Goal: Task Accomplishment & Management: Use online tool/utility

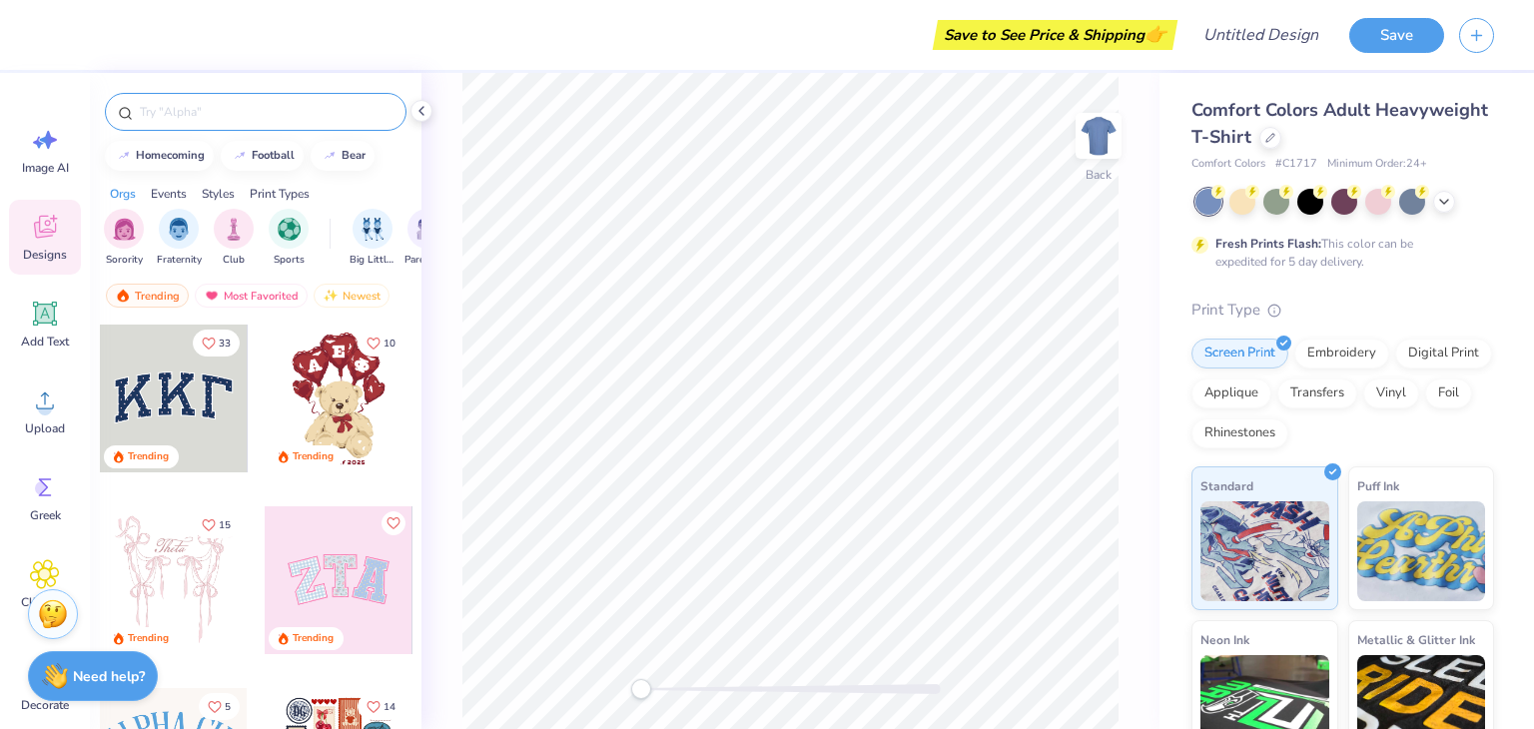
click at [224, 110] on input "text" at bounding box center [266, 112] width 256 height 20
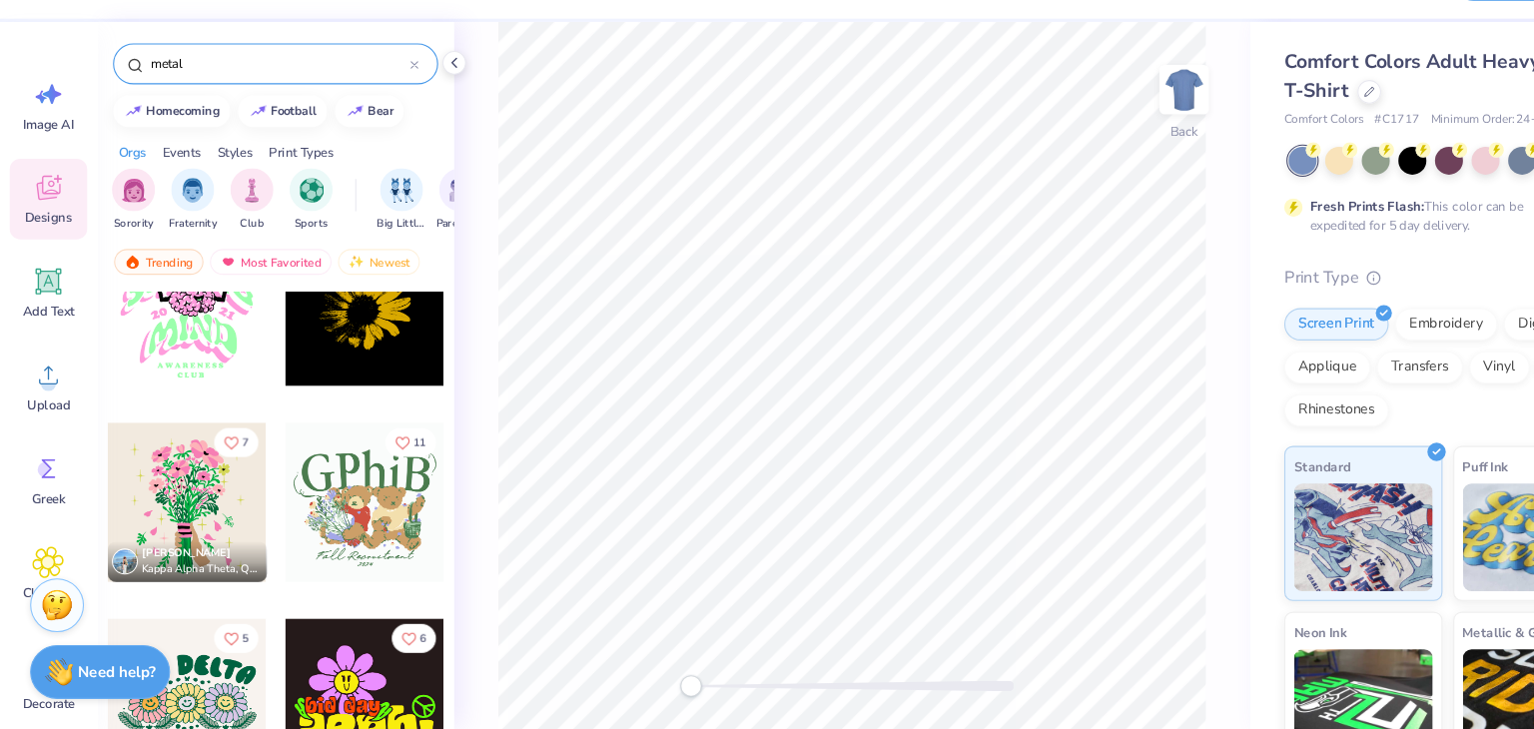
scroll to position [2065, 0]
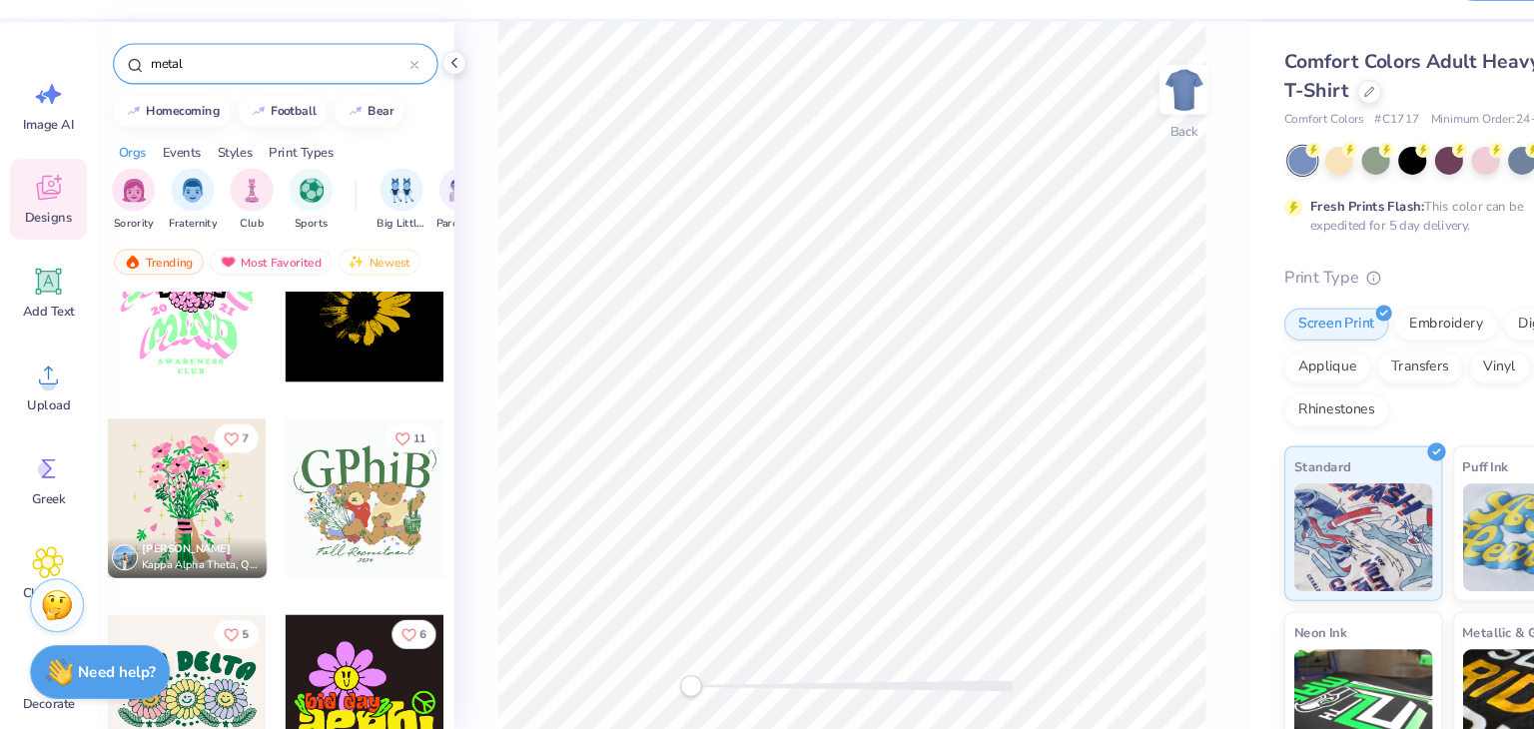
type input "metal"
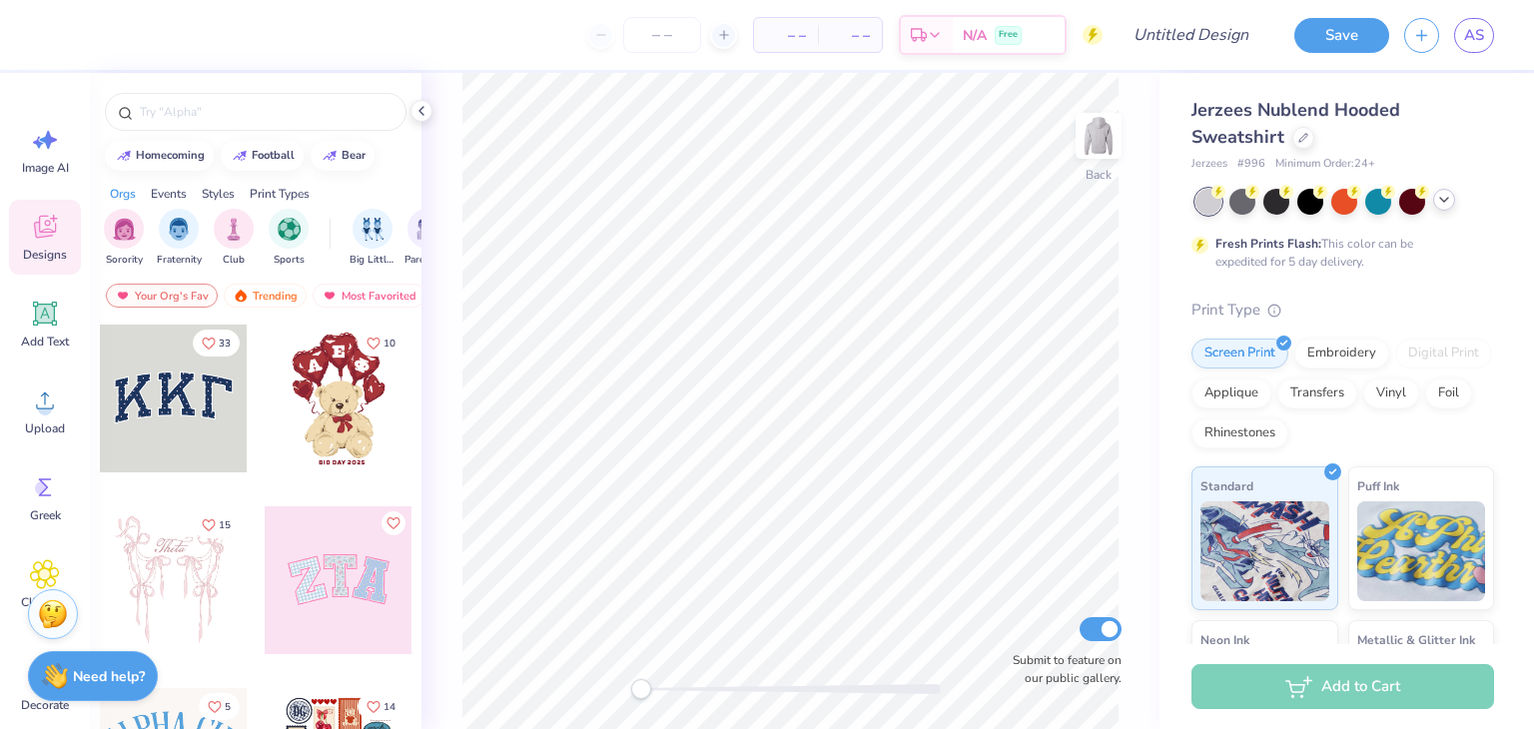
click at [1450, 197] on icon at bounding box center [1444, 200] width 16 height 16
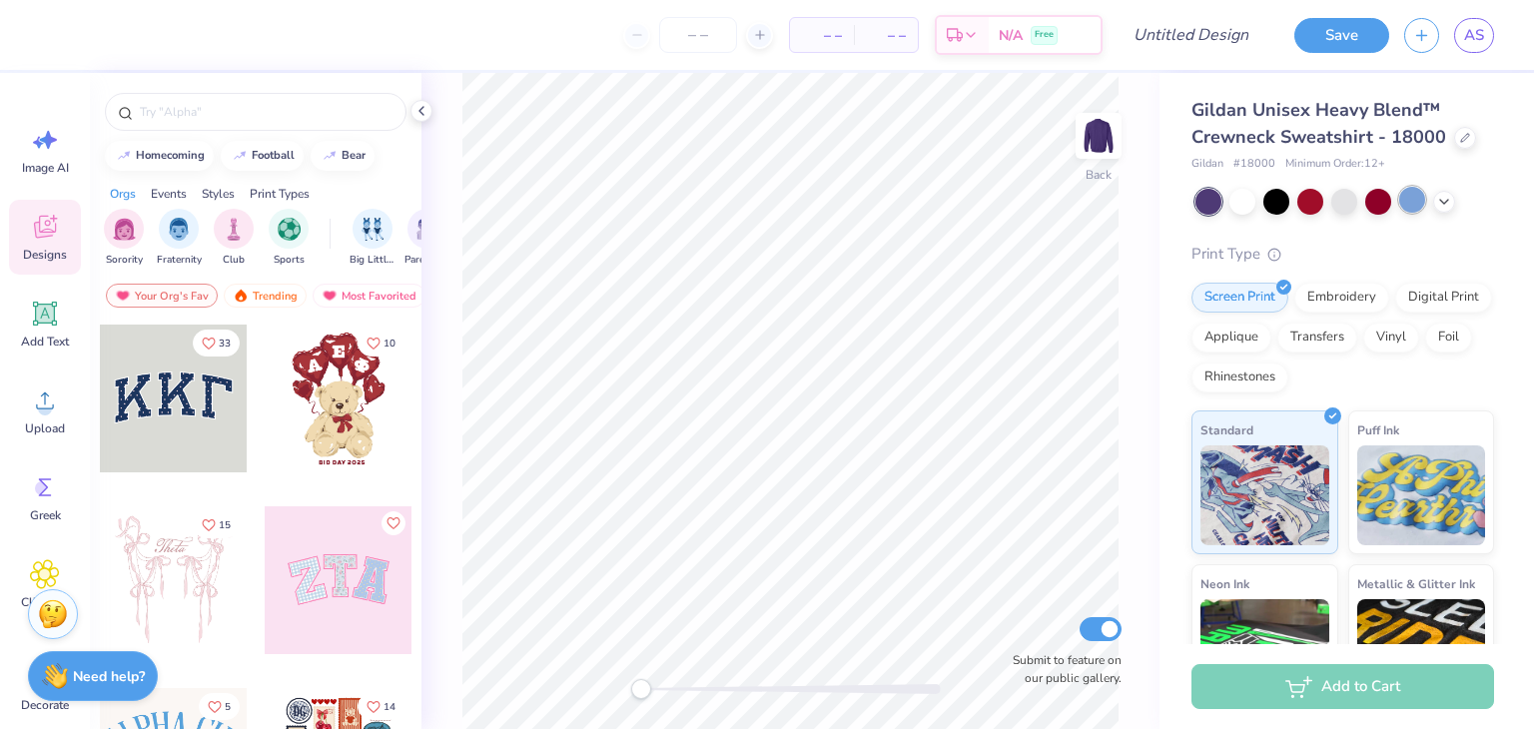
click at [1410, 199] on div at bounding box center [1412, 200] width 26 height 26
click at [1442, 203] on icon at bounding box center [1444, 200] width 16 height 16
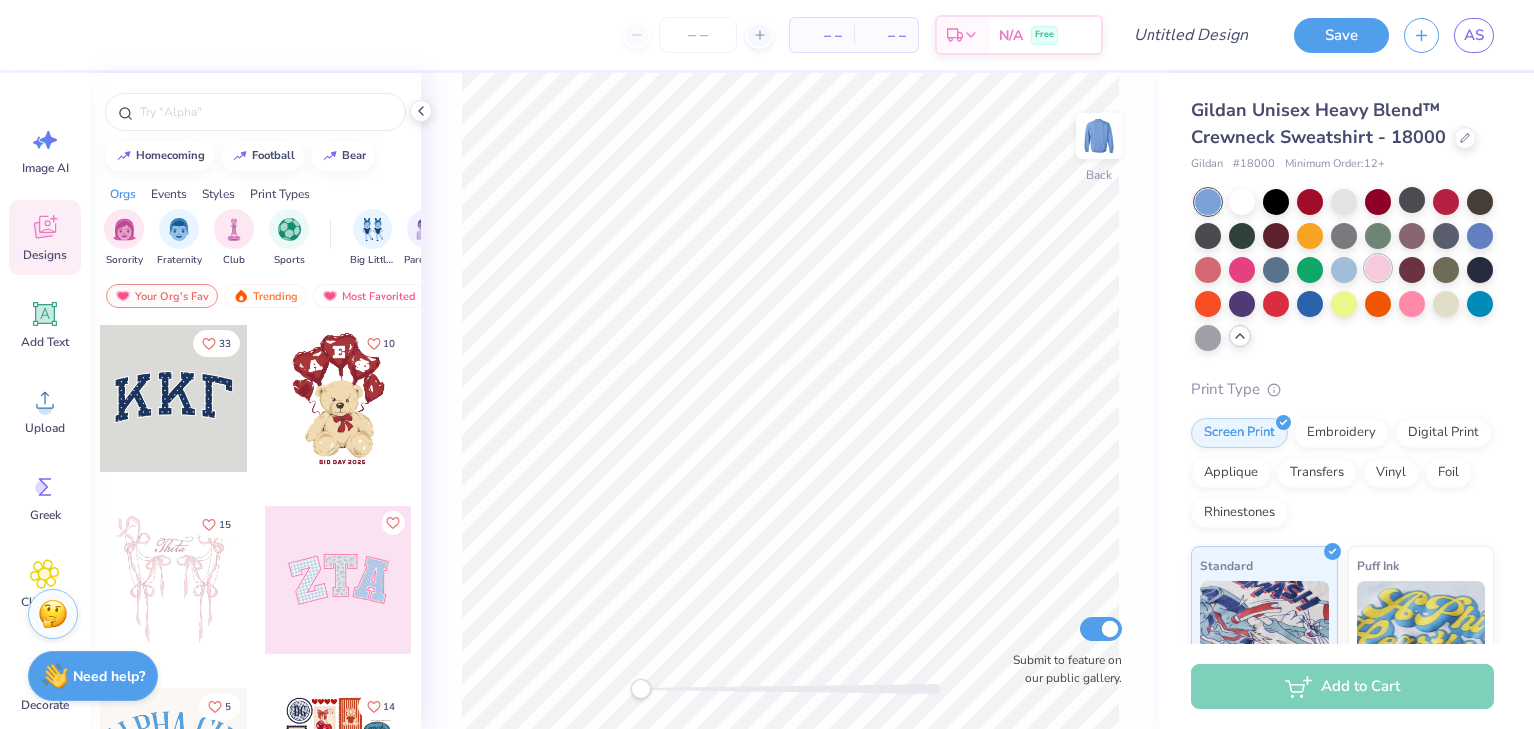
click at [1391, 273] on div at bounding box center [1379, 268] width 26 height 26
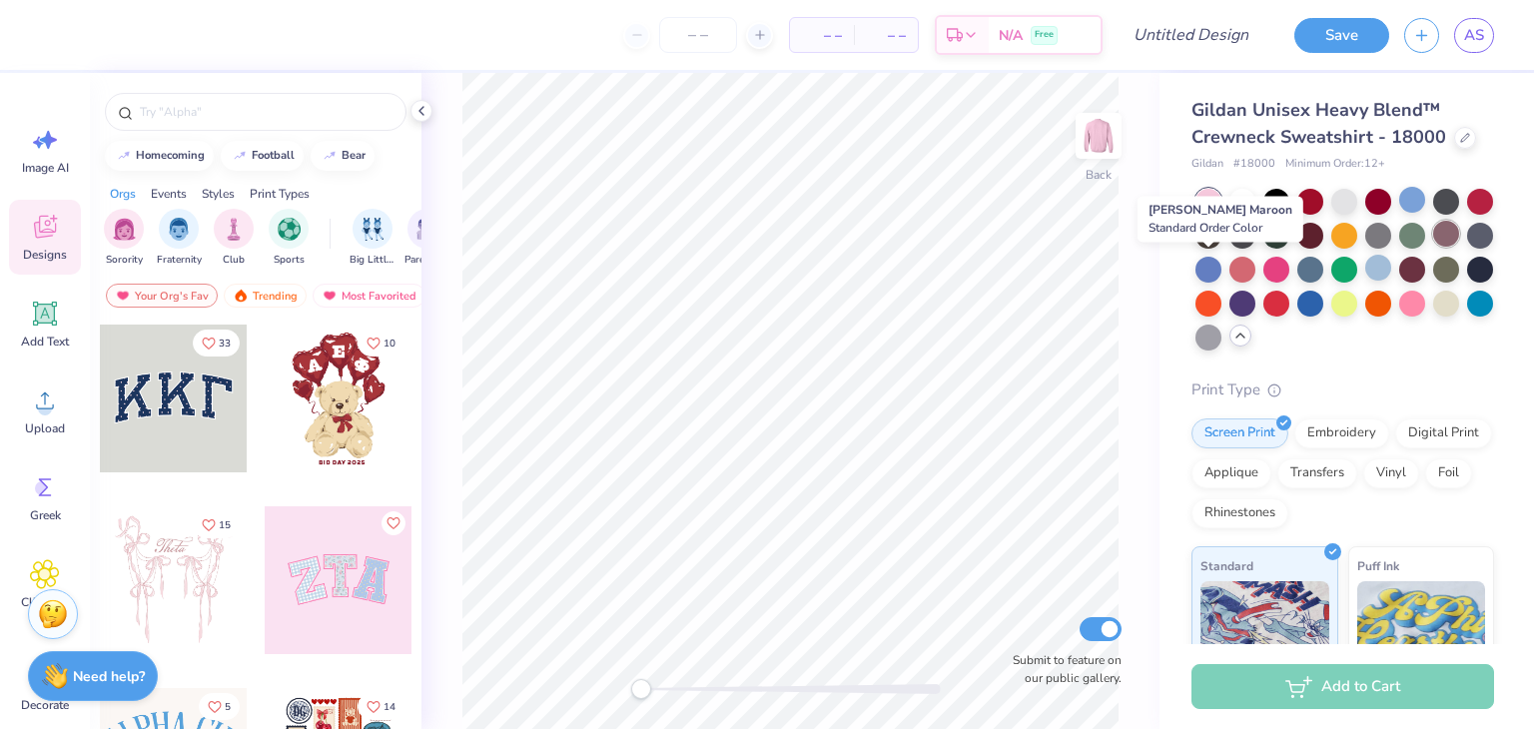
click at [1433, 247] on div at bounding box center [1446, 234] width 26 height 26
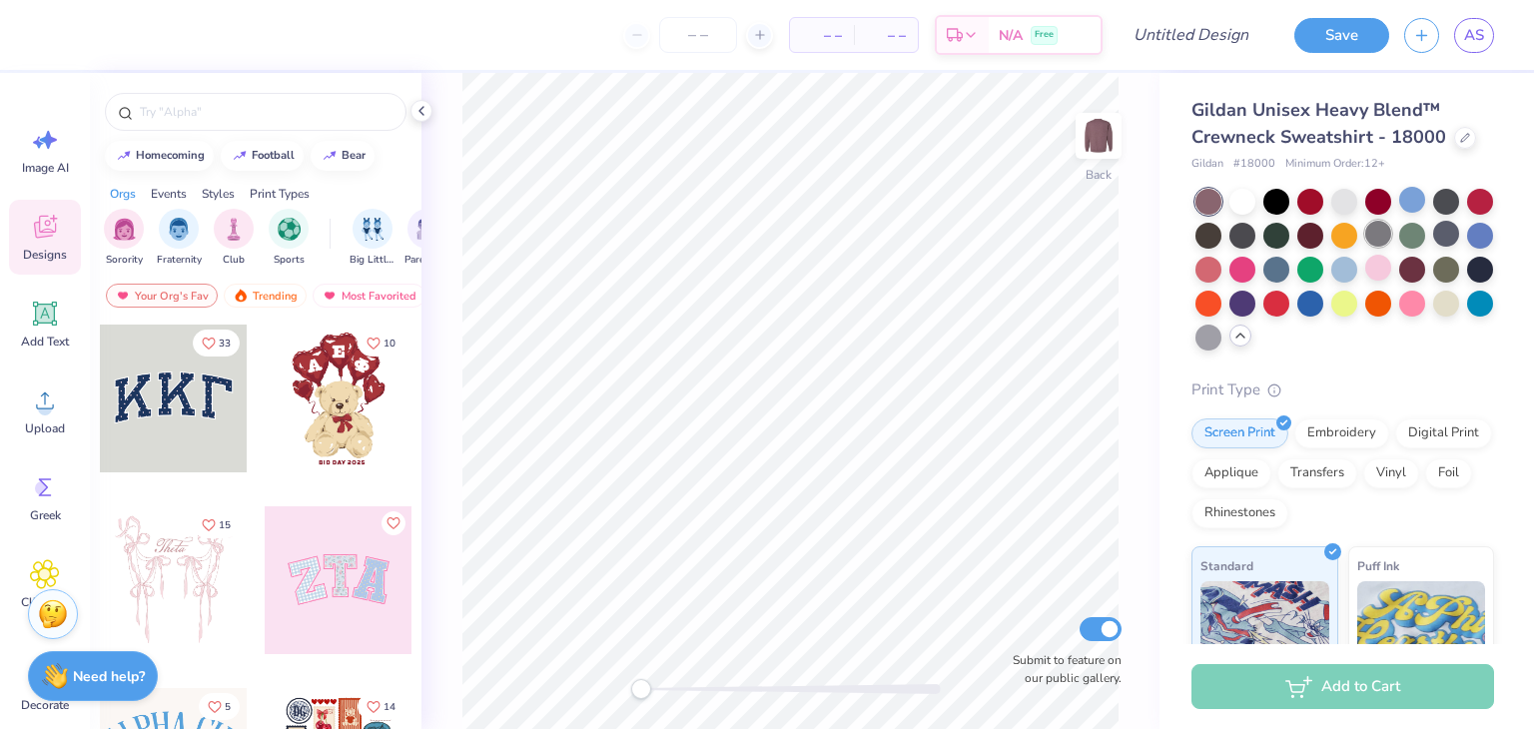
click at [1391, 235] on div at bounding box center [1379, 234] width 26 height 26
click at [1433, 315] on div at bounding box center [1446, 302] width 26 height 26
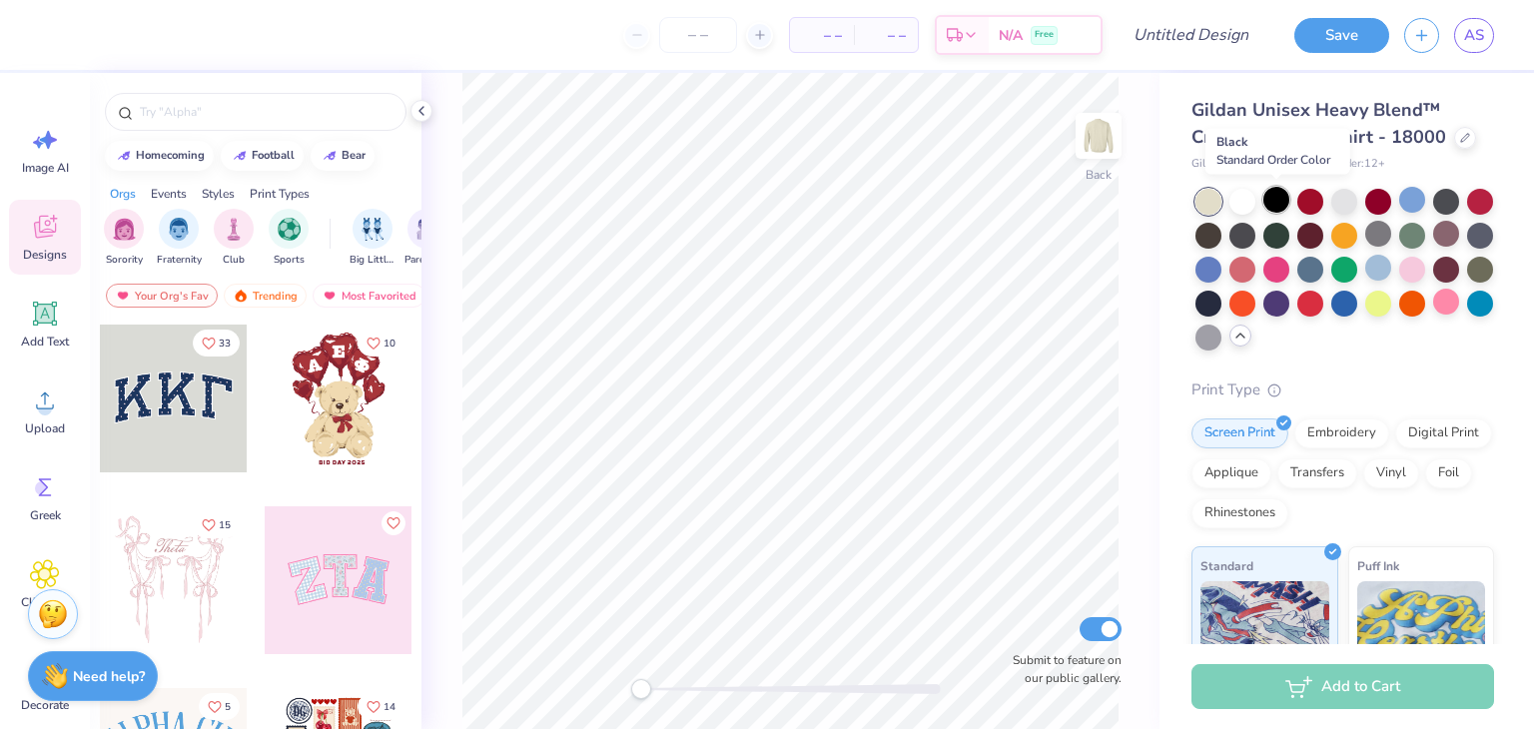
click at [1281, 198] on div at bounding box center [1277, 200] width 26 height 26
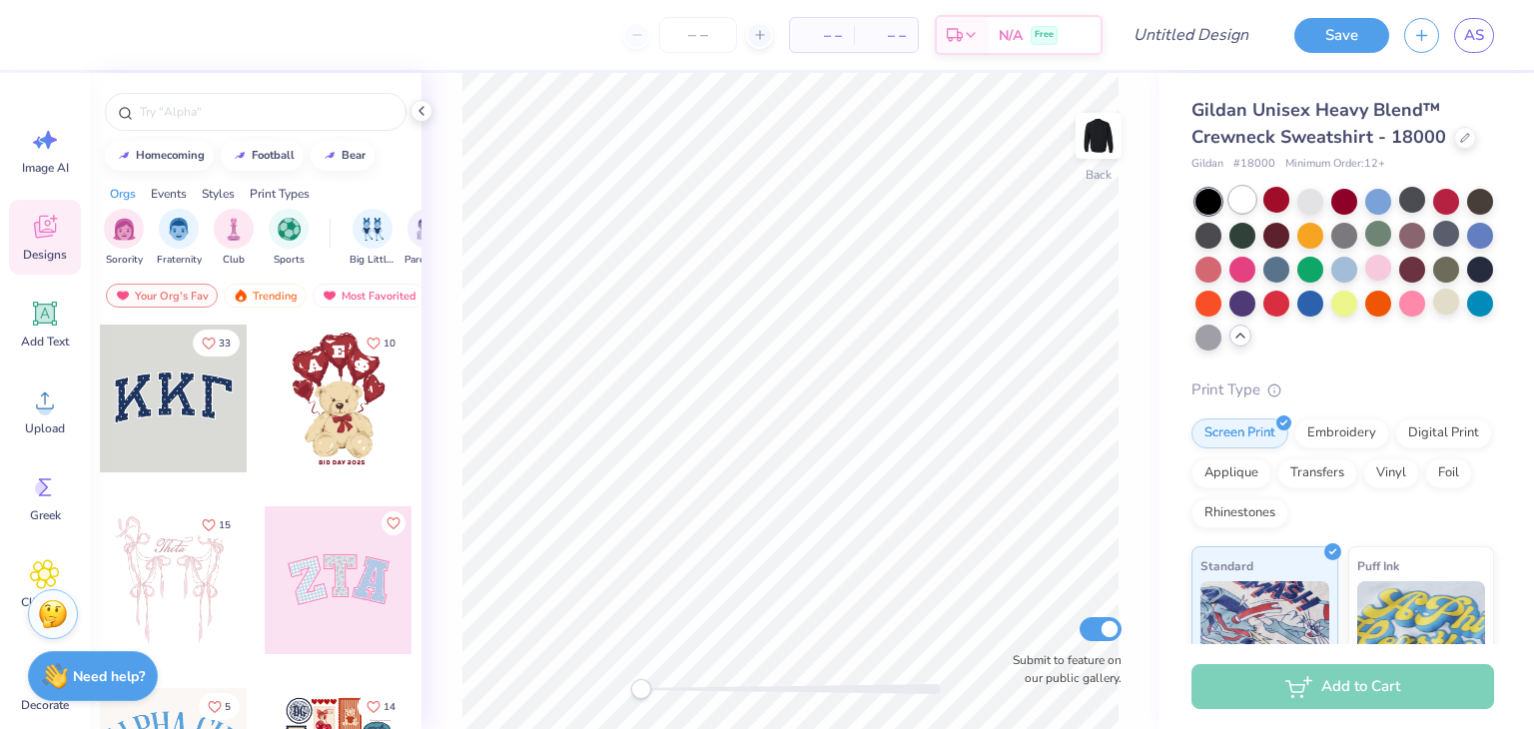
click at [1239, 194] on div at bounding box center [1243, 200] width 26 height 26
click at [1391, 278] on div at bounding box center [1379, 268] width 26 height 26
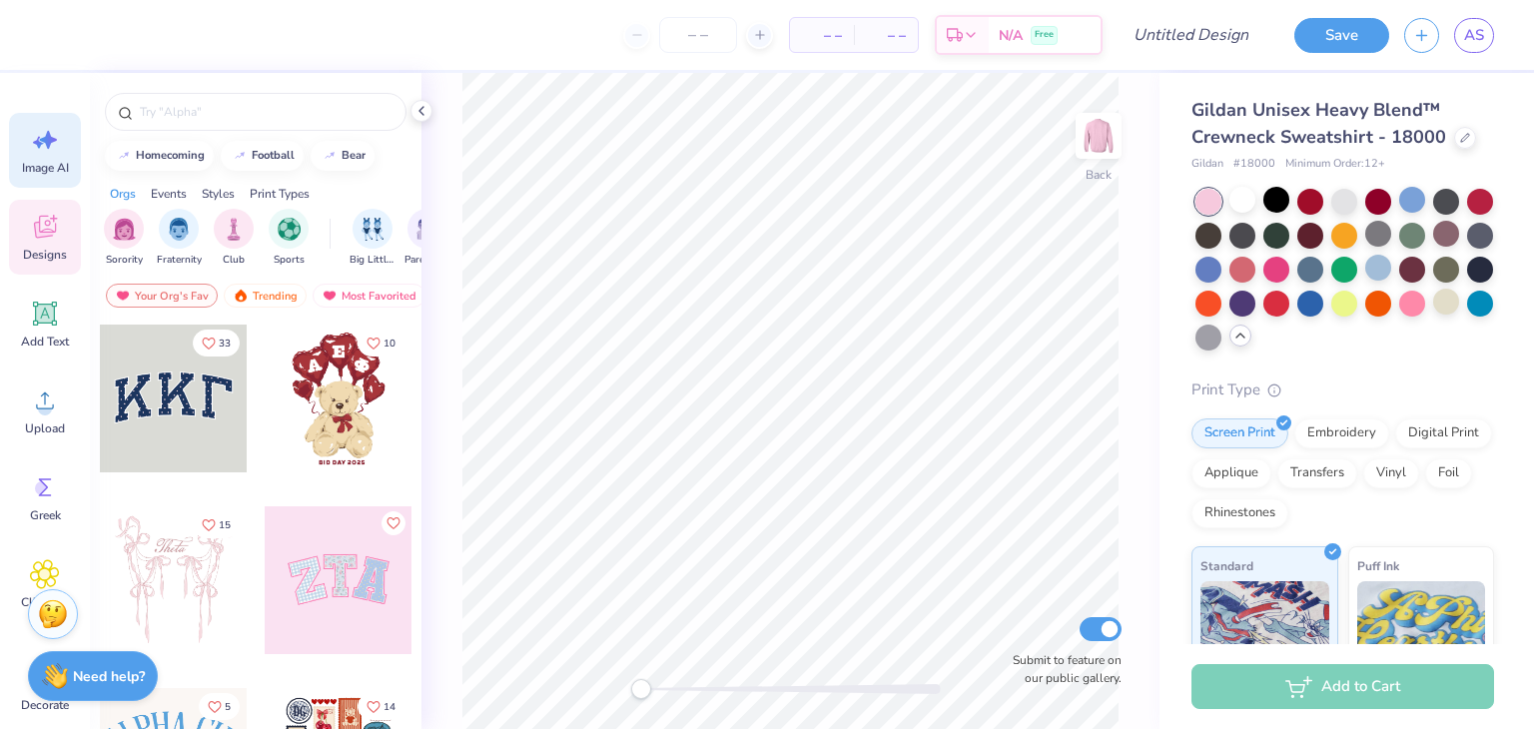
click at [52, 149] on icon at bounding box center [45, 140] width 30 height 30
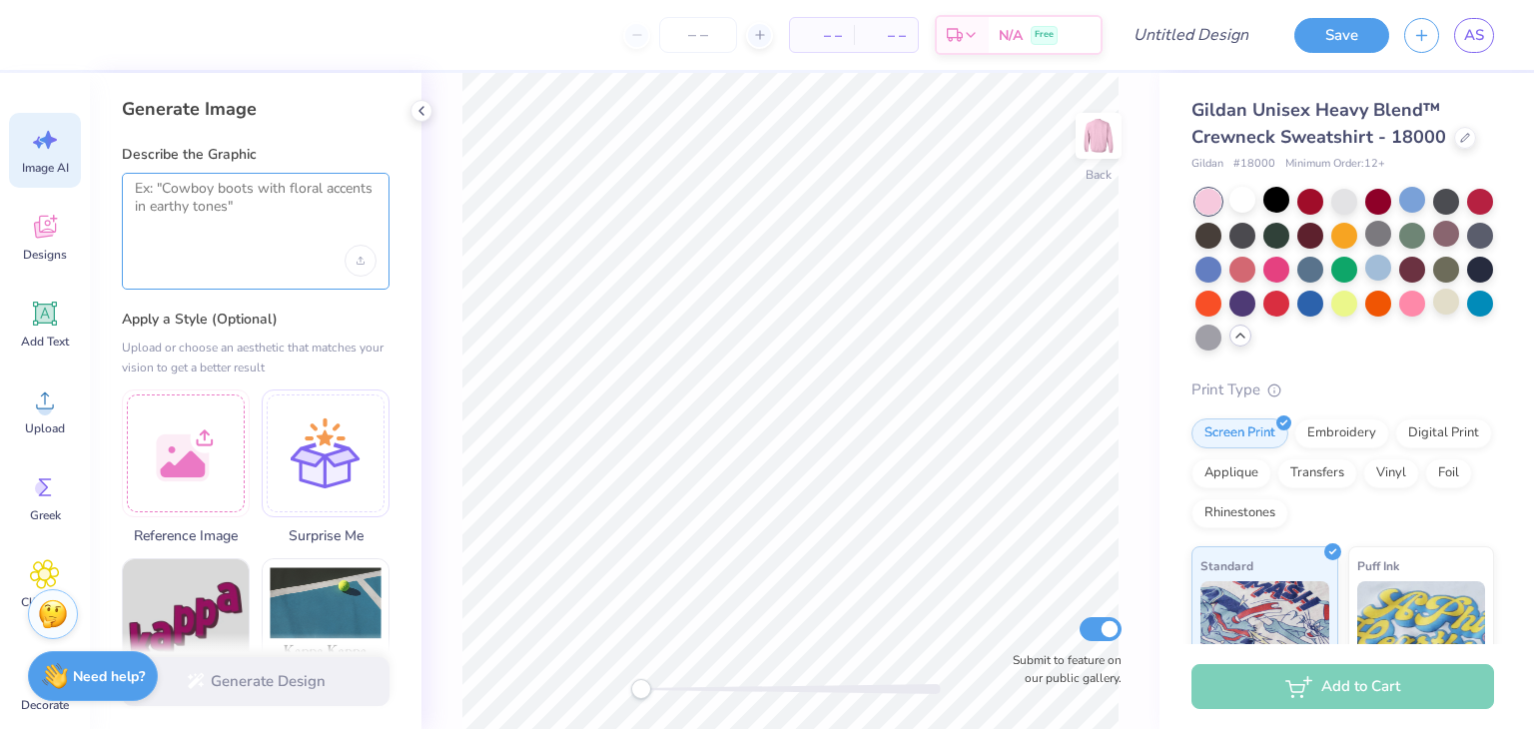
click at [194, 216] on textarea at bounding box center [256, 205] width 242 height 50
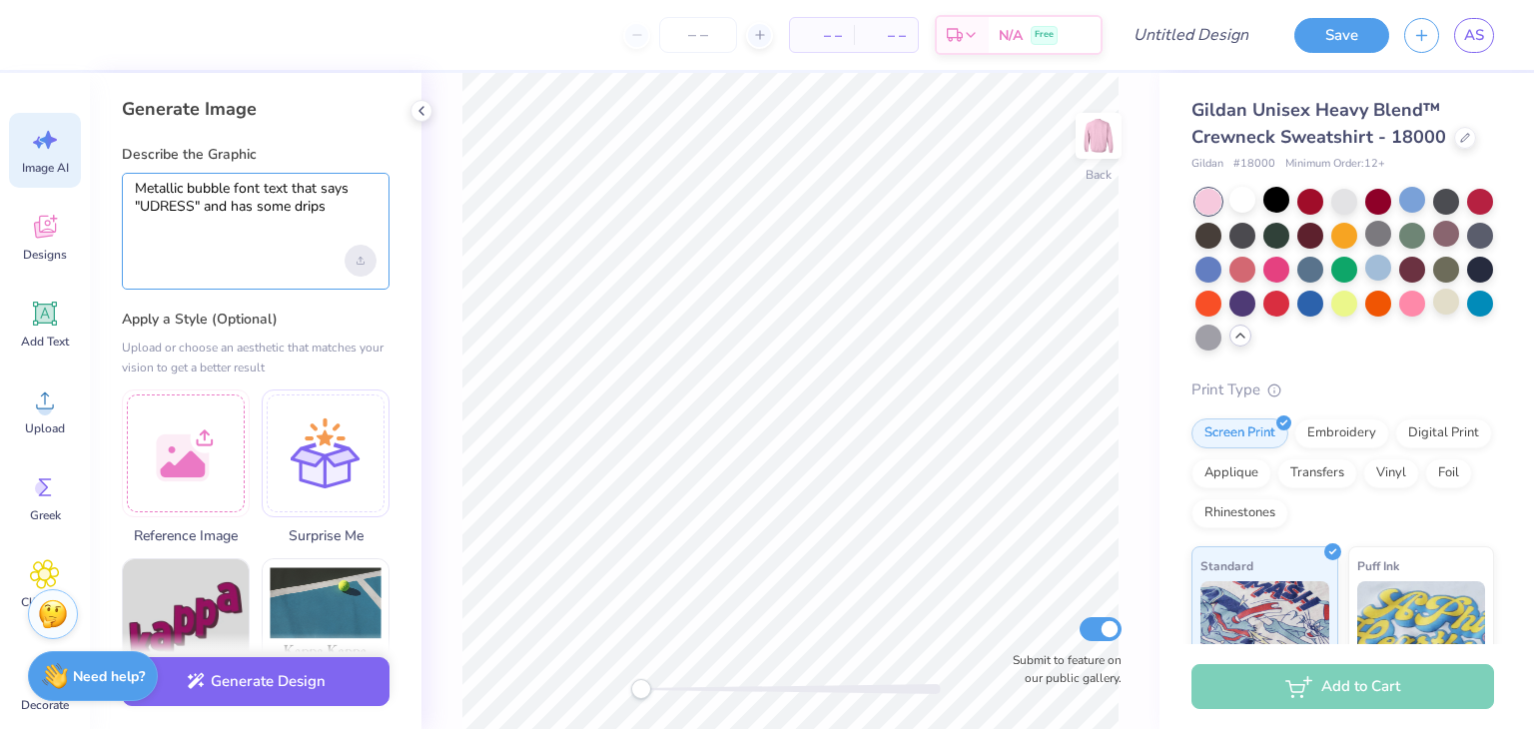
type textarea "Metallic bubble font text that says "UDRESS" and has some drips"
click at [360, 265] on div "Upload image" at bounding box center [361, 261] width 32 height 32
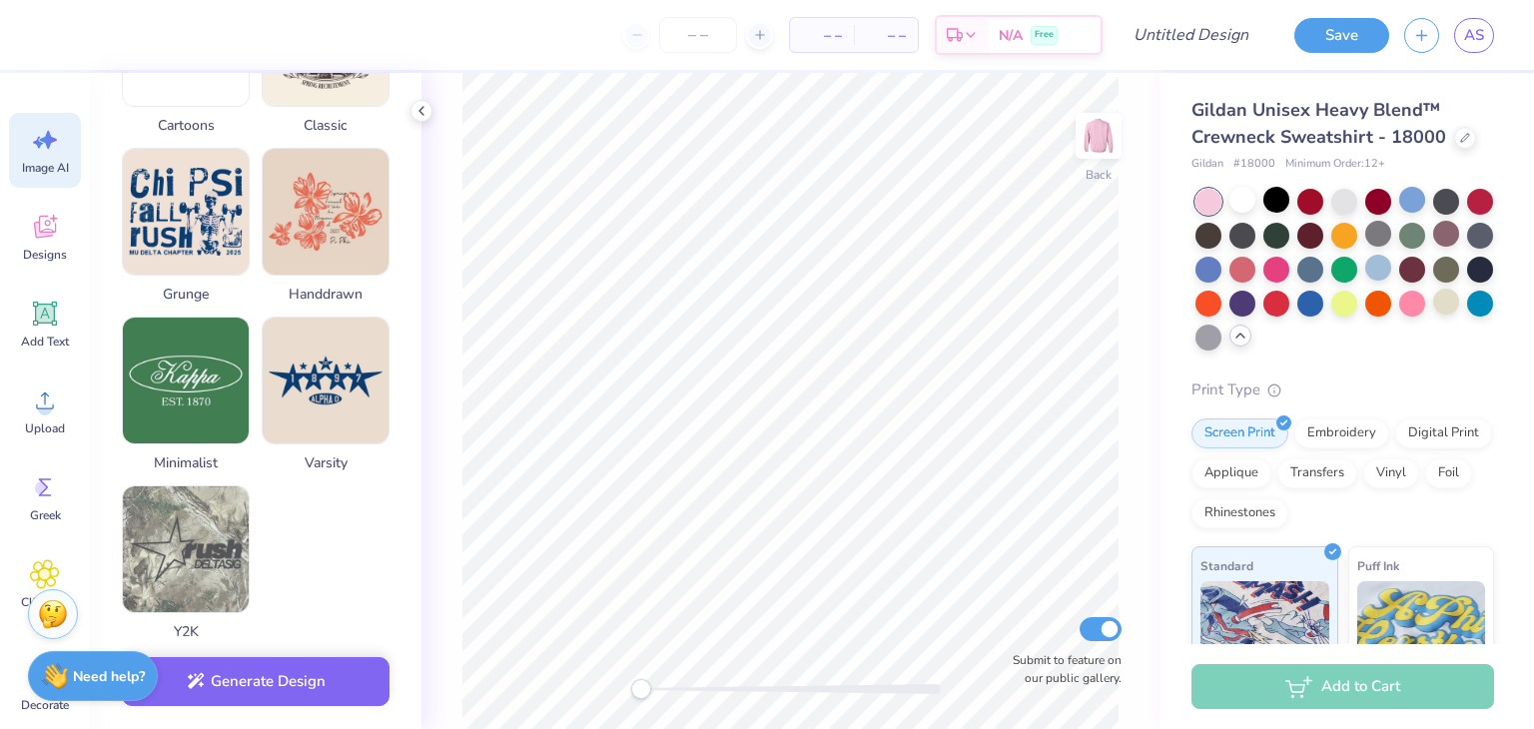
scroll to position [995, 0]
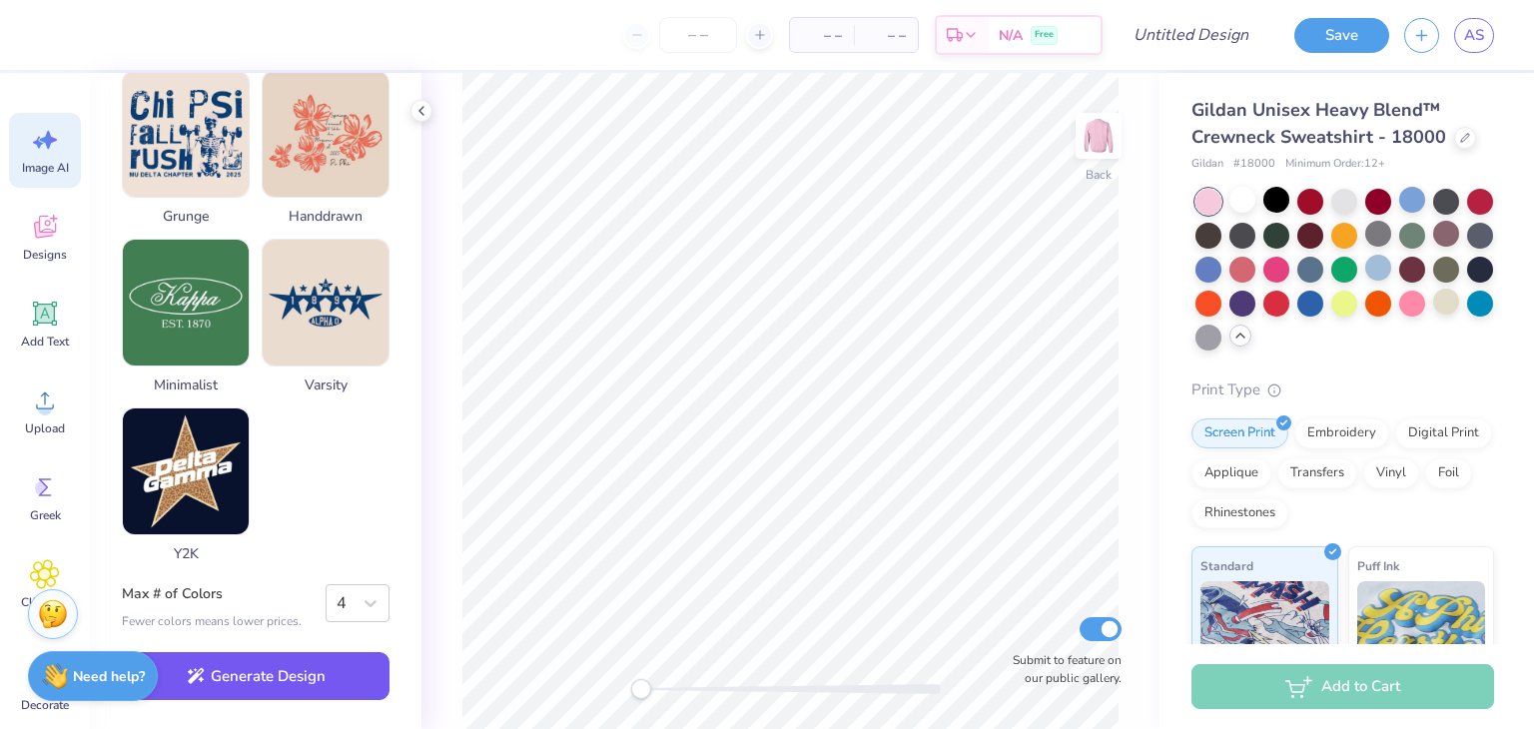
click at [296, 690] on button "Generate Design" at bounding box center [256, 676] width 268 height 49
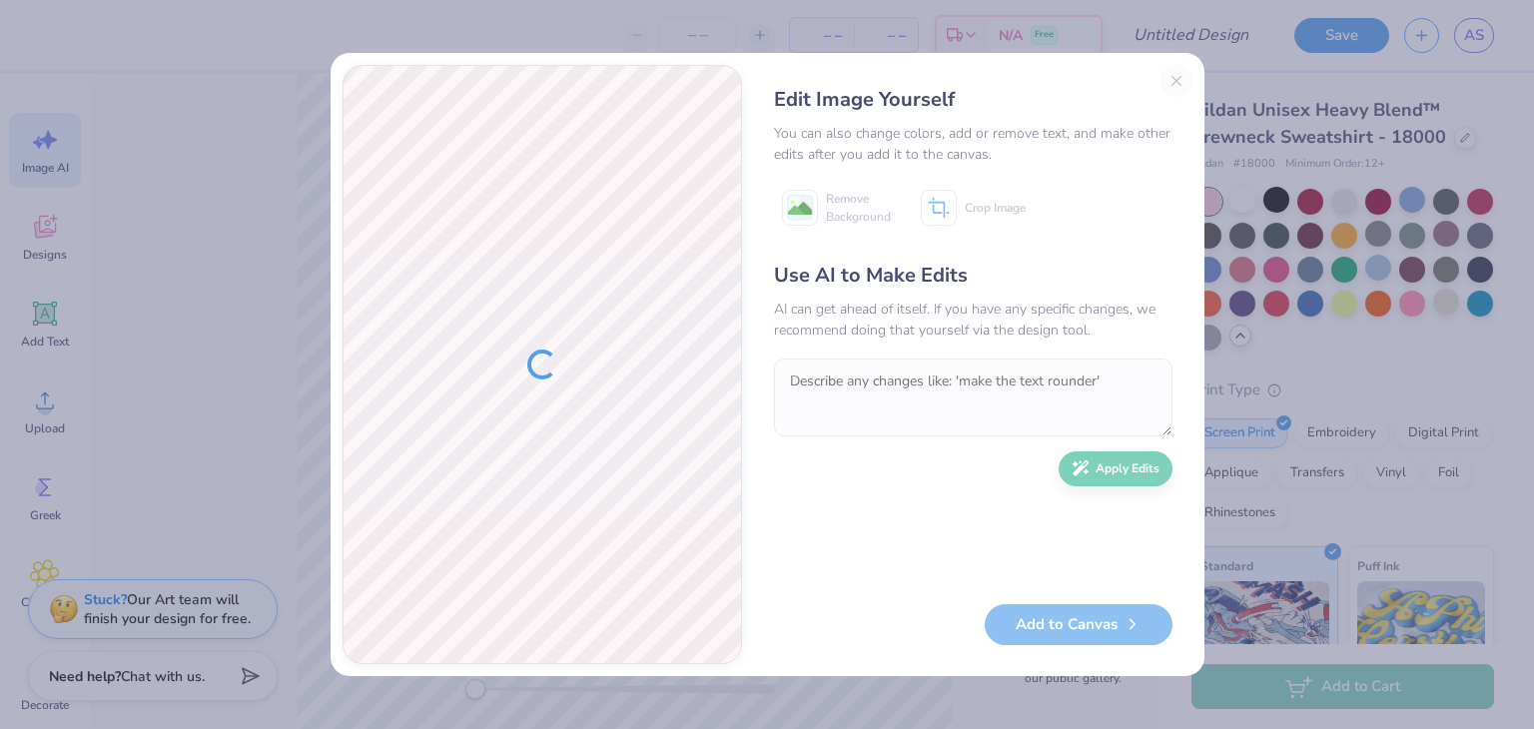
click at [1172, 91] on div "Edit Image Yourself" at bounding box center [973, 100] width 399 height 30
click at [1177, 83] on div "Edit Image Yourself You can also change colors, add or remove text, and make ot…" at bounding box center [973, 364] width 439 height 599
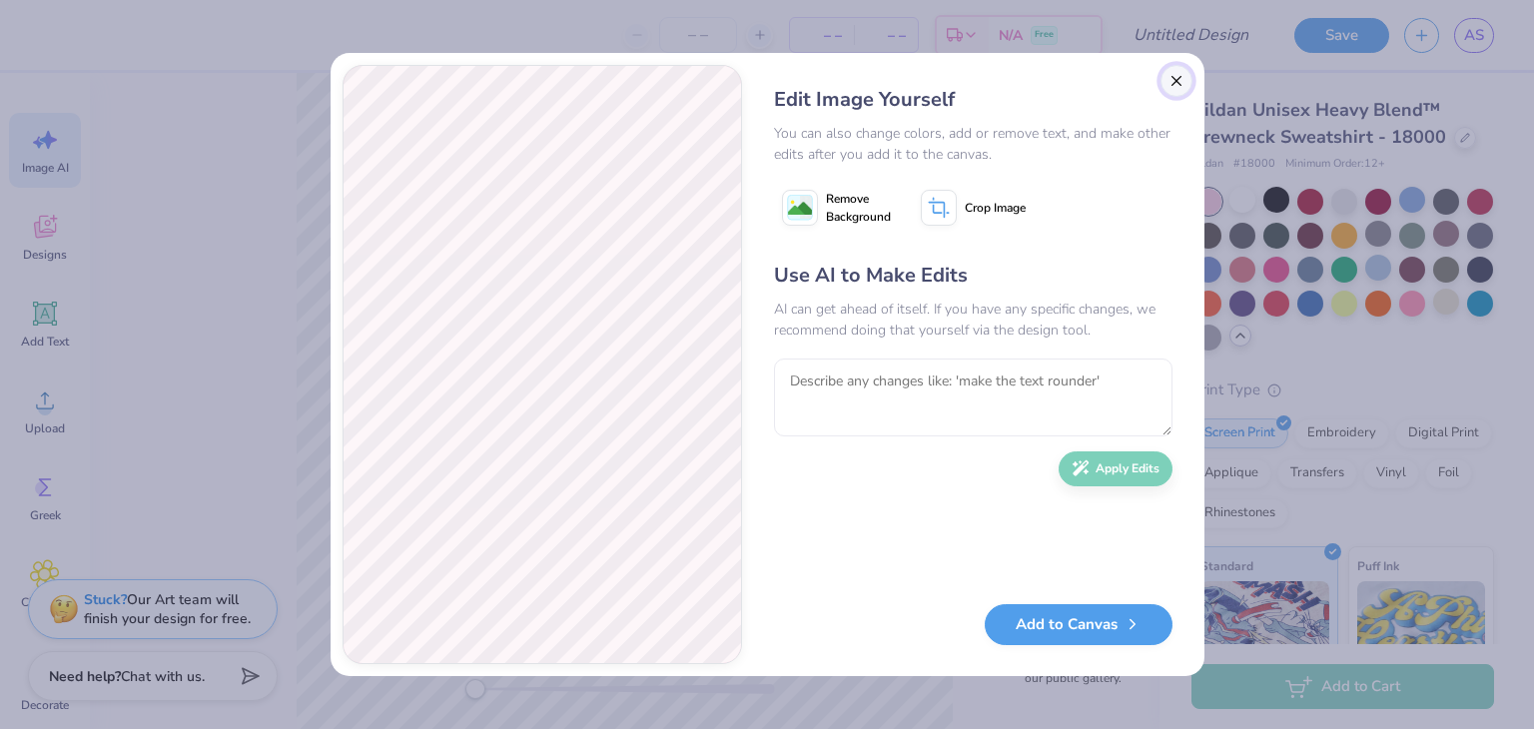
click at [1184, 66] on button "Close" at bounding box center [1177, 81] width 32 height 32
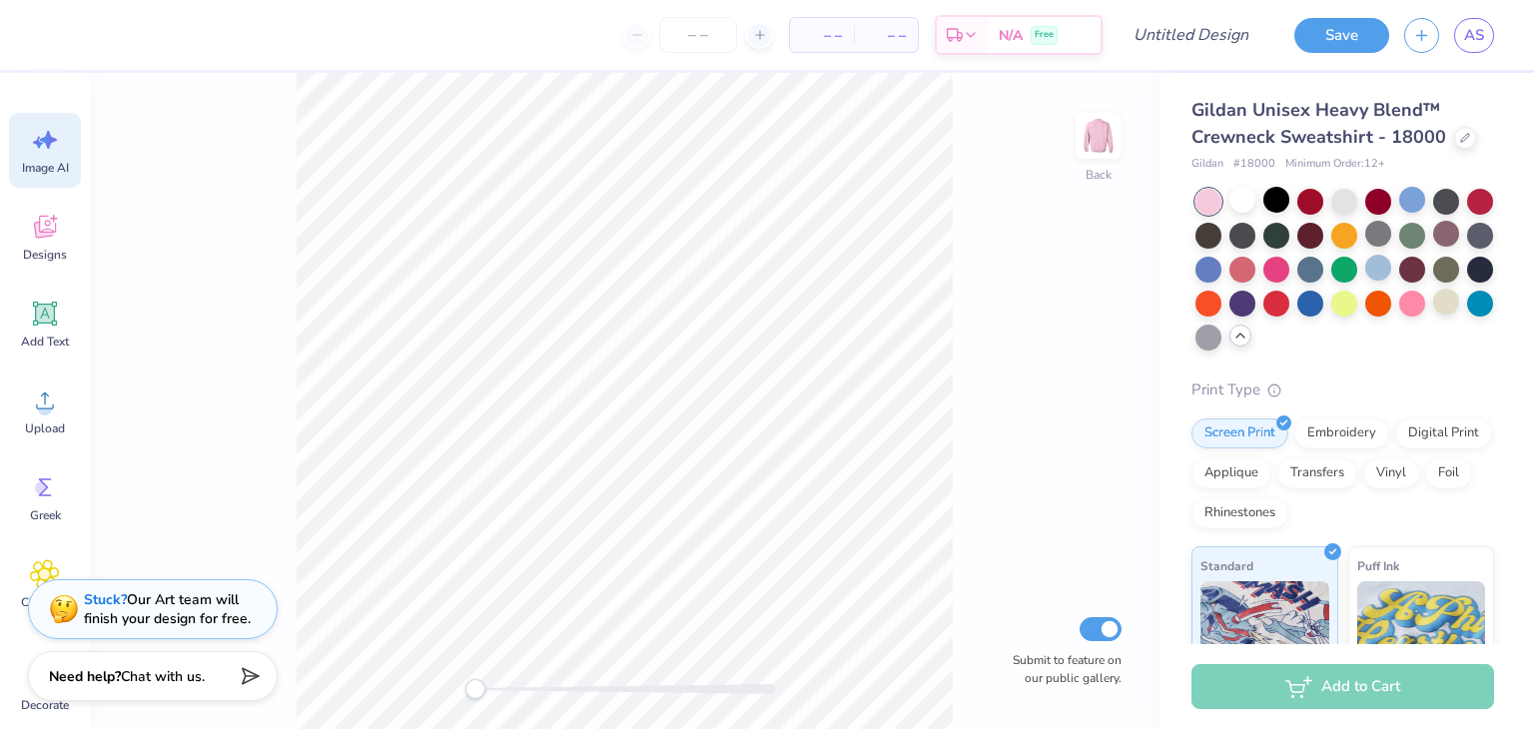
scroll to position [0, 44]
click at [51, 395] on icon at bounding box center [45, 401] width 30 height 30
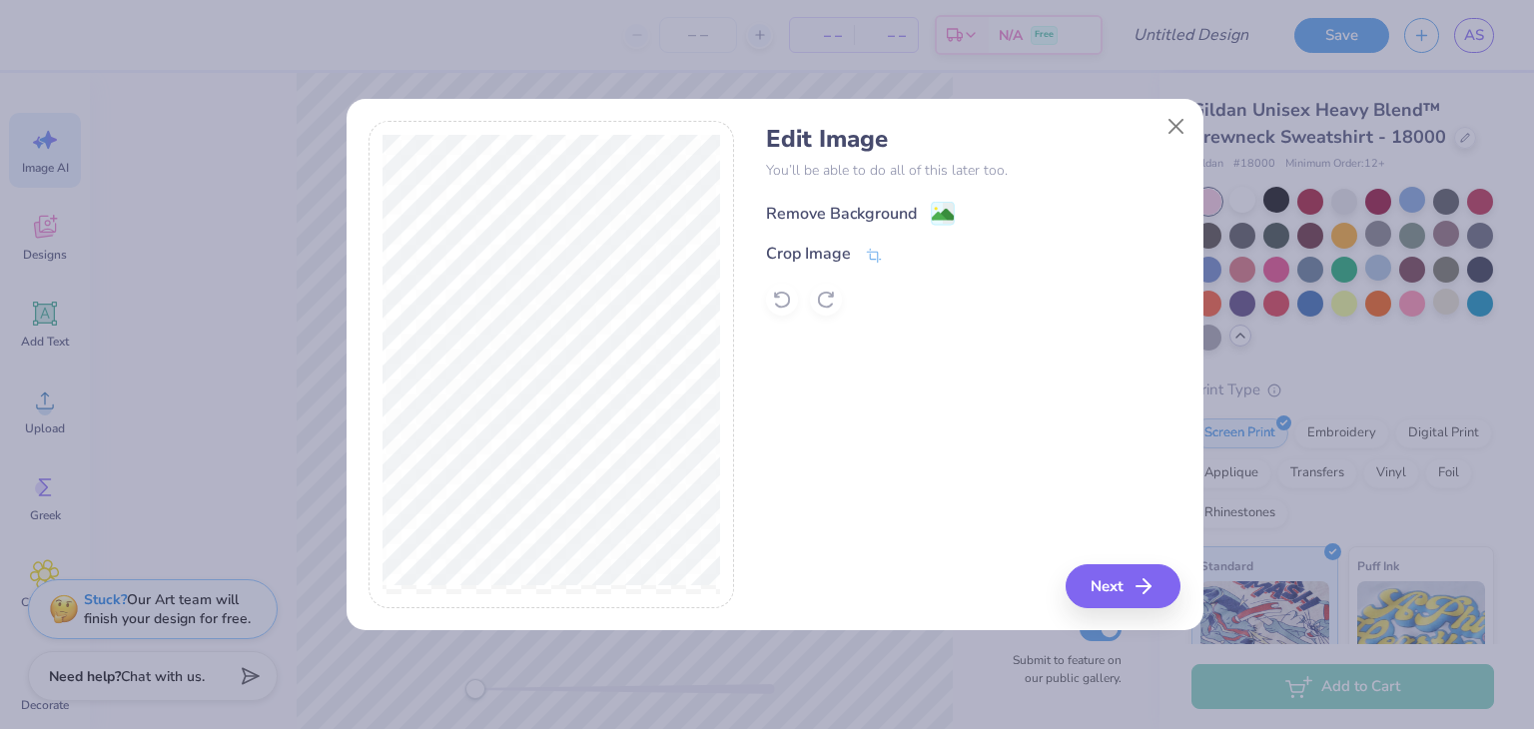
click at [946, 209] on image at bounding box center [943, 215] width 22 height 22
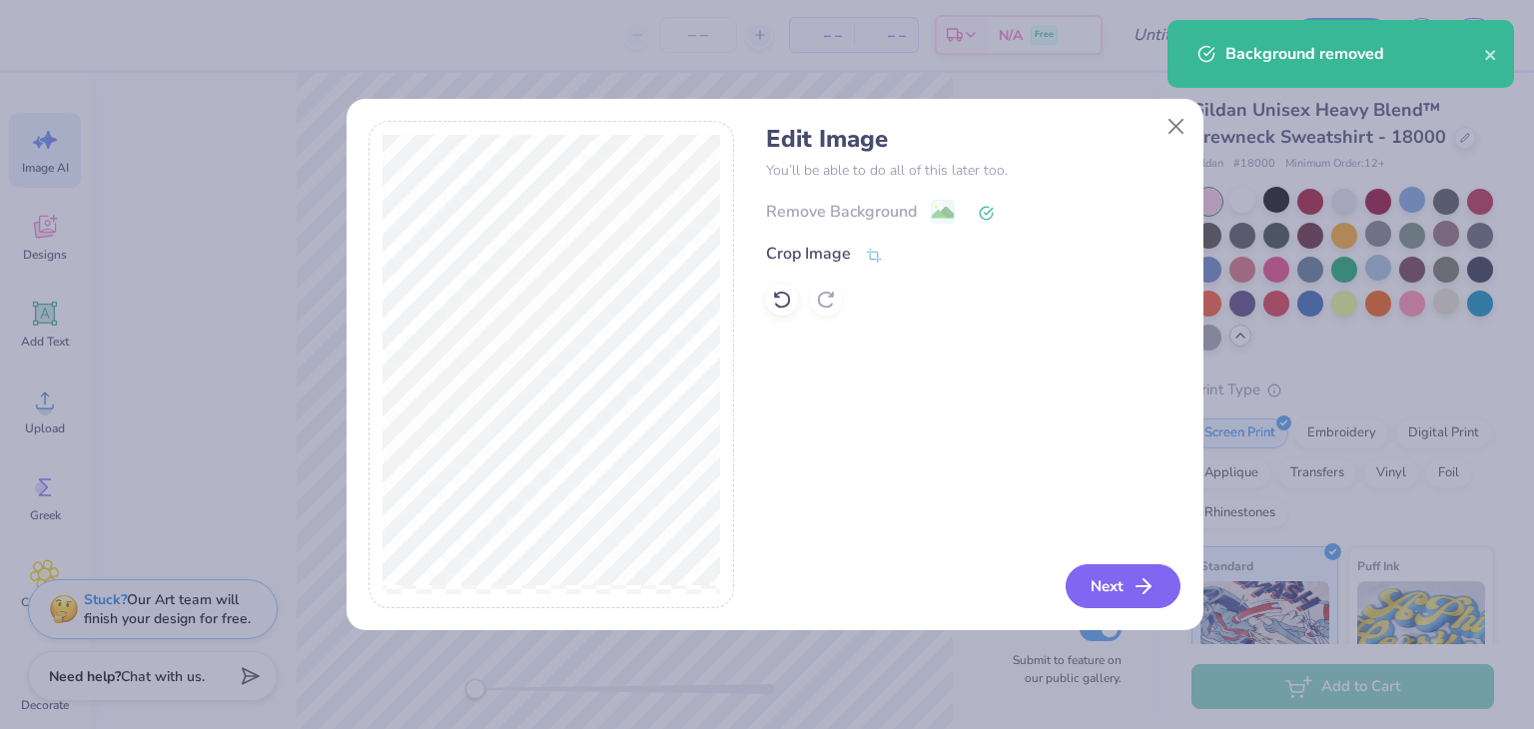
click at [1128, 584] on button "Next" at bounding box center [1123, 586] width 115 height 44
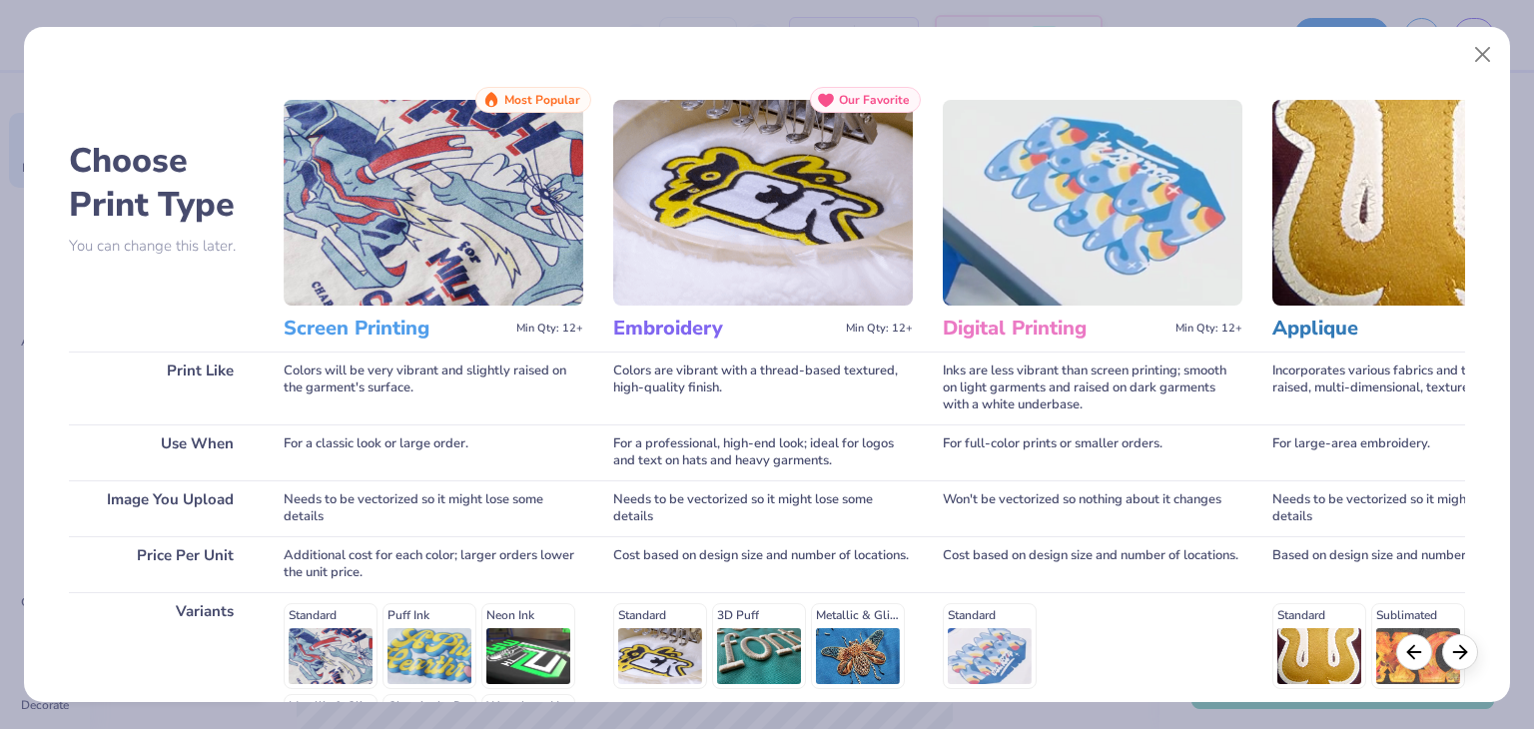
scroll to position [267, 0]
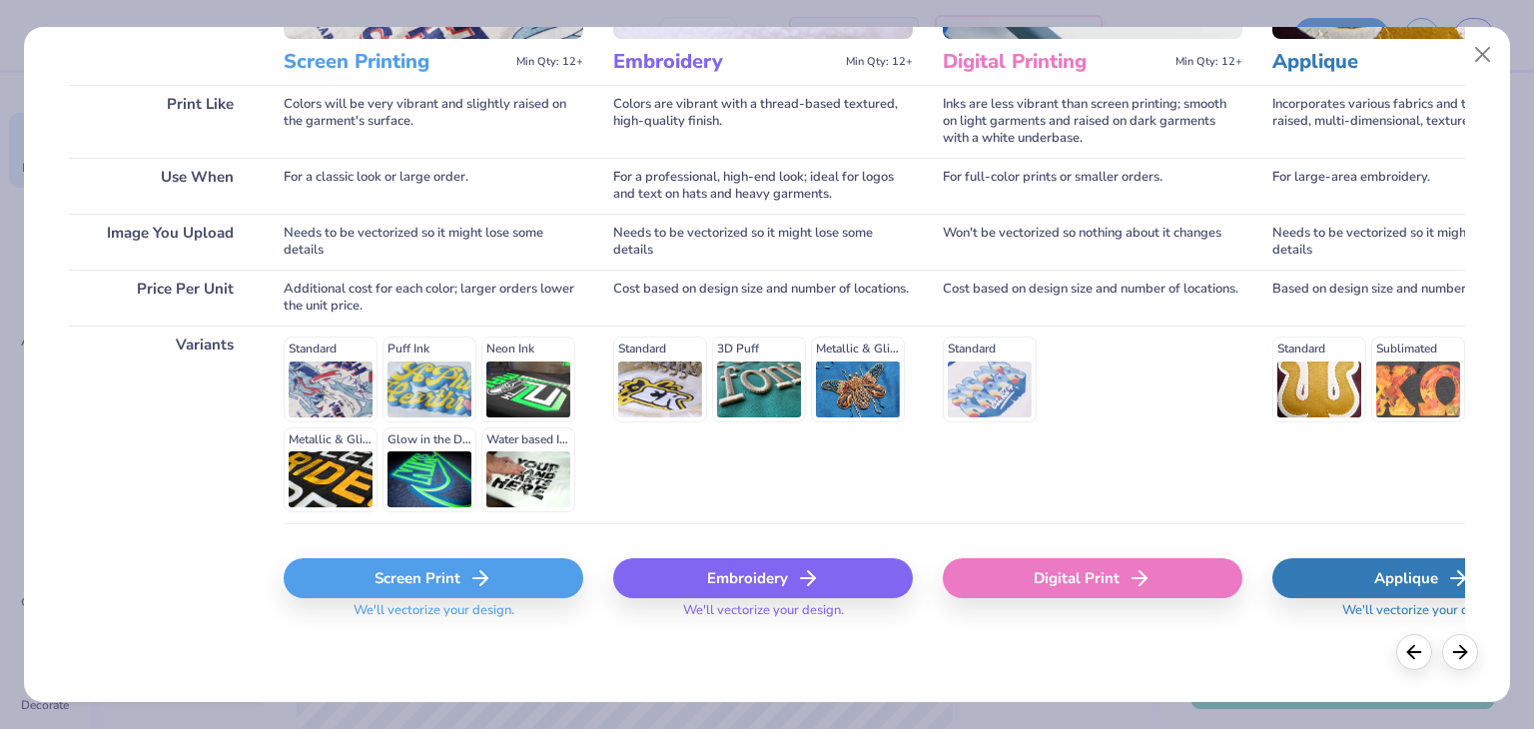
click at [427, 597] on div "Screen Print We'll vectorize your design." at bounding box center [434, 594] width 300 height 73
click at [410, 578] on div "Screen Print" at bounding box center [434, 578] width 300 height 40
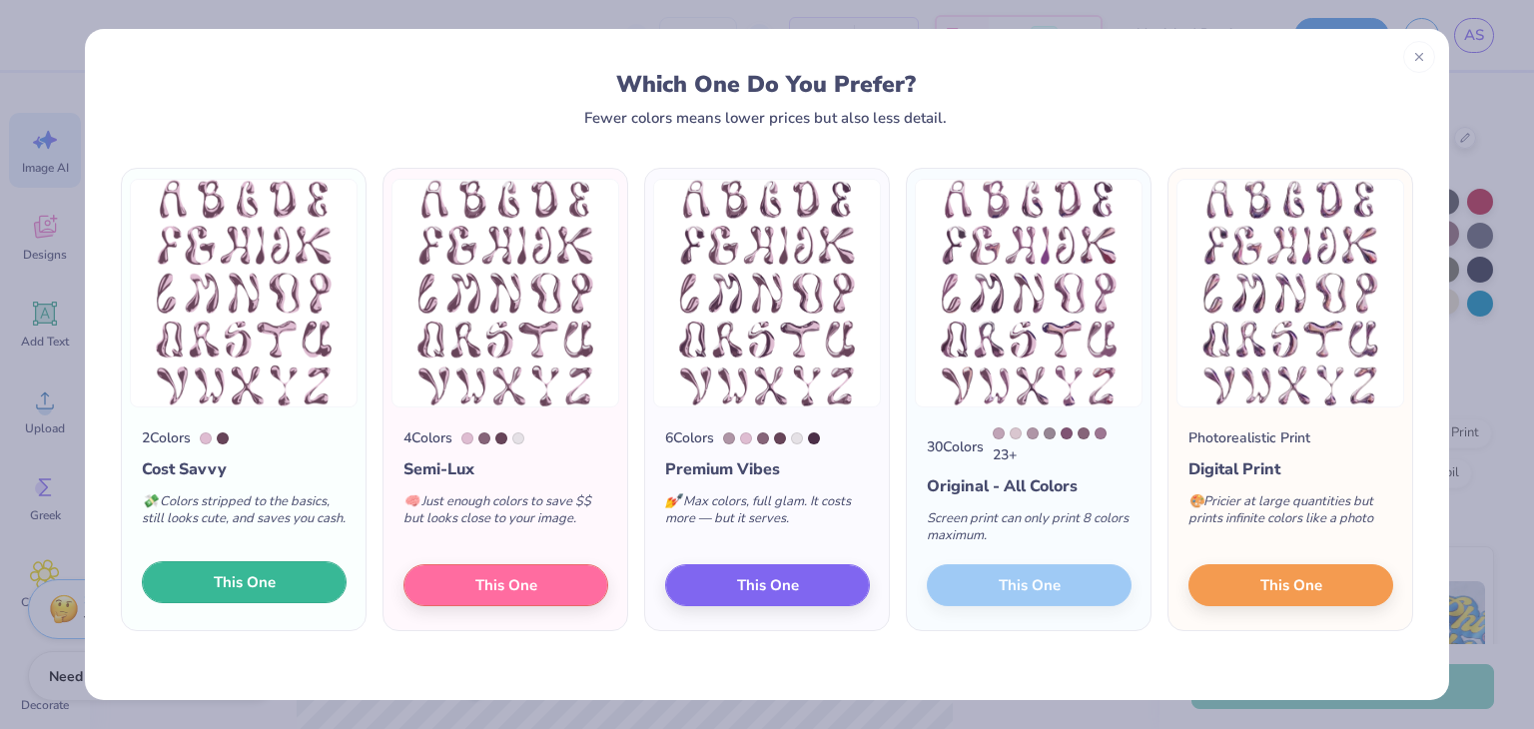
click at [257, 572] on button "This One" at bounding box center [244, 582] width 205 height 42
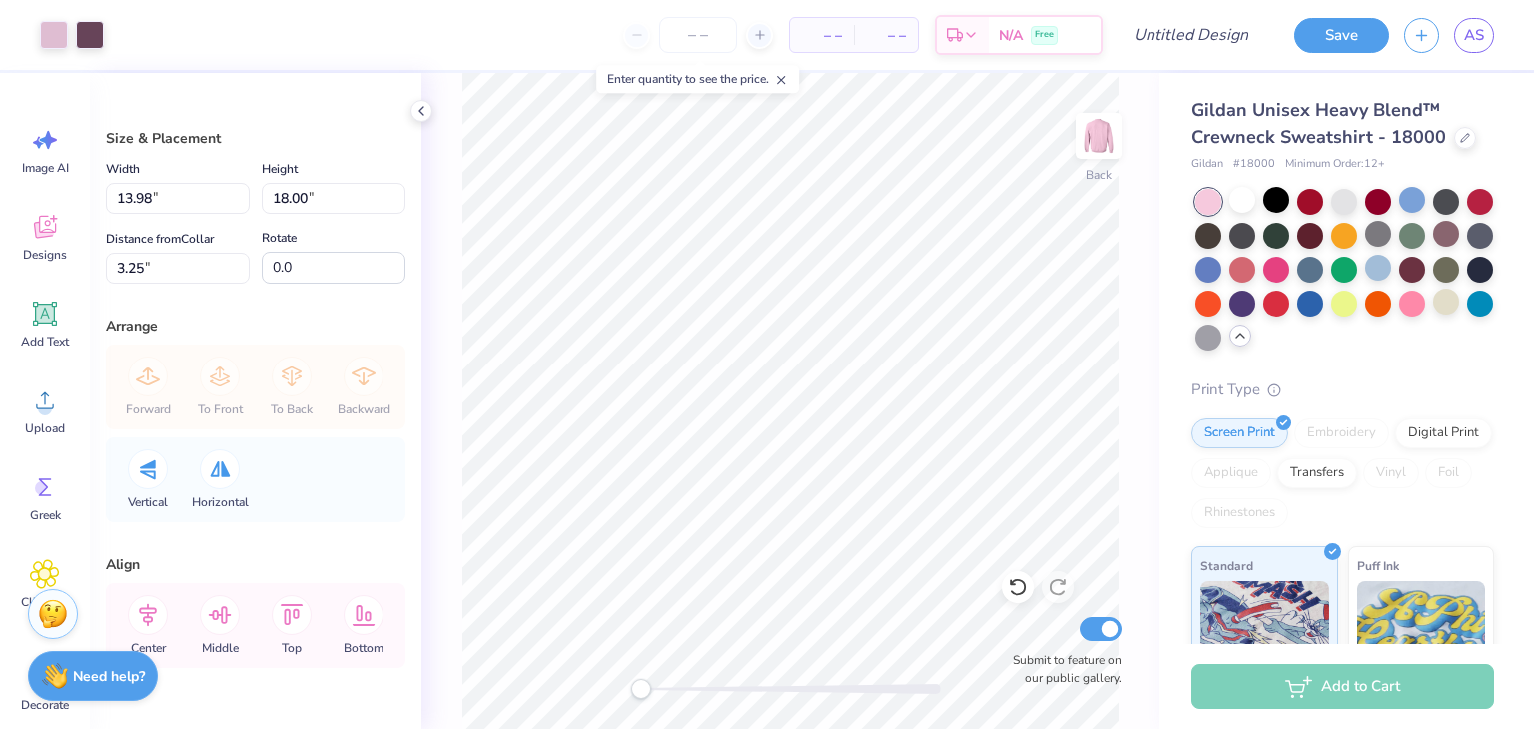
scroll to position [0, 0]
click at [1399, 315] on div at bounding box center [1412, 302] width 26 height 26
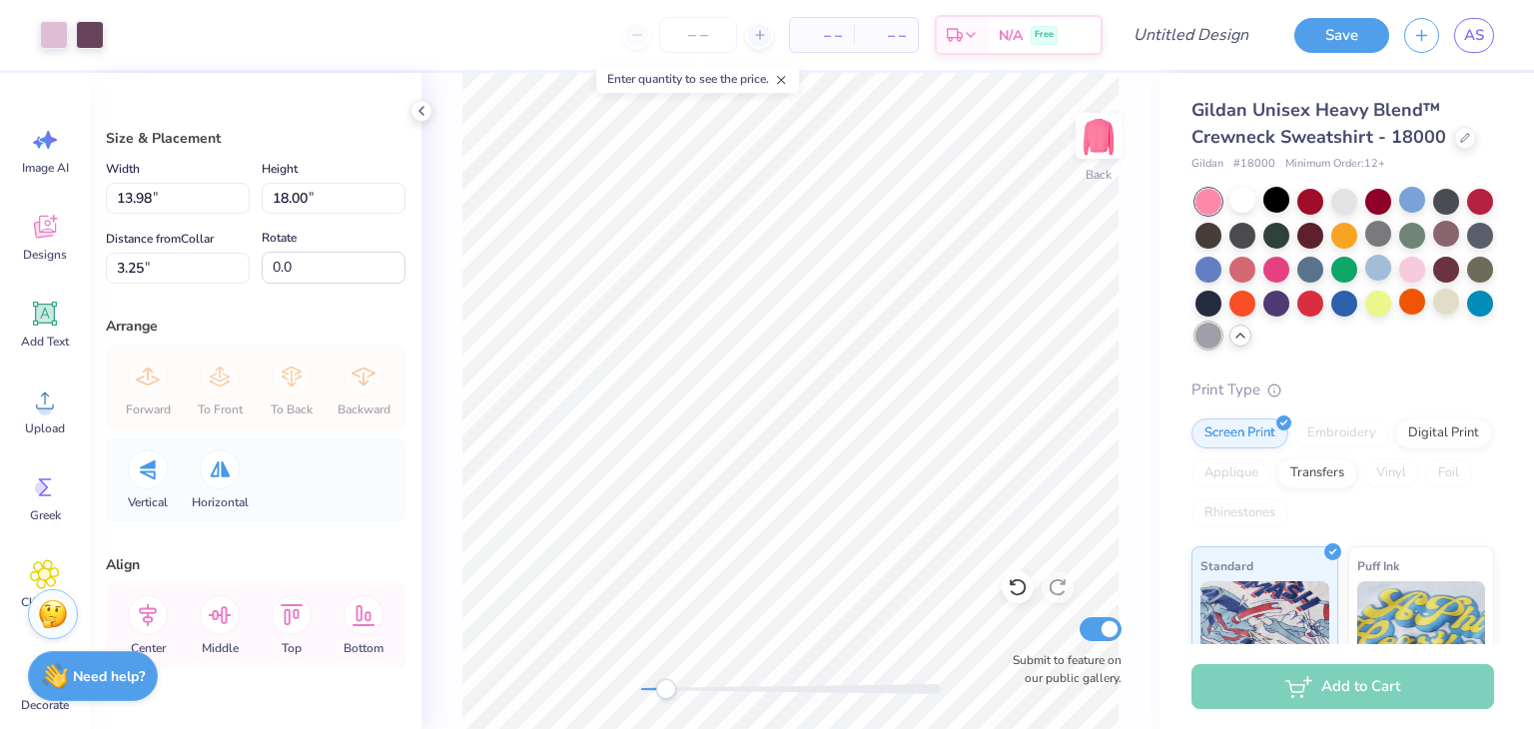
click at [1222, 334] on div at bounding box center [1209, 336] width 26 height 26
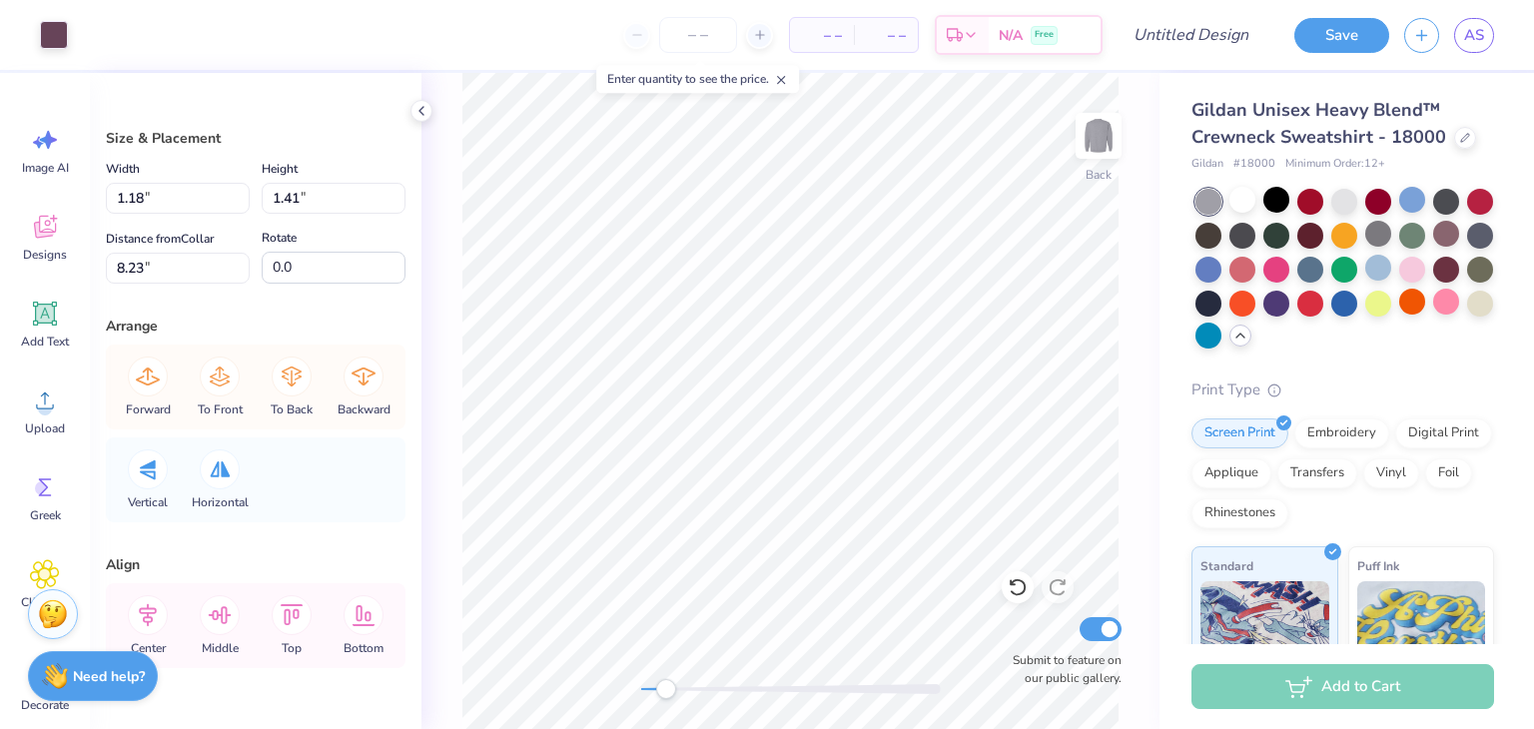
type input "1.60"
type input "2.68"
type input "3.26"
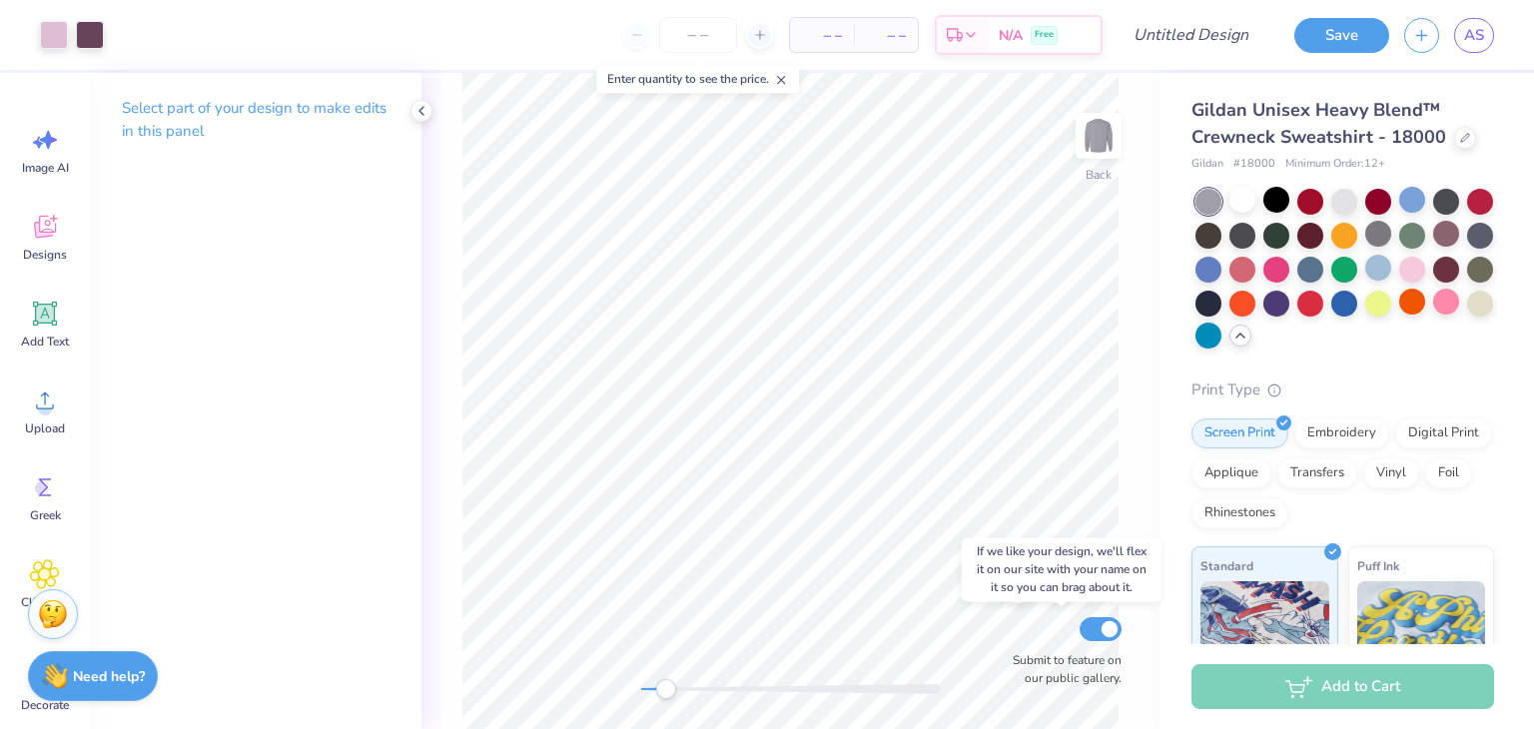
click at [1011, 641] on div "Back Submit to feature on our public gallery." at bounding box center [791, 401] width 738 height 656
click at [1022, 663] on div "Back Submit to feature on our public gallery." at bounding box center [791, 401] width 738 height 656
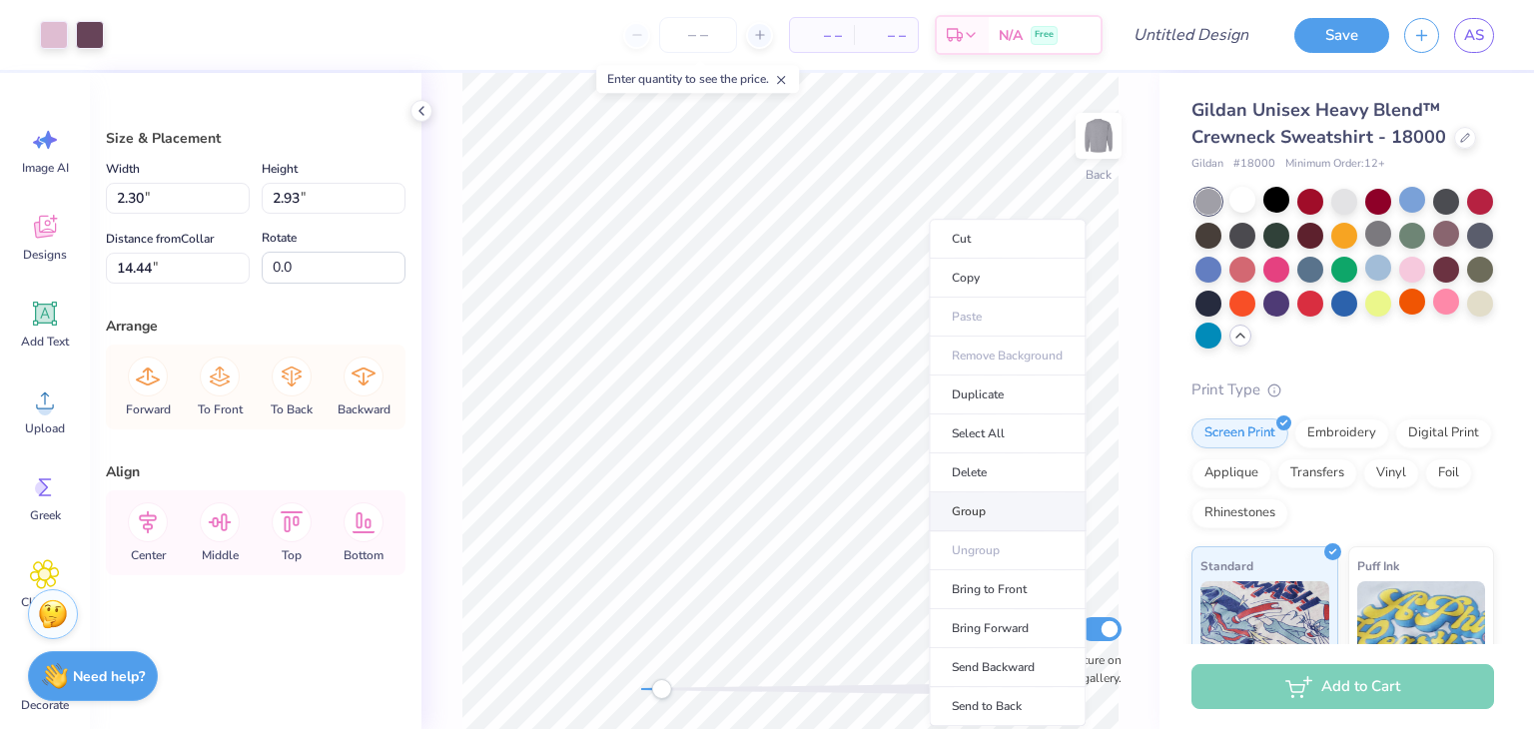
click at [974, 510] on li "Group" at bounding box center [1007, 511] width 157 height 39
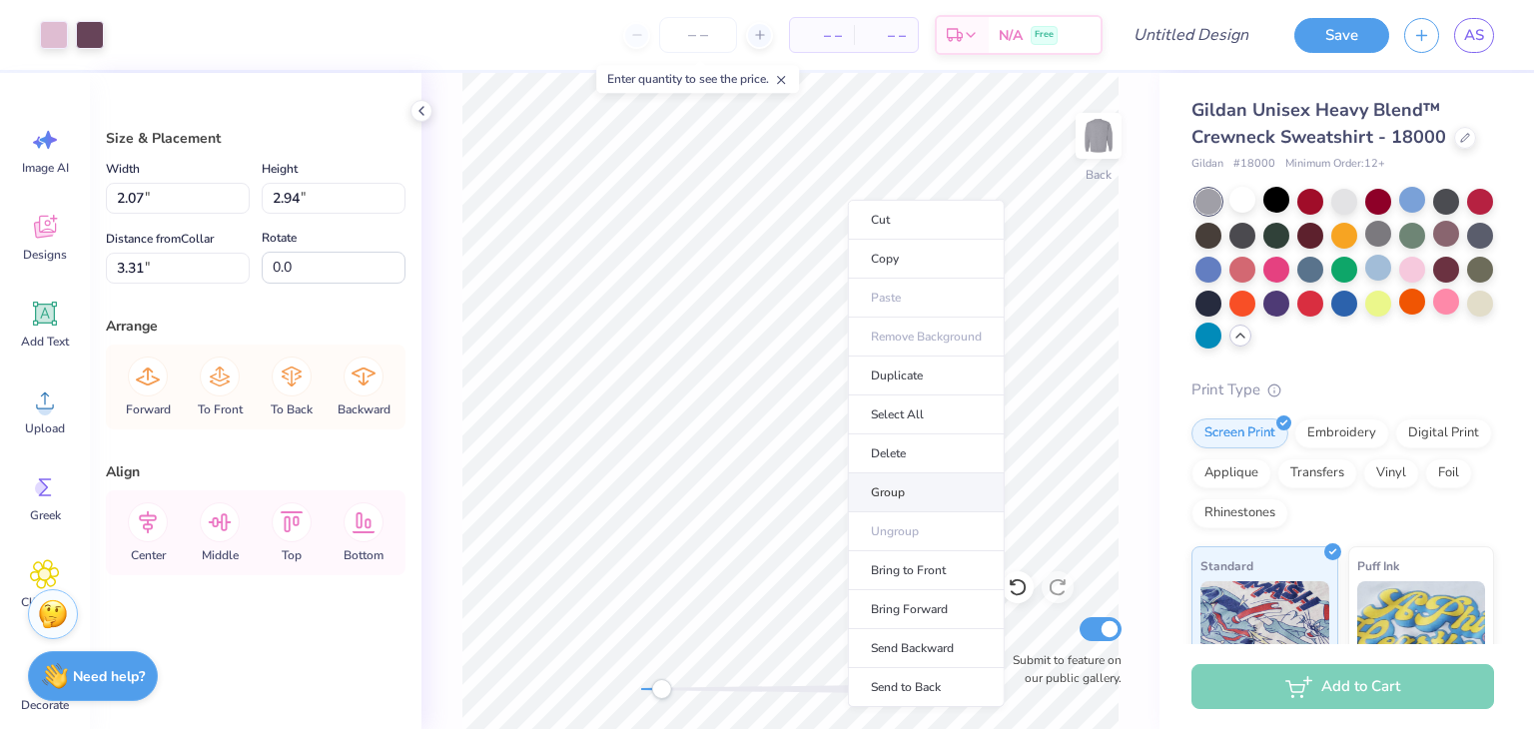
click at [895, 495] on li "Group" at bounding box center [926, 492] width 157 height 39
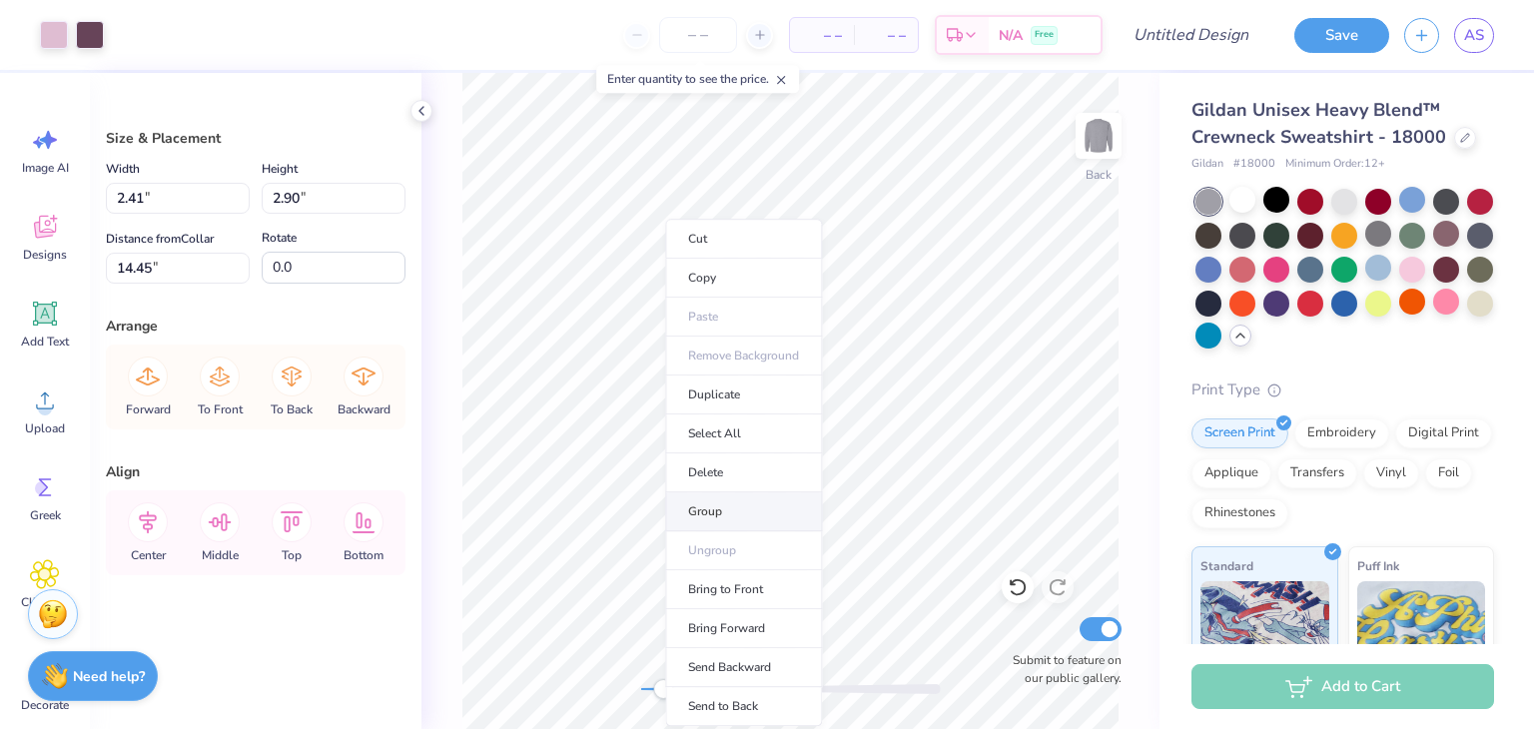
click at [699, 510] on li "Group" at bounding box center [743, 511] width 157 height 39
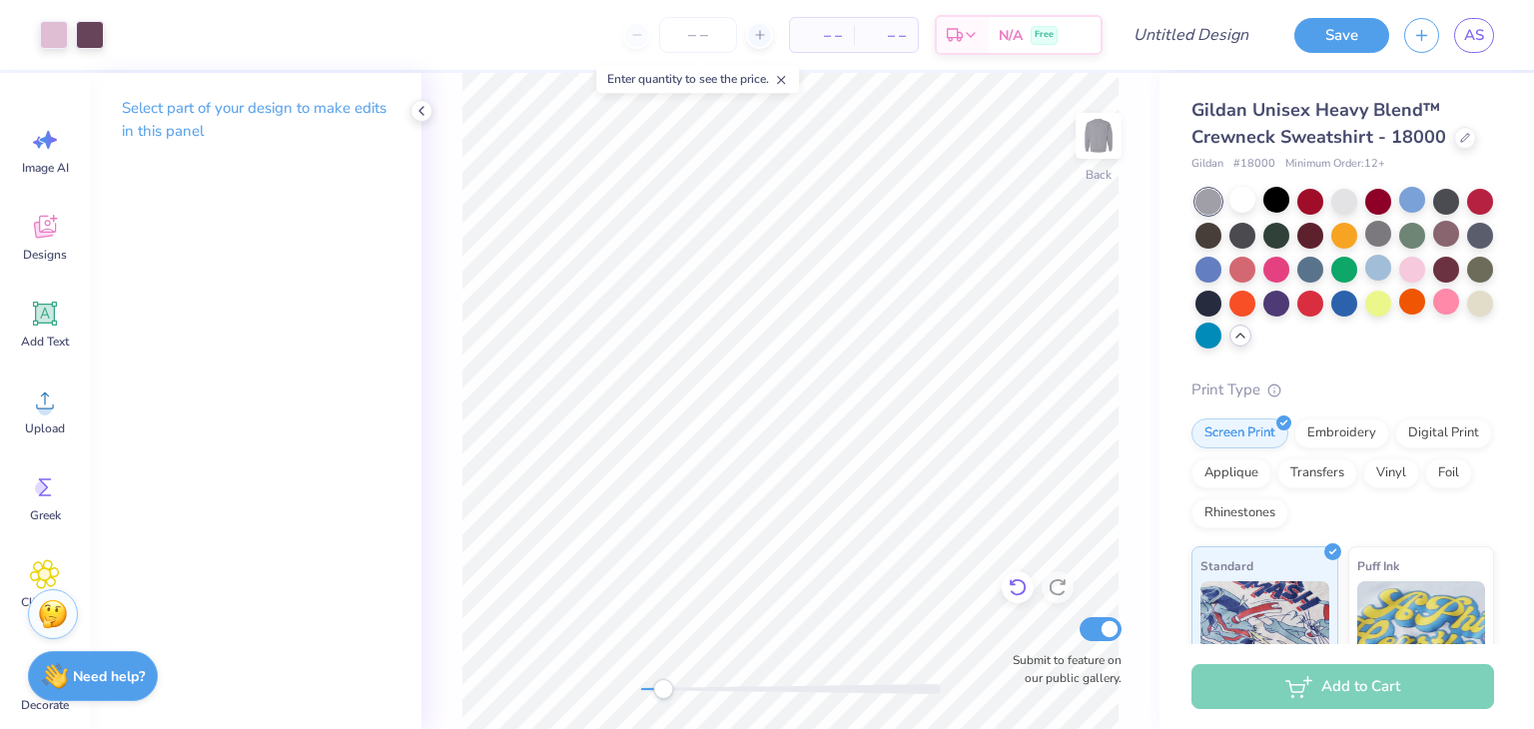
click at [1021, 591] on icon at bounding box center [1018, 587] width 20 height 20
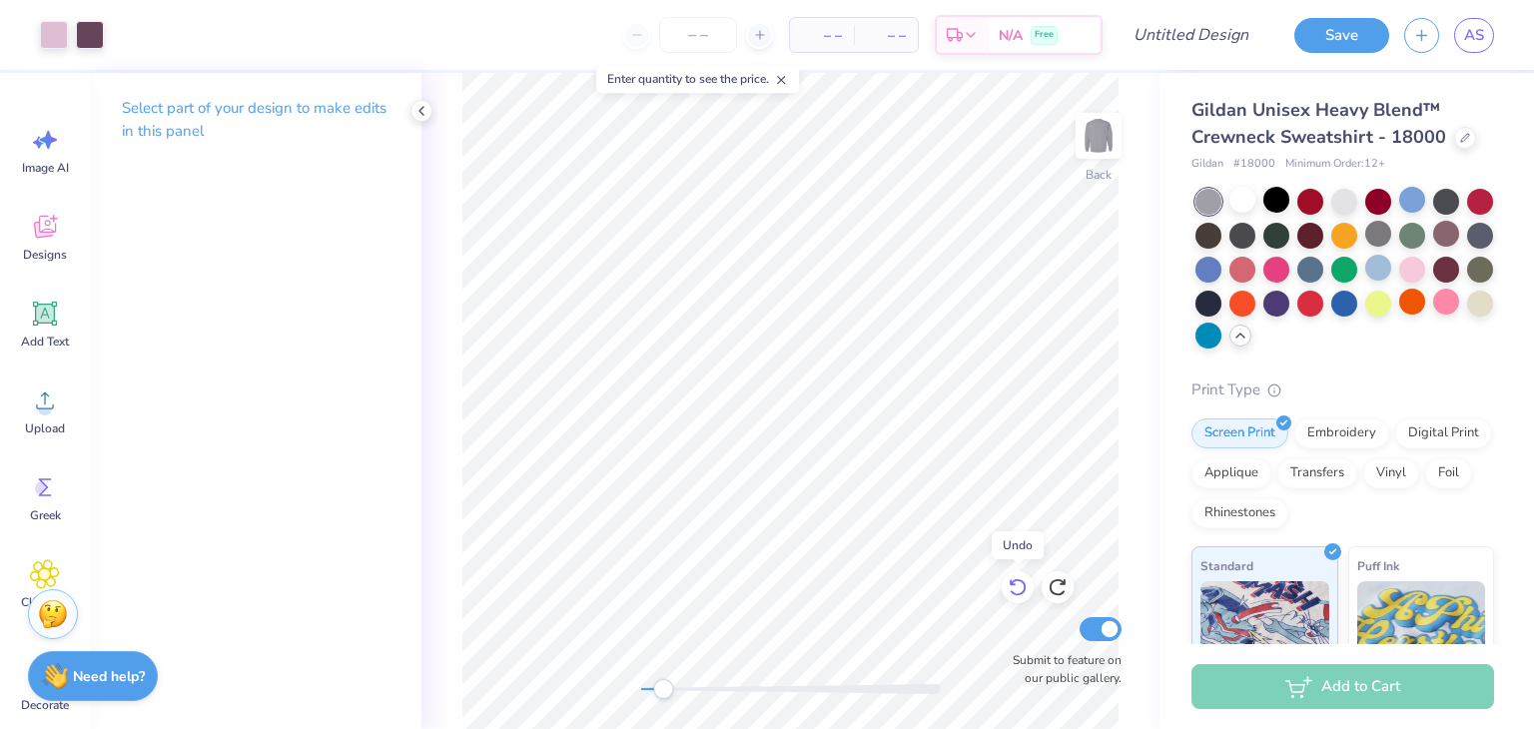
click at [1021, 591] on icon at bounding box center [1018, 587] width 20 height 20
click at [952, 573] on div "Back Submit to feature on our public gallery." at bounding box center [791, 401] width 738 height 656
click at [1014, 588] on icon at bounding box center [1018, 587] width 20 height 20
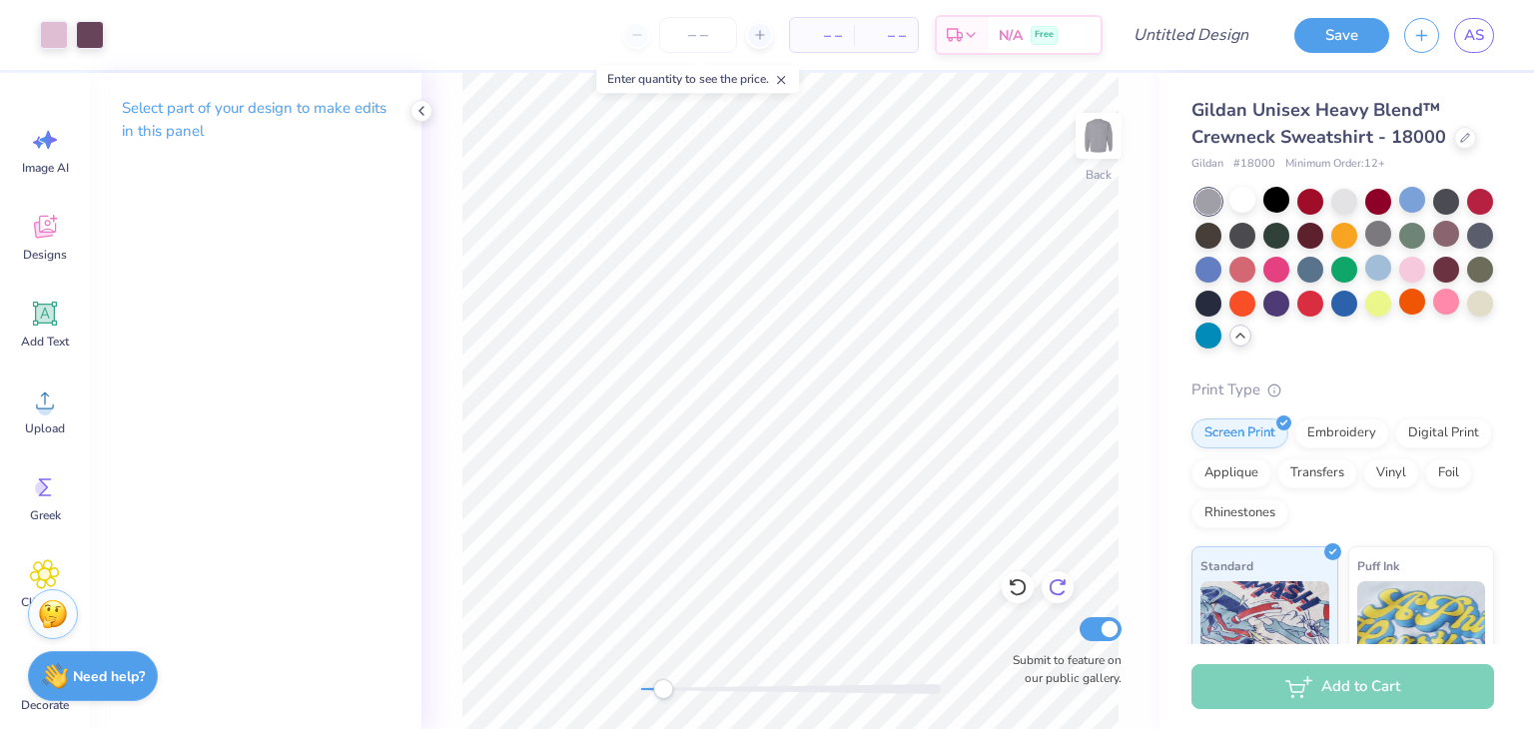
click at [1056, 583] on icon at bounding box center [1058, 587] width 20 height 20
click at [1009, 585] on icon at bounding box center [1018, 587] width 20 height 20
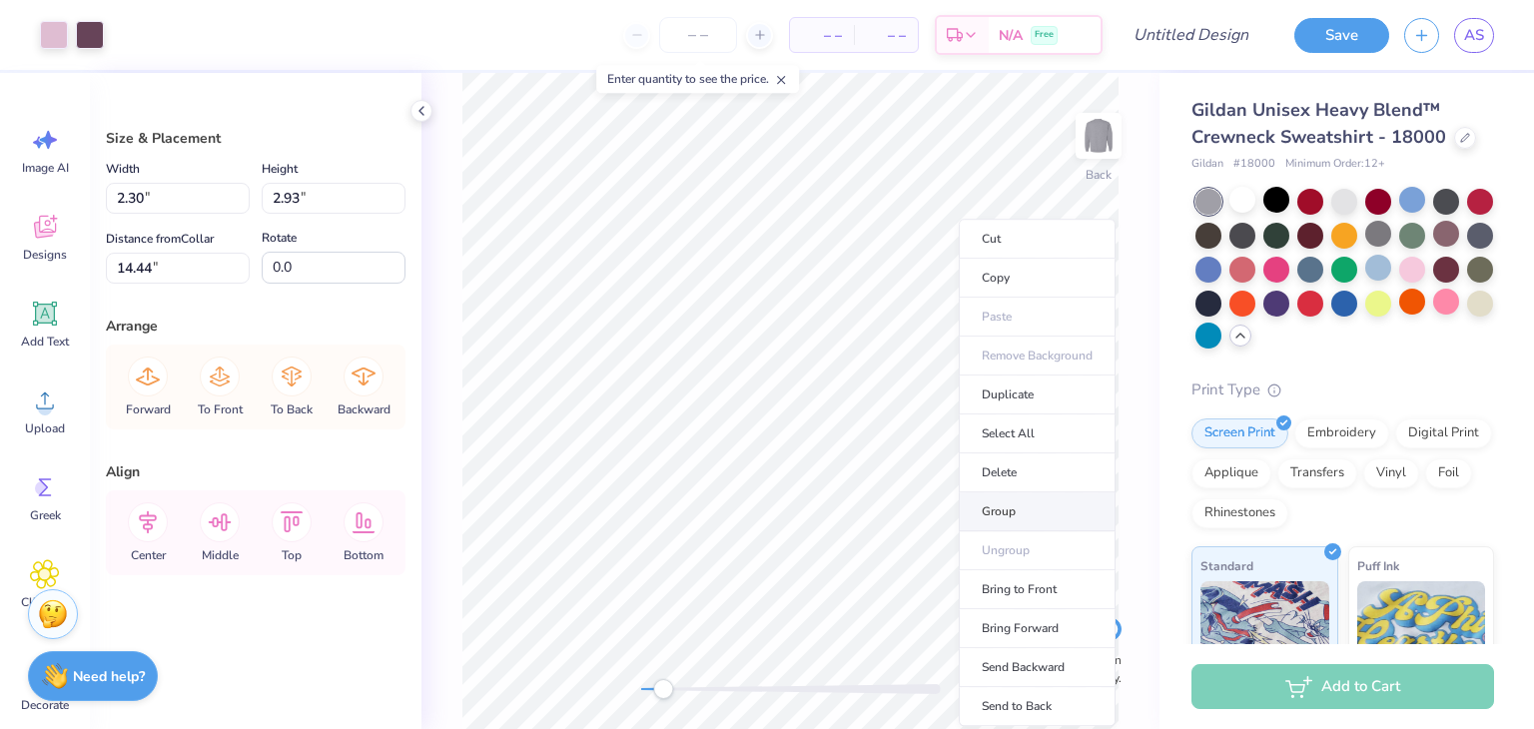
click at [985, 527] on li "Group" at bounding box center [1037, 511] width 157 height 39
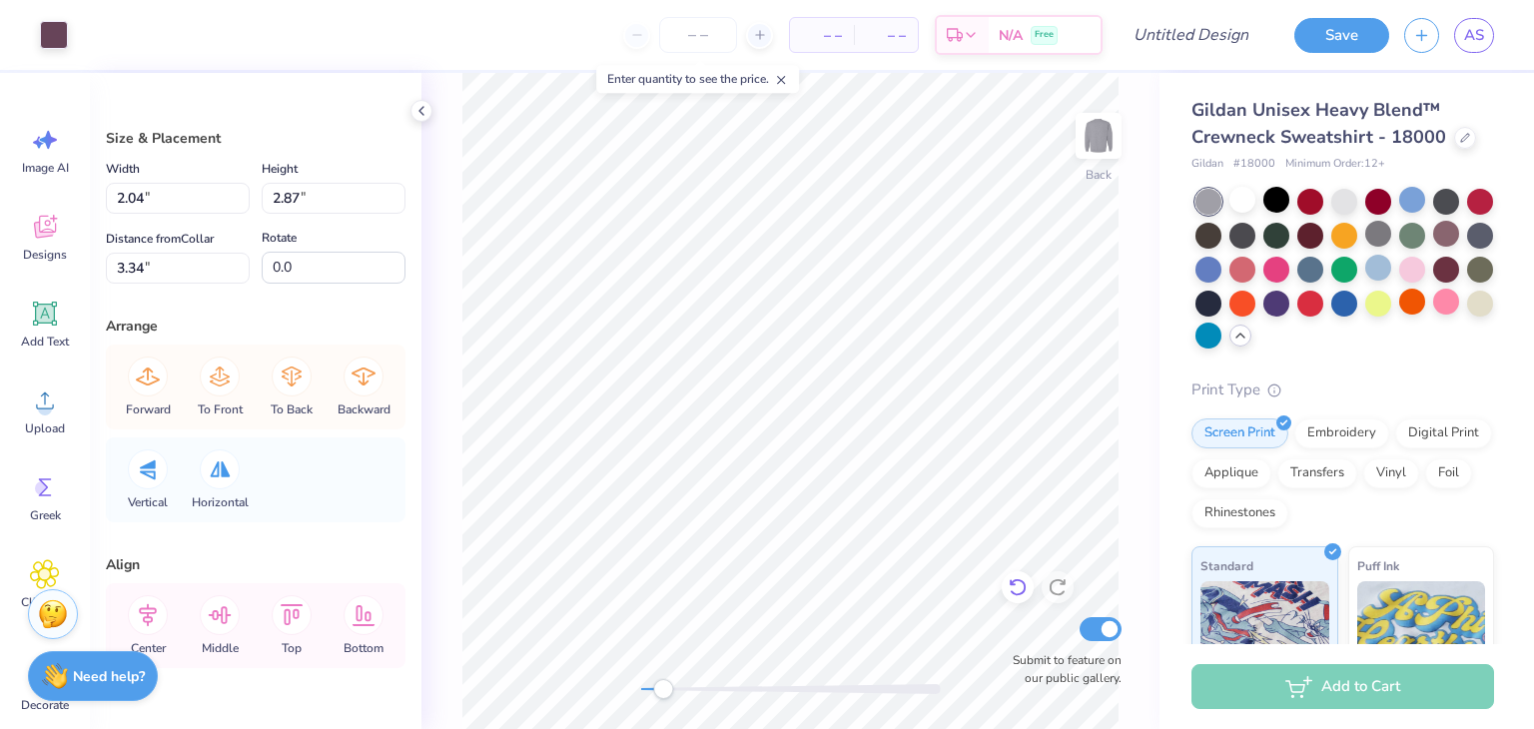
click at [1025, 579] on icon at bounding box center [1018, 587] width 20 height 20
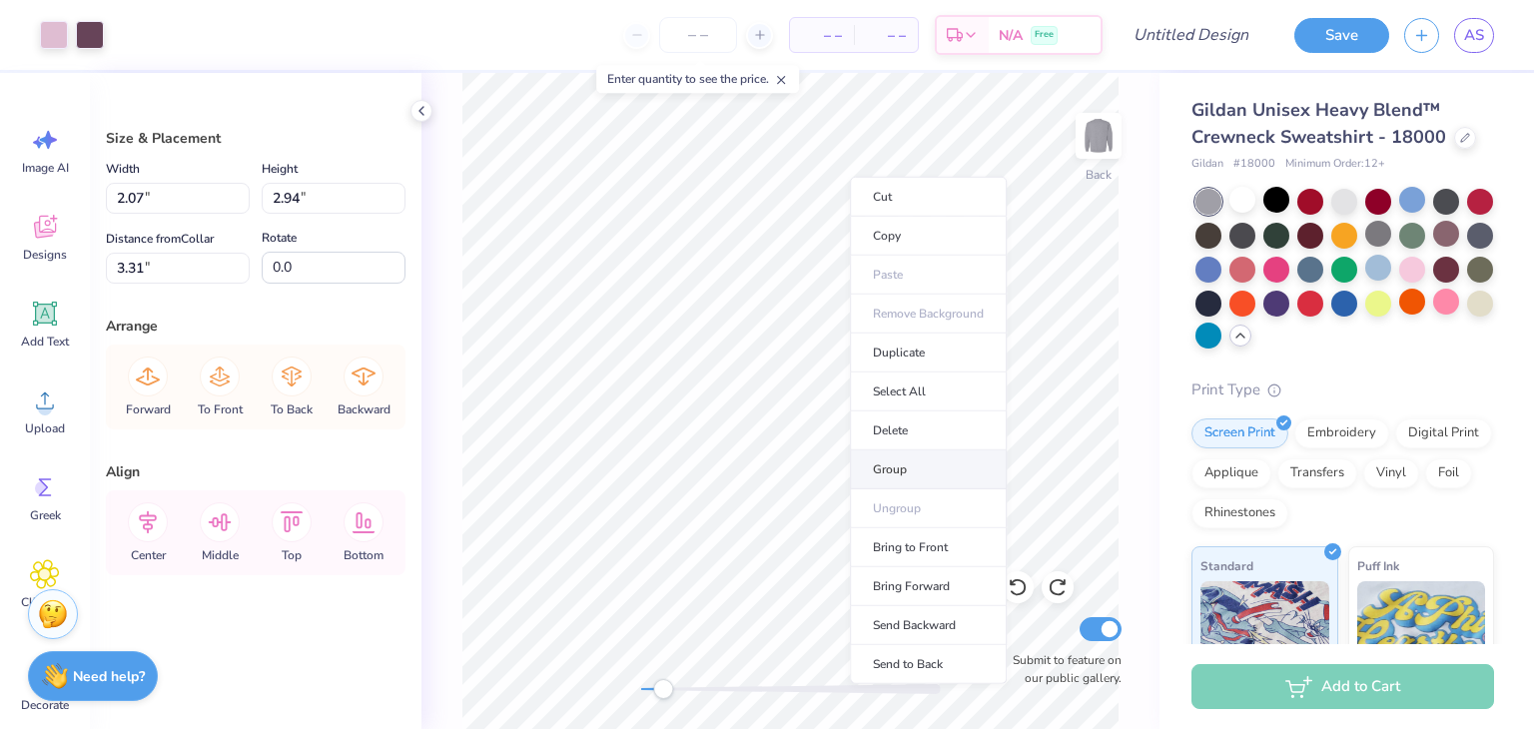
click at [904, 464] on li "Group" at bounding box center [928, 470] width 157 height 39
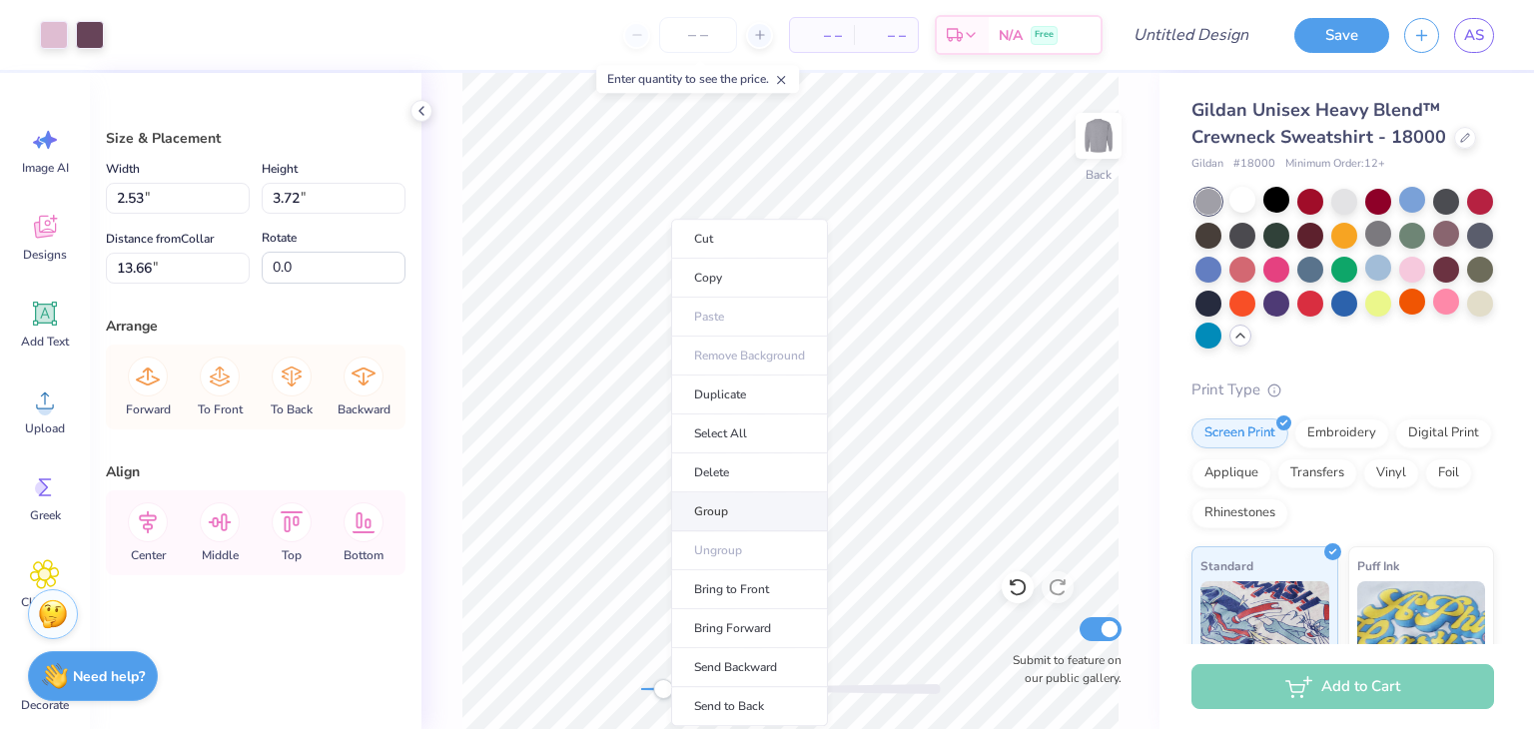
click at [729, 508] on li "Group" at bounding box center [749, 511] width 157 height 39
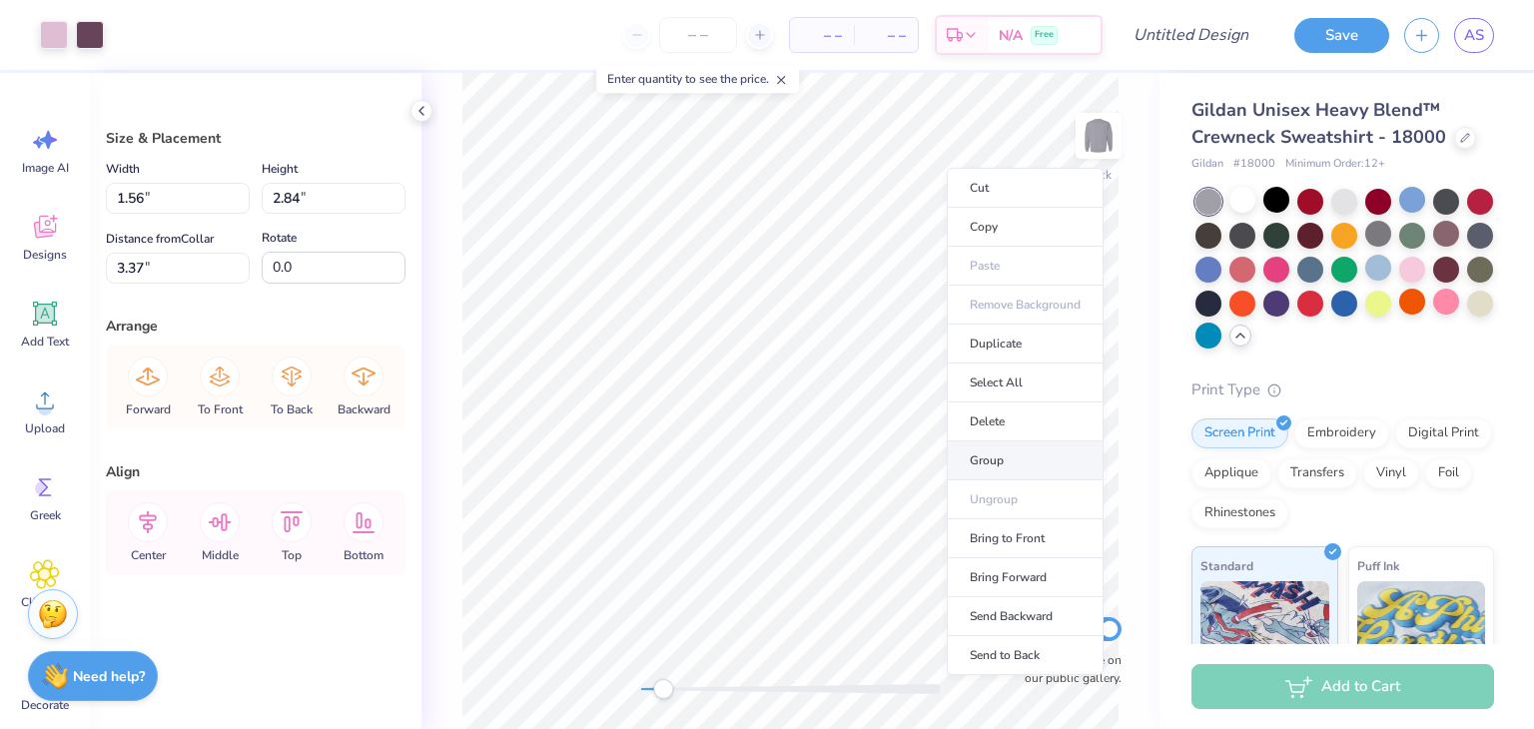
click at [1004, 458] on li "Group" at bounding box center [1025, 461] width 157 height 39
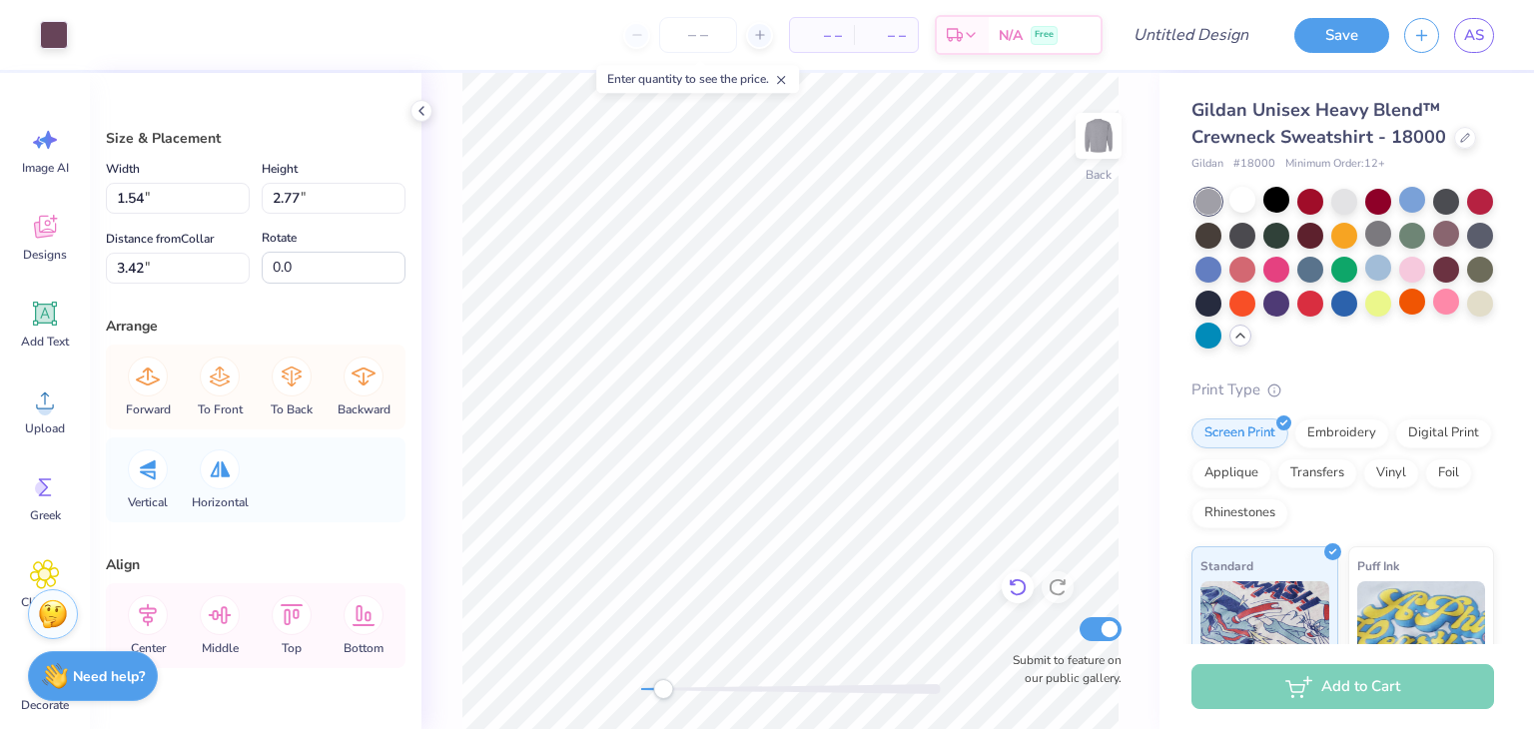
click at [1011, 584] on icon at bounding box center [1013, 583] width 4 height 4
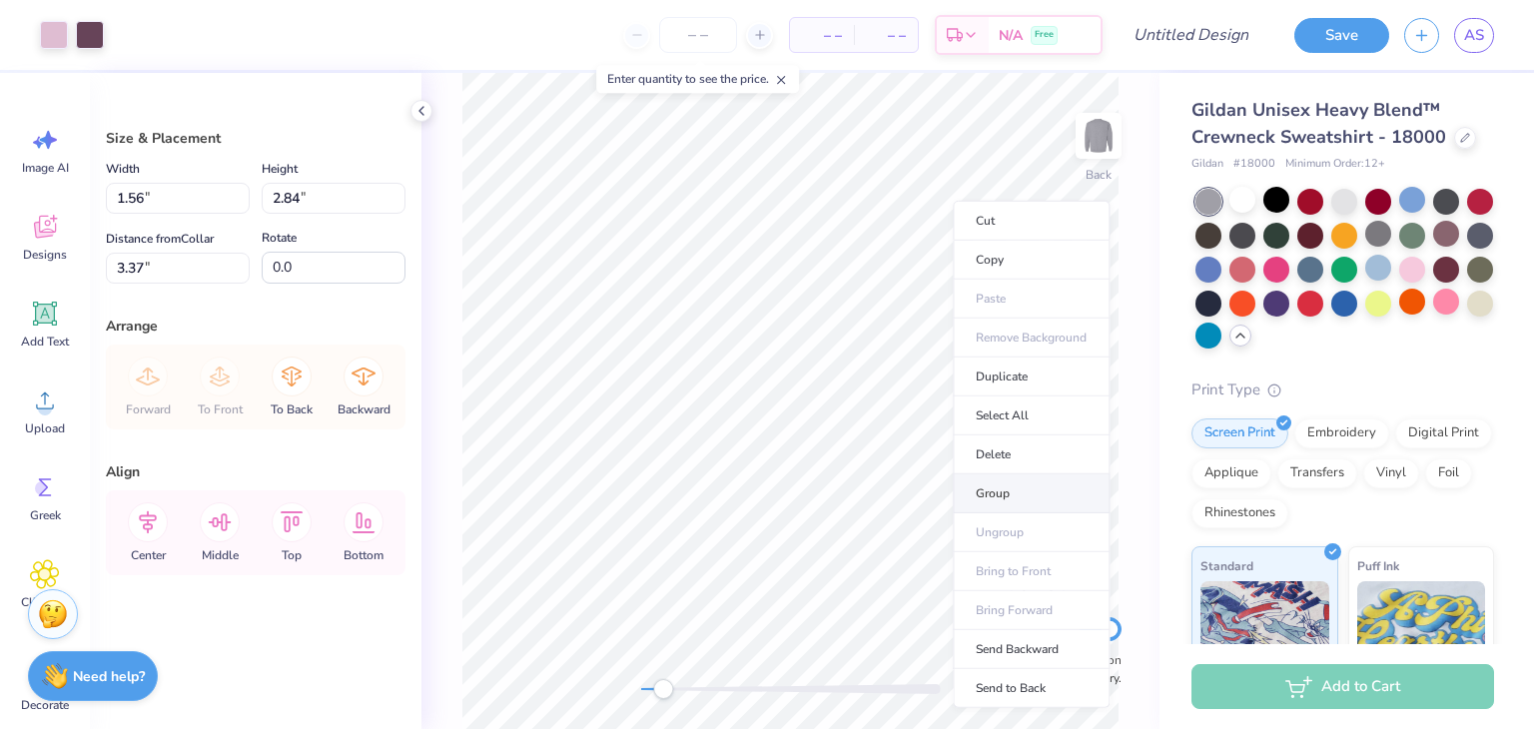
click at [1019, 494] on li "Group" at bounding box center [1031, 493] width 157 height 39
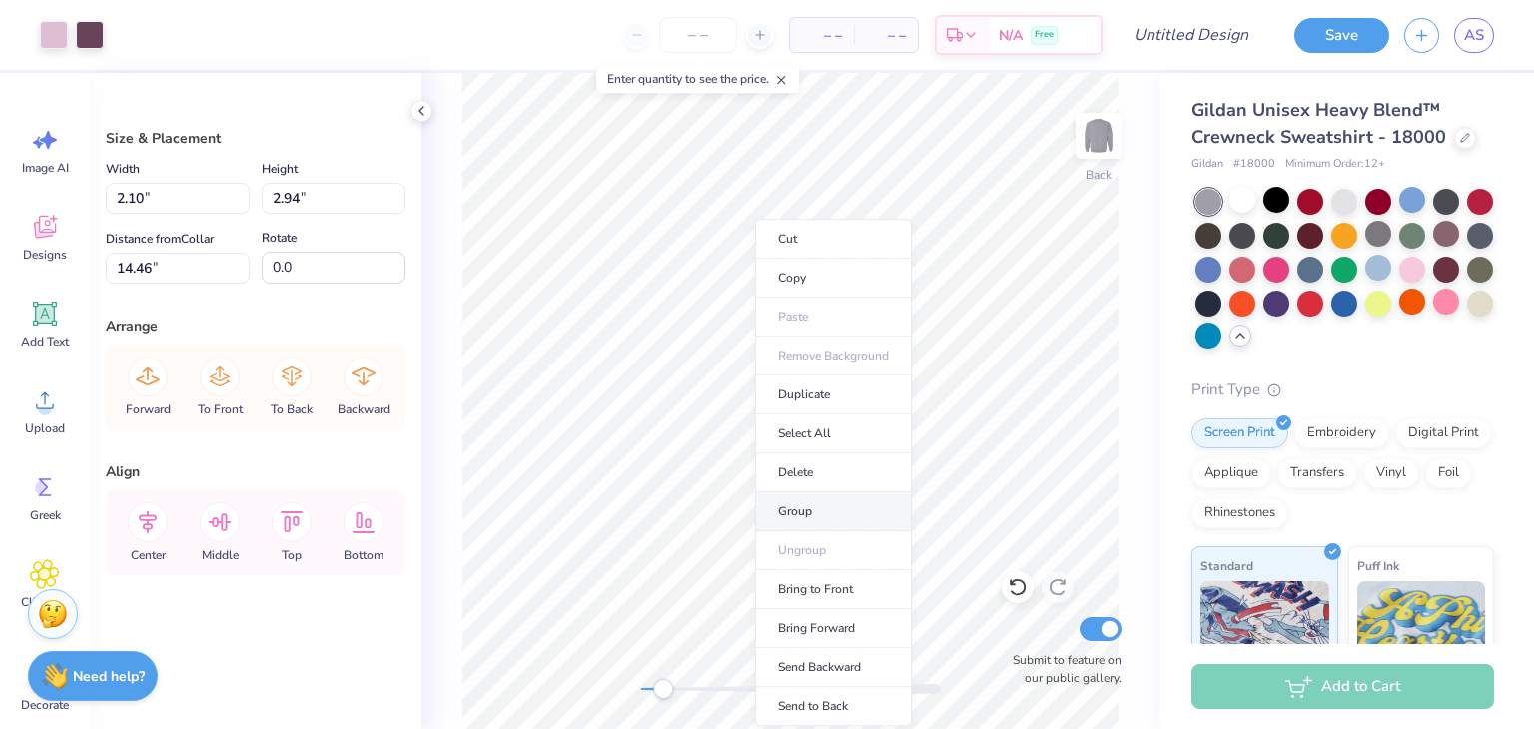
click at [805, 492] on li "Group" at bounding box center [833, 511] width 157 height 39
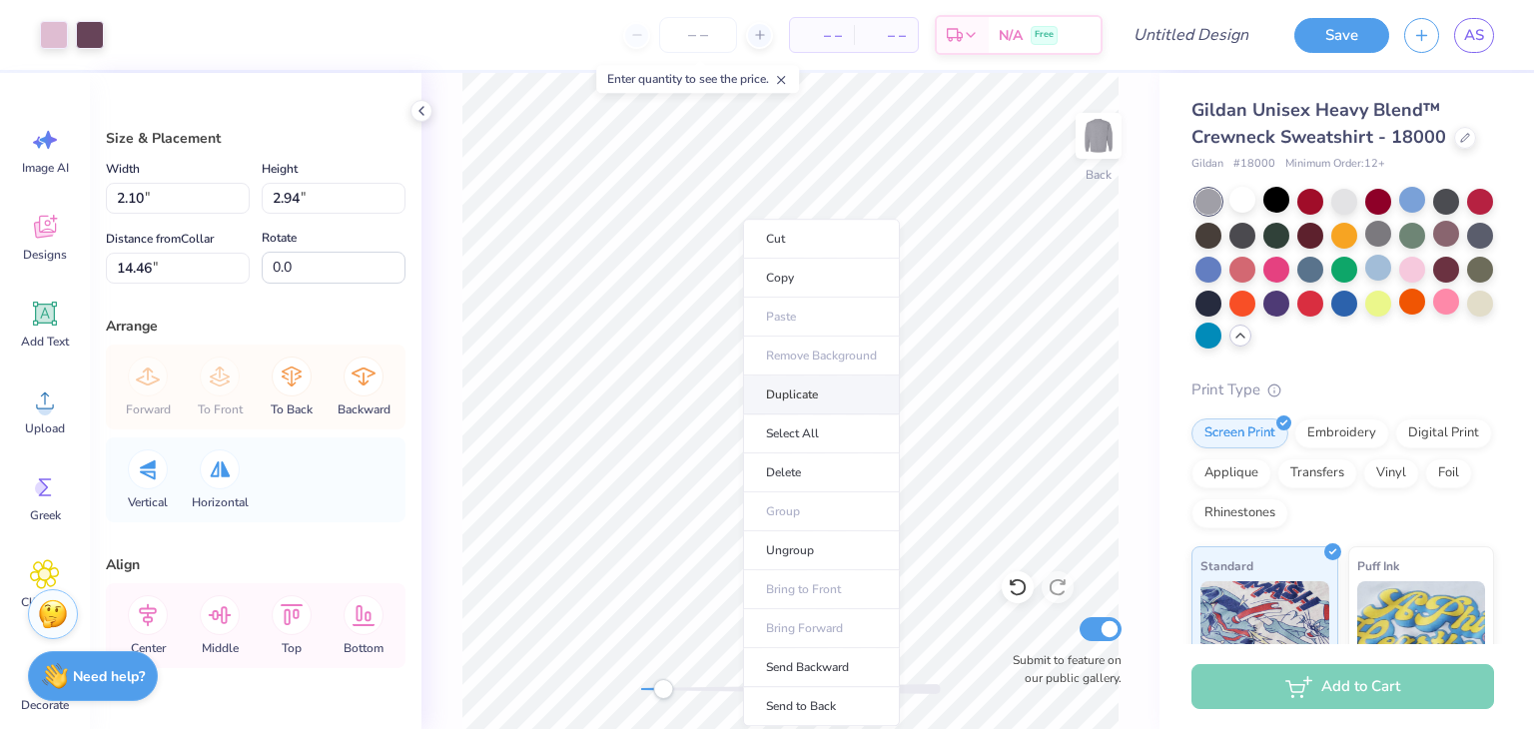
click at [825, 403] on li "Duplicate" at bounding box center [821, 395] width 157 height 39
type input "15.46"
type input "2.30"
type input "2.93"
type input "3.26"
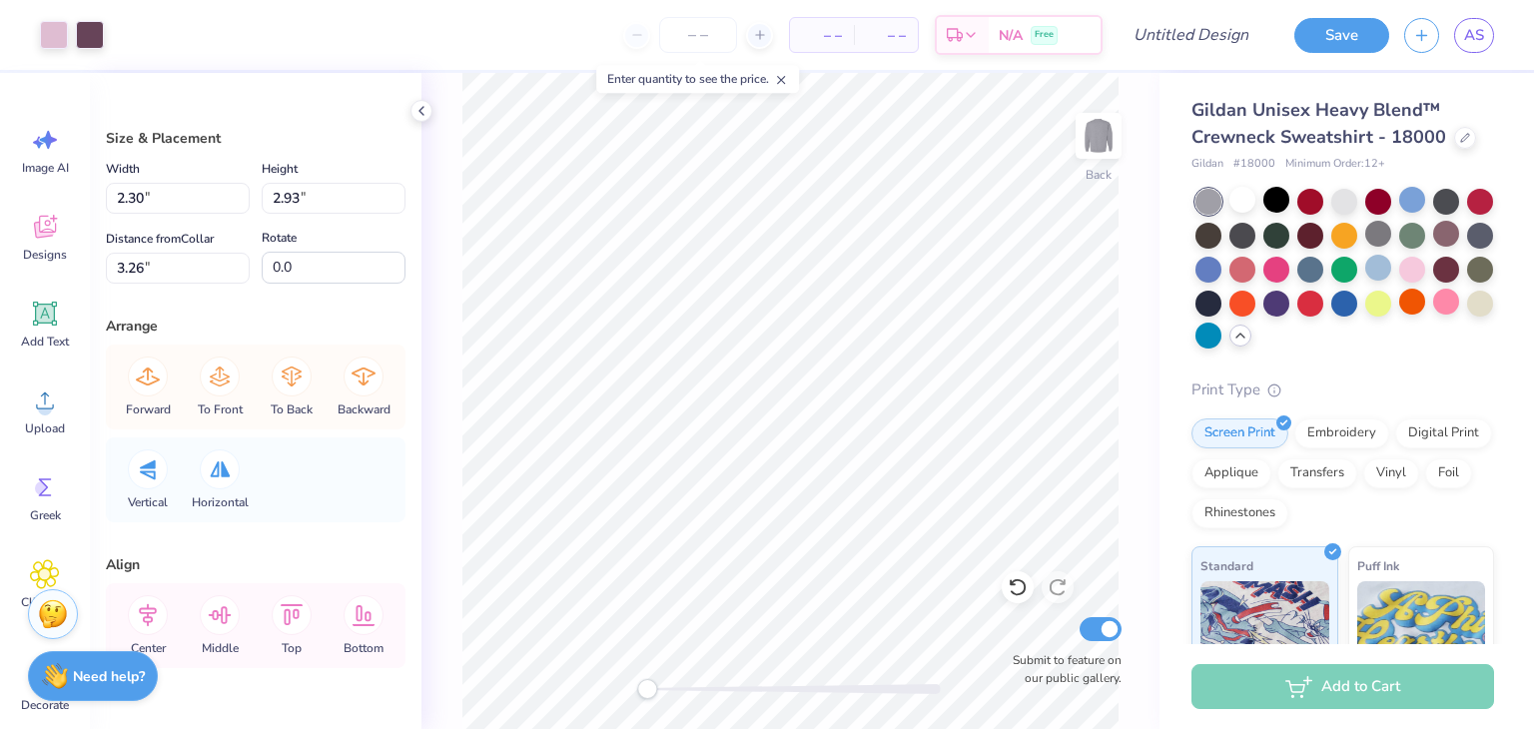
type input "2.07"
type input "2.94"
type input "3.25"
type input "2.53"
type input "3.72"
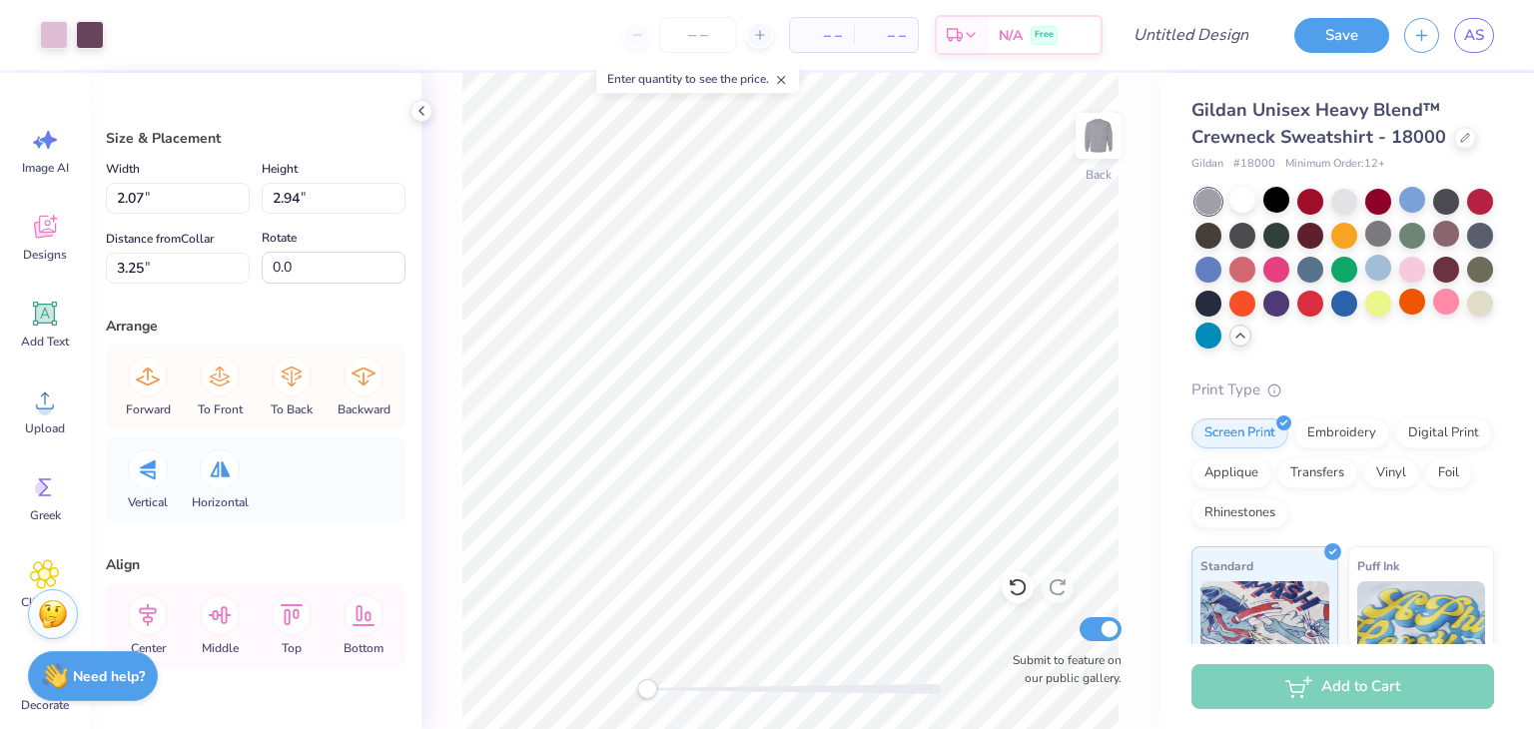
type input "2.47"
type input "0.14"
type input "0.26"
type input "5.54"
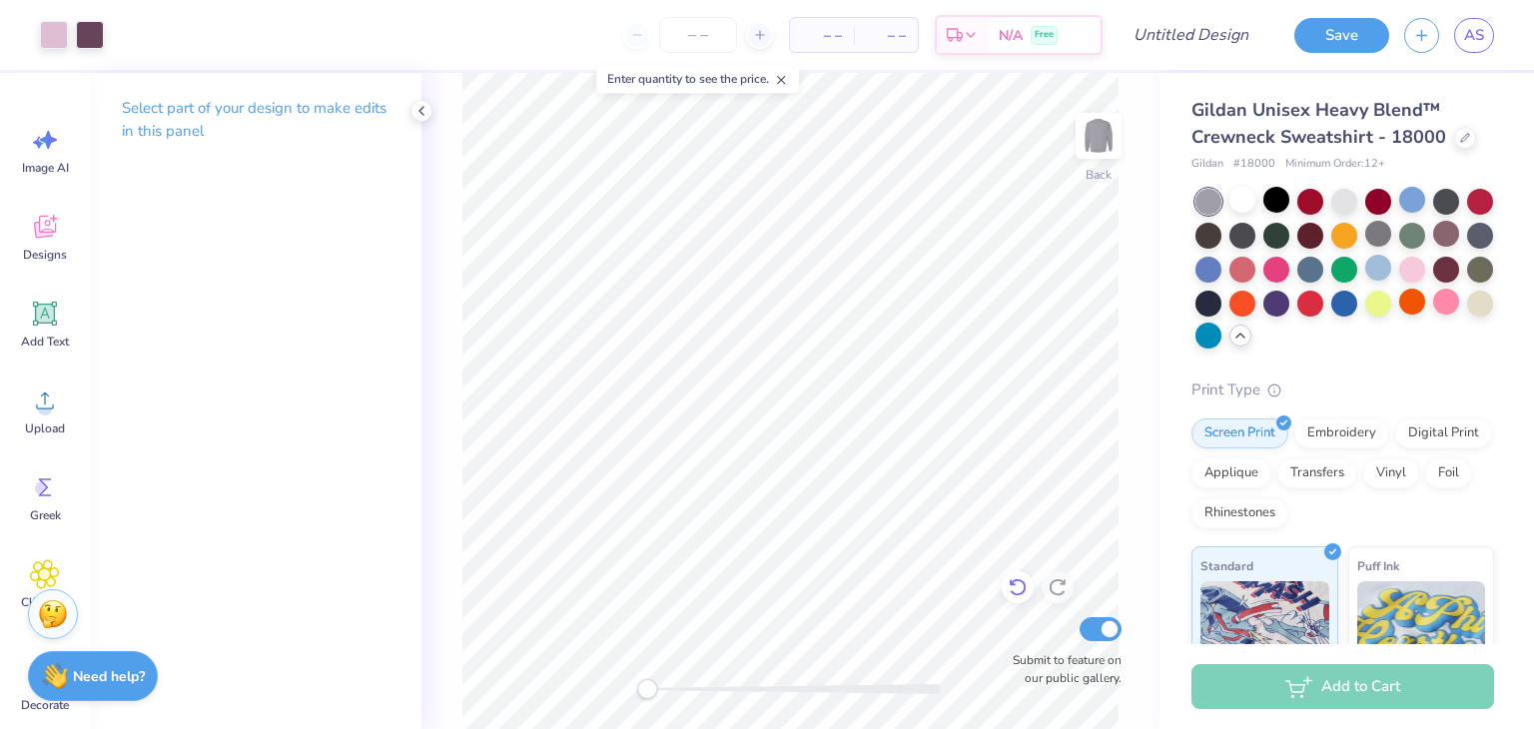
click at [1012, 591] on icon at bounding box center [1017, 588] width 17 height 18
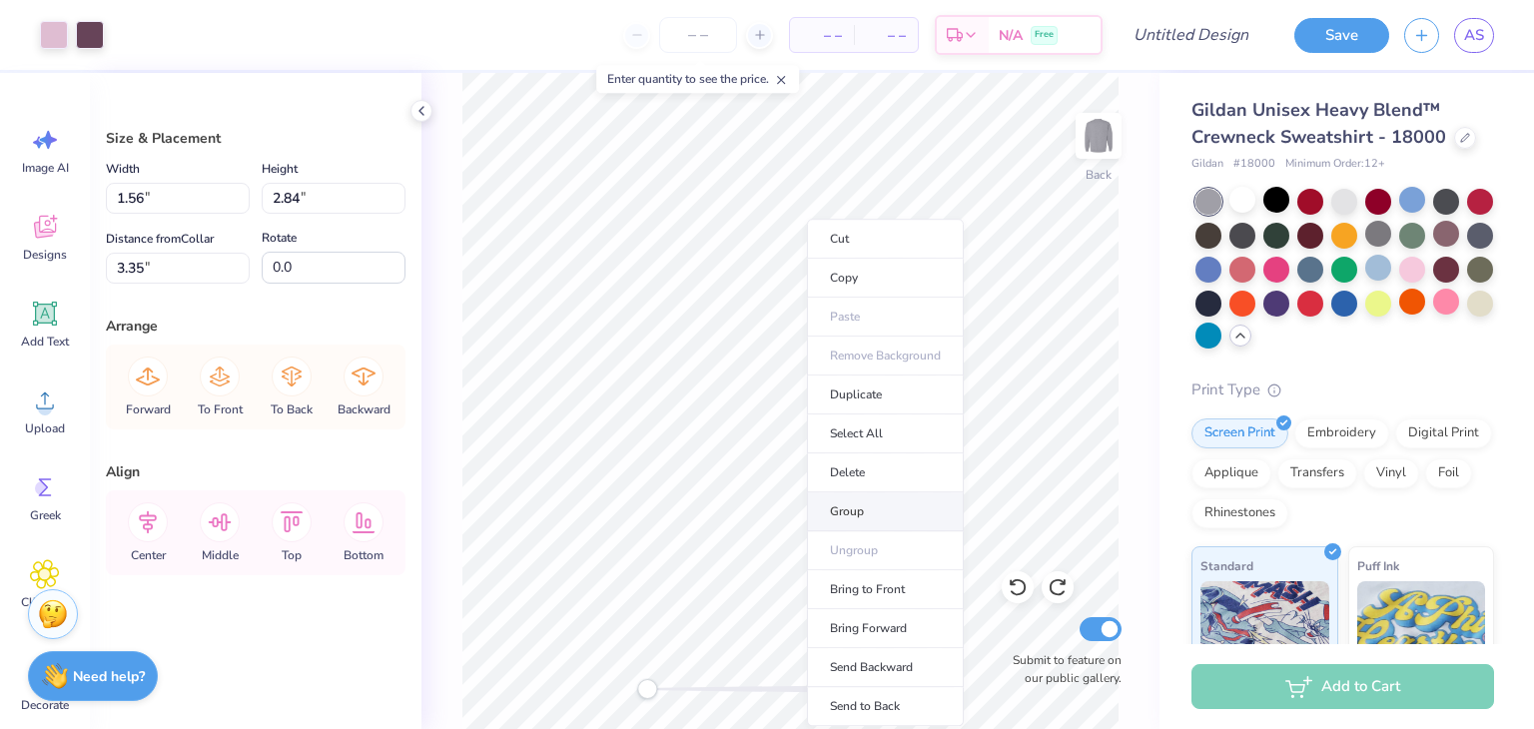
click at [875, 507] on li "Group" at bounding box center [885, 511] width 157 height 39
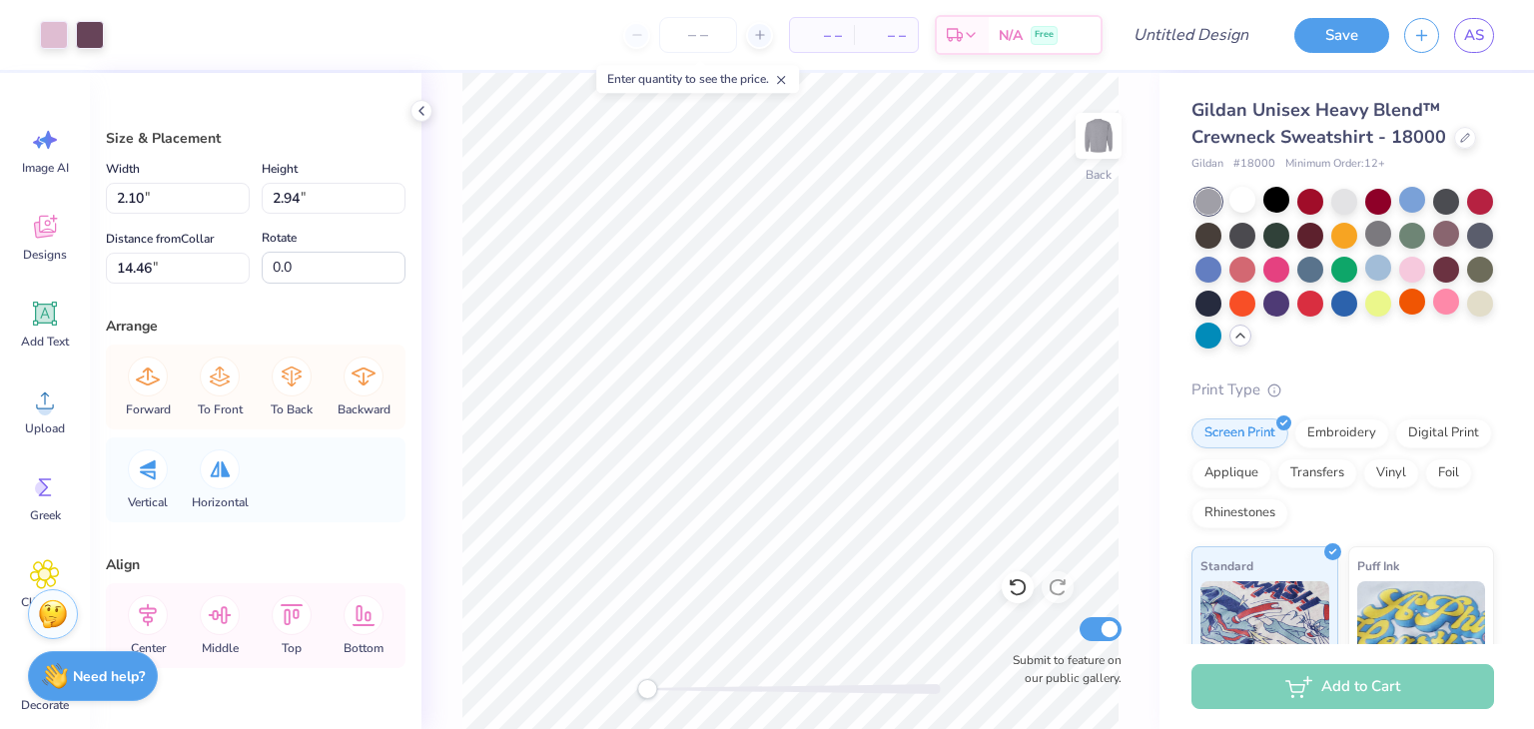
type input "15.46"
type input "2.07"
type input "2.94"
type input "4.32"
type input "2.30"
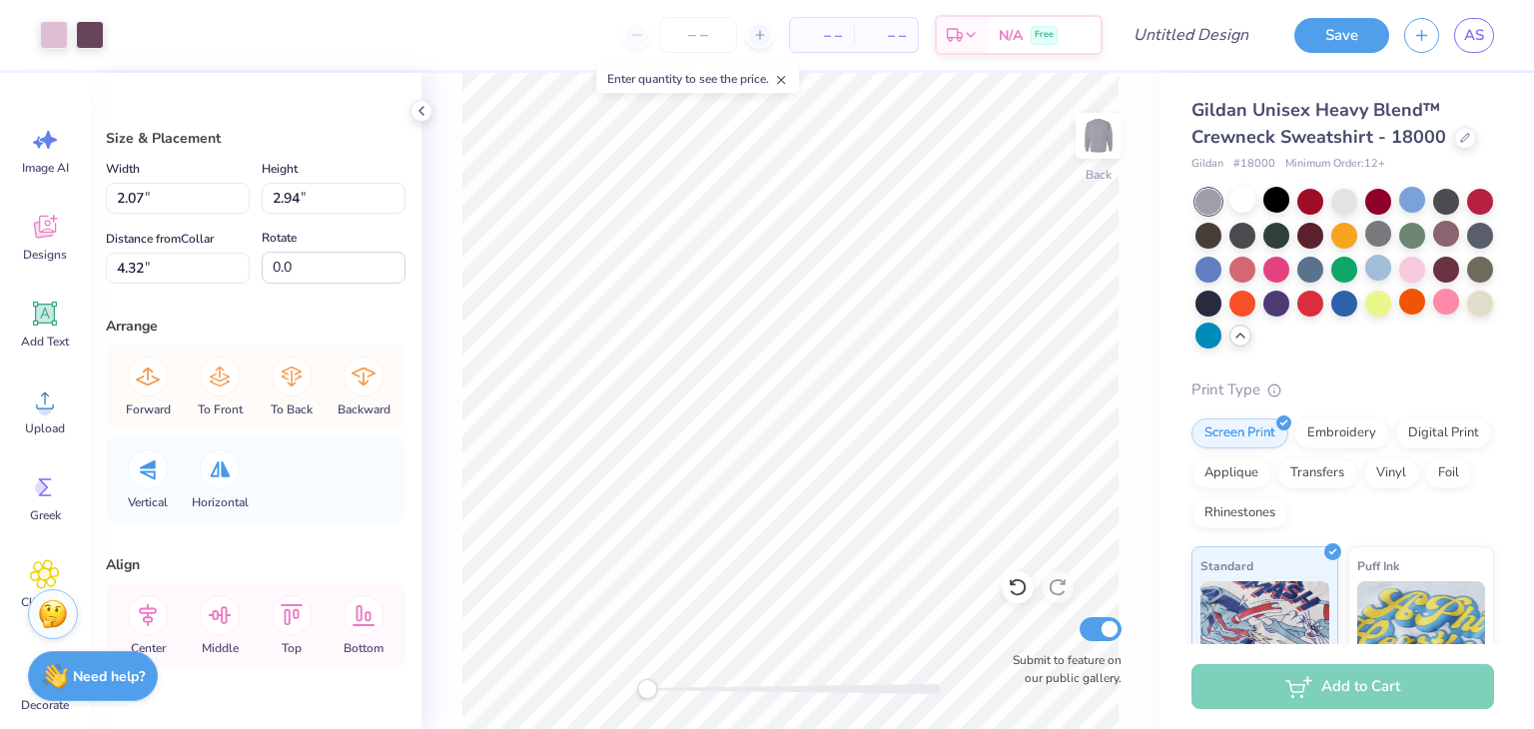
type input "2.93"
type input "4.56"
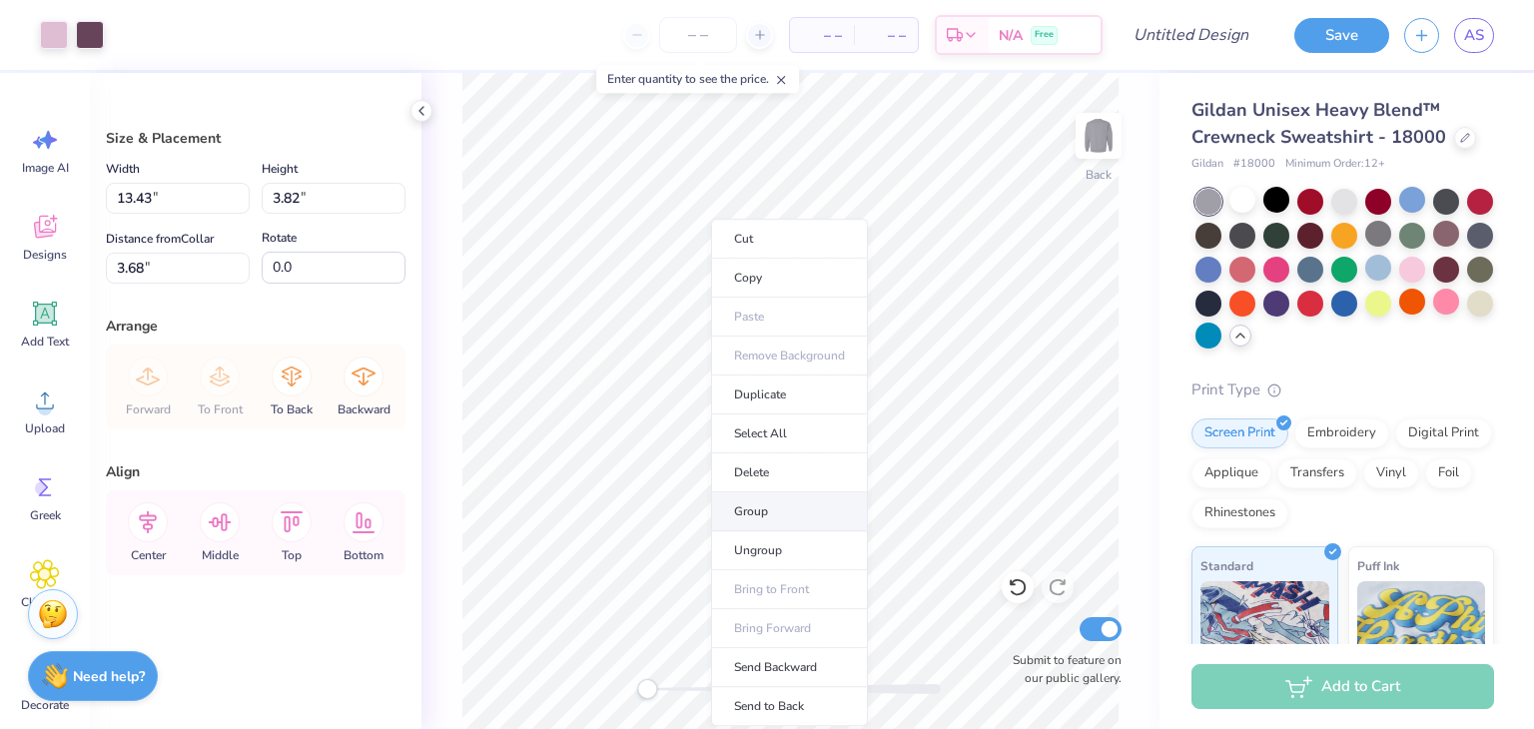
click at [778, 508] on li "Group" at bounding box center [789, 511] width 157 height 39
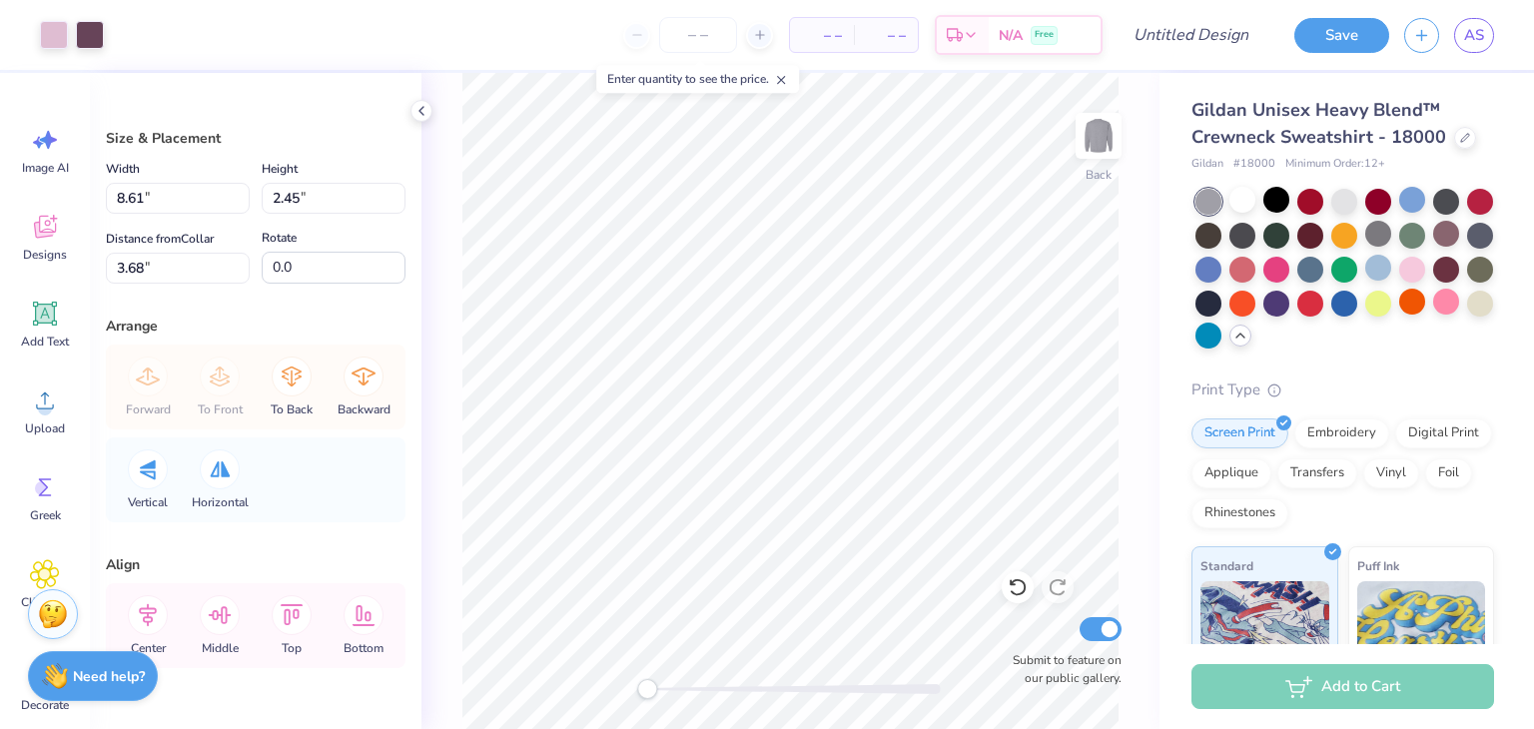
type input "8.61"
type input "2.45"
type input "11.11"
type input "3.16"
type input "9.46"
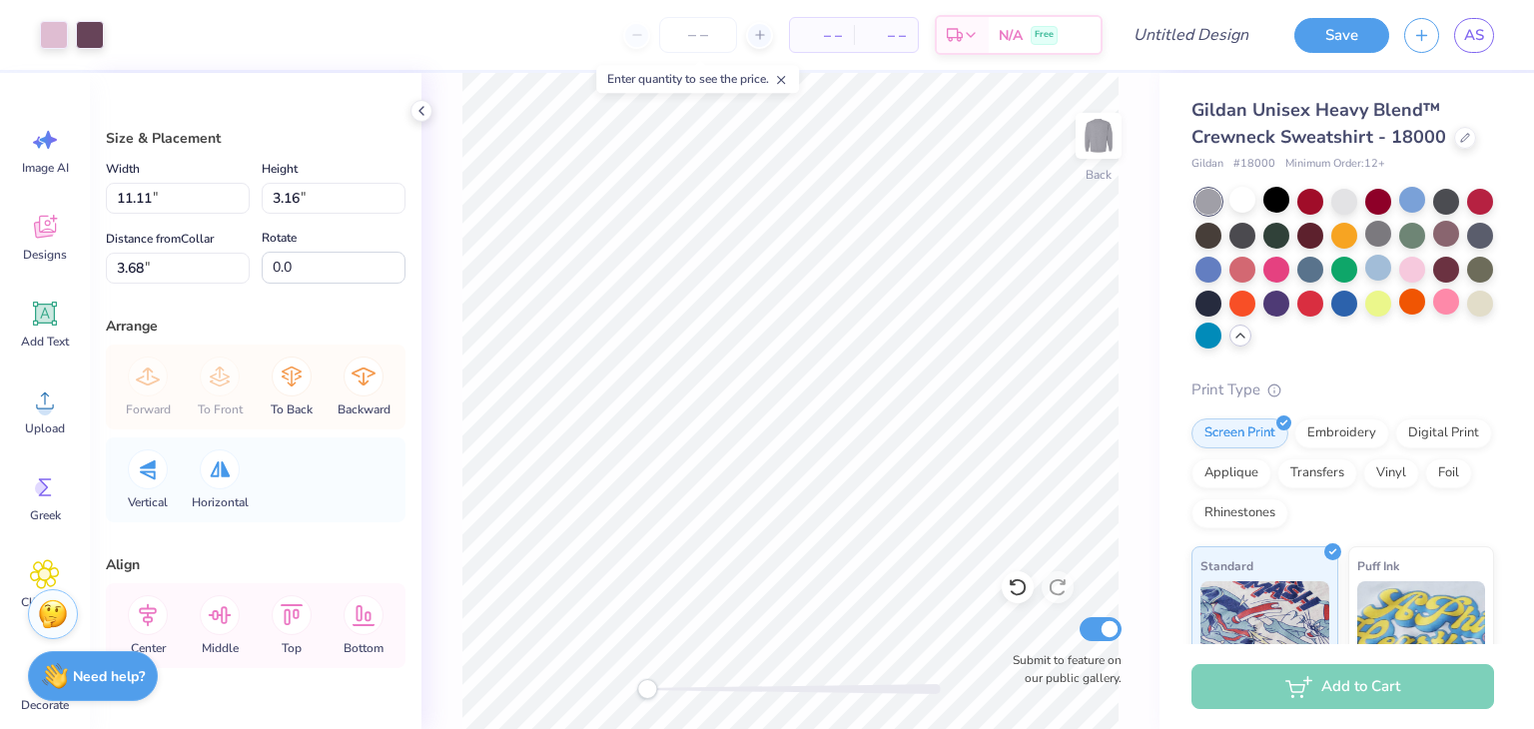
type input "2.69"
type input "5.12"
click at [83, 26] on div at bounding box center [90, 33] width 28 height 28
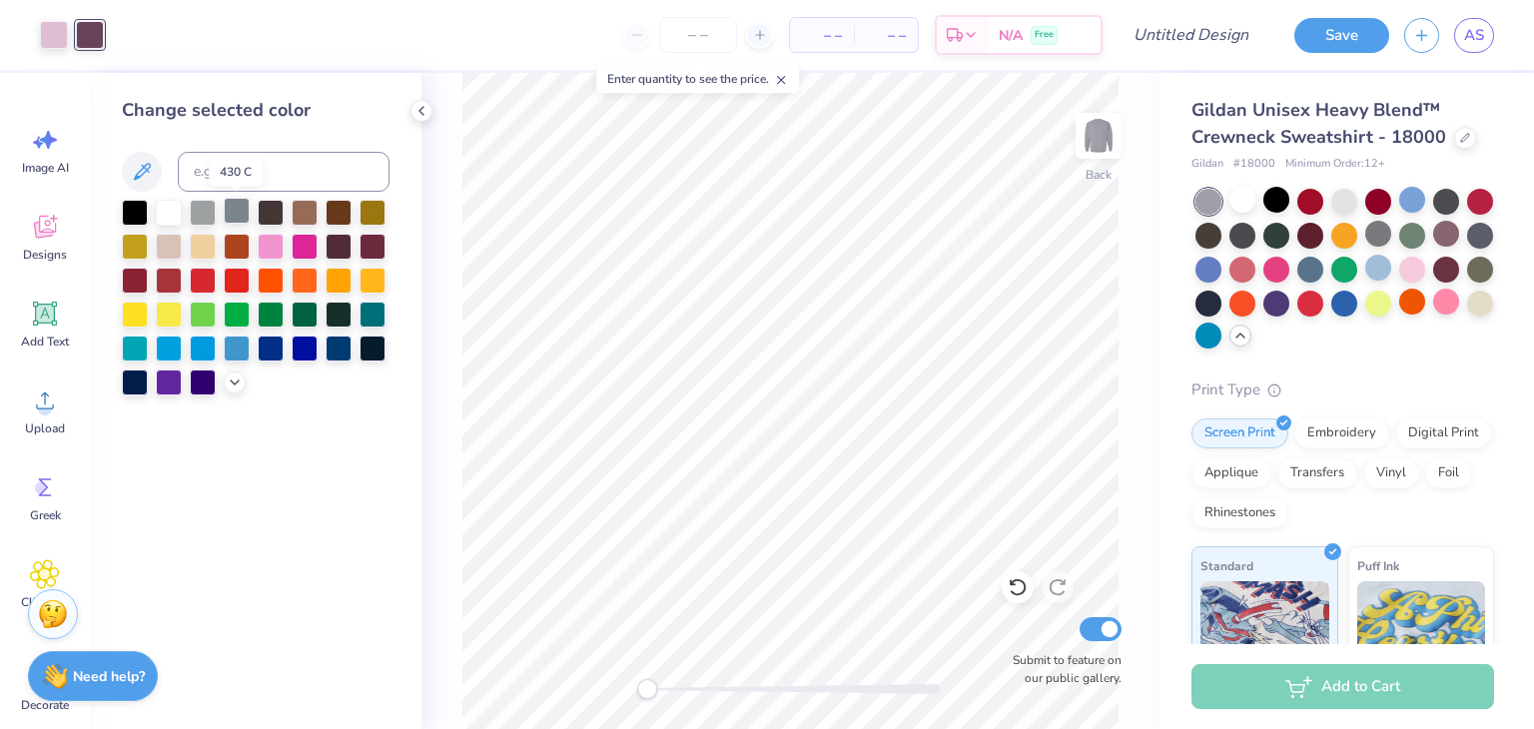
click at [240, 200] on div at bounding box center [237, 211] width 26 height 26
click at [52, 36] on div at bounding box center [54, 33] width 28 height 28
click at [202, 214] on div at bounding box center [203, 211] width 26 height 26
click at [165, 209] on div at bounding box center [169, 211] width 26 height 26
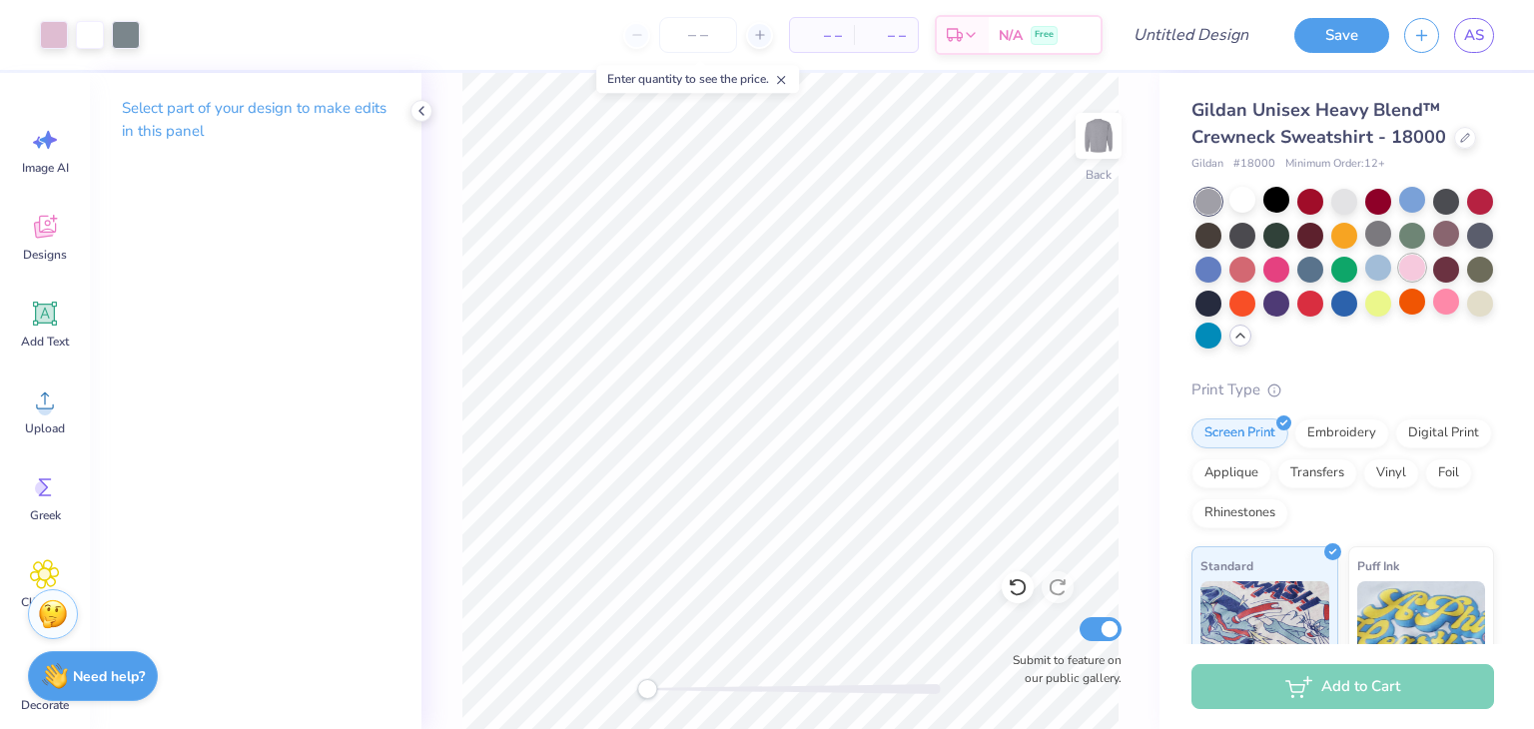
click at [1399, 281] on div at bounding box center [1412, 268] width 26 height 26
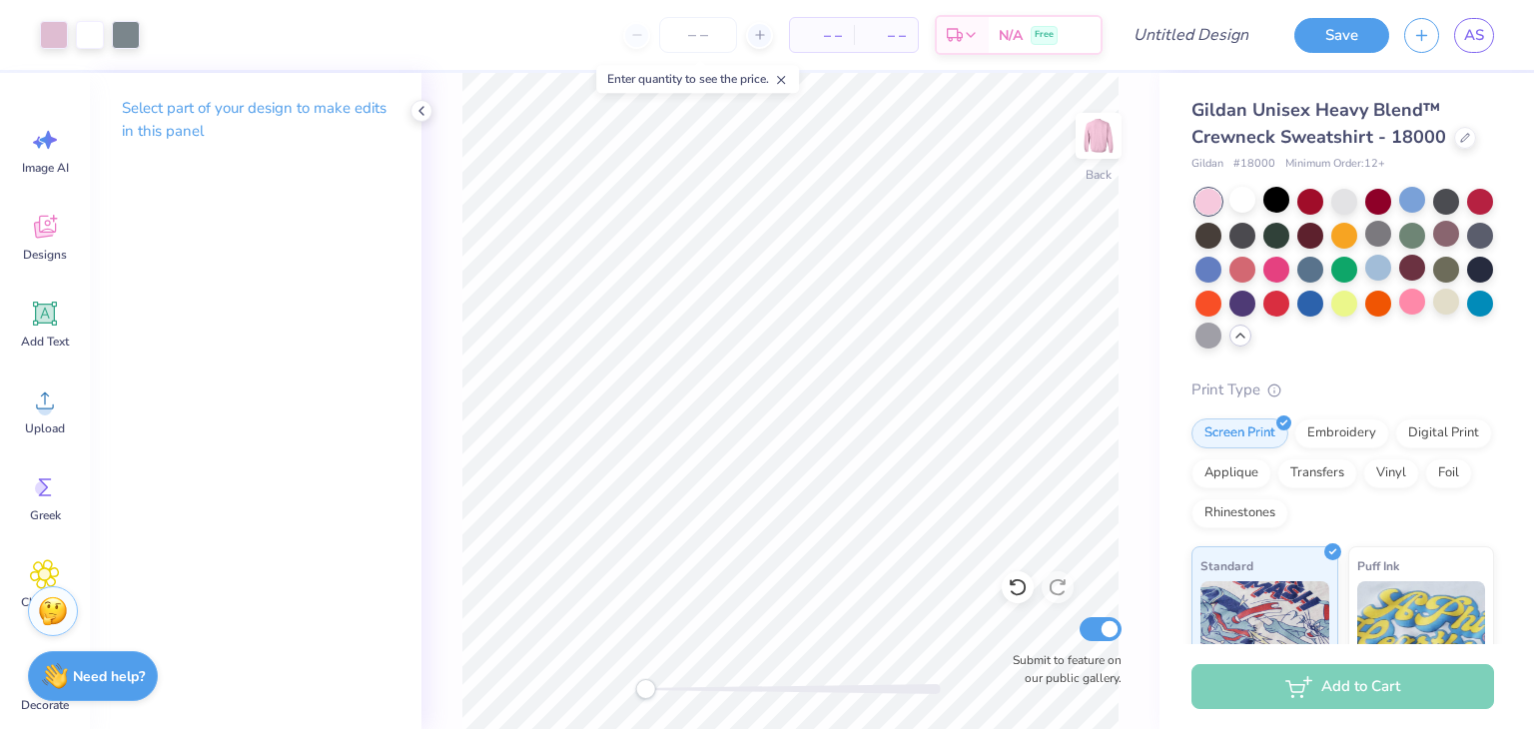
click at [47, 592] on div "Stuck? Our Art team will finish your design for free." at bounding box center [53, 611] width 50 height 50
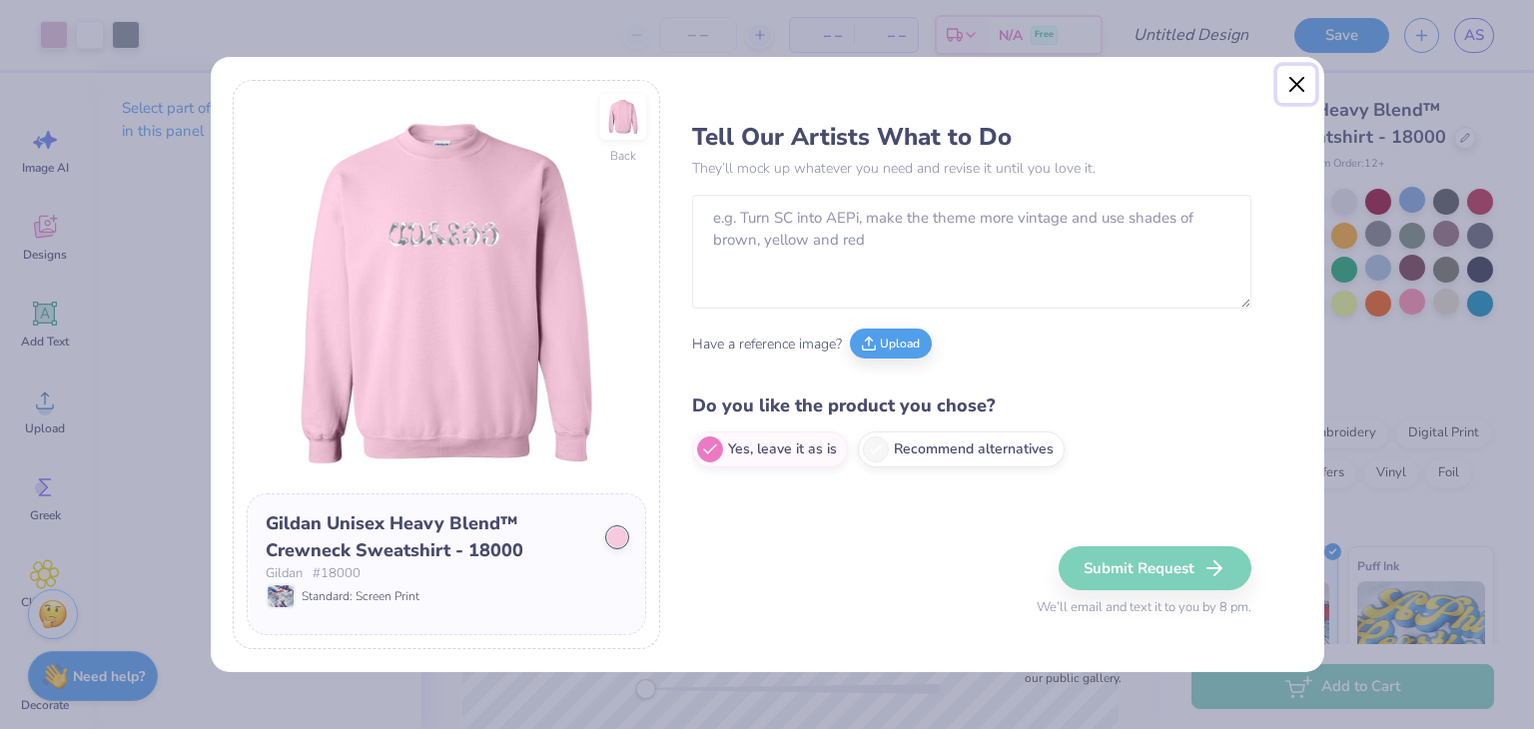
click at [1287, 98] on button "Close" at bounding box center [1297, 85] width 38 height 38
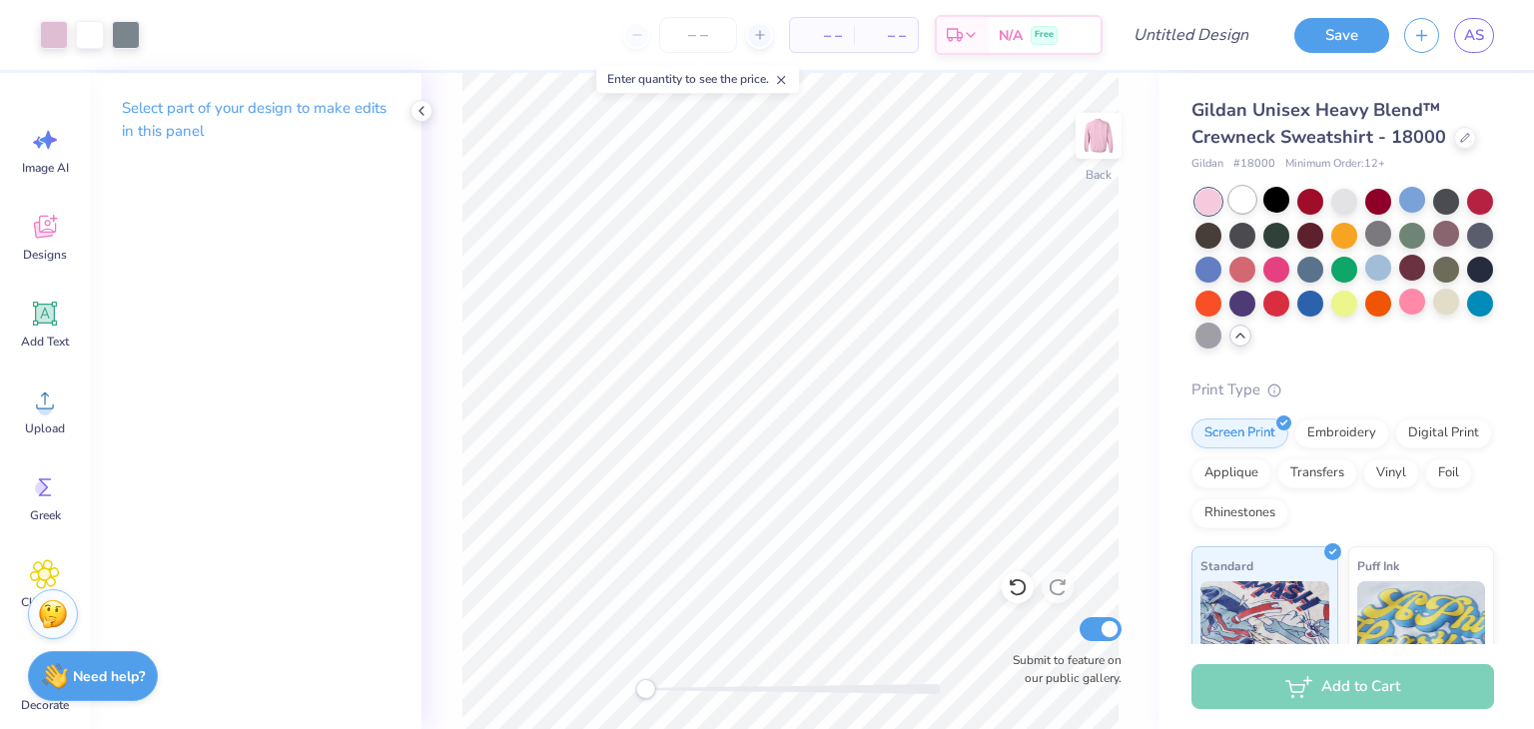
click at [1243, 197] on div at bounding box center [1243, 200] width 26 height 26
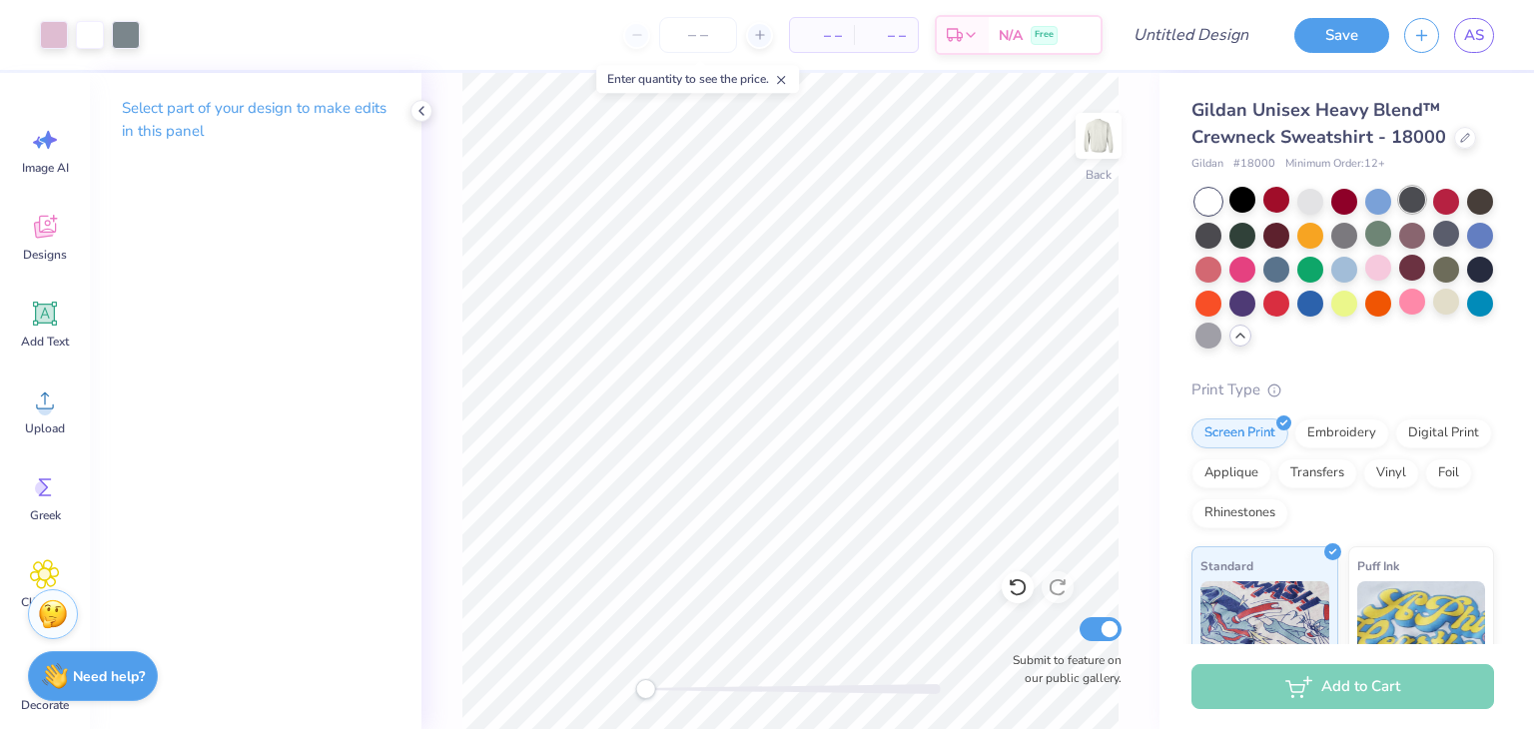
click at [1411, 204] on div at bounding box center [1412, 200] width 26 height 26
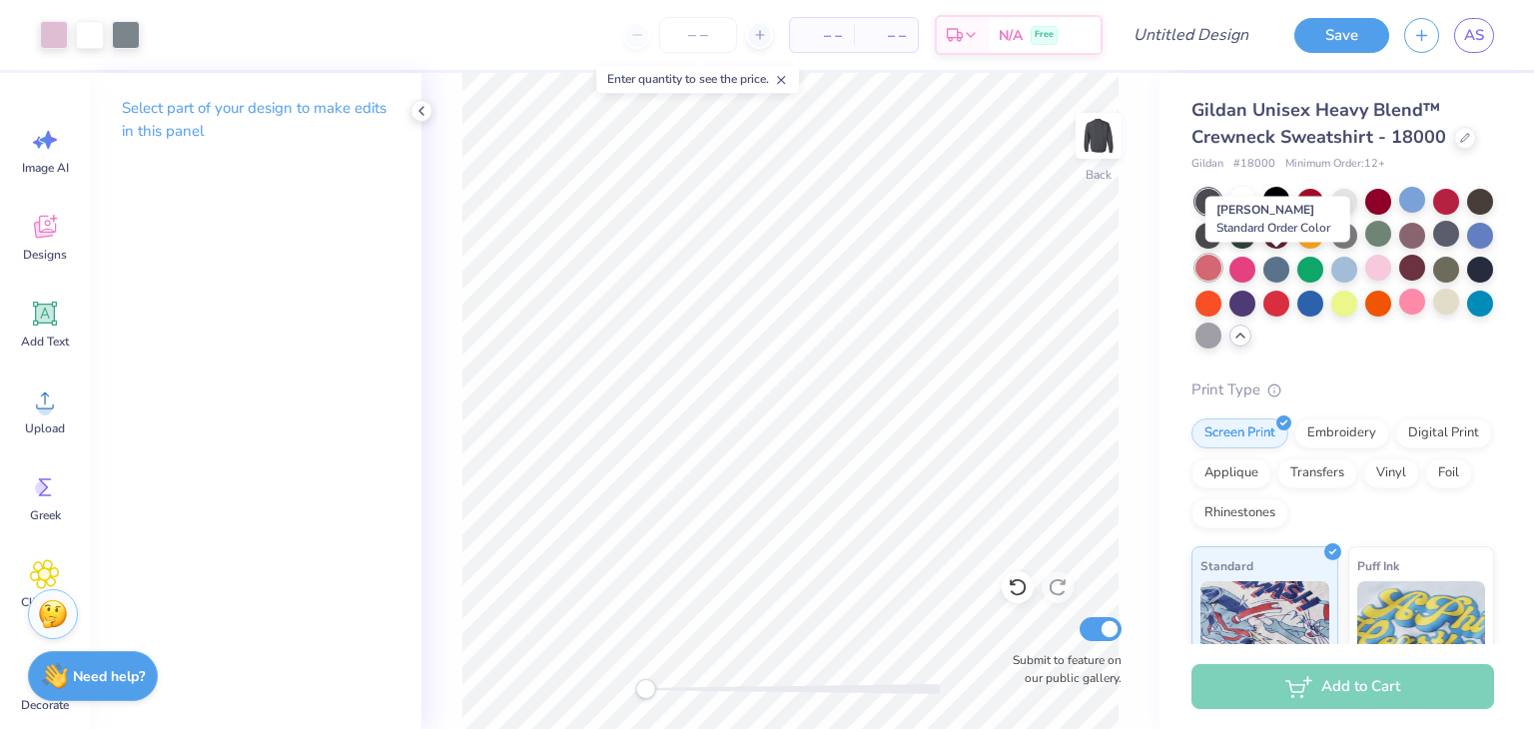
click at [1222, 276] on div at bounding box center [1209, 268] width 26 height 26
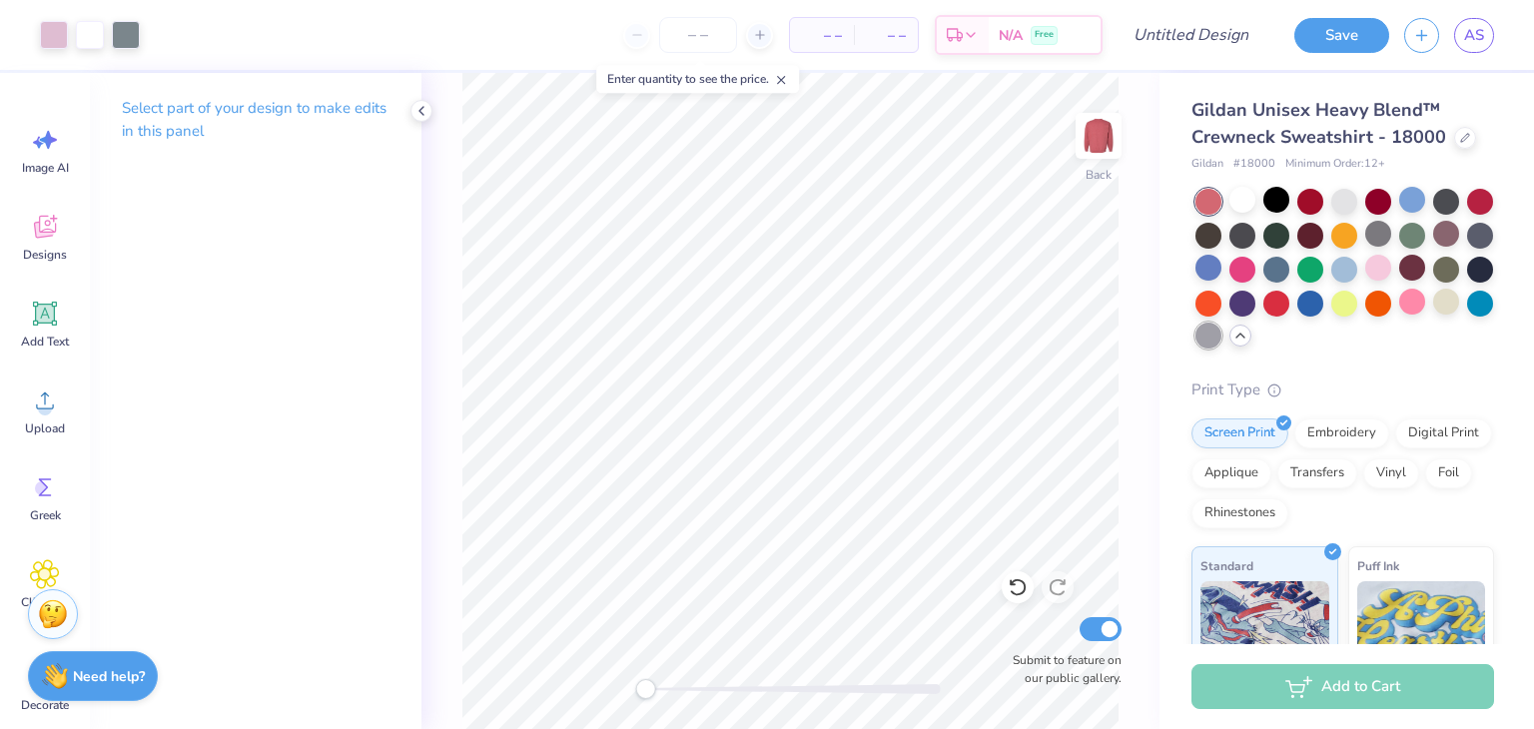
click at [1222, 337] on div at bounding box center [1209, 336] width 26 height 26
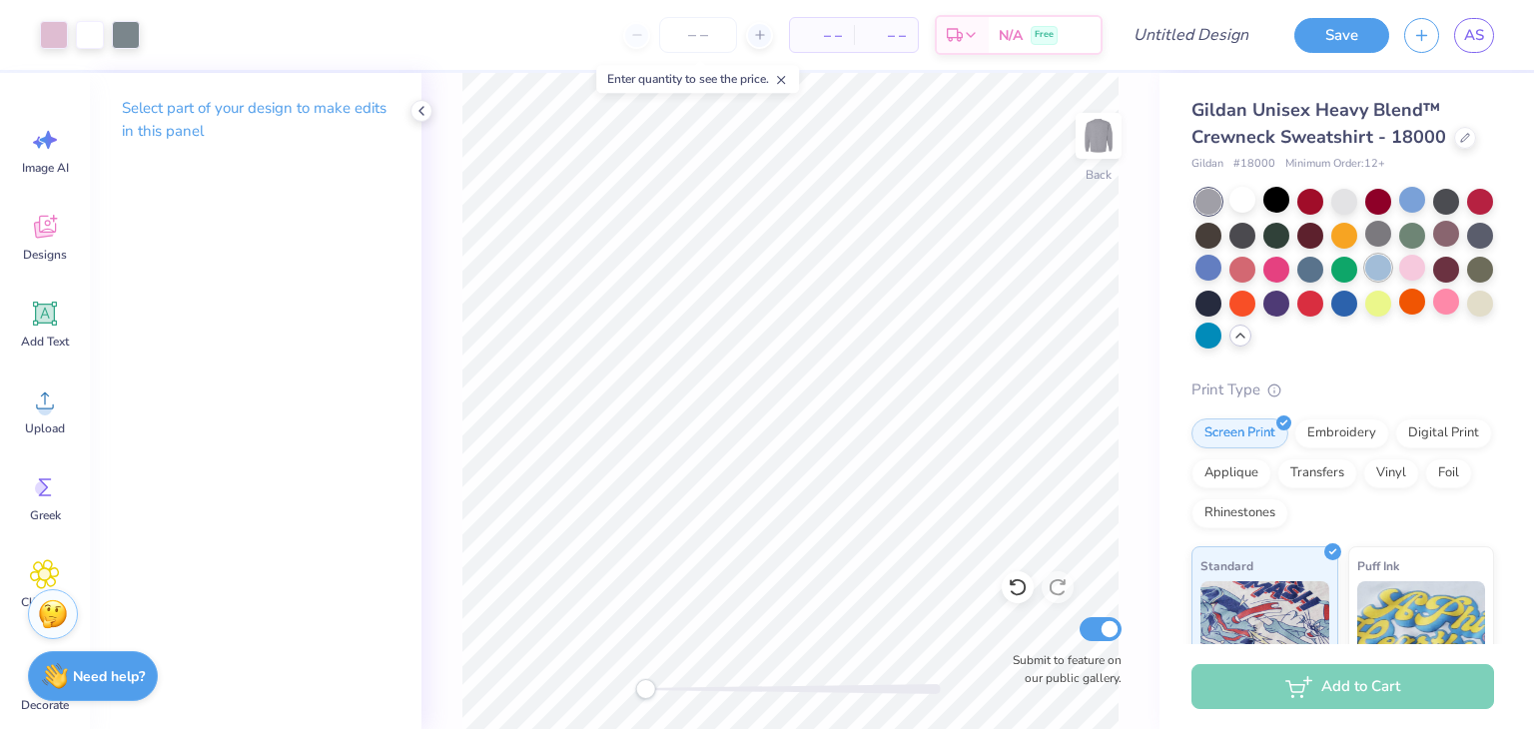
click at [1391, 266] on div at bounding box center [1379, 268] width 26 height 26
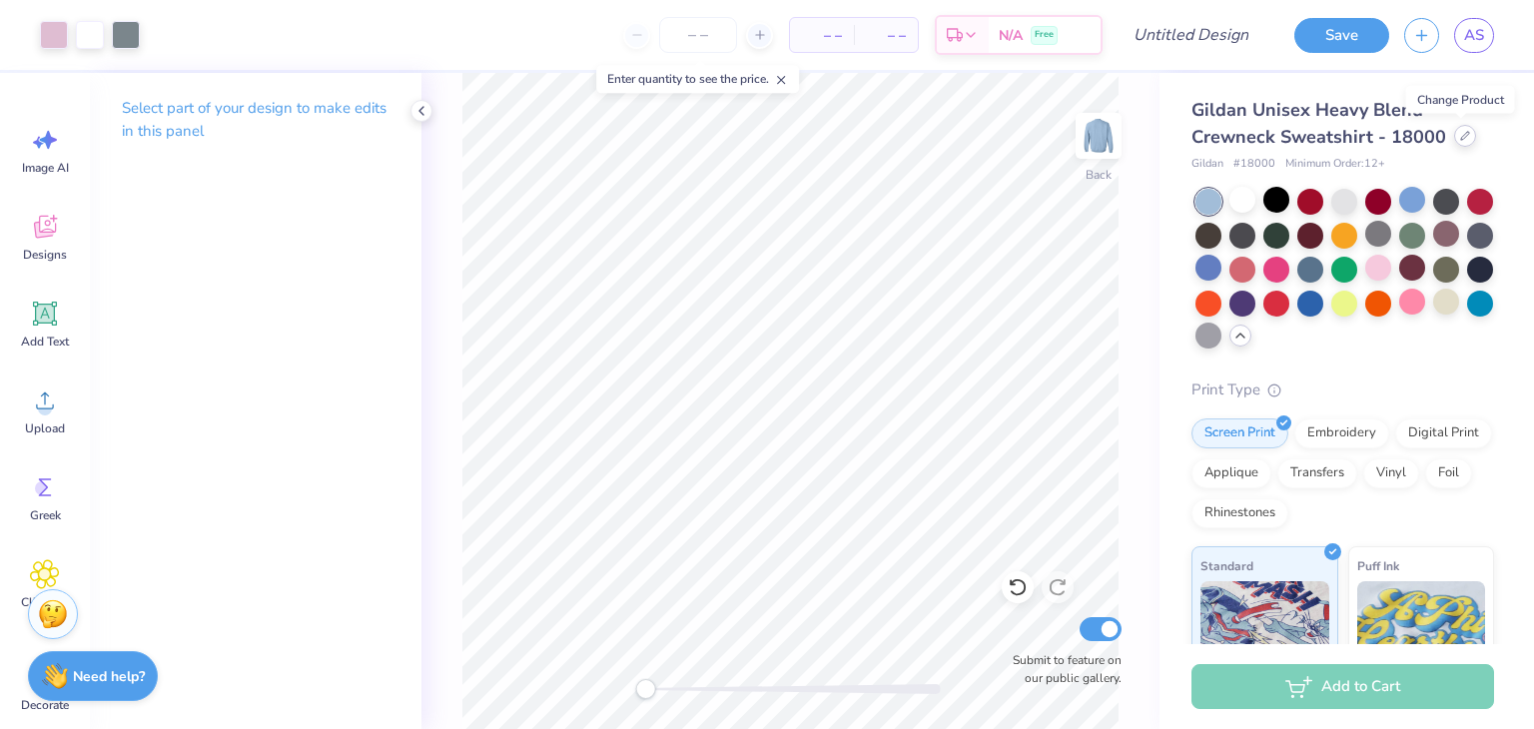
click at [1456, 146] on div at bounding box center [1465, 136] width 22 height 22
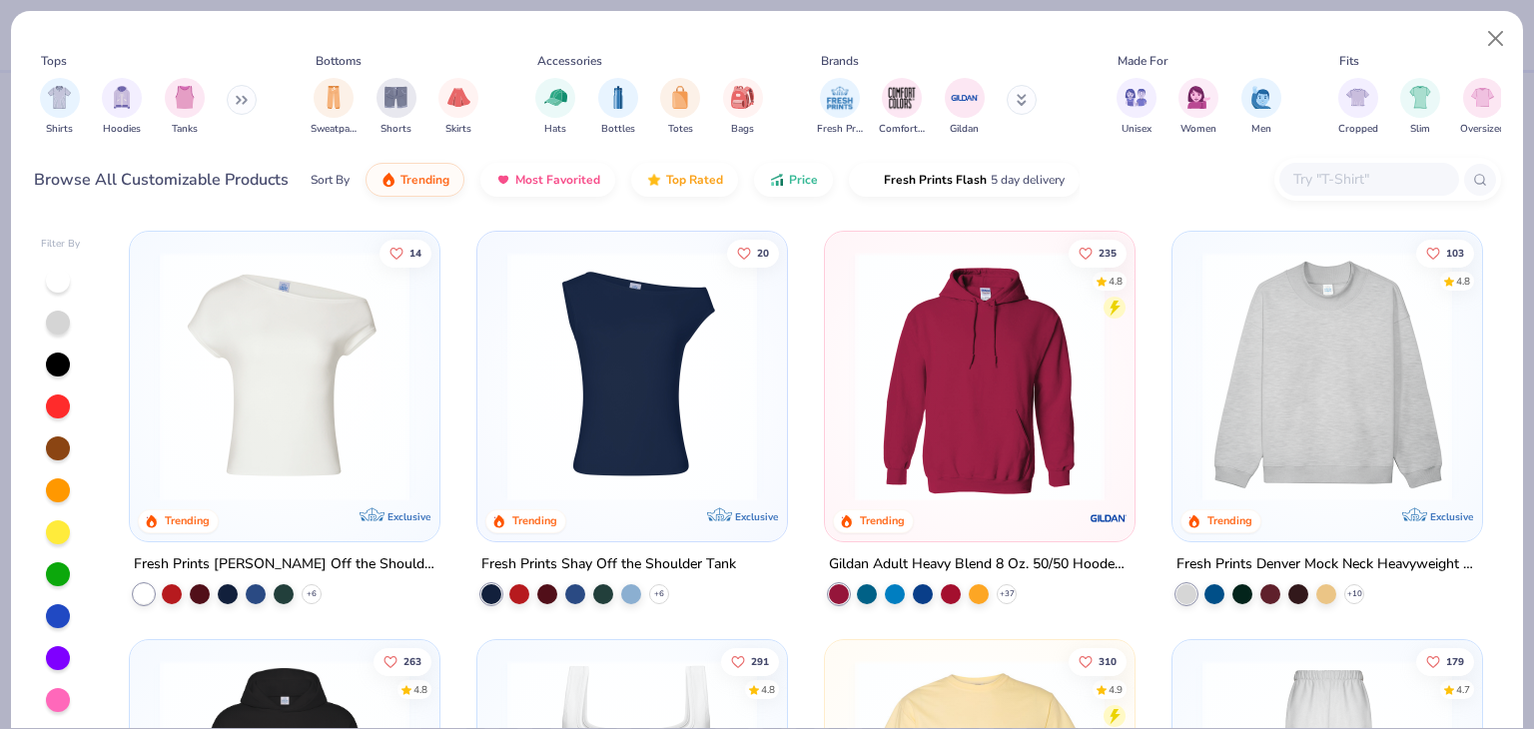
click at [603, 381] on img at bounding box center [632, 377] width 270 height 250
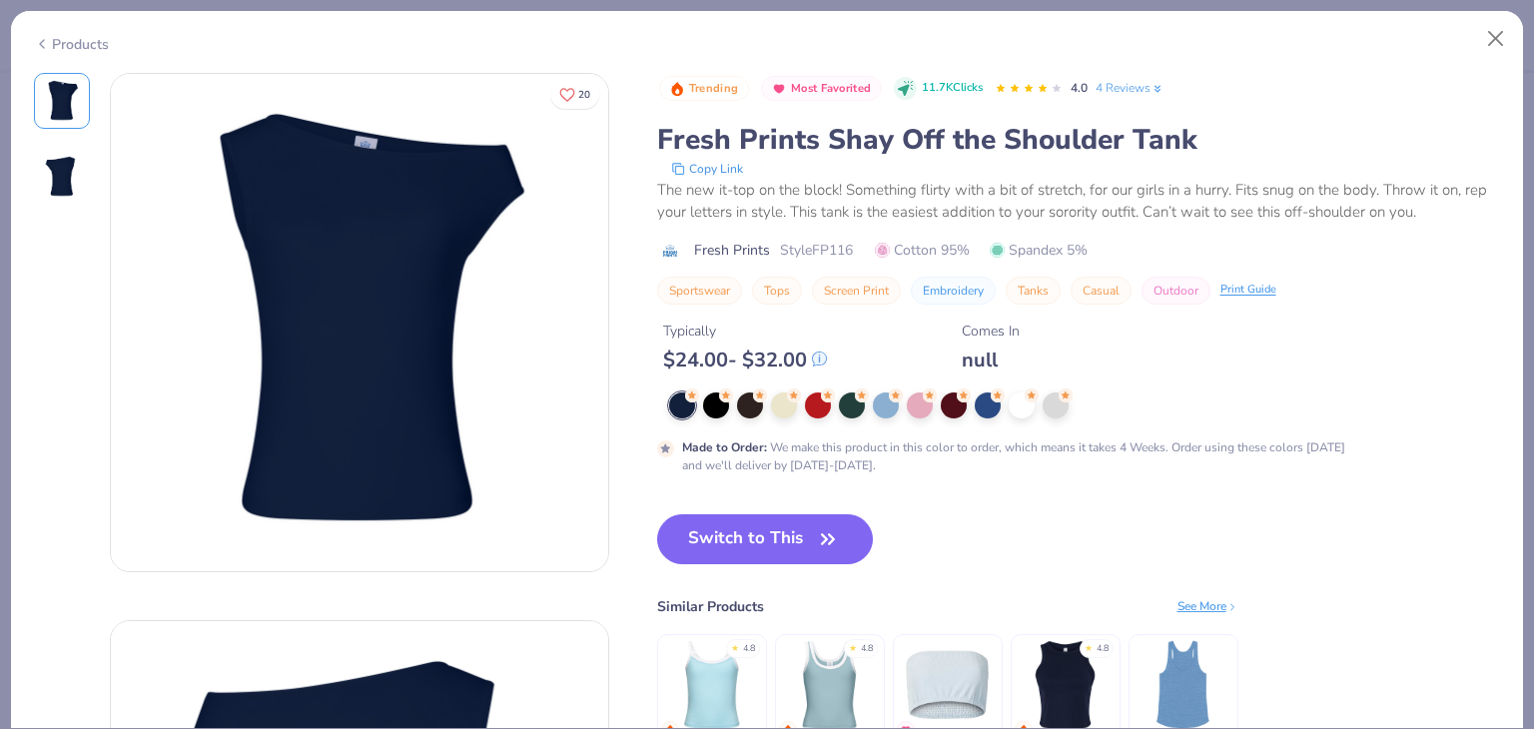
click at [56, 44] on div "Products" at bounding box center [71, 44] width 75 height 21
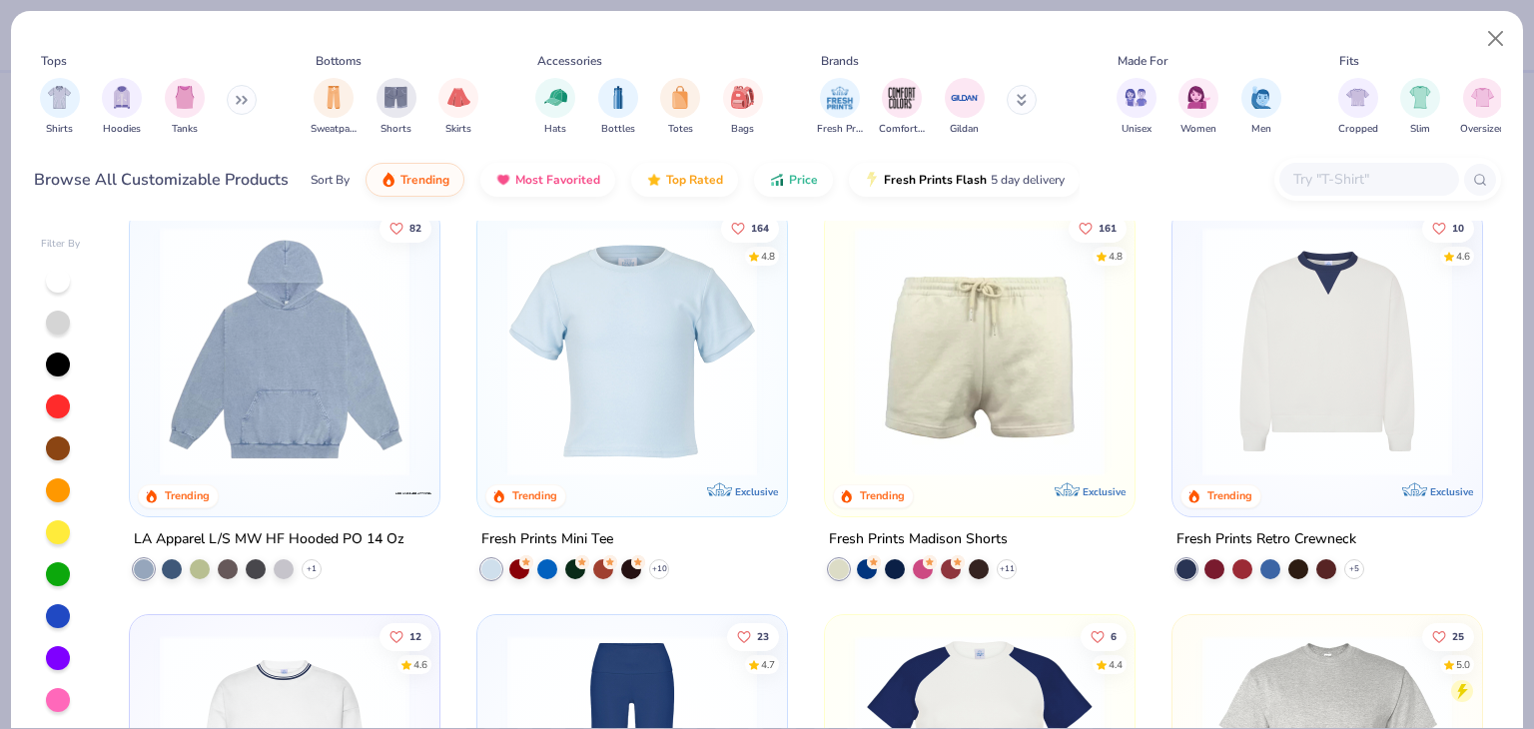
scroll to position [2877, 0]
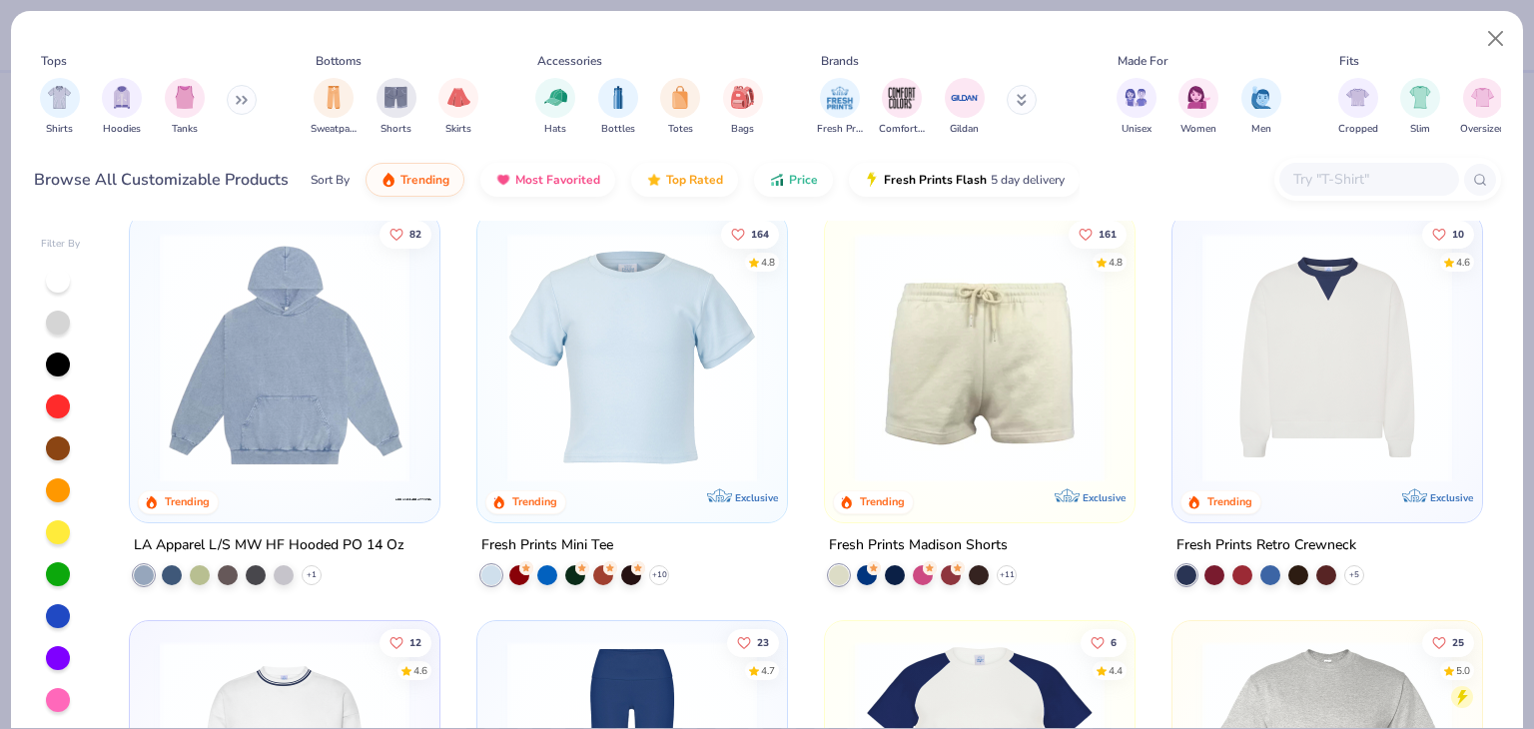
click at [324, 373] on img at bounding box center [285, 358] width 270 height 250
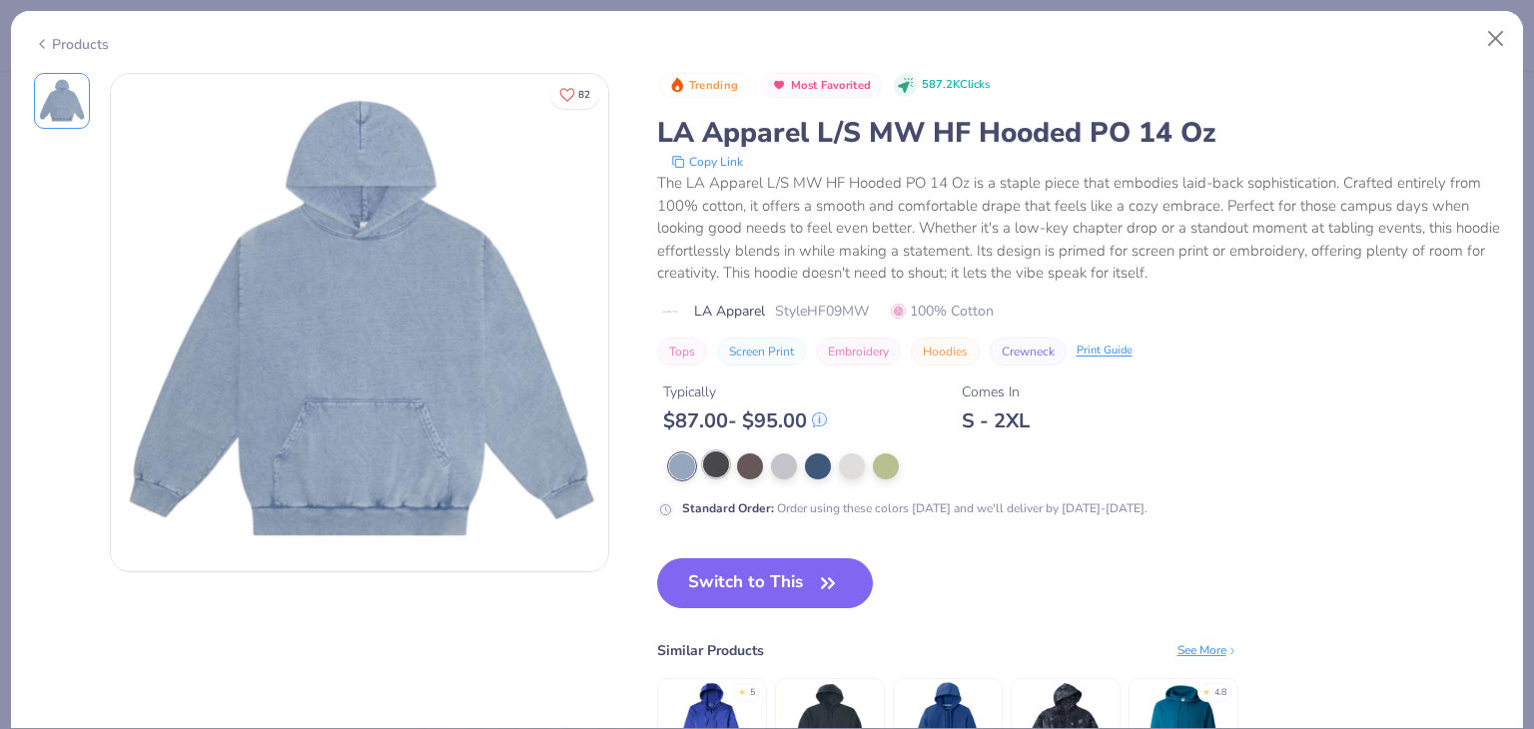
click at [719, 468] on div at bounding box center [716, 465] width 26 height 26
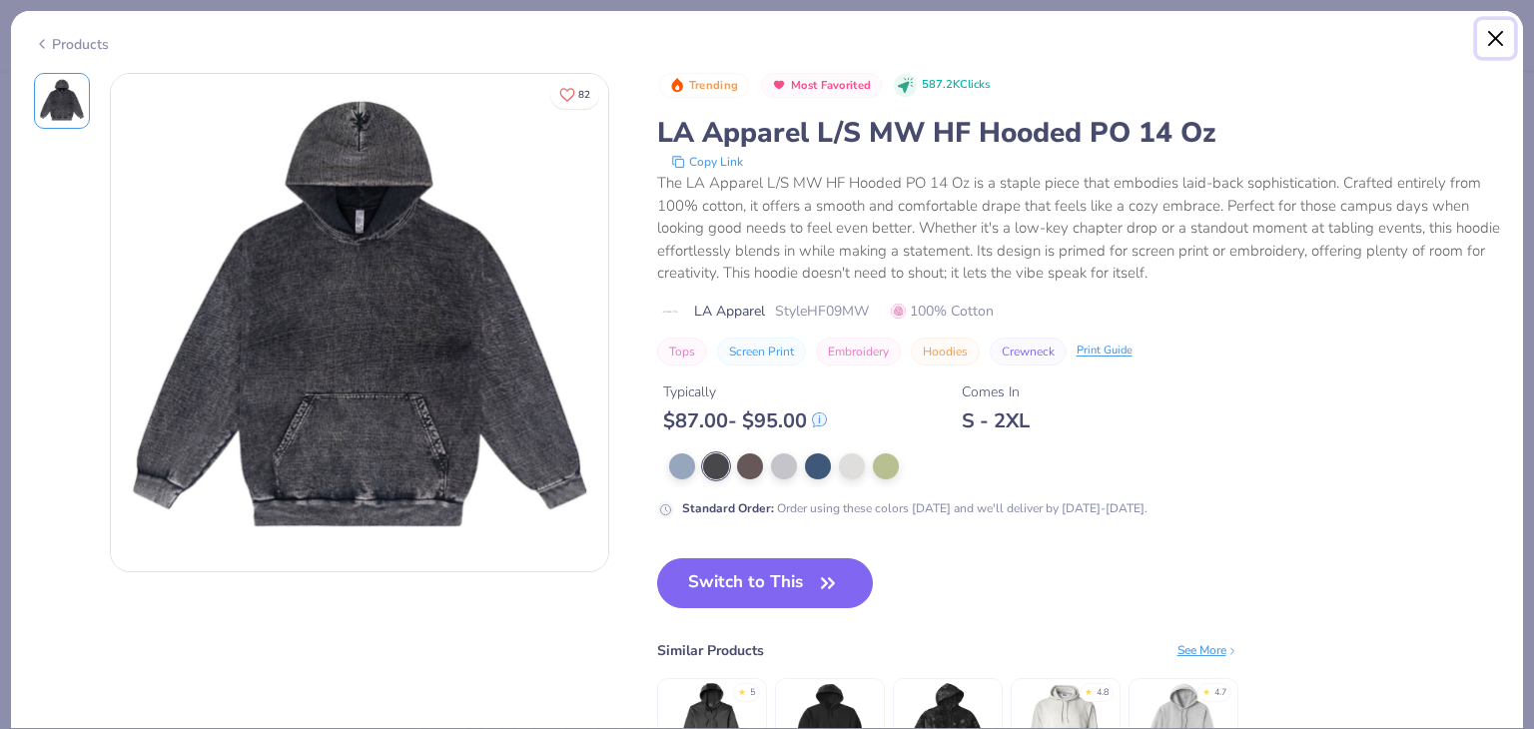
click at [1492, 49] on button "Close" at bounding box center [1496, 39] width 38 height 38
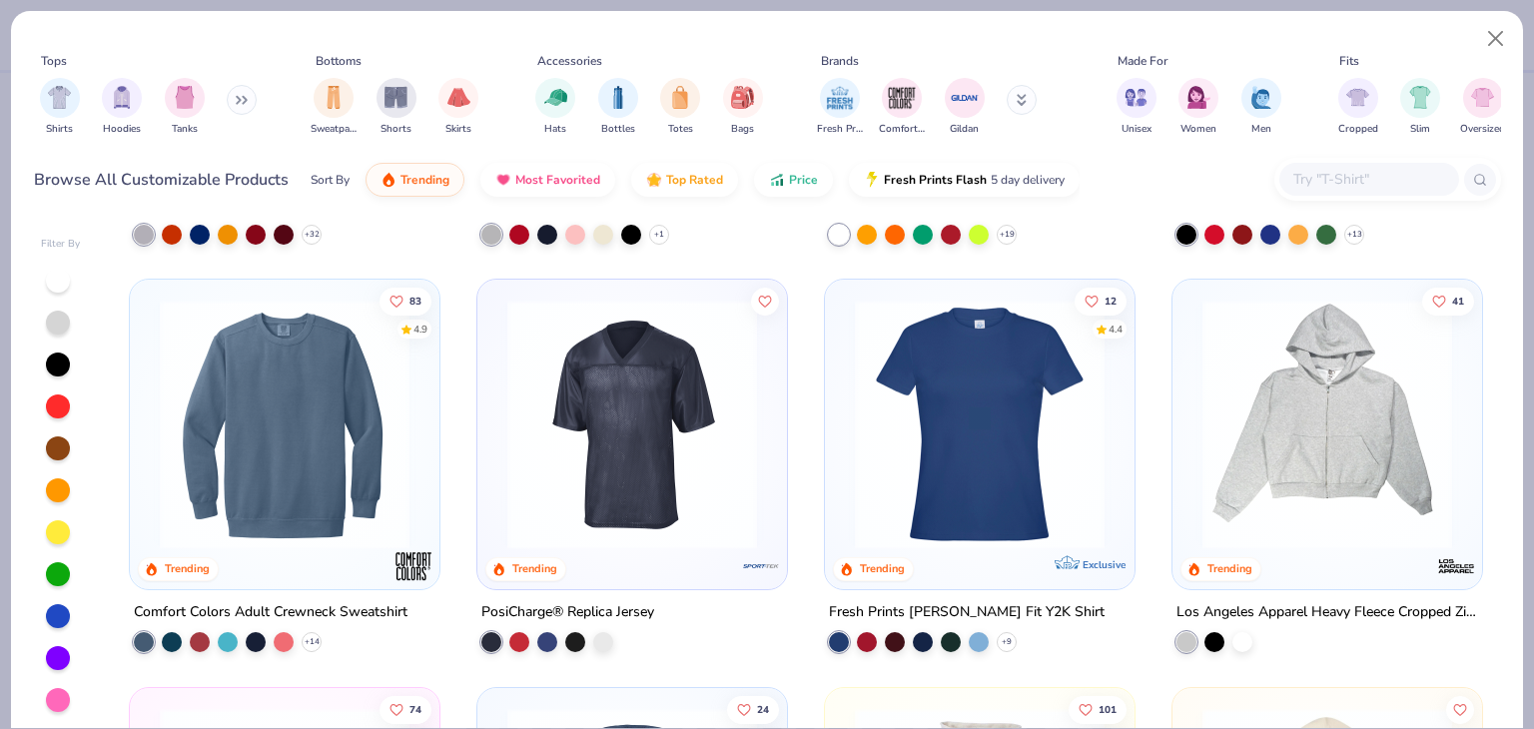
scroll to position [4475, 0]
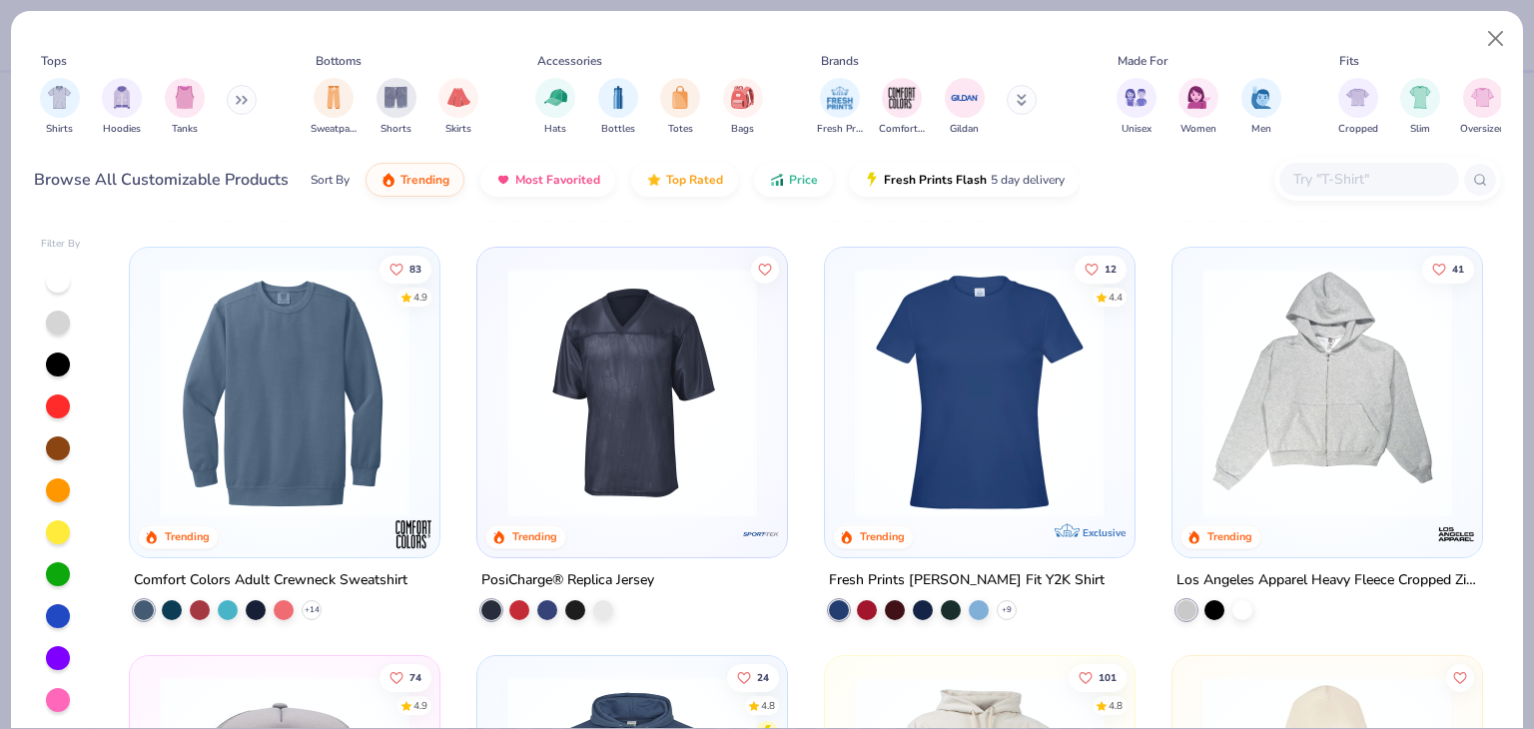
click at [1389, 468] on img at bounding box center [1328, 393] width 270 height 250
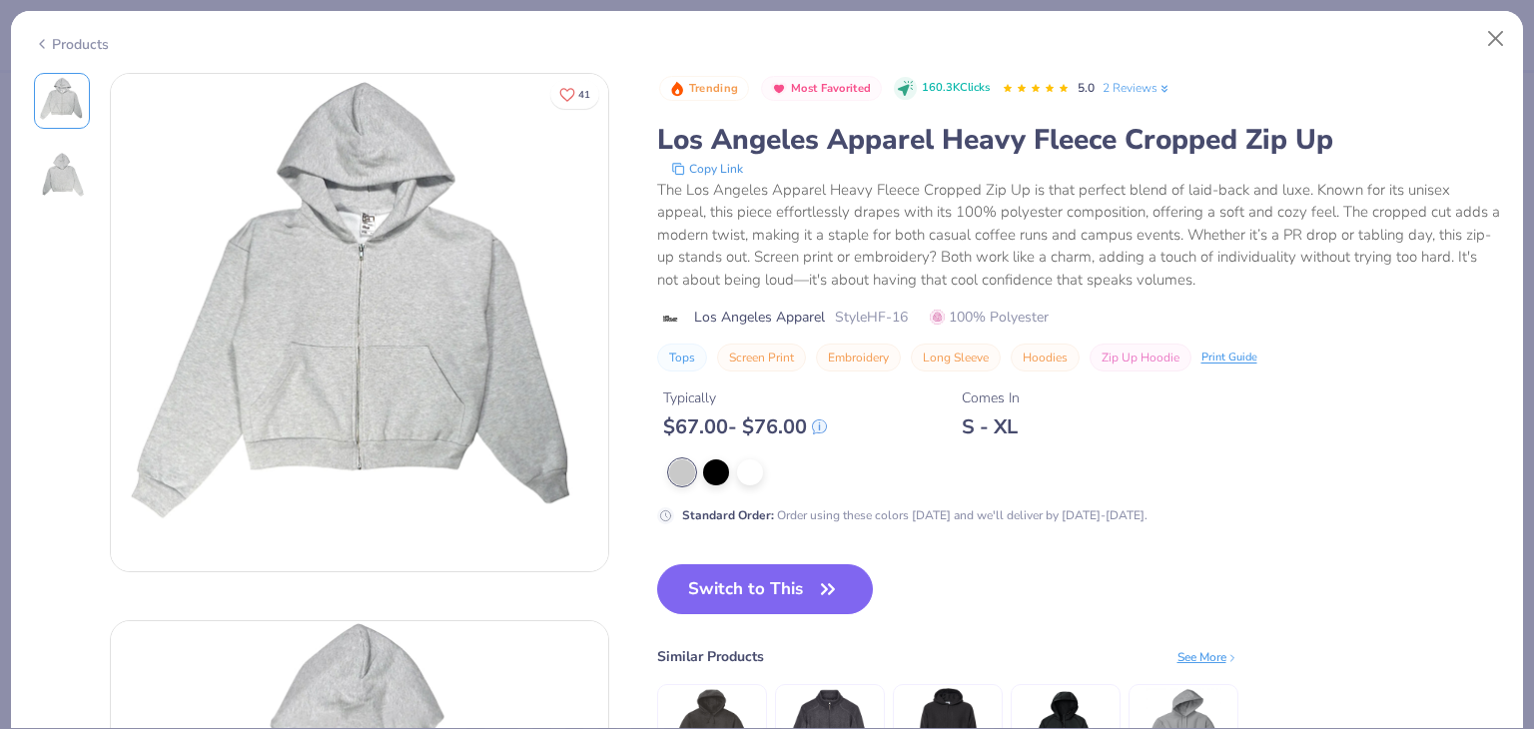
click at [56, 29] on div "Products" at bounding box center [767, 37] width 1512 height 52
click at [68, 45] on div "Products" at bounding box center [71, 44] width 75 height 21
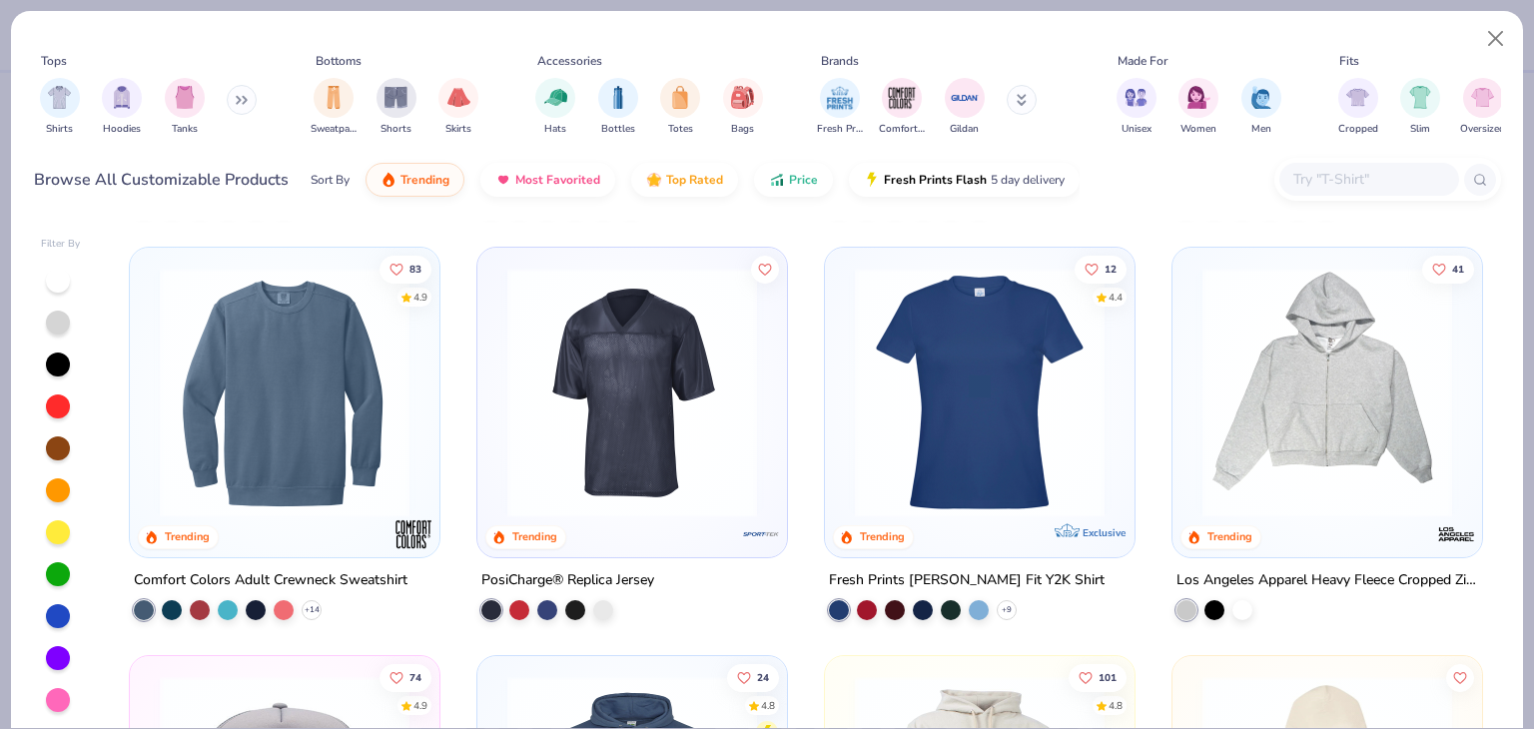
click at [1336, 178] on input "text" at bounding box center [1369, 179] width 154 height 23
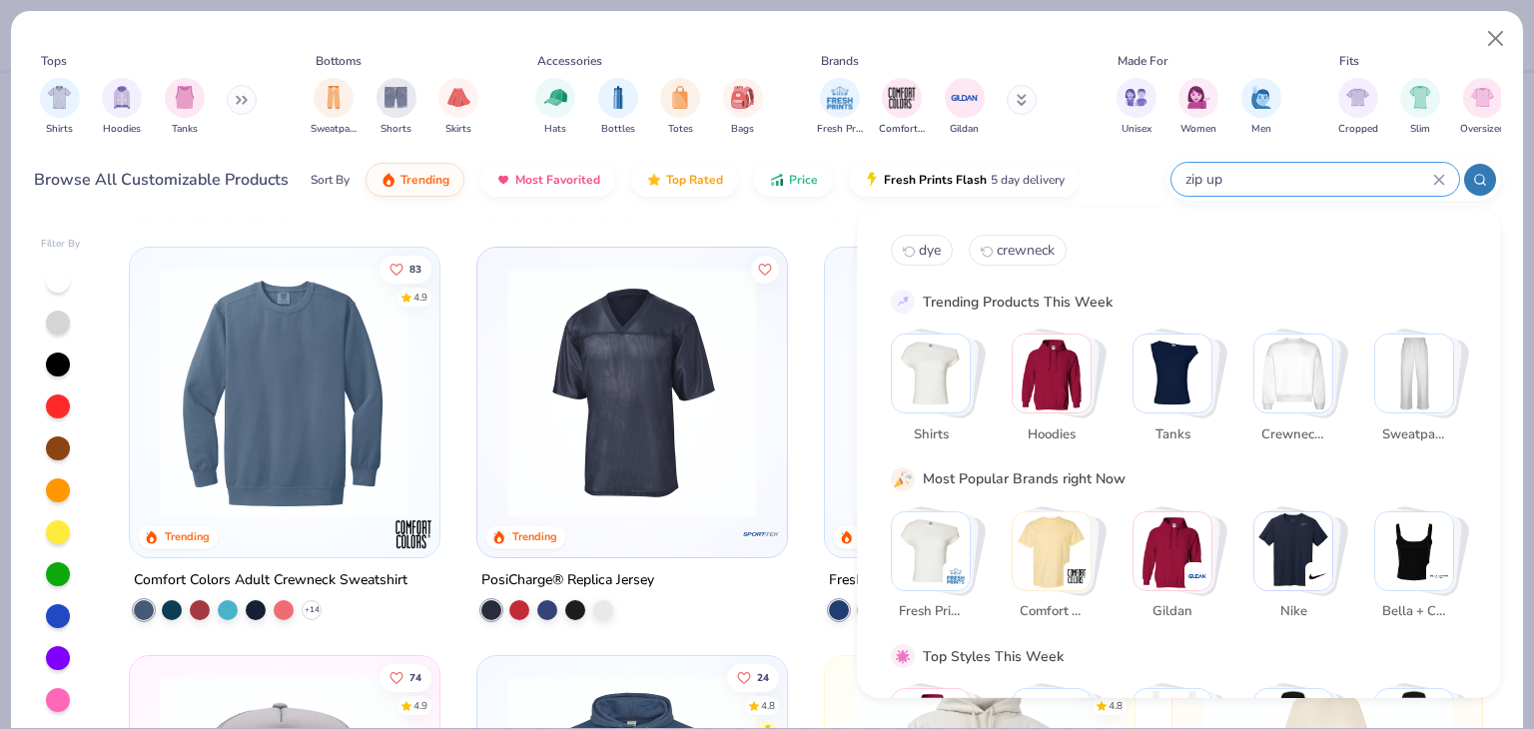
type input "zip up"
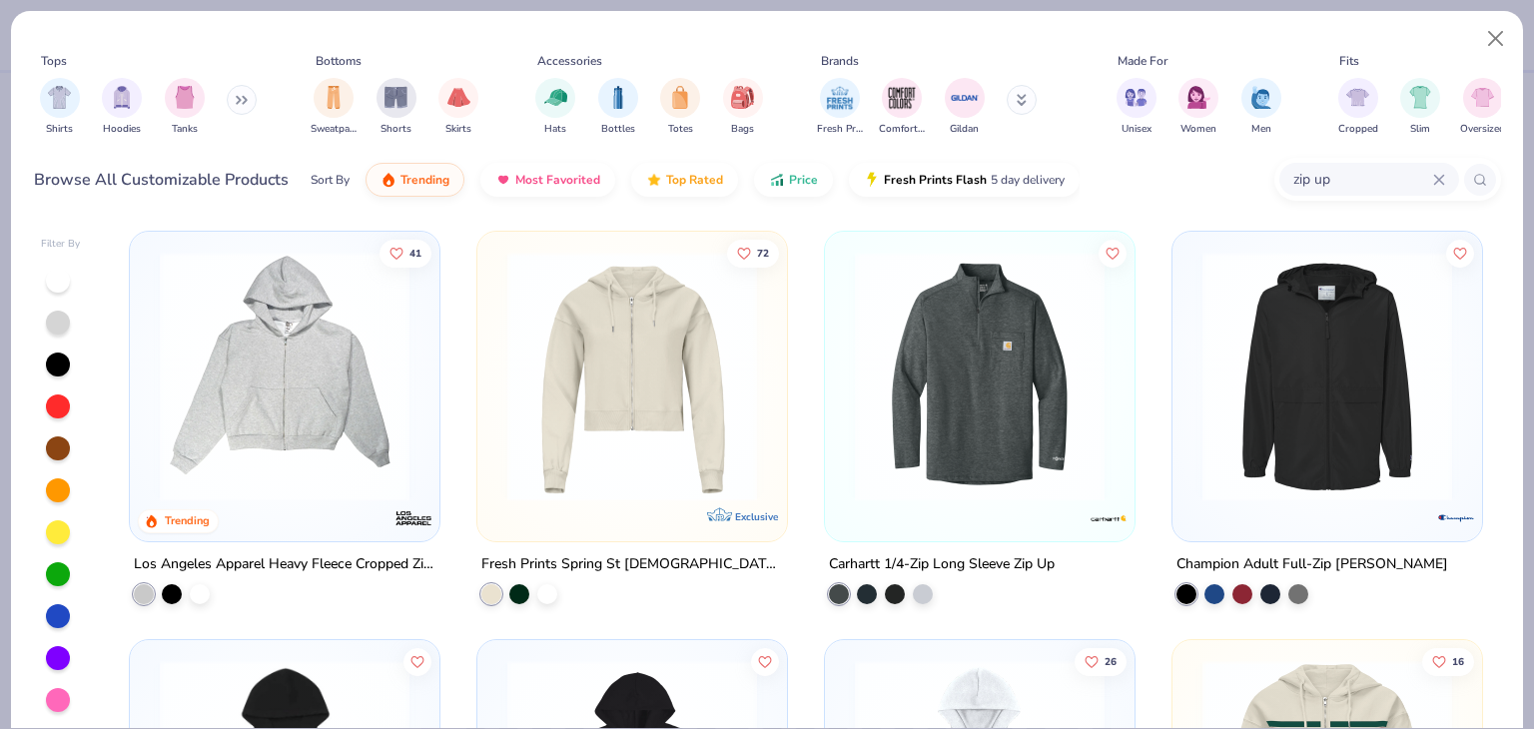
click at [236, 105] on button at bounding box center [242, 100] width 30 height 30
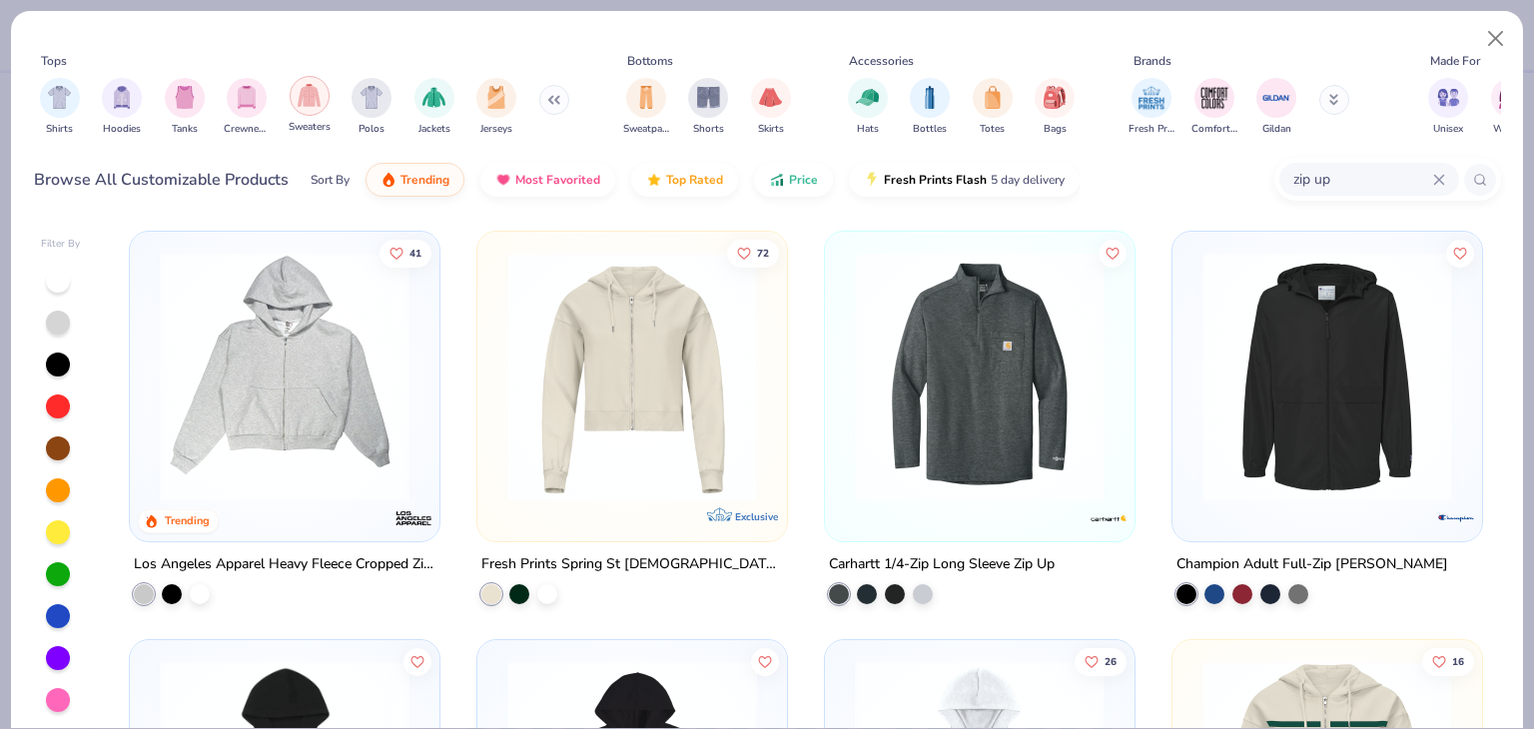
click at [315, 104] on img "filter for Sweaters" at bounding box center [309, 95] width 23 height 23
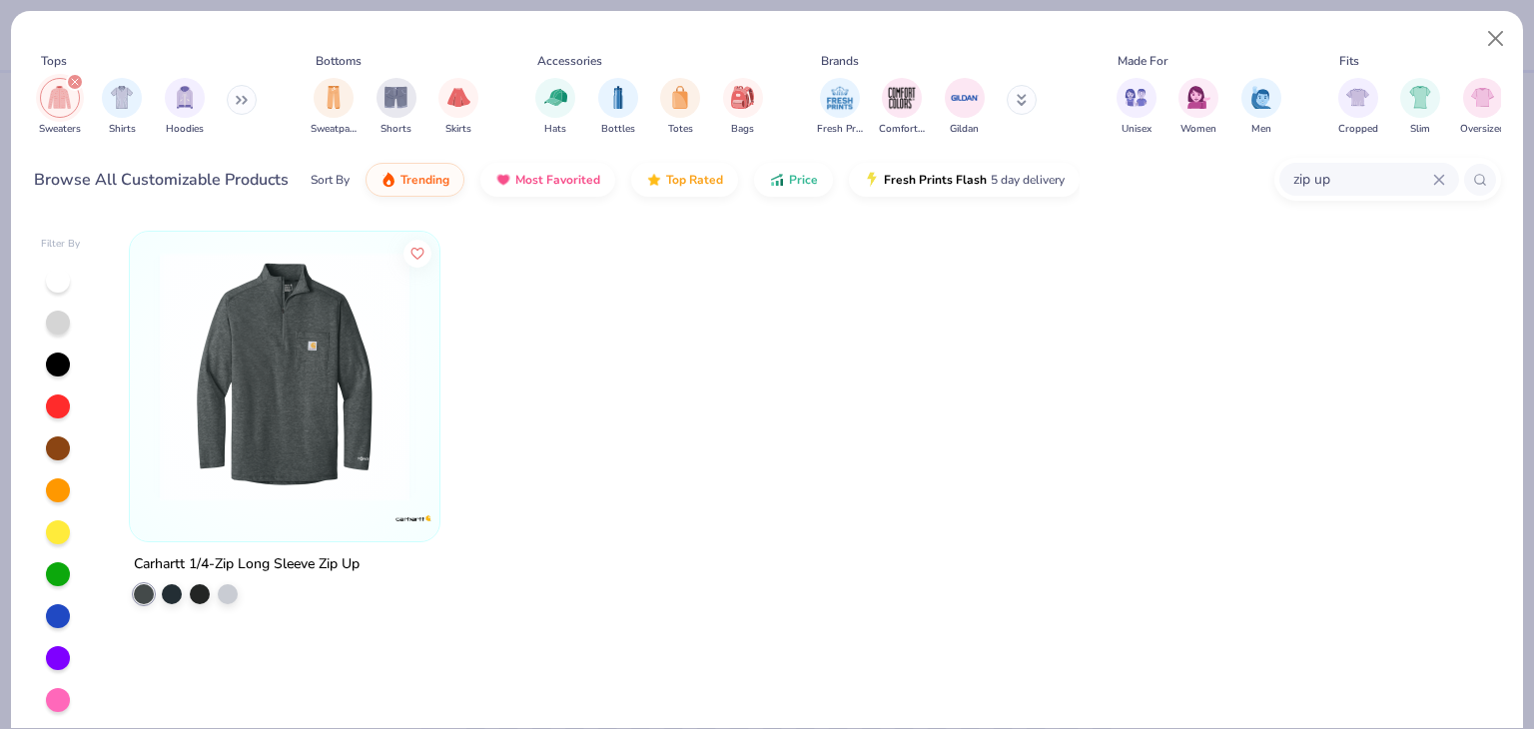
click at [70, 85] on div "filter for Sweaters" at bounding box center [75, 82] width 18 height 18
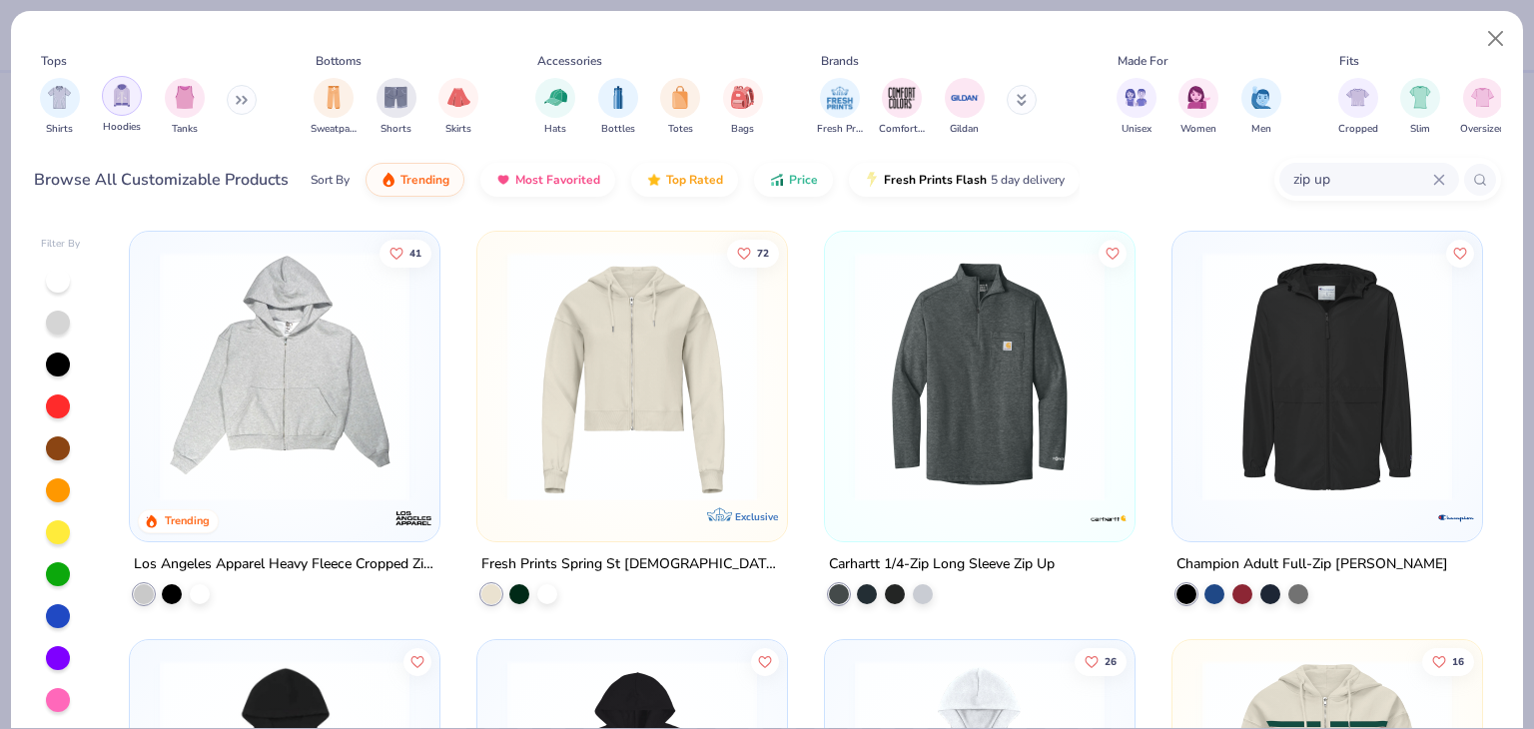
click at [120, 97] on img "filter for Hoodies" at bounding box center [122, 95] width 22 height 23
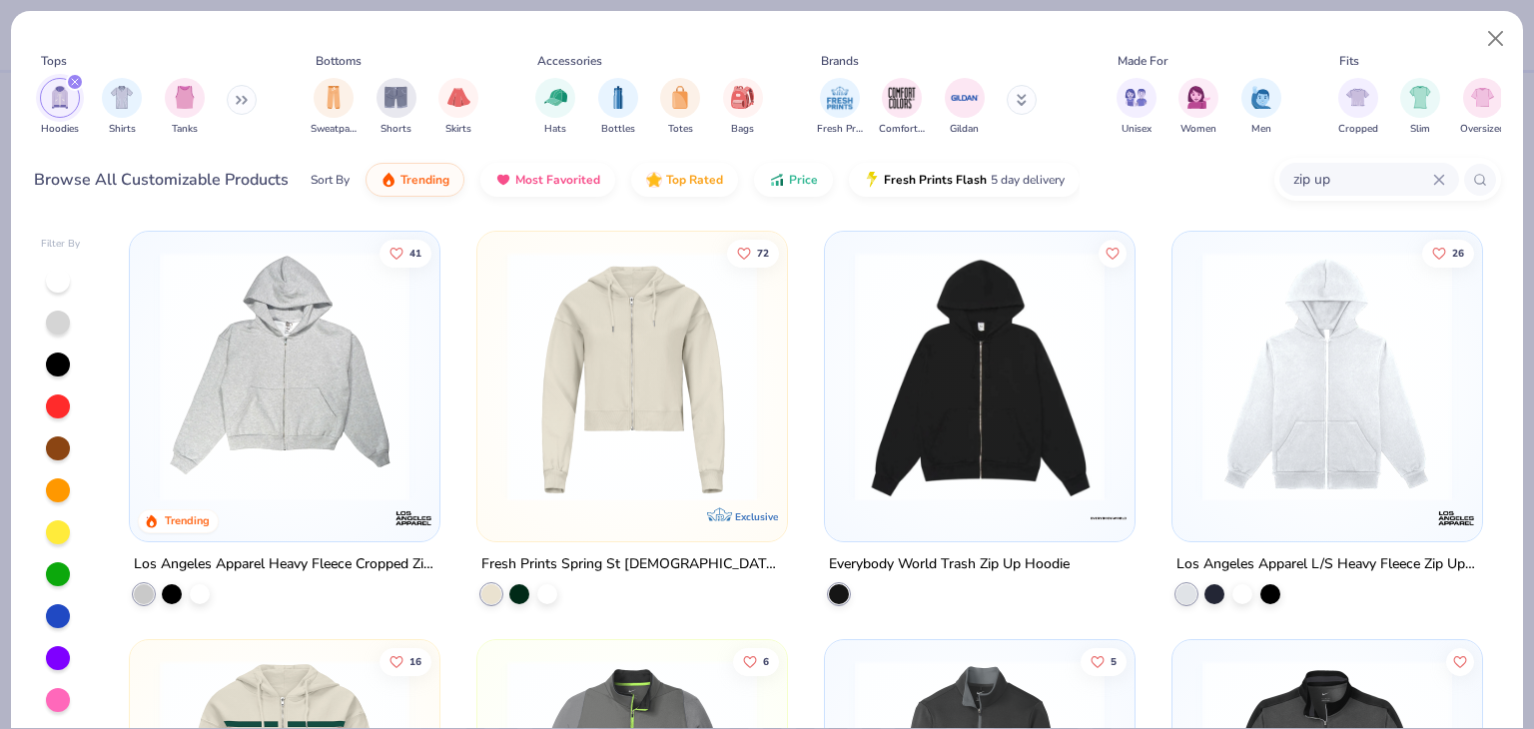
click at [1446, 173] on div "zip up" at bounding box center [1370, 179] width 180 height 33
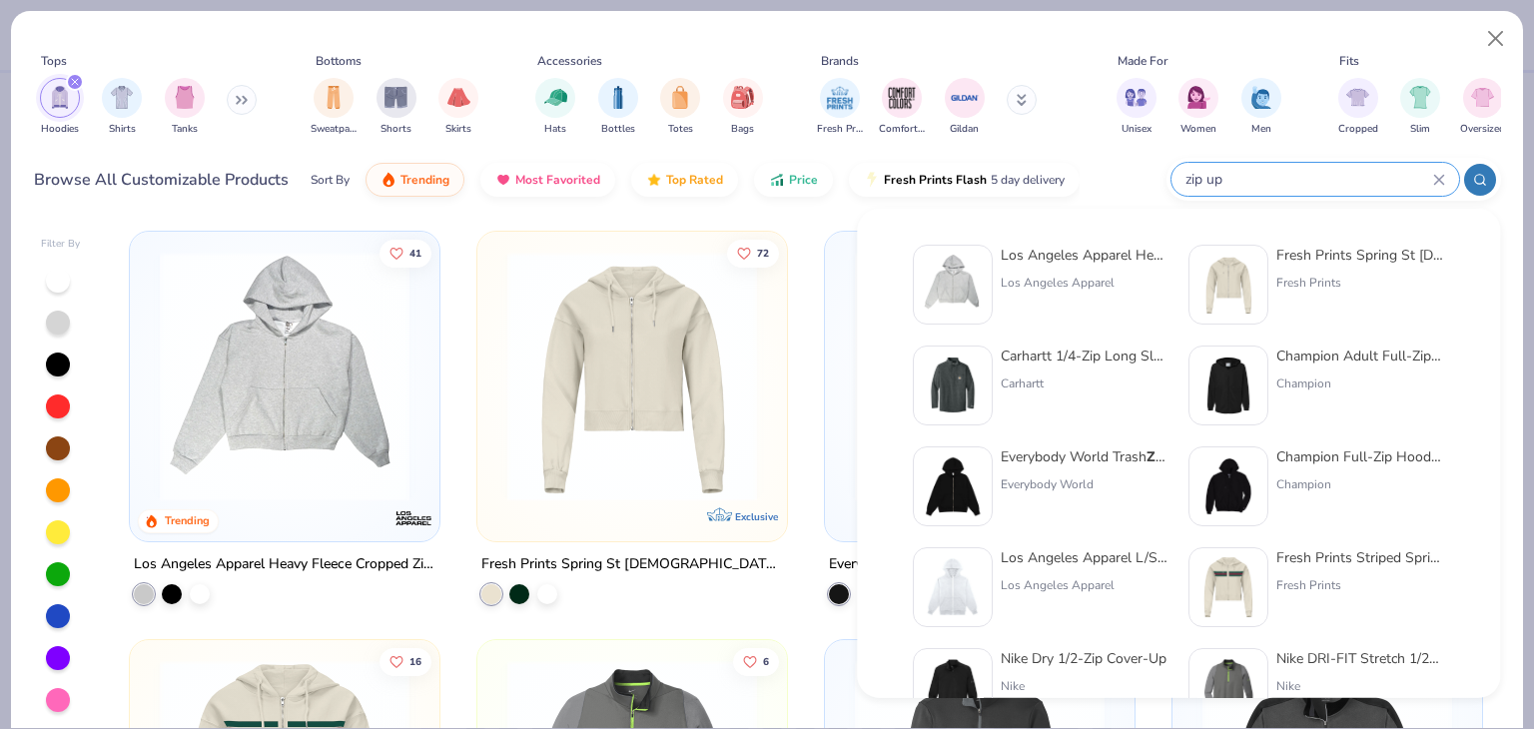
click at [1442, 184] on icon at bounding box center [1439, 180] width 12 height 12
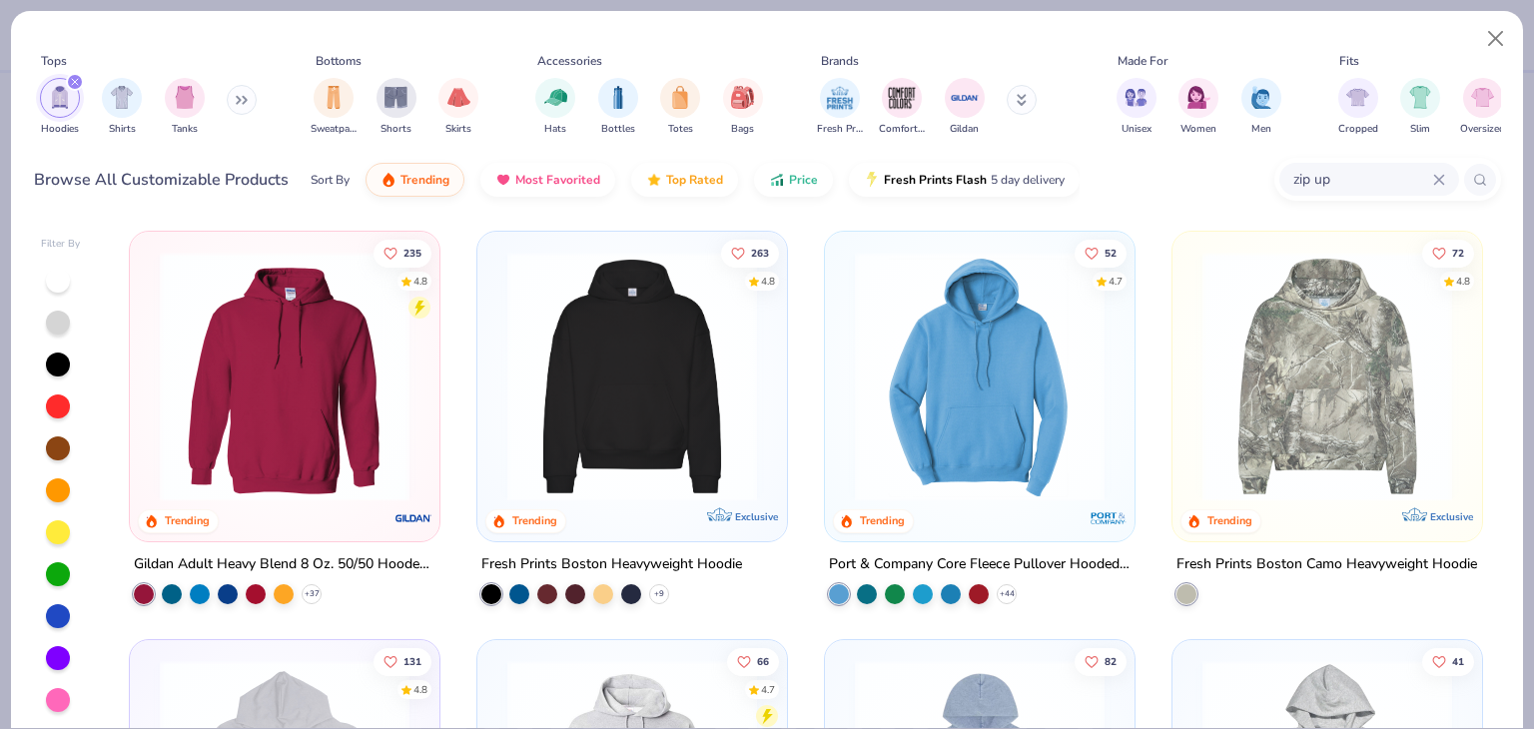
click at [1446, 179] on div "zip up" at bounding box center [1370, 179] width 180 height 33
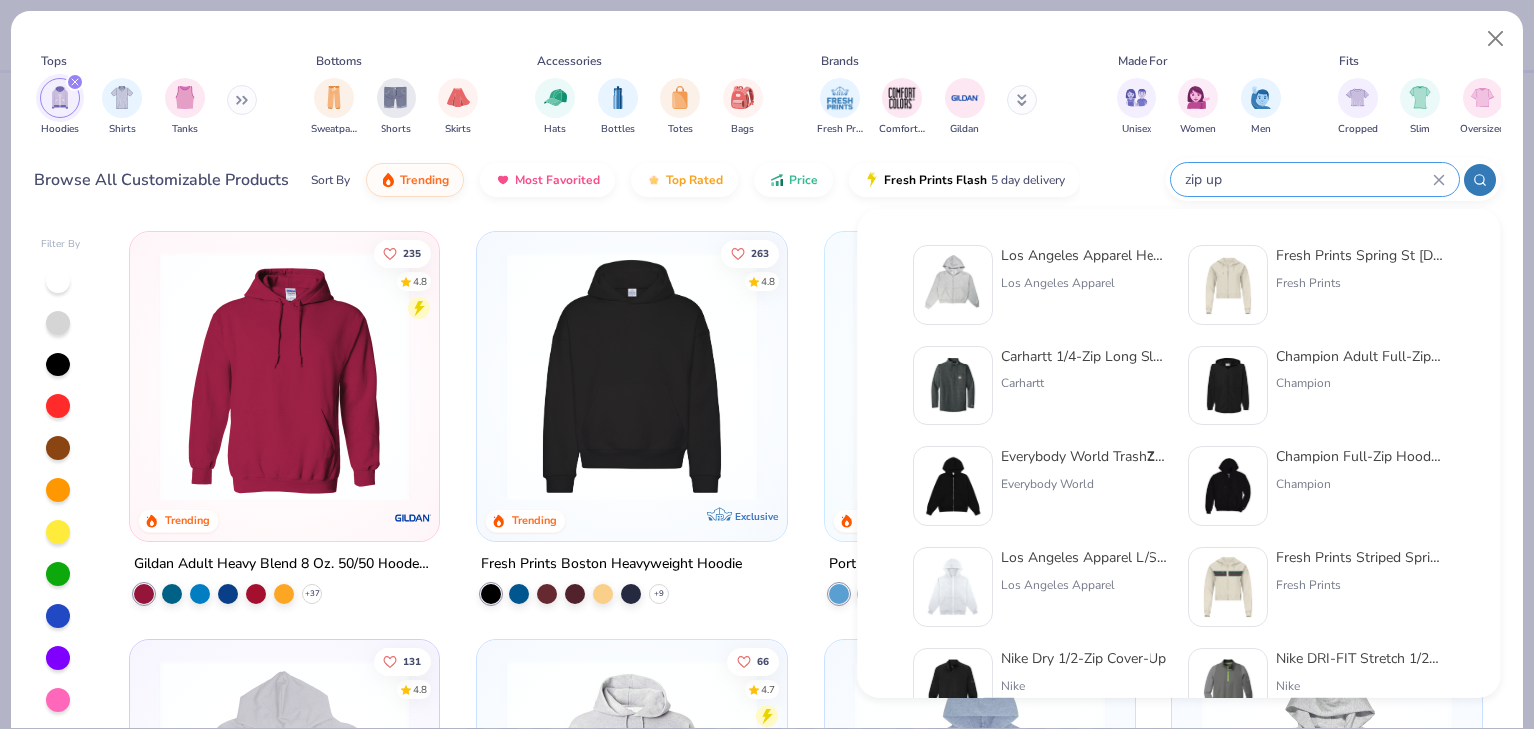
click at [1441, 179] on icon at bounding box center [1439, 180] width 12 height 12
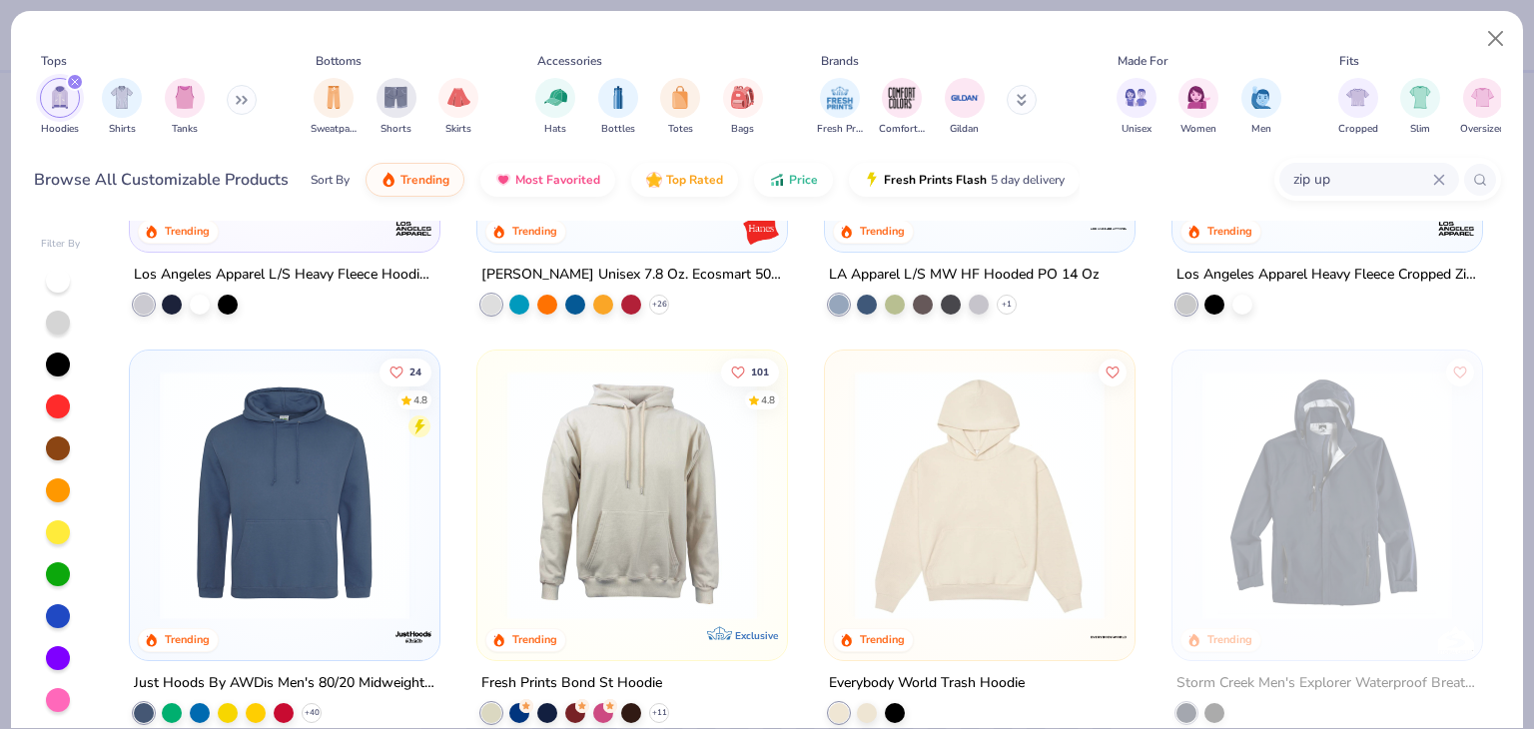
scroll to position [298, 0]
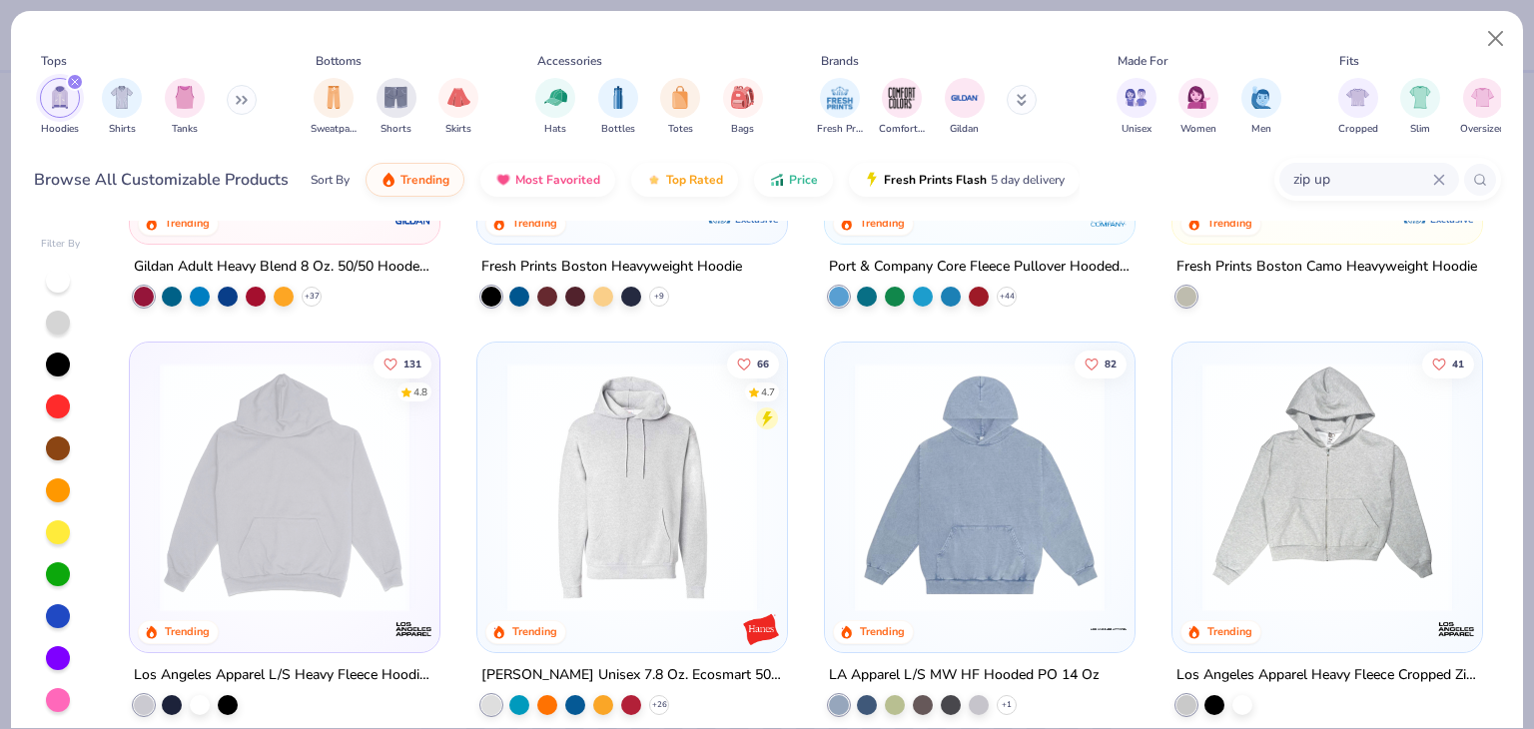
click at [933, 493] on img at bounding box center [980, 488] width 270 height 250
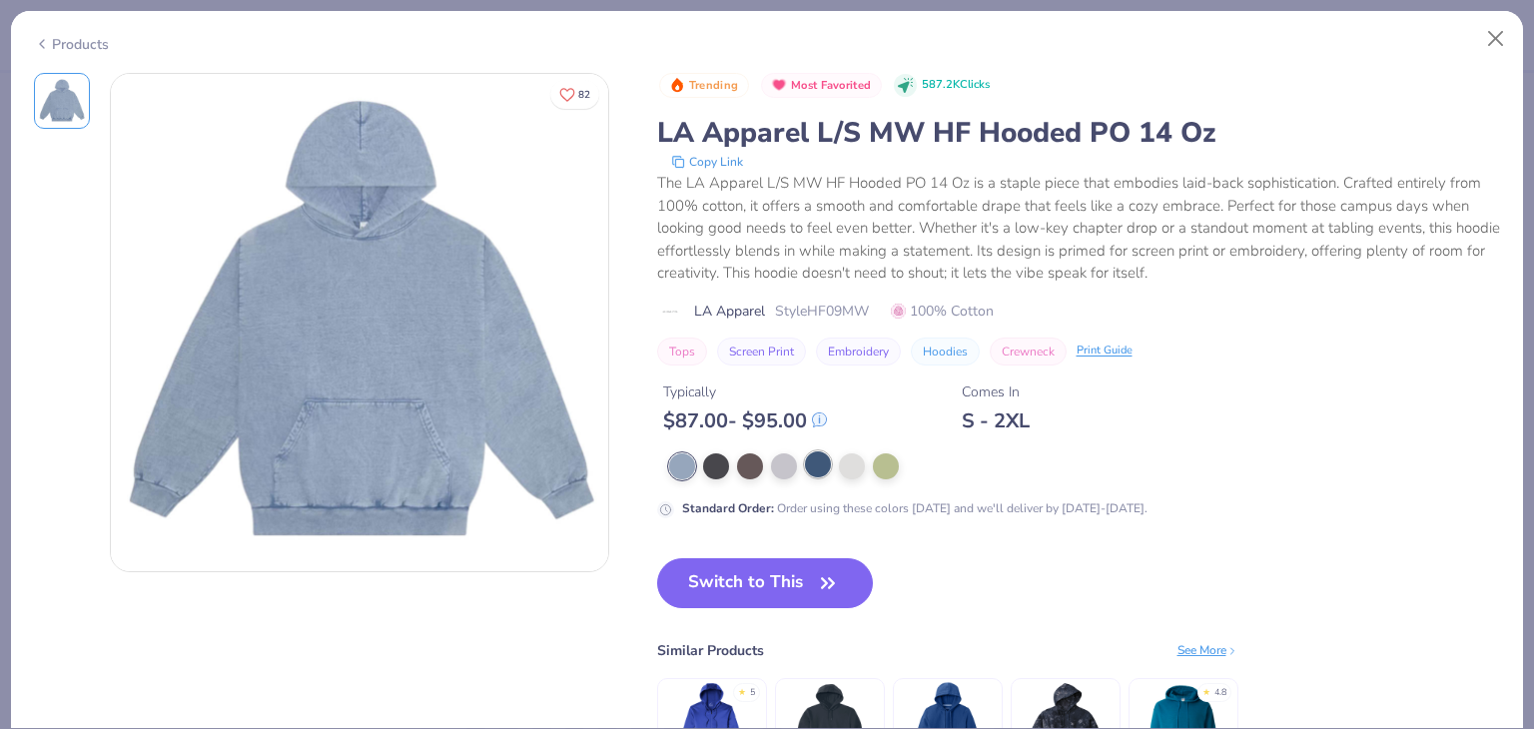
click at [831, 466] on div at bounding box center [818, 465] width 26 height 26
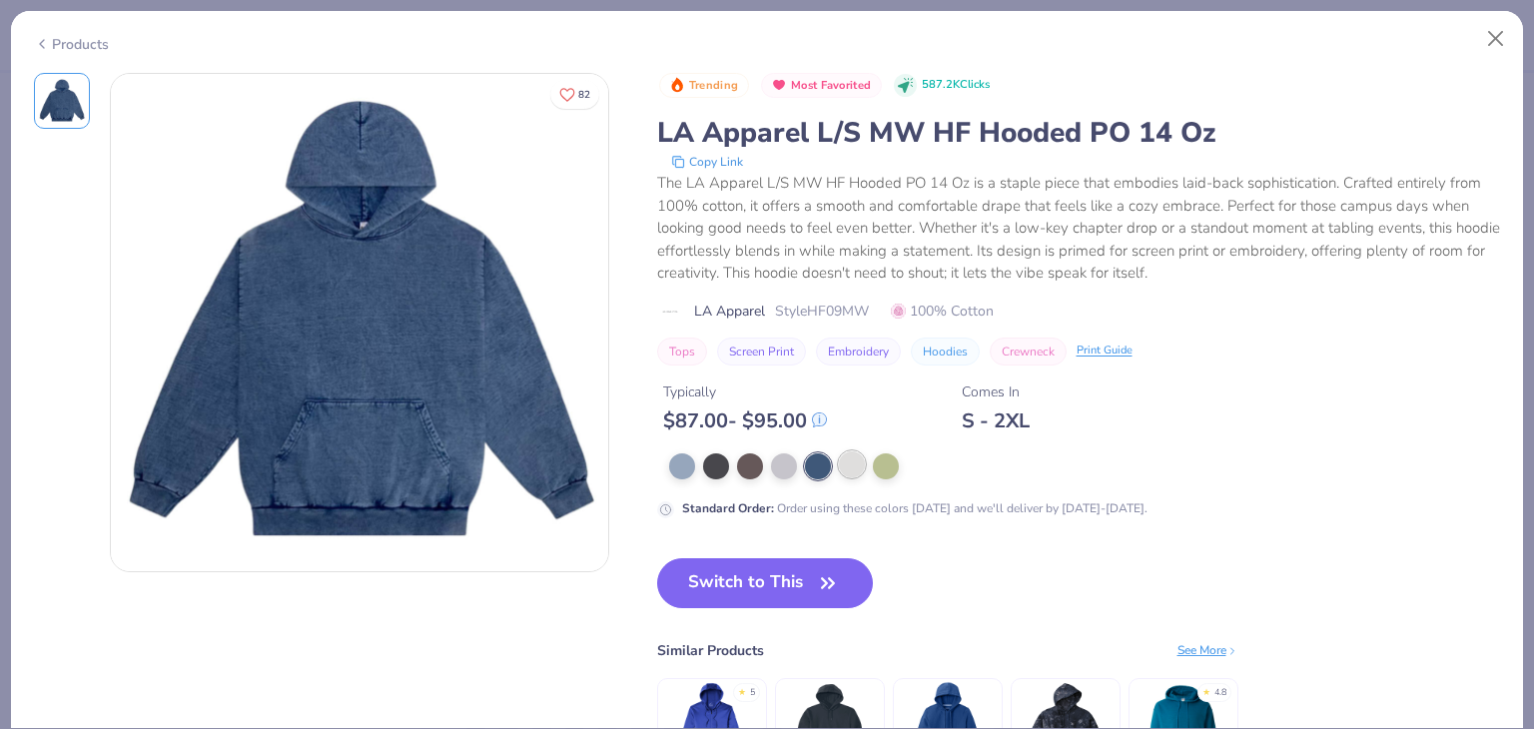
click at [859, 466] on div at bounding box center [852, 465] width 26 height 26
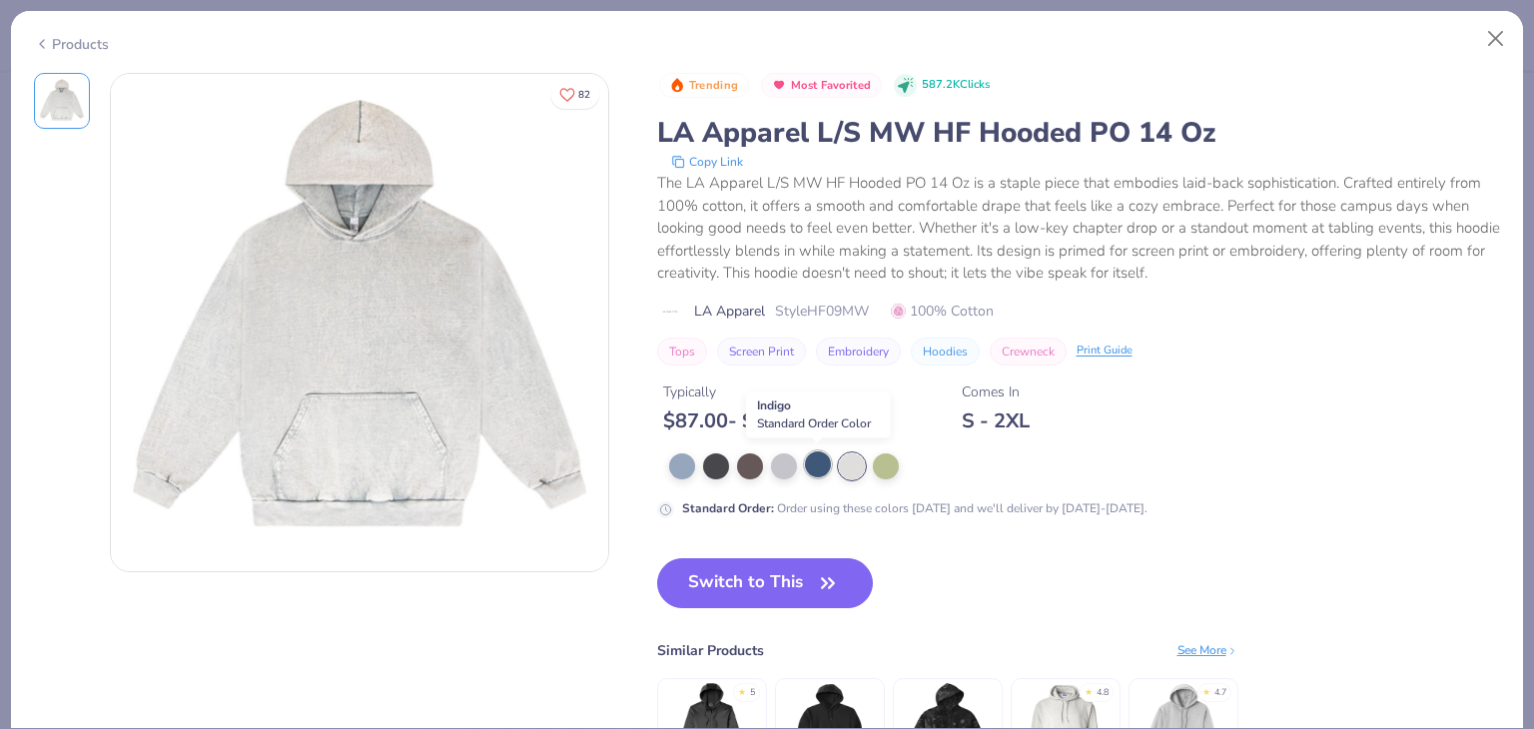
click at [826, 464] on div at bounding box center [818, 465] width 26 height 26
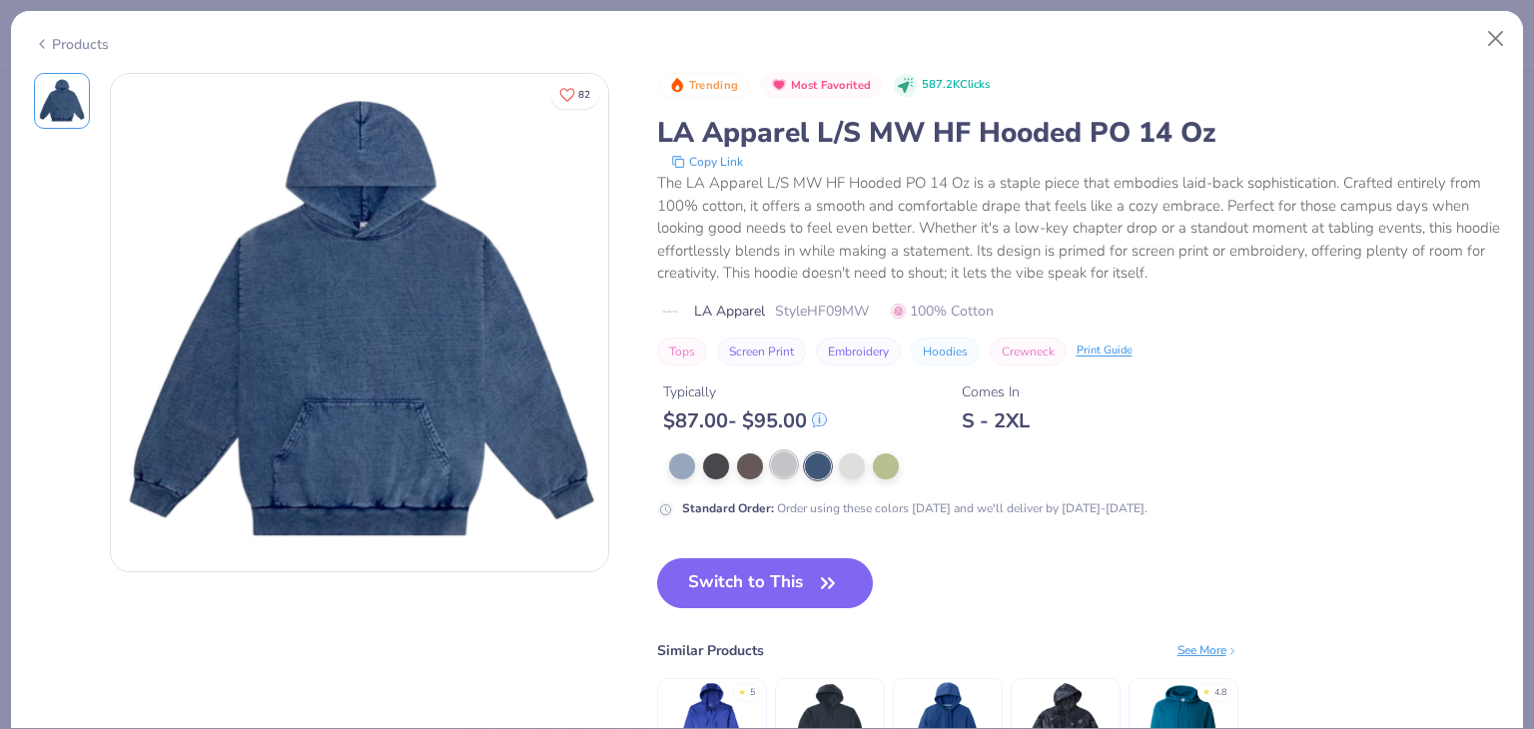
click at [787, 458] on div at bounding box center [784, 465] width 26 height 26
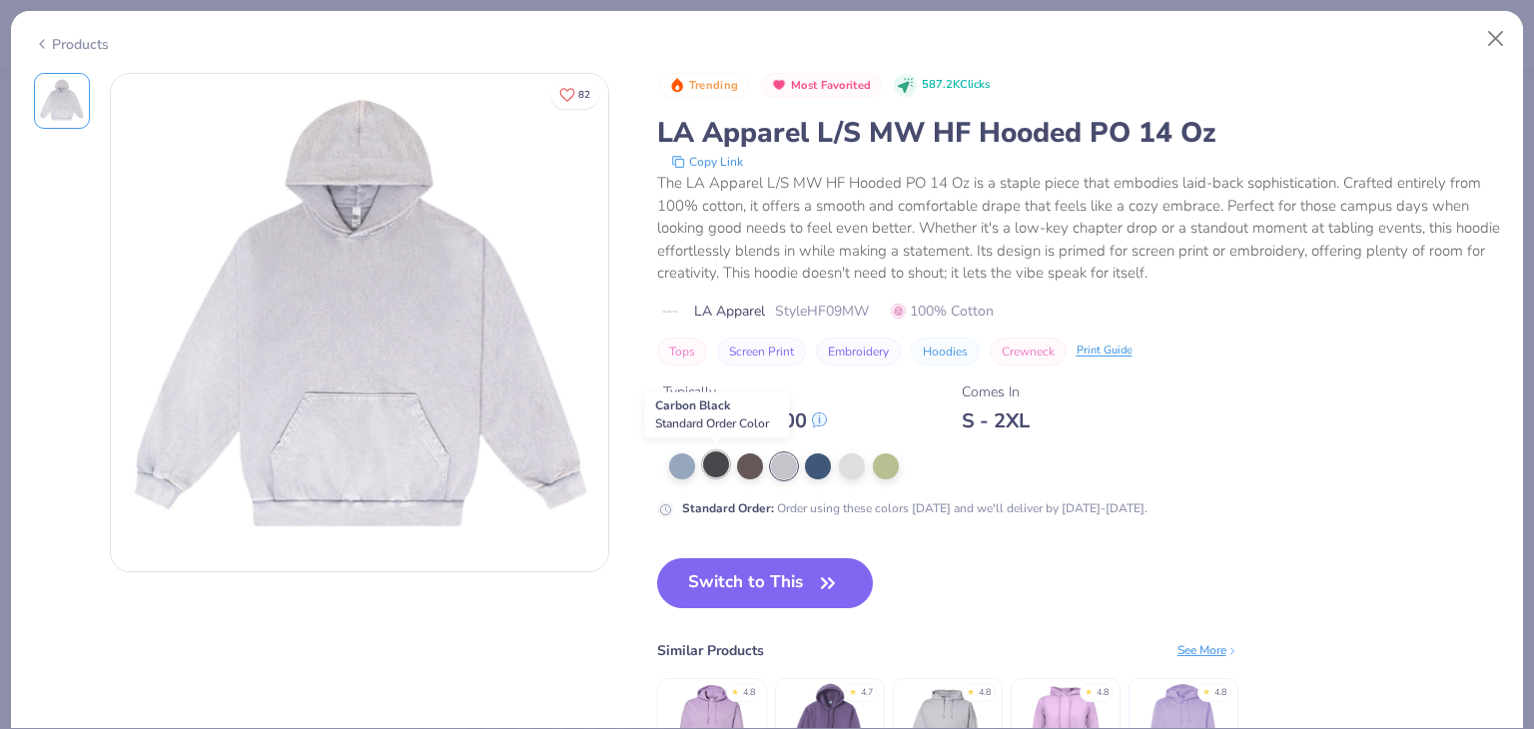
click at [711, 457] on div at bounding box center [716, 465] width 26 height 26
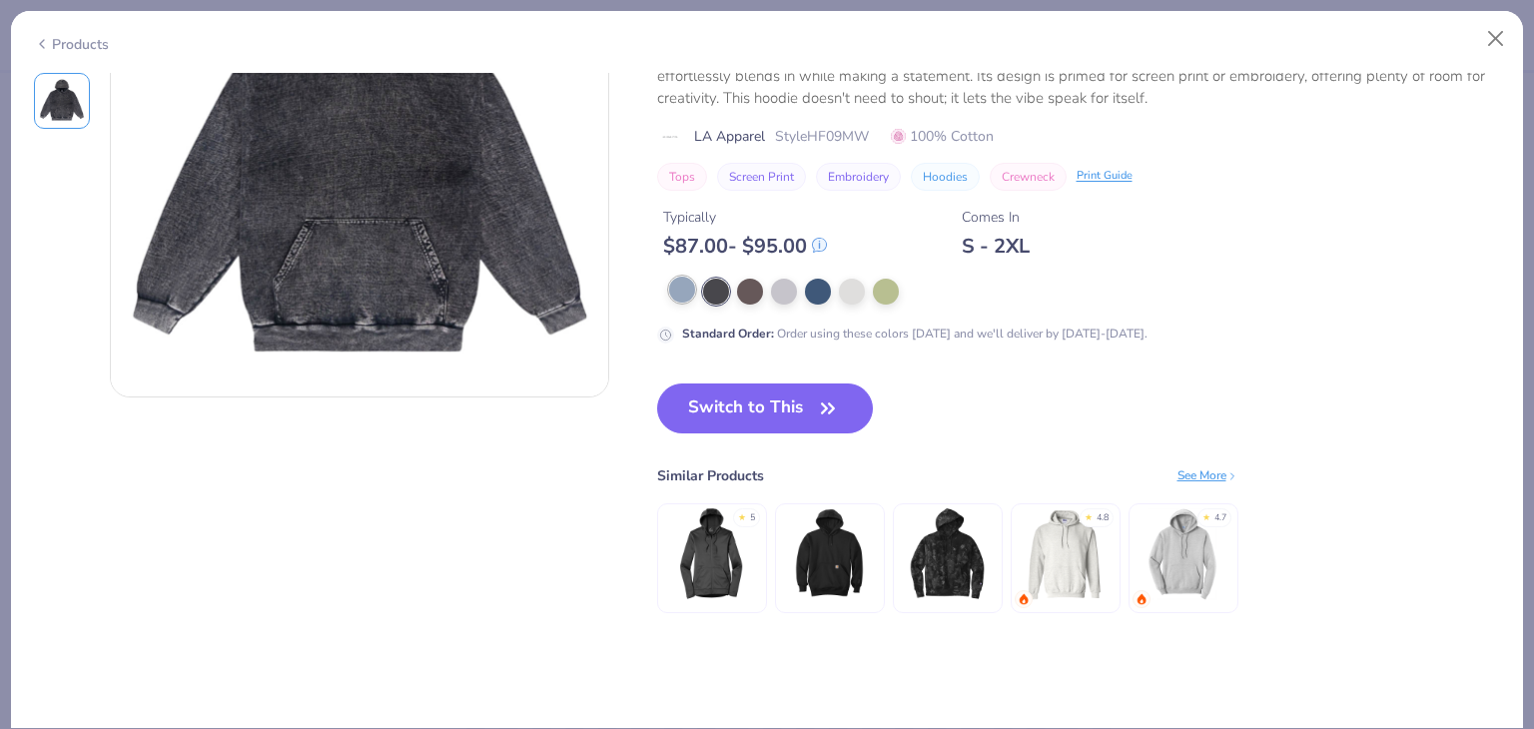
scroll to position [176, 0]
click at [738, 288] on div at bounding box center [750, 289] width 26 height 26
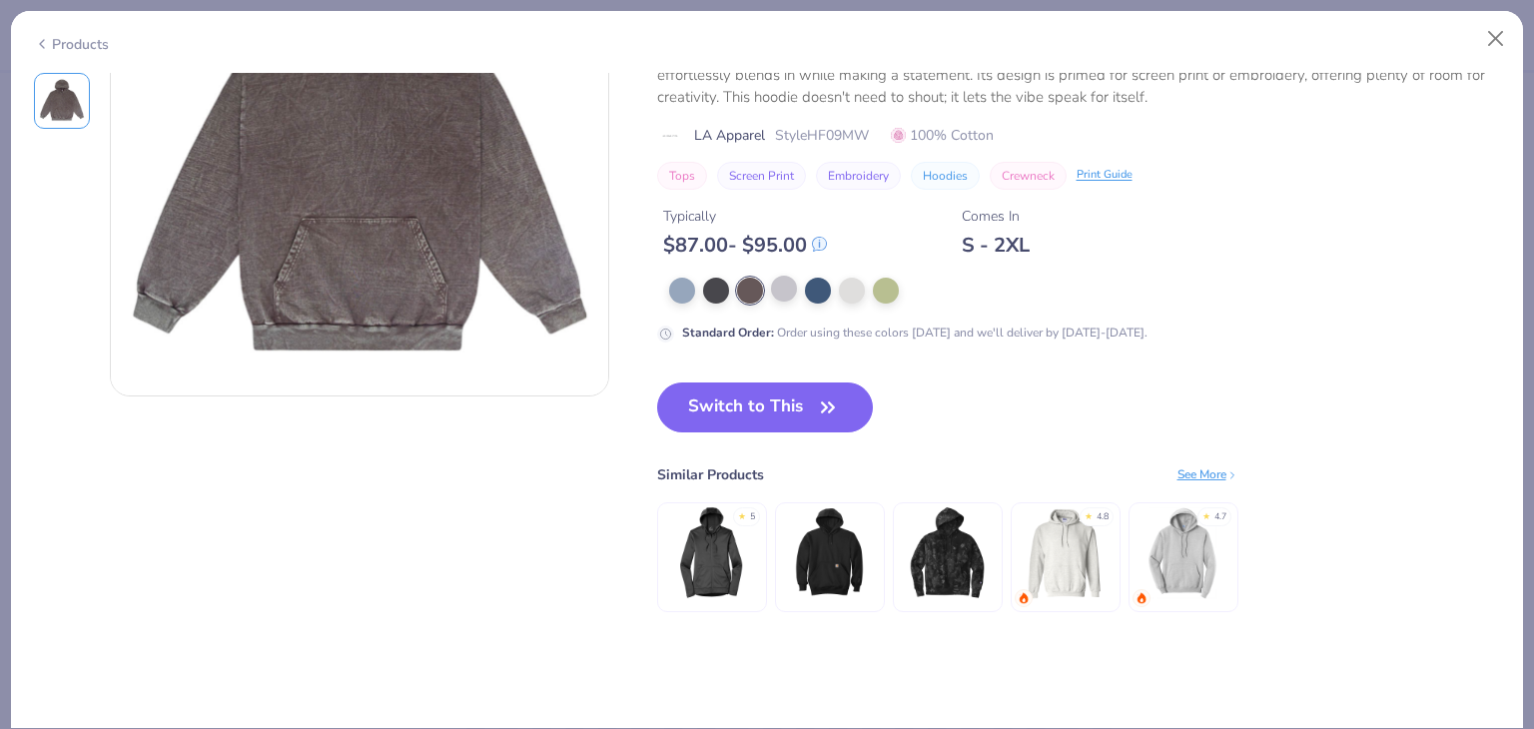
click at [795, 299] on div at bounding box center [784, 289] width 26 height 26
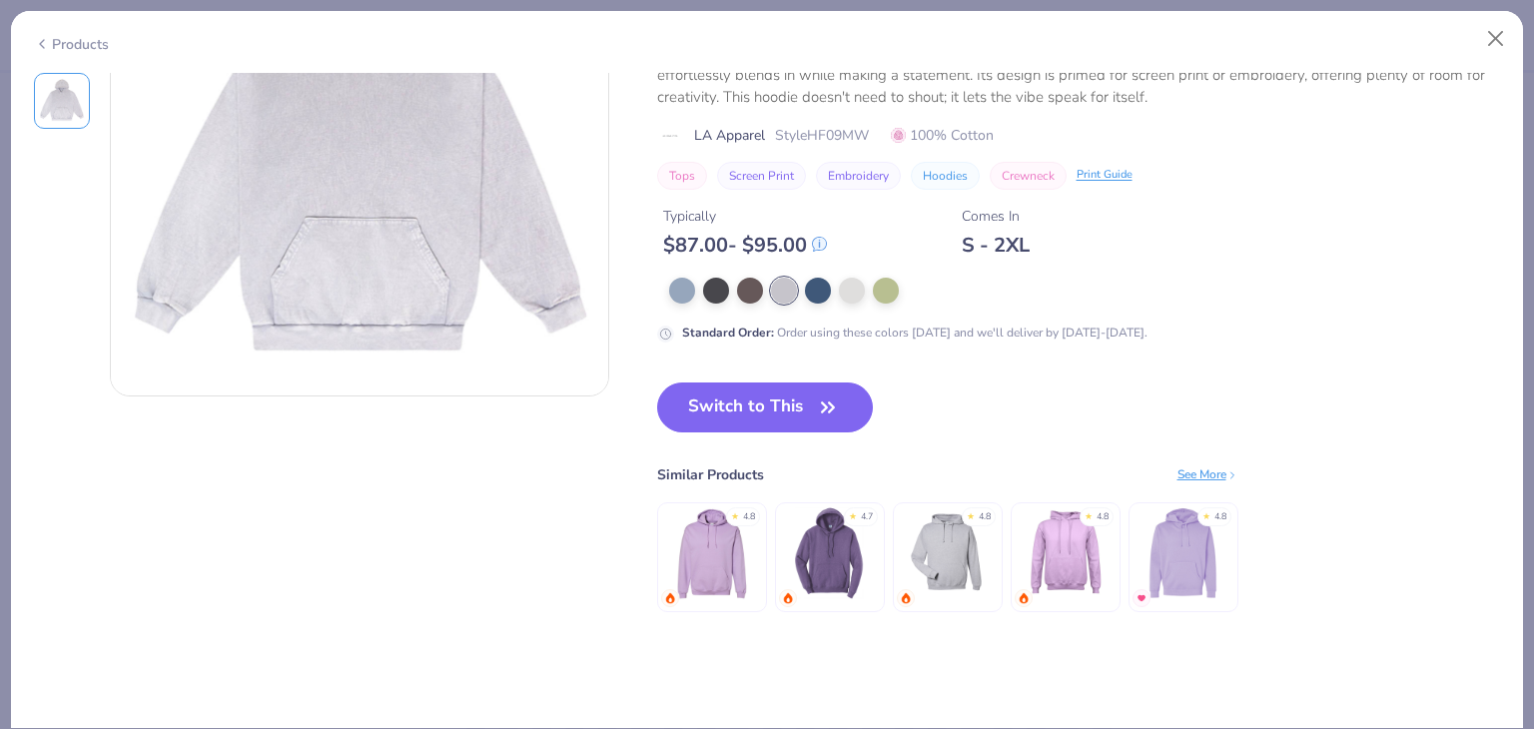
click at [735, 556] on img at bounding box center [711, 552] width 95 height 95
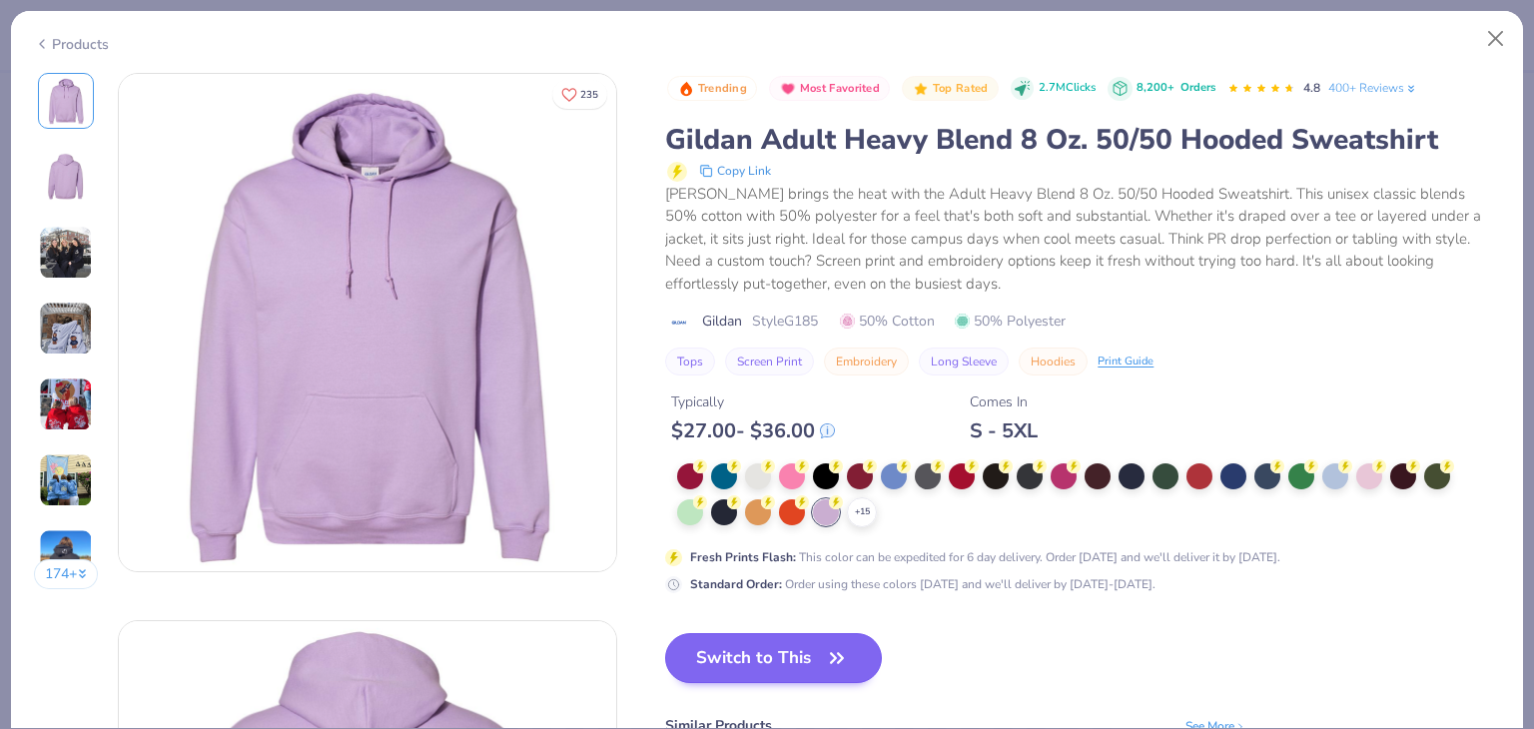
scroll to position [216, 0]
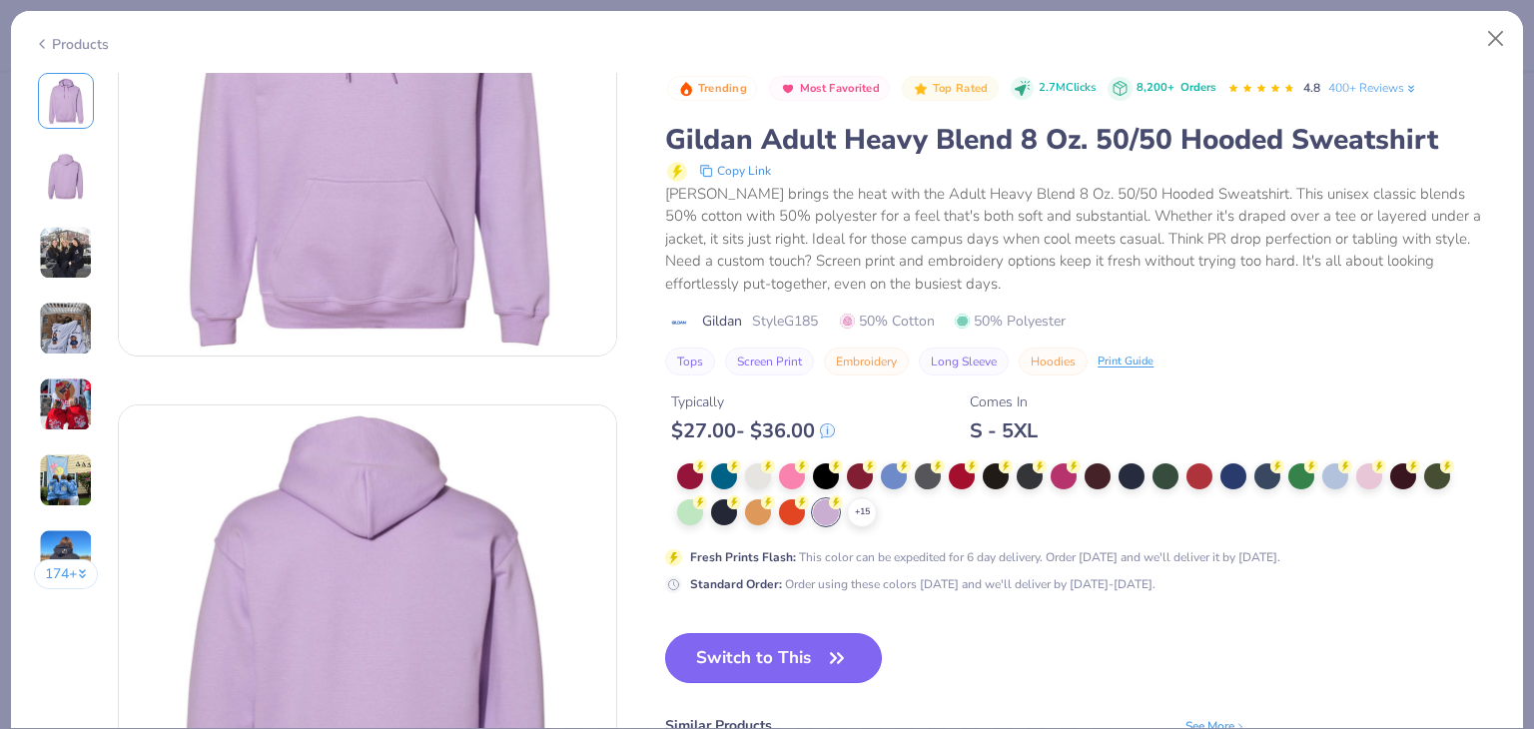
click at [789, 656] on button "Switch to This" at bounding box center [773, 658] width 217 height 50
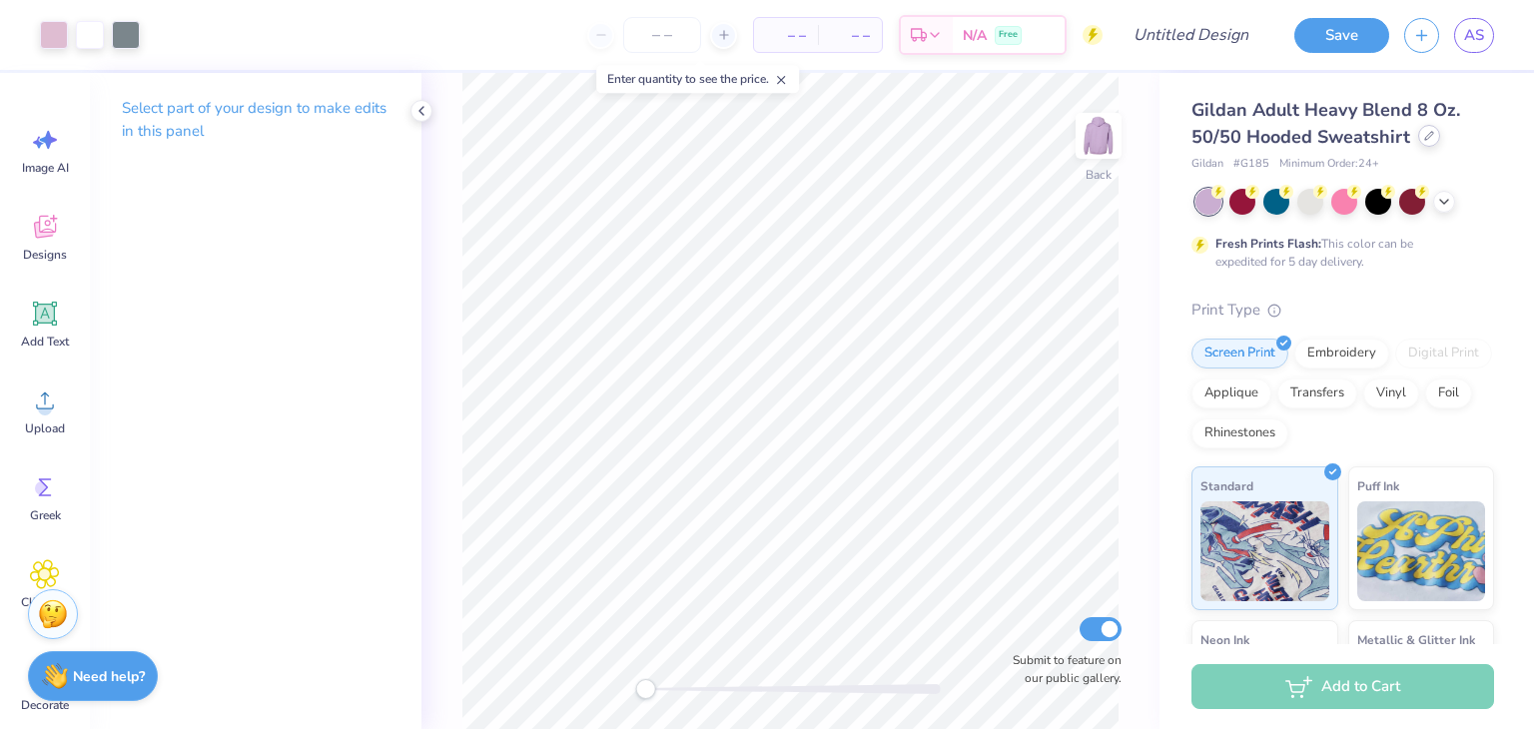
click at [1425, 145] on div at bounding box center [1429, 136] width 22 height 22
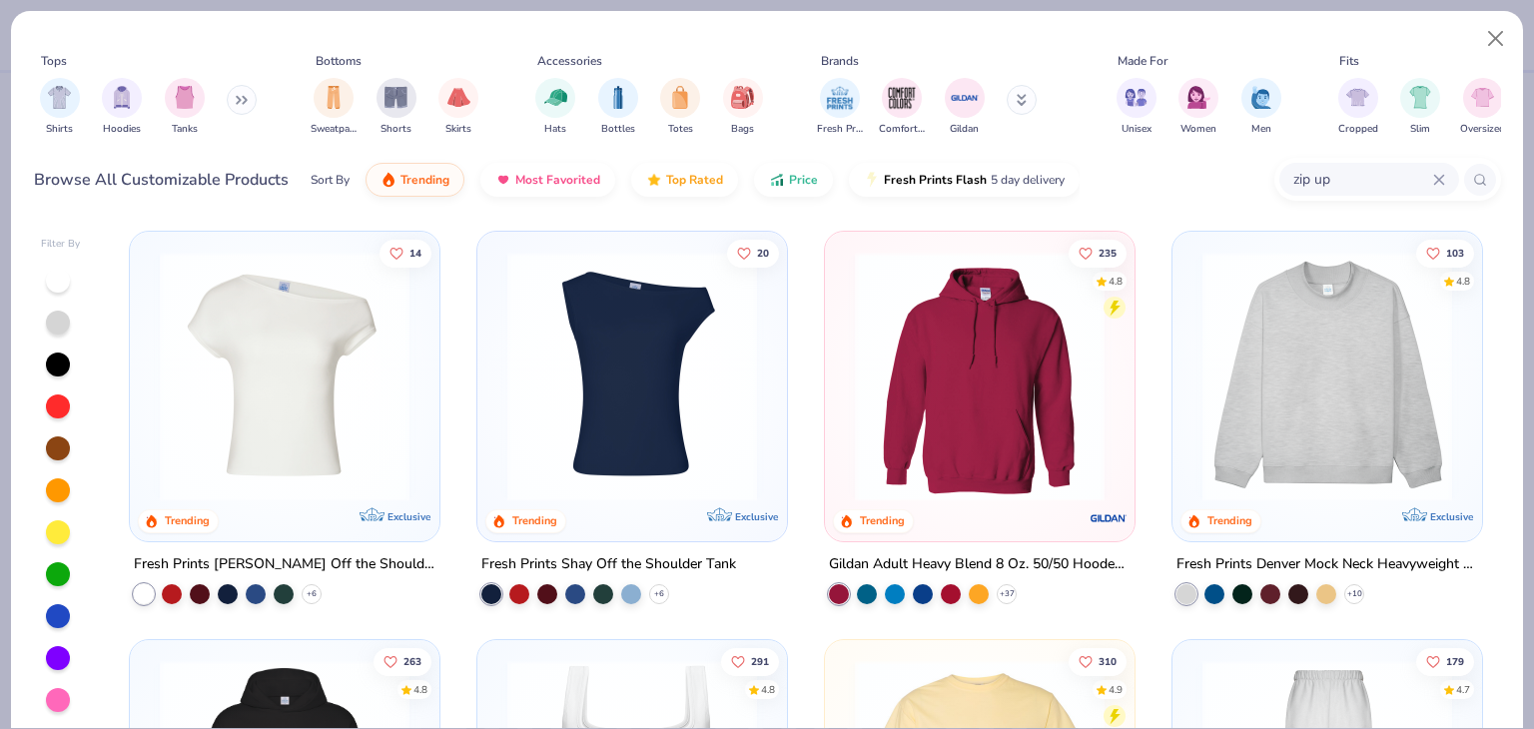
click at [56, 660] on div at bounding box center [58, 658] width 24 height 24
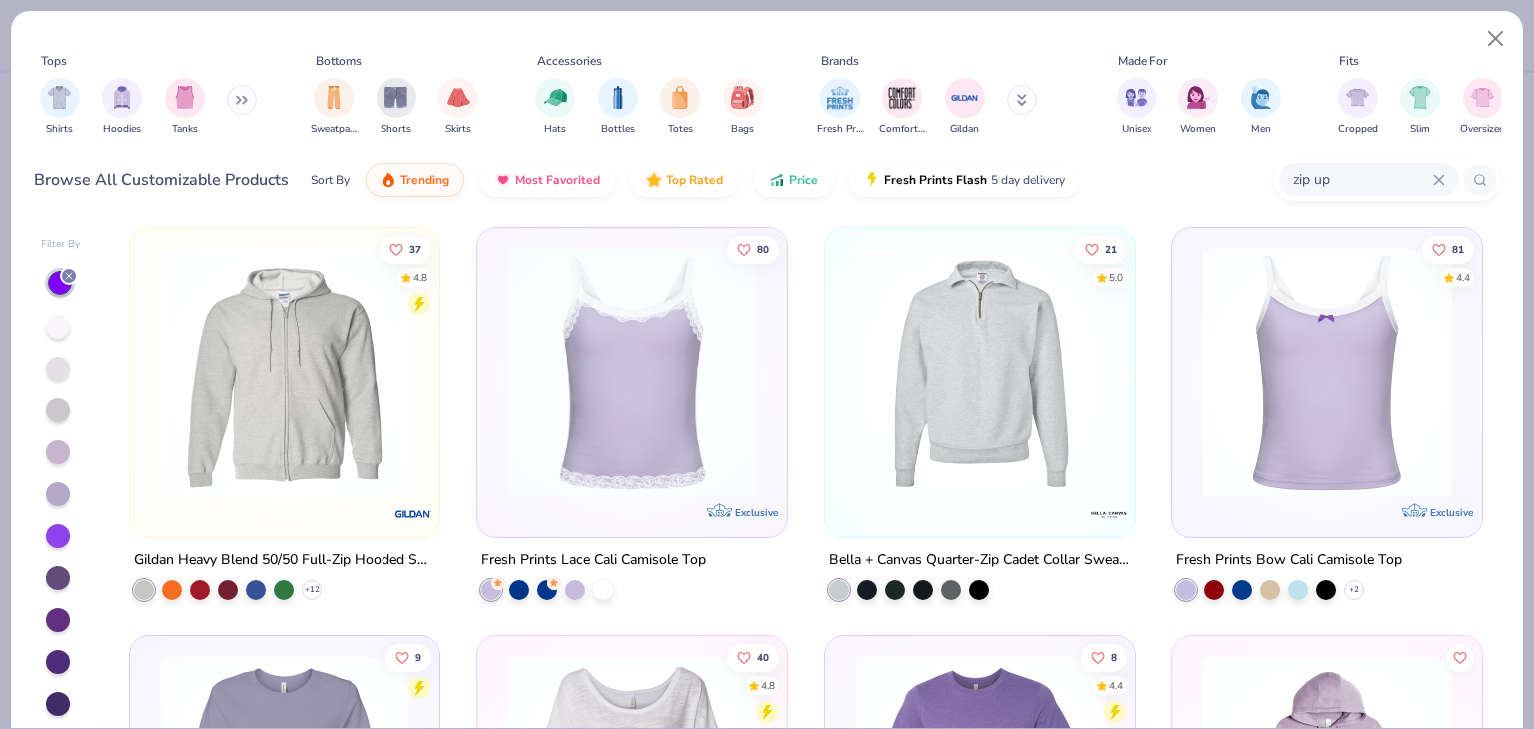
scroll to position [3562, 0]
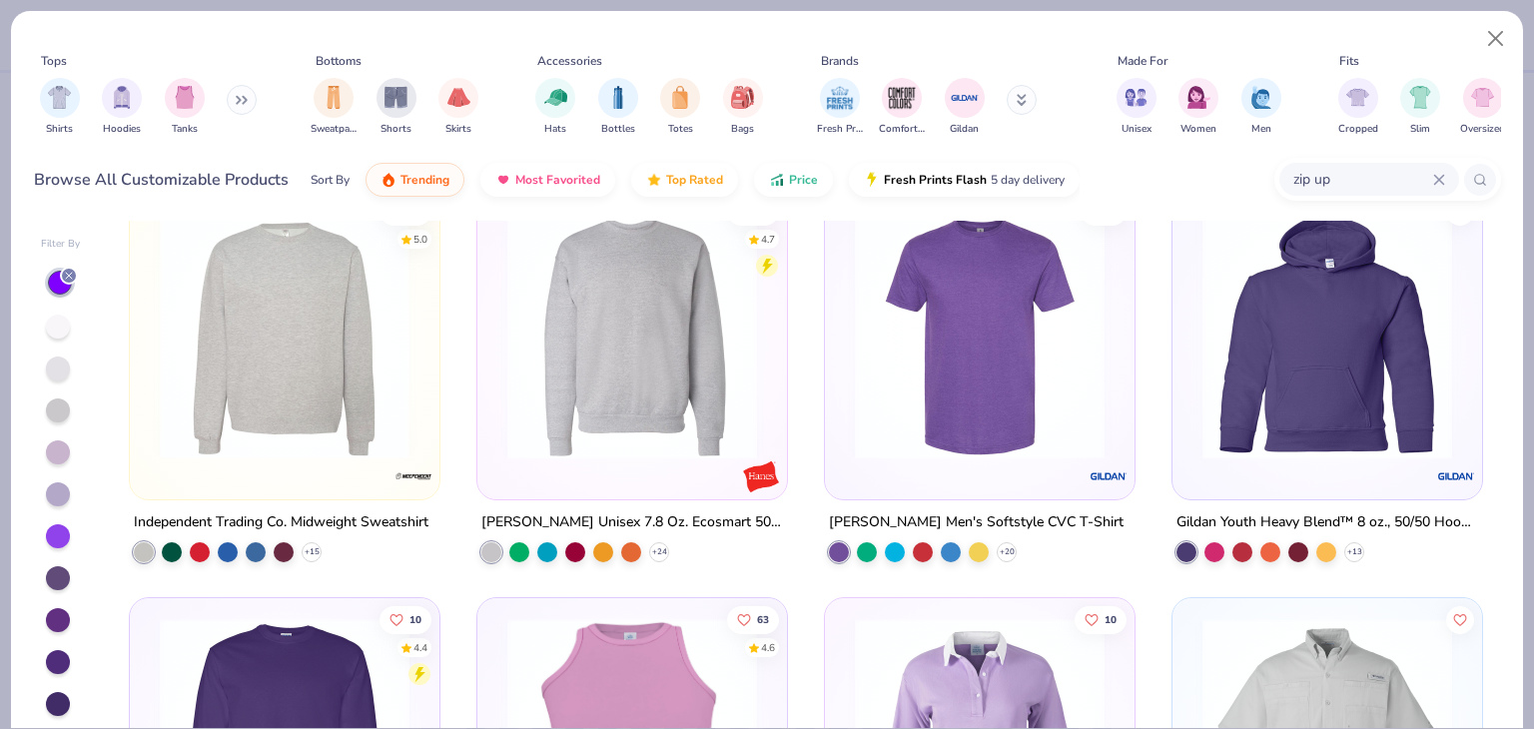
scroll to position [6556, 0]
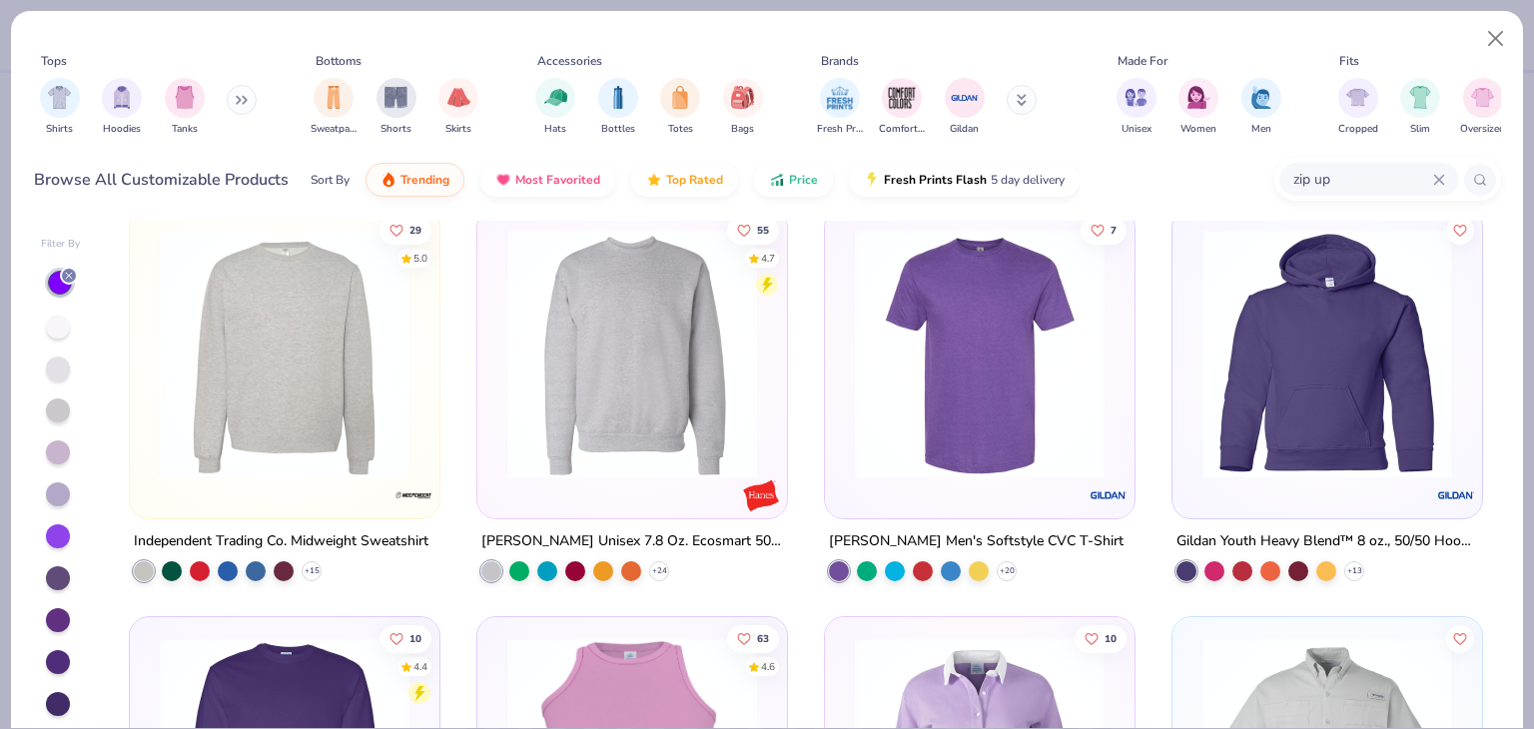
click at [625, 494] on div at bounding box center [632, 359] width 290 height 280
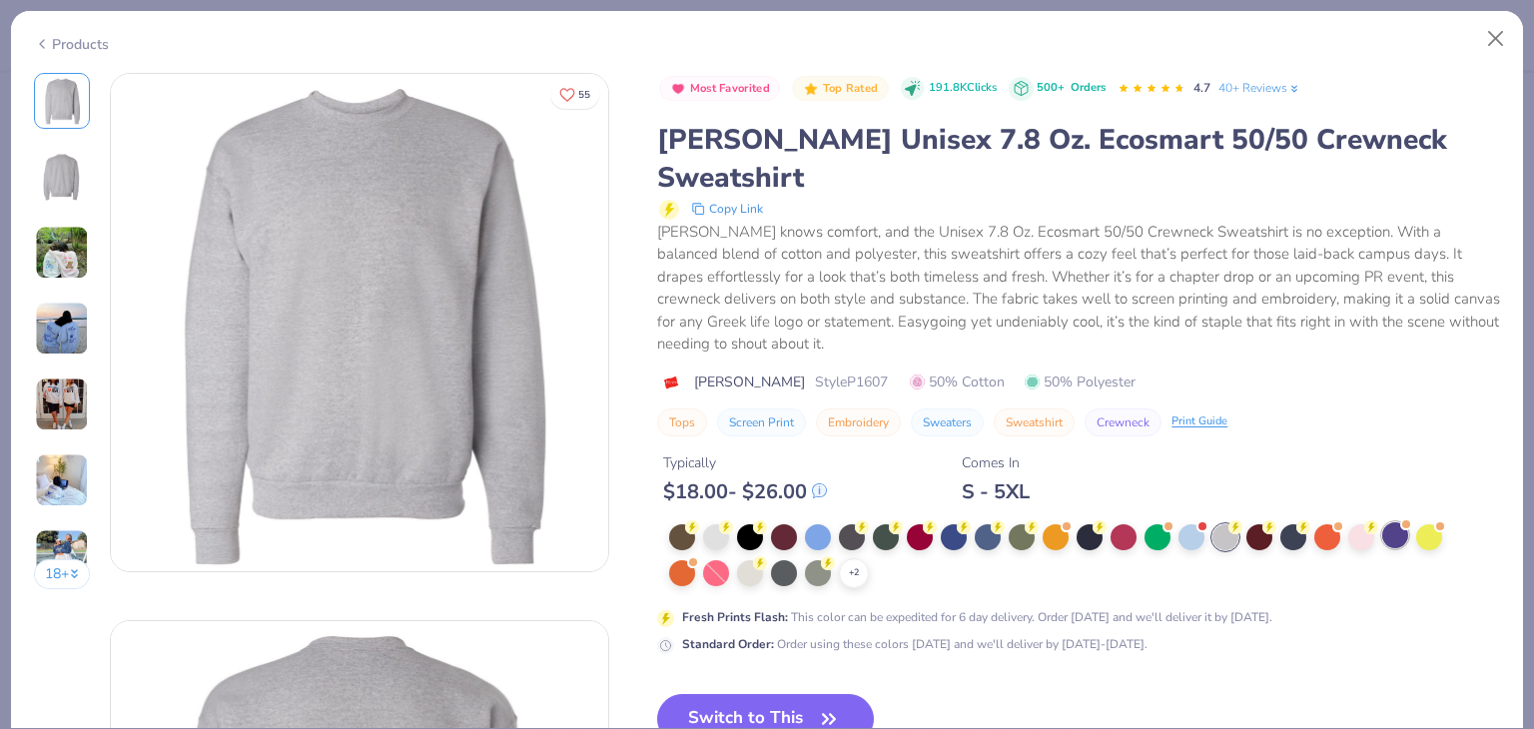
click at [1390, 522] on div at bounding box center [1396, 535] width 26 height 26
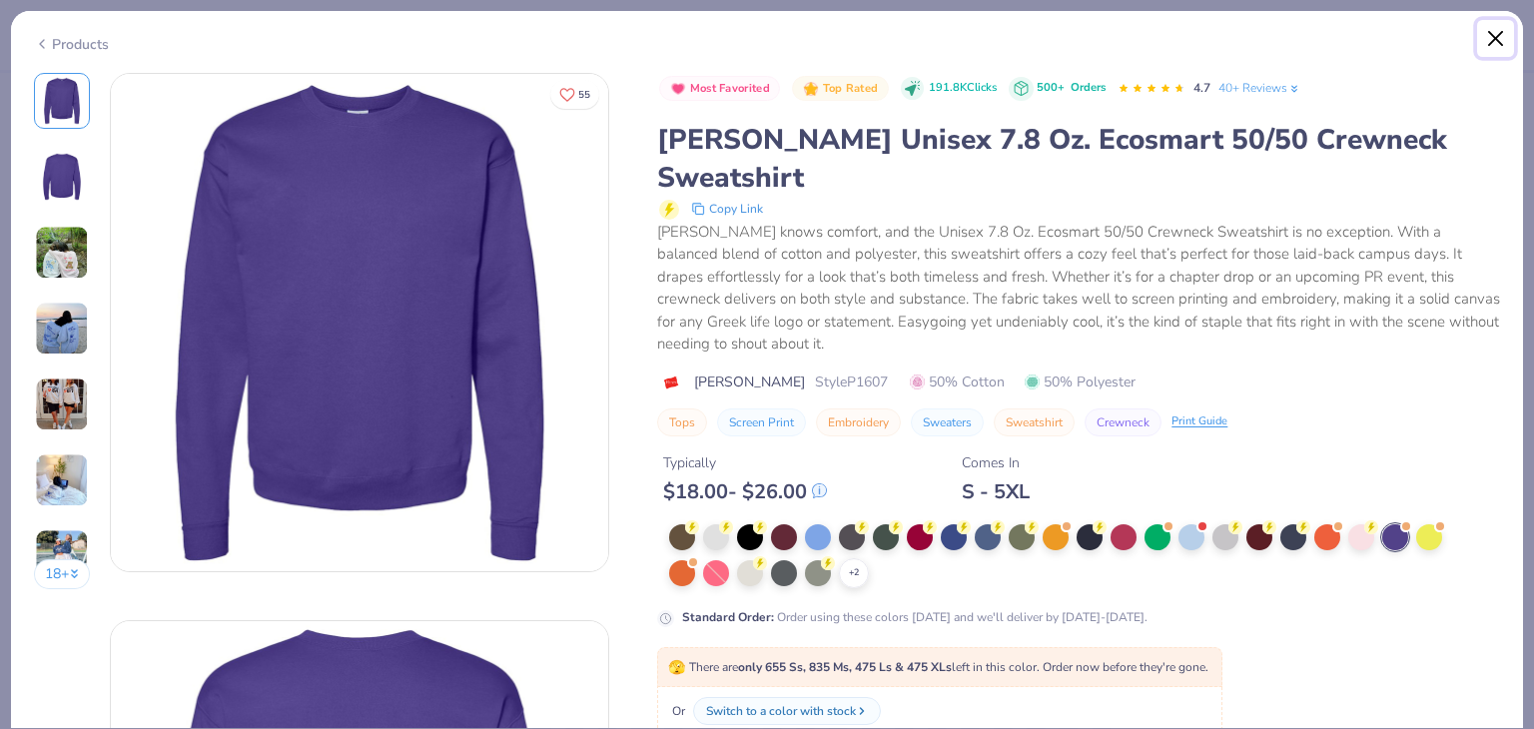
click at [1496, 47] on button "Close" at bounding box center [1496, 39] width 38 height 38
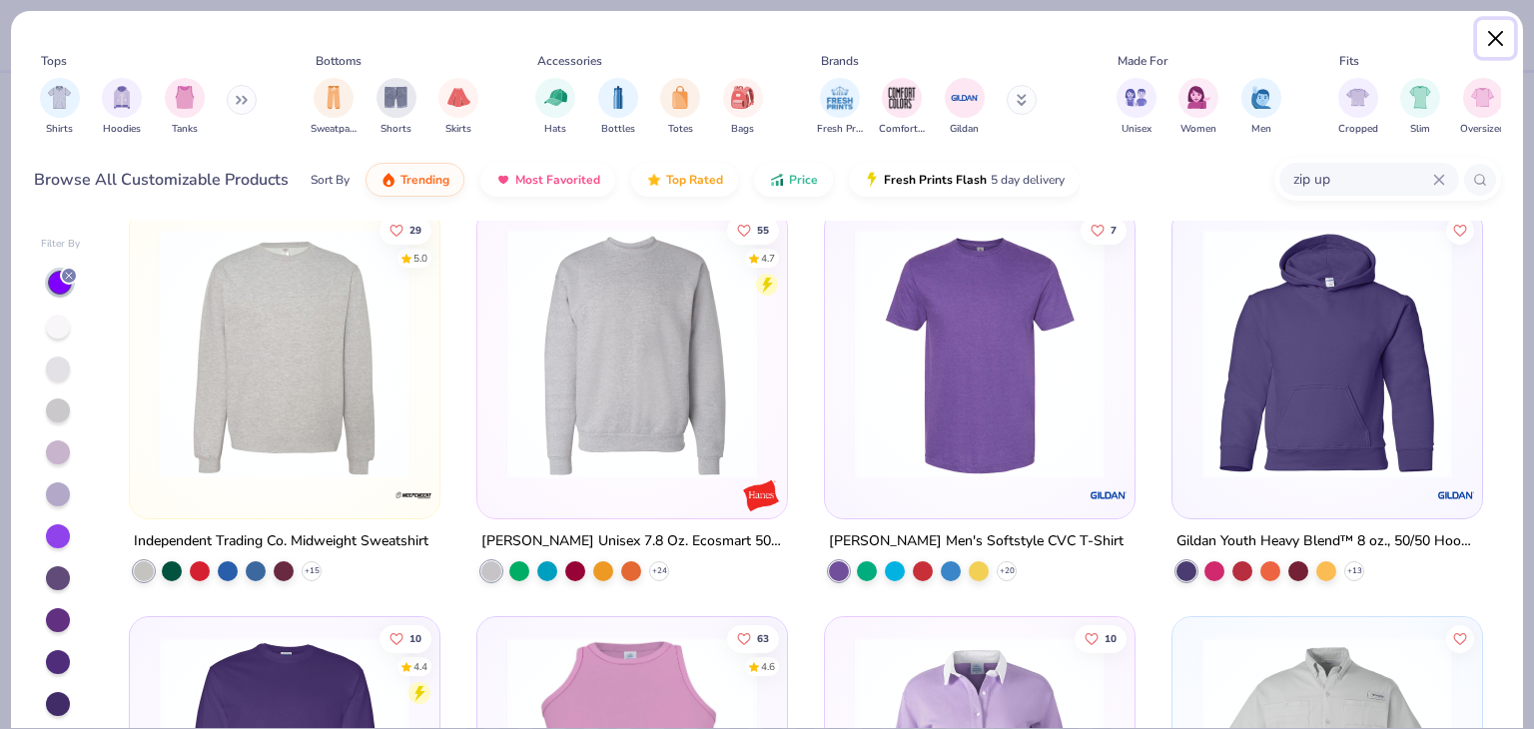
click at [1494, 45] on button "Close" at bounding box center [1496, 39] width 38 height 38
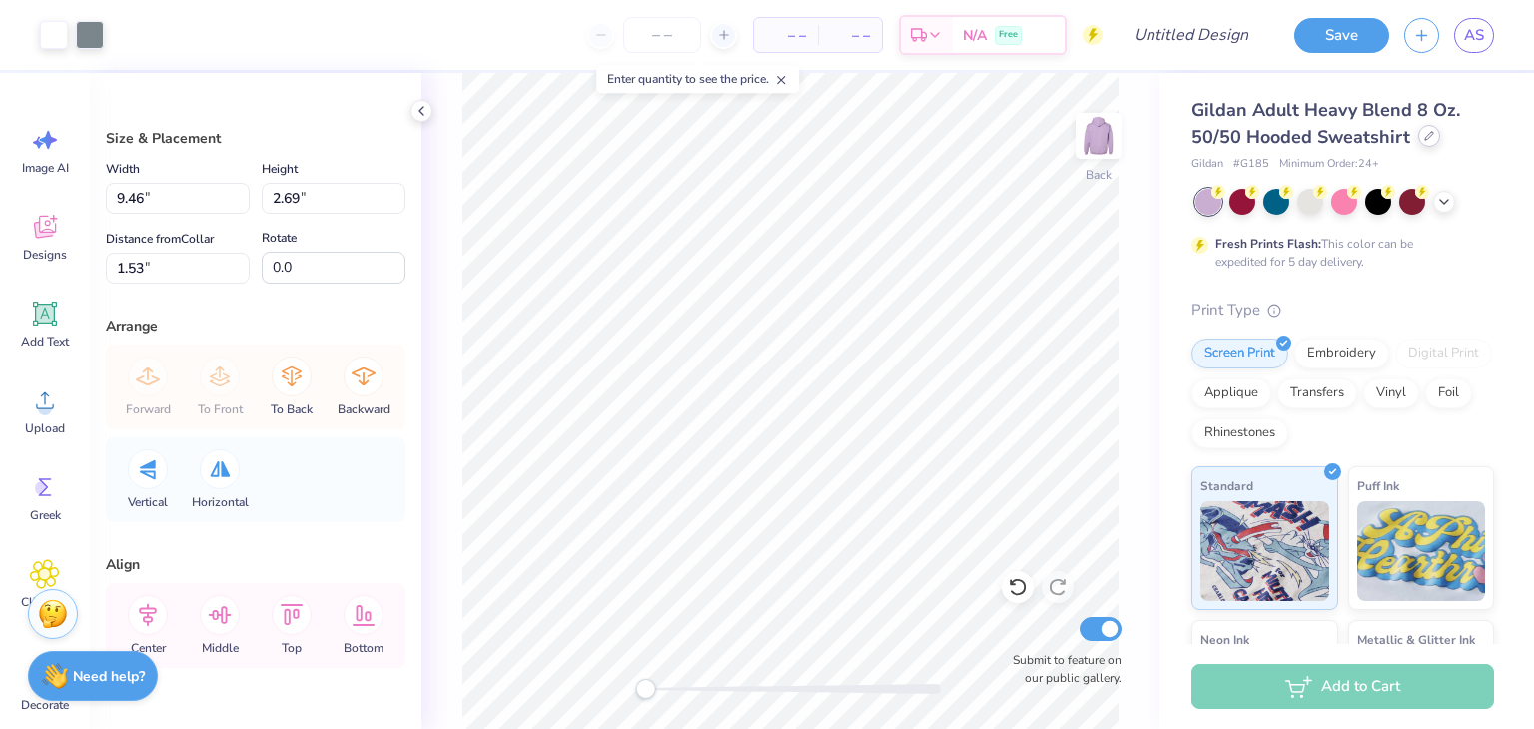
click at [1434, 133] on div at bounding box center [1429, 136] width 22 height 22
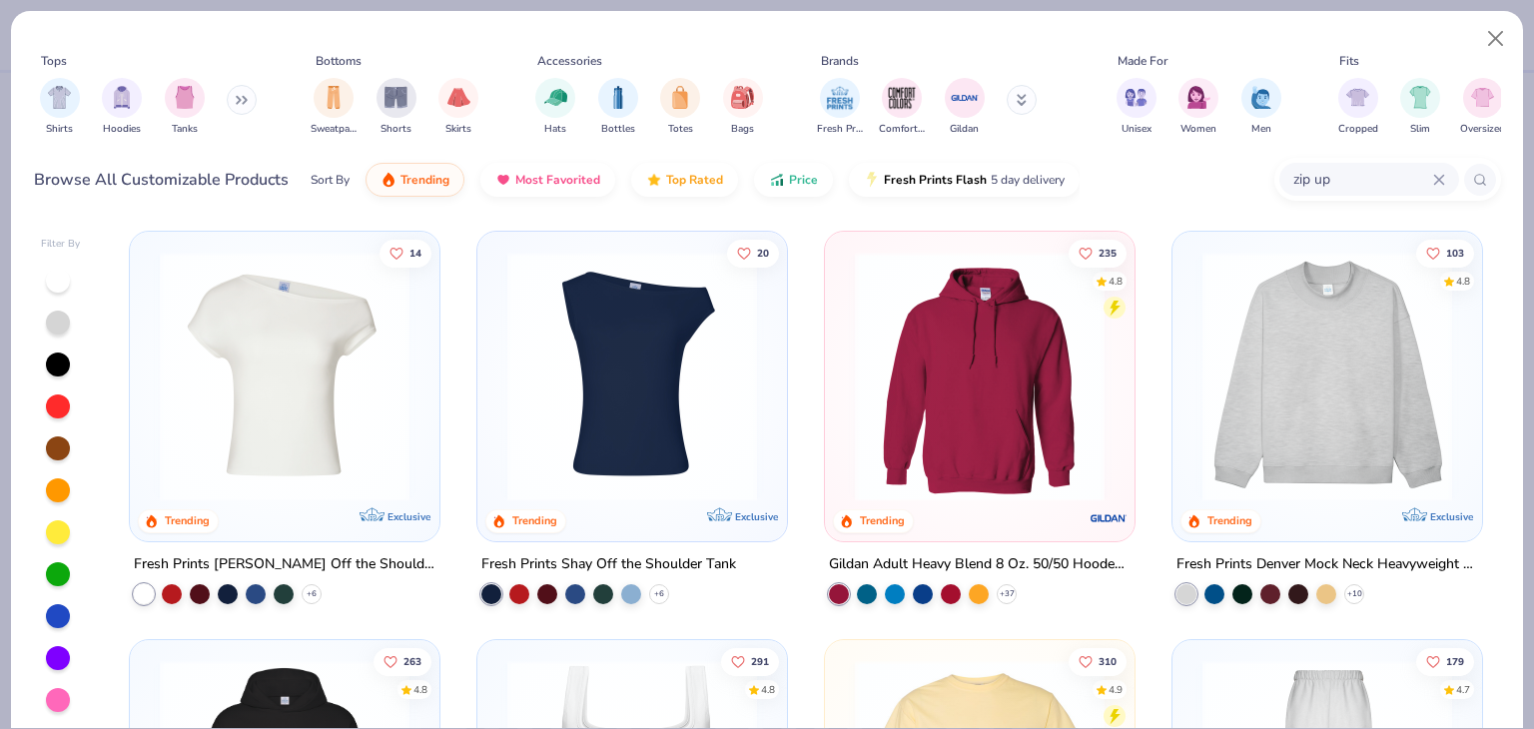
click at [233, 103] on button at bounding box center [242, 100] width 30 height 30
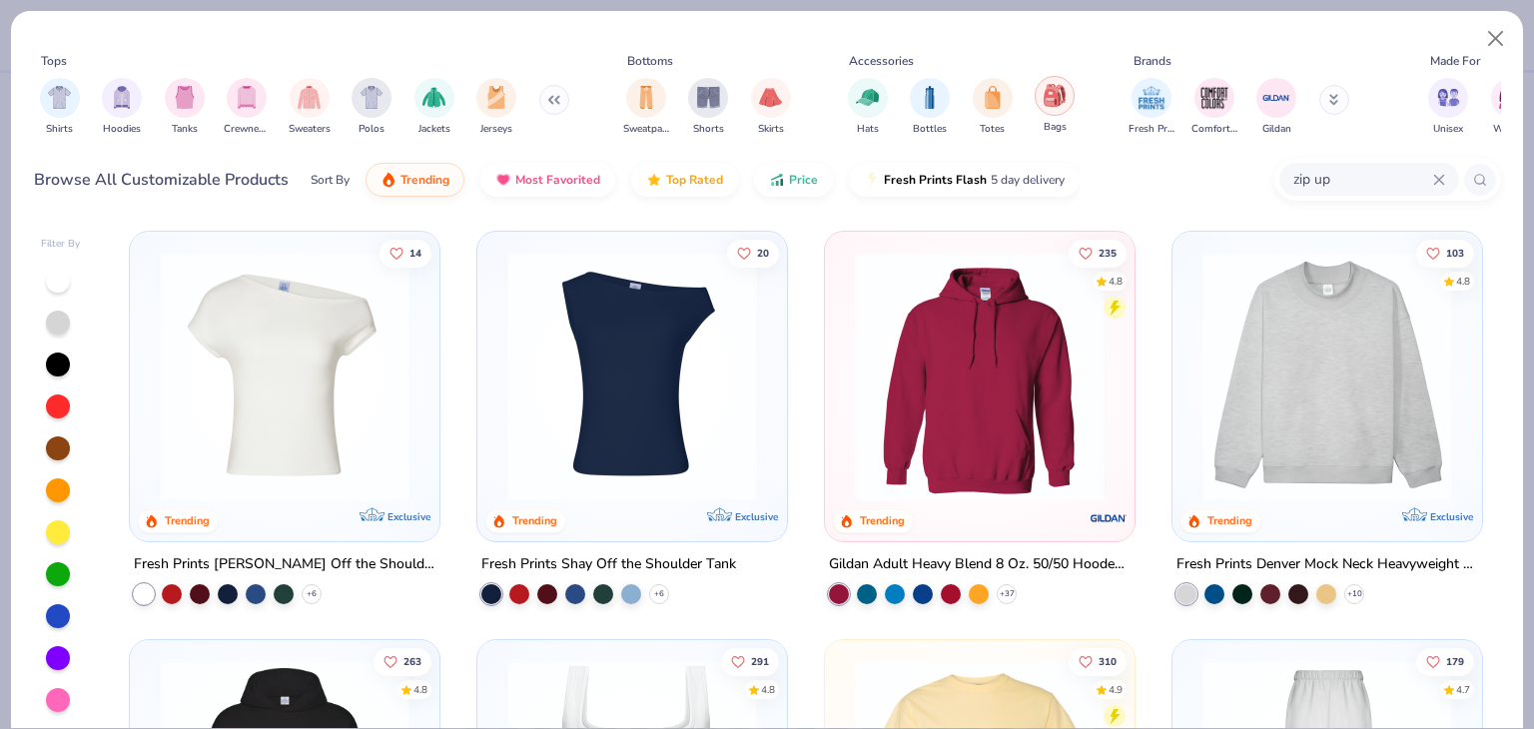
click at [1051, 114] on div "filter for Bags" at bounding box center [1055, 96] width 40 height 40
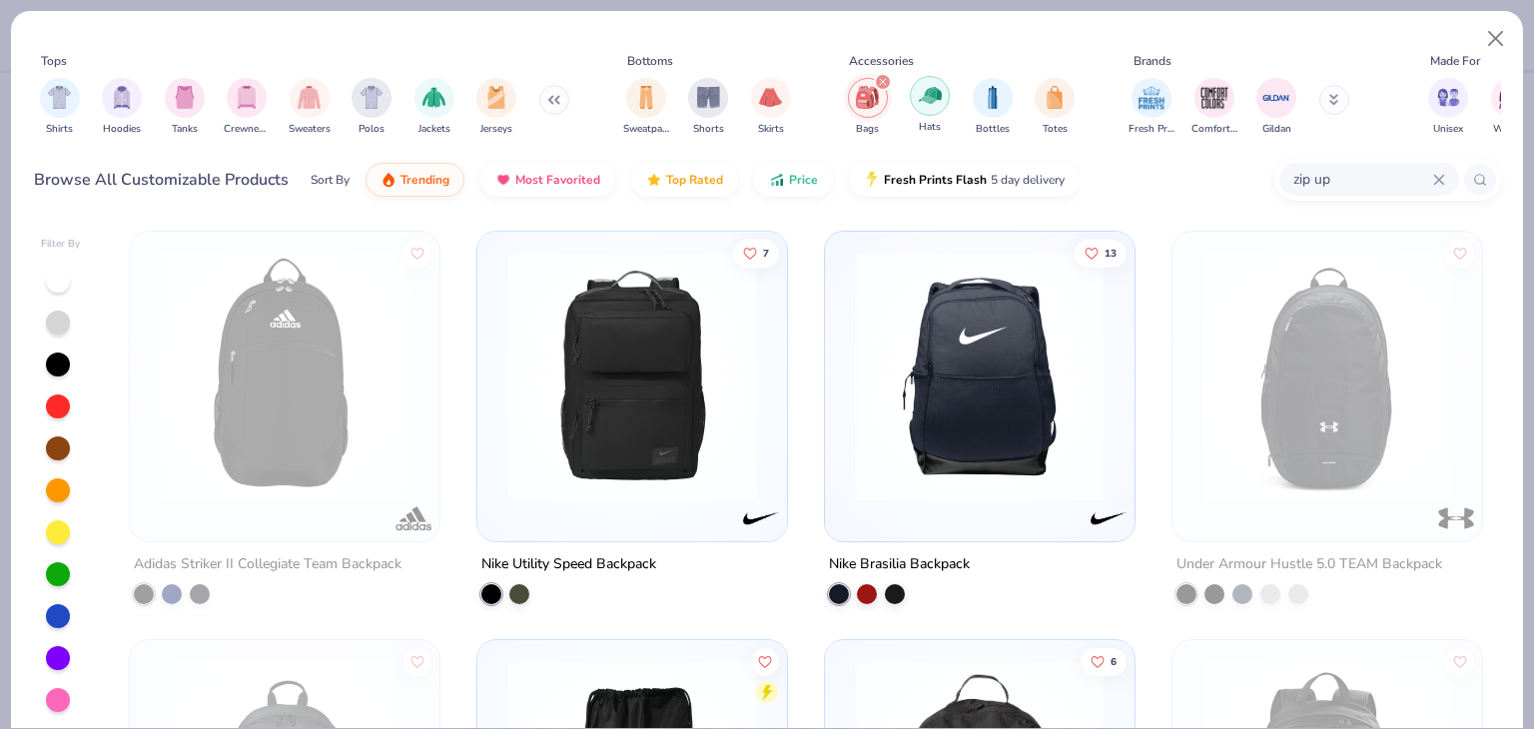
click at [927, 105] on img "filter for Hats" at bounding box center [930, 95] width 23 height 23
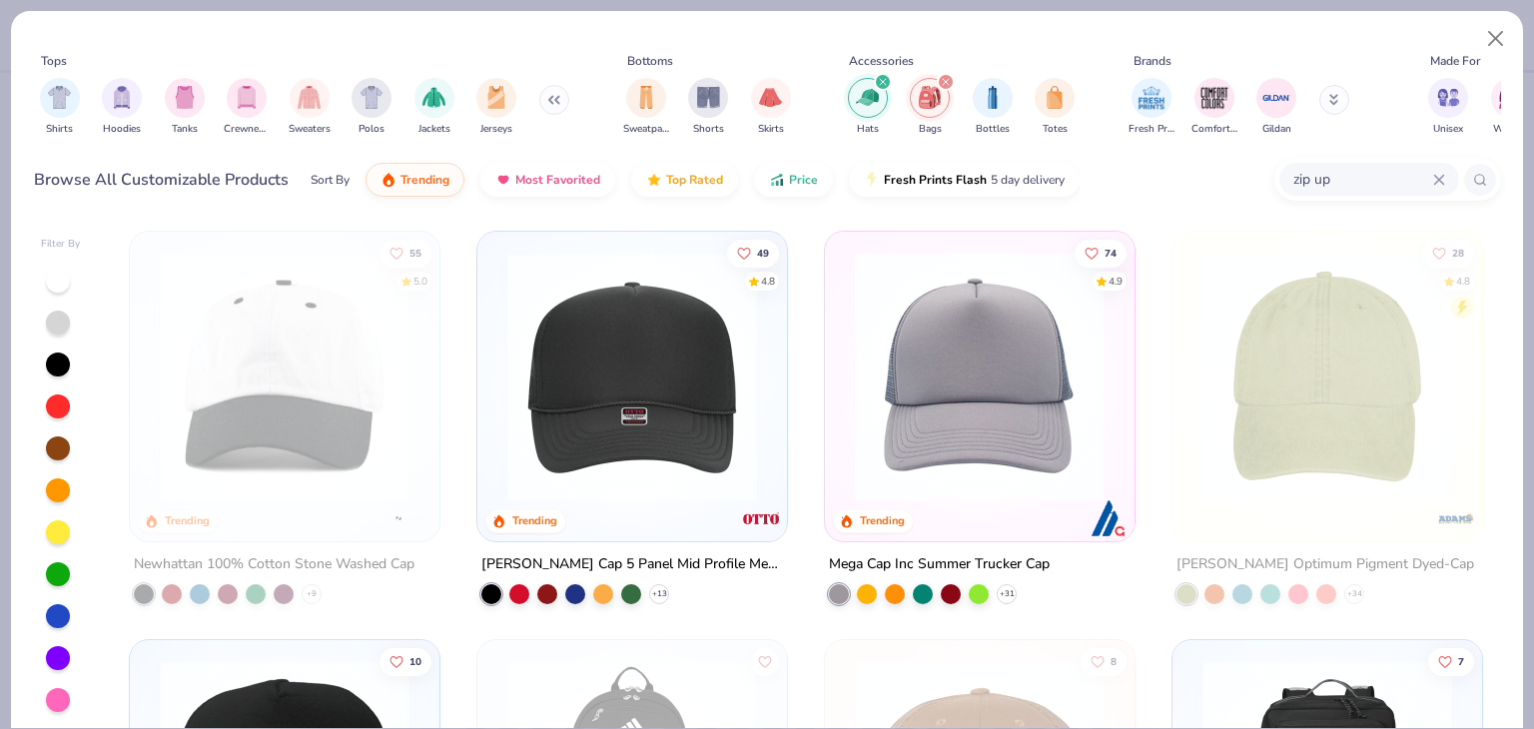
click at [945, 78] on icon "filter for Bags" at bounding box center [946, 82] width 8 height 8
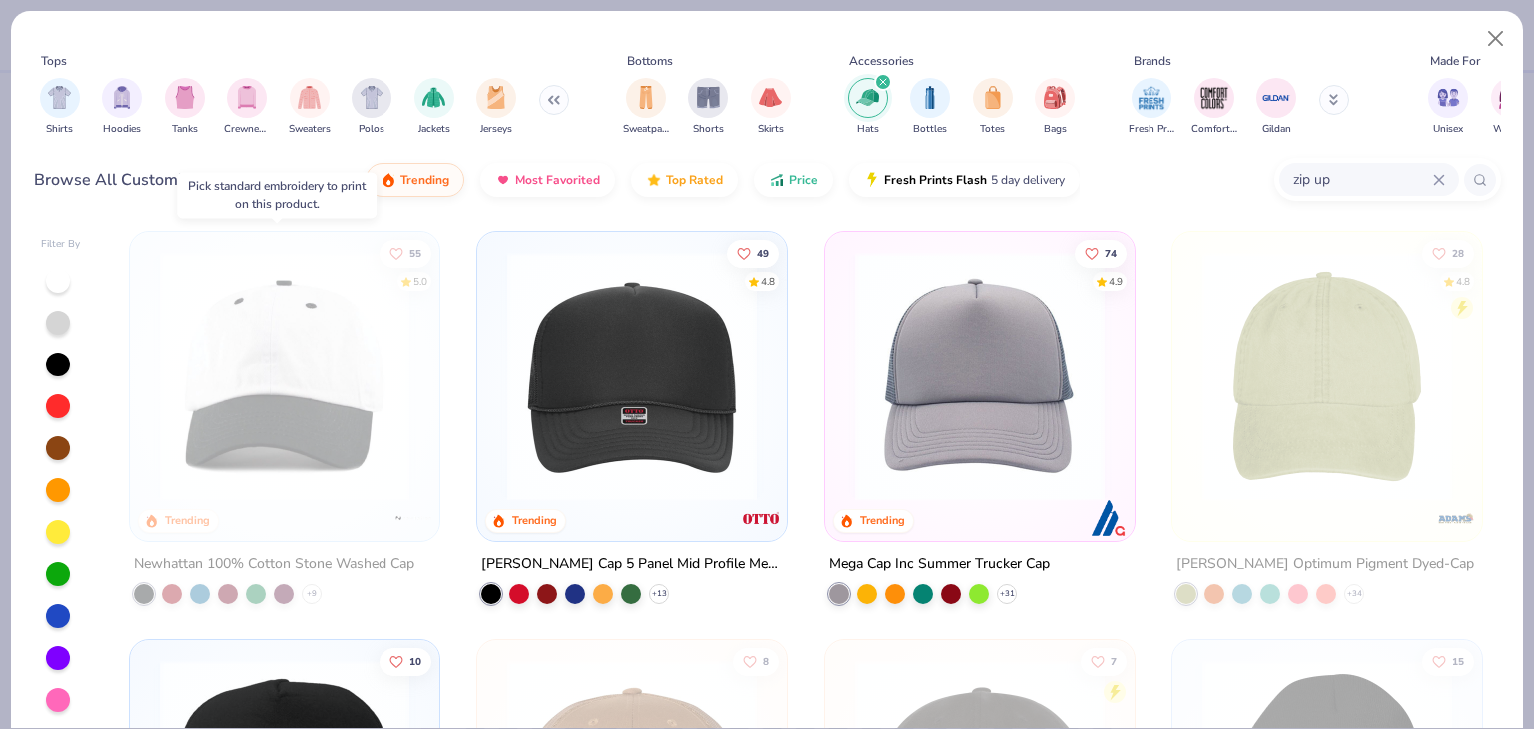
click at [189, 436] on img at bounding box center [285, 377] width 270 height 250
click at [325, 384] on img at bounding box center [285, 377] width 270 height 250
click at [300, 441] on img at bounding box center [285, 377] width 270 height 250
click at [1498, 42] on button "Close" at bounding box center [1496, 39] width 38 height 38
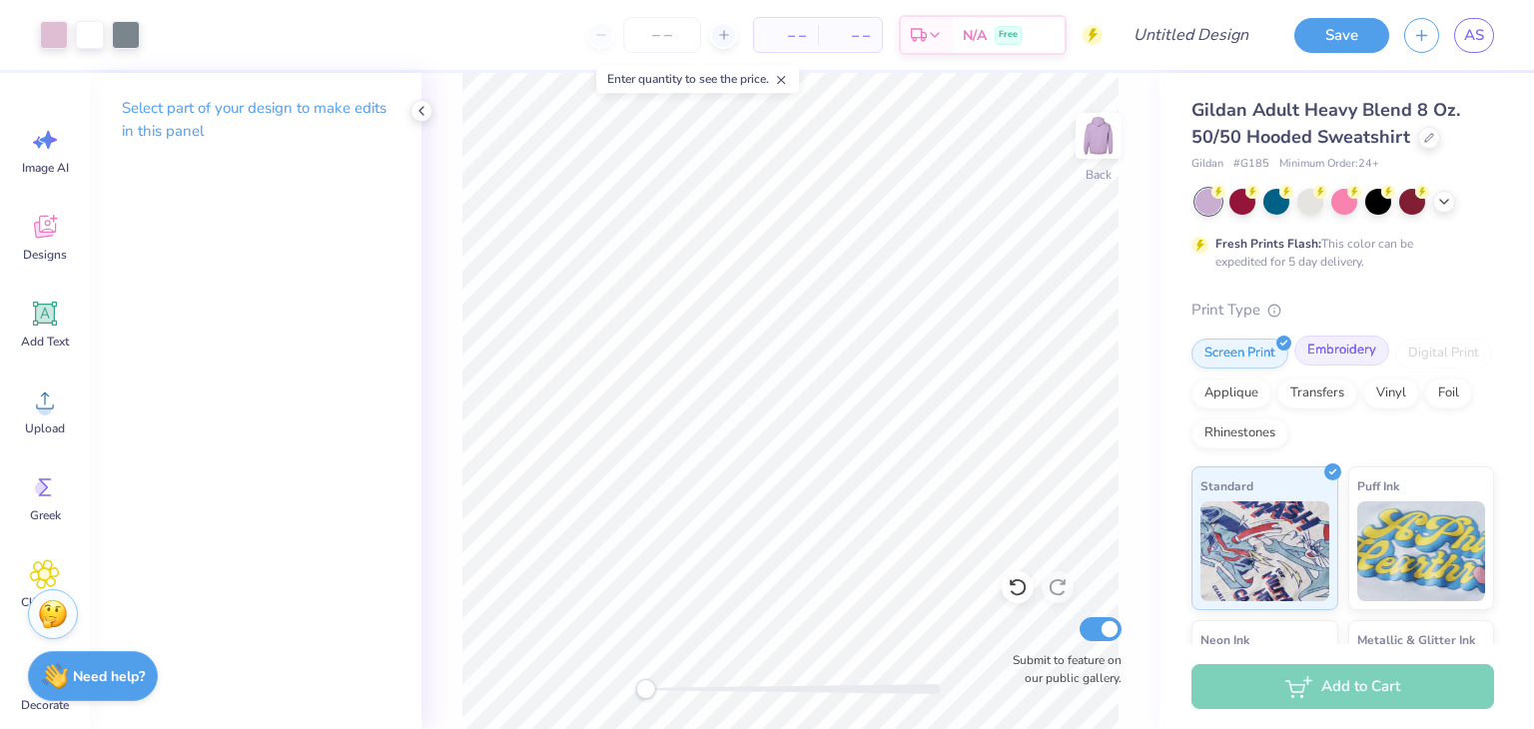
click at [1363, 356] on div "Embroidery" at bounding box center [1342, 351] width 95 height 30
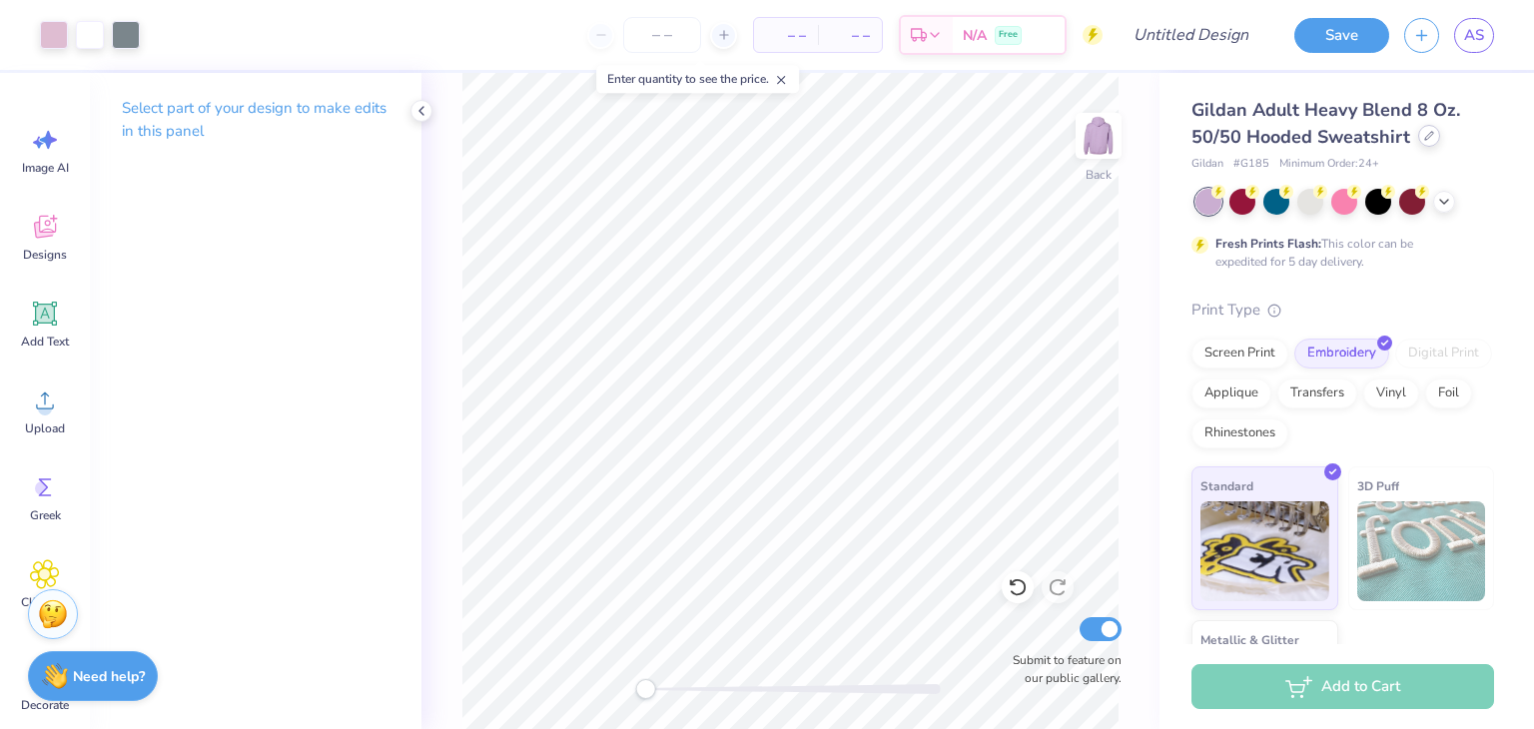
click at [1426, 147] on div "Gildan Adult Heavy Blend 8 Oz. 50/50 Hooded Sweatshirt" at bounding box center [1343, 124] width 303 height 54
click at [1425, 139] on icon at bounding box center [1429, 136] width 8 height 8
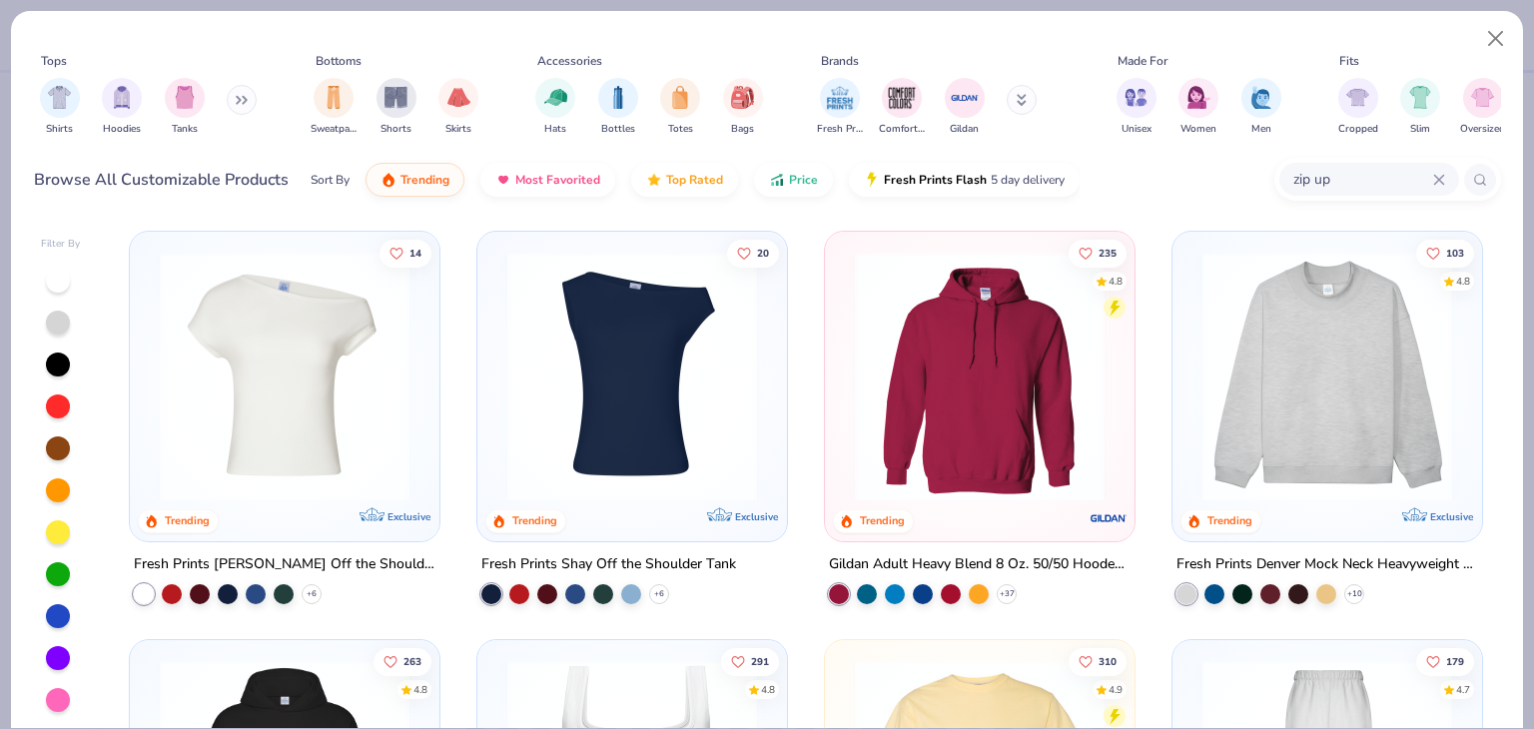
click at [1023, 99] on icon at bounding box center [1022, 97] width 7 height 3
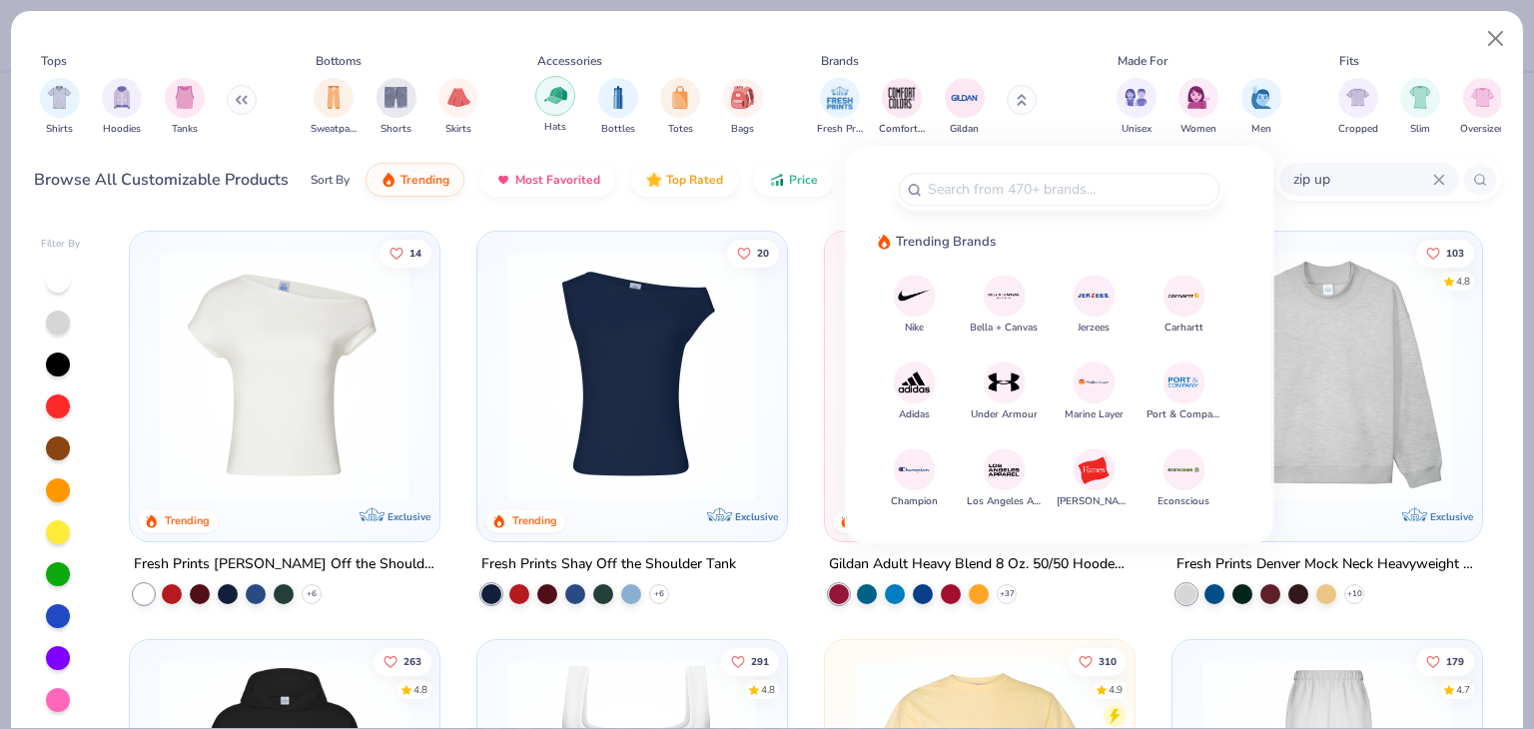
click at [556, 103] on img "filter for Hats" at bounding box center [555, 95] width 23 height 23
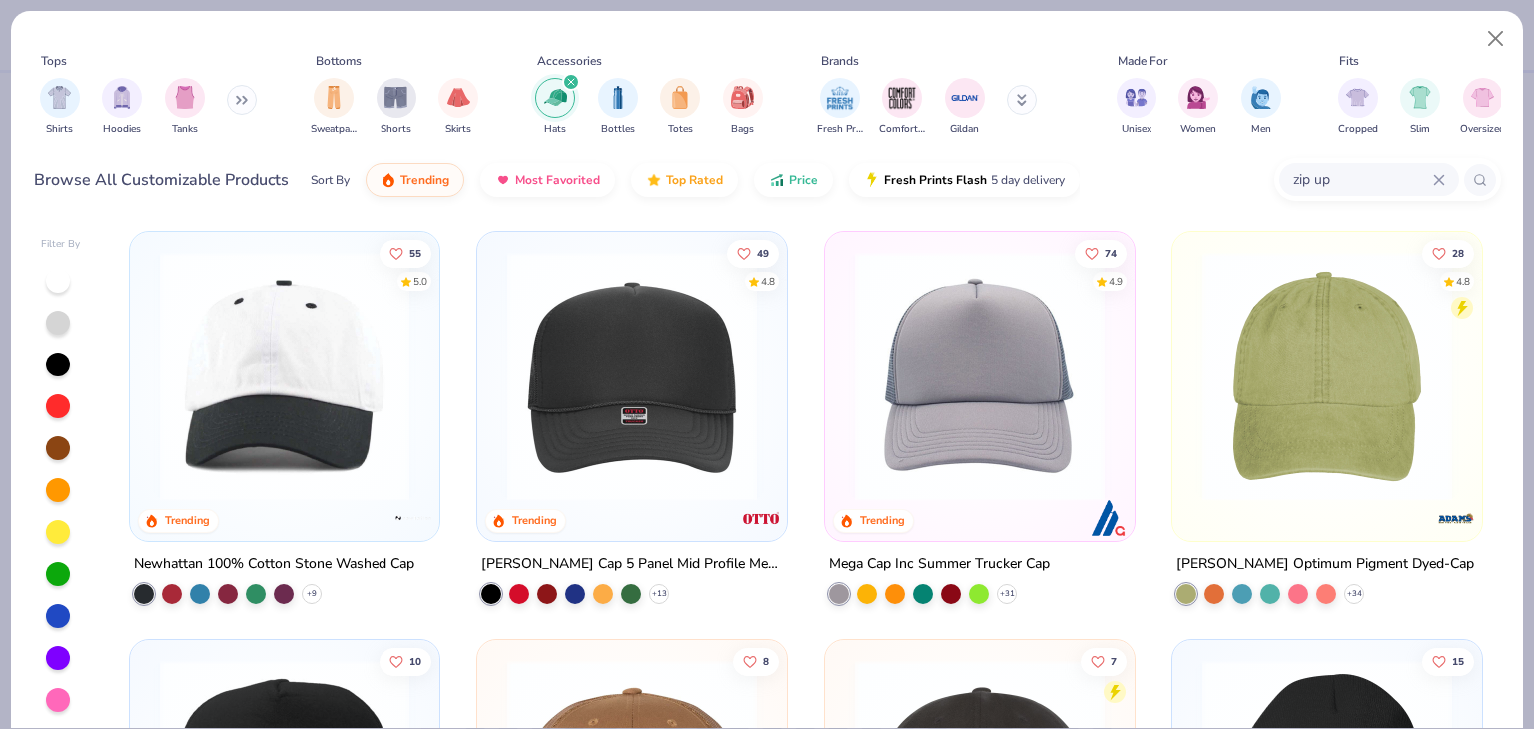
scroll to position [68, 0]
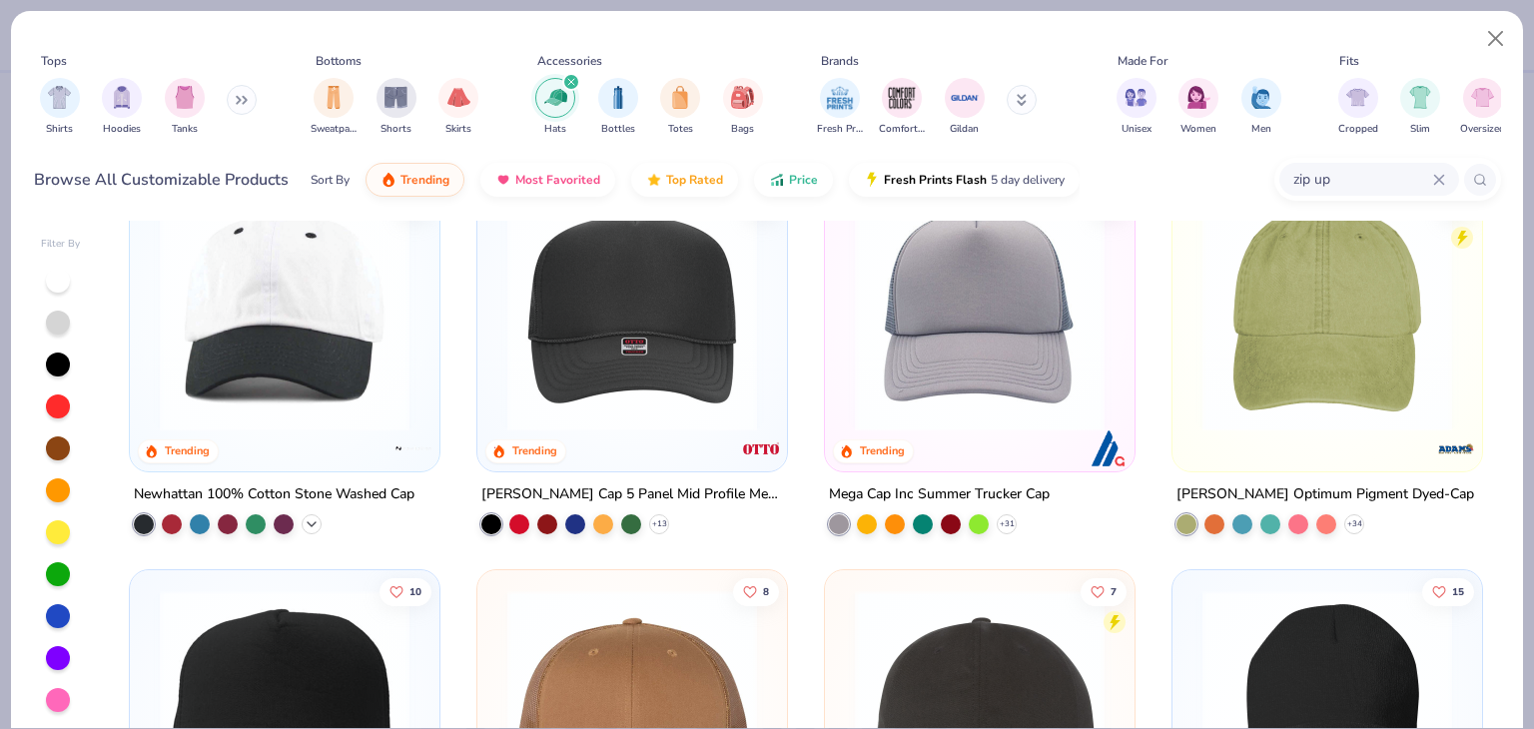
click at [306, 517] on icon at bounding box center [312, 524] width 16 height 16
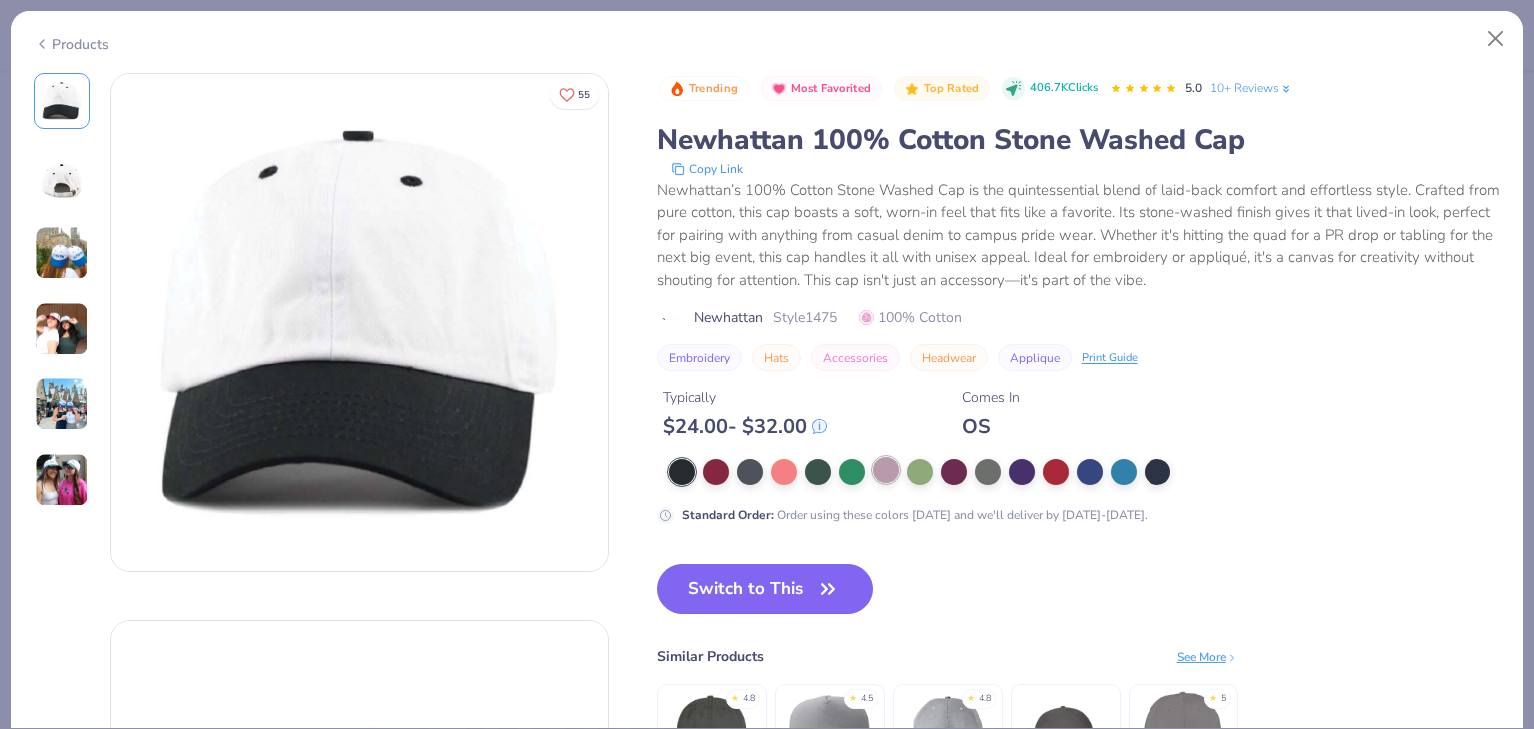
click at [884, 464] on div at bounding box center [886, 471] width 26 height 26
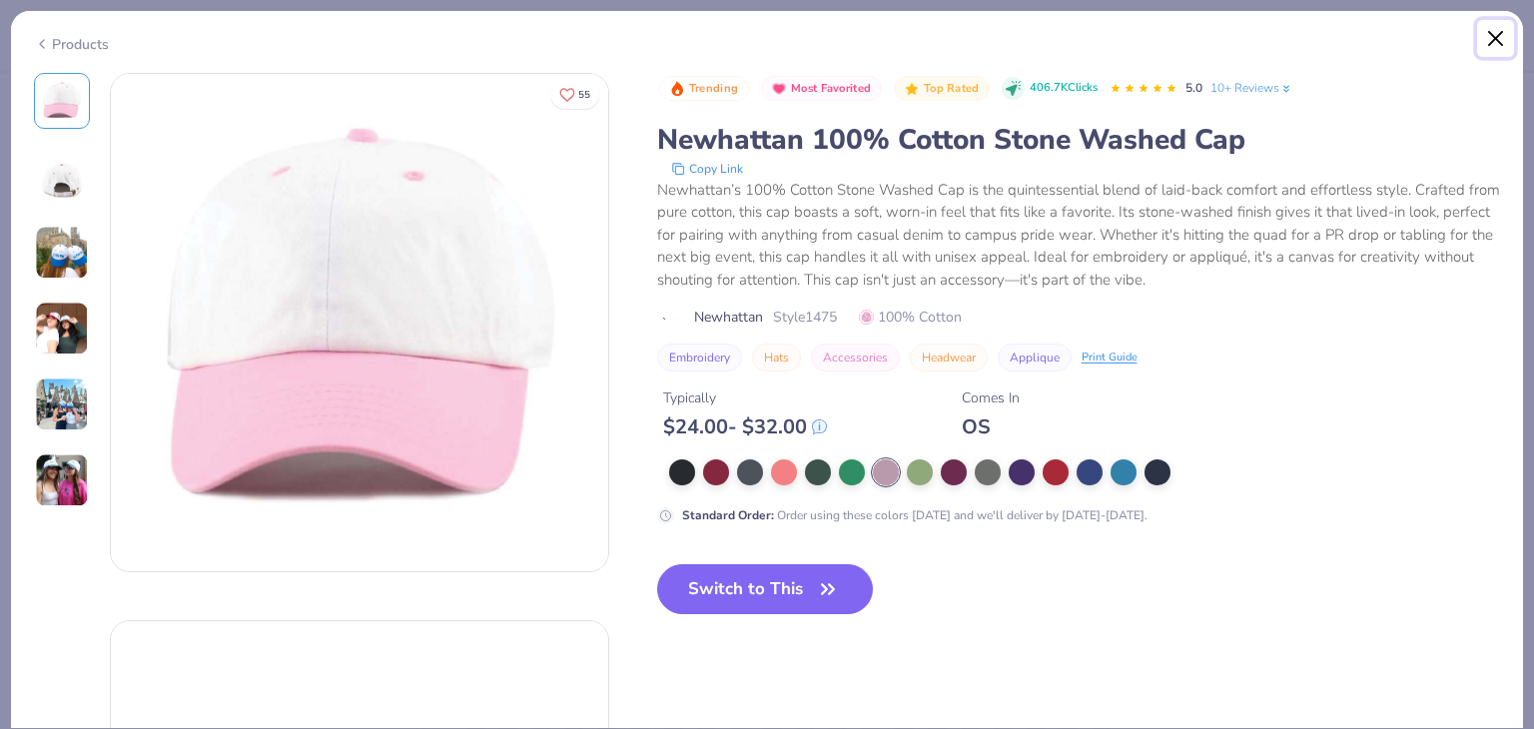
click at [1498, 38] on button "Close" at bounding box center [1496, 39] width 38 height 38
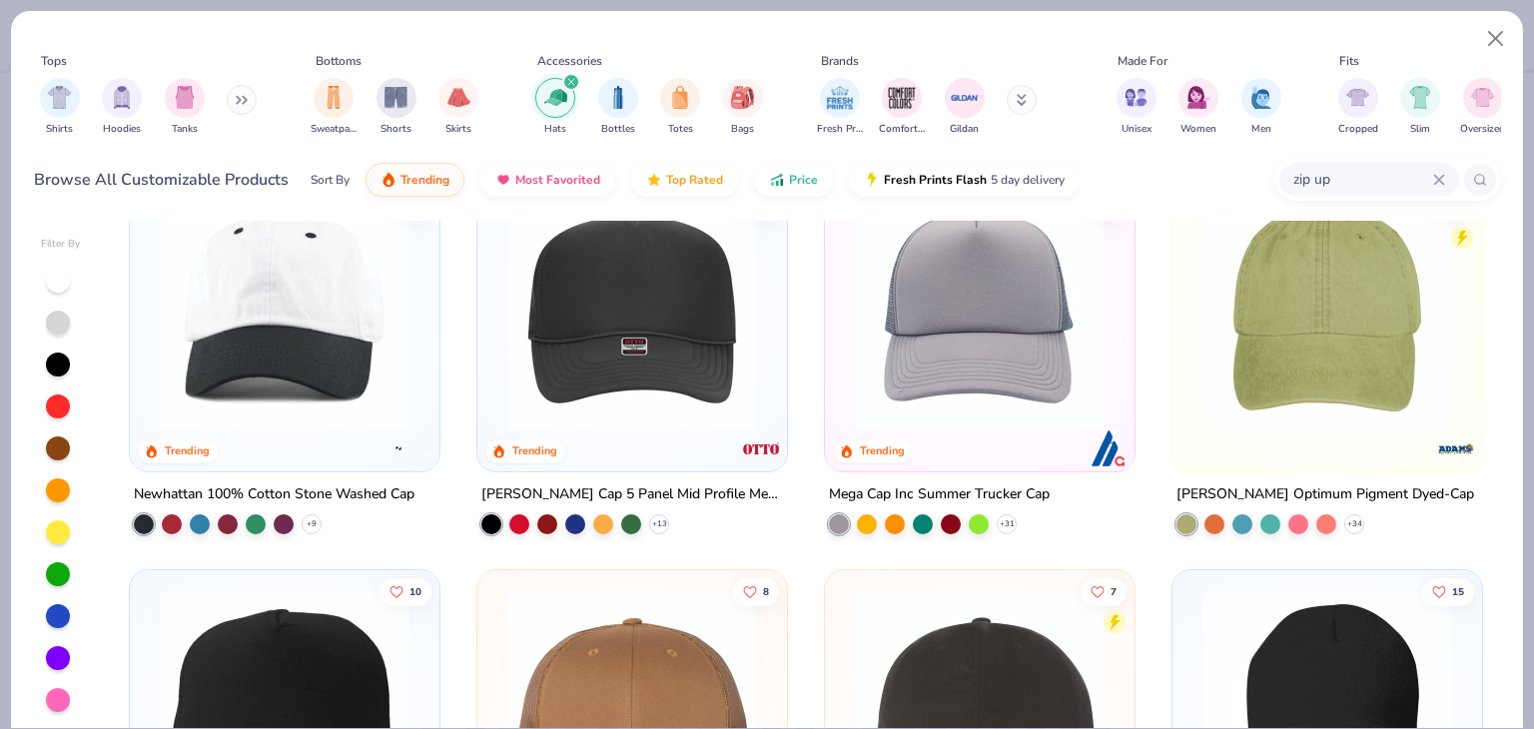
click at [64, 656] on div at bounding box center [58, 658] width 24 height 24
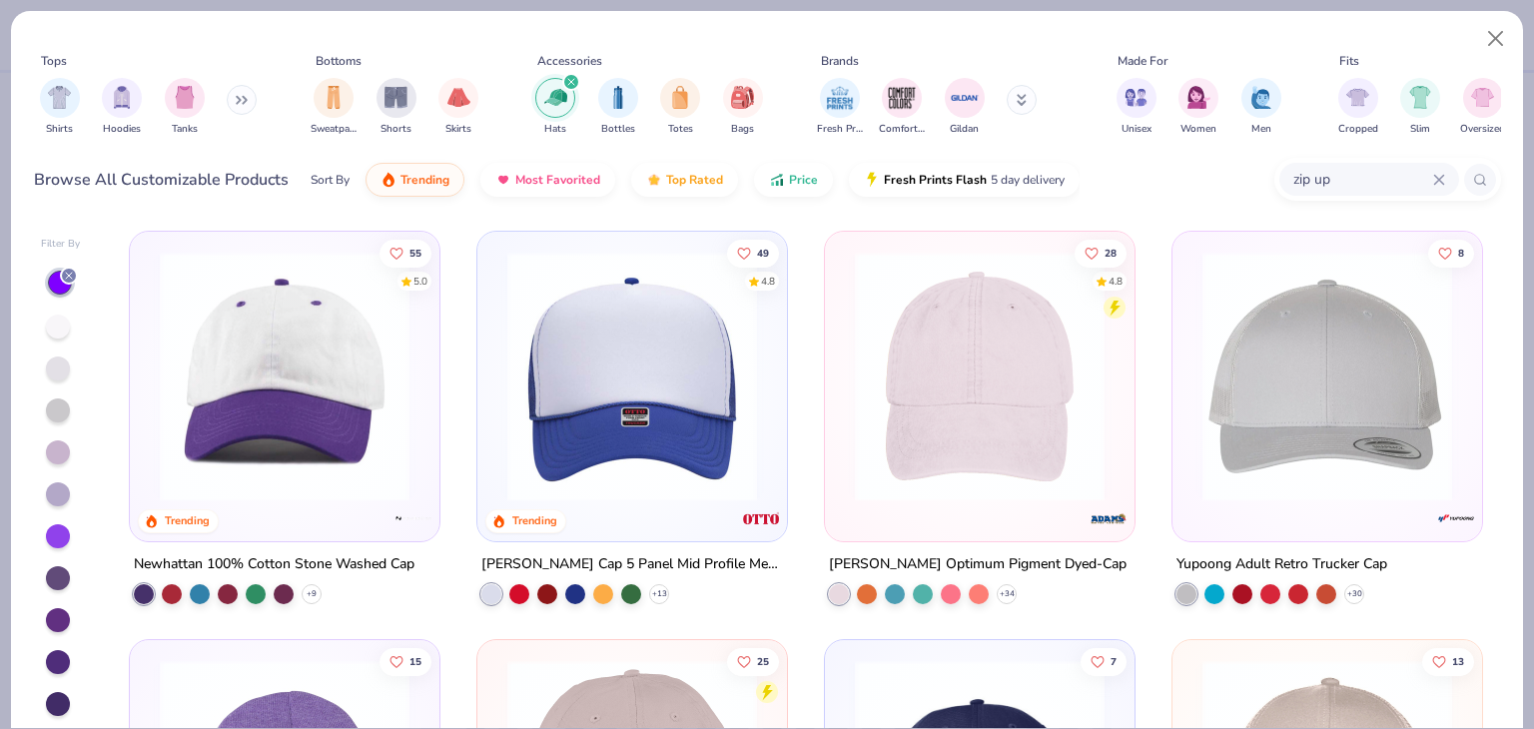
click at [630, 404] on img at bounding box center [632, 377] width 270 height 250
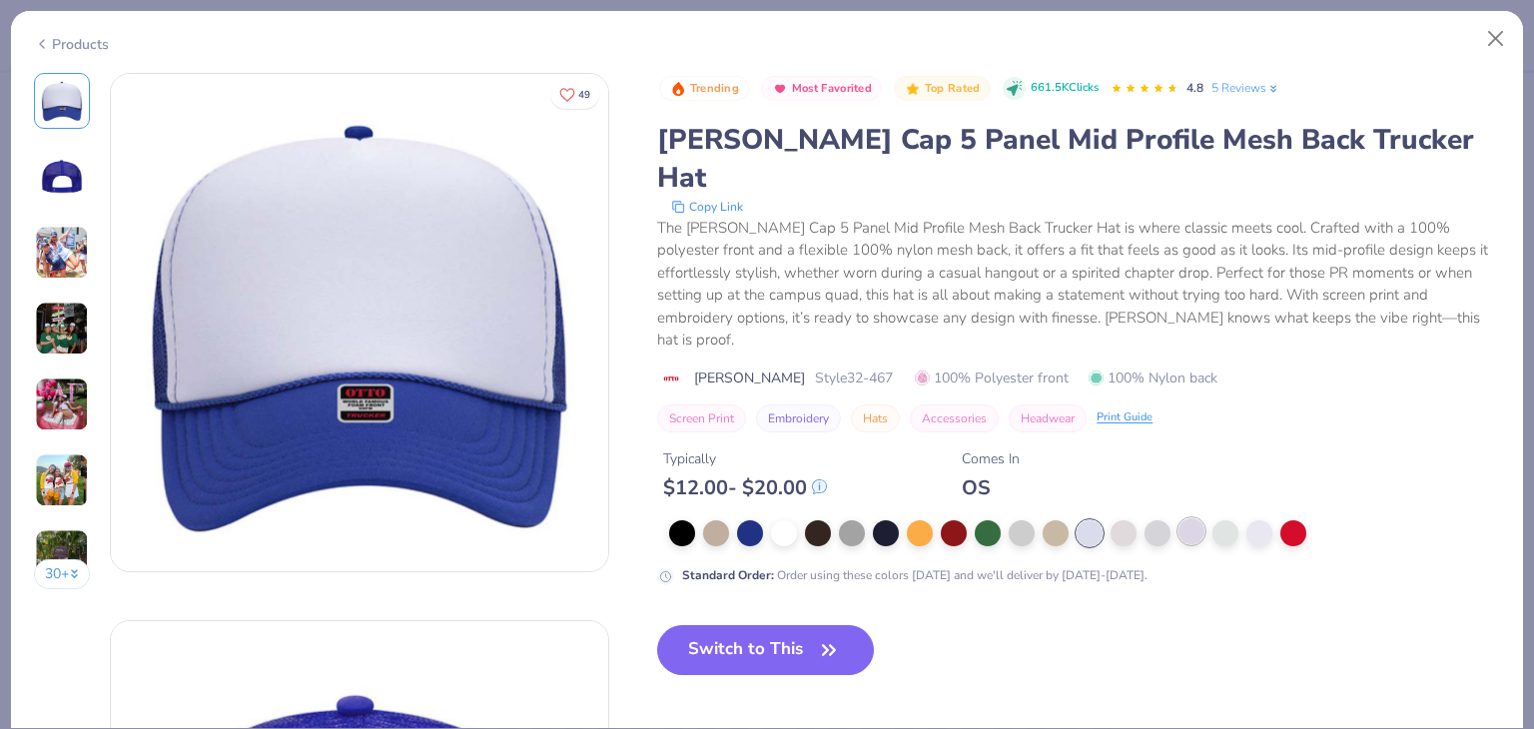
click at [1187, 518] on div at bounding box center [1192, 531] width 26 height 26
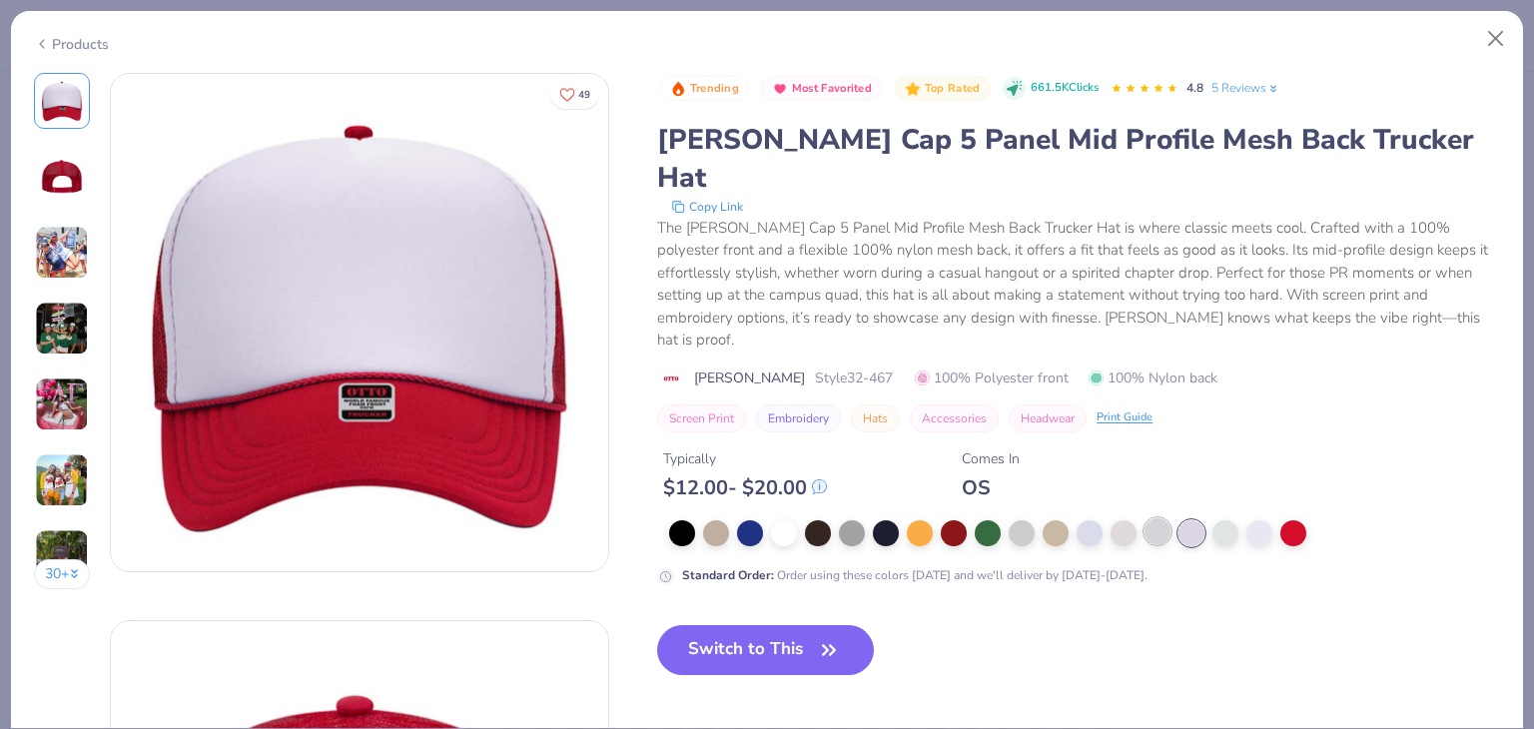
click at [1157, 518] on div at bounding box center [1158, 531] width 26 height 26
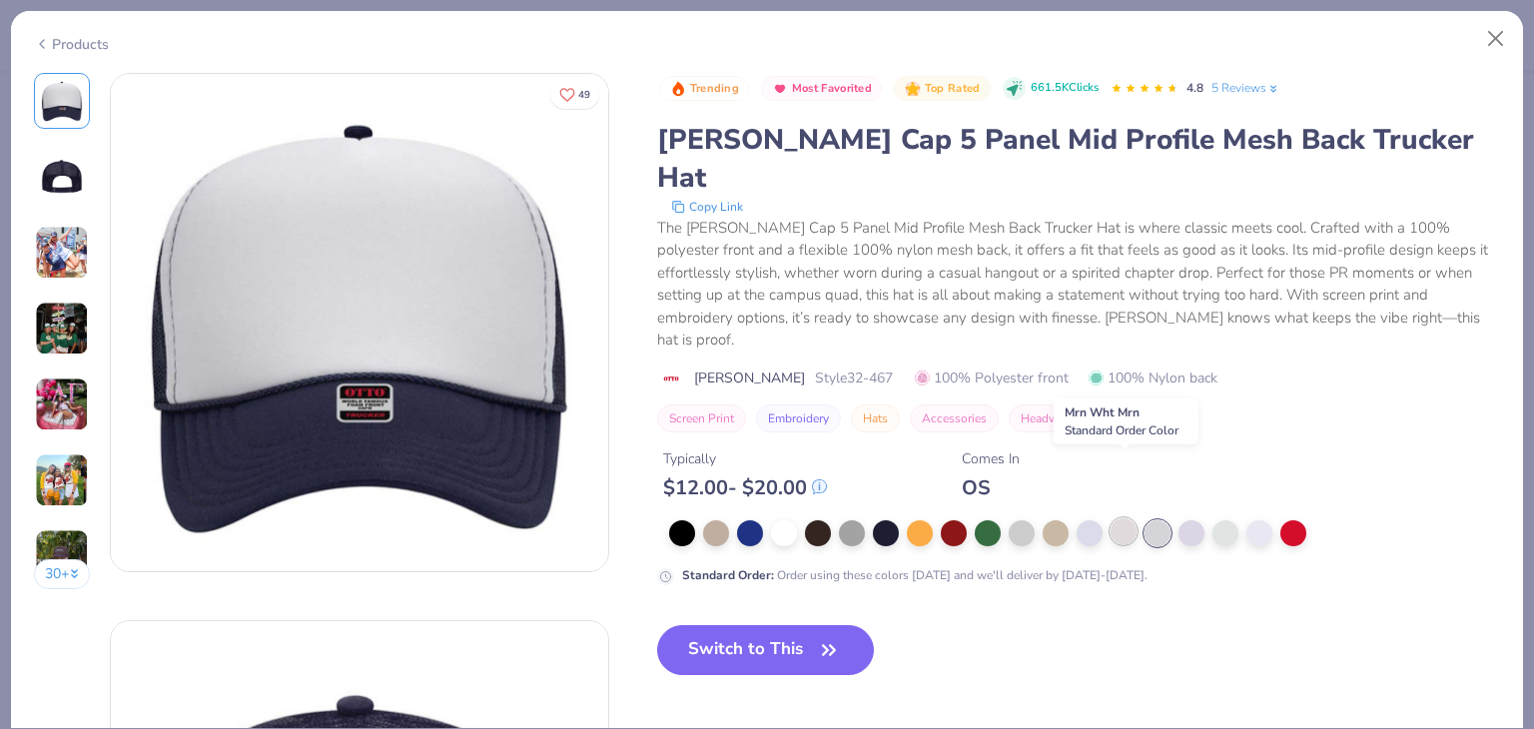
click at [1123, 518] on div at bounding box center [1124, 531] width 26 height 26
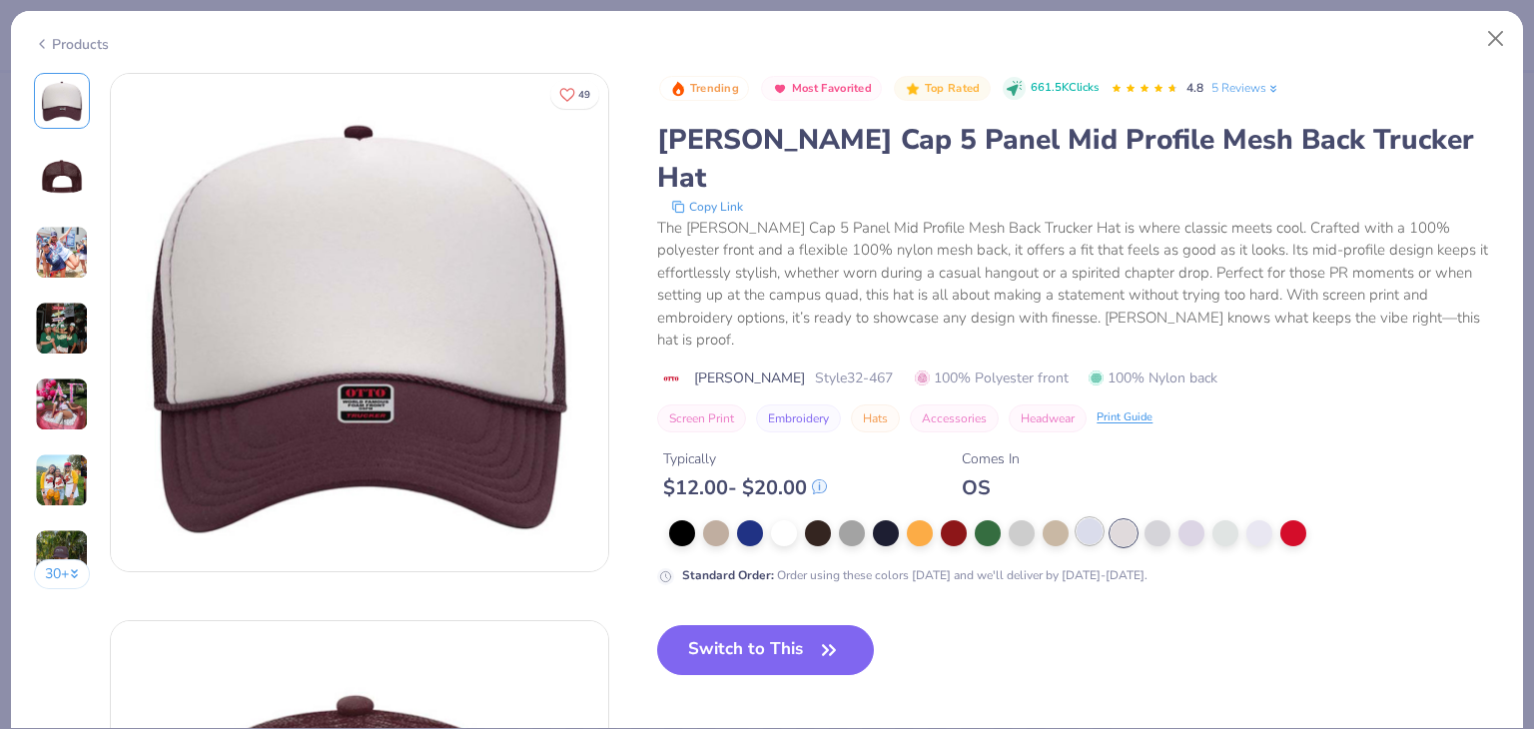
click at [1087, 518] on div at bounding box center [1090, 531] width 26 height 26
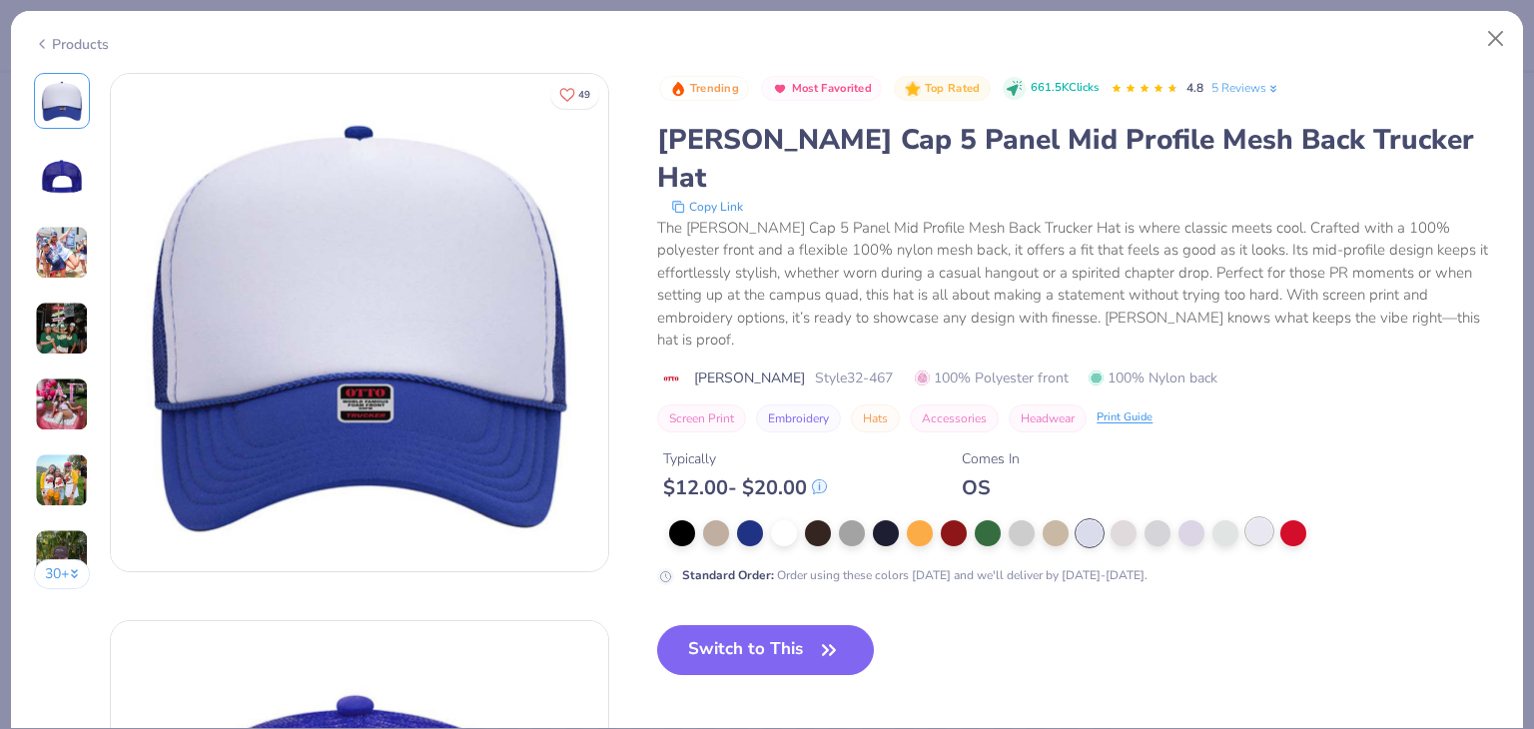
click at [1263, 518] on div at bounding box center [1260, 531] width 26 height 26
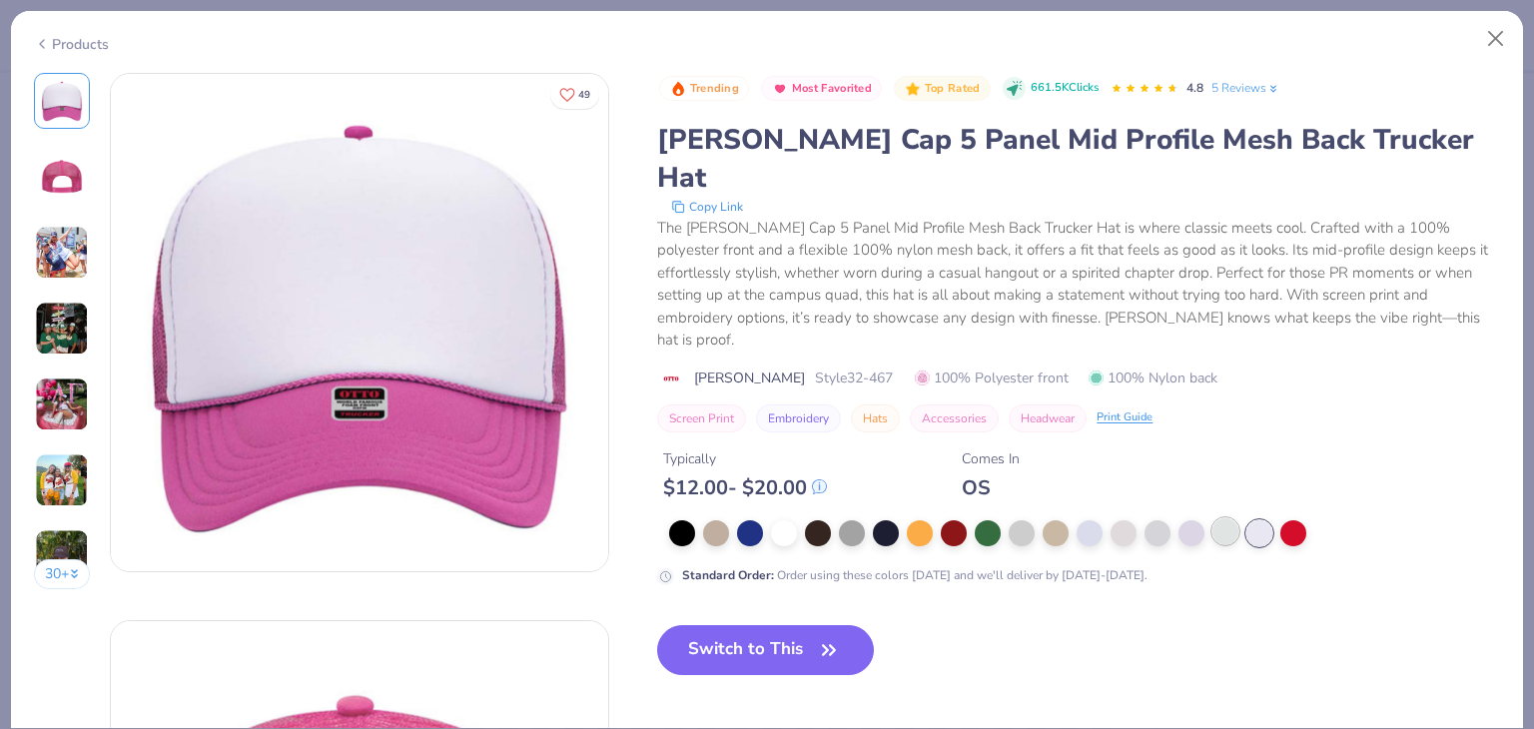
click at [1241, 520] on div at bounding box center [1062, 533] width 787 height 26
click at [1223, 518] on div at bounding box center [1226, 531] width 26 height 26
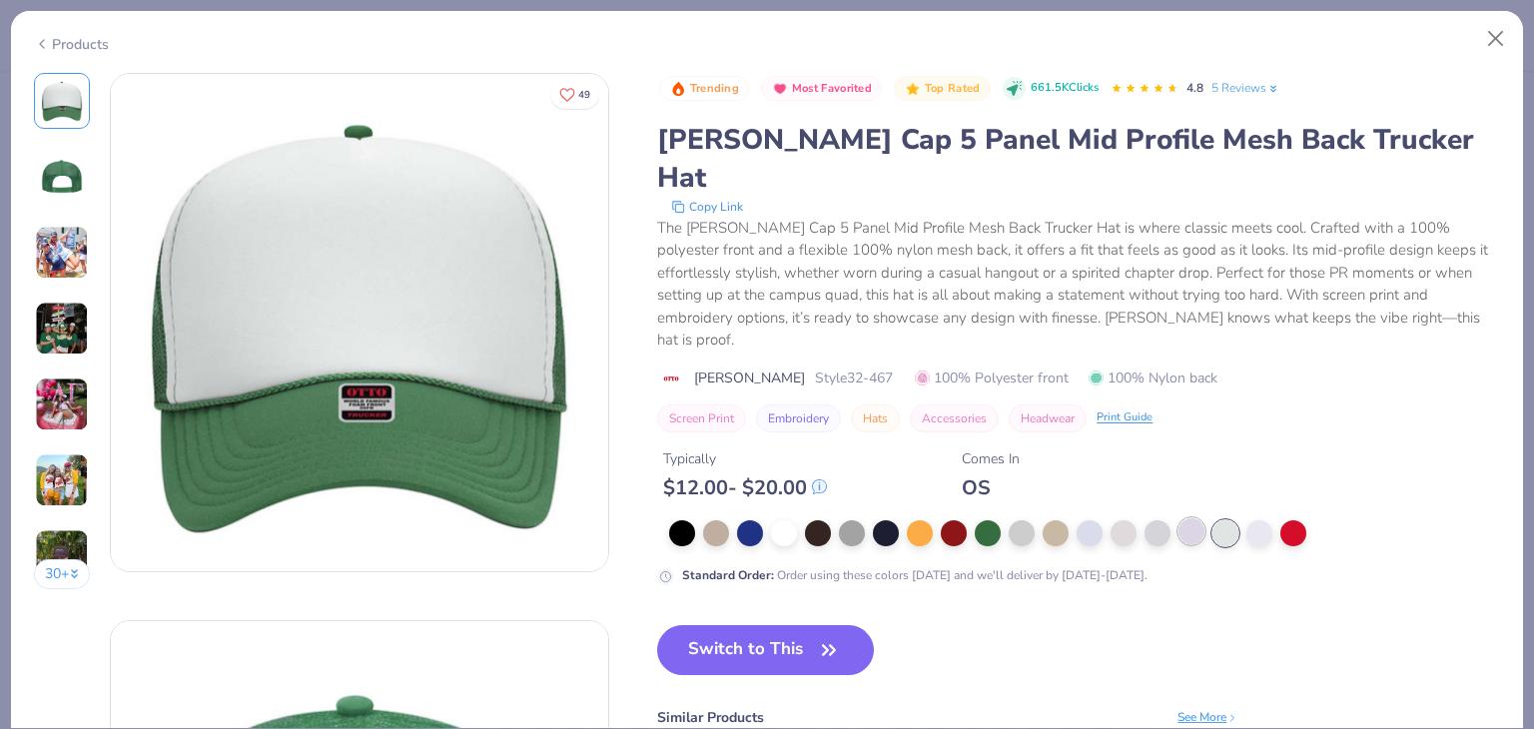
click at [1186, 518] on div at bounding box center [1192, 531] width 26 height 26
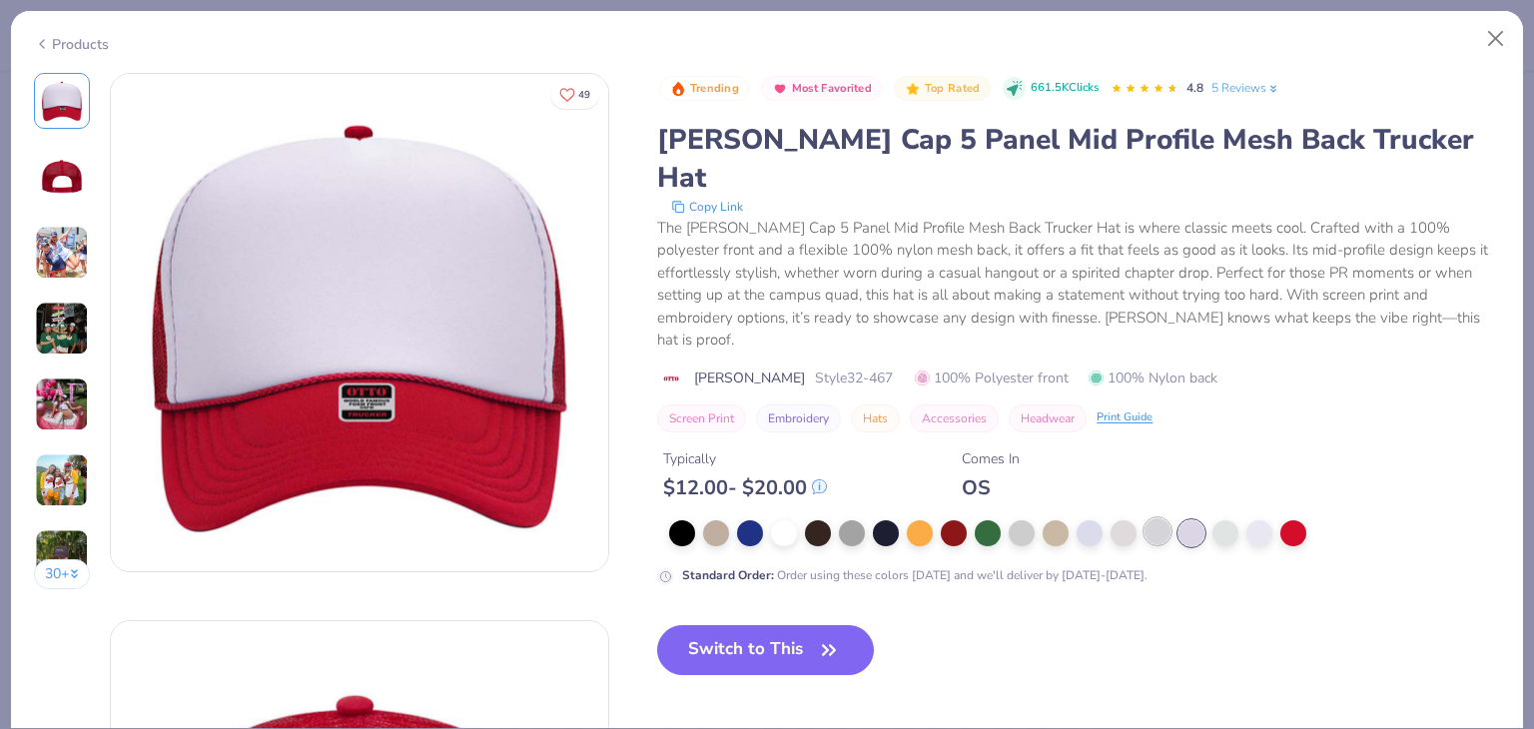
click at [1159, 518] on div at bounding box center [1158, 531] width 26 height 26
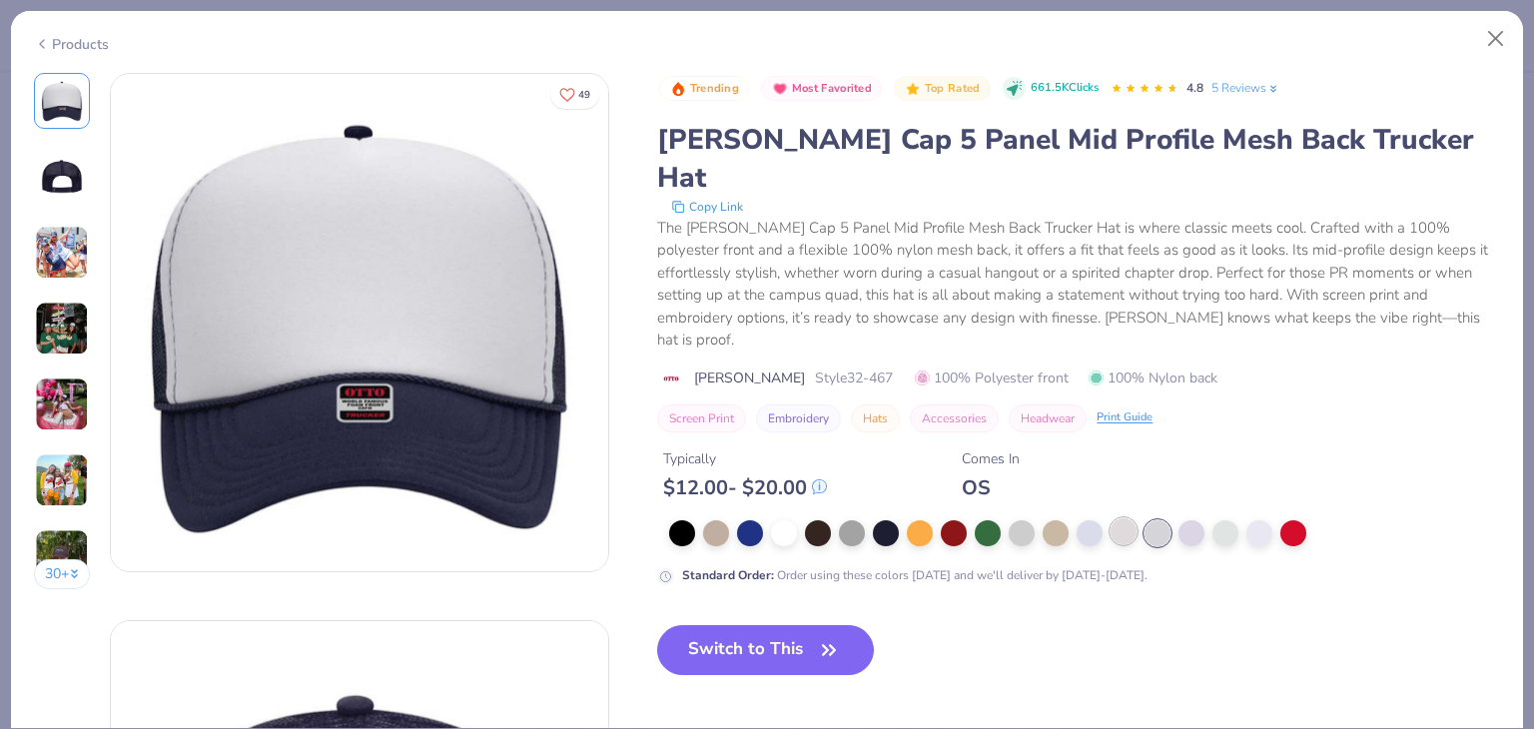
click at [1125, 518] on div at bounding box center [1124, 531] width 26 height 26
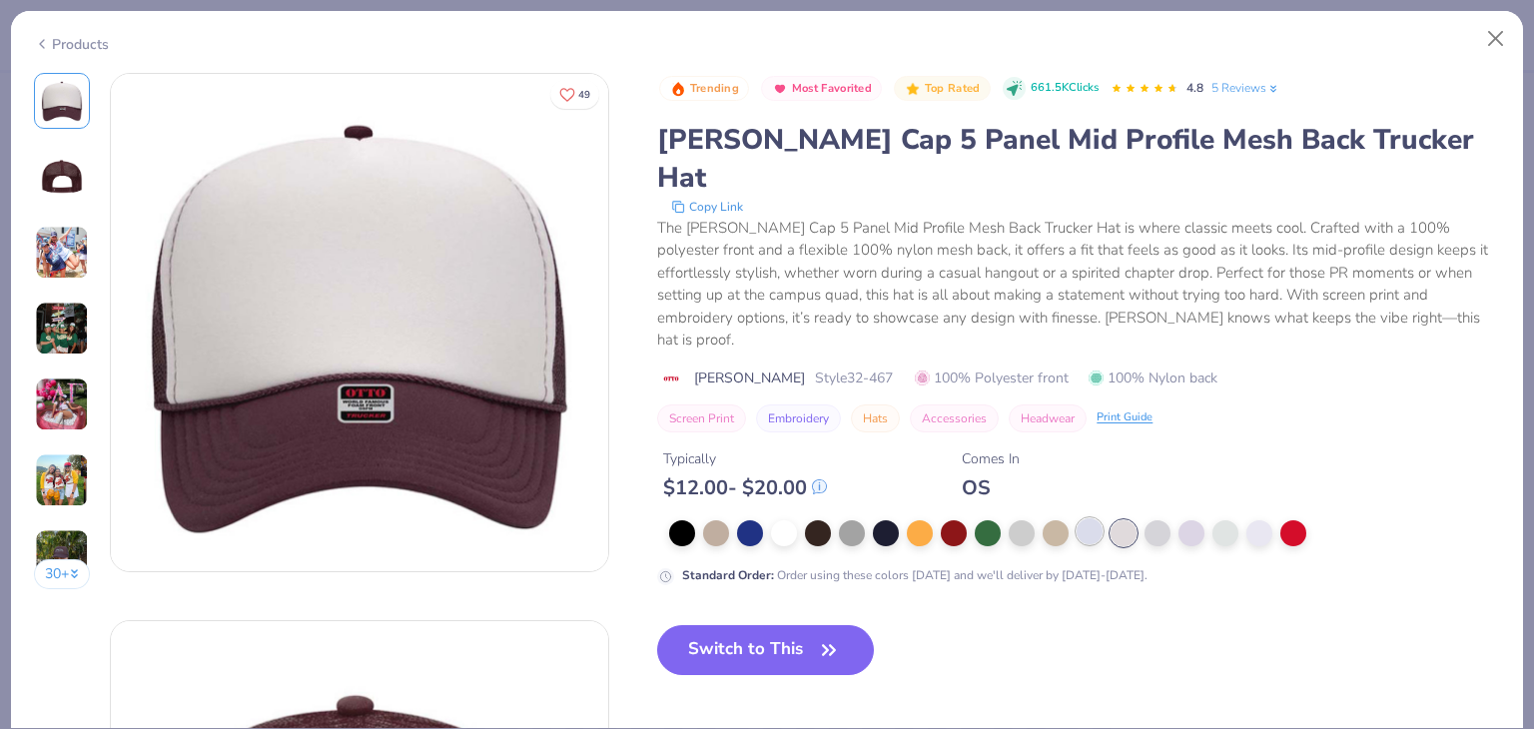
click at [1093, 518] on div at bounding box center [1090, 531] width 26 height 26
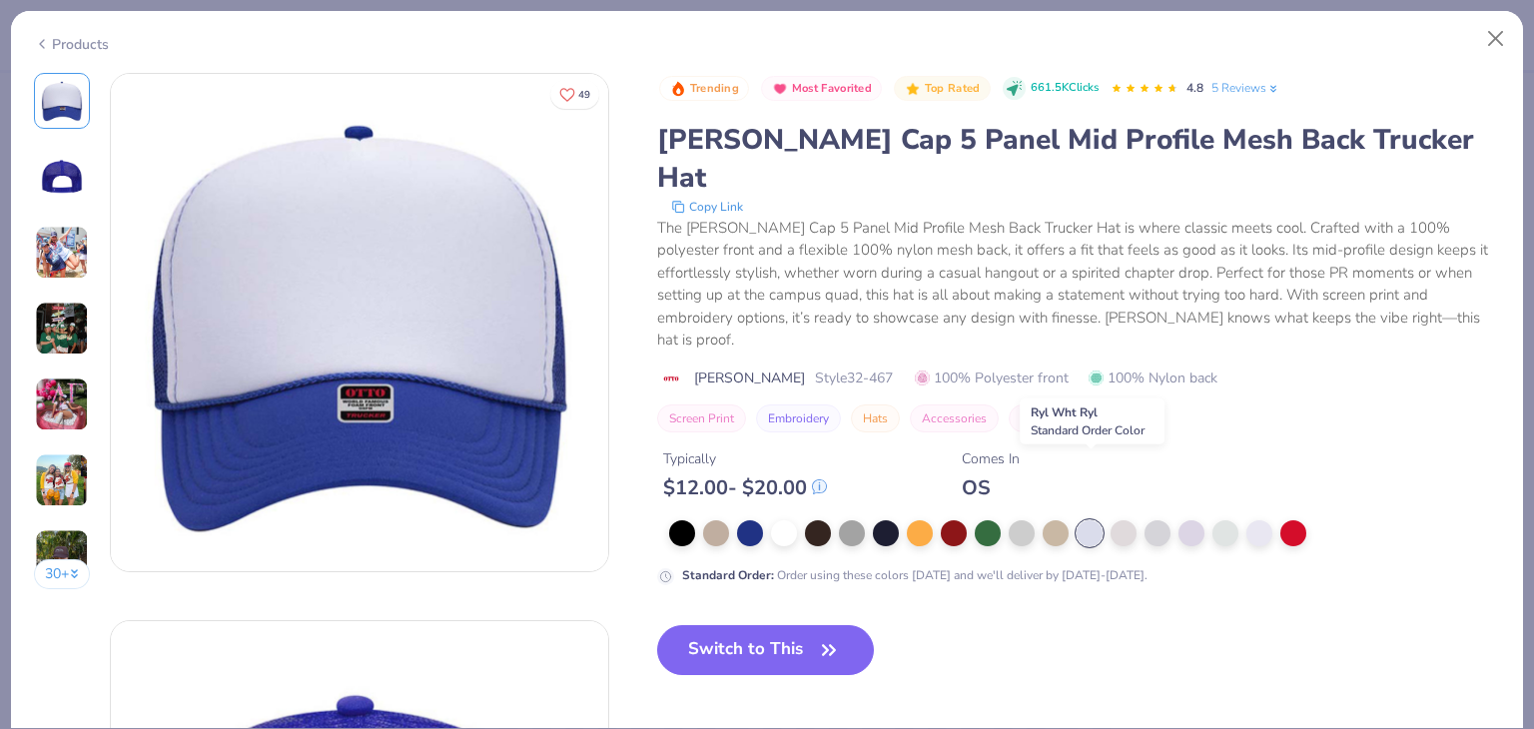
click at [1085, 520] on div at bounding box center [1090, 533] width 26 height 26
click at [1055, 518] on div at bounding box center [1056, 531] width 26 height 26
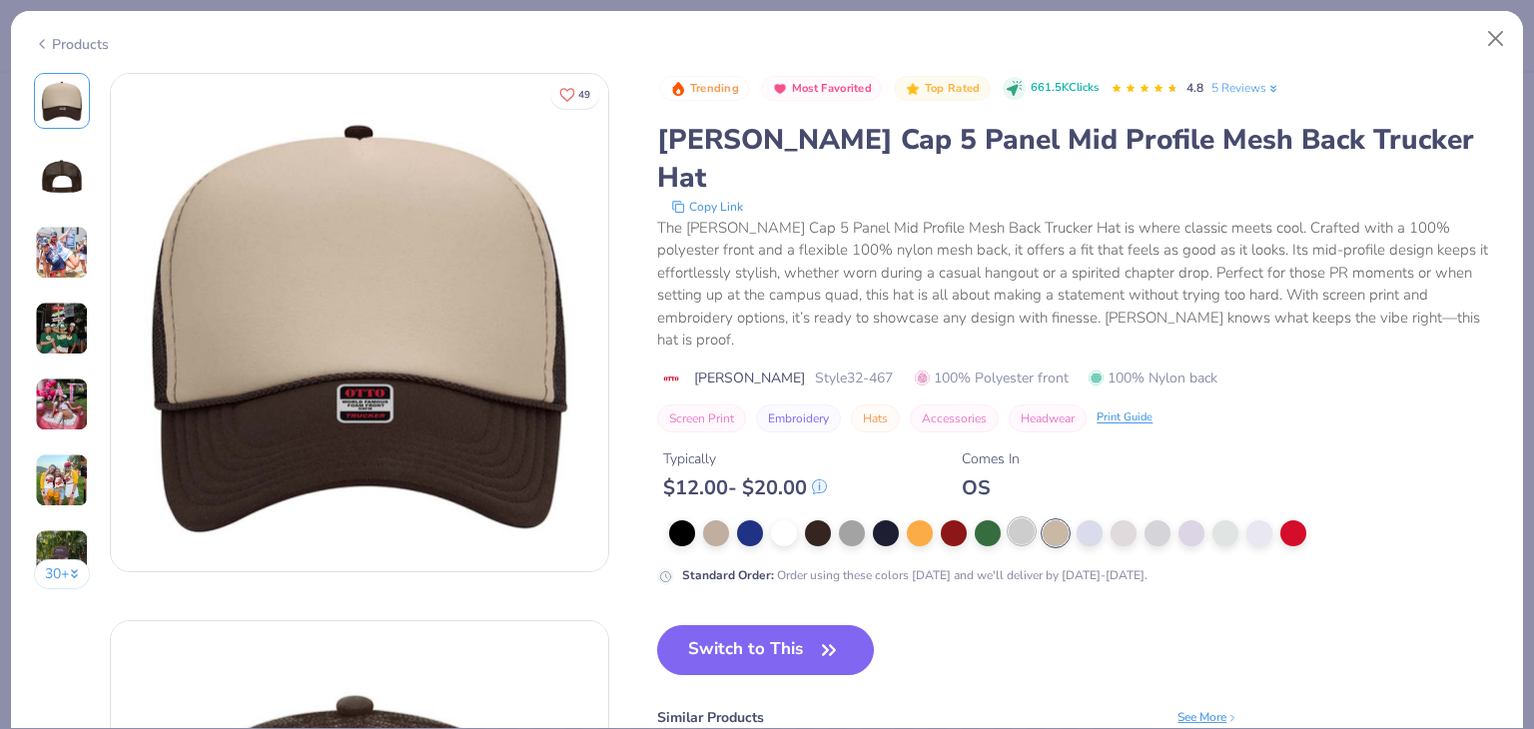
click at [1011, 518] on div at bounding box center [1022, 531] width 26 height 26
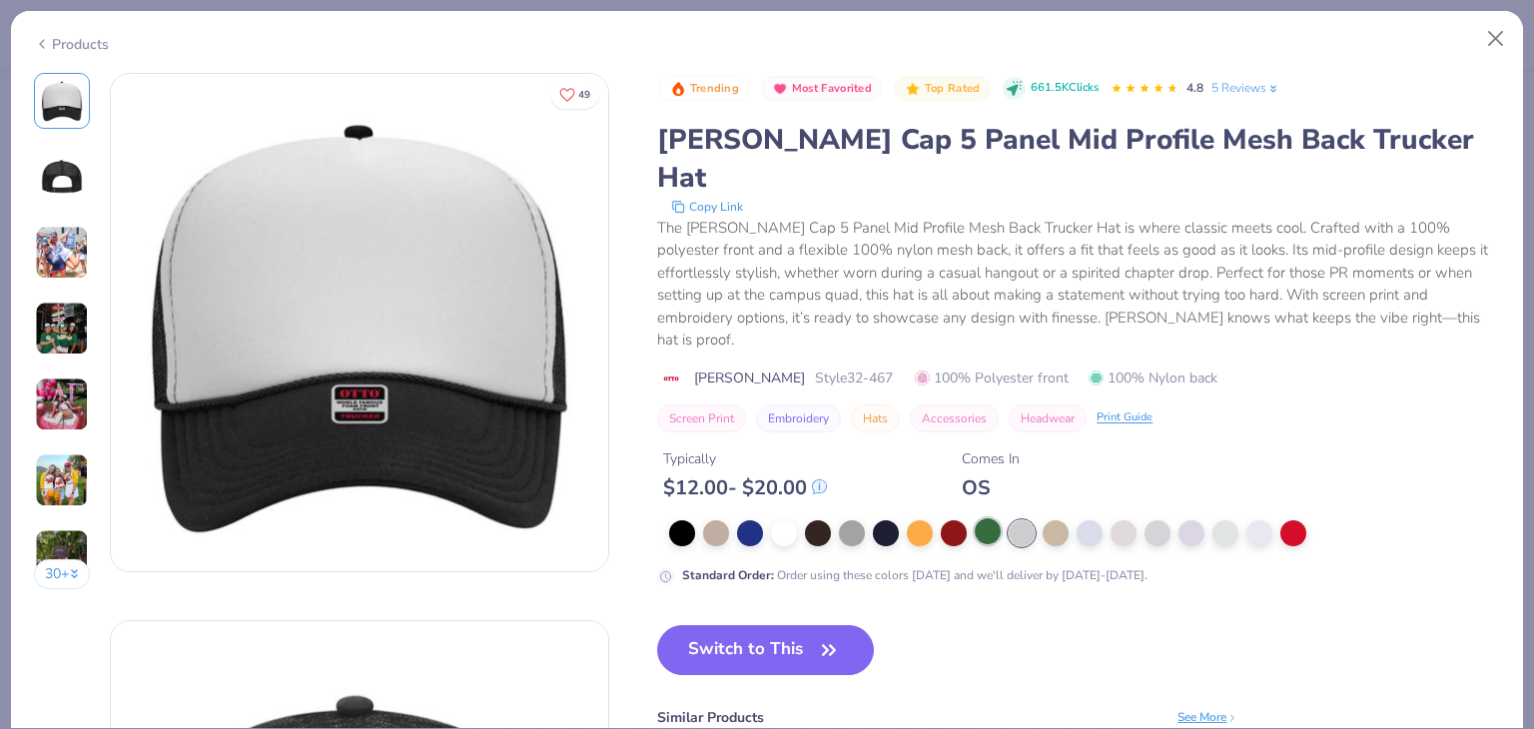
click at [976, 518] on div at bounding box center [988, 531] width 26 height 26
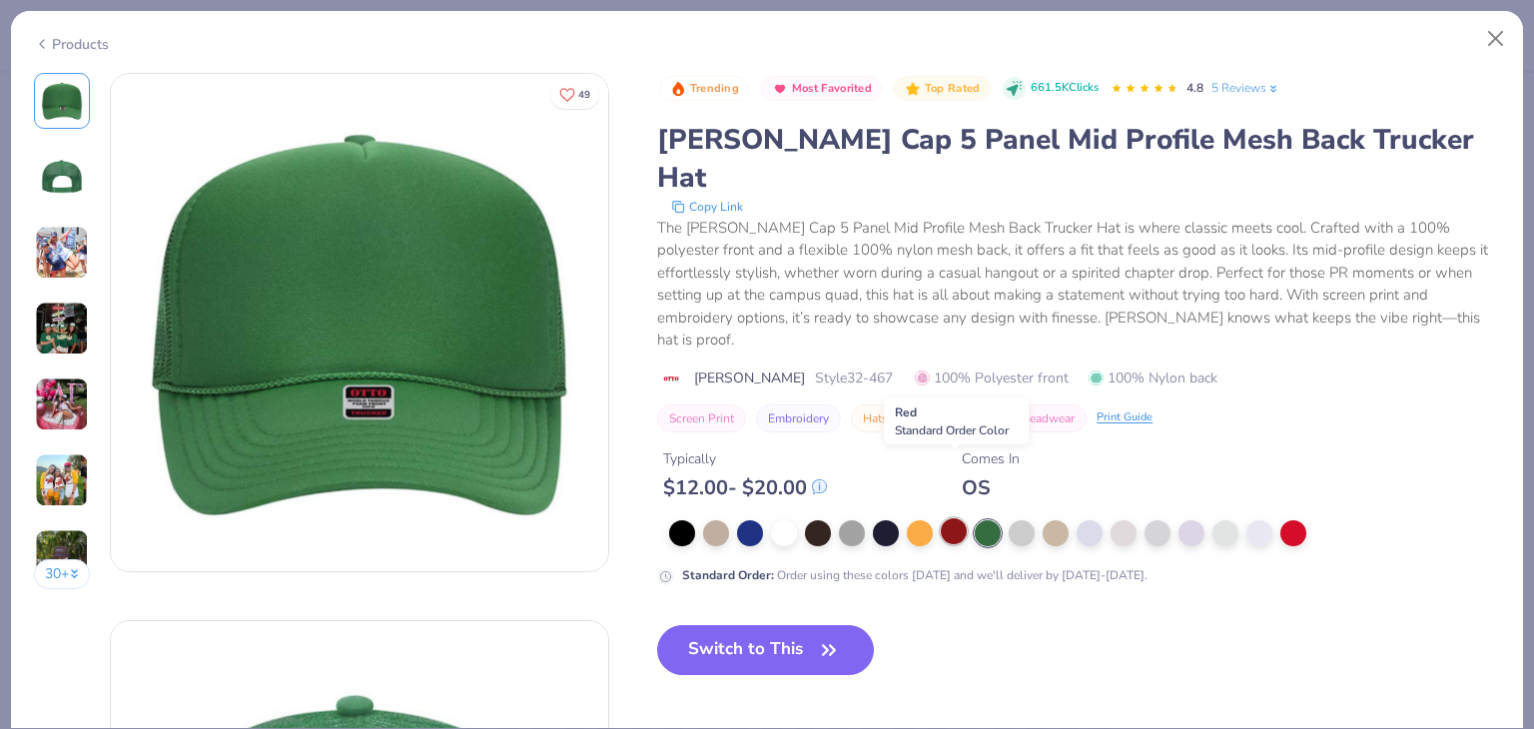
click at [944, 518] on div at bounding box center [954, 531] width 26 height 26
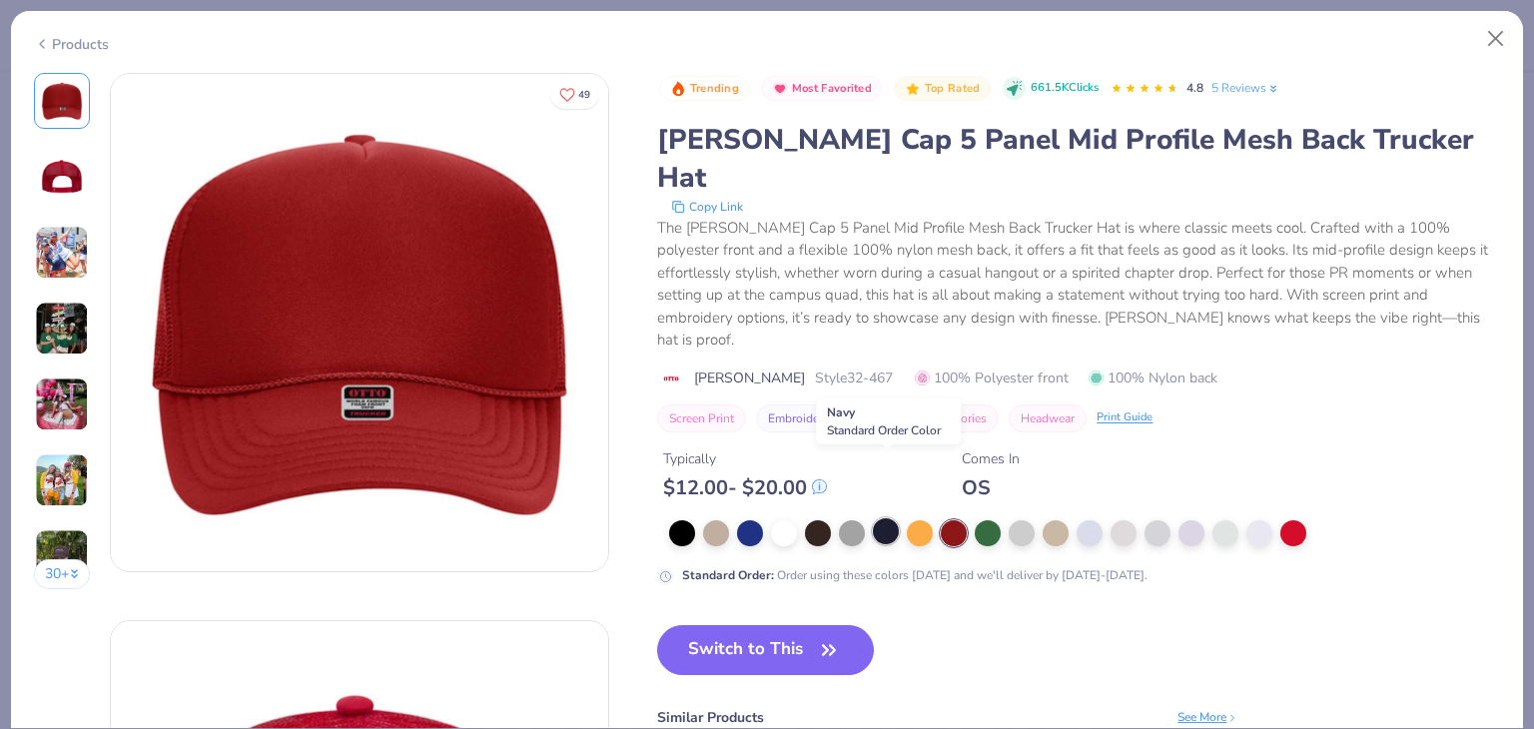
click at [879, 518] on div at bounding box center [886, 531] width 26 height 26
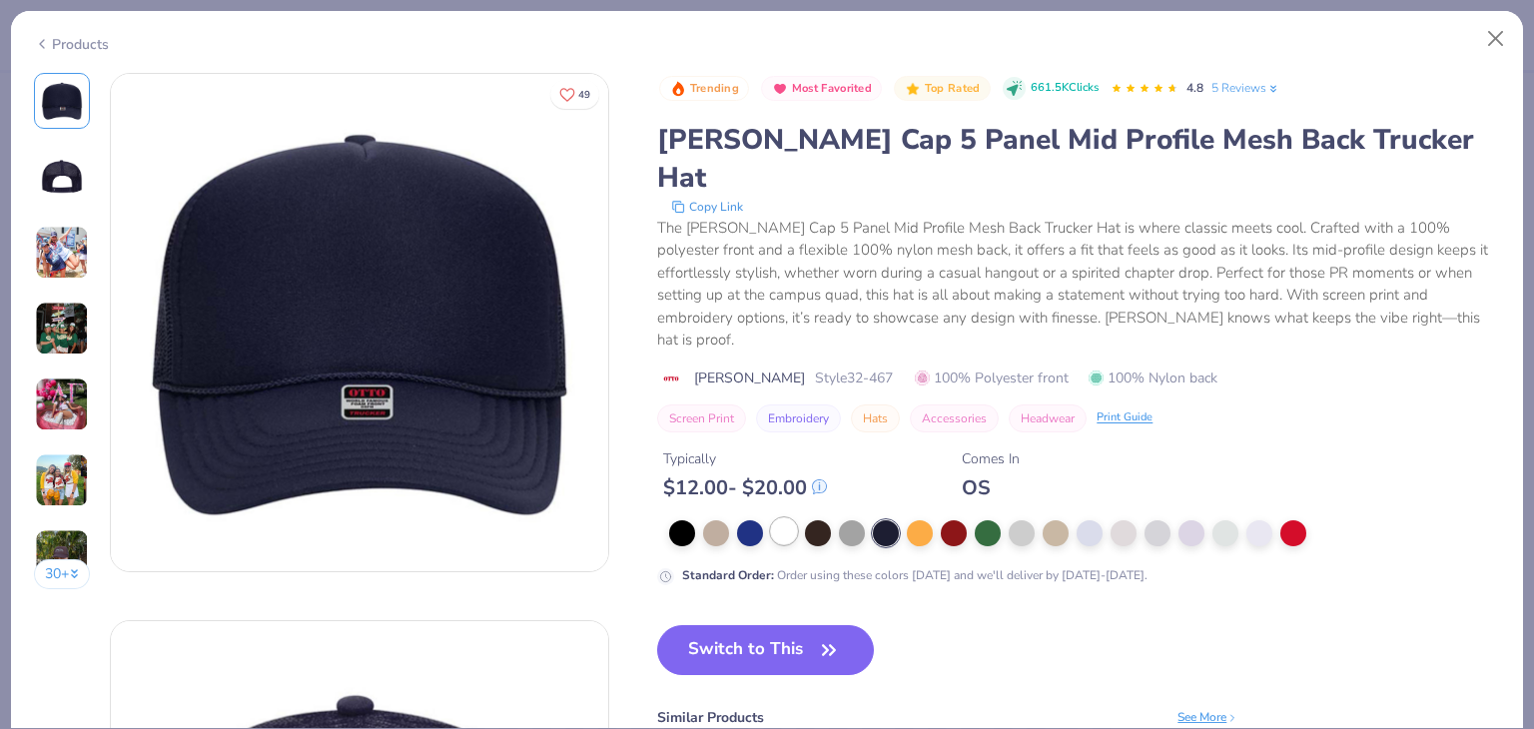
click at [787, 518] on div at bounding box center [784, 531] width 26 height 26
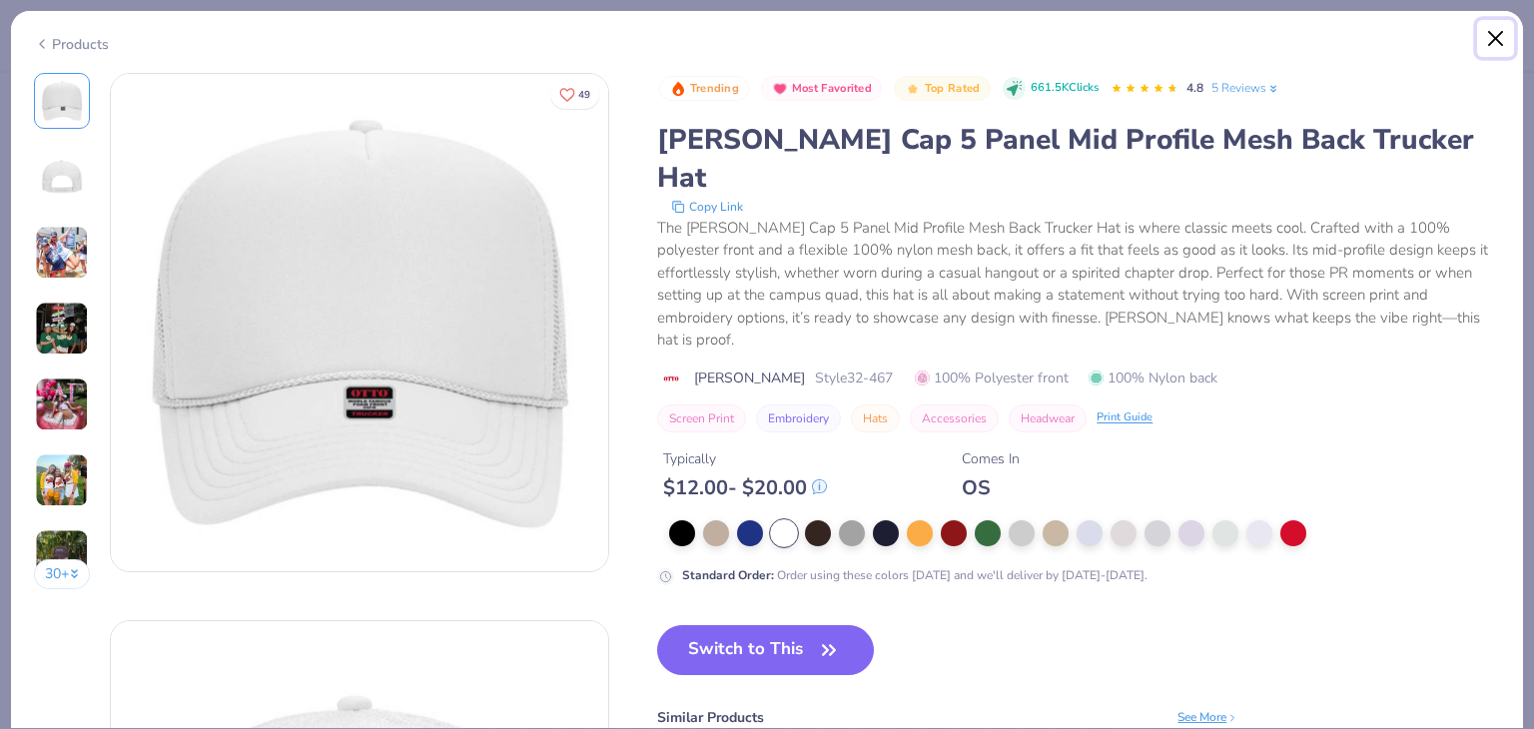
click at [1505, 43] on button "Close" at bounding box center [1496, 39] width 38 height 38
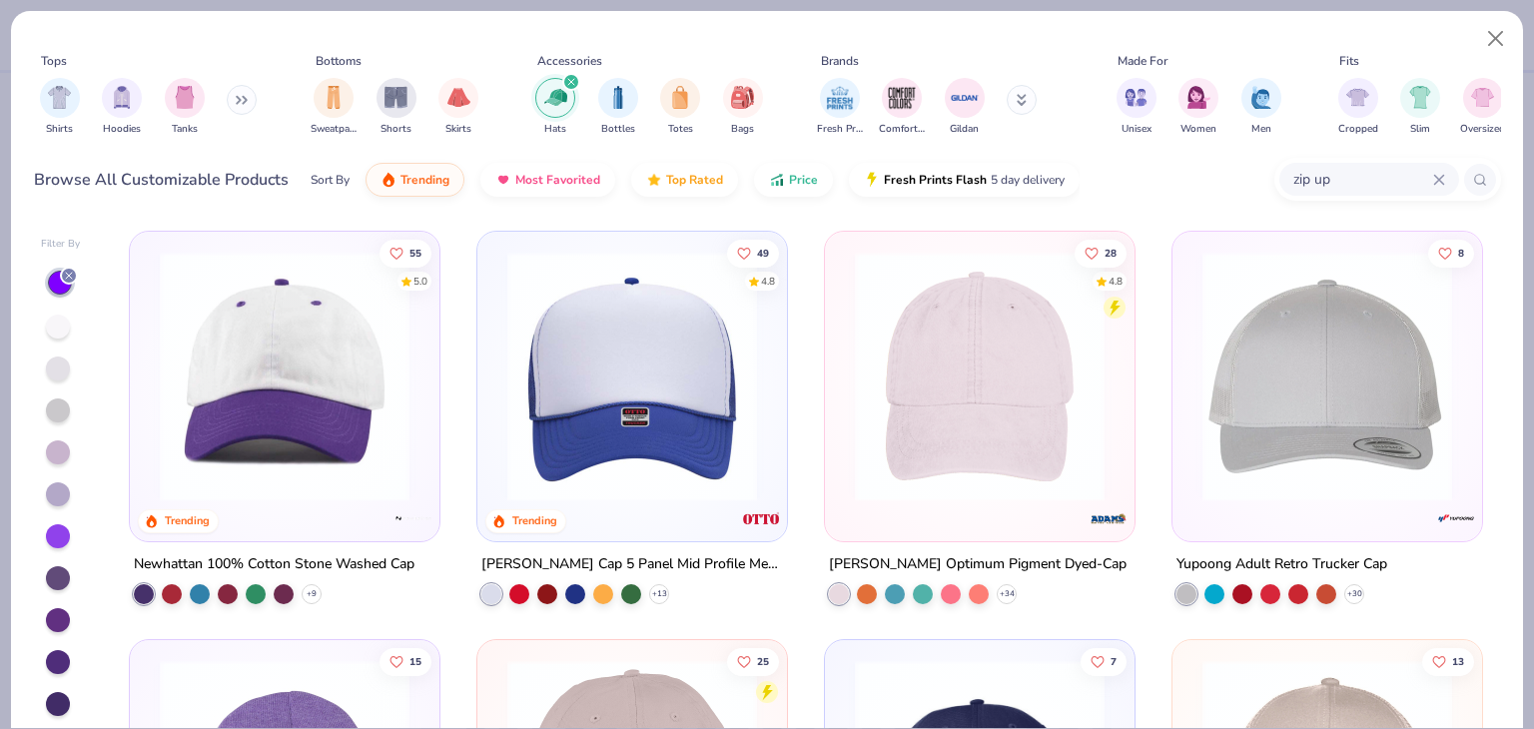
click at [76, 438] on div "Filter By 55 5.0 Trending Newhattan 100% Cotton Stone Washed Cap + 9 49 4.8 Tre…" at bounding box center [767, 472] width 1512 height 512
click at [72, 444] on div at bounding box center [61, 534] width 40 height 533
click at [64, 445] on div at bounding box center [61, 534] width 40 height 533
click at [64, 445] on div at bounding box center [58, 453] width 24 height 24
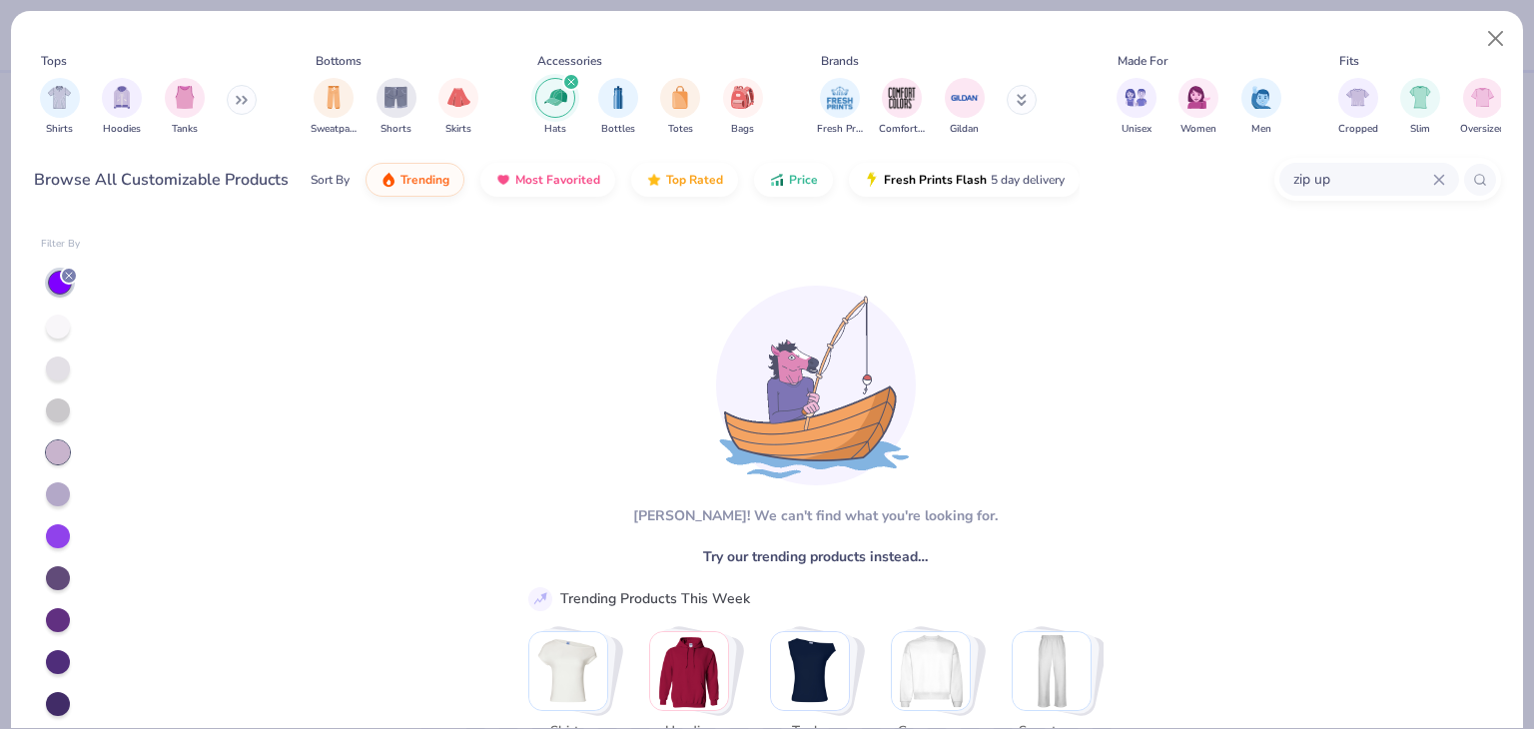
click at [64, 445] on div at bounding box center [58, 453] width 24 height 24
click at [46, 325] on div at bounding box center [58, 327] width 24 height 24
click at [73, 379] on div at bounding box center [61, 534] width 40 height 533
click at [54, 362] on div at bounding box center [58, 369] width 24 height 24
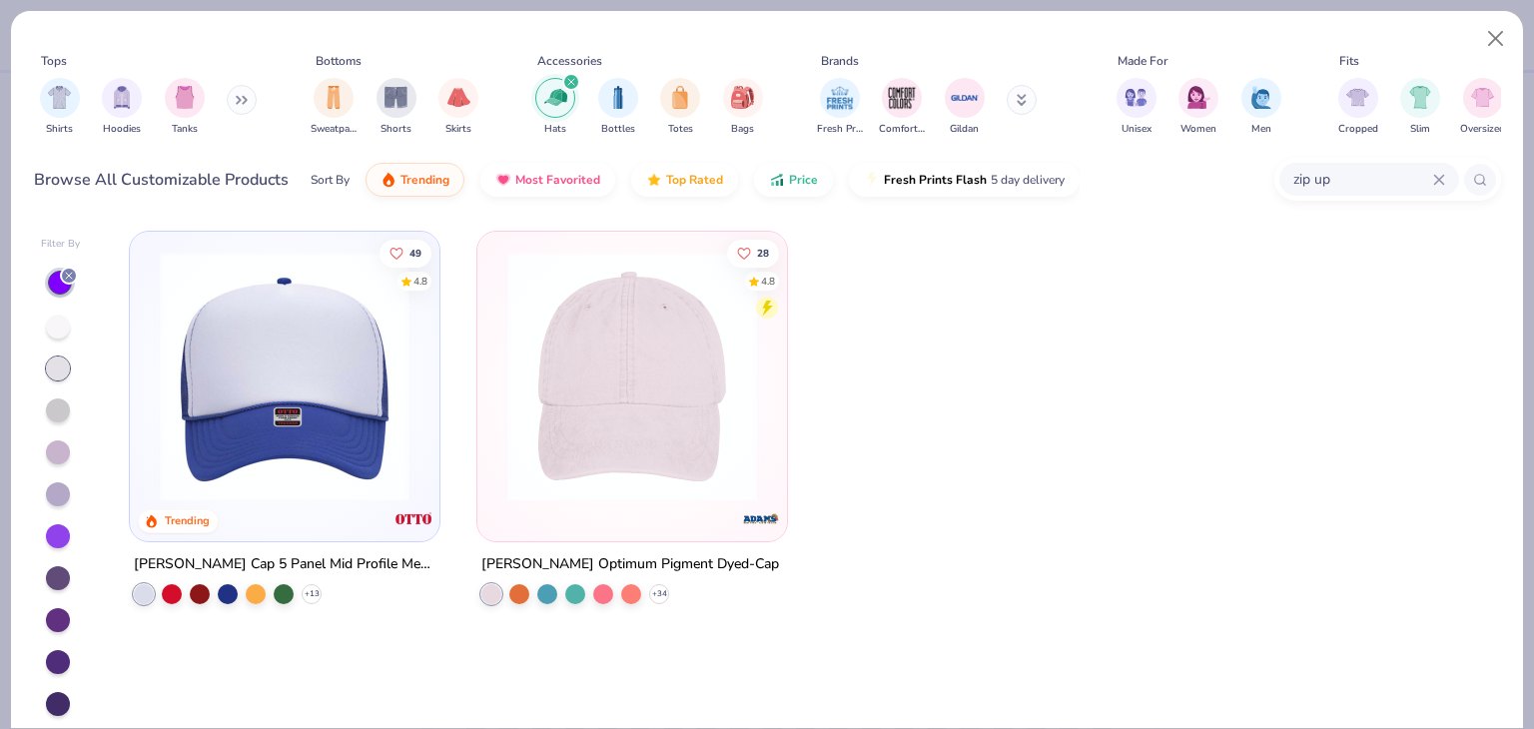
click at [62, 414] on div at bounding box center [58, 411] width 24 height 24
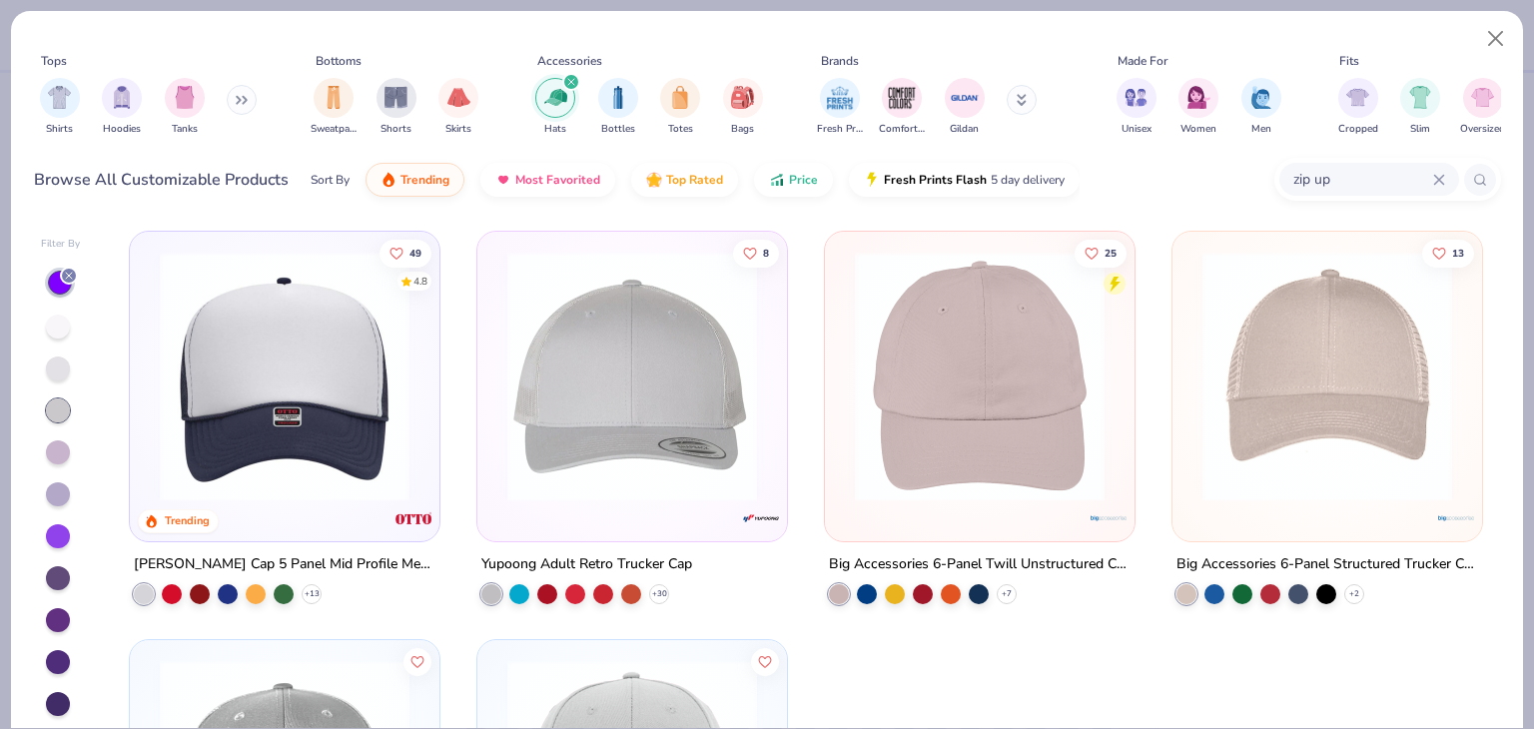
click at [57, 454] on div at bounding box center [58, 453] width 24 height 24
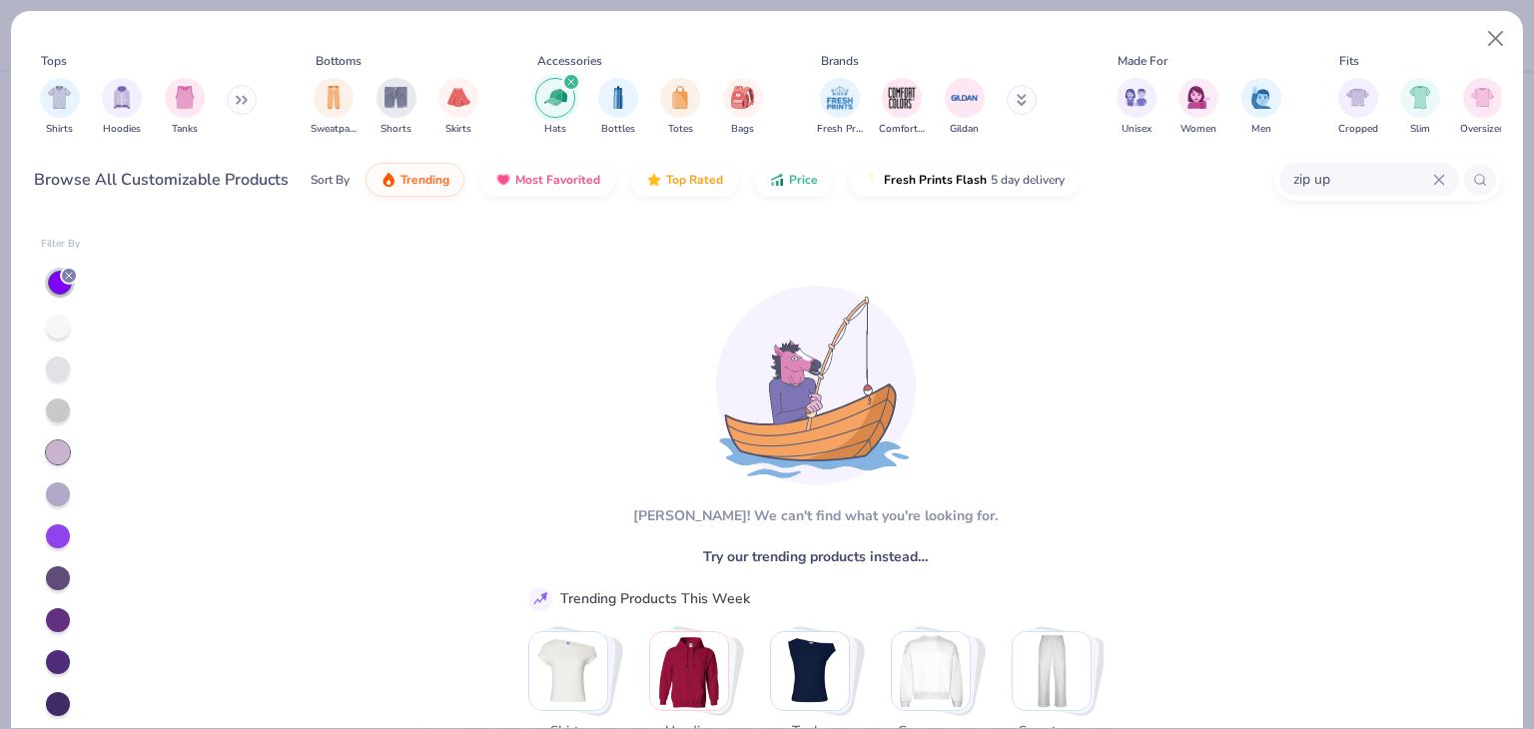
click at [59, 441] on div at bounding box center [58, 453] width 24 height 24
click at [58, 482] on div at bounding box center [58, 494] width 24 height 24
click at [50, 546] on div at bounding box center [61, 534] width 40 height 533
click at [61, 547] on div at bounding box center [61, 534] width 40 height 533
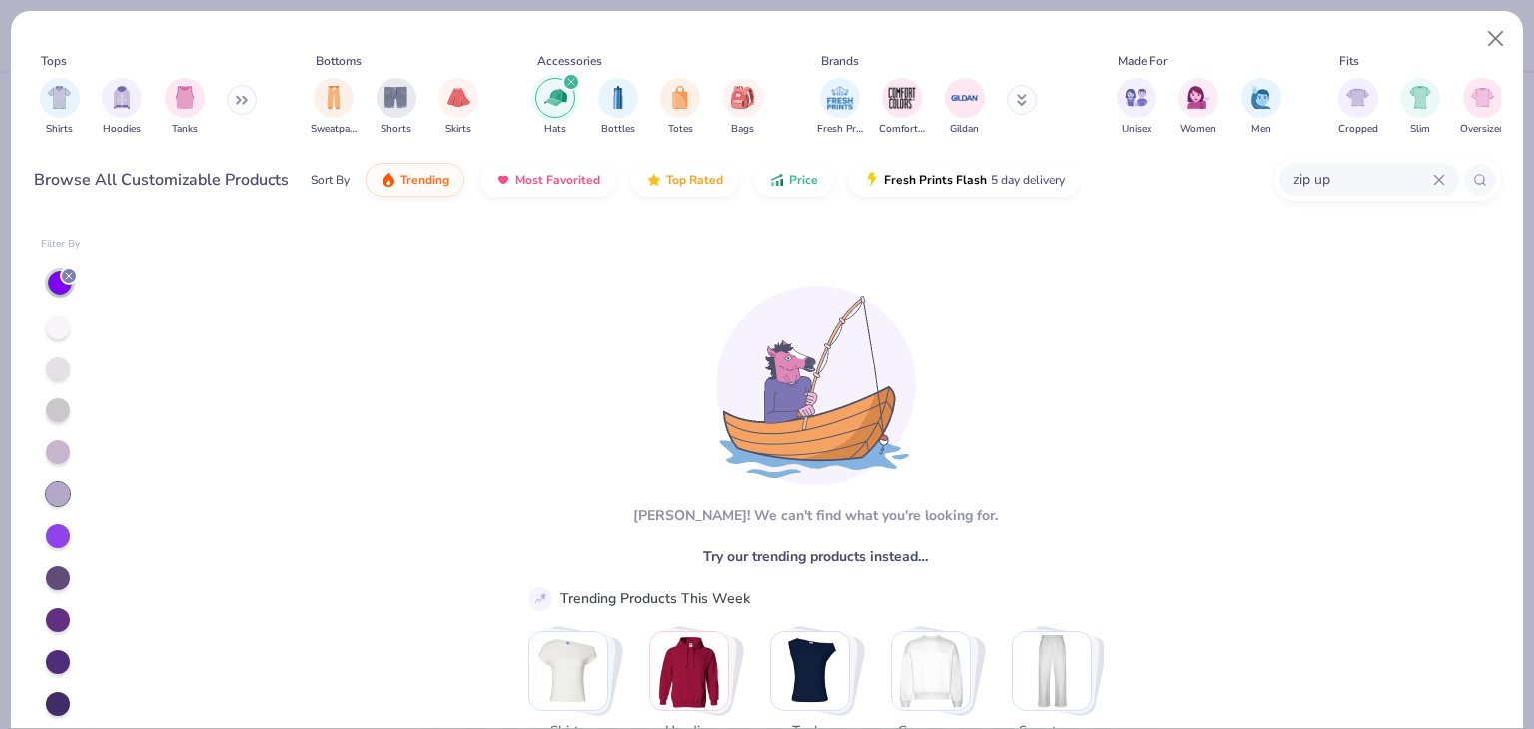
click at [62, 536] on div at bounding box center [58, 536] width 24 height 24
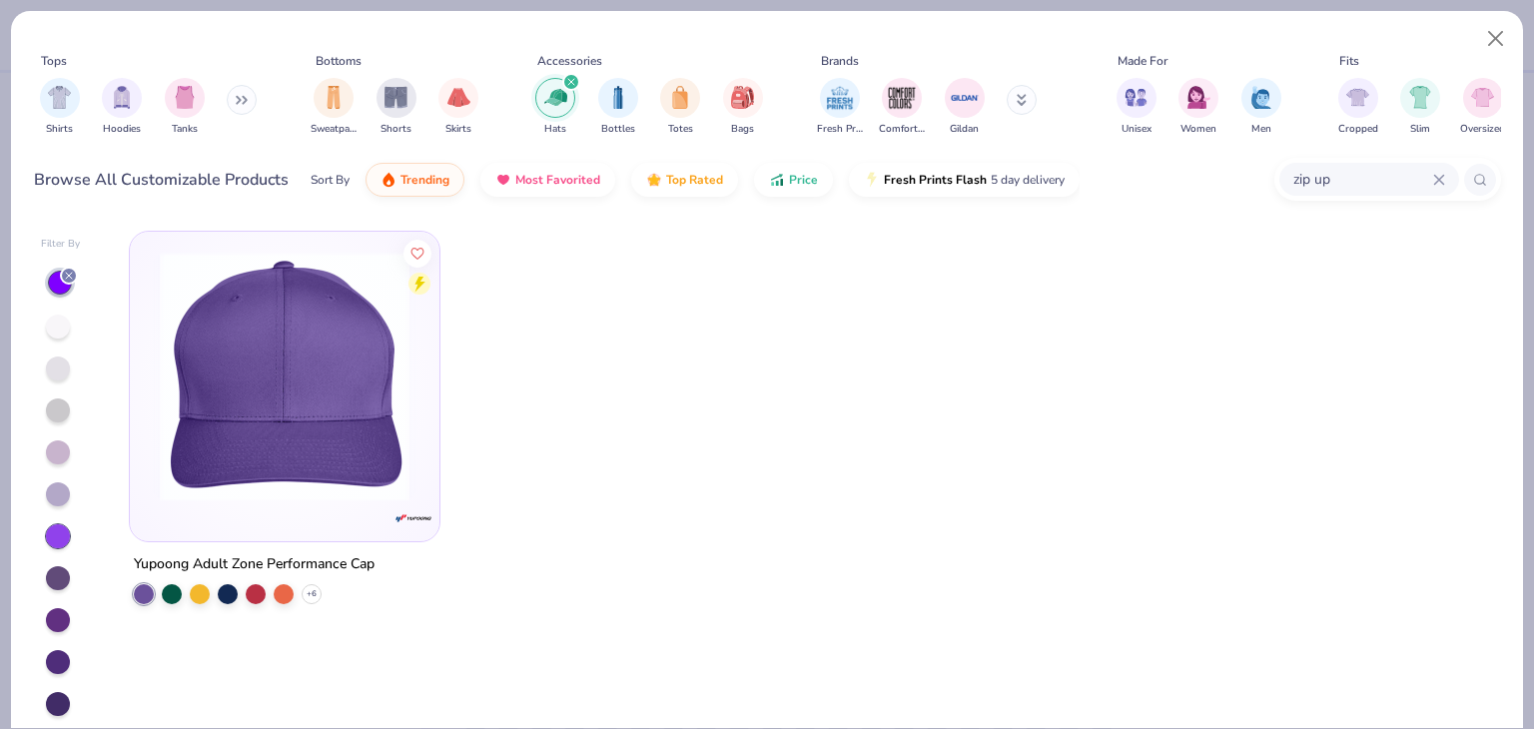
click at [62, 568] on div at bounding box center [58, 578] width 24 height 24
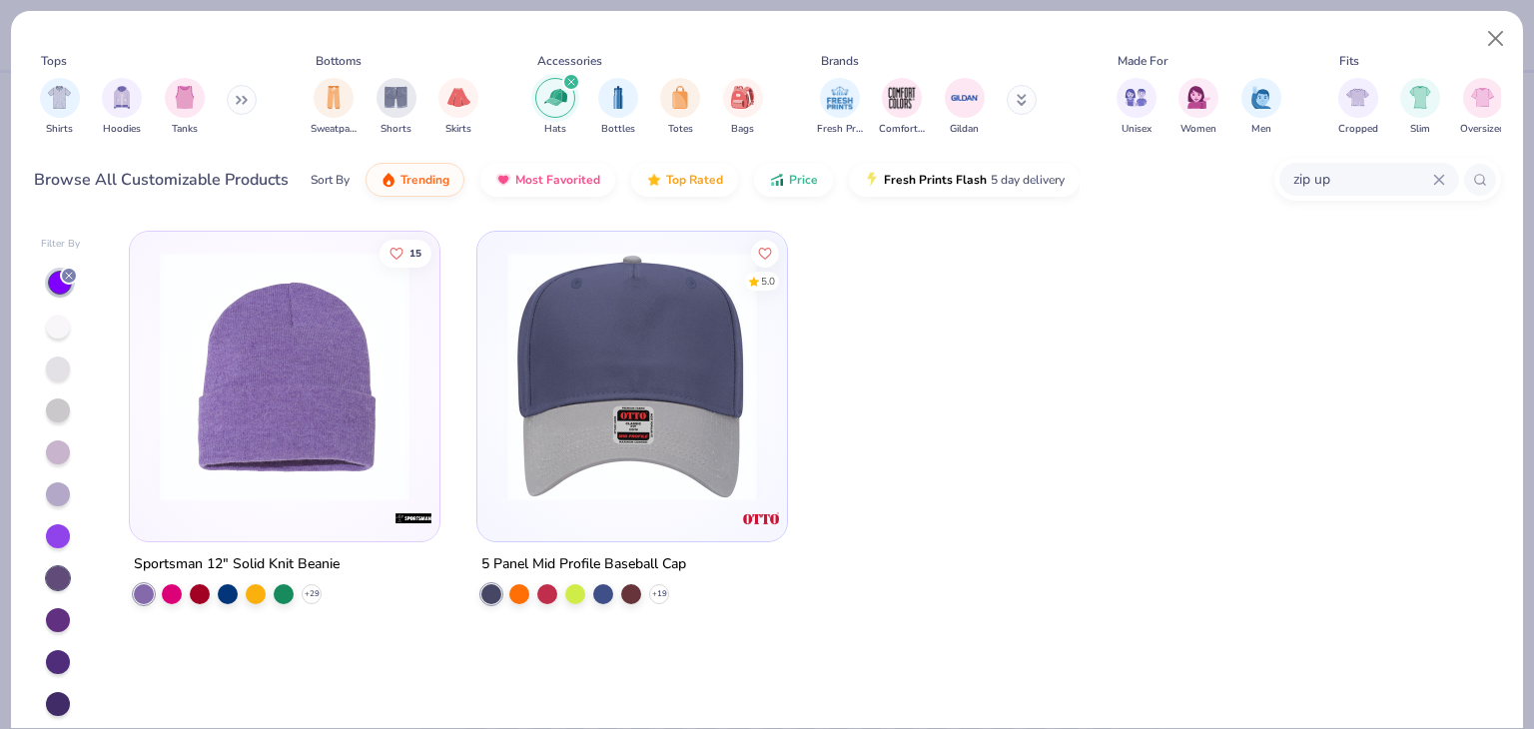
click at [58, 612] on div at bounding box center [58, 620] width 24 height 24
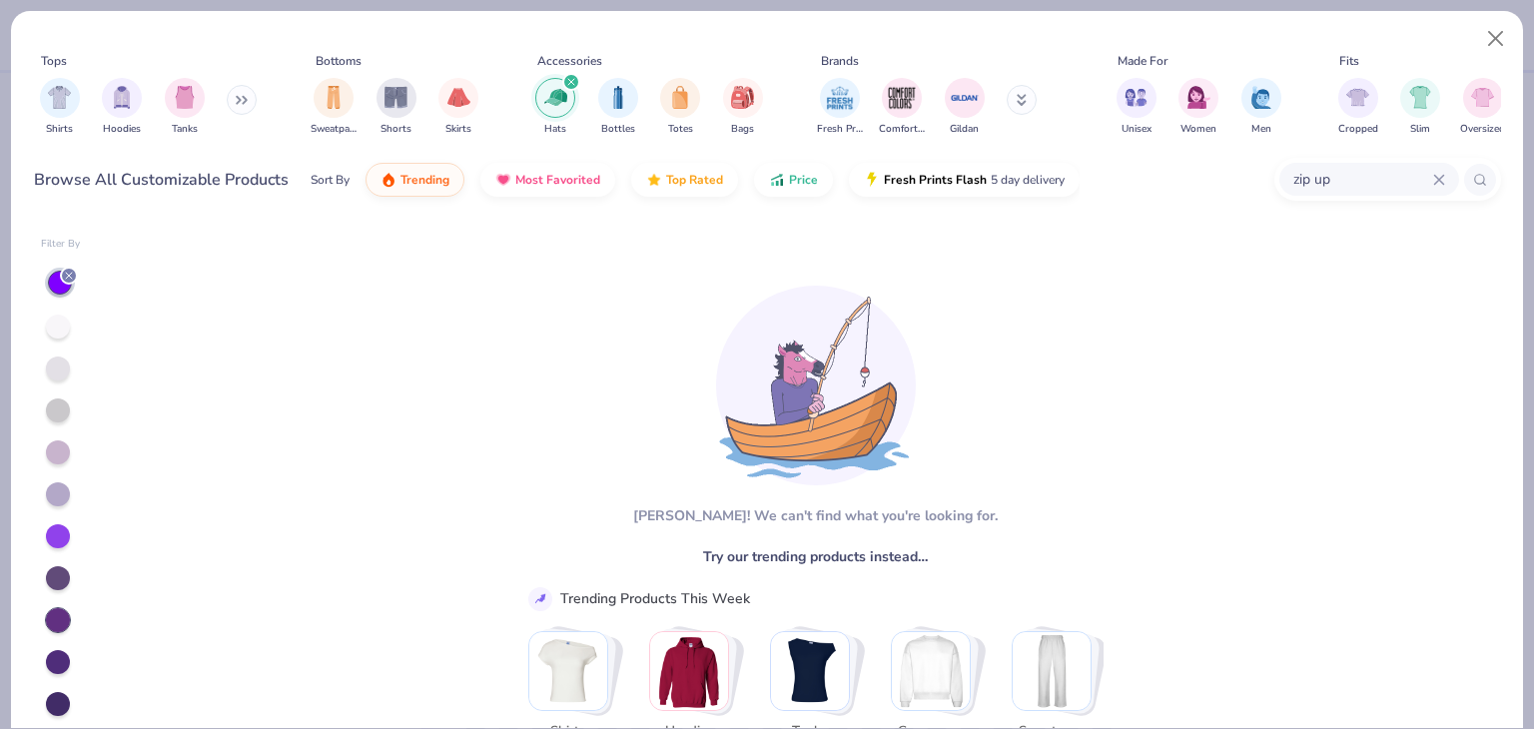
click at [63, 655] on div at bounding box center [58, 662] width 24 height 24
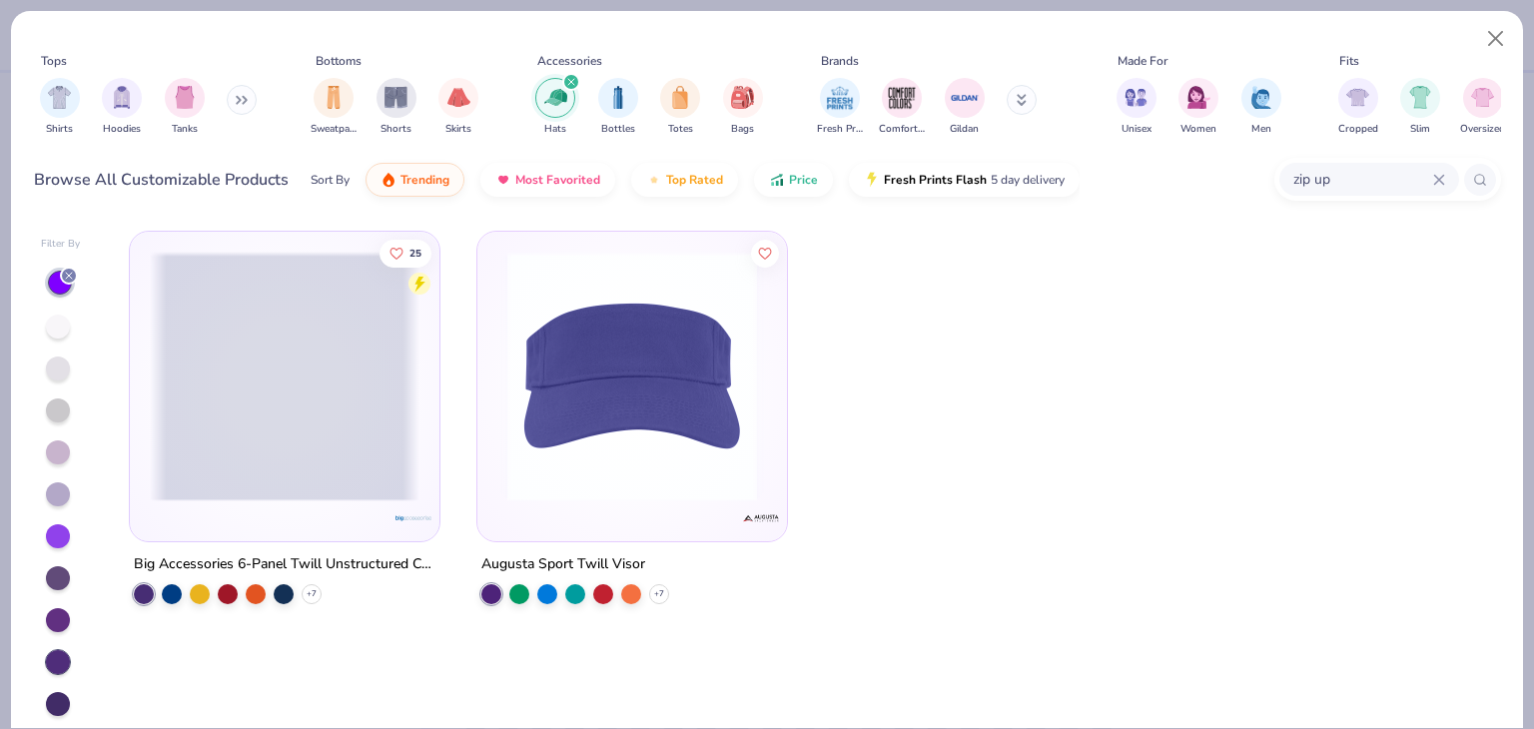
click at [56, 701] on div at bounding box center [58, 704] width 24 height 24
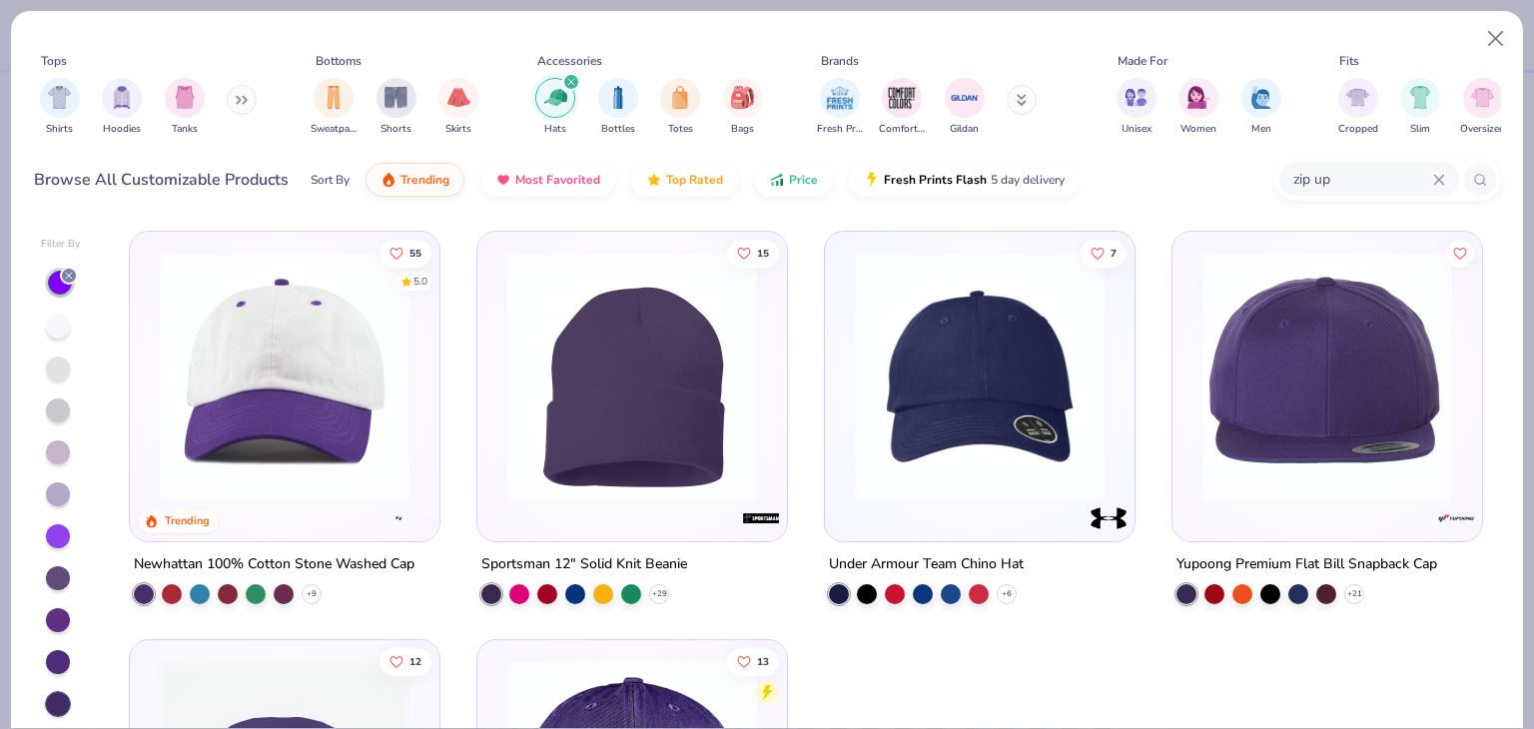
click at [309, 400] on img at bounding box center [285, 377] width 270 height 250
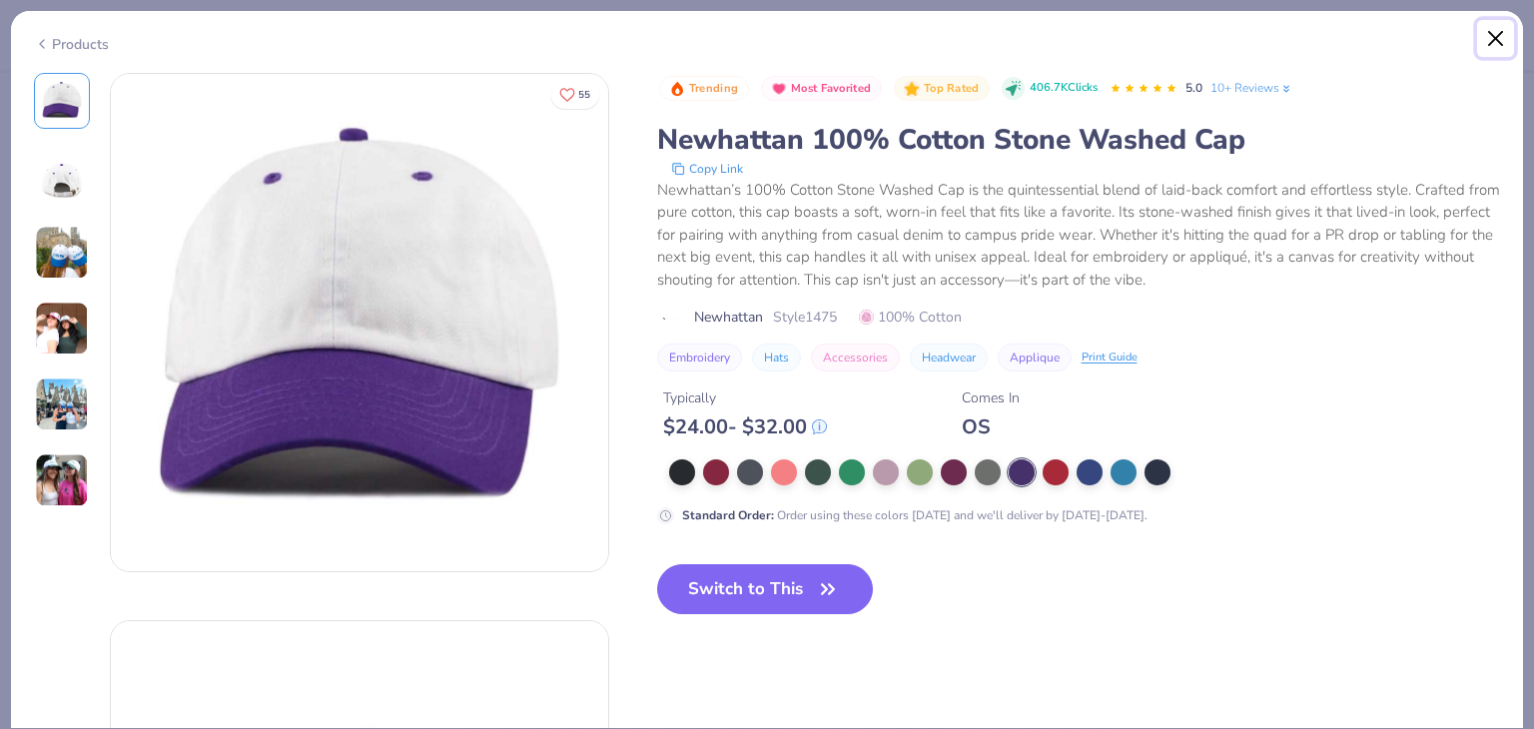
click at [1491, 43] on button "Close" at bounding box center [1496, 39] width 38 height 38
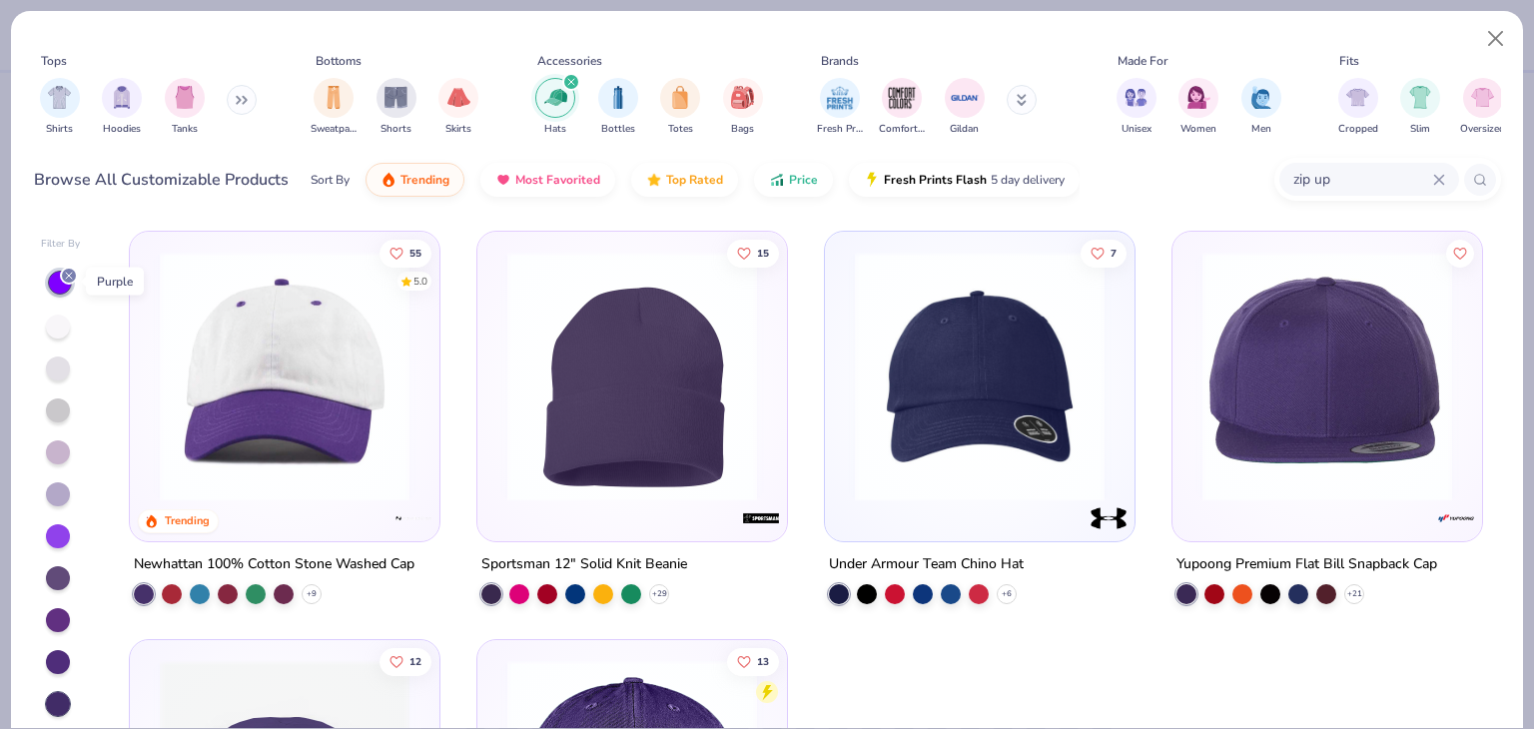
click at [71, 276] on line at bounding box center [69, 276] width 6 height 6
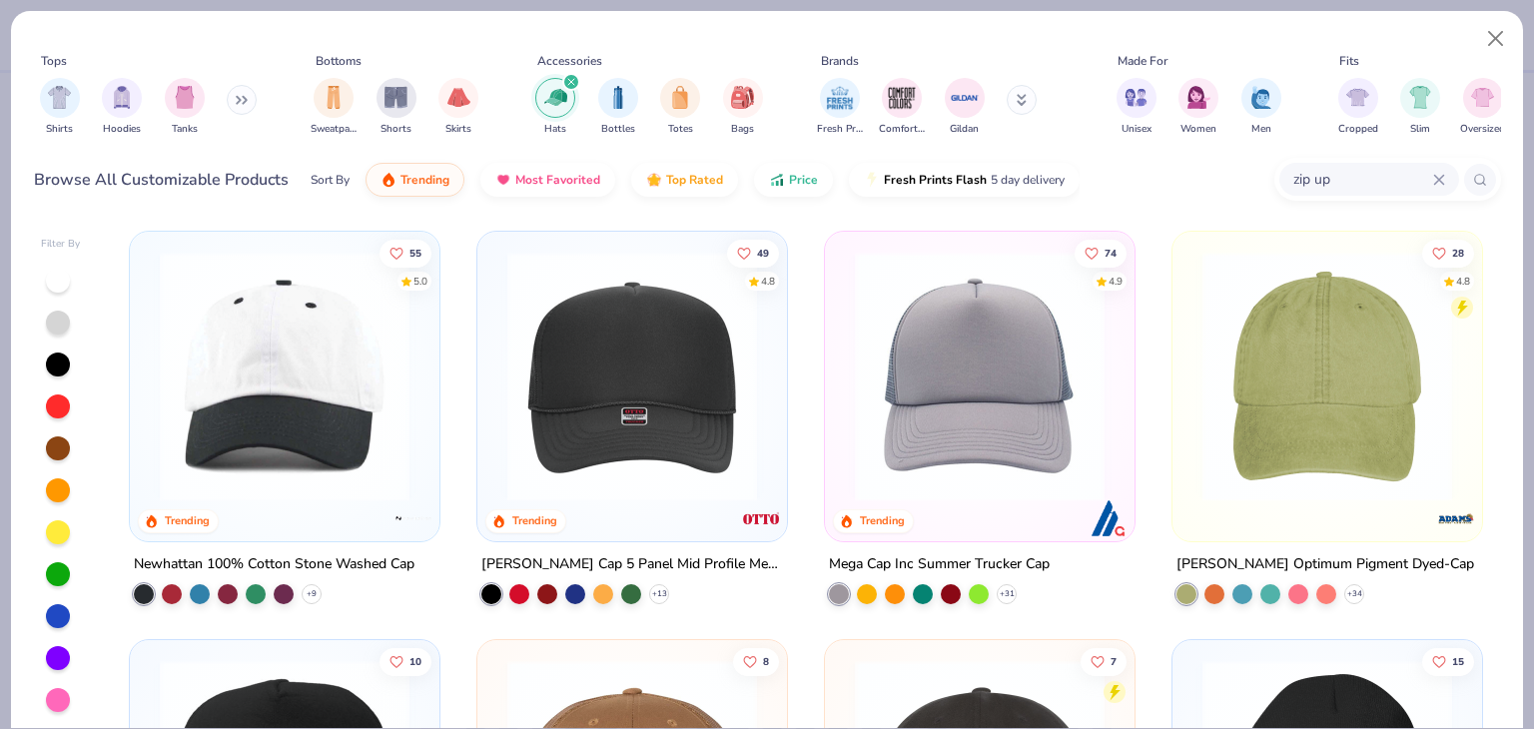
click at [61, 322] on div at bounding box center [58, 323] width 24 height 24
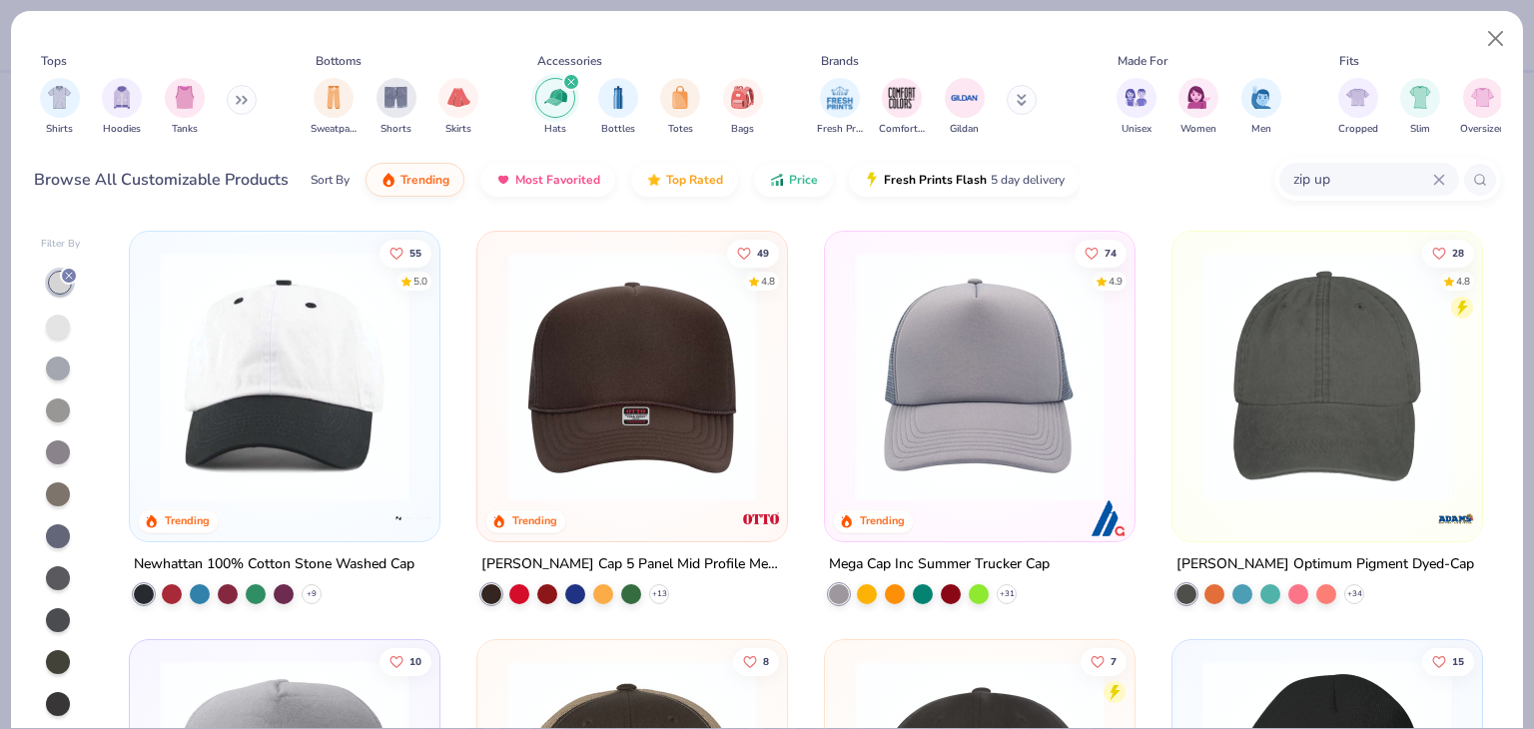
scroll to position [83, 0]
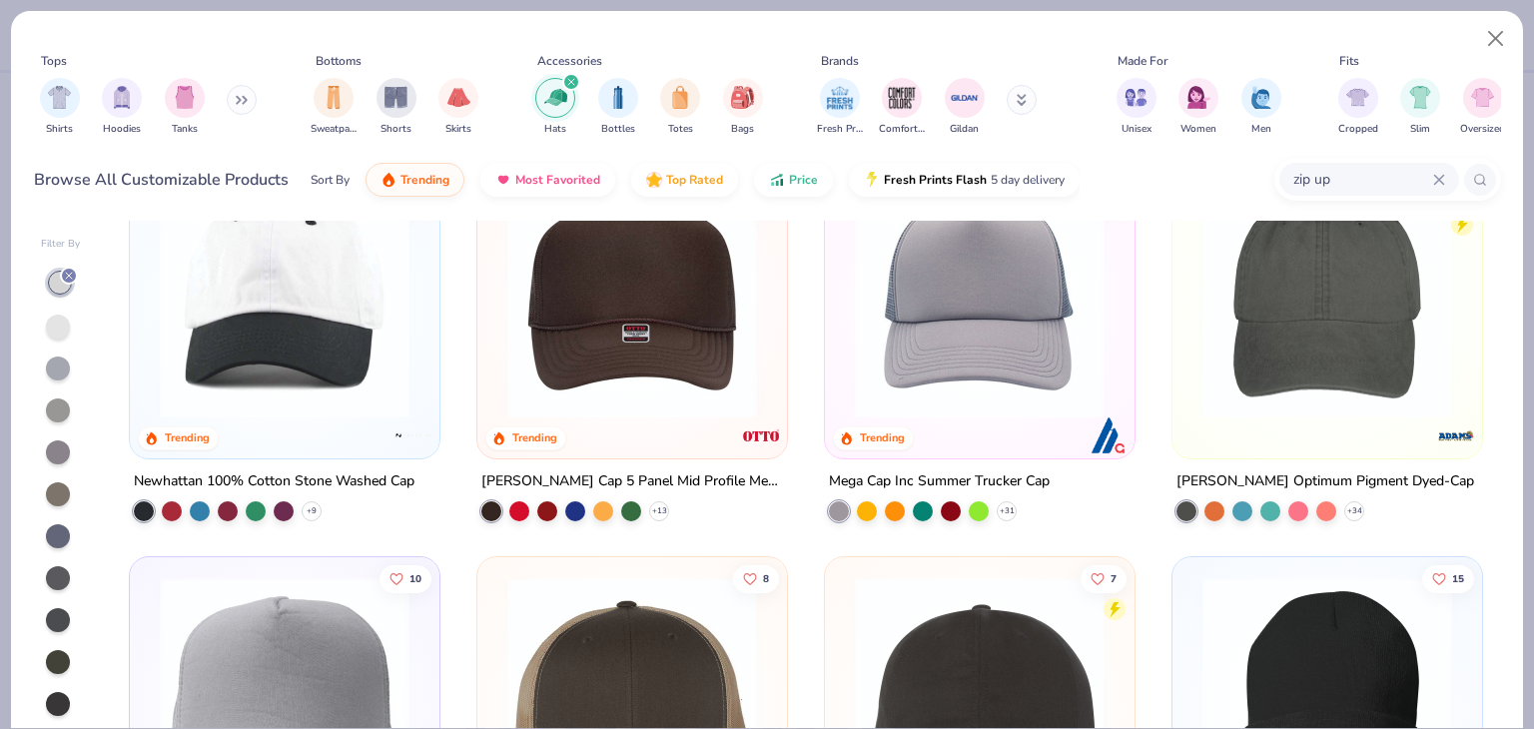
click at [617, 348] on img at bounding box center [632, 294] width 270 height 250
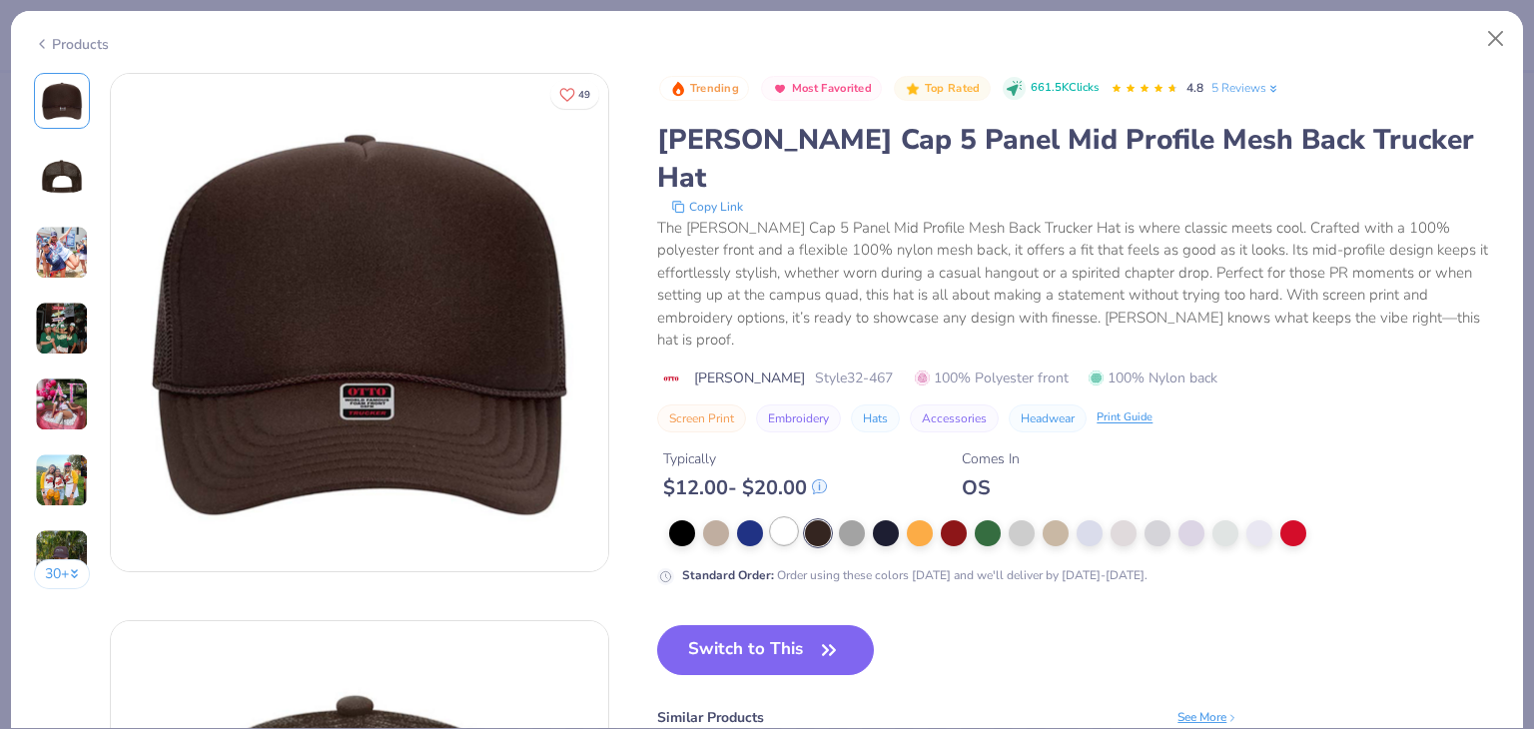
click at [781, 518] on div at bounding box center [784, 531] width 26 height 26
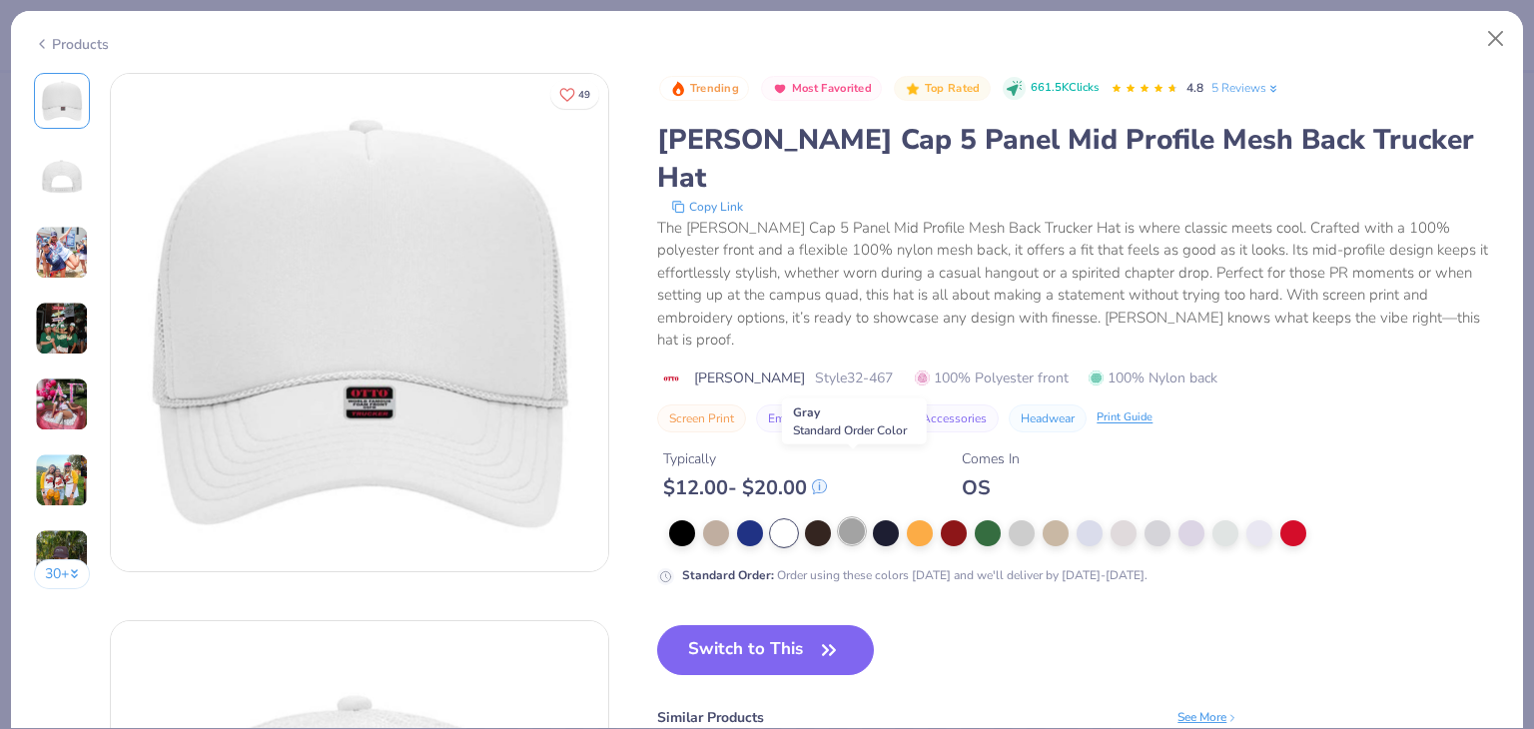
click at [854, 518] on div at bounding box center [852, 531] width 26 height 26
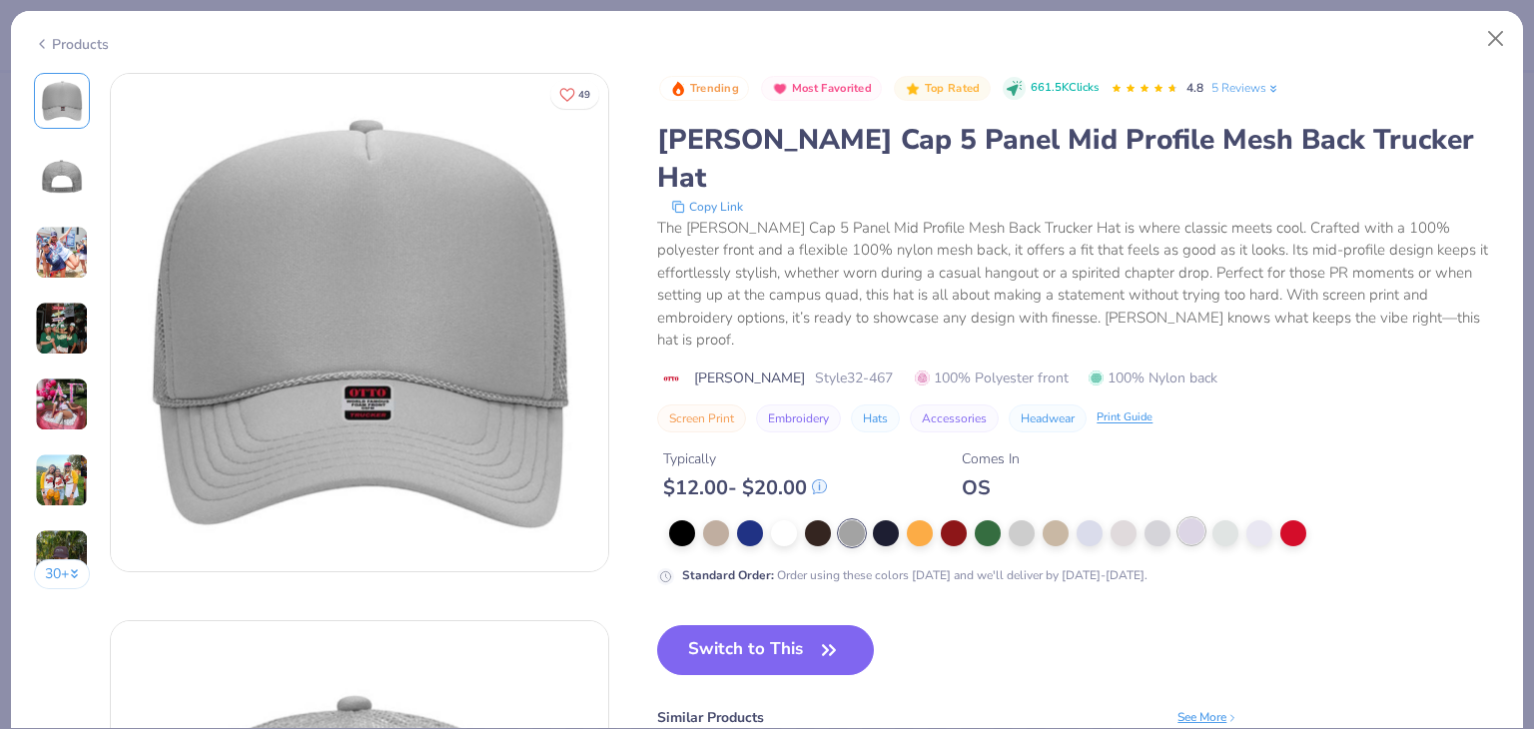
click at [1194, 518] on div at bounding box center [1192, 531] width 26 height 26
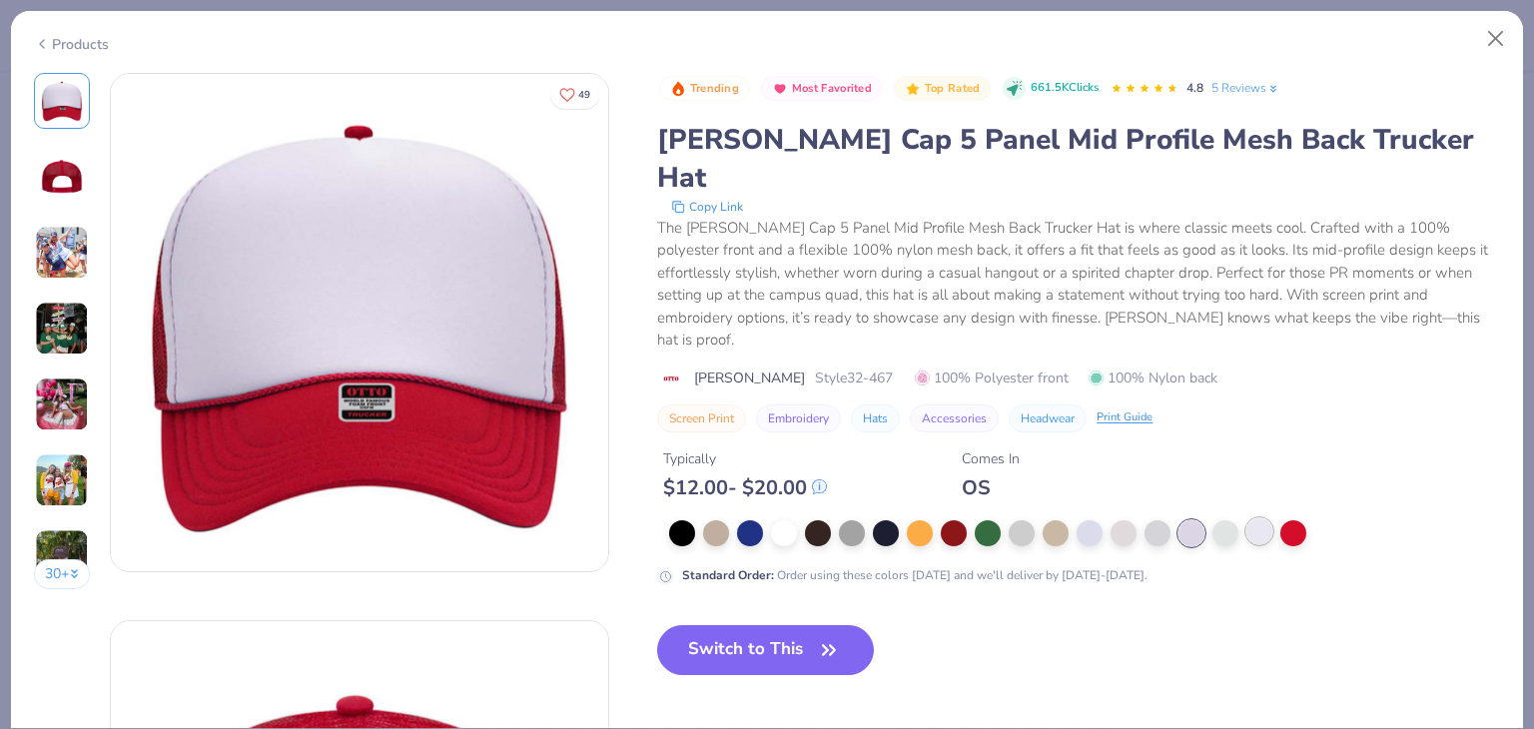
click at [1253, 518] on div at bounding box center [1260, 531] width 26 height 26
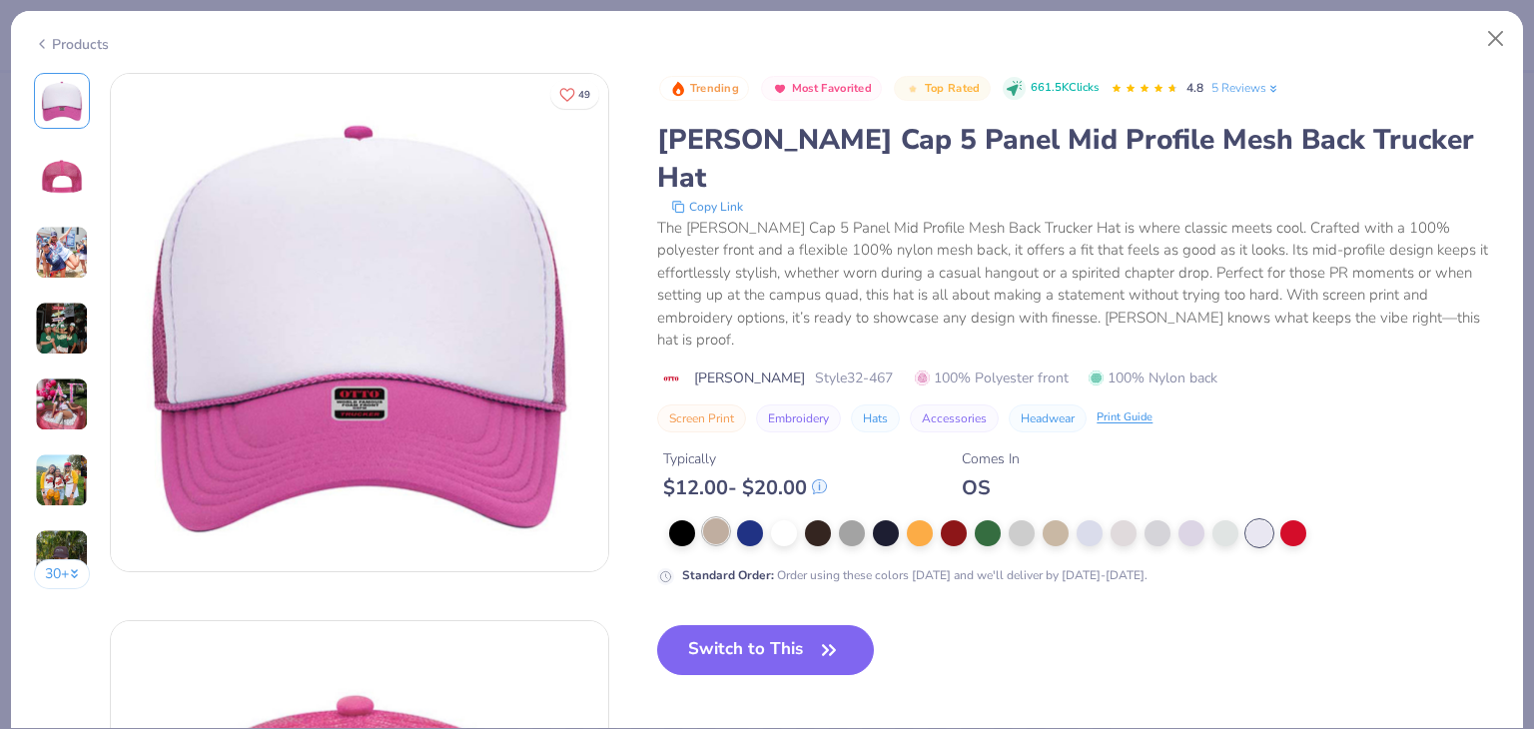
click at [720, 518] on div at bounding box center [716, 531] width 26 height 26
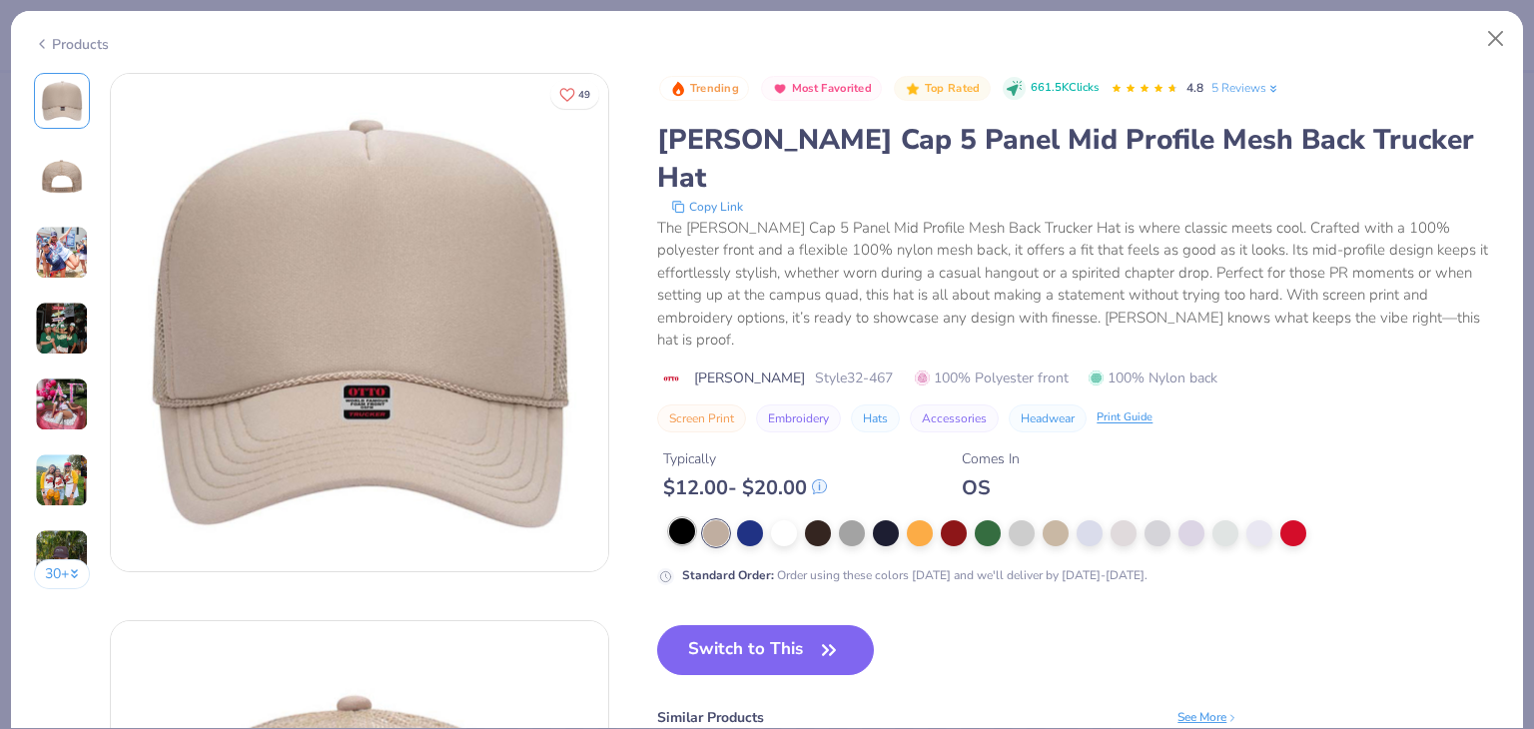
click at [697, 520] on div at bounding box center [1062, 533] width 787 height 26
click at [675, 518] on div at bounding box center [682, 531] width 26 height 26
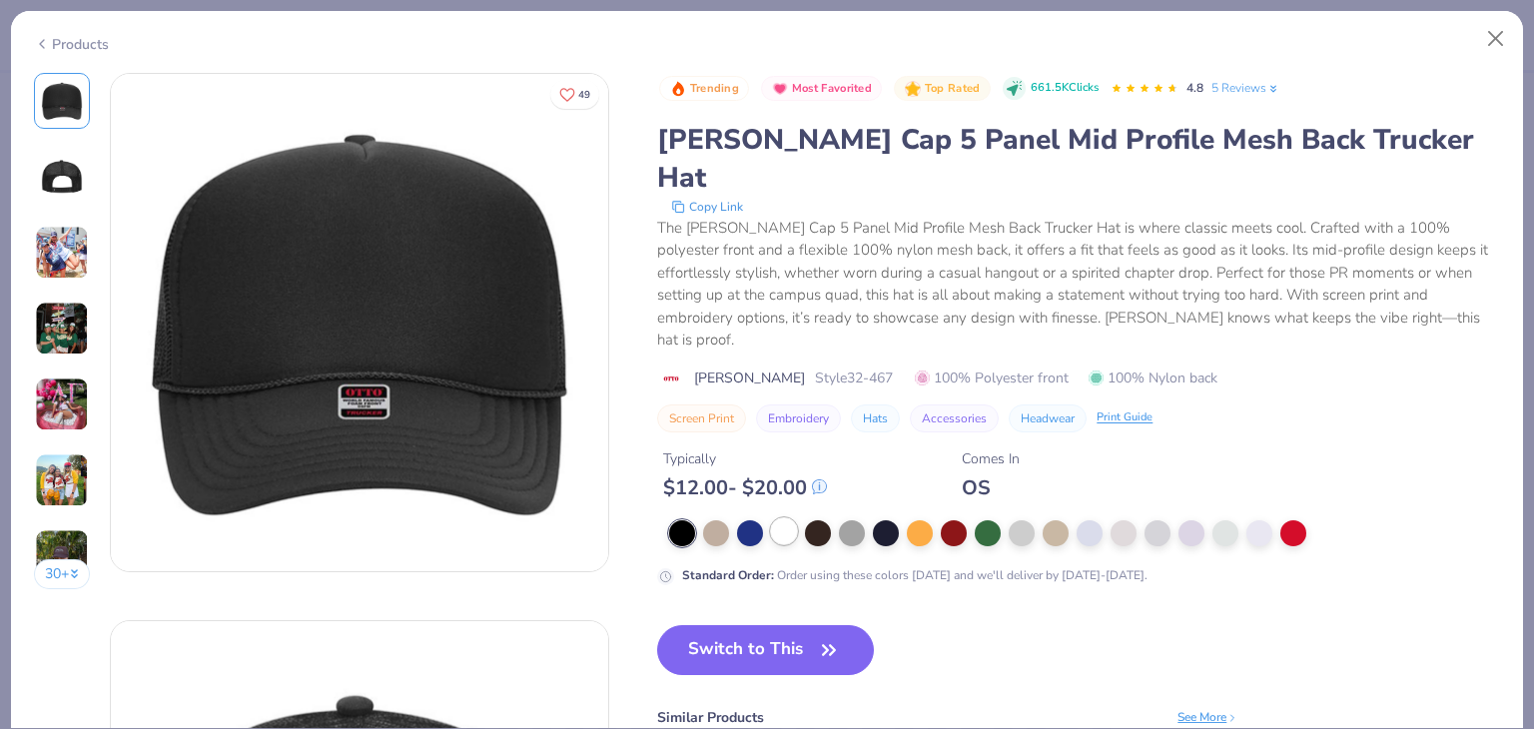
click at [785, 518] on div at bounding box center [784, 531] width 26 height 26
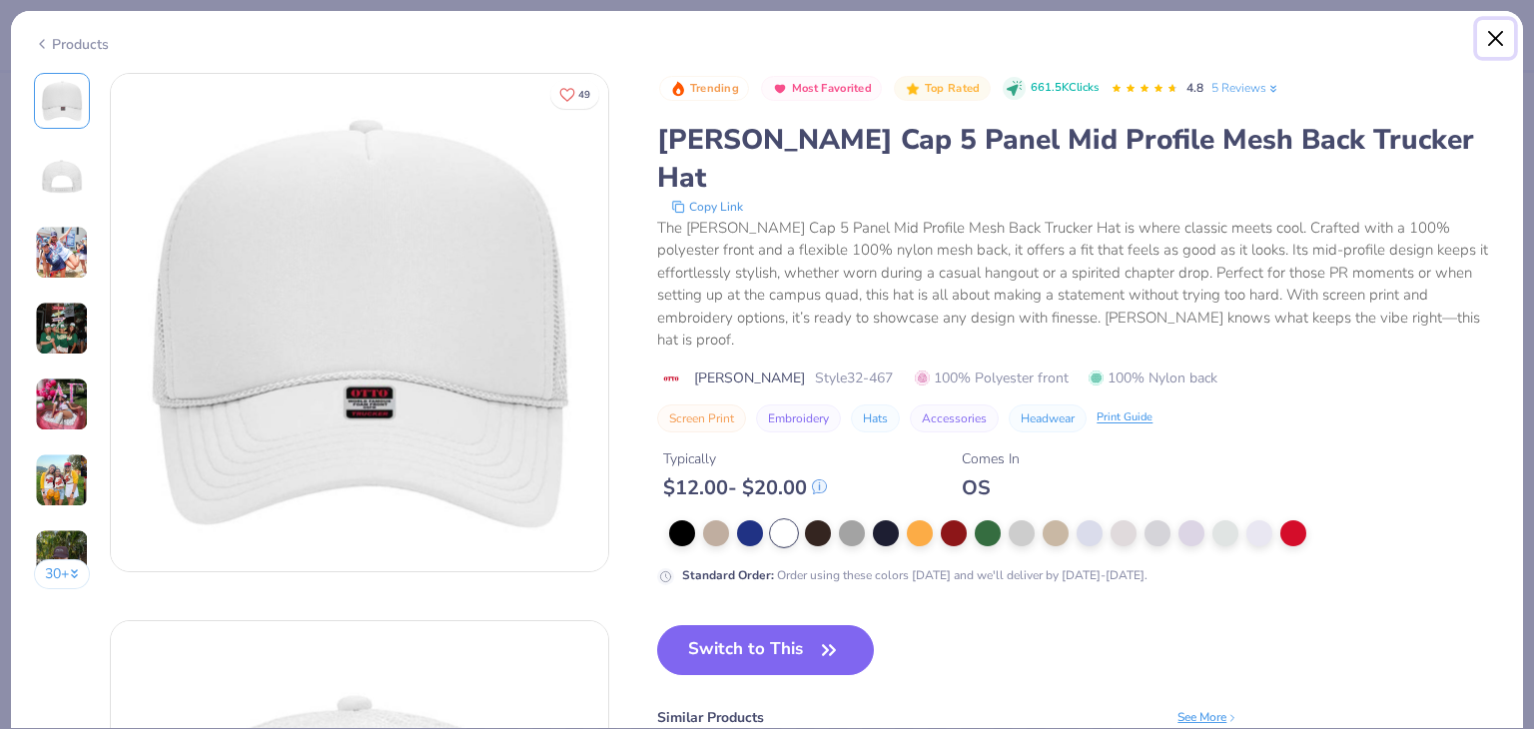
click at [1509, 30] on button "Close" at bounding box center [1496, 39] width 38 height 38
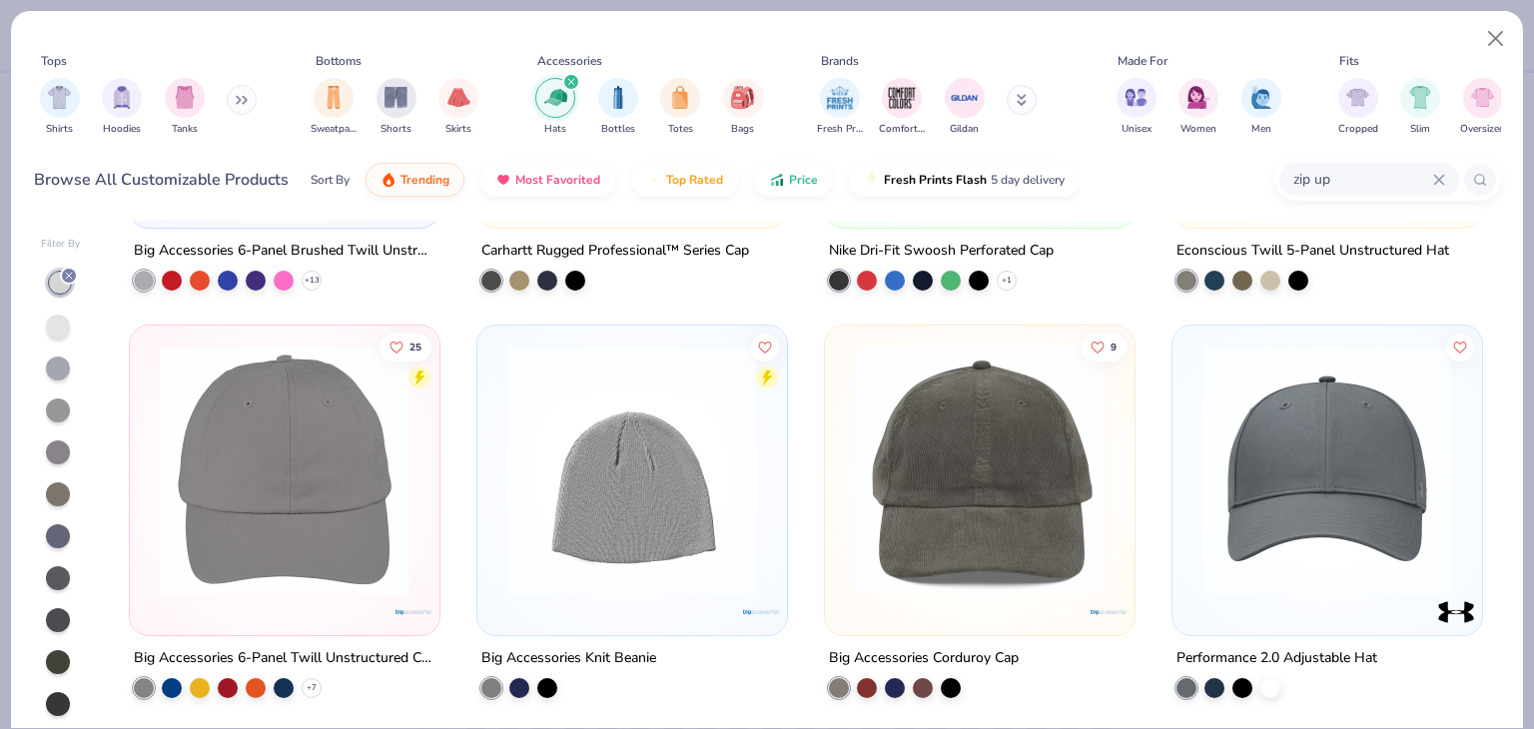
scroll to position [805, 0]
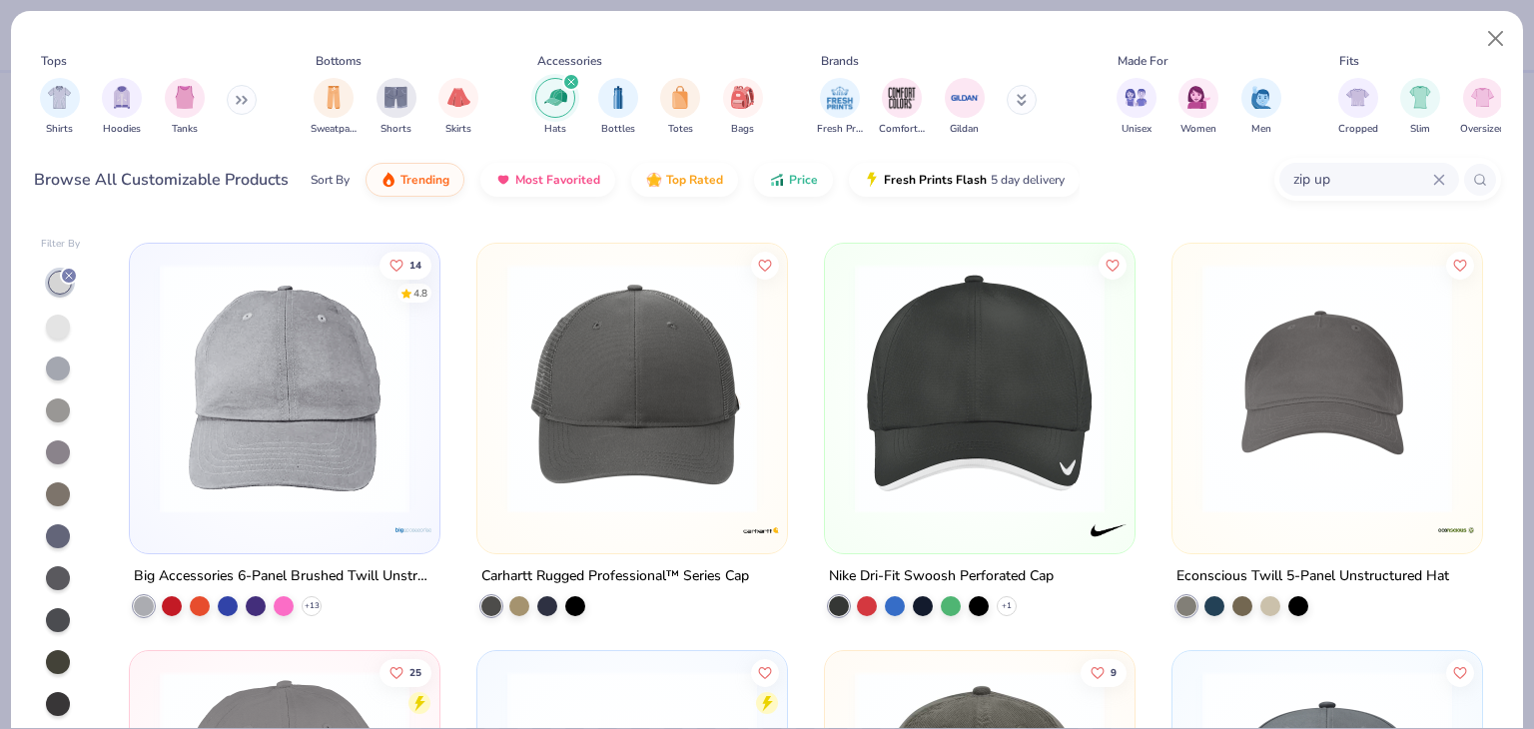
click at [382, 400] on img at bounding box center [285, 388] width 270 height 250
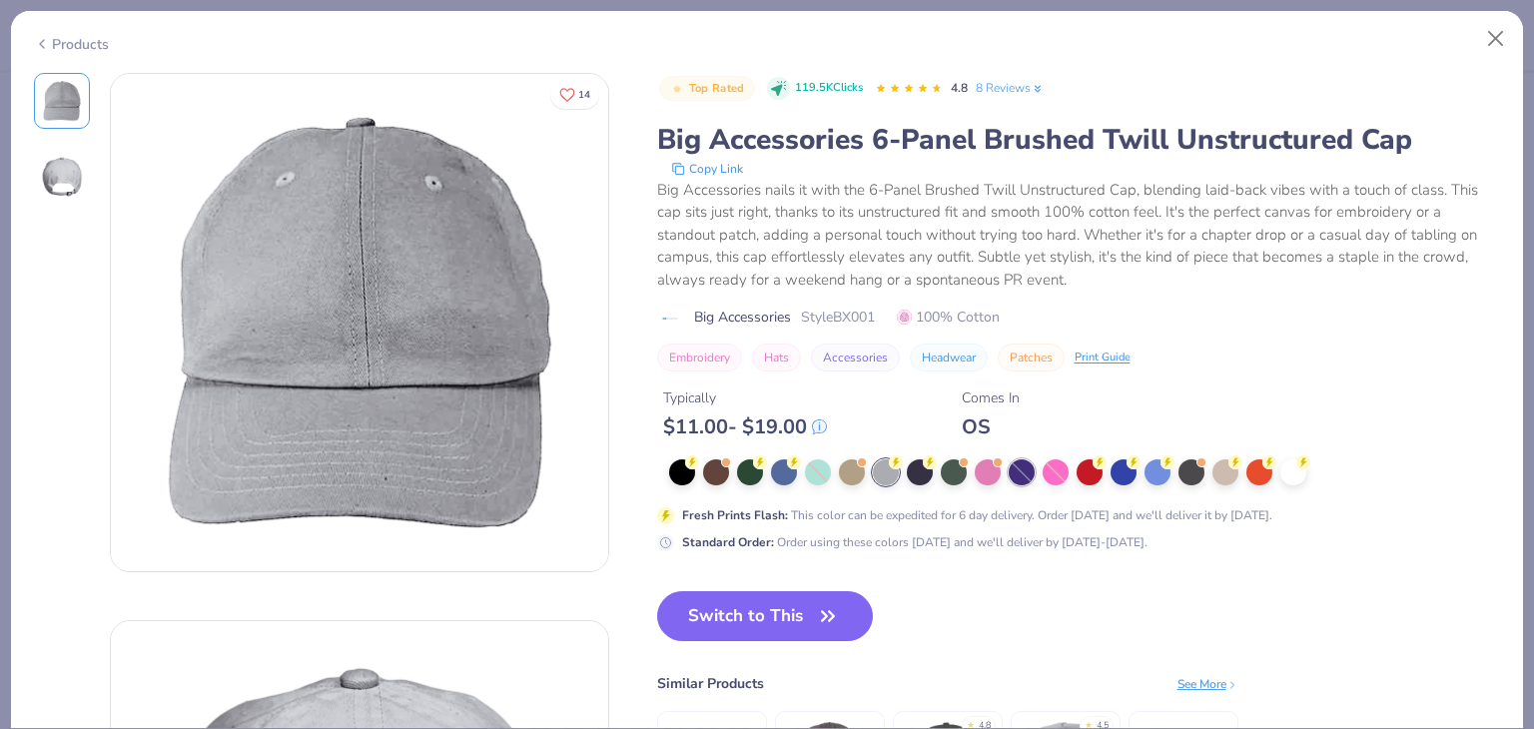
click at [1023, 472] on div at bounding box center [1022, 473] width 26 height 26
click at [1158, 479] on div at bounding box center [1158, 471] width 26 height 26
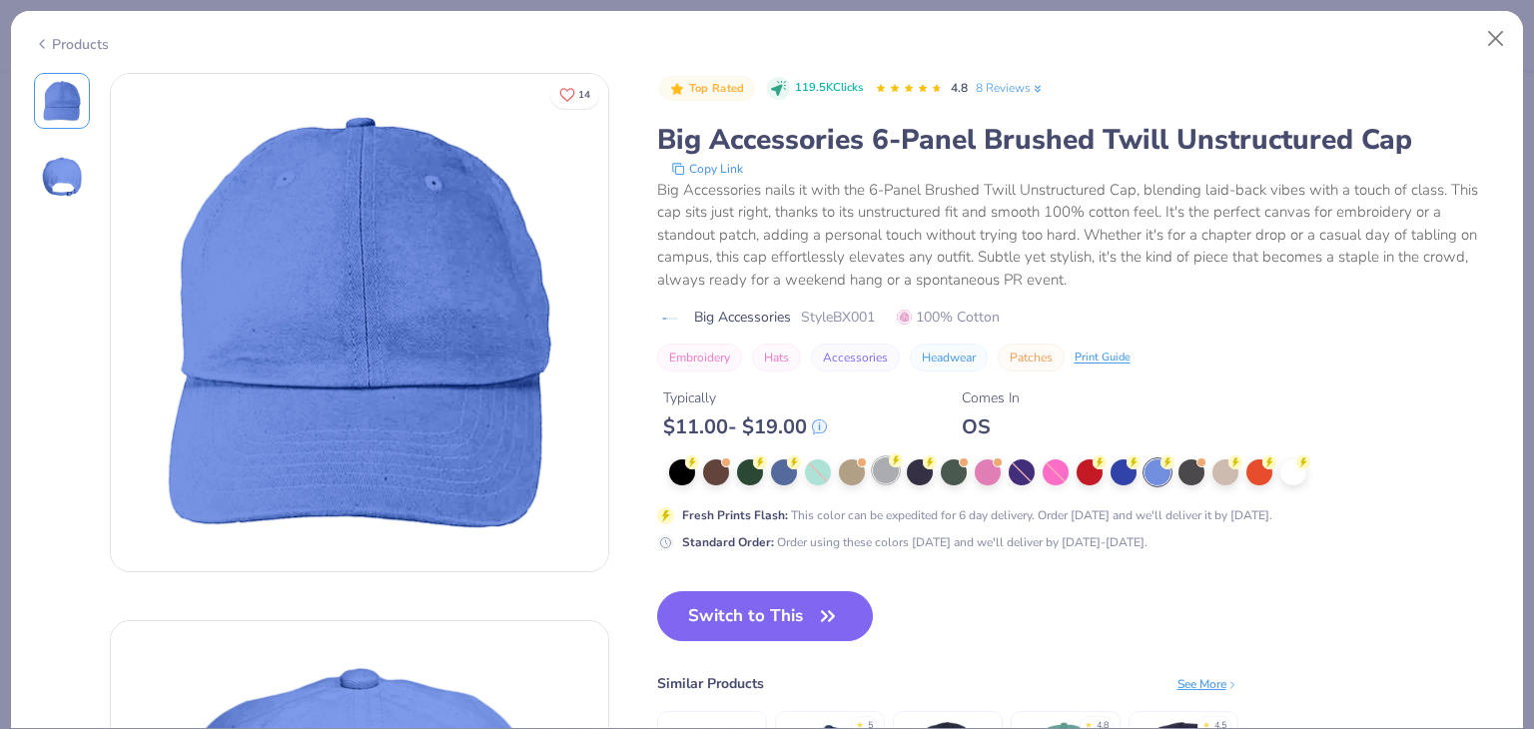
click at [887, 479] on div at bounding box center [886, 471] width 26 height 26
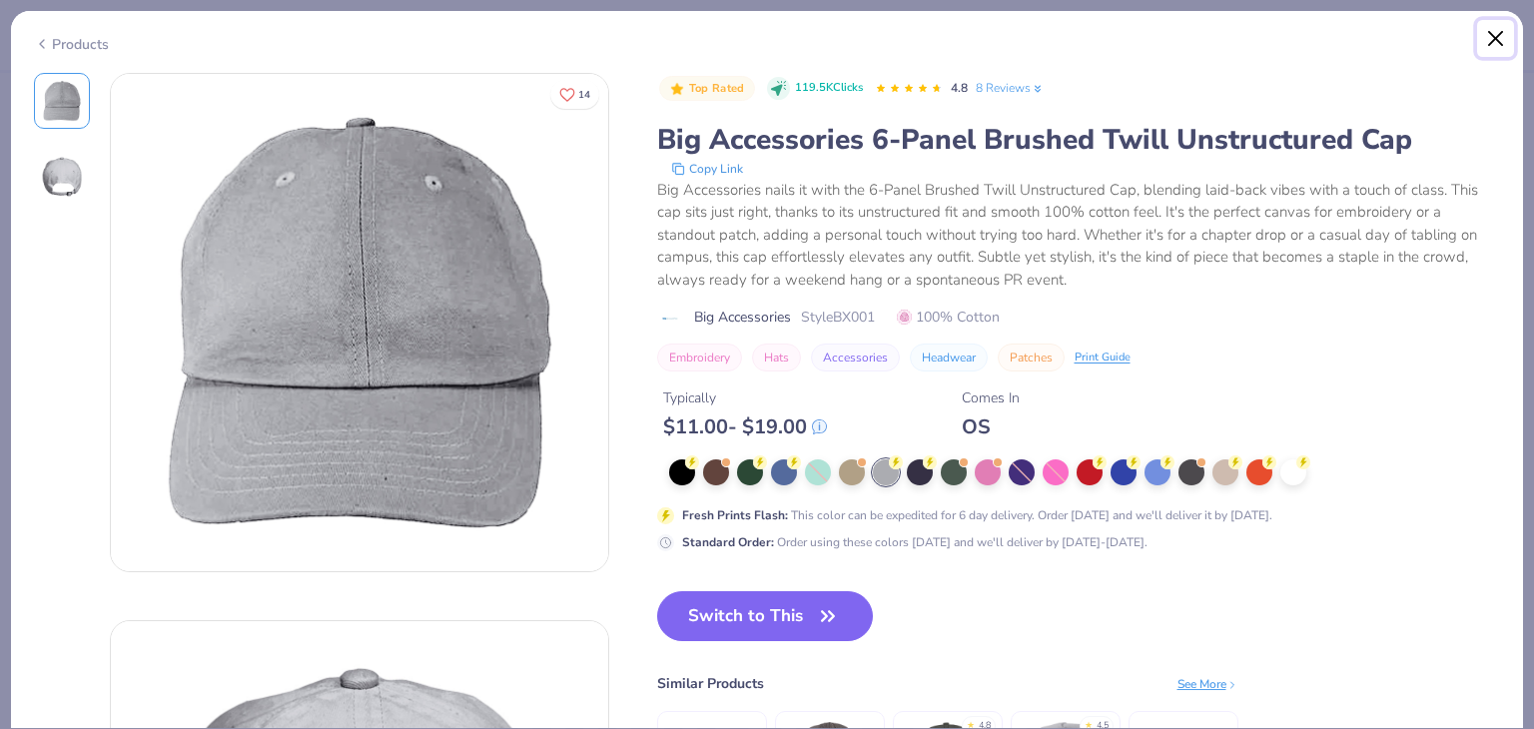
click at [1497, 49] on button "Close" at bounding box center [1496, 39] width 38 height 38
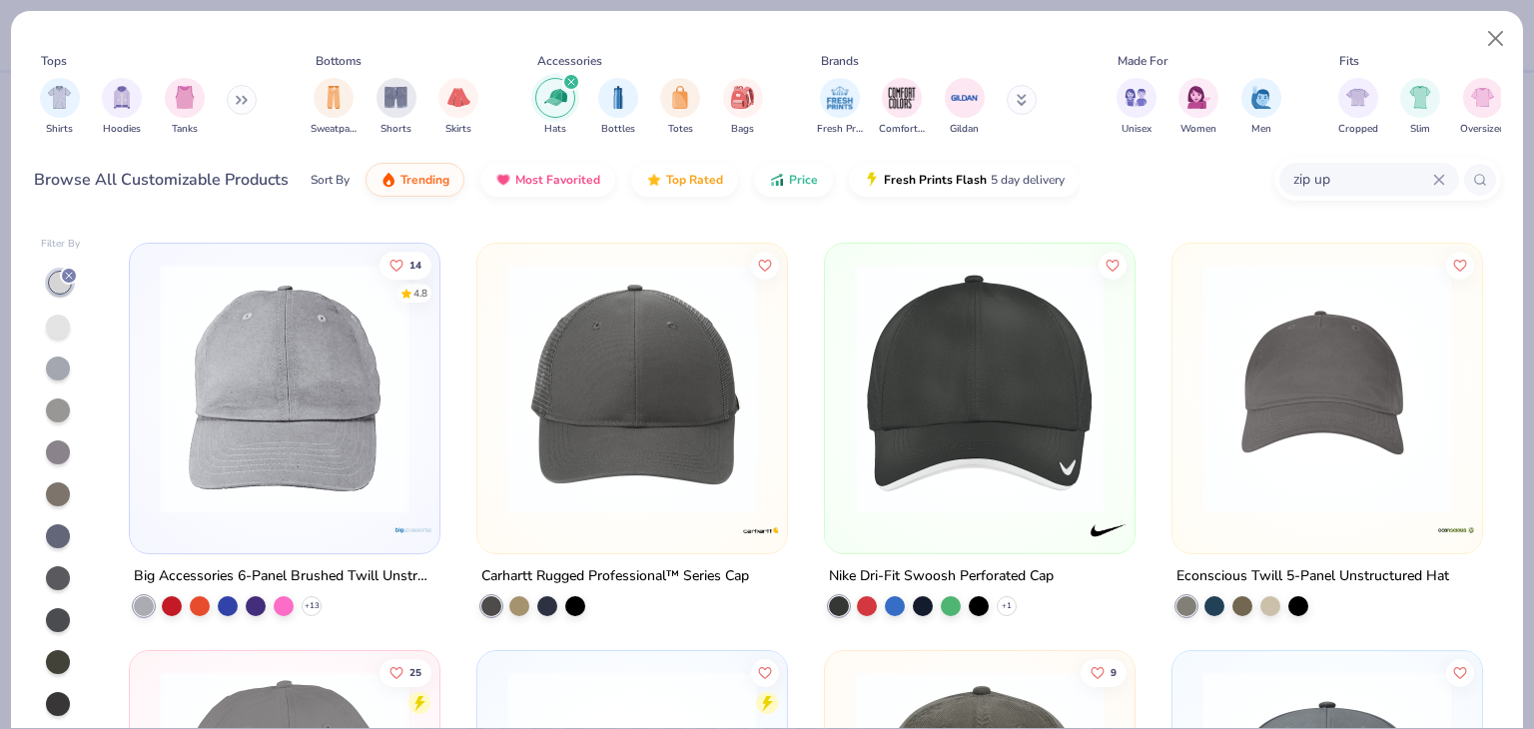
click at [1445, 183] on div "zip up" at bounding box center [1370, 179] width 180 height 33
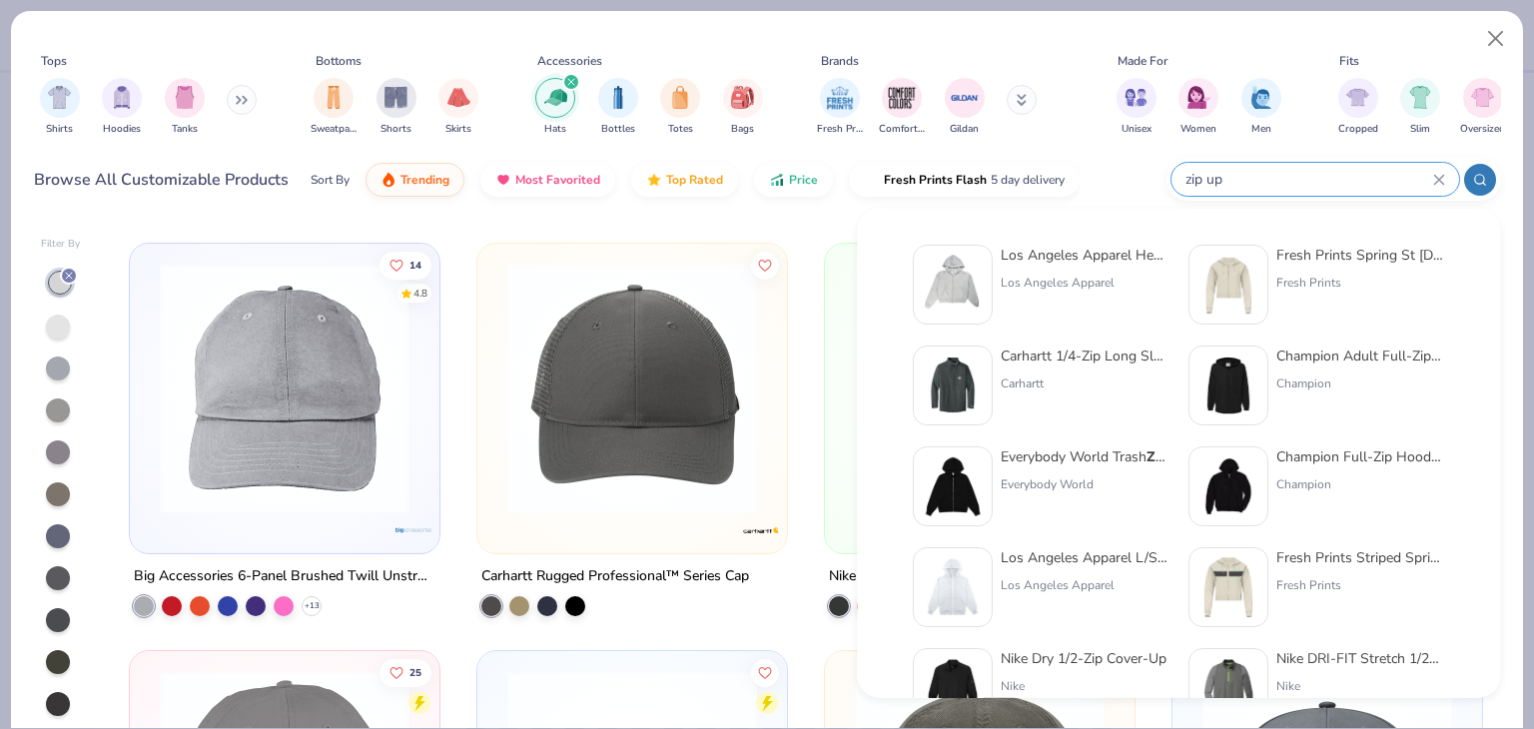
click at [1445, 177] on div "zip up" at bounding box center [1316, 179] width 288 height 33
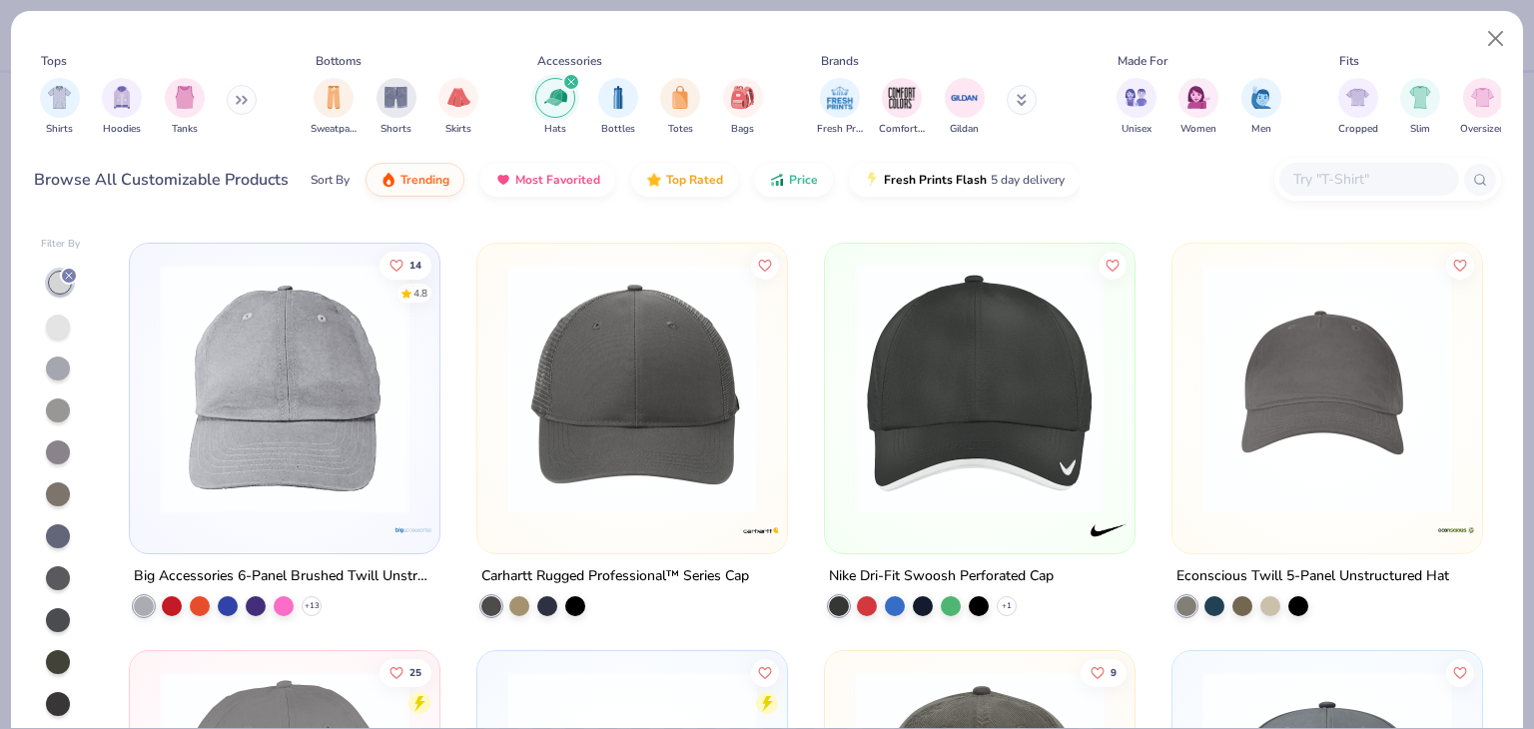
click at [1371, 169] on input "text" at bounding box center [1369, 179] width 154 height 23
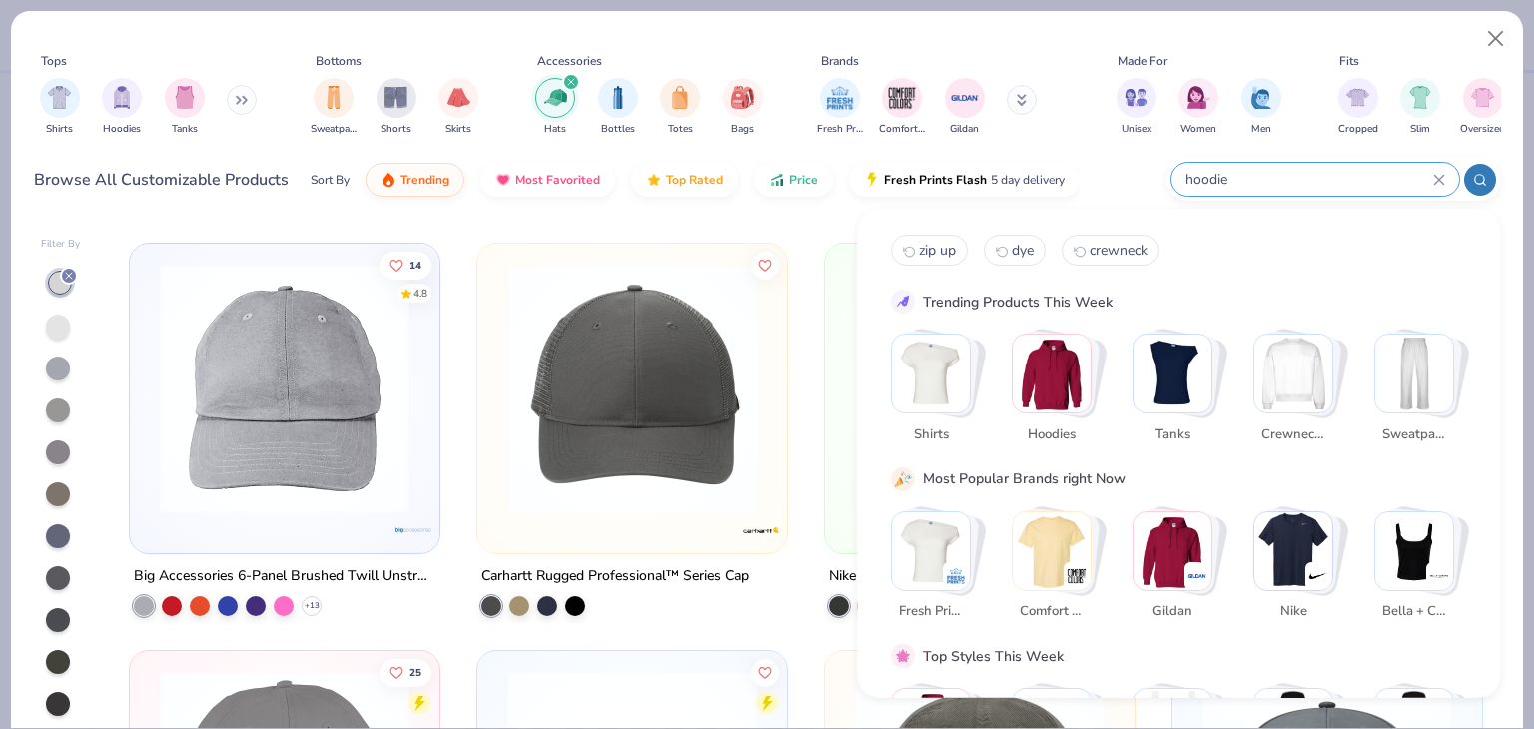
type input "hoodie"
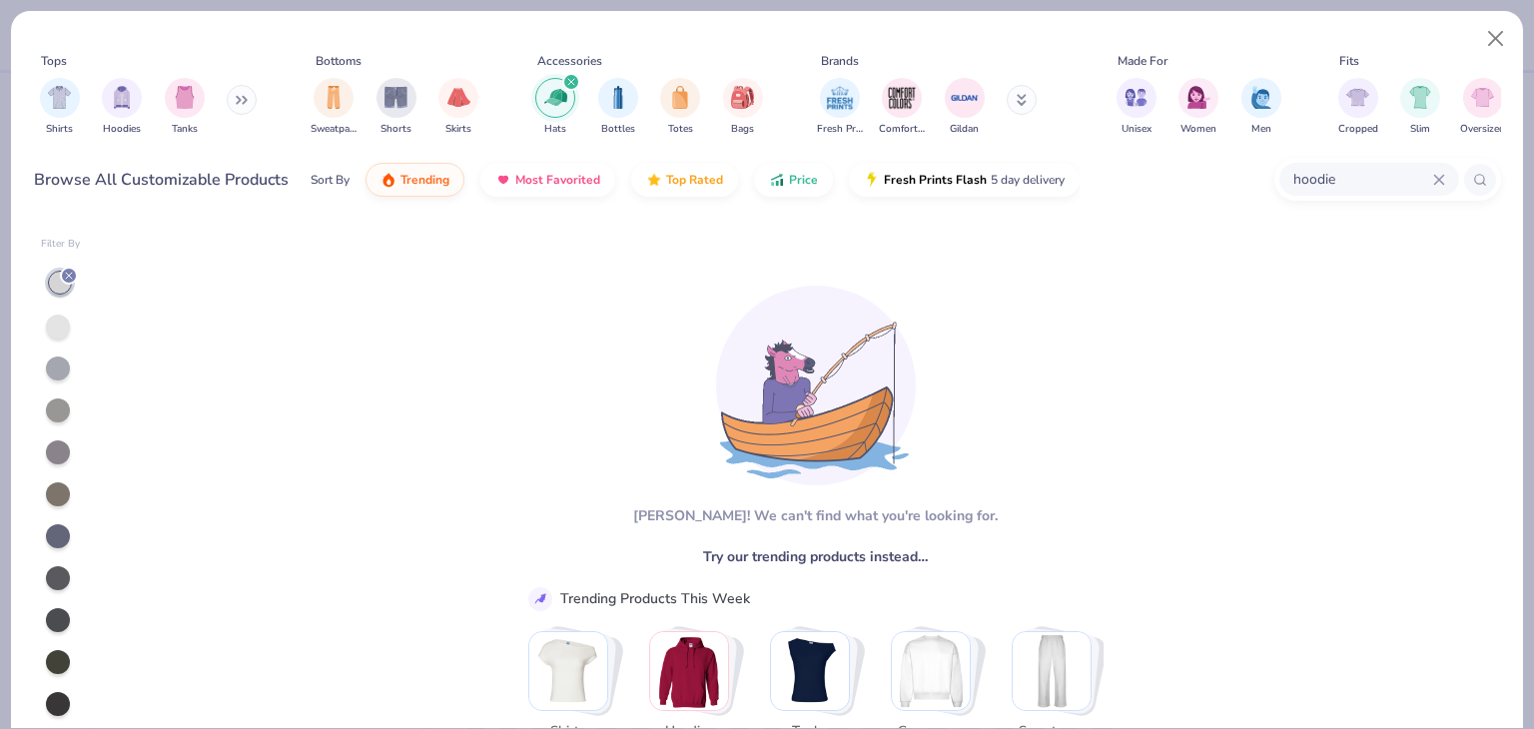
click at [75, 271] on div at bounding box center [69, 276] width 18 height 18
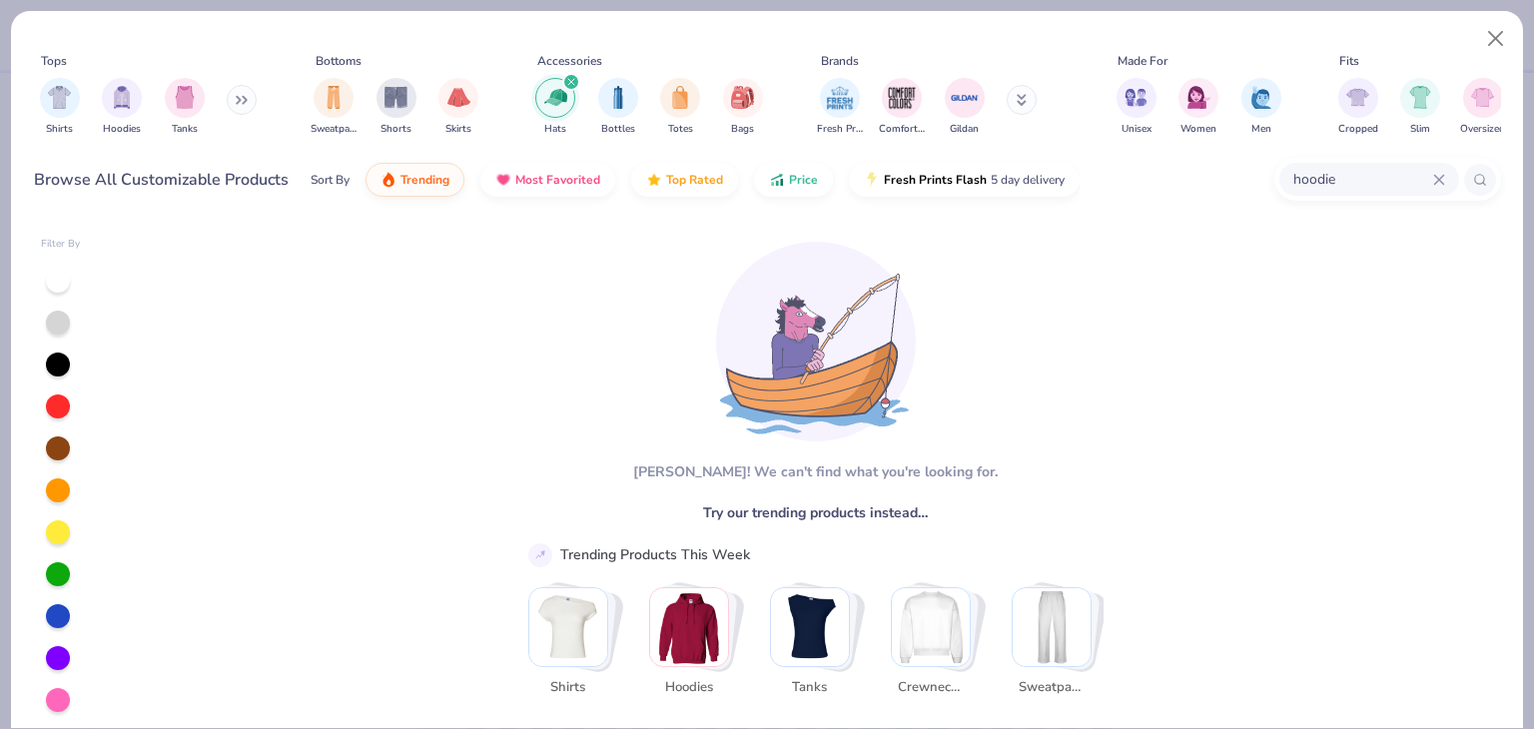
click at [567, 81] on icon "filter for Hats" at bounding box center [571, 82] width 8 height 8
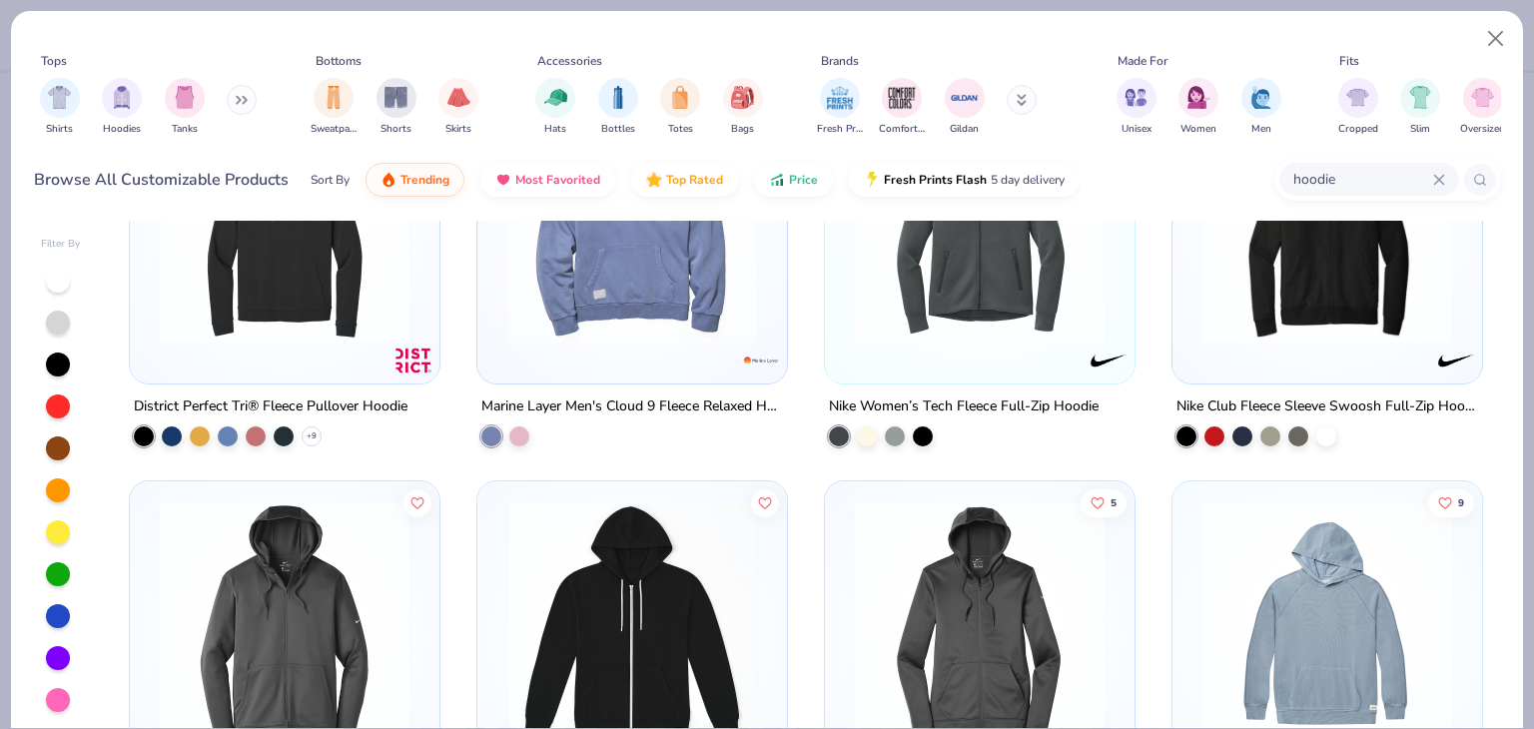
scroll to position [821, 0]
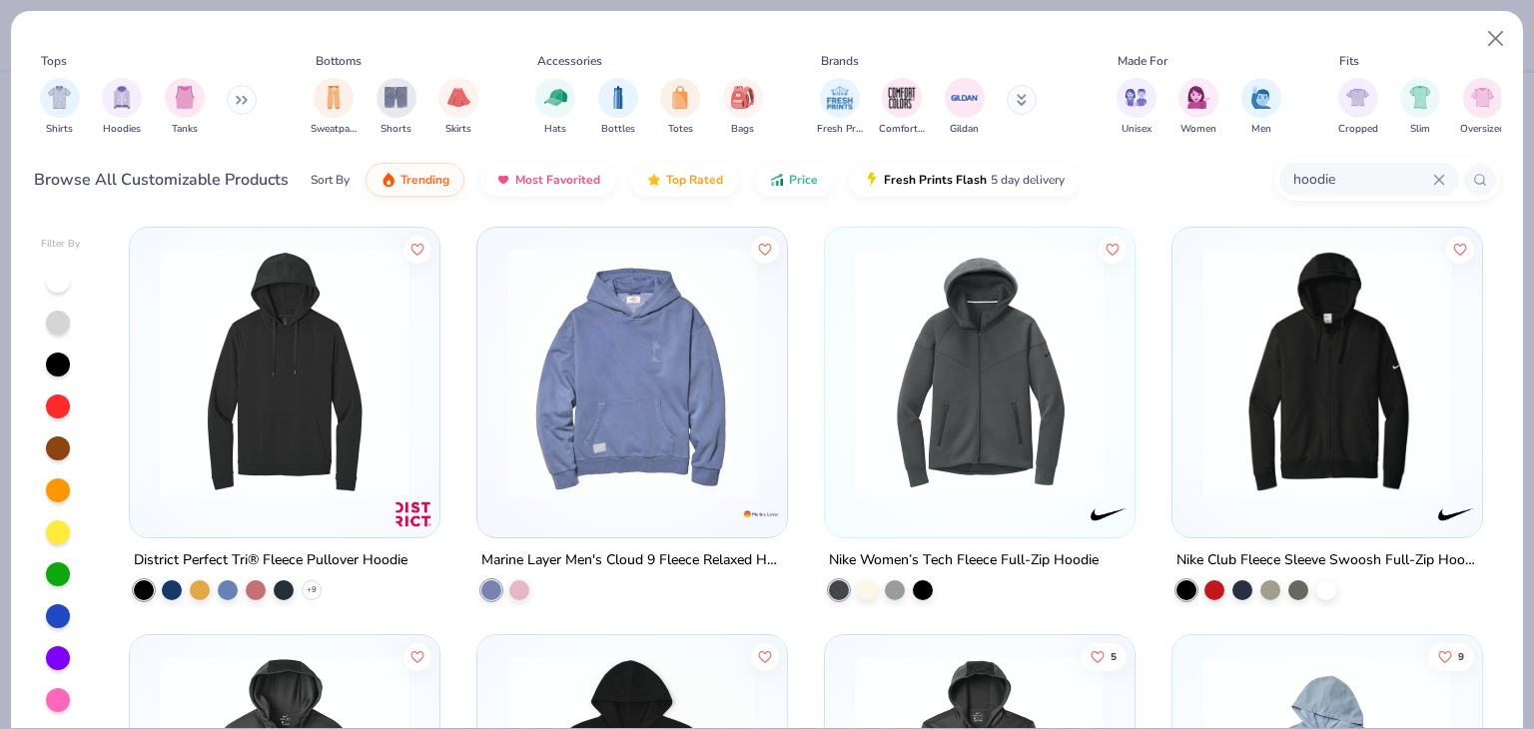
click at [635, 387] on img at bounding box center [632, 372] width 270 height 250
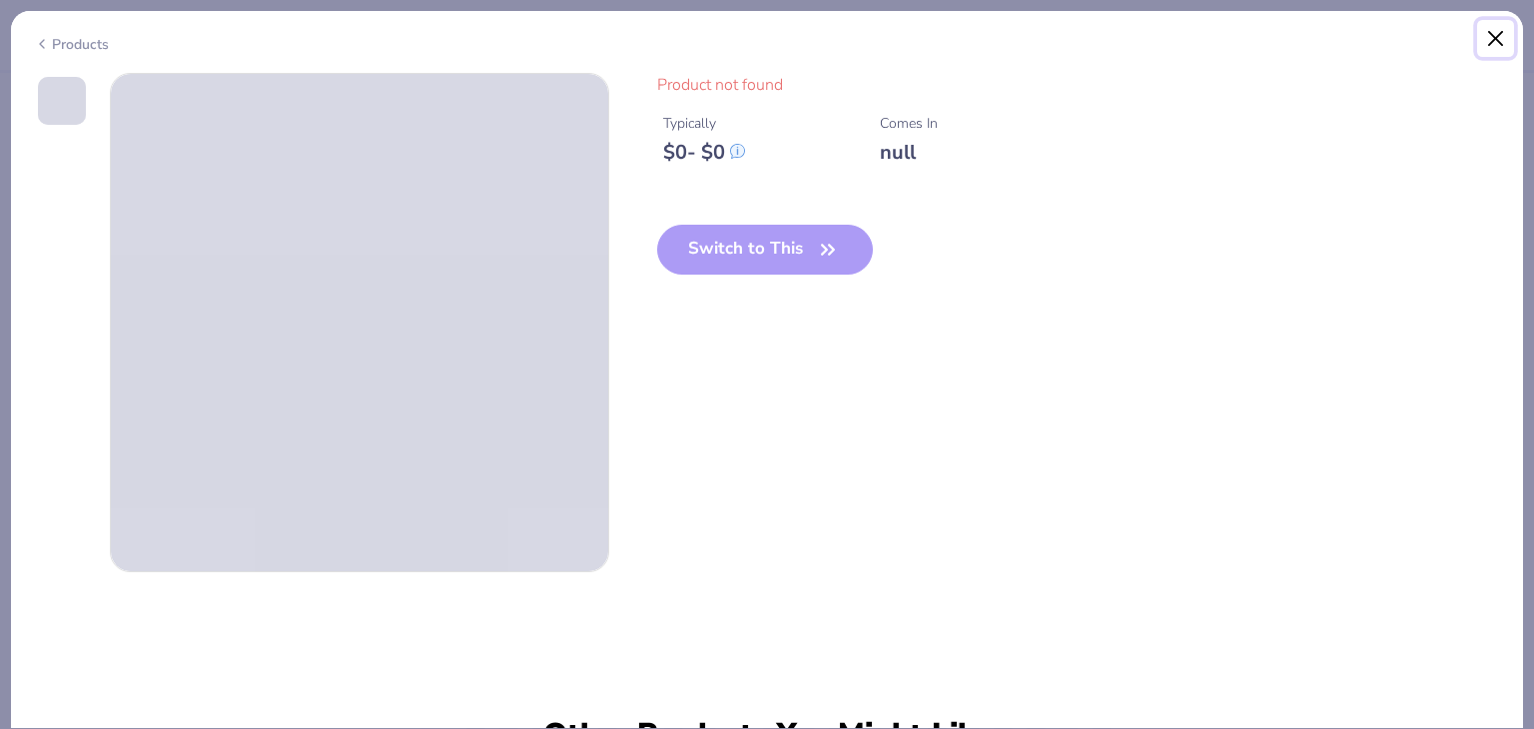
click at [1505, 45] on button "Close" at bounding box center [1496, 39] width 38 height 38
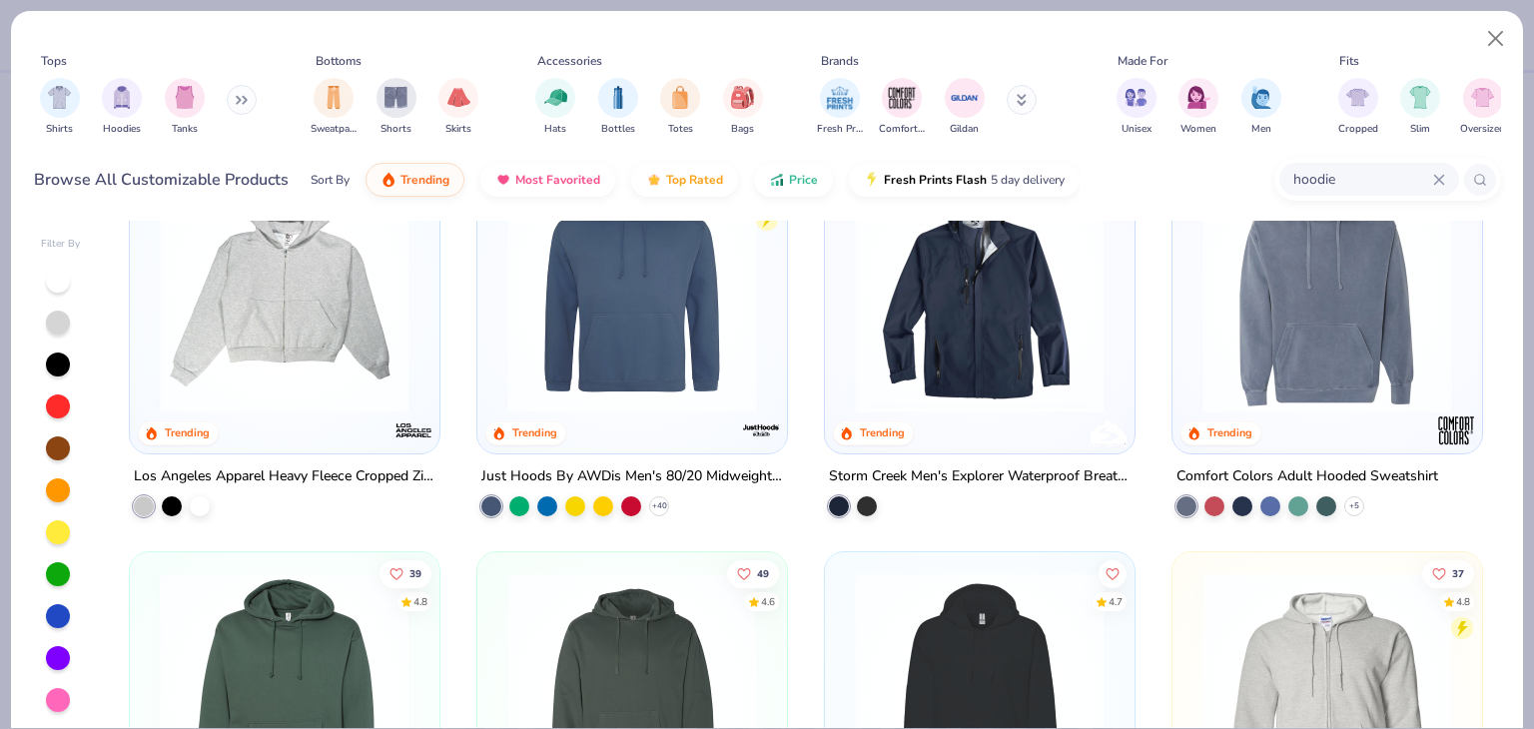
scroll to position [6211, 0]
click at [212, 473] on div "Los Angeles Apparel Heavy Fleece Cropped Zip Up" at bounding box center [285, 477] width 302 height 25
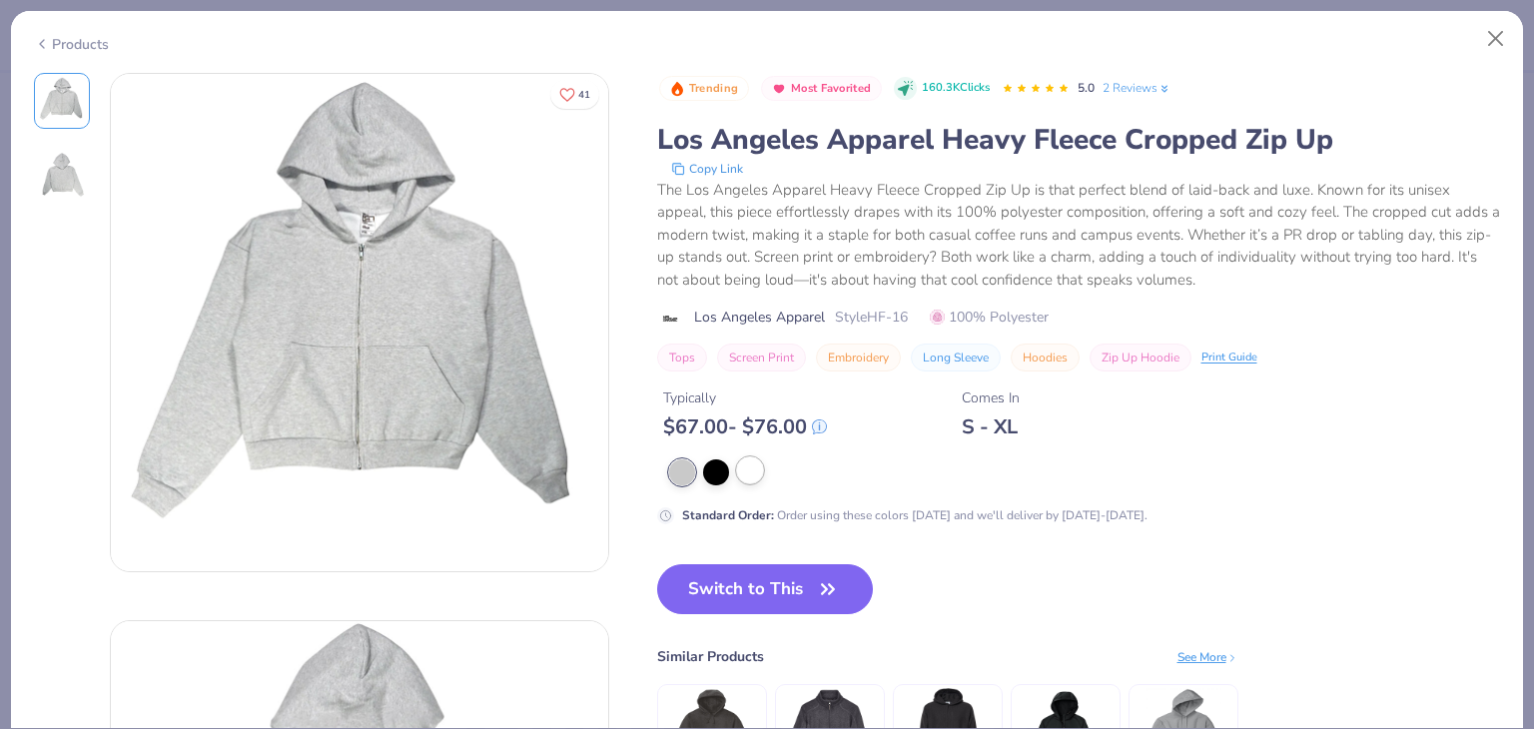
click at [746, 469] on div at bounding box center [750, 471] width 26 height 26
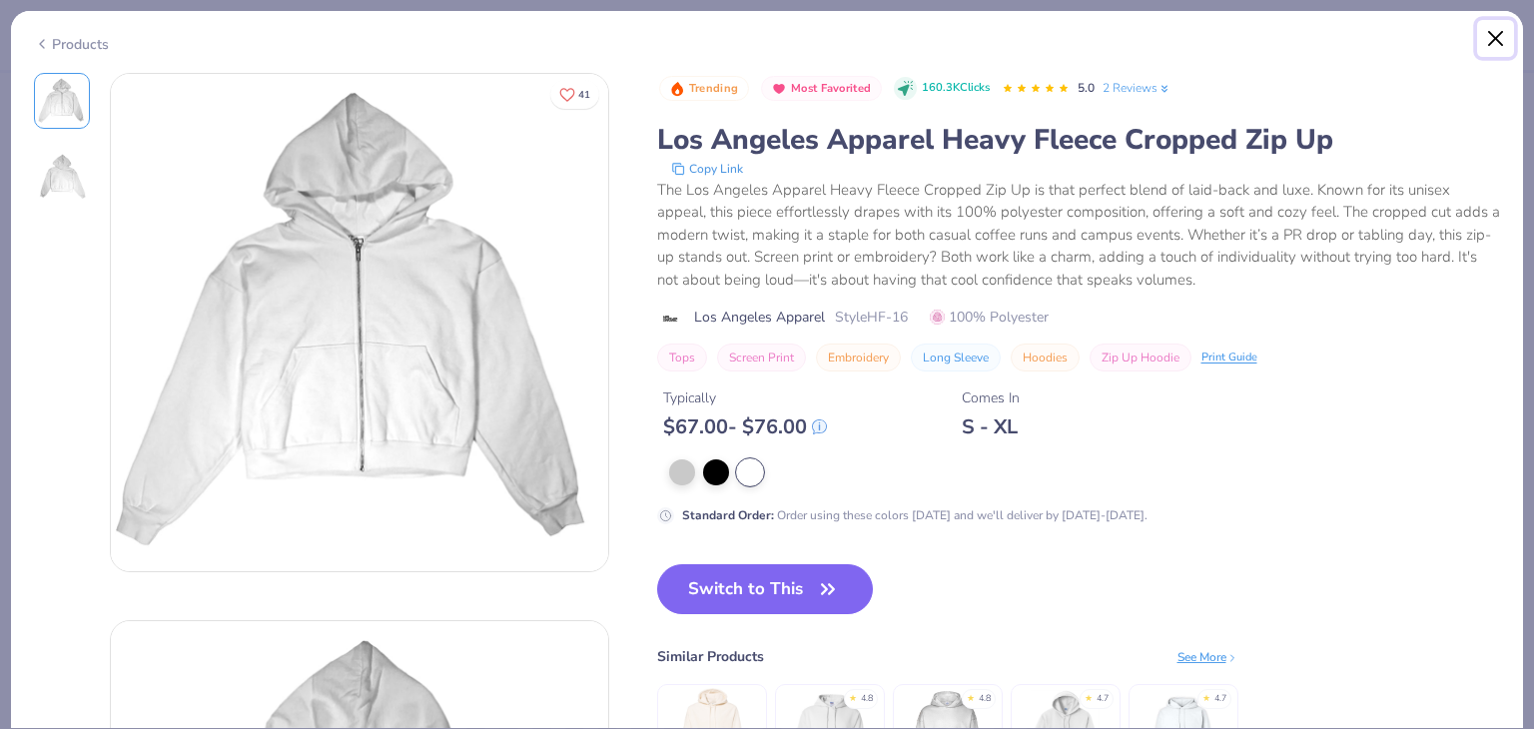
click at [1499, 28] on button "Close" at bounding box center [1496, 39] width 38 height 38
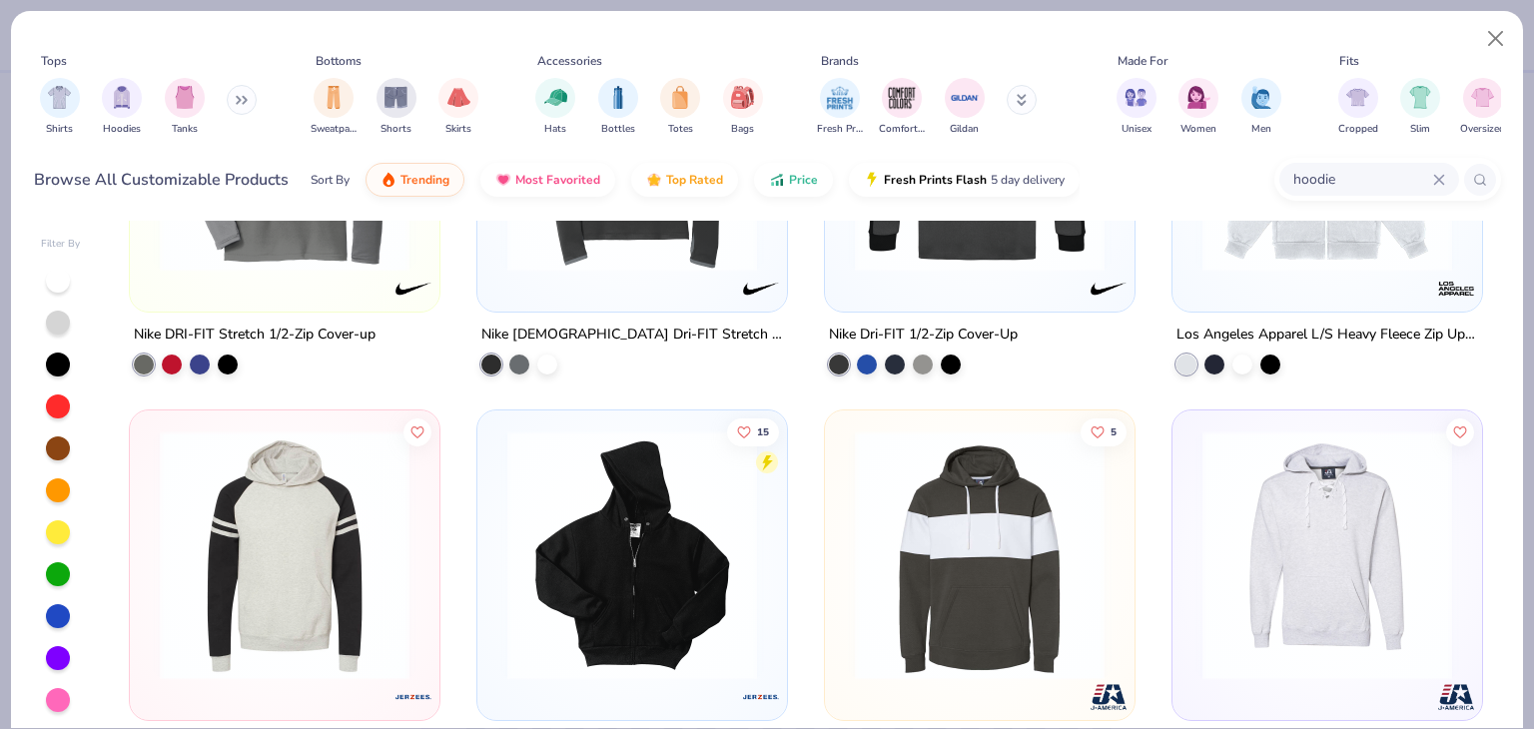
scroll to position [11278, 0]
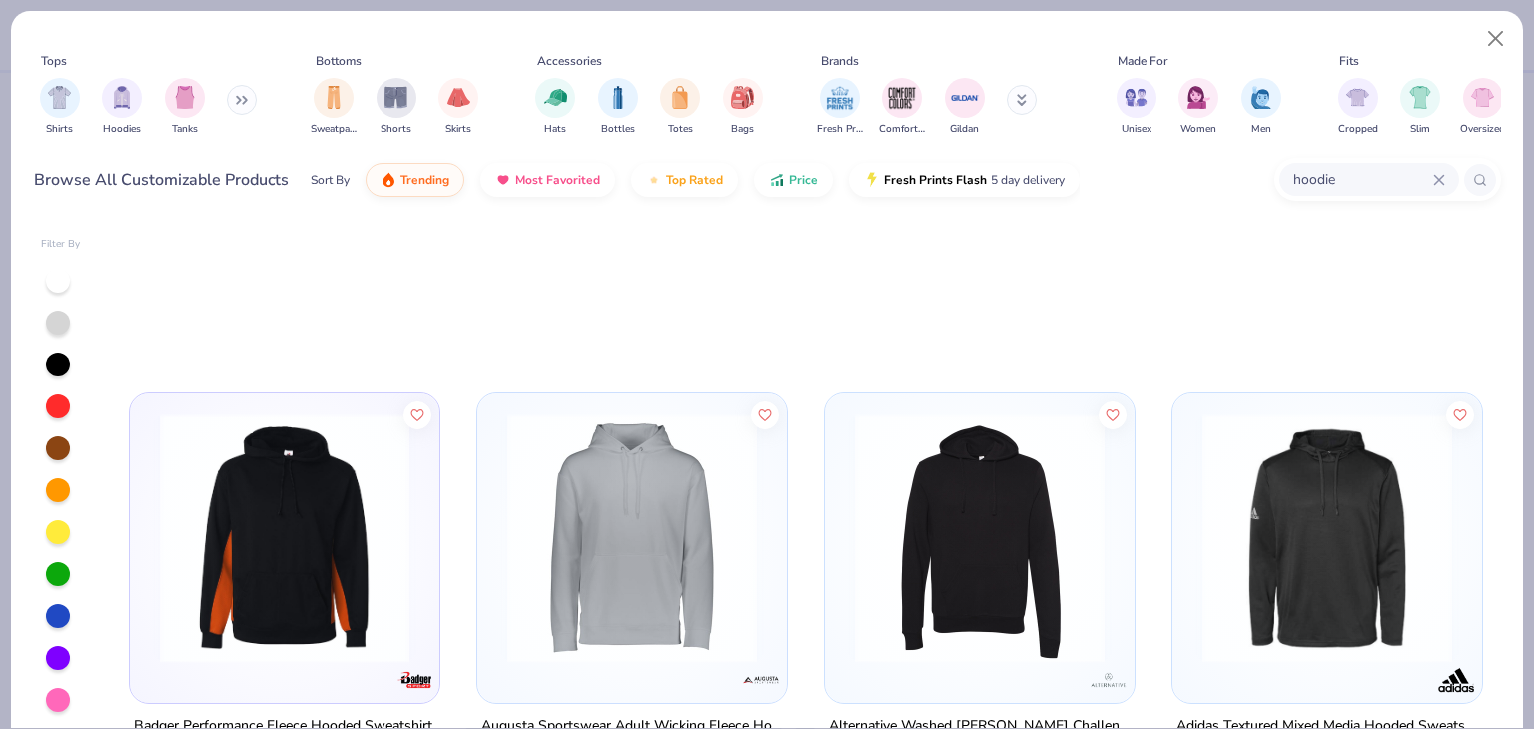
scroll to position [15016, 0]
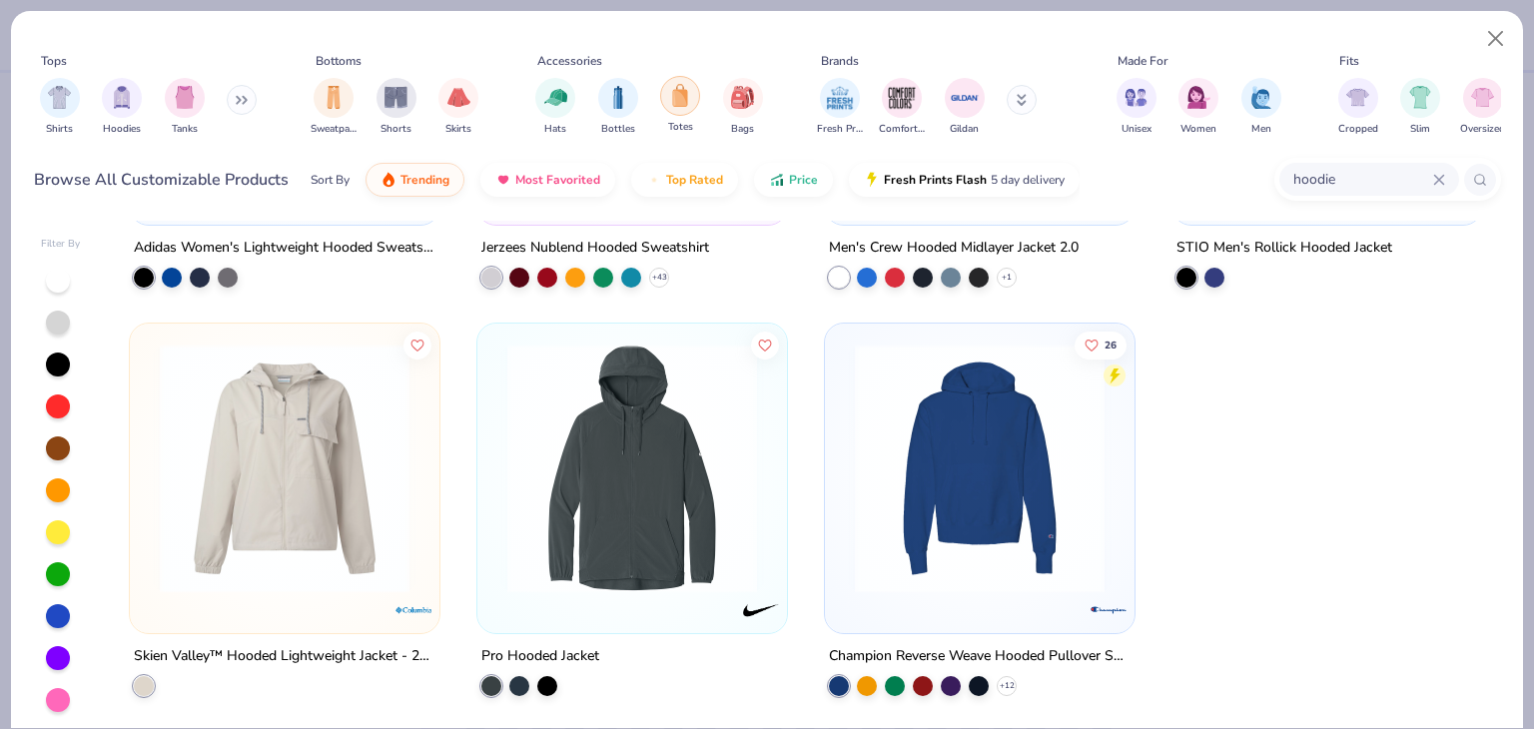
click at [686, 93] on img "filter for Totes" at bounding box center [680, 95] width 22 height 23
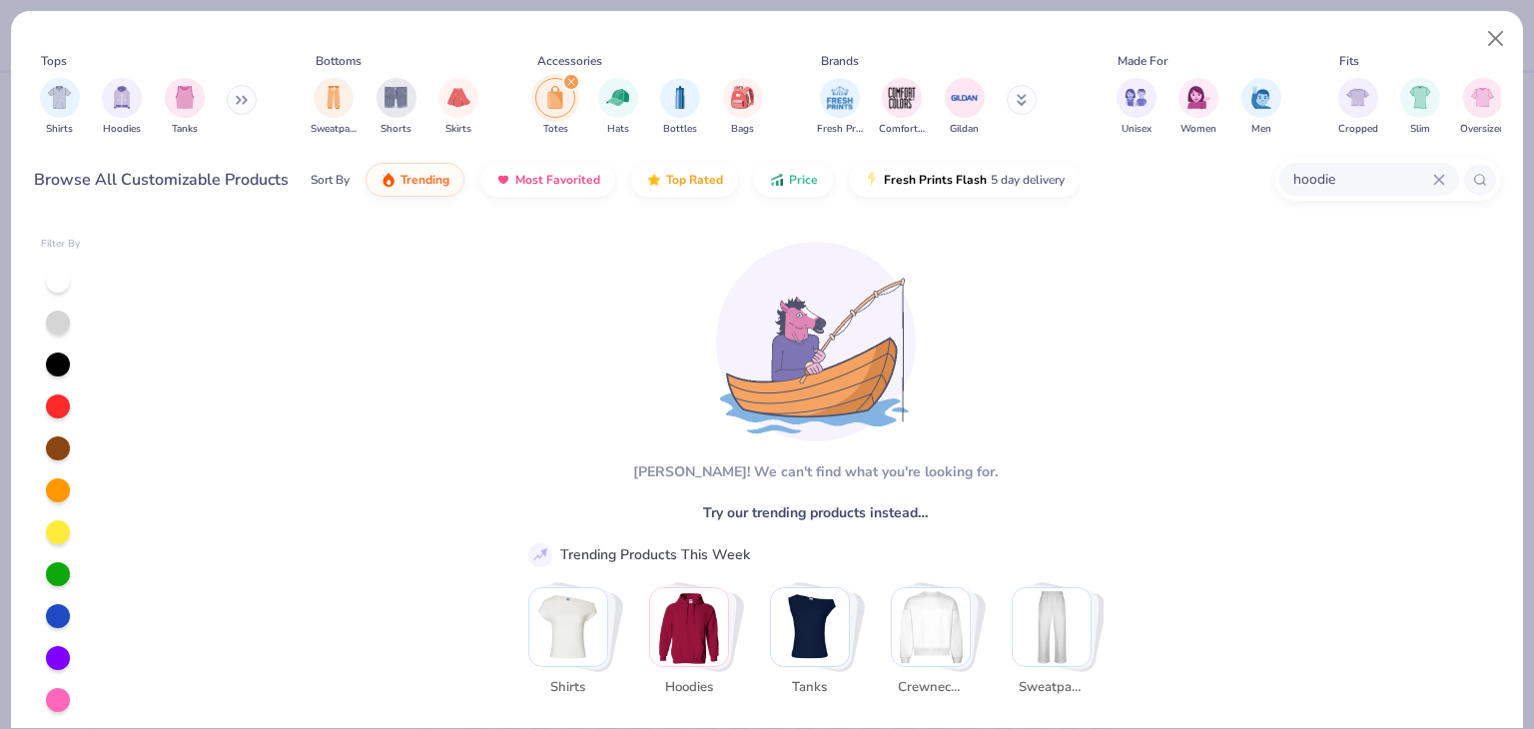
click at [239, 99] on icon at bounding box center [242, 100] width 12 height 10
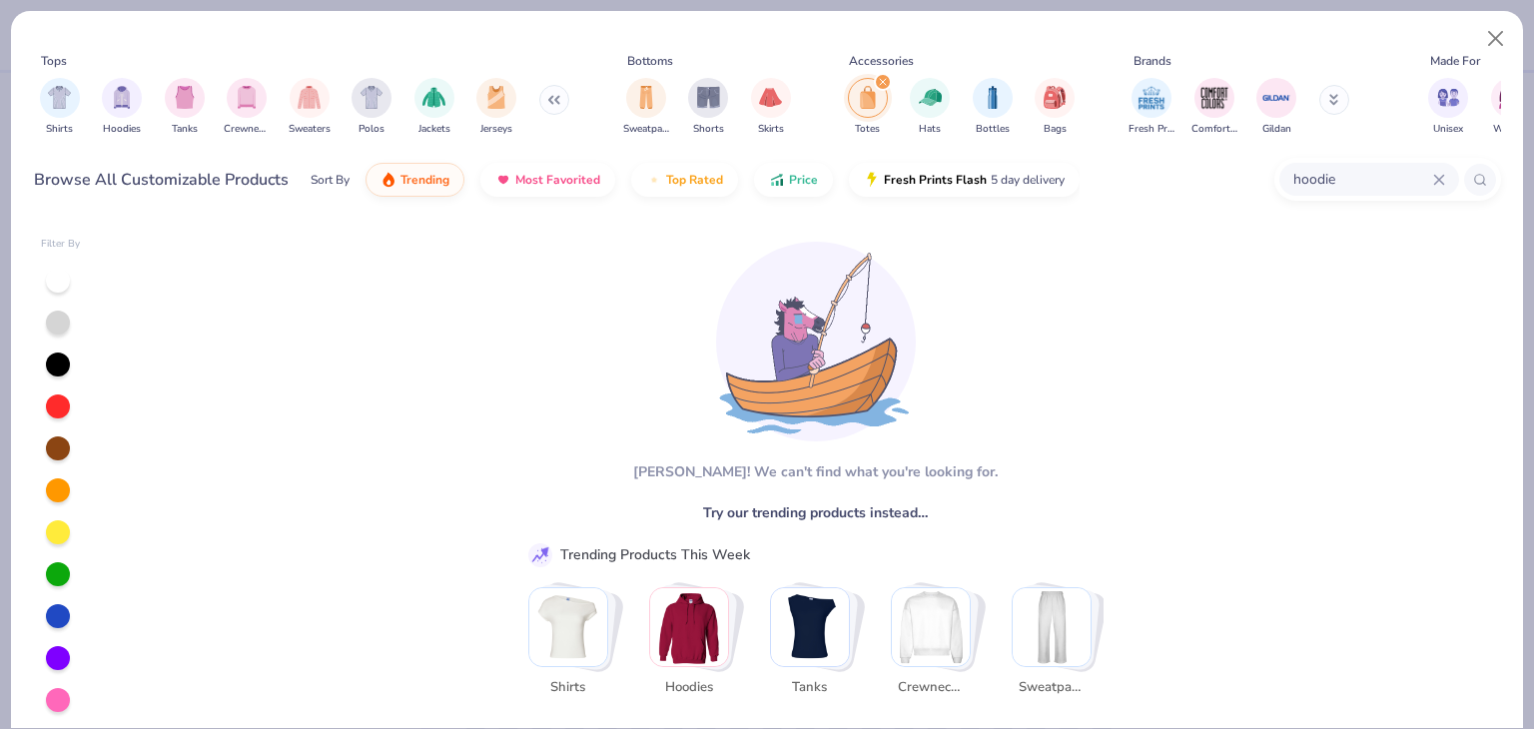
click at [881, 111] on div "filter for Totes" at bounding box center [868, 98] width 40 height 40
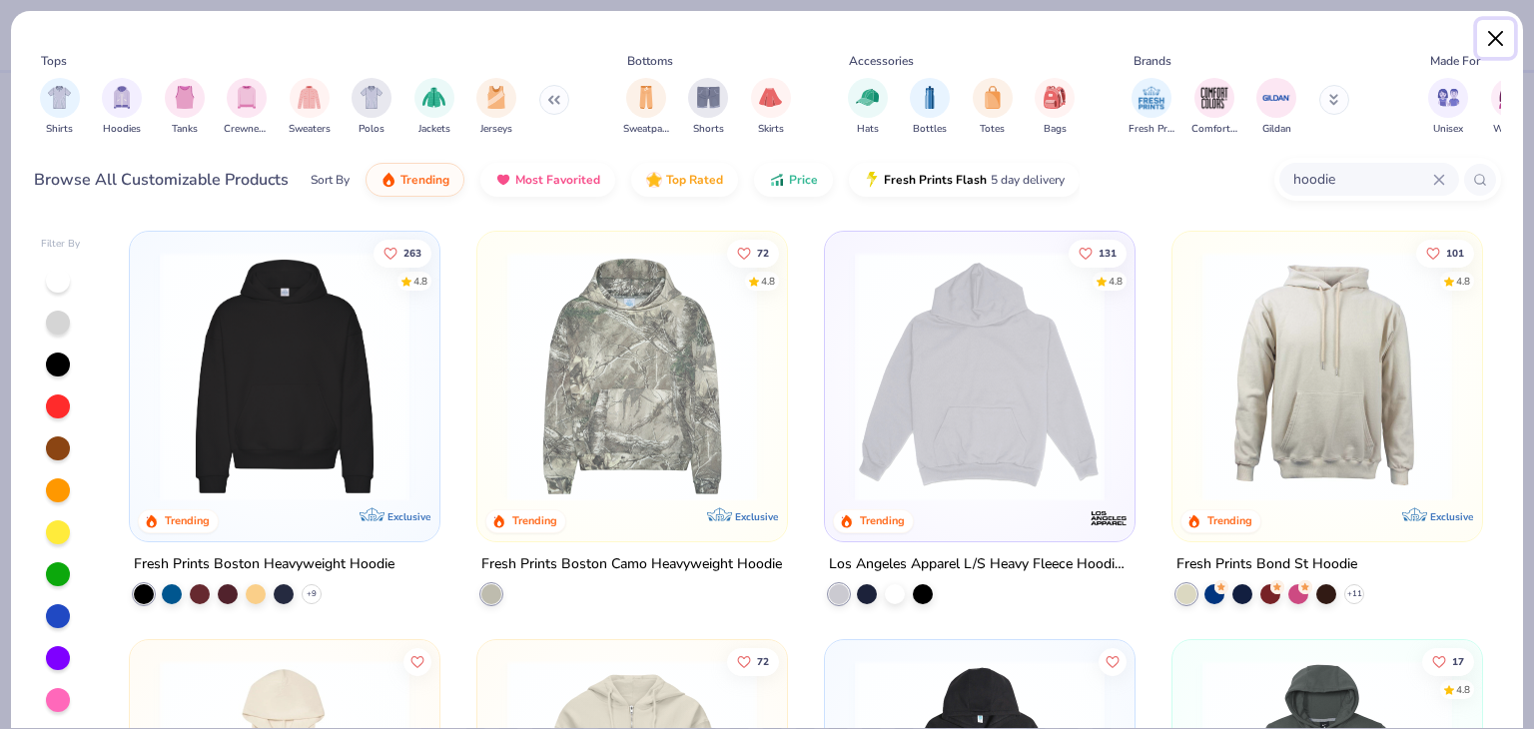
click at [1500, 43] on button "Close" at bounding box center [1496, 39] width 38 height 38
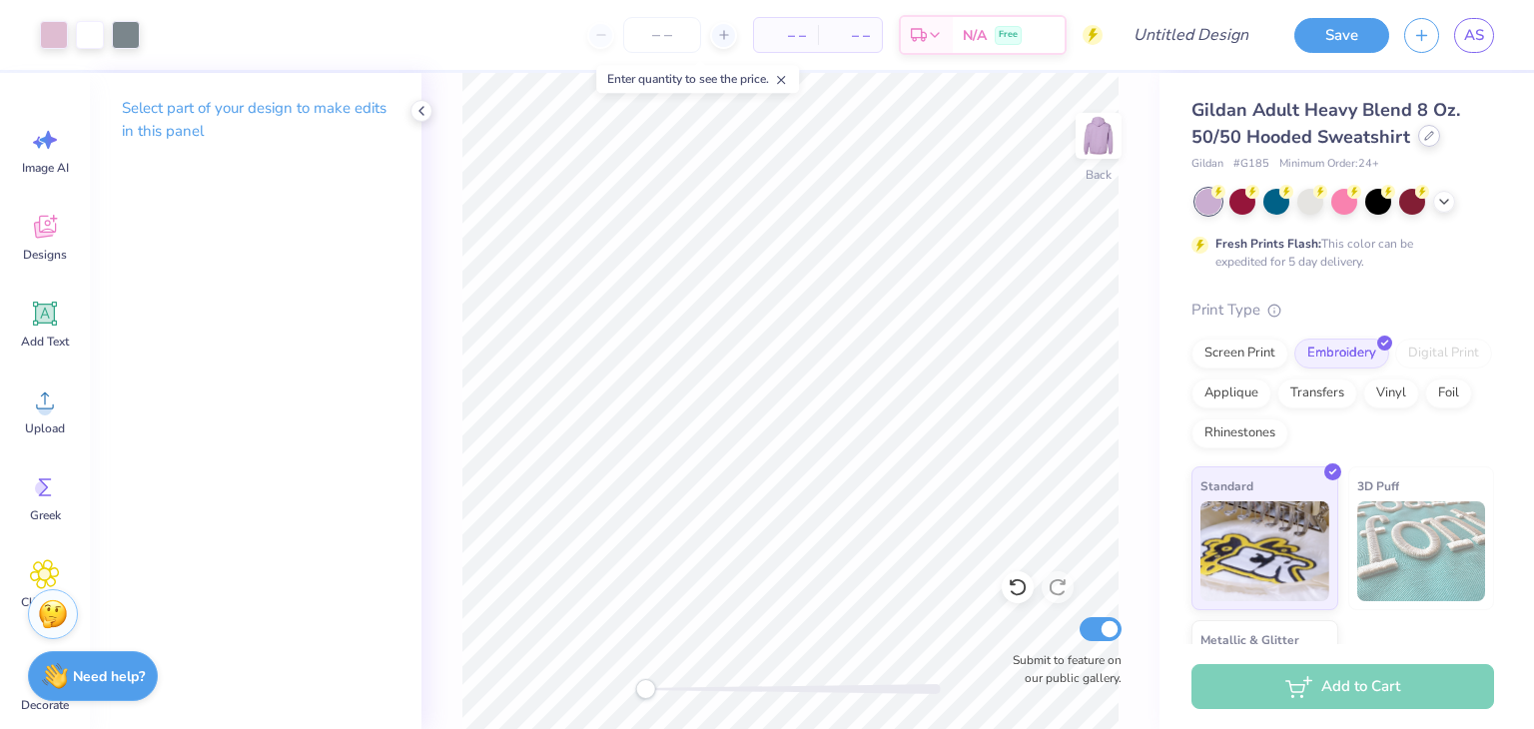
click at [1430, 141] on div at bounding box center [1429, 136] width 22 height 22
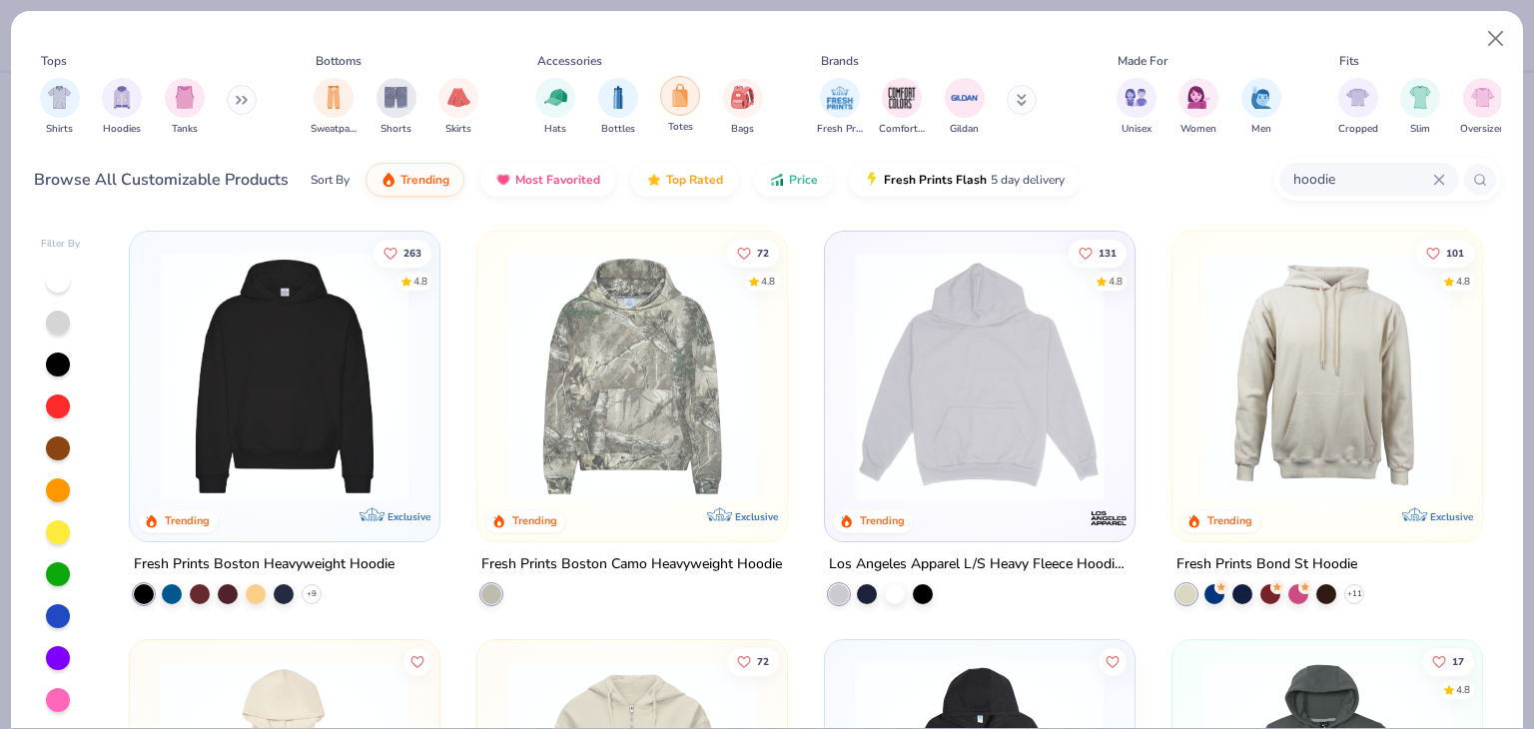
click at [667, 96] on div "filter for Totes" at bounding box center [680, 96] width 40 height 40
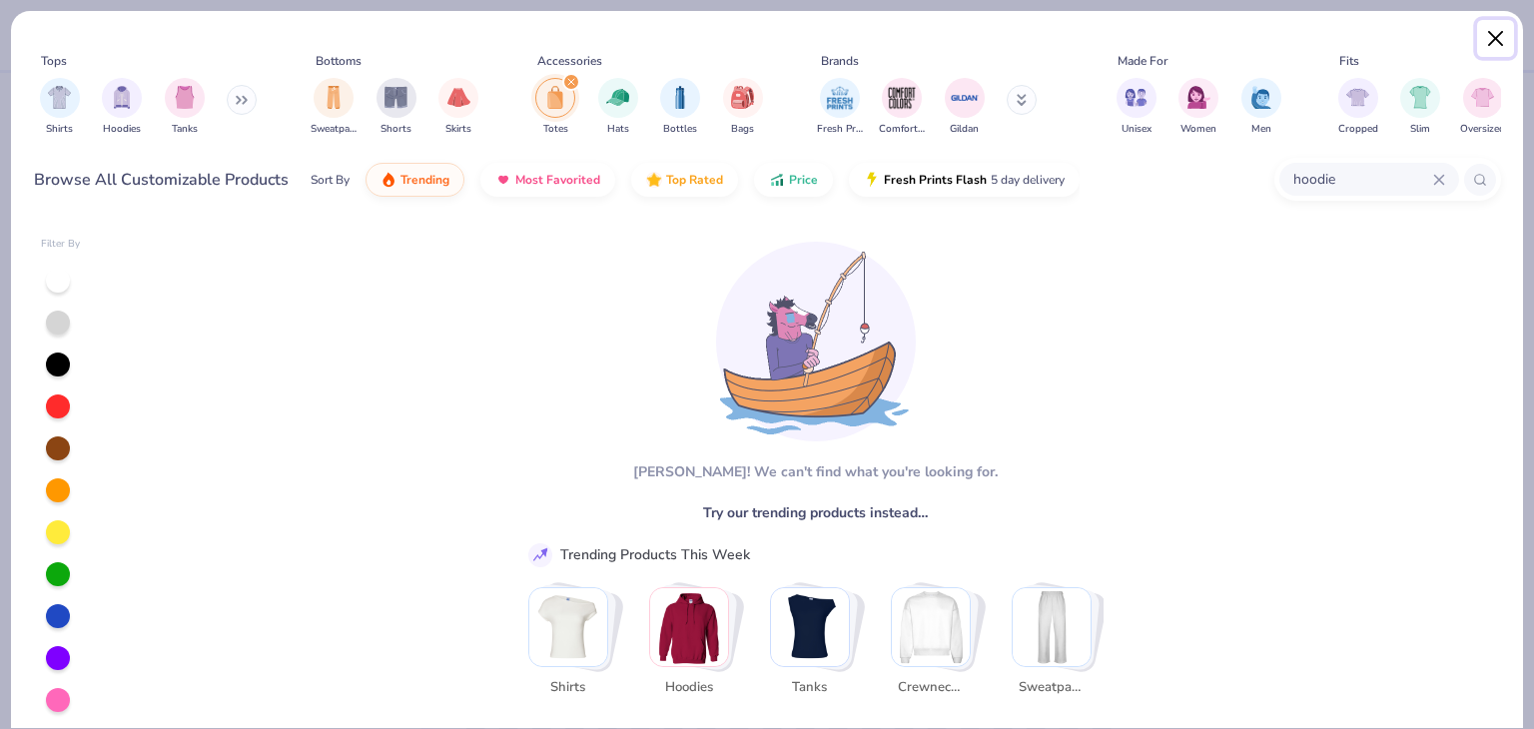
click at [1502, 32] on button "Close" at bounding box center [1496, 39] width 38 height 38
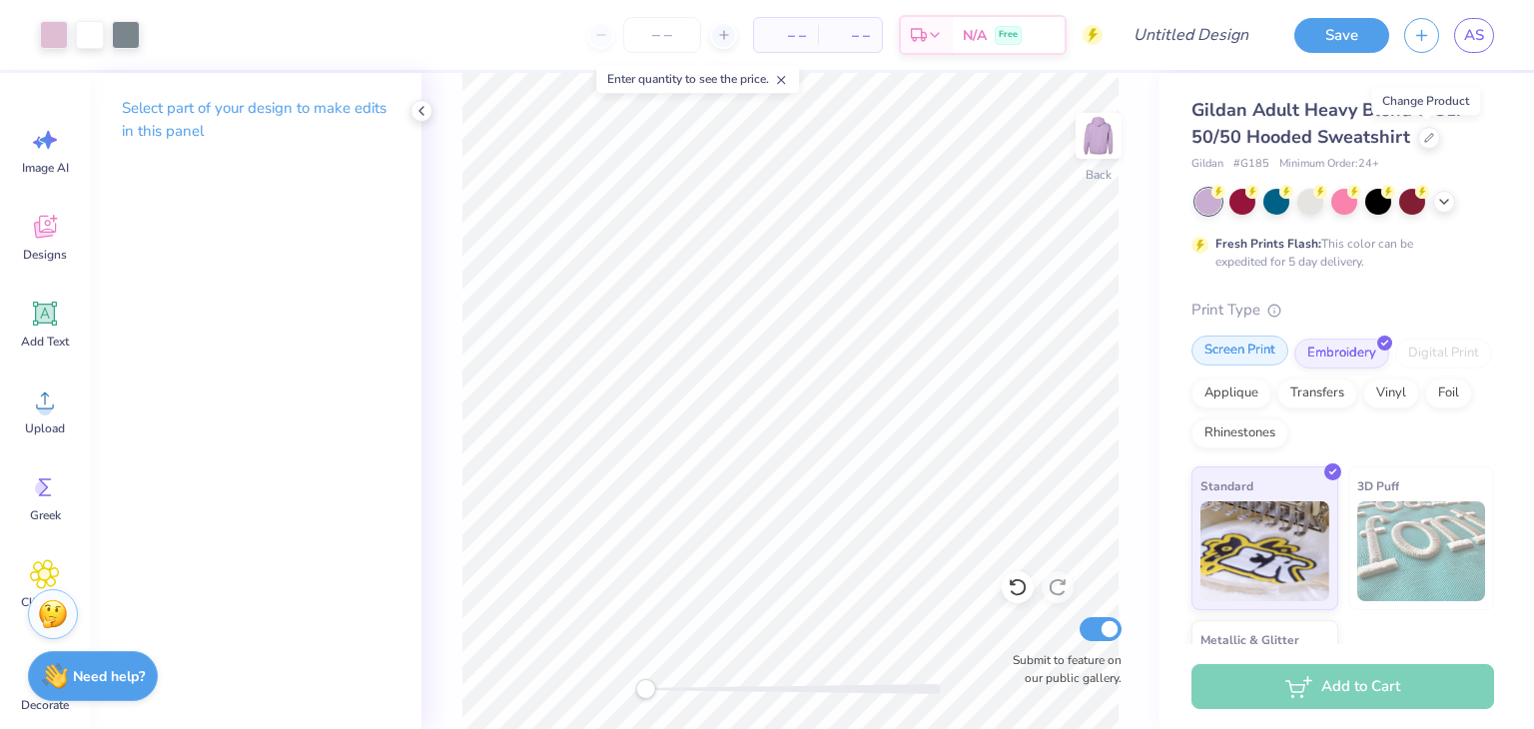
click at [1247, 339] on div "Screen Print" at bounding box center [1240, 351] width 97 height 30
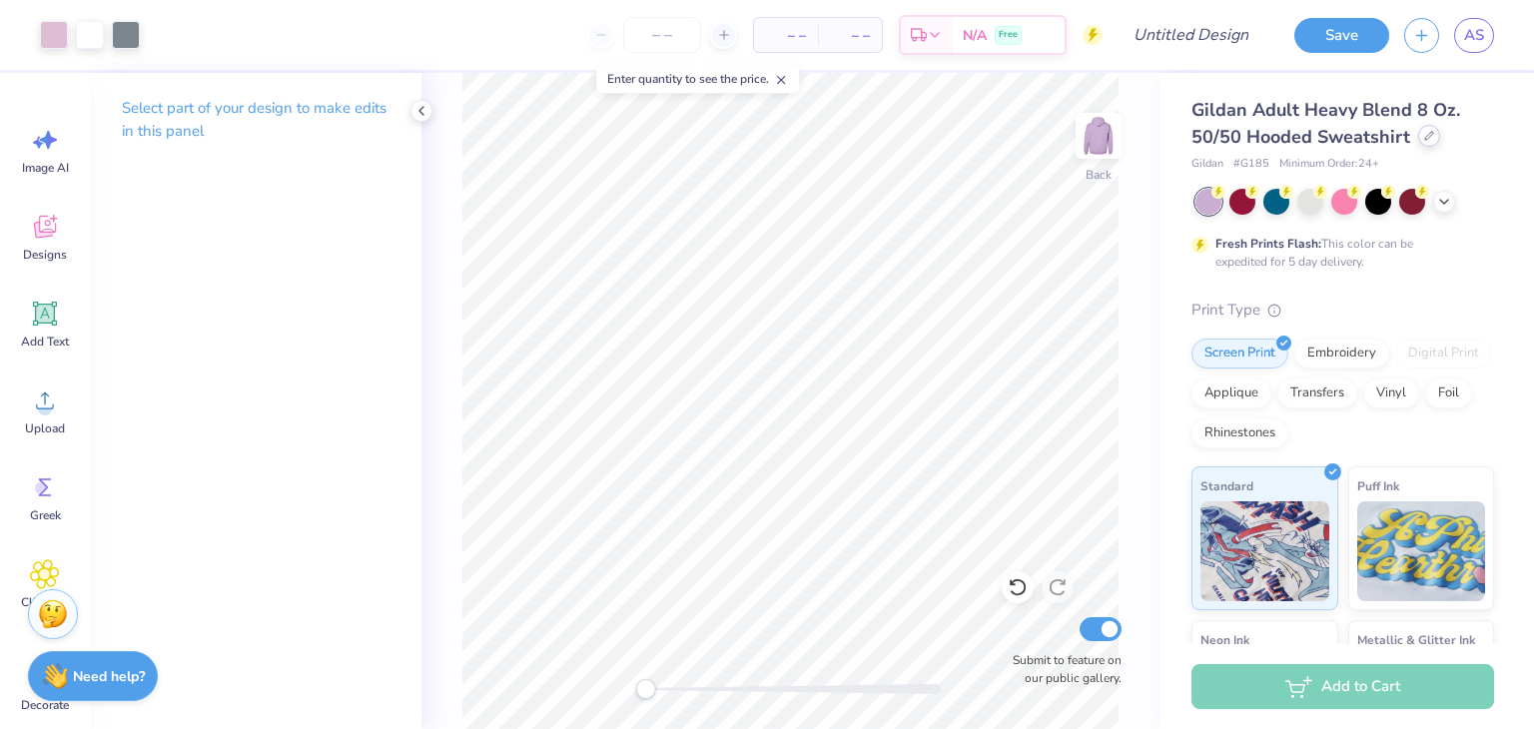
click at [1420, 144] on div at bounding box center [1429, 136] width 22 height 22
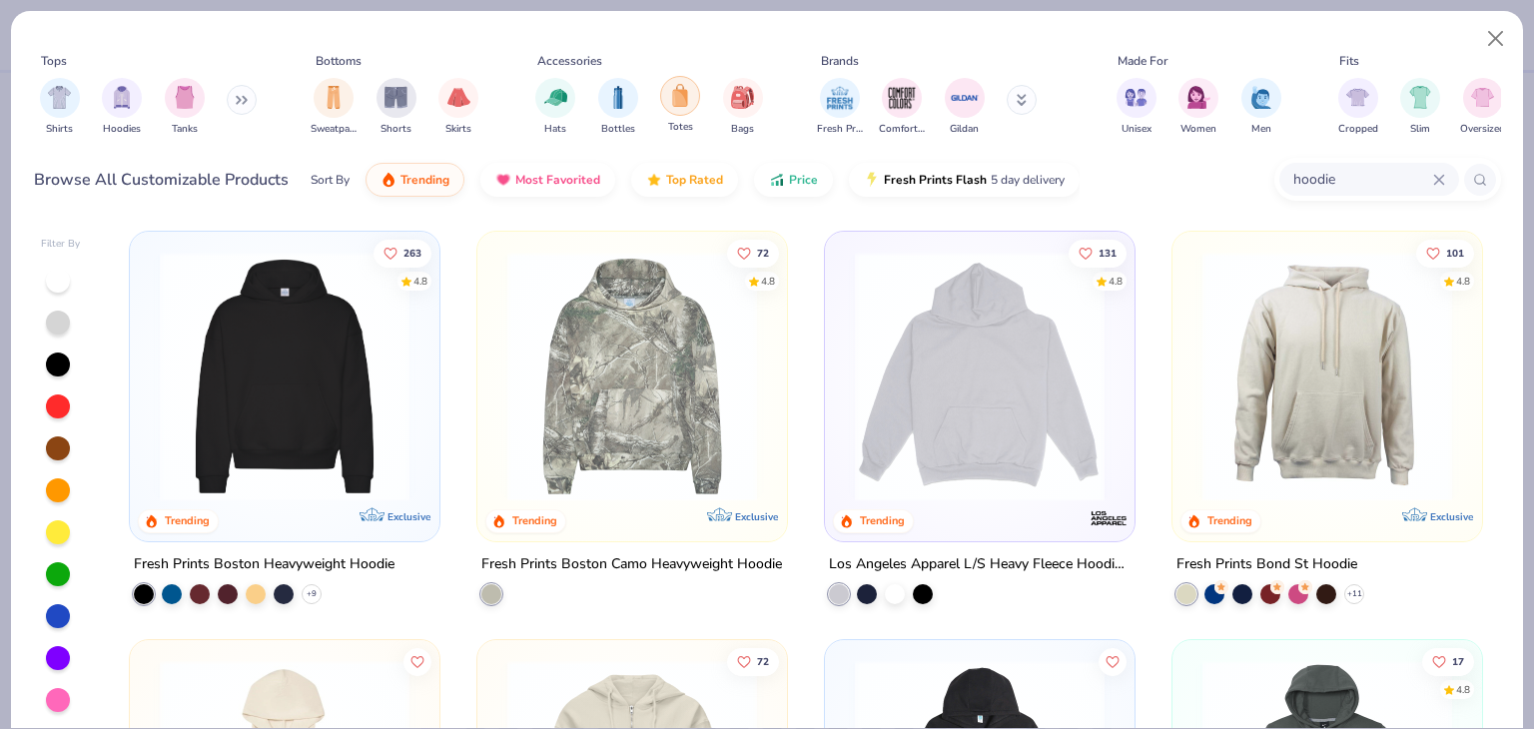
click at [683, 106] on img "filter for Totes" at bounding box center [680, 95] width 22 height 23
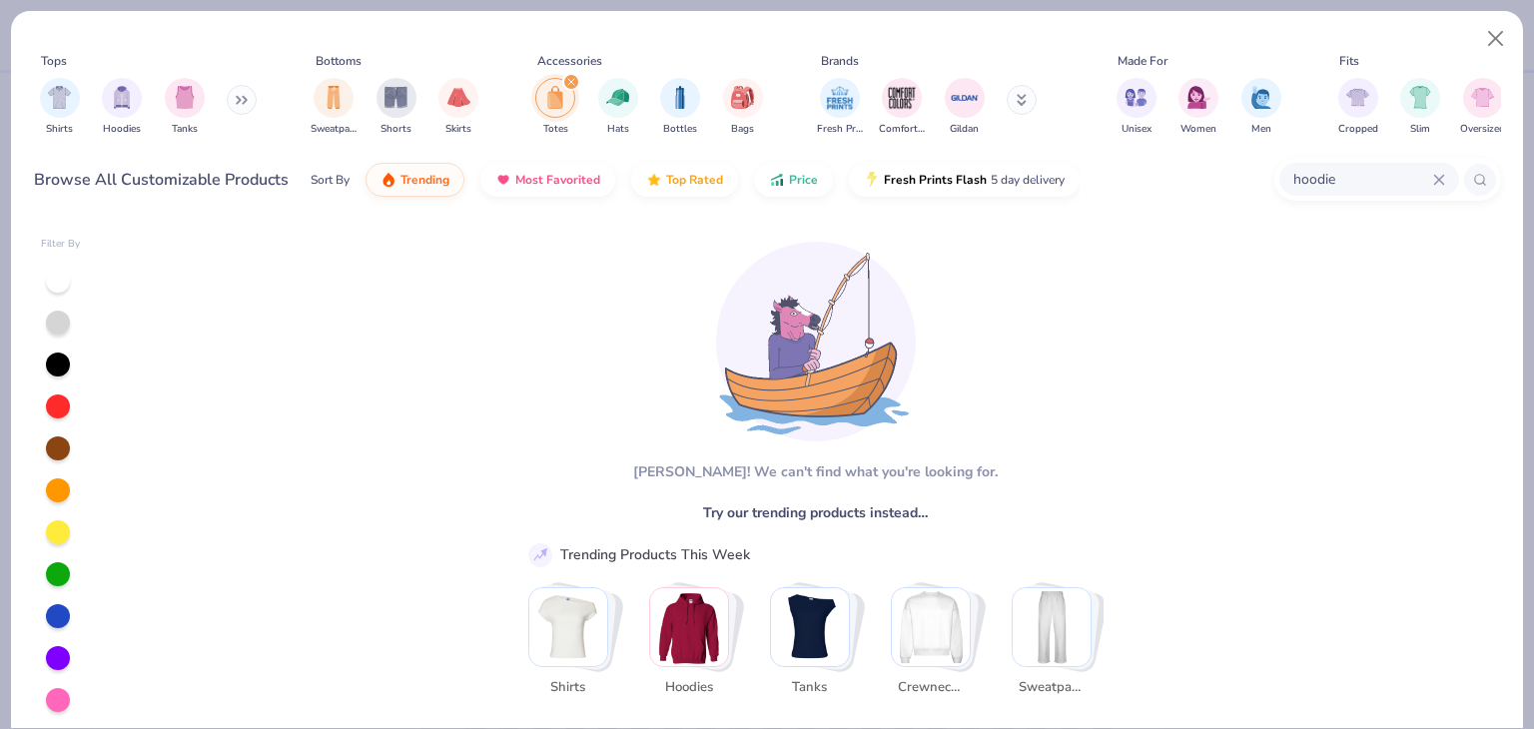
click at [1446, 184] on div "hoodie" at bounding box center [1370, 179] width 180 height 33
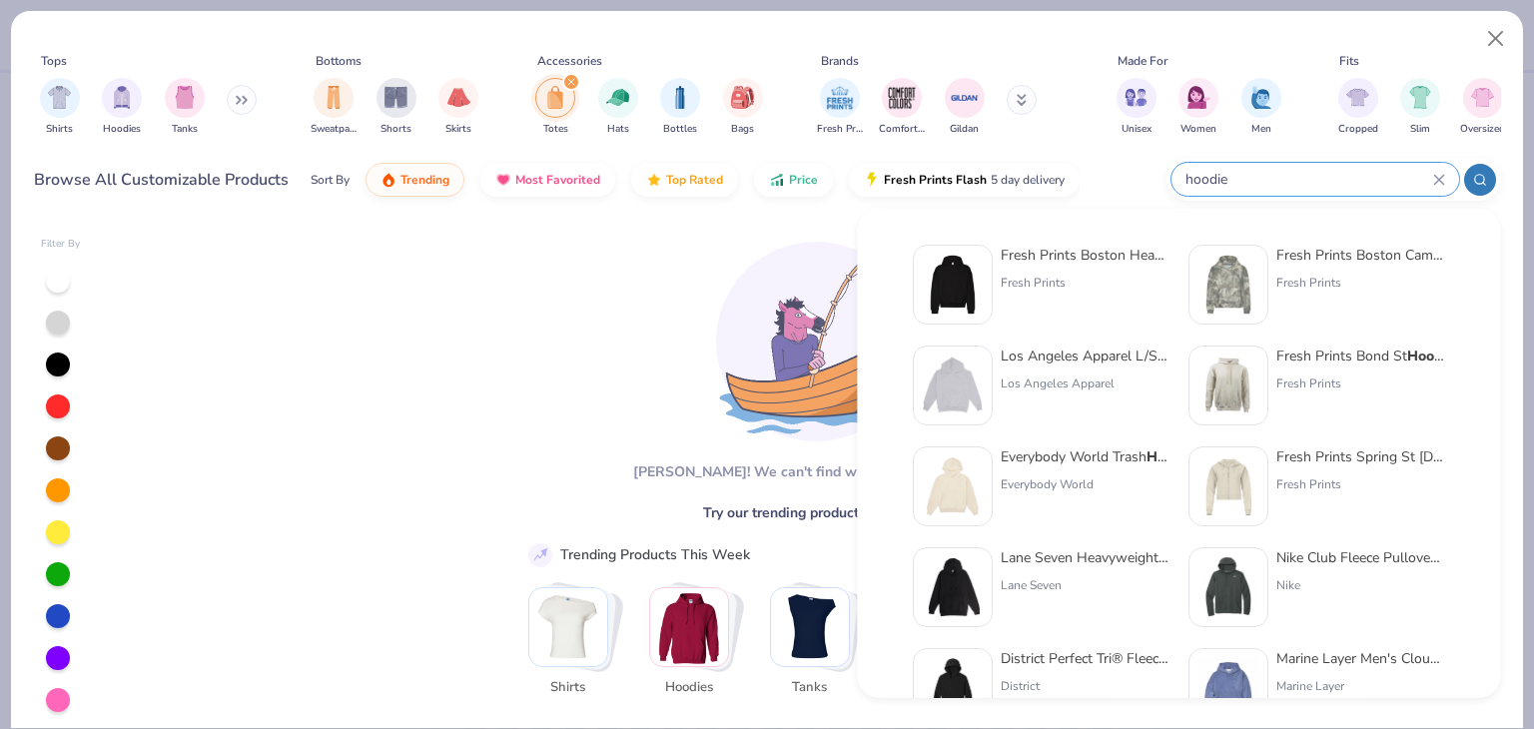
click at [1439, 177] on icon at bounding box center [1439, 180] width 12 height 12
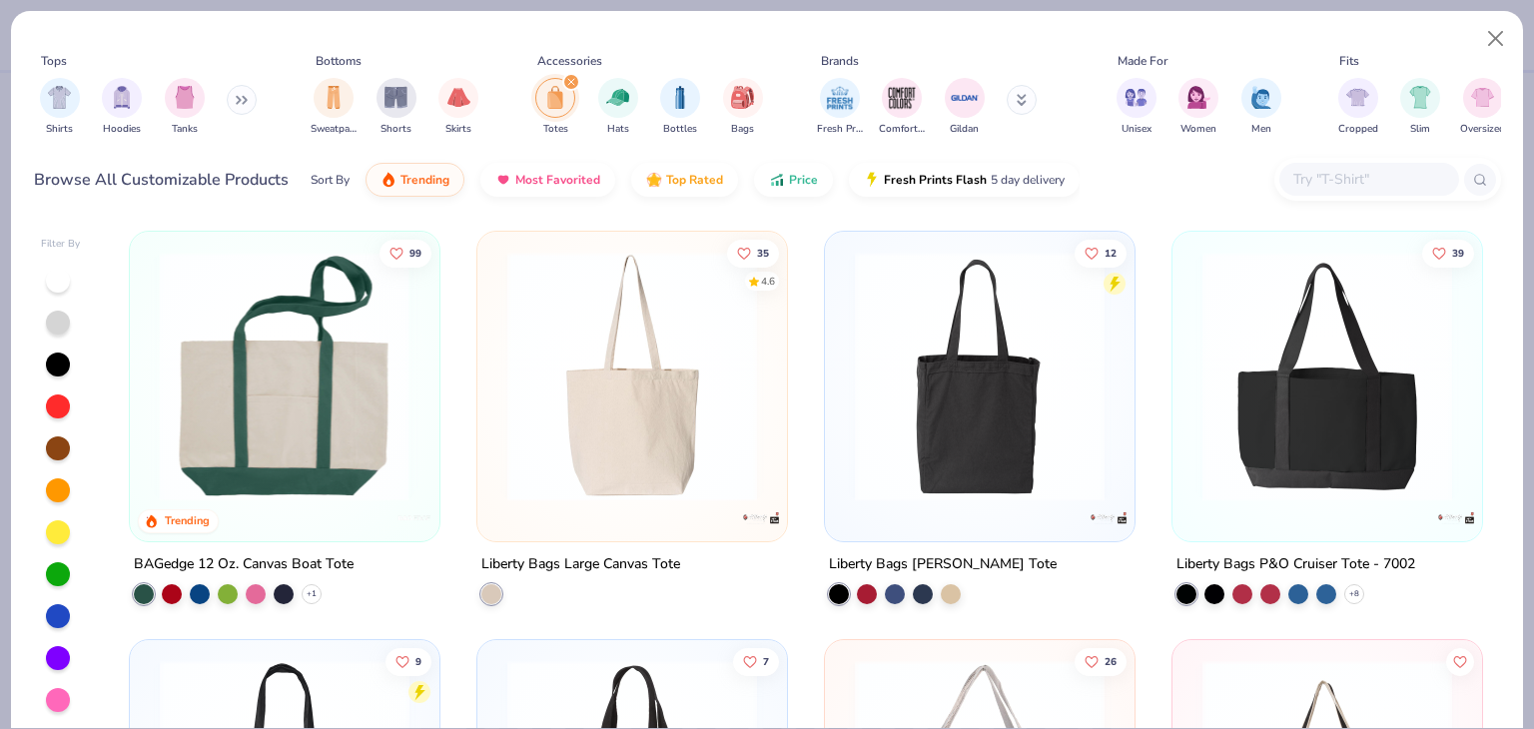
click at [151, 381] on img at bounding box center [16, 377] width 270 height 250
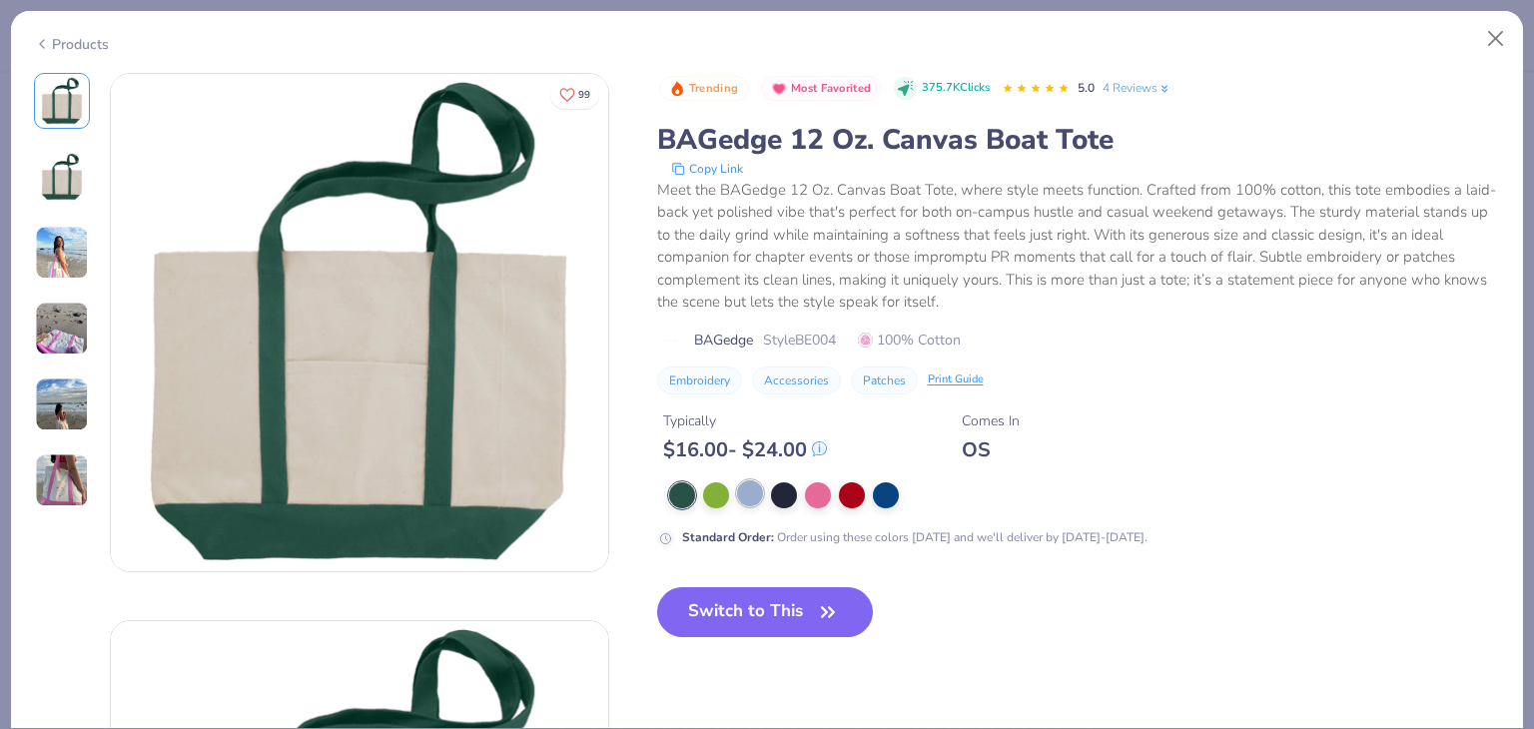
click at [754, 494] on div at bounding box center [750, 493] width 26 height 26
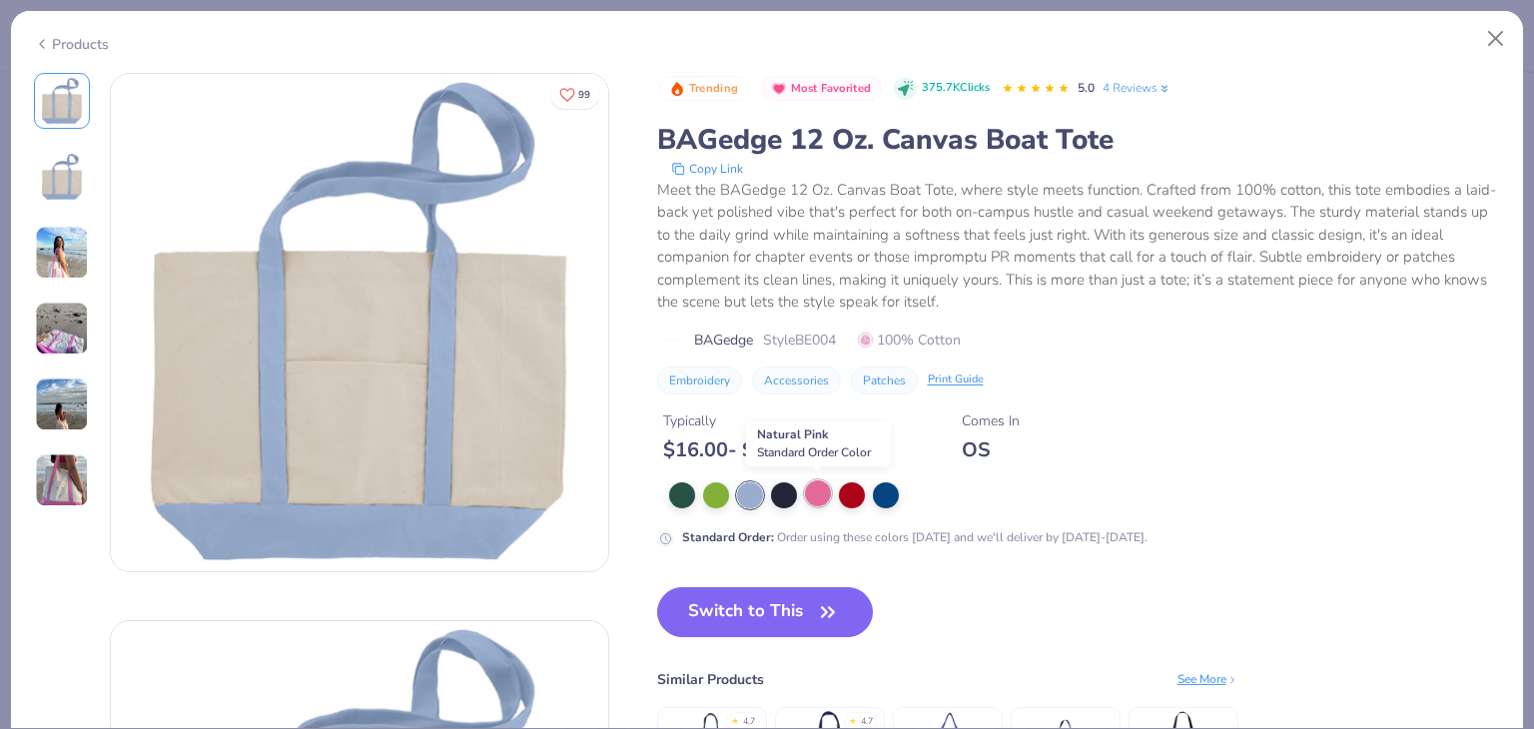
click at [826, 500] on div at bounding box center [818, 493] width 26 height 26
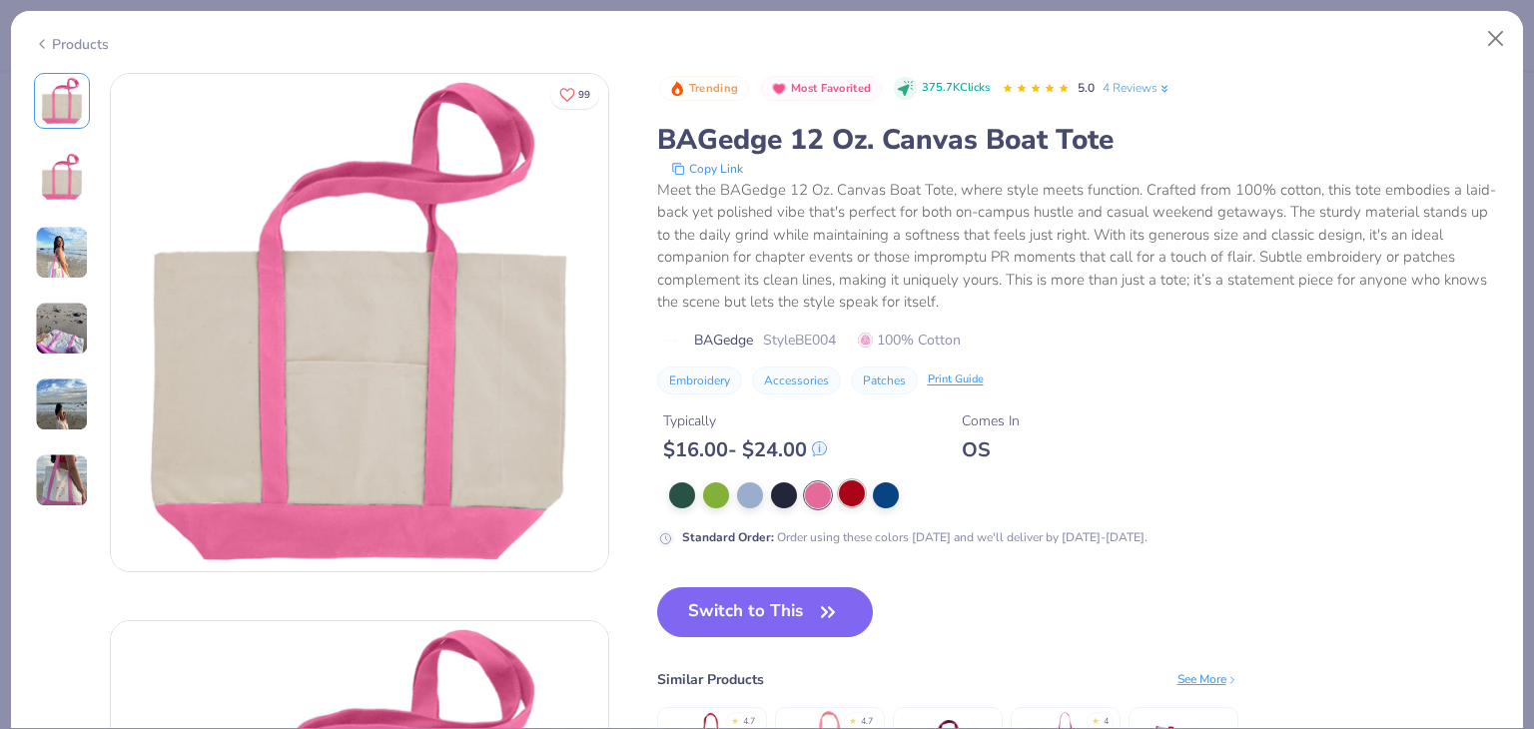
click at [843, 501] on div at bounding box center [852, 493] width 26 height 26
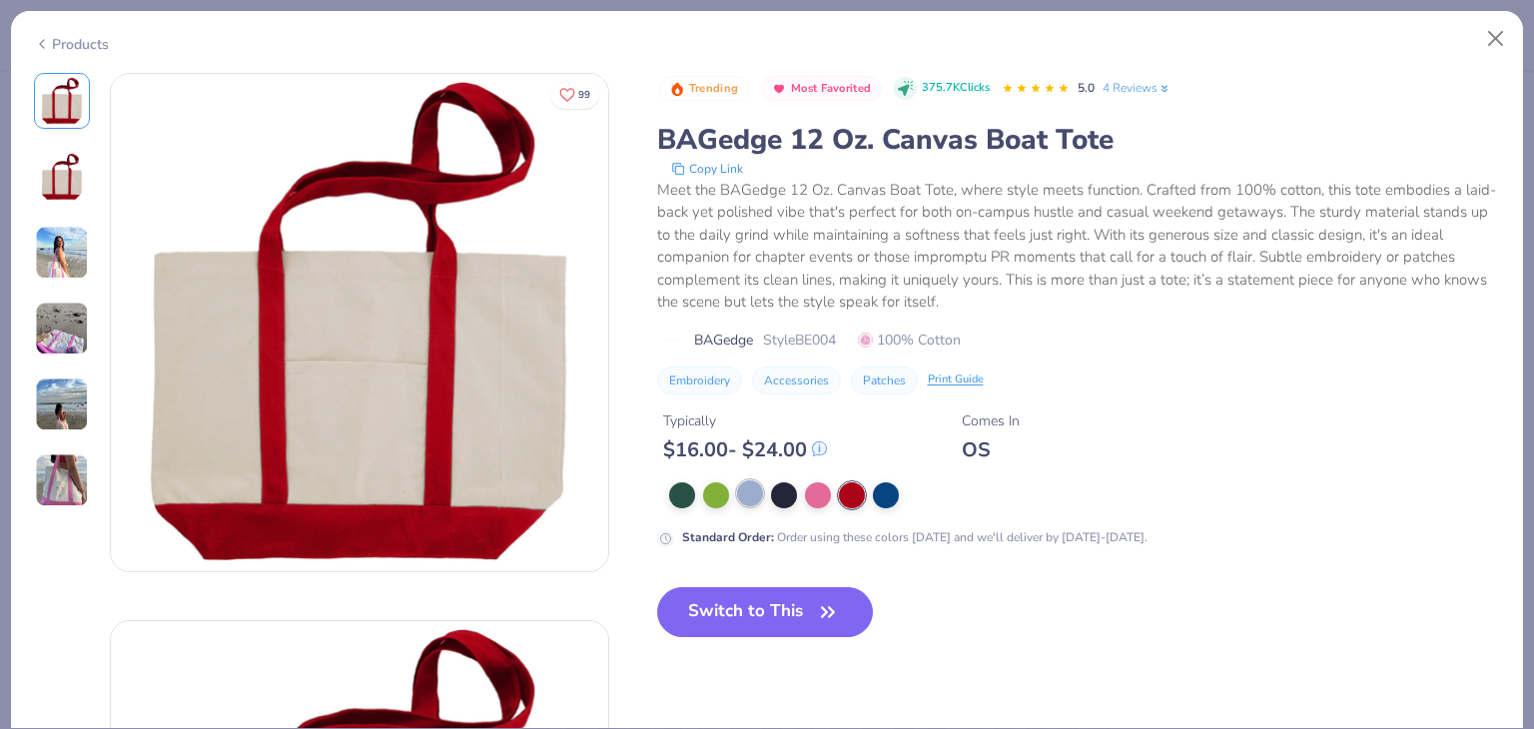
click at [753, 493] on div at bounding box center [750, 493] width 26 height 26
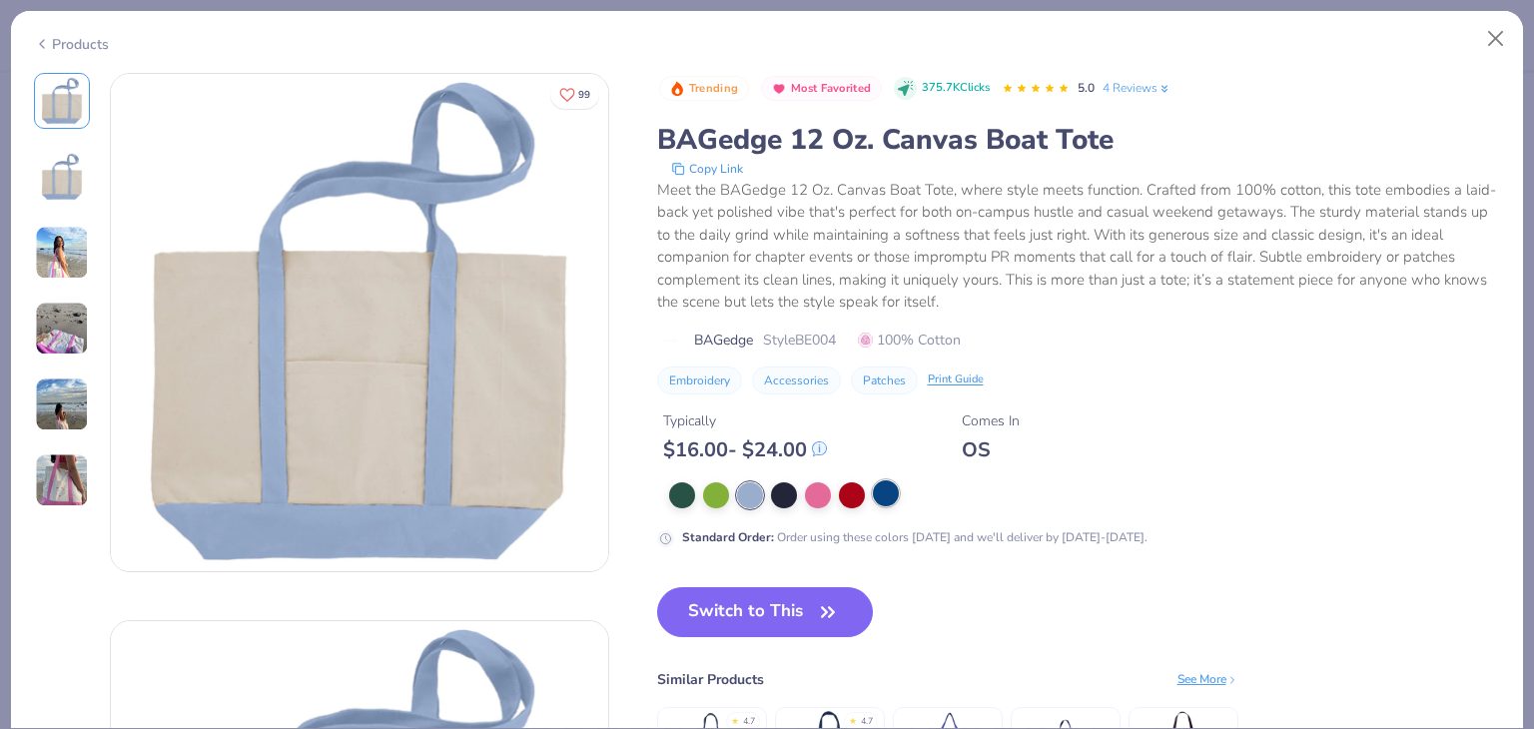
click at [873, 492] on div at bounding box center [886, 493] width 26 height 26
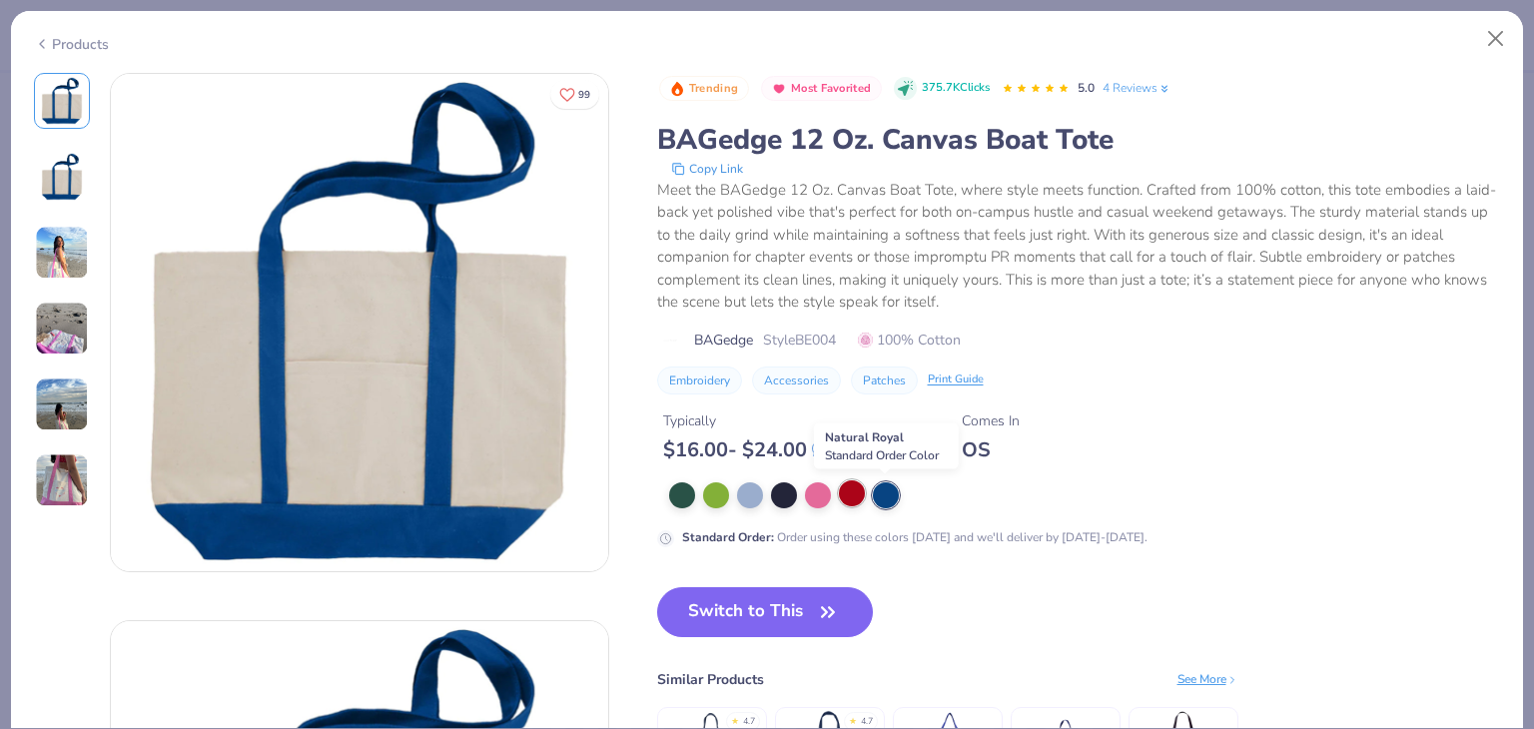
click at [854, 489] on div at bounding box center [852, 493] width 26 height 26
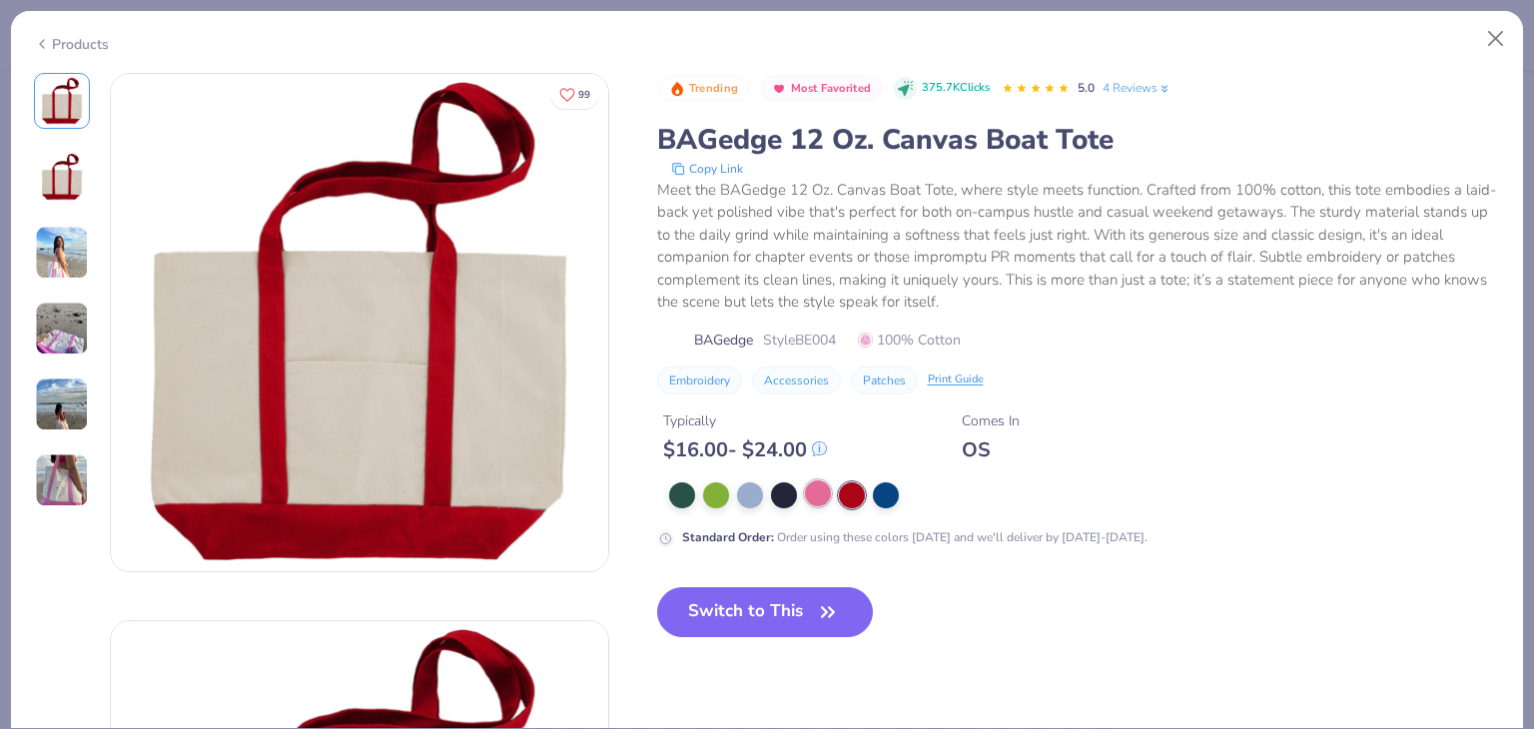
click at [823, 487] on div at bounding box center [818, 493] width 26 height 26
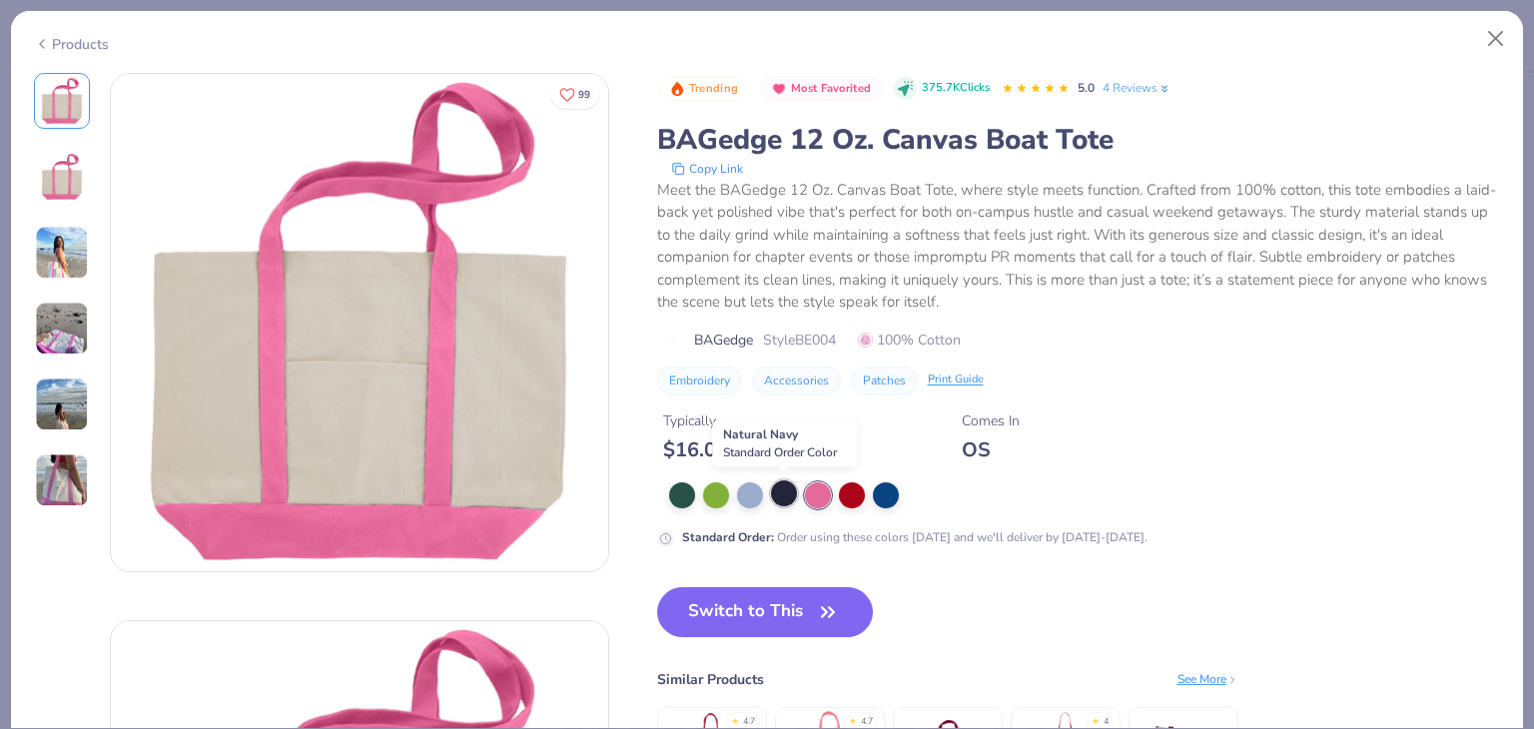
click at [782, 488] on div at bounding box center [784, 493] width 26 height 26
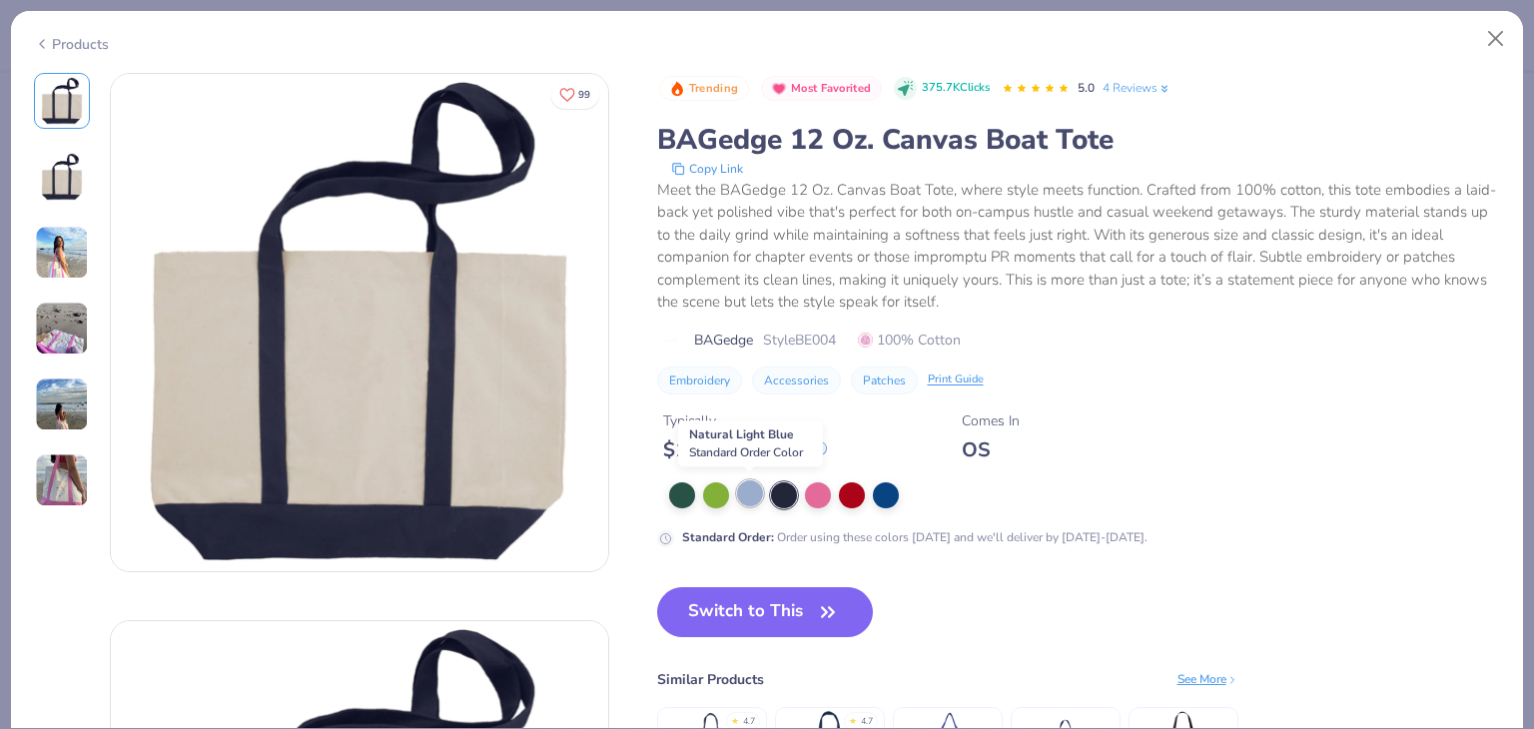
click at [747, 489] on div at bounding box center [750, 493] width 26 height 26
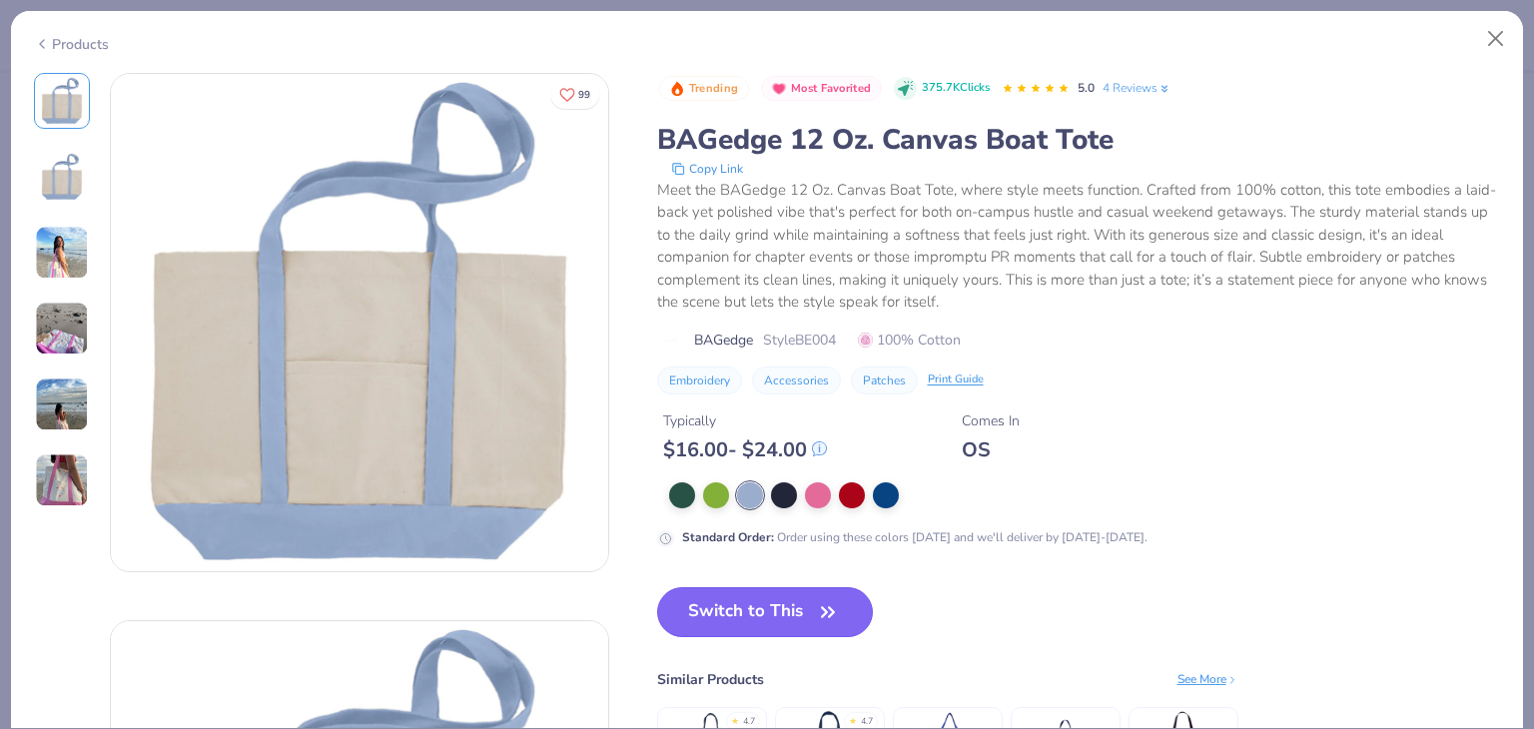
click at [743, 624] on button "Switch to This" at bounding box center [765, 612] width 217 height 50
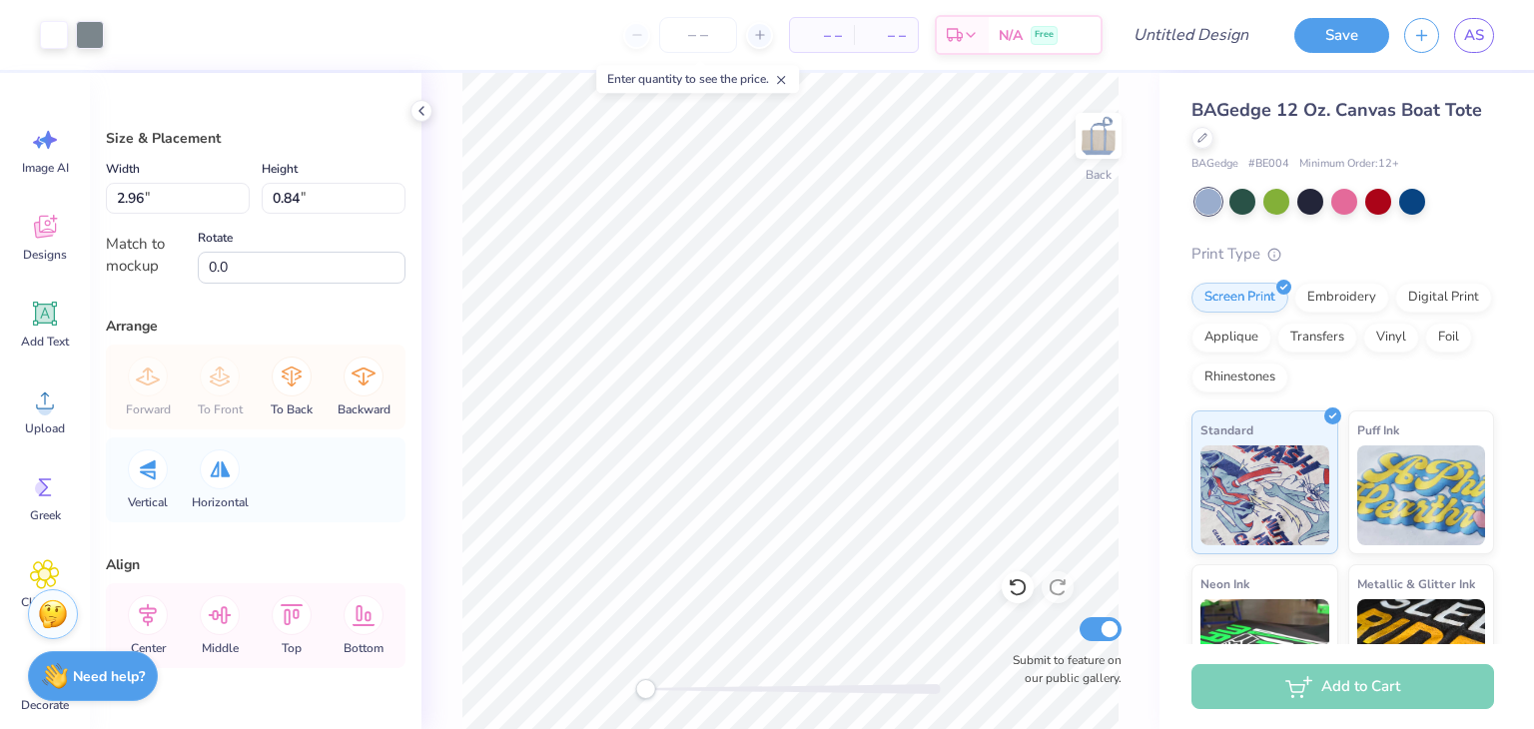
type input "2.96"
type input "3.48"
type input "0.99"
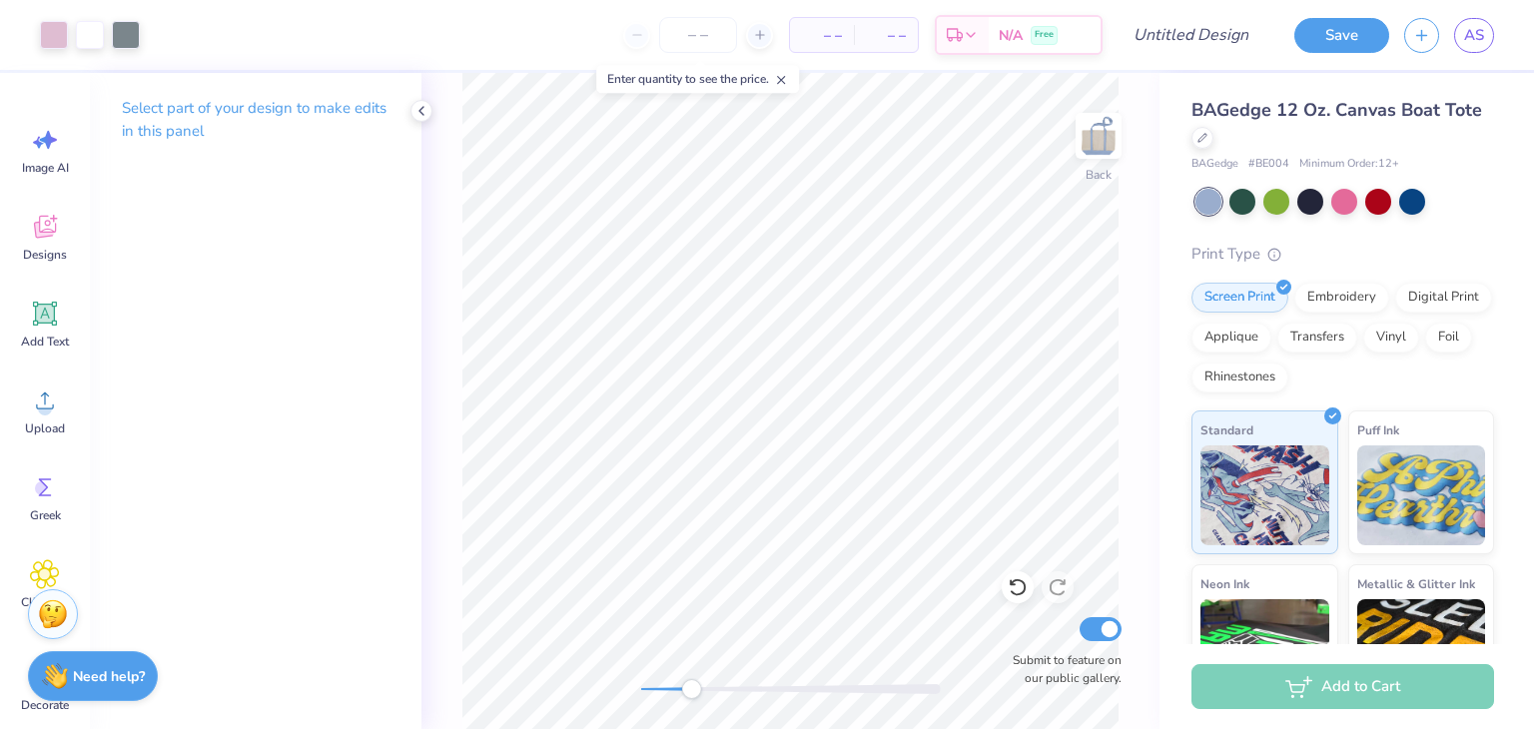
drag, startPoint x: 659, startPoint y: 692, endPoint x: 694, endPoint y: 697, distance: 35.3
click at [694, 697] on div "Accessibility label" at bounding box center [691, 689] width 20 height 20
click at [617, 691] on div "Back Submit to feature on our public gallery." at bounding box center [791, 401] width 738 height 656
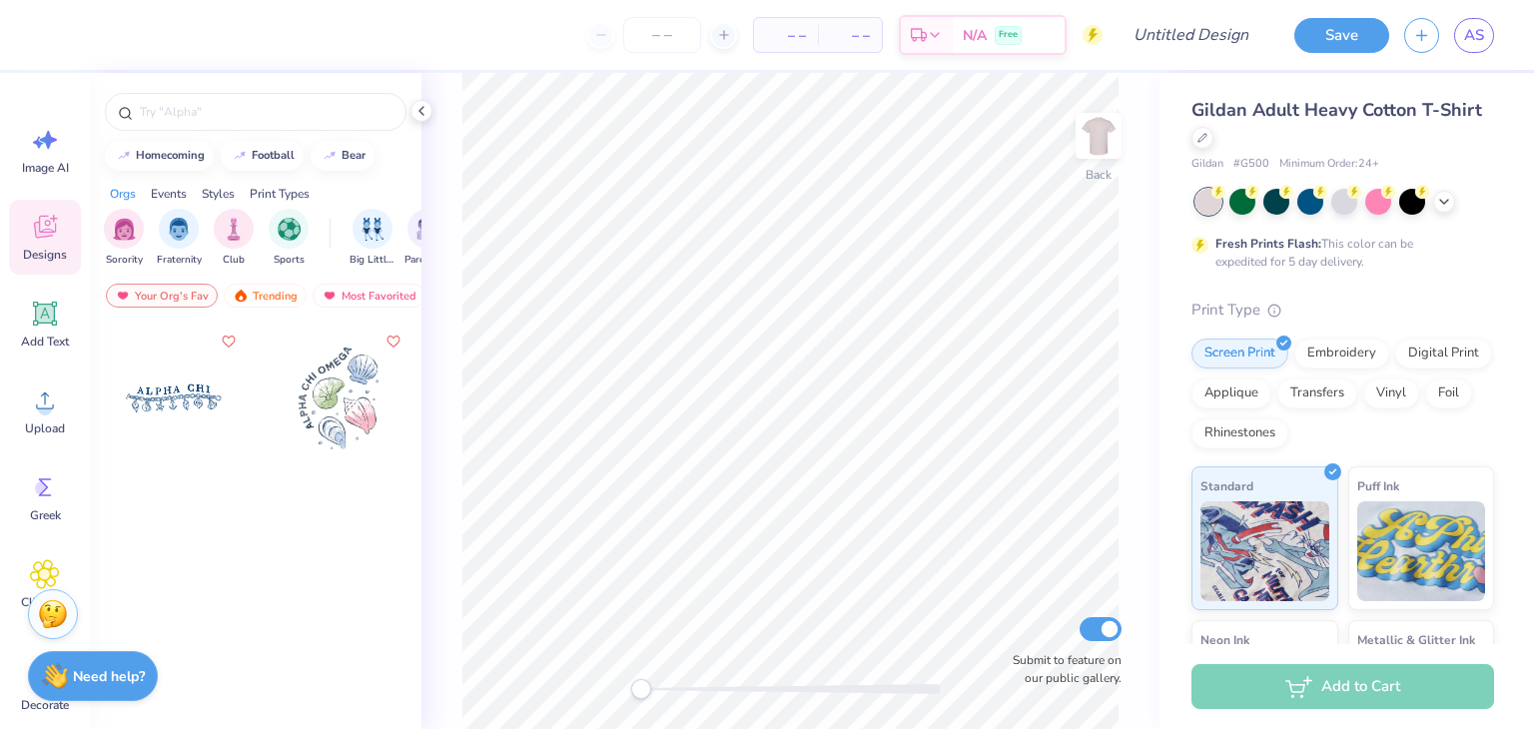
click at [1285, 413] on div "Screen Print Embroidery Digital Print Applique Transfers Vinyl Foil Rhinestones" at bounding box center [1343, 394] width 303 height 110
click at [1425, 406] on div "Foil" at bounding box center [1448, 391] width 47 height 30
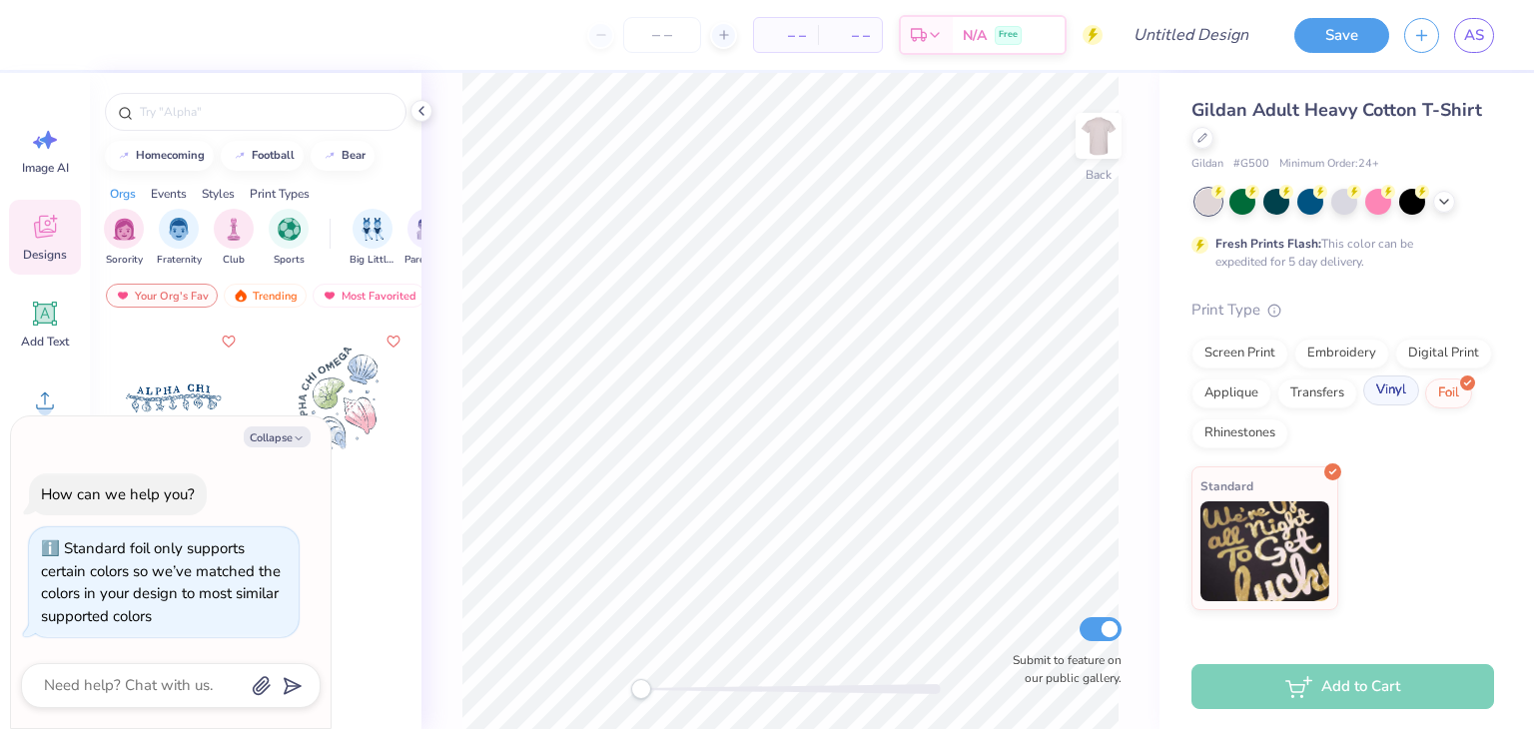
click at [1389, 390] on div "Vinyl" at bounding box center [1392, 391] width 56 height 30
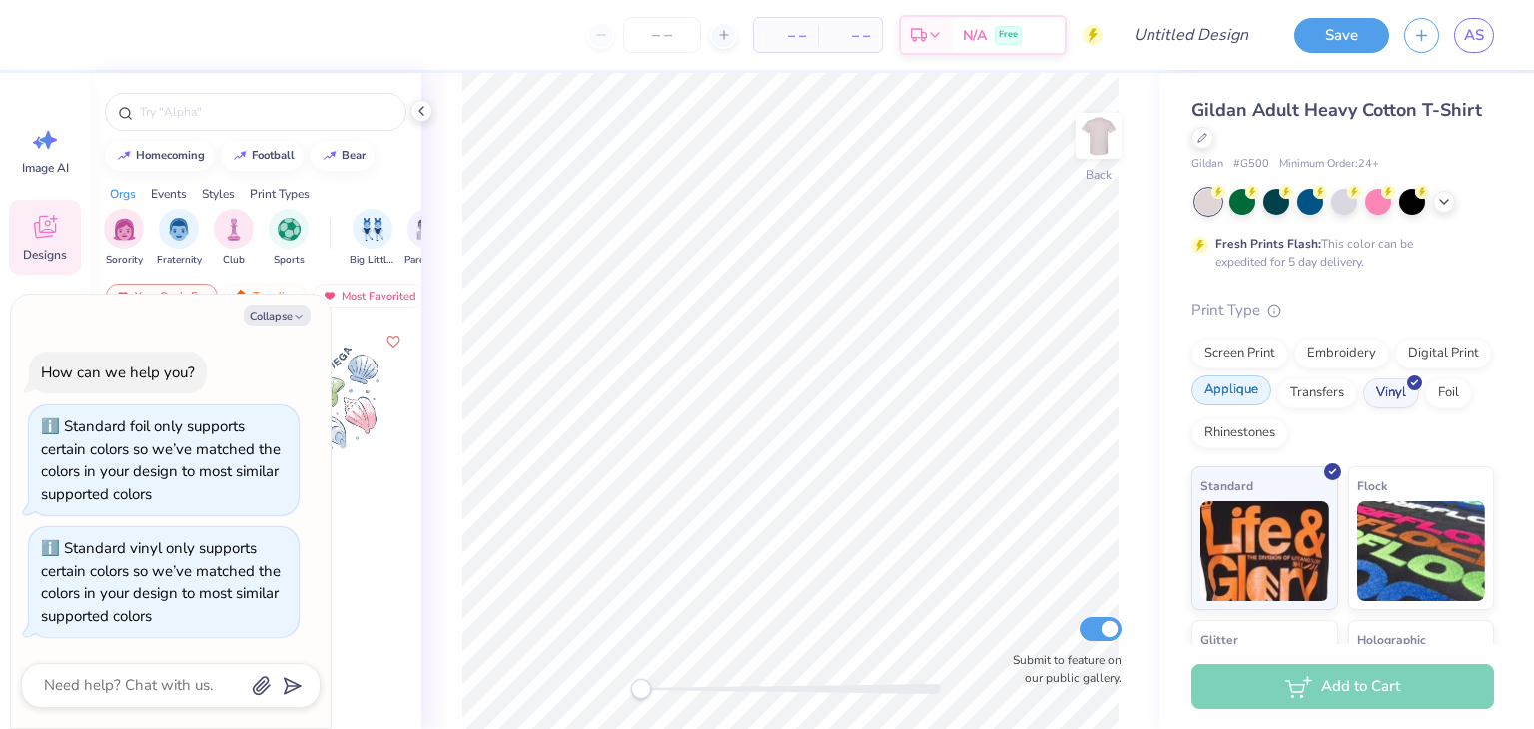
click at [1272, 390] on div "Applique" at bounding box center [1232, 391] width 80 height 30
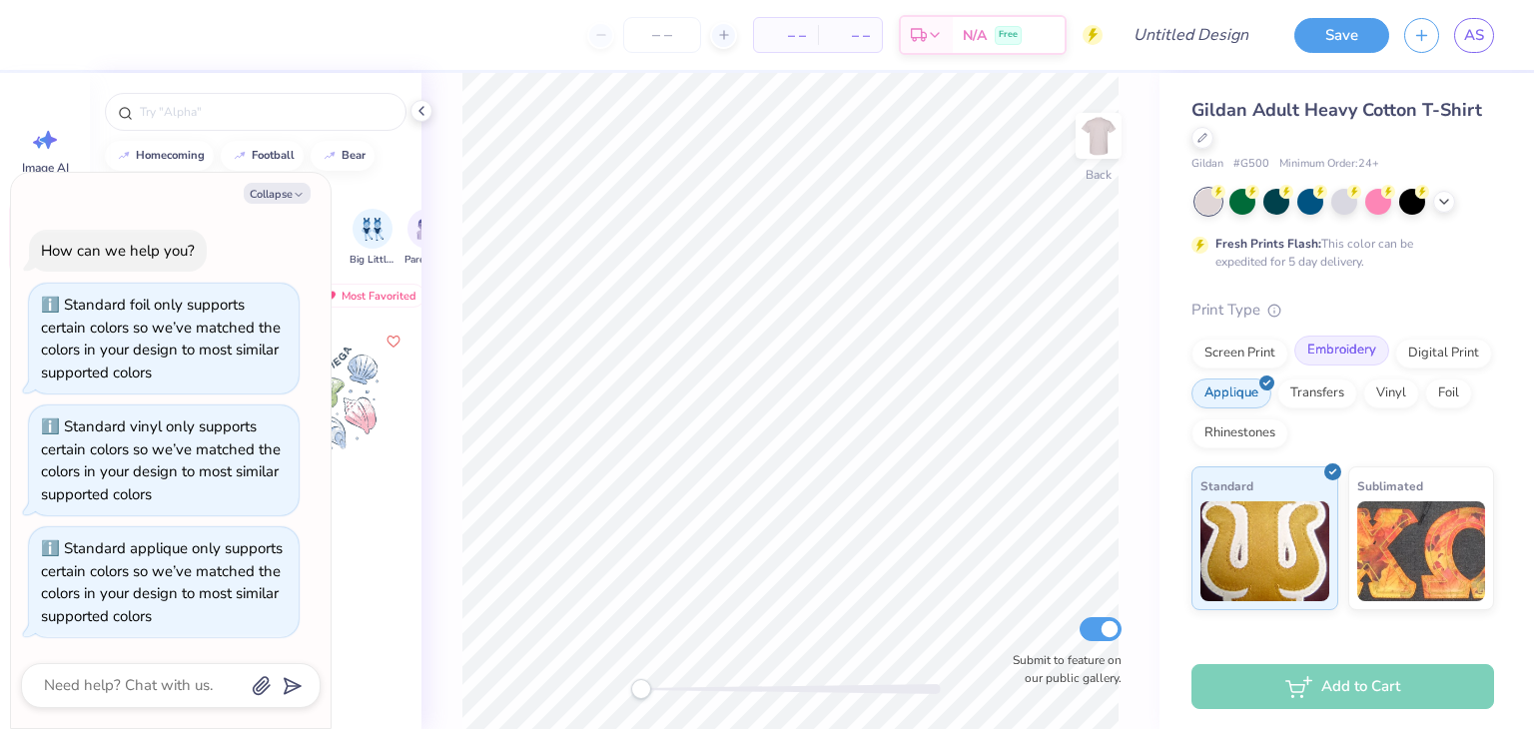
click at [1323, 352] on div "Embroidery" at bounding box center [1342, 351] width 95 height 30
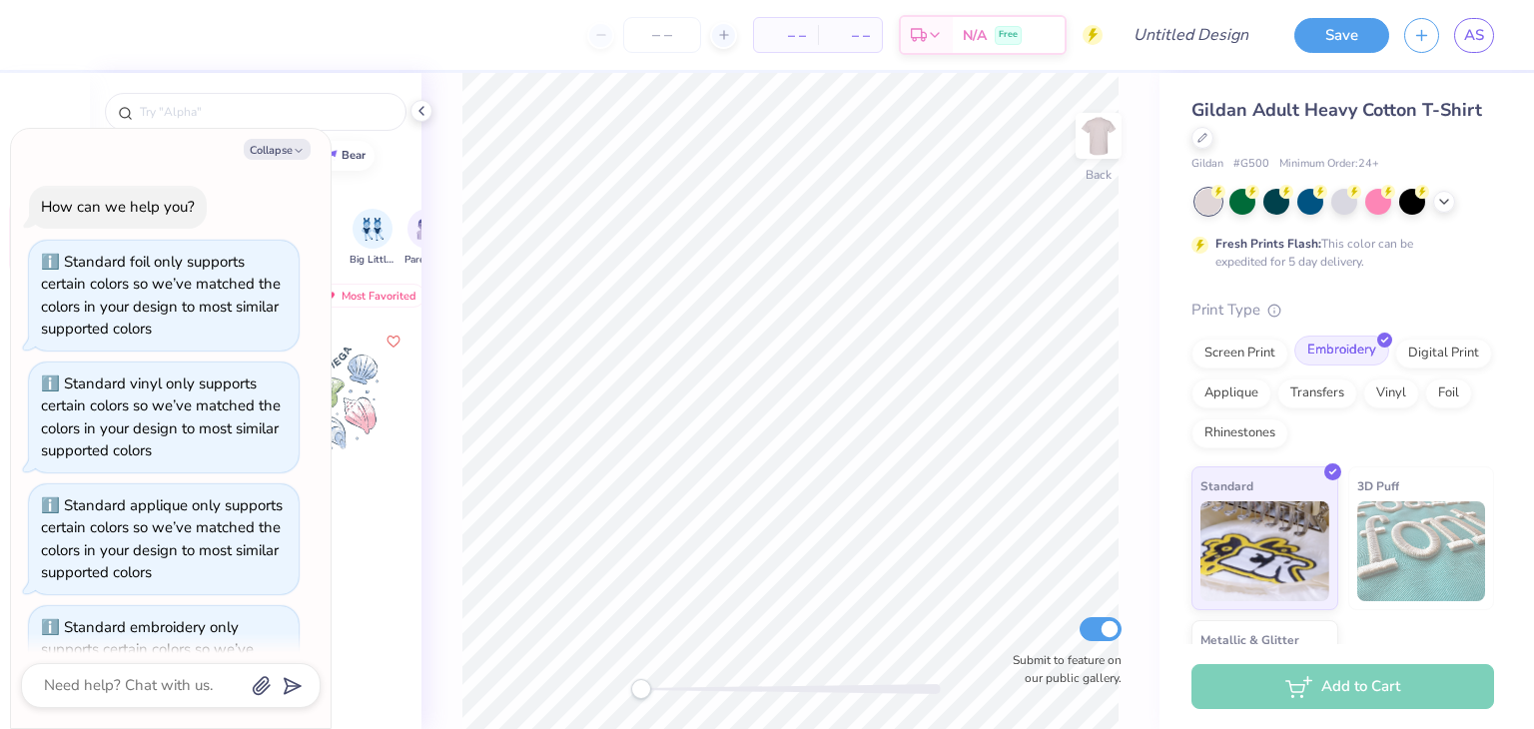
scroll to position [77, 0]
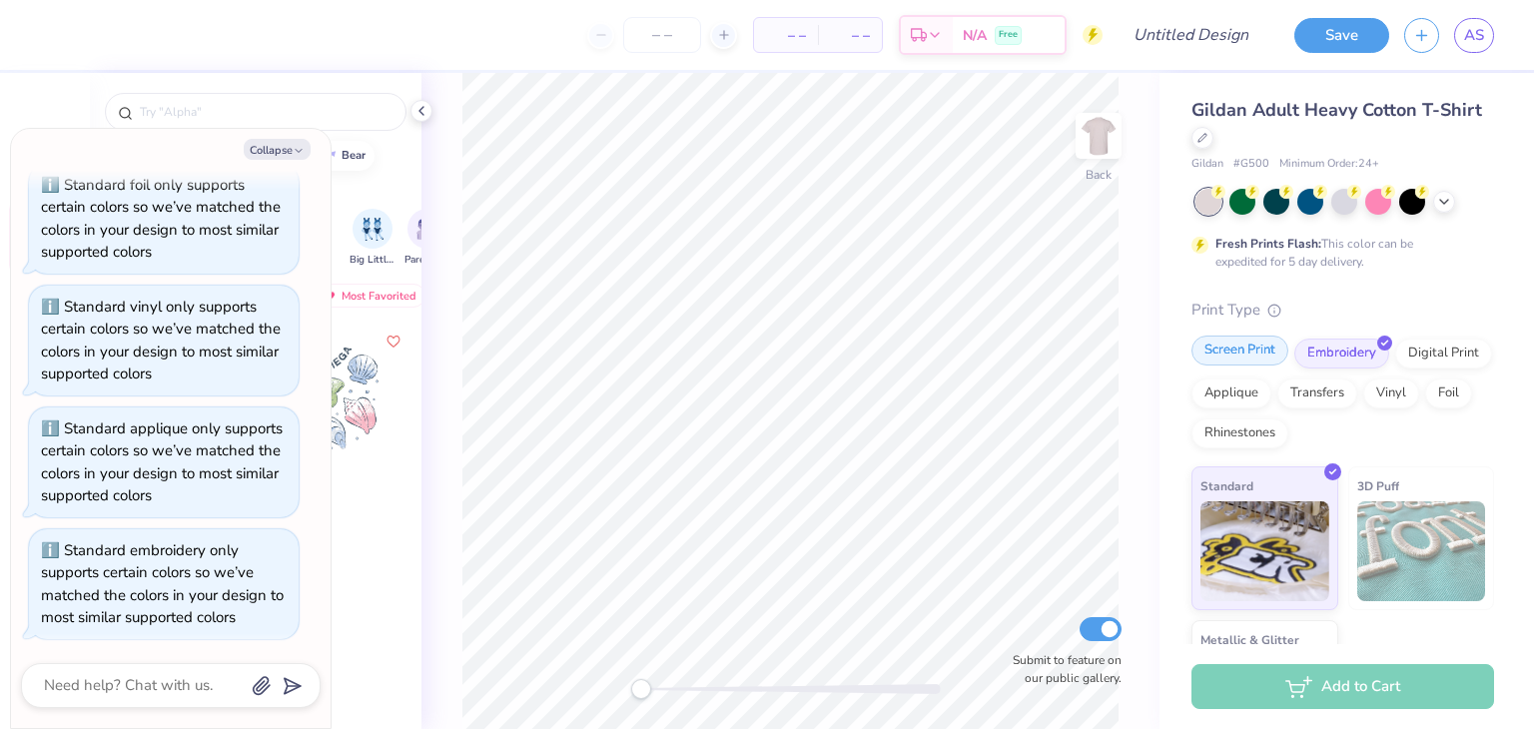
click at [1238, 354] on div "Screen Print" at bounding box center [1240, 351] width 97 height 30
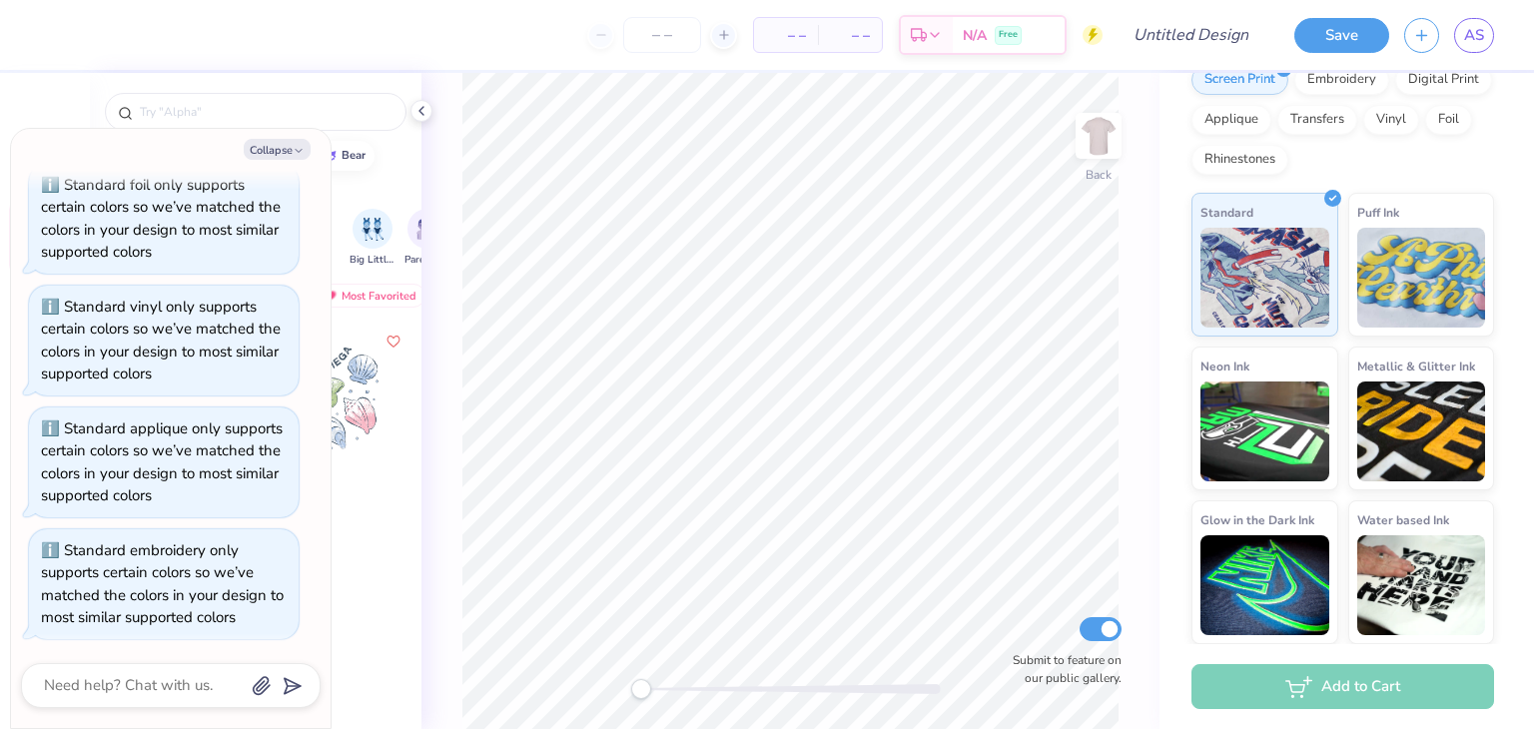
scroll to position [0, 0]
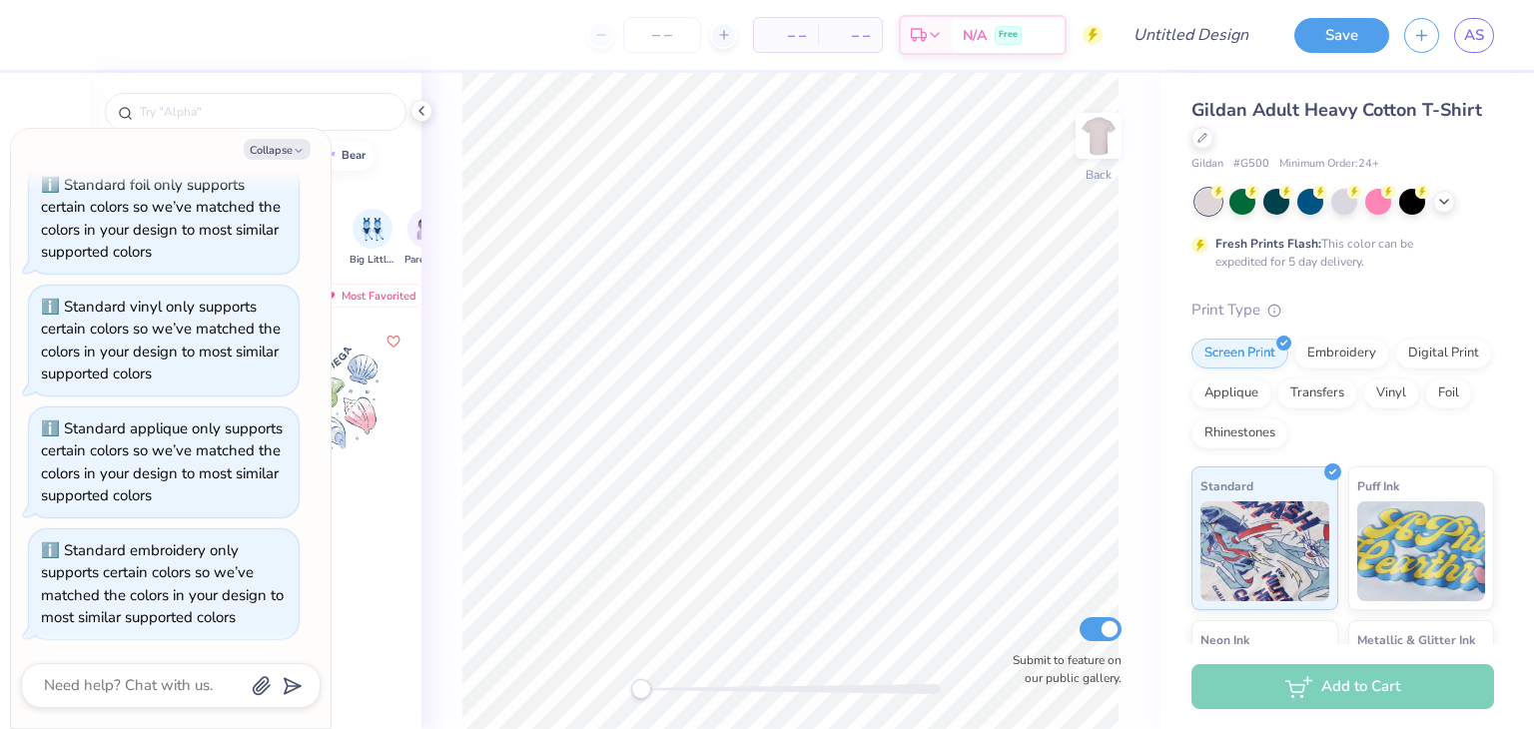
click at [435, 111] on div "Back Submit to feature on our public gallery." at bounding box center [791, 401] width 738 height 656
click at [422, 111] on icon at bounding box center [422, 111] width 16 height 16
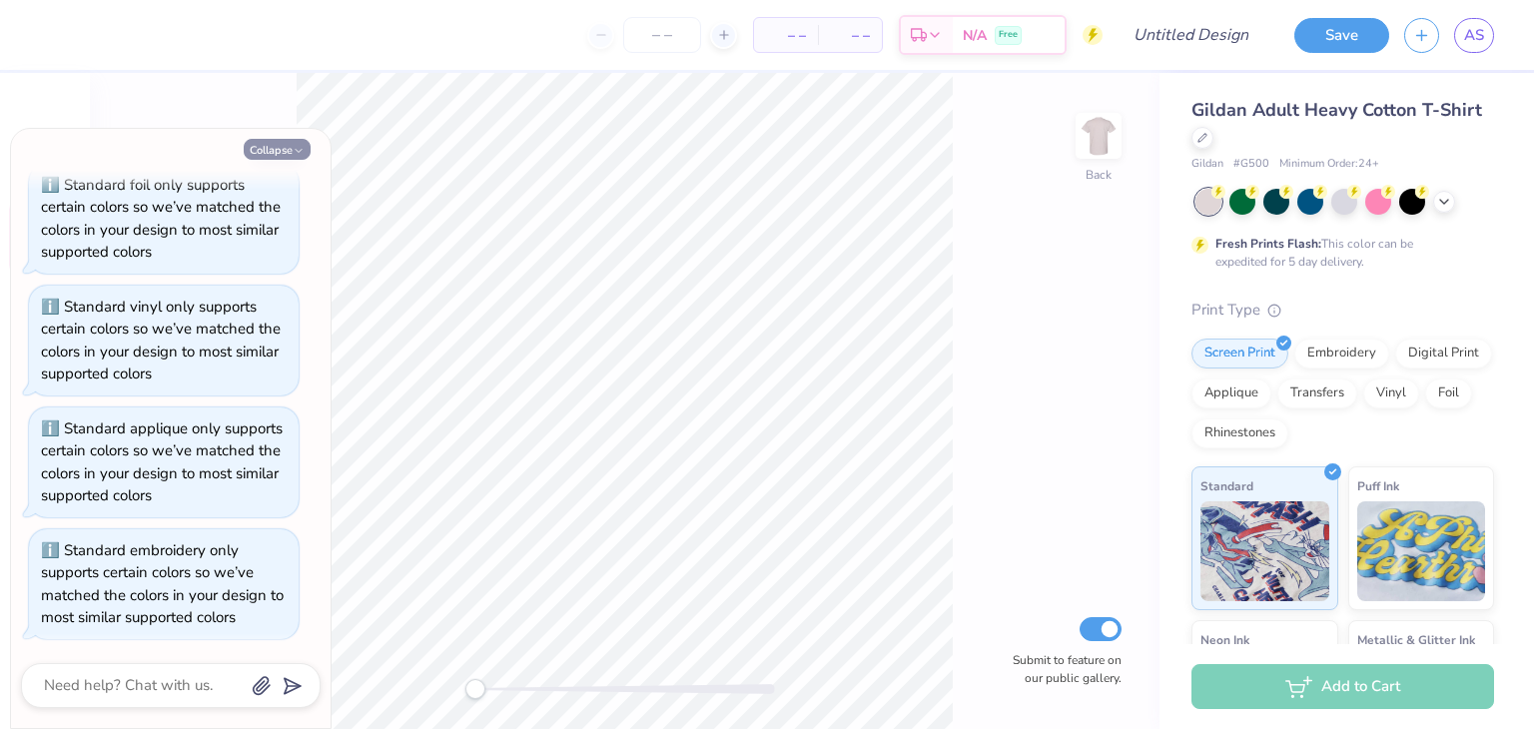
click at [286, 155] on button "Collapse" at bounding box center [277, 149] width 67 height 21
type textarea "x"
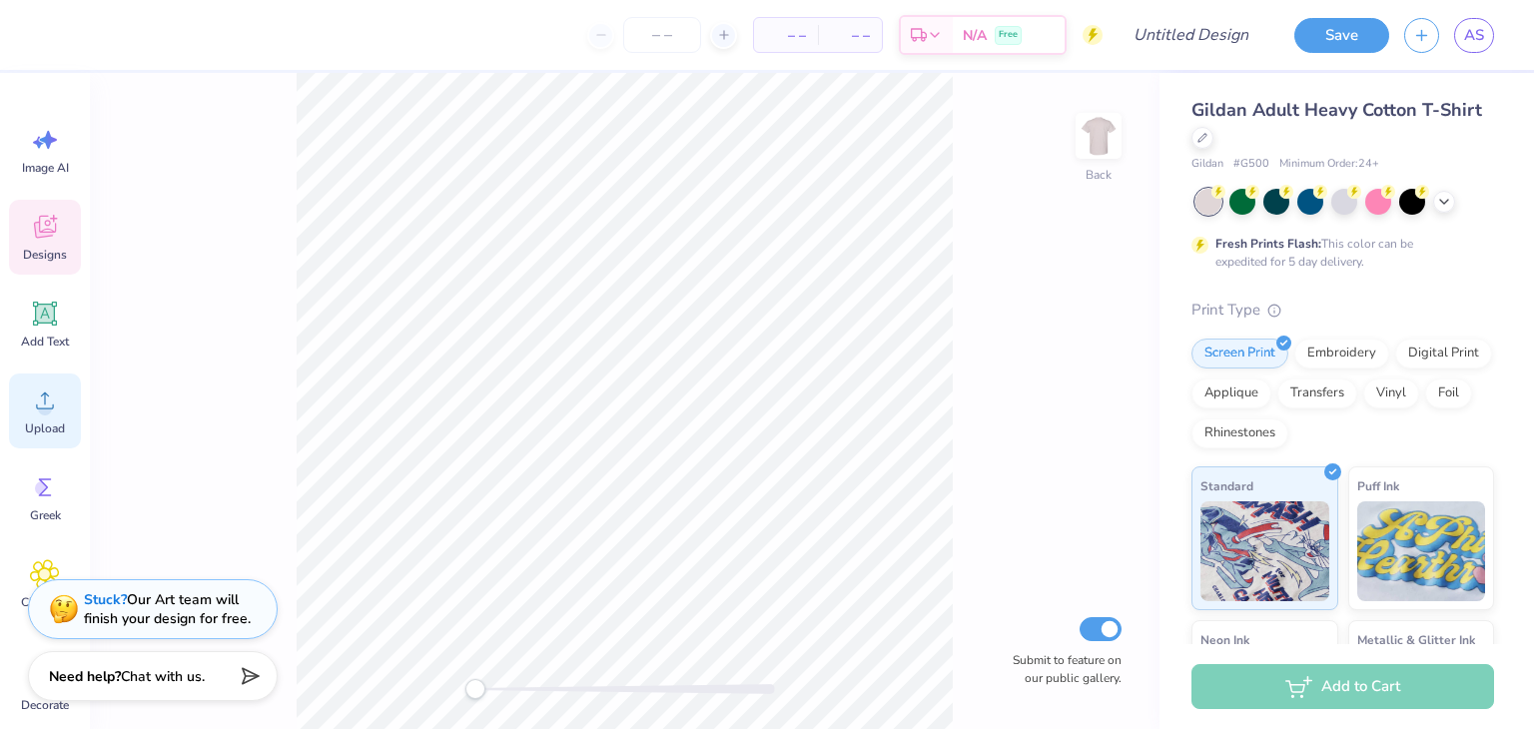
click at [59, 411] on icon at bounding box center [45, 401] width 30 height 30
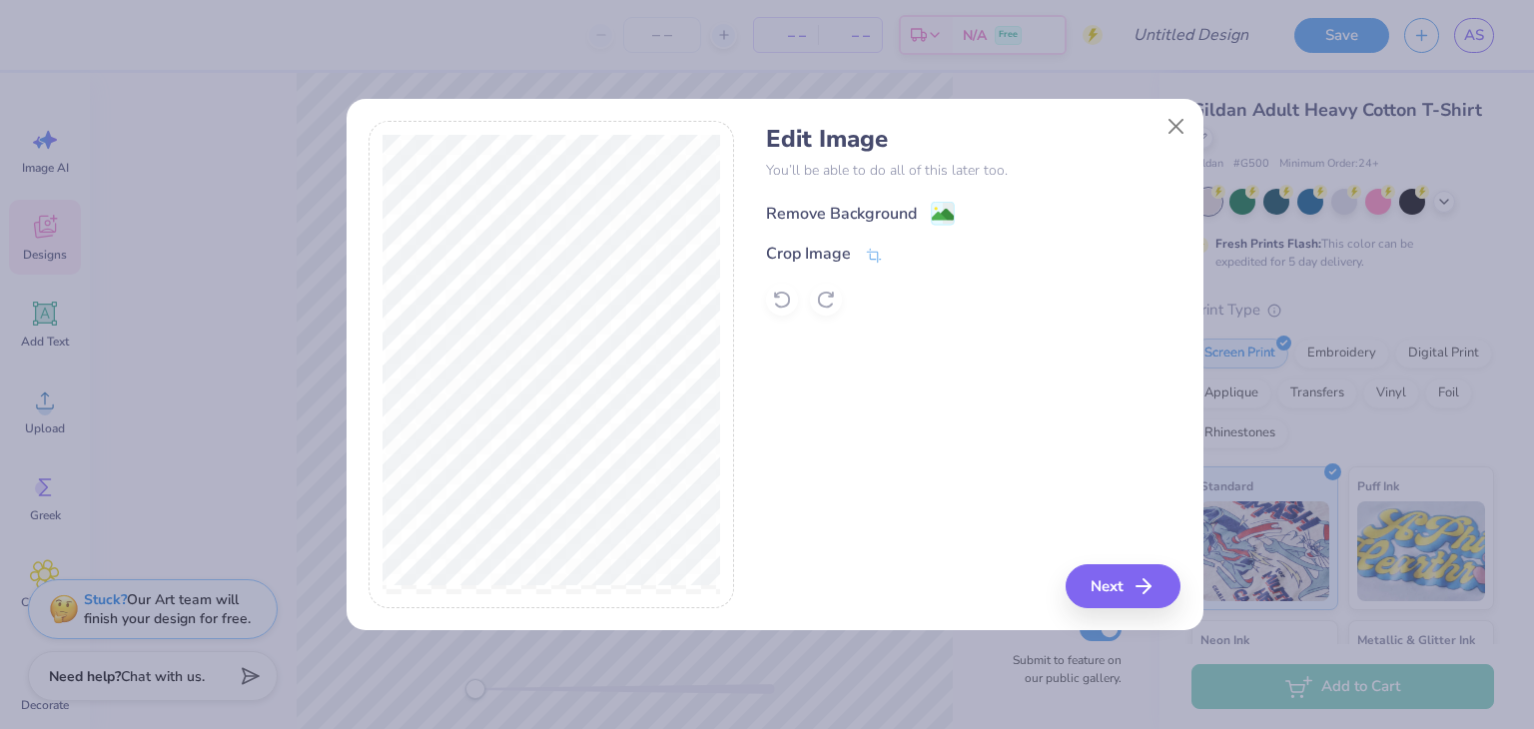
click at [932, 211] on image at bounding box center [943, 215] width 22 height 22
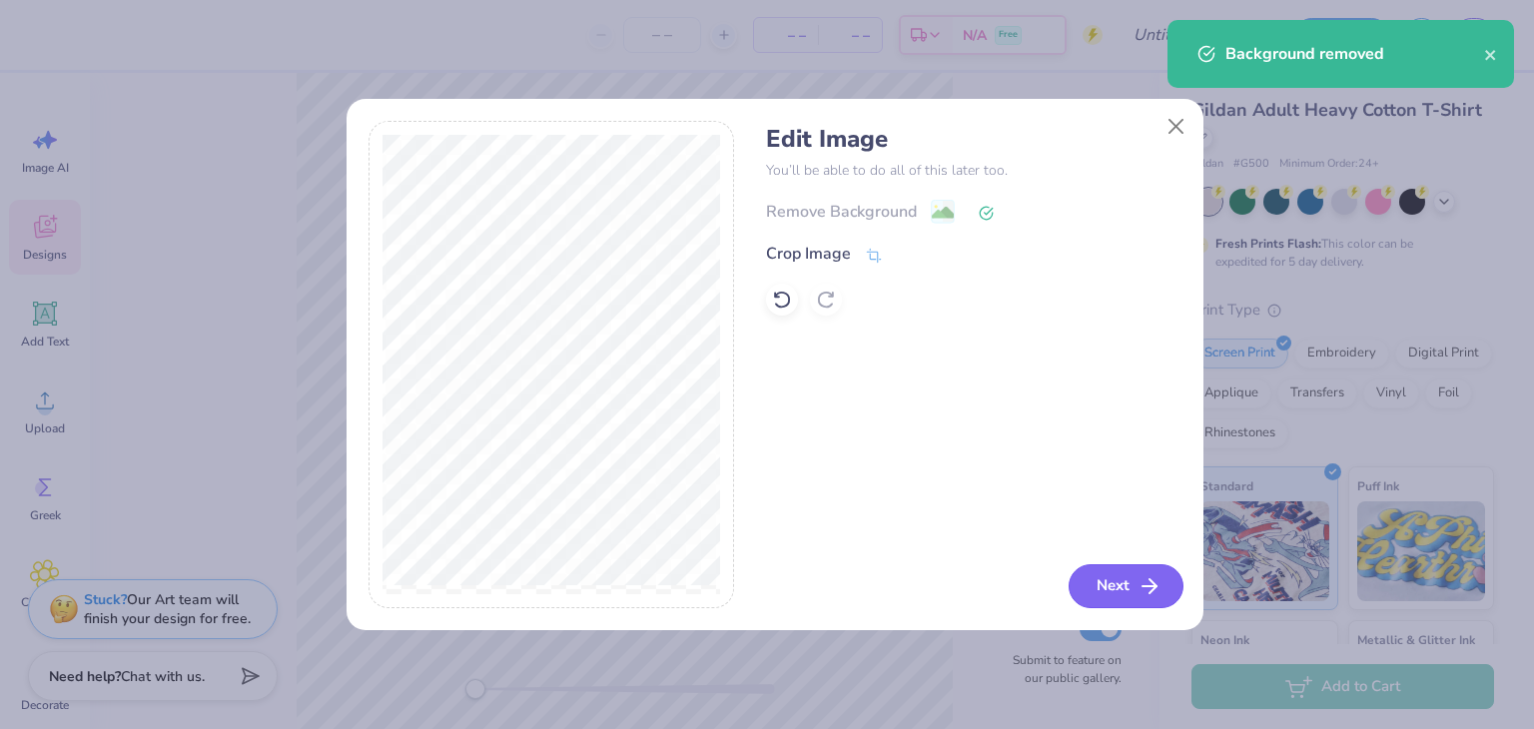
click at [1115, 583] on button "Next" at bounding box center [1126, 586] width 115 height 44
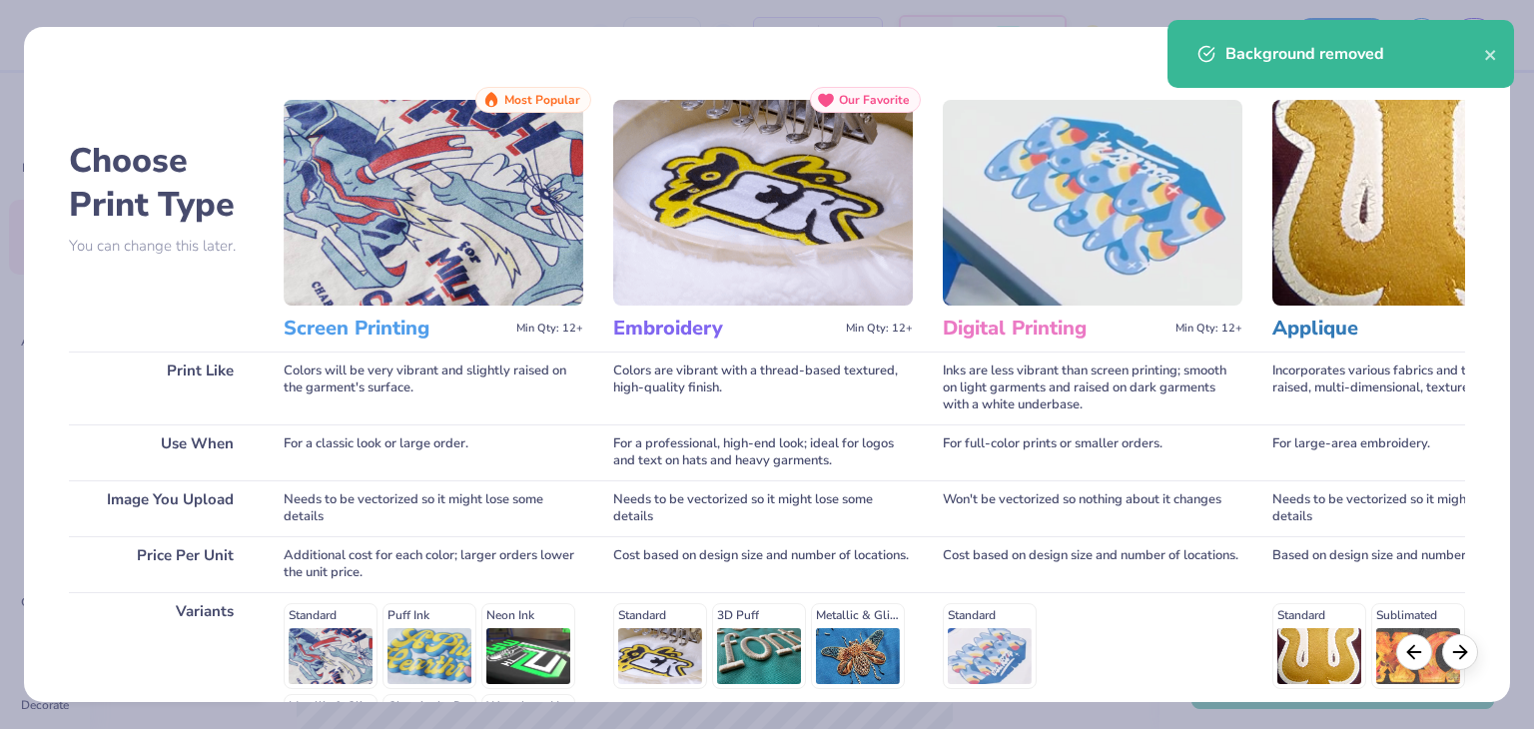
scroll to position [267, 0]
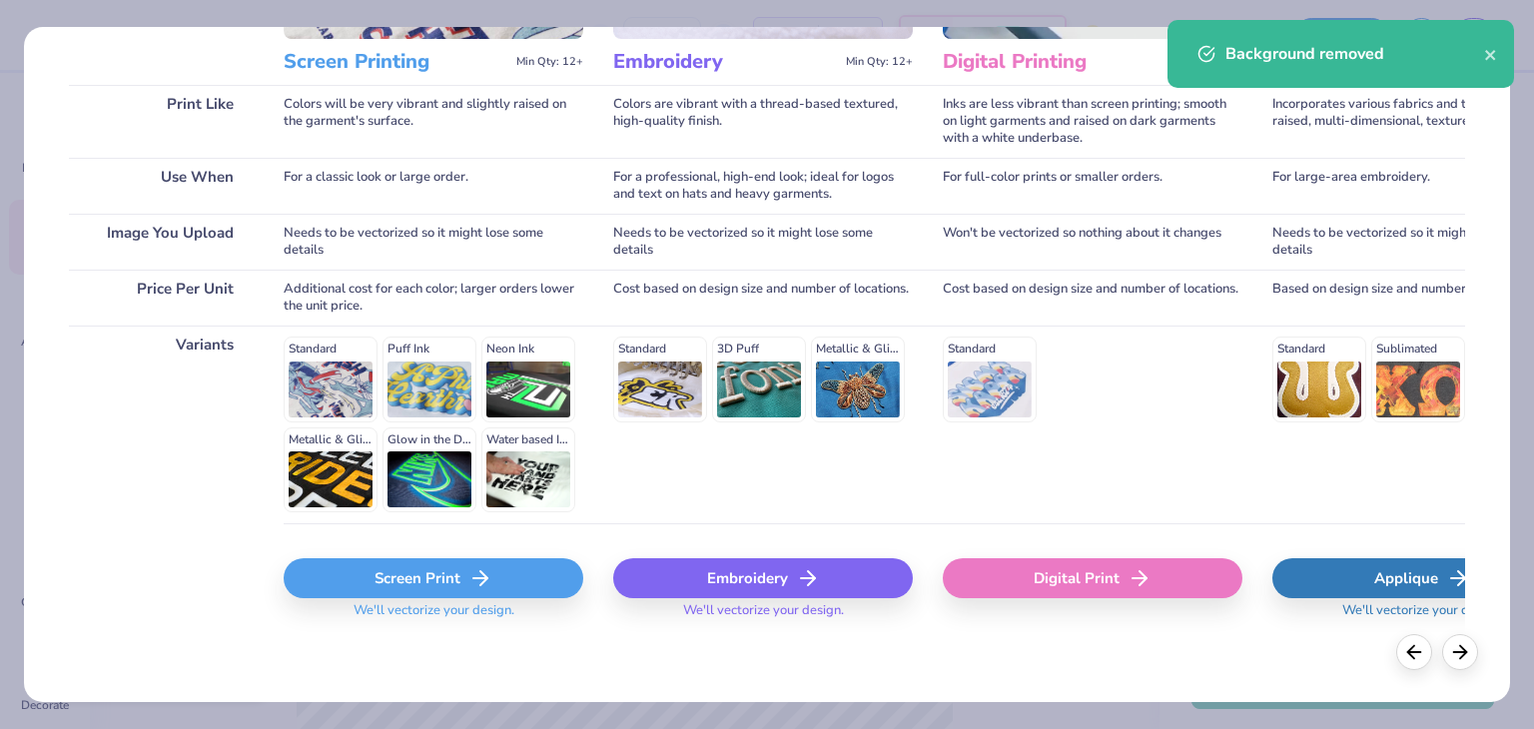
click at [455, 582] on div "Screen Print" at bounding box center [434, 578] width 300 height 40
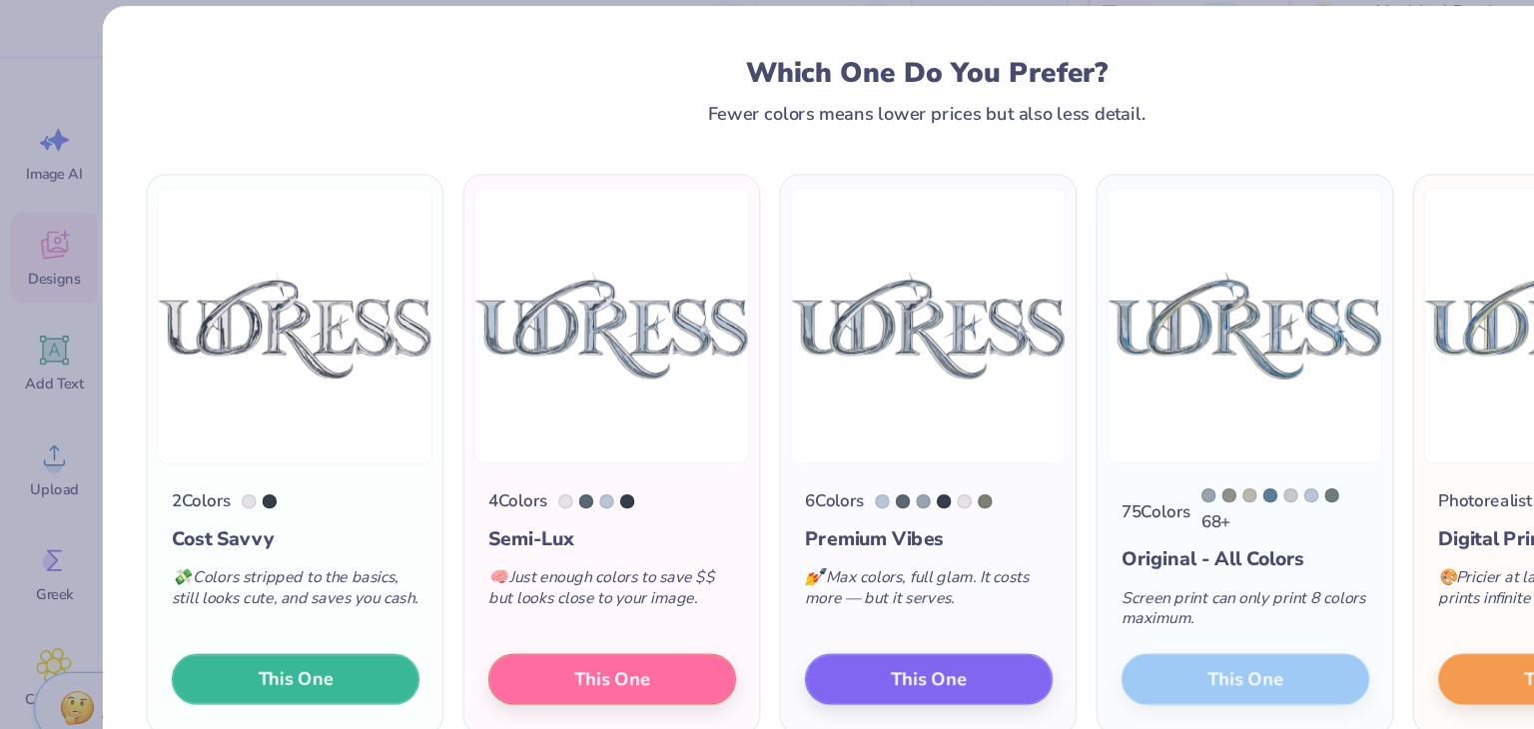
drag, startPoint x: 274, startPoint y: 591, endPoint x: 488, endPoint y: 317, distance: 348.7
click at [488, 317] on div "2 Colors Cost Savvy 💸 Colors stripped to the basics, still looks cute, and save…" at bounding box center [767, 399] width 1301 height 463
click at [490, 583] on span "This One" at bounding box center [506, 582] width 62 height 23
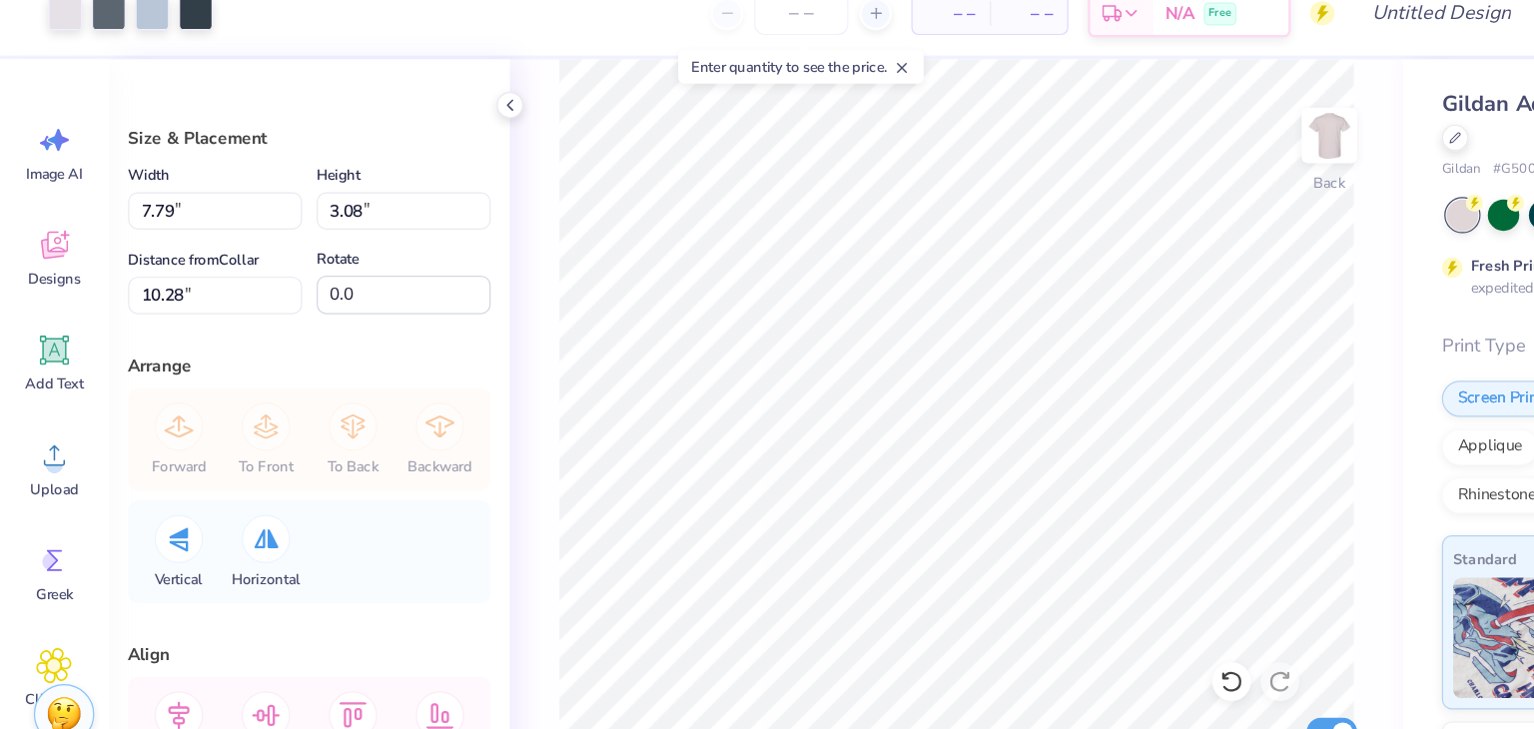
type input "7.79"
type input "3.08"
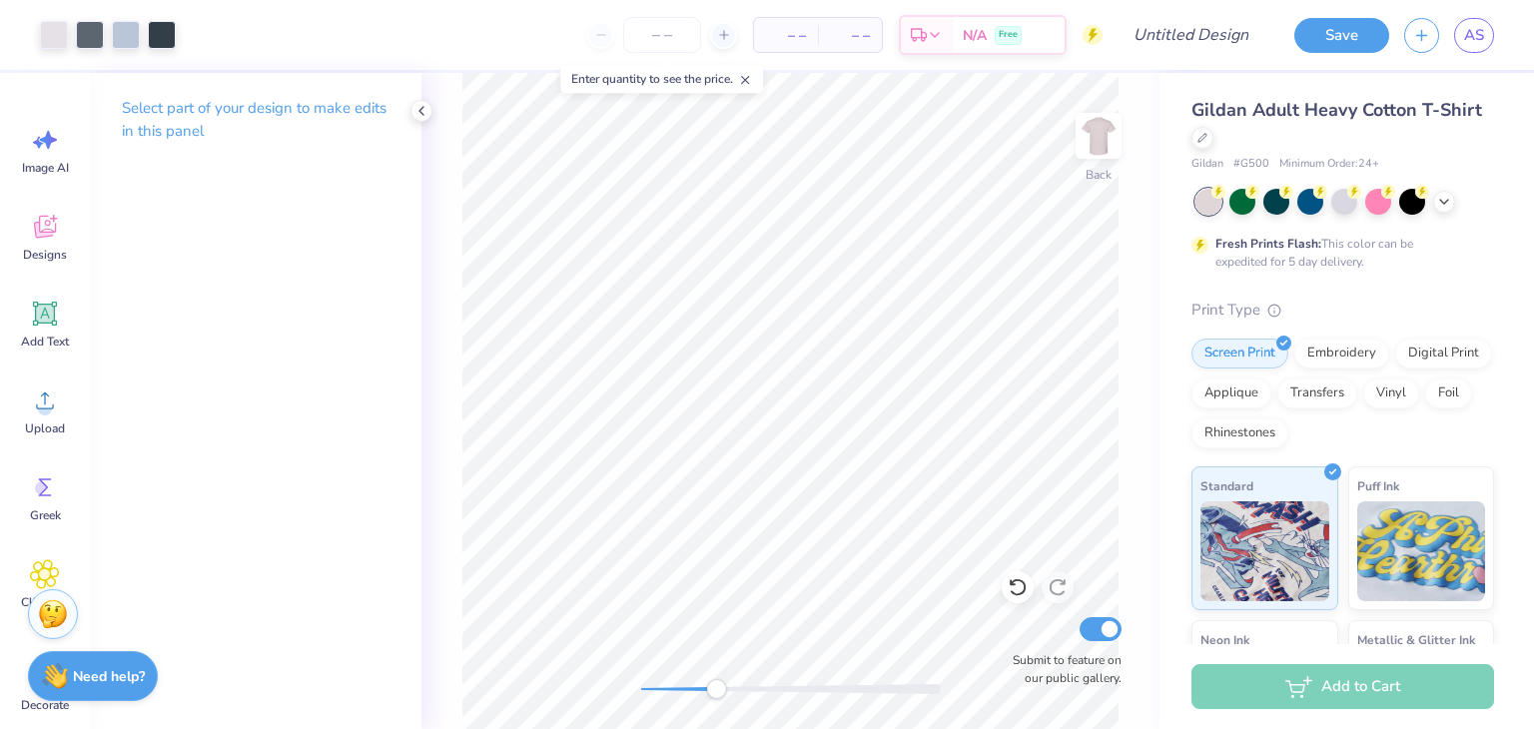
drag, startPoint x: 644, startPoint y: 682, endPoint x: 731, endPoint y: 683, distance: 86.9
click at [726, 683] on div "Accessibility label" at bounding box center [716, 689] width 20 height 20
click at [123, 16] on div "Art colors" at bounding box center [88, 35] width 176 height 70
click at [129, 28] on div at bounding box center [126, 33] width 28 height 28
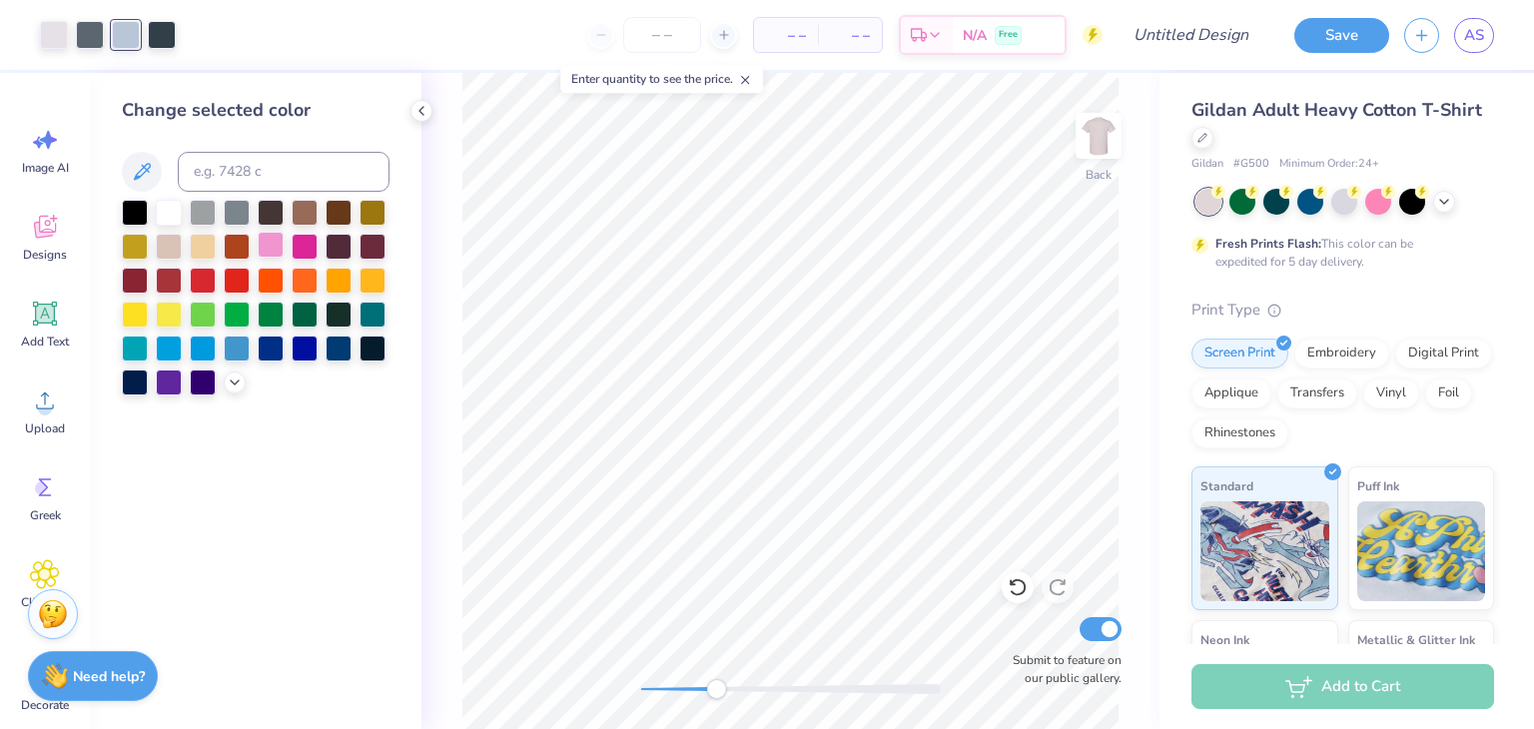
click at [268, 242] on div at bounding box center [271, 245] width 26 height 26
click at [224, 384] on div at bounding box center [235, 381] width 22 height 22
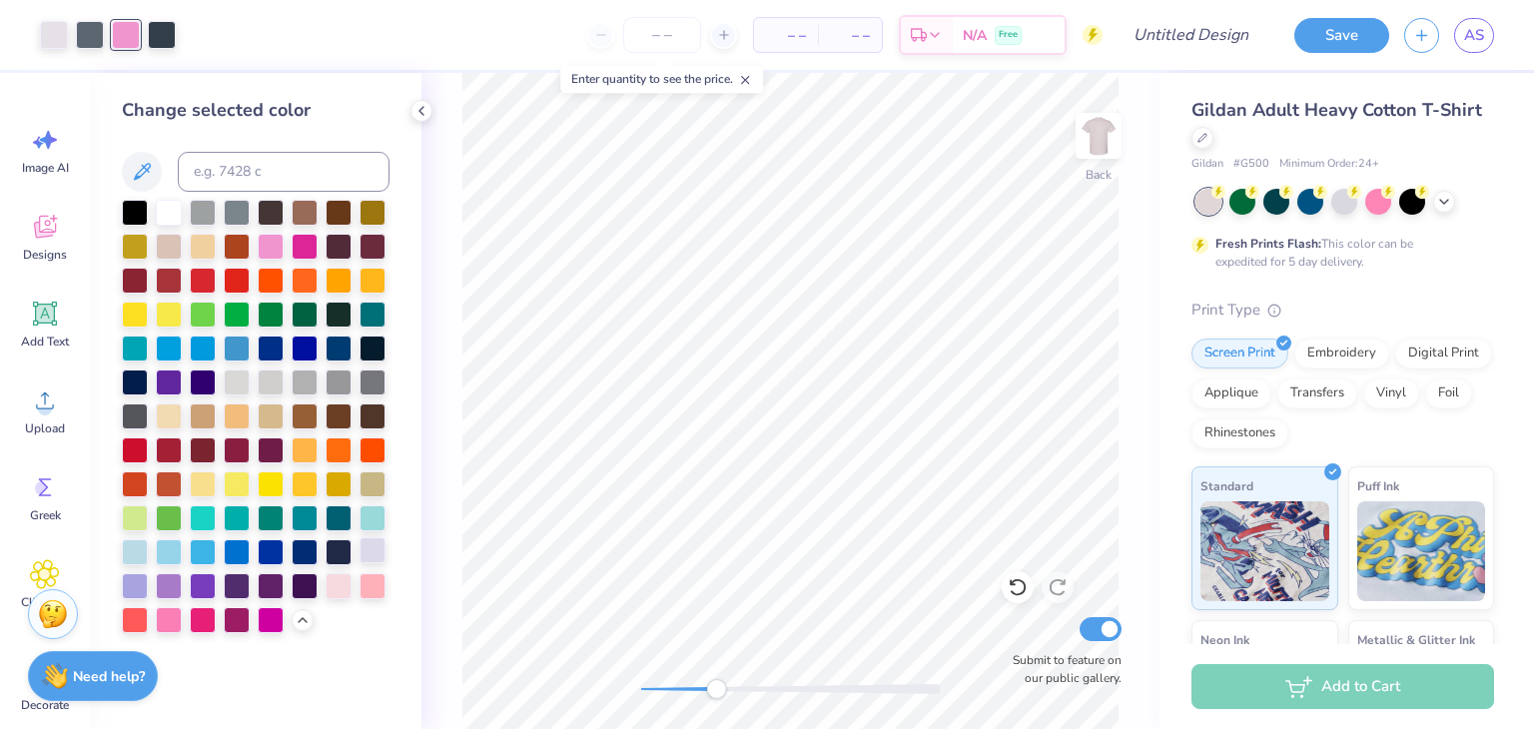
click at [362, 548] on div at bounding box center [373, 550] width 26 height 26
click at [136, 575] on div at bounding box center [135, 584] width 26 height 26
click at [372, 552] on div at bounding box center [373, 550] width 26 height 26
click at [89, 29] on div at bounding box center [90, 33] width 28 height 28
click at [170, 580] on div at bounding box center [169, 584] width 26 height 26
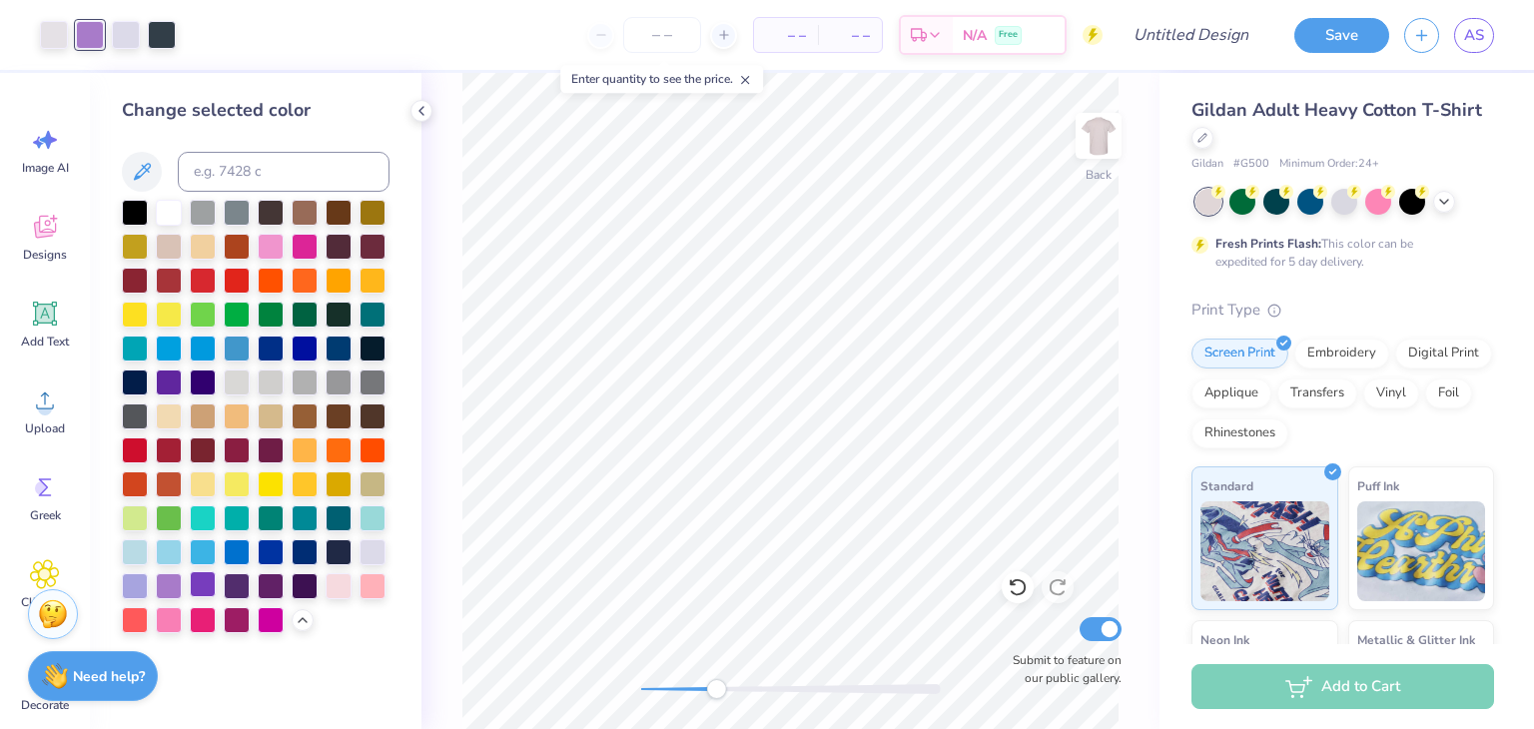
click at [198, 580] on div at bounding box center [203, 584] width 26 height 26
click at [134, 580] on div at bounding box center [135, 584] width 26 height 26
click at [169, 29] on div at bounding box center [162, 33] width 28 height 28
click at [232, 582] on div at bounding box center [237, 584] width 26 height 26
drag, startPoint x: 714, startPoint y: 688, endPoint x: 698, endPoint y: 689, distance: 16.0
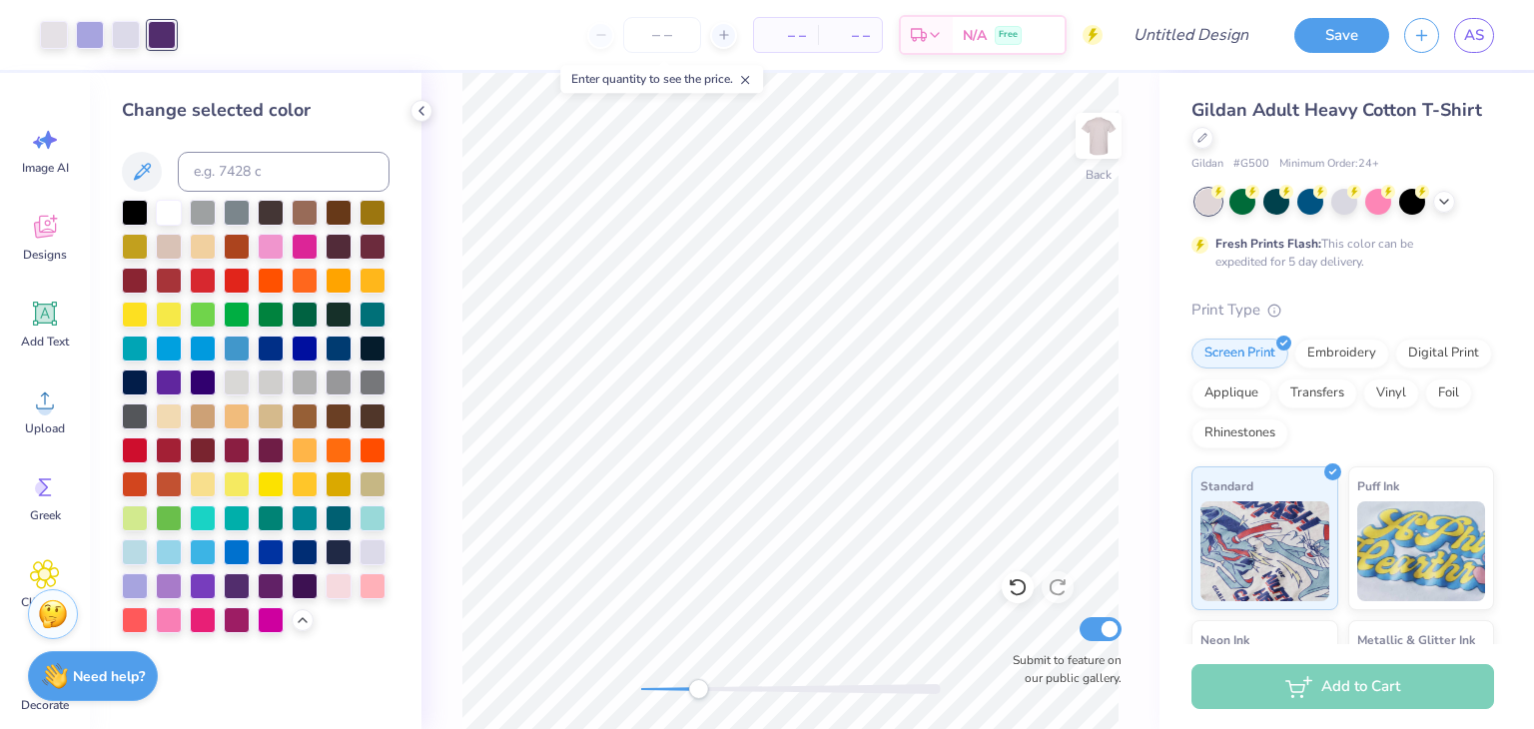
click at [698, 689] on div "Accessibility label" at bounding box center [698, 689] width 20 height 20
click at [44, 244] on div "Designs" at bounding box center [45, 237] width 72 height 75
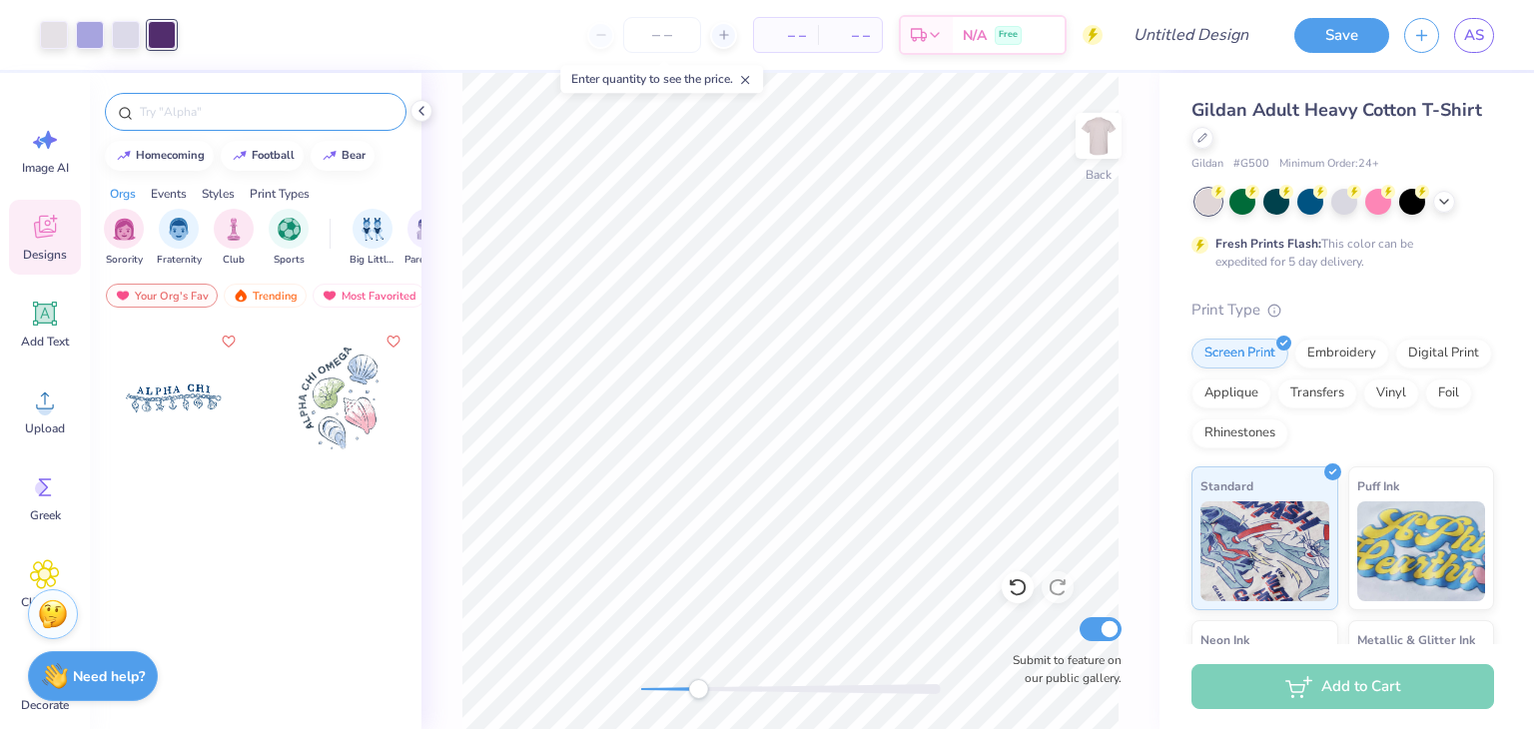
click at [223, 116] on input "text" at bounding box center [266, 112] width 256 height 20
type input "shell"
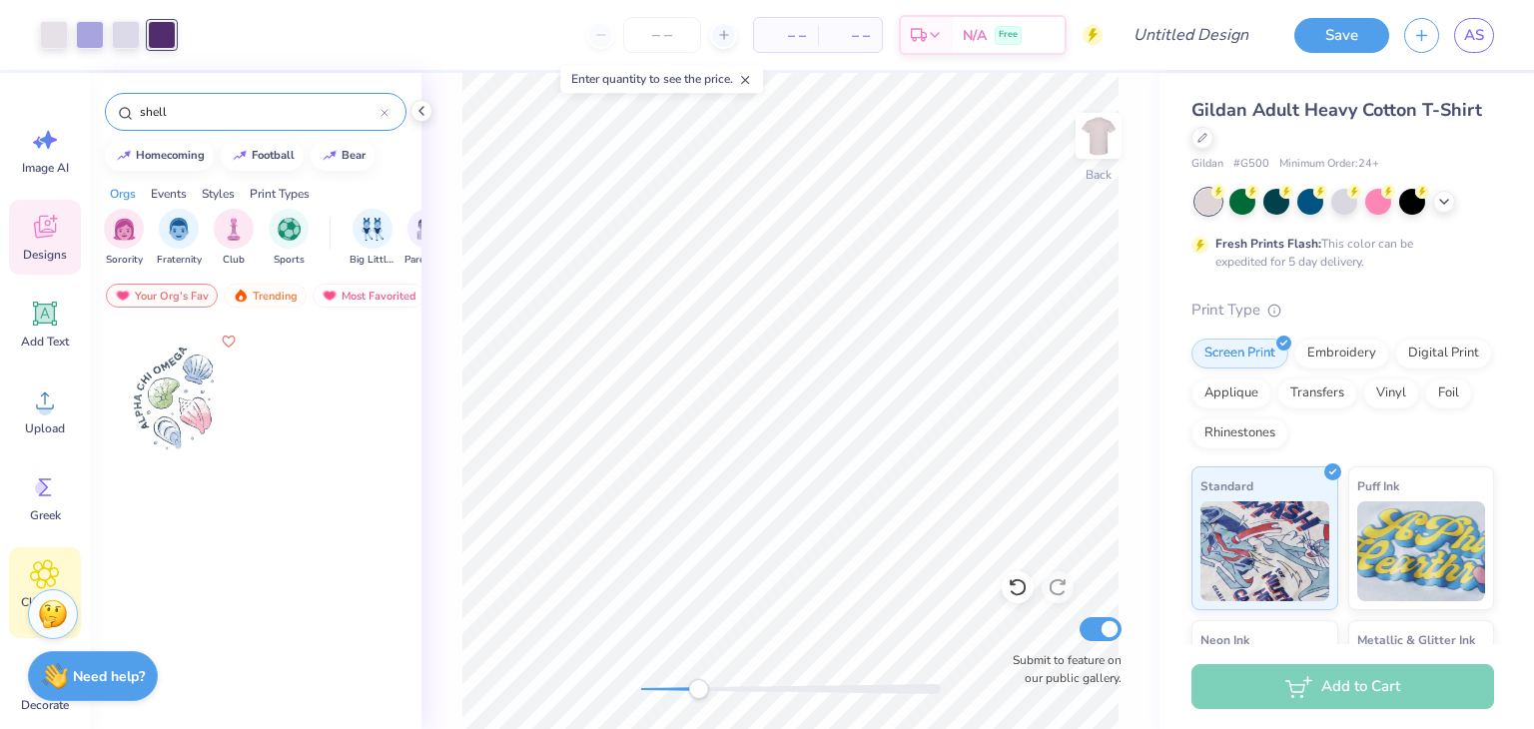
click at [38, 564] on icon at bounding box center [44, 574] width 29 height 30
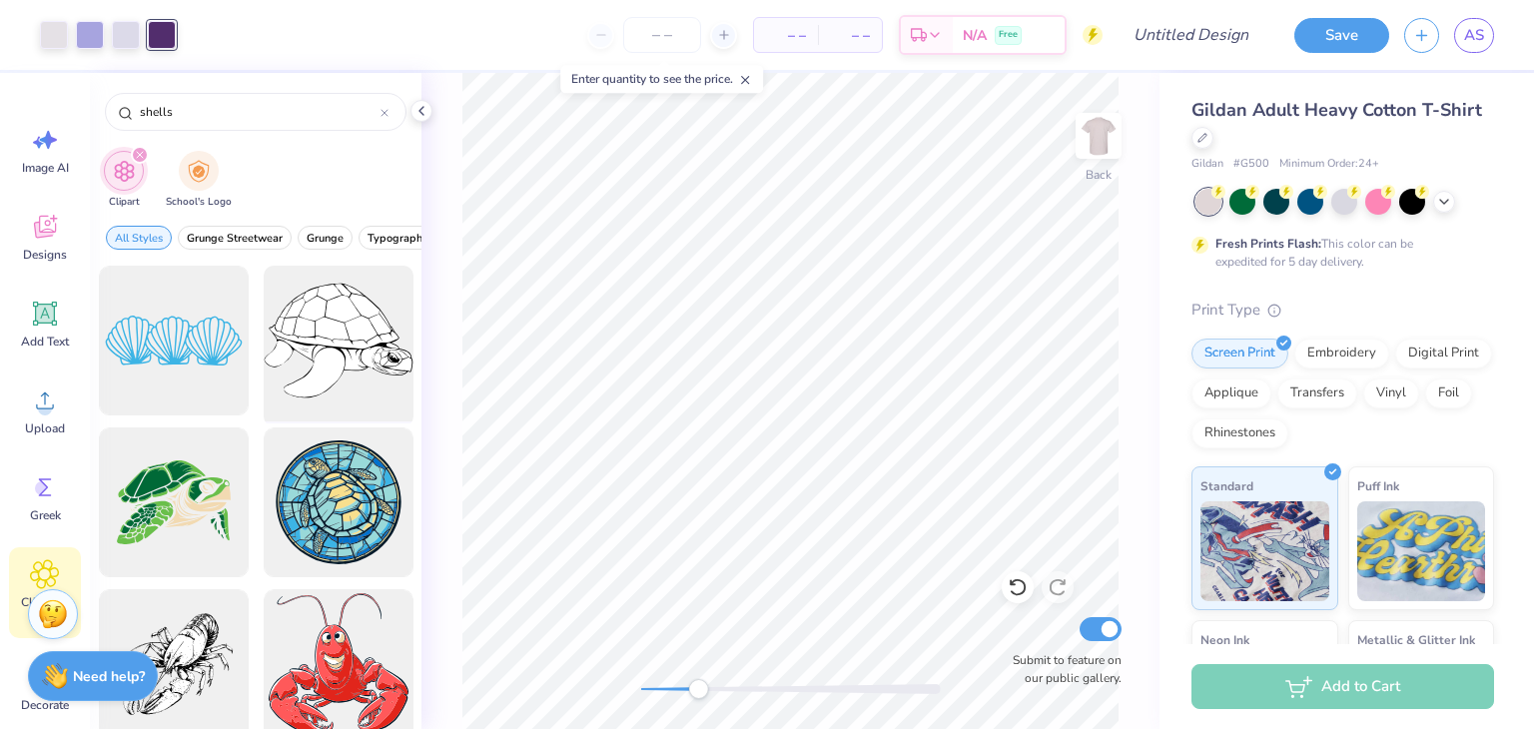
scroll to position [344, 0]
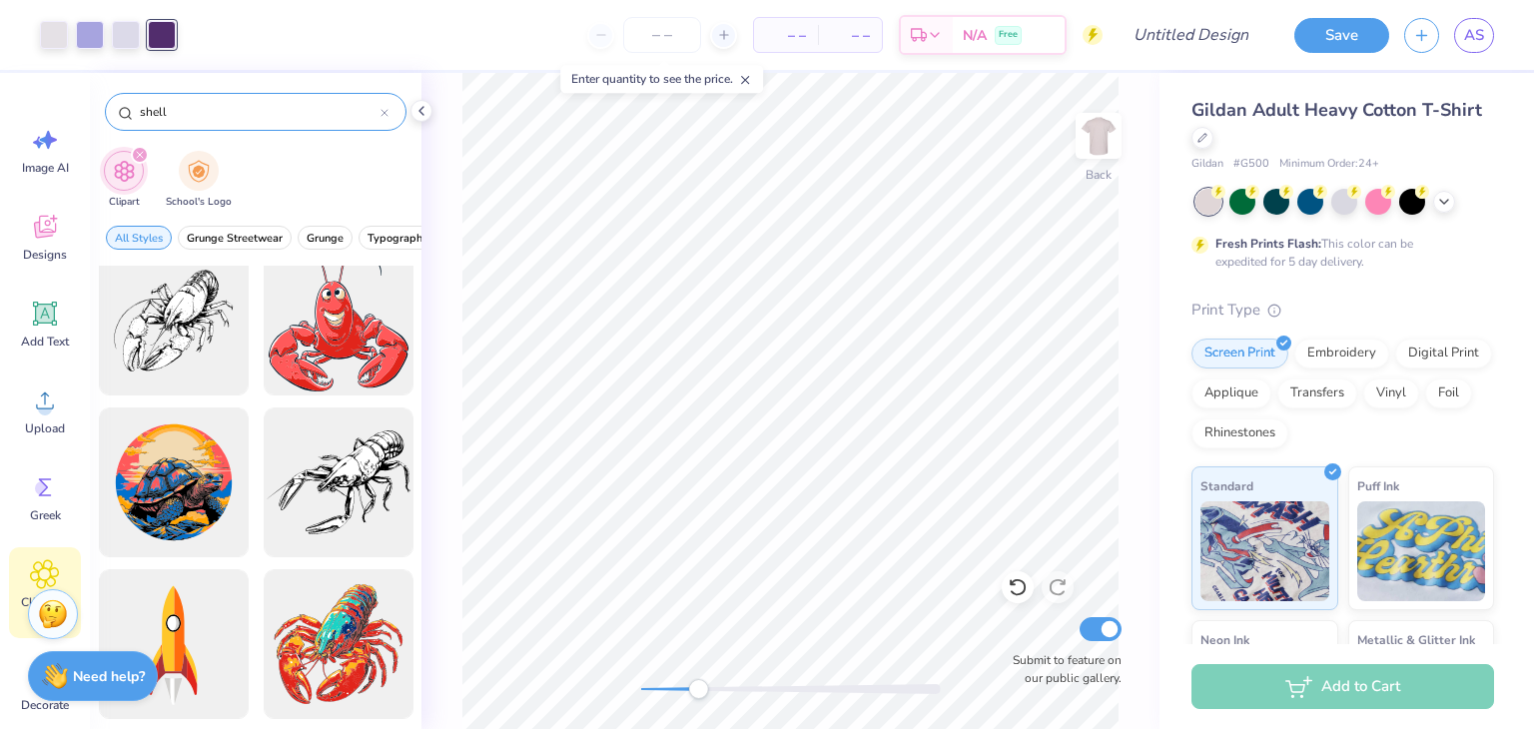
type input "shell"
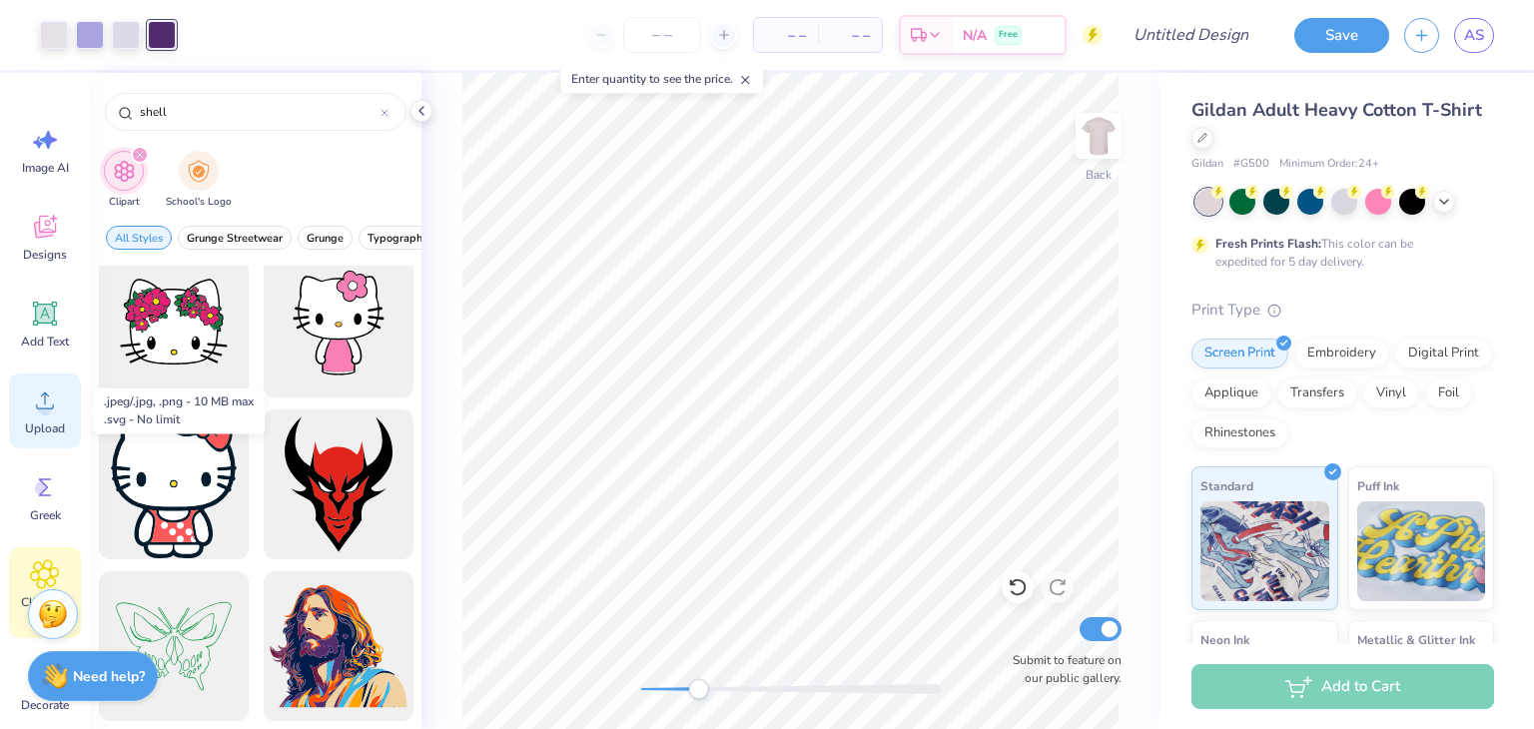
scroll to position [145, 0]
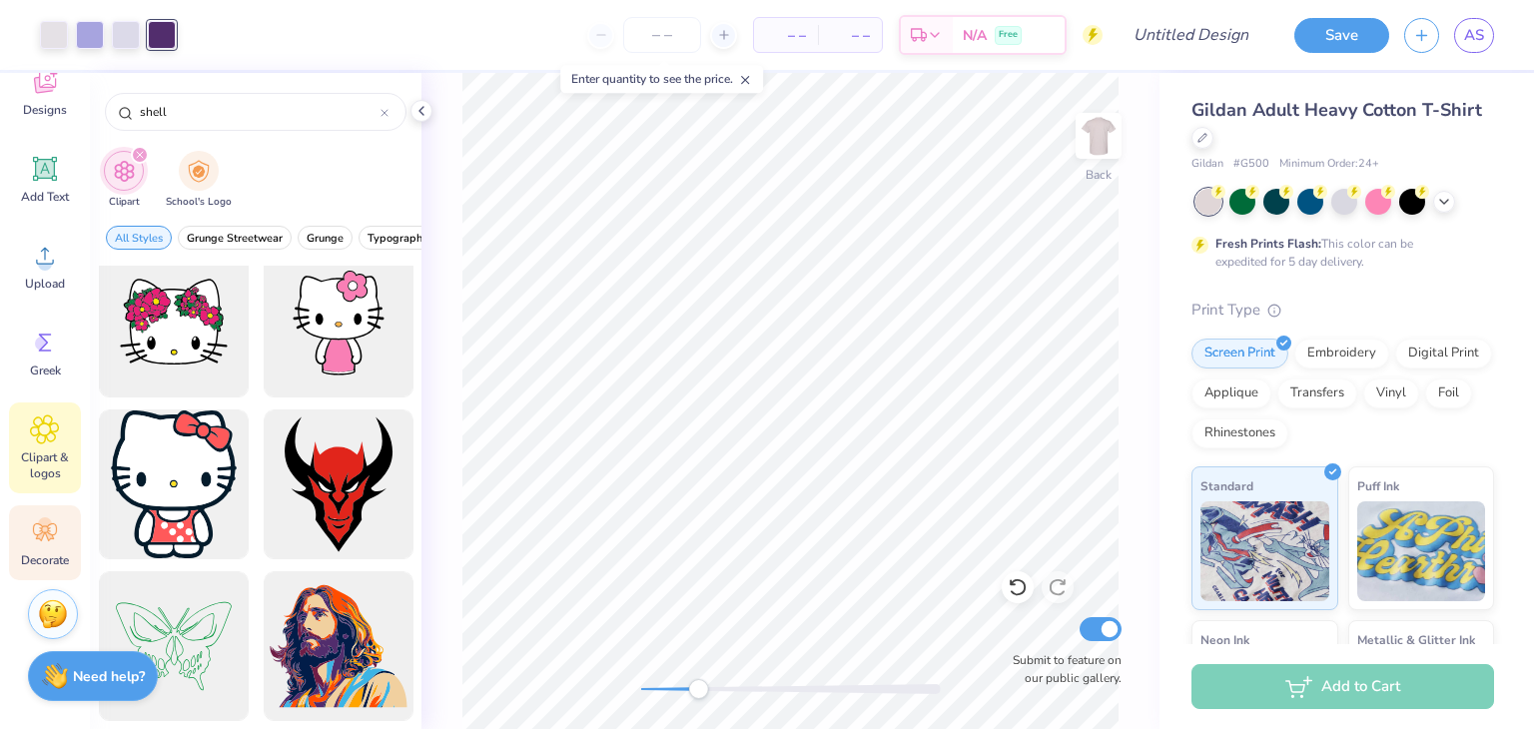
click at [25, 555] on span "Decorate" at bounding box center [45, 560] width 48 height 16
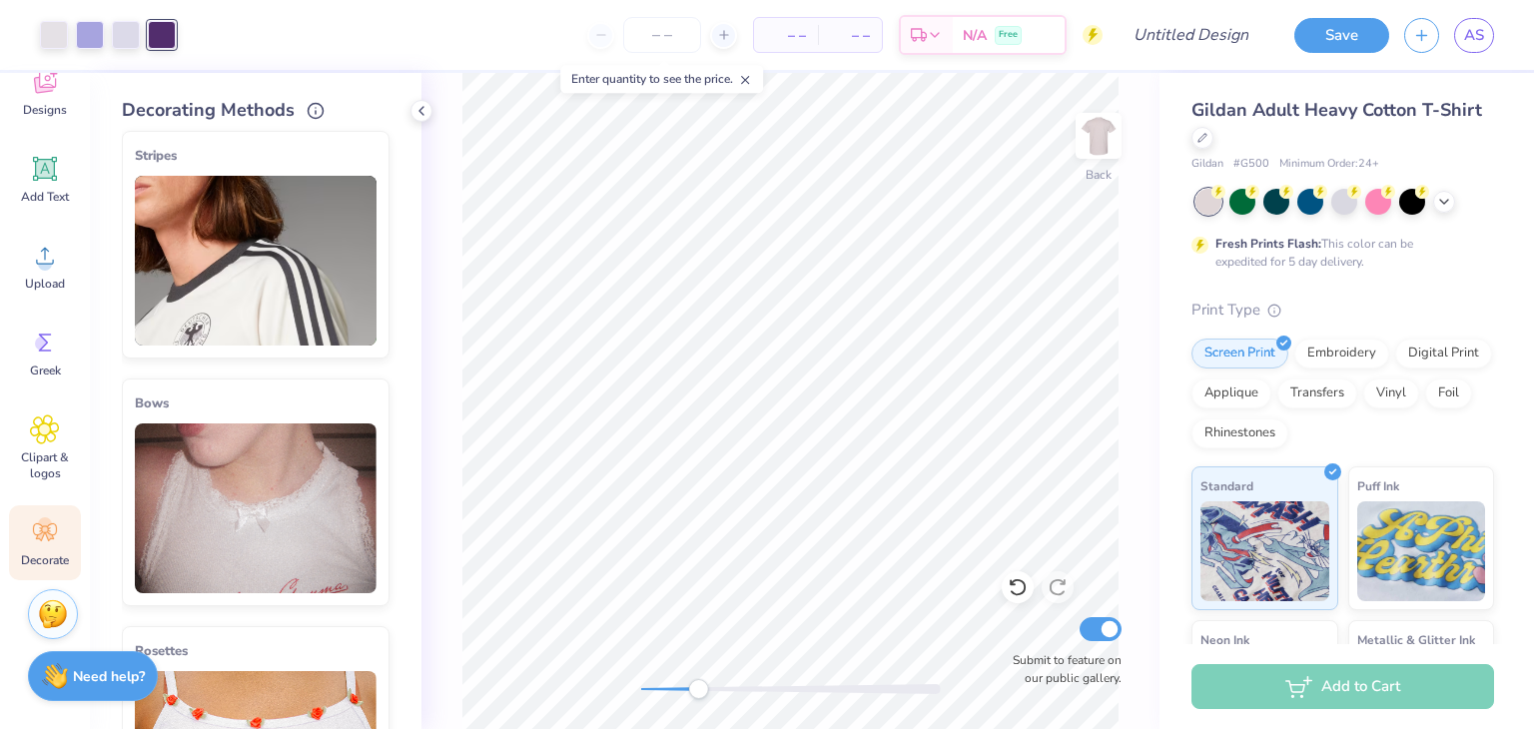
scroll to position [0, 0]
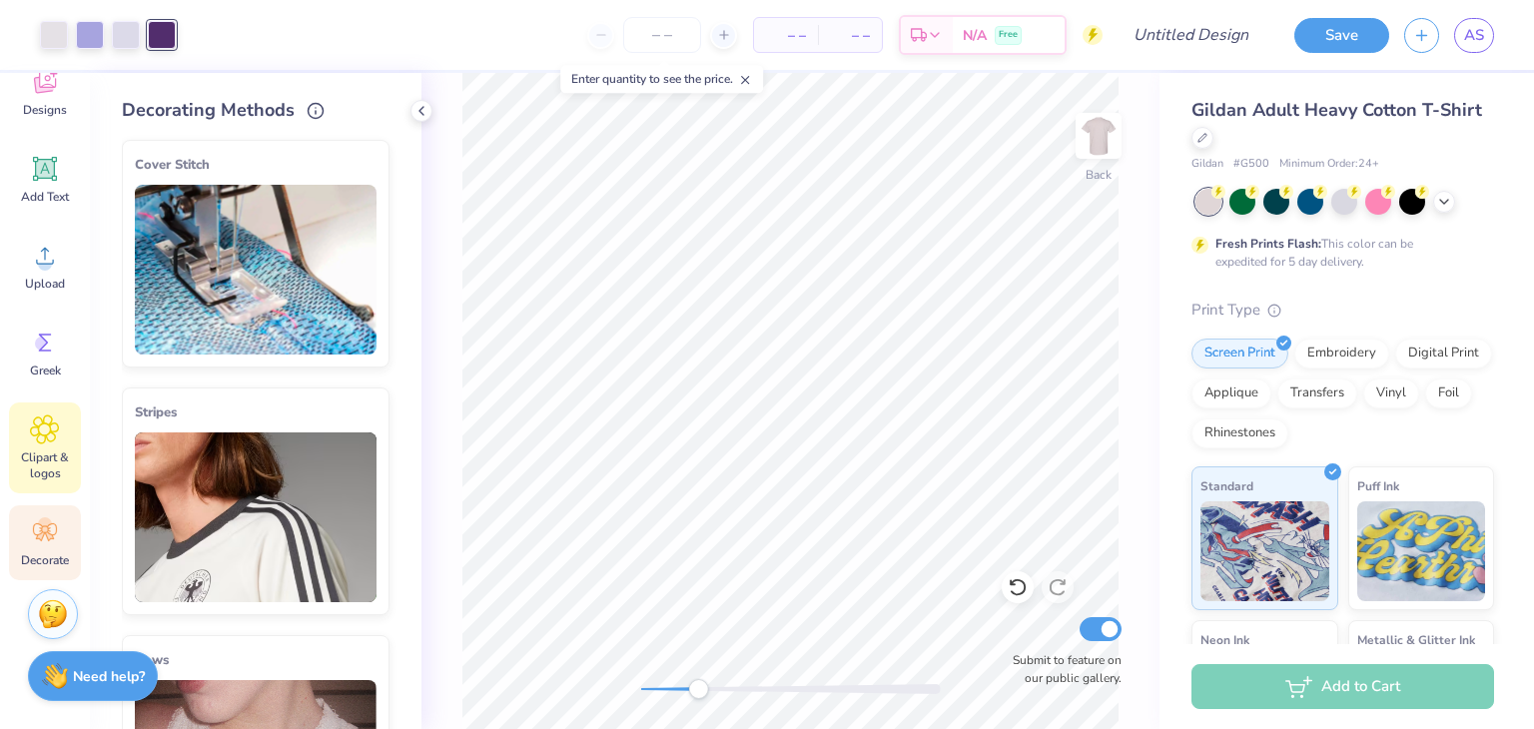
click at [21, 450] on span "Clipart & logos" at bounding box center [45, 466] width 66 height 32
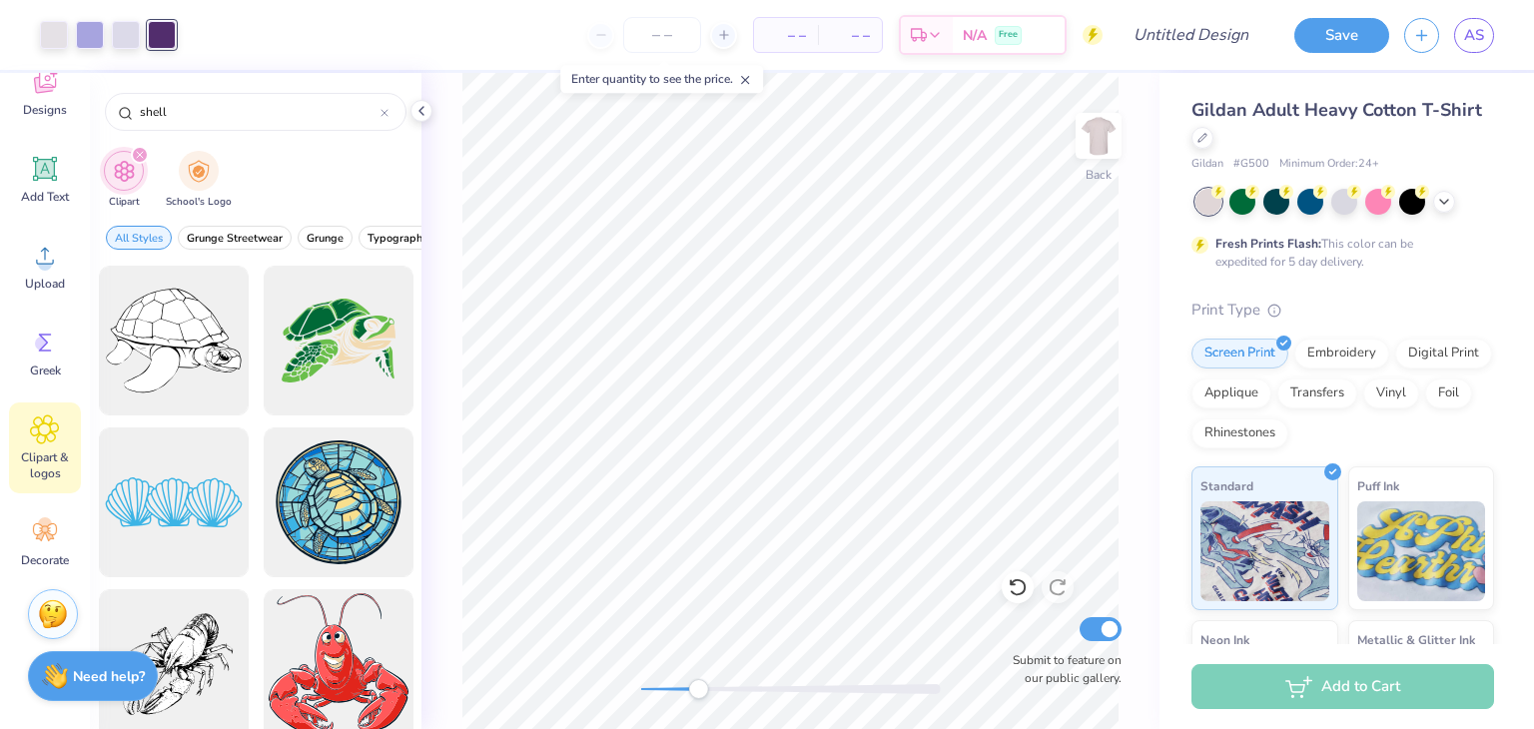
click at [138, 156] on icon "filter for Clipart" at bounding box center [140, 155] width 6 height 6
click at [136, 151] on icon "filter for Clipart" at bounding box center [140, 155] width 8 height 8
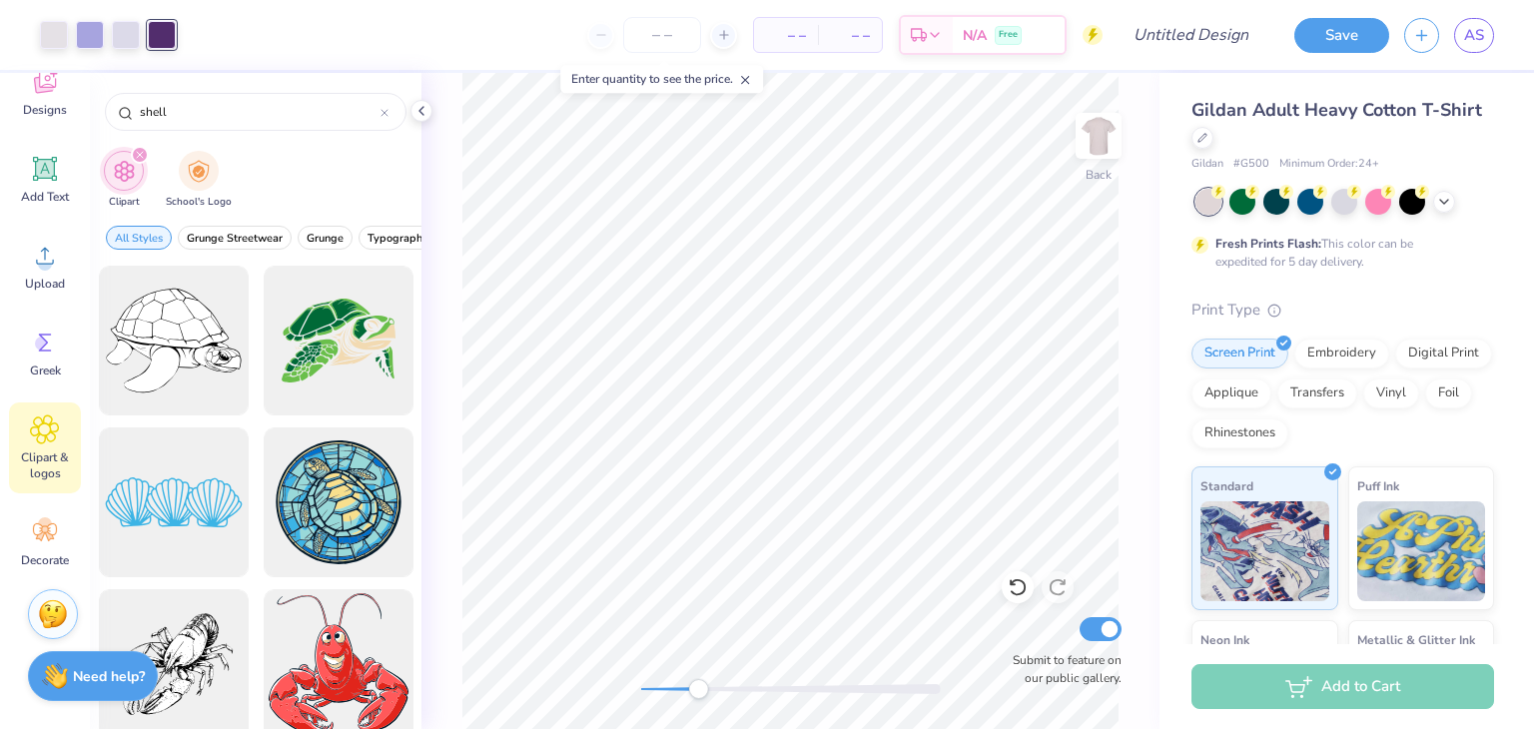
click at [136, 151] on icon "filter for Clipart" at bounding box center [140, 155] width 8 height 8
click at [150, 237] on span "All Styles" at bounding box center [139, 238] width 48 height 15
click at [216, 175] on div "School's Logo" at bounding box center [199, 178] width 66 height 59
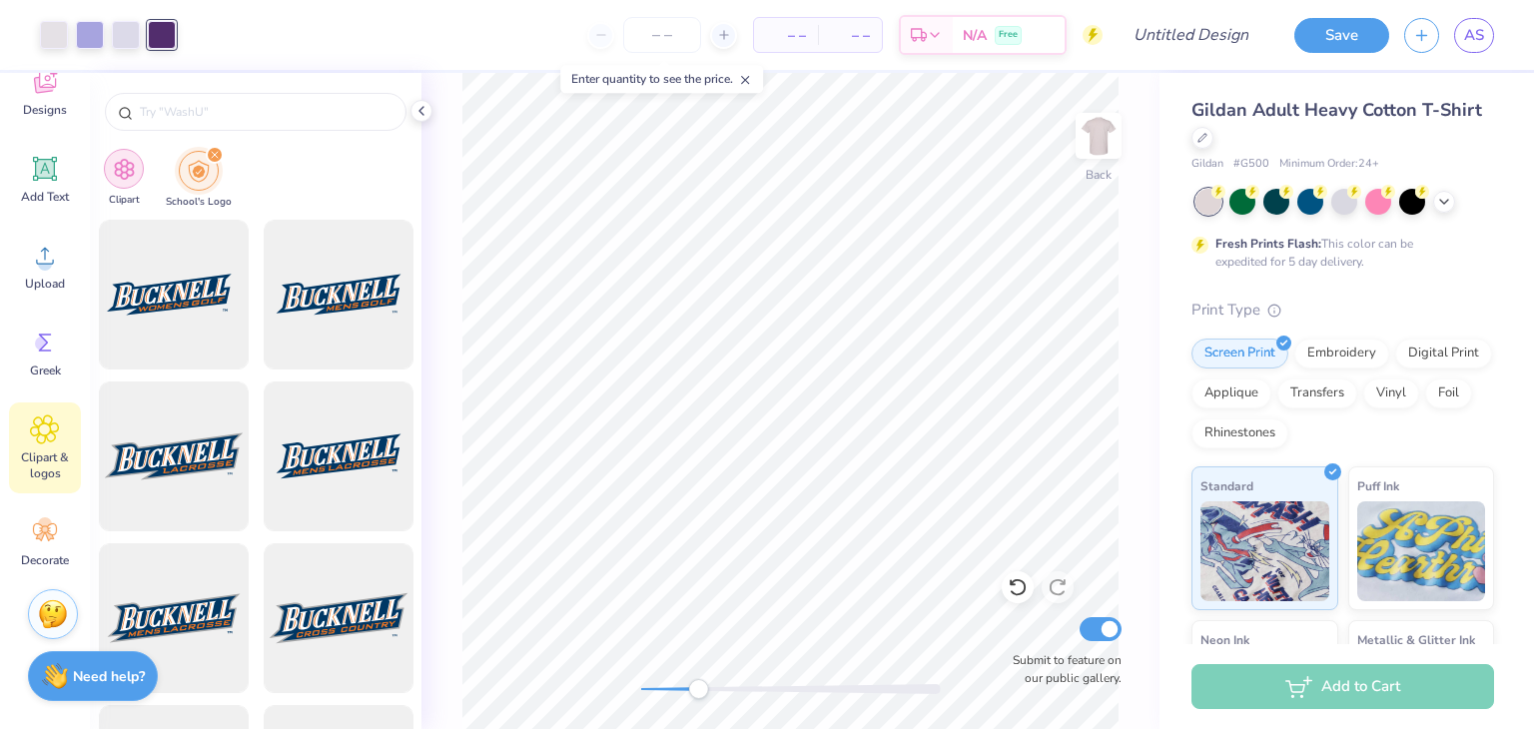
click at [128, 172] on img "filter for Clipart" at bounding box center [124, 169] width 23 height 23
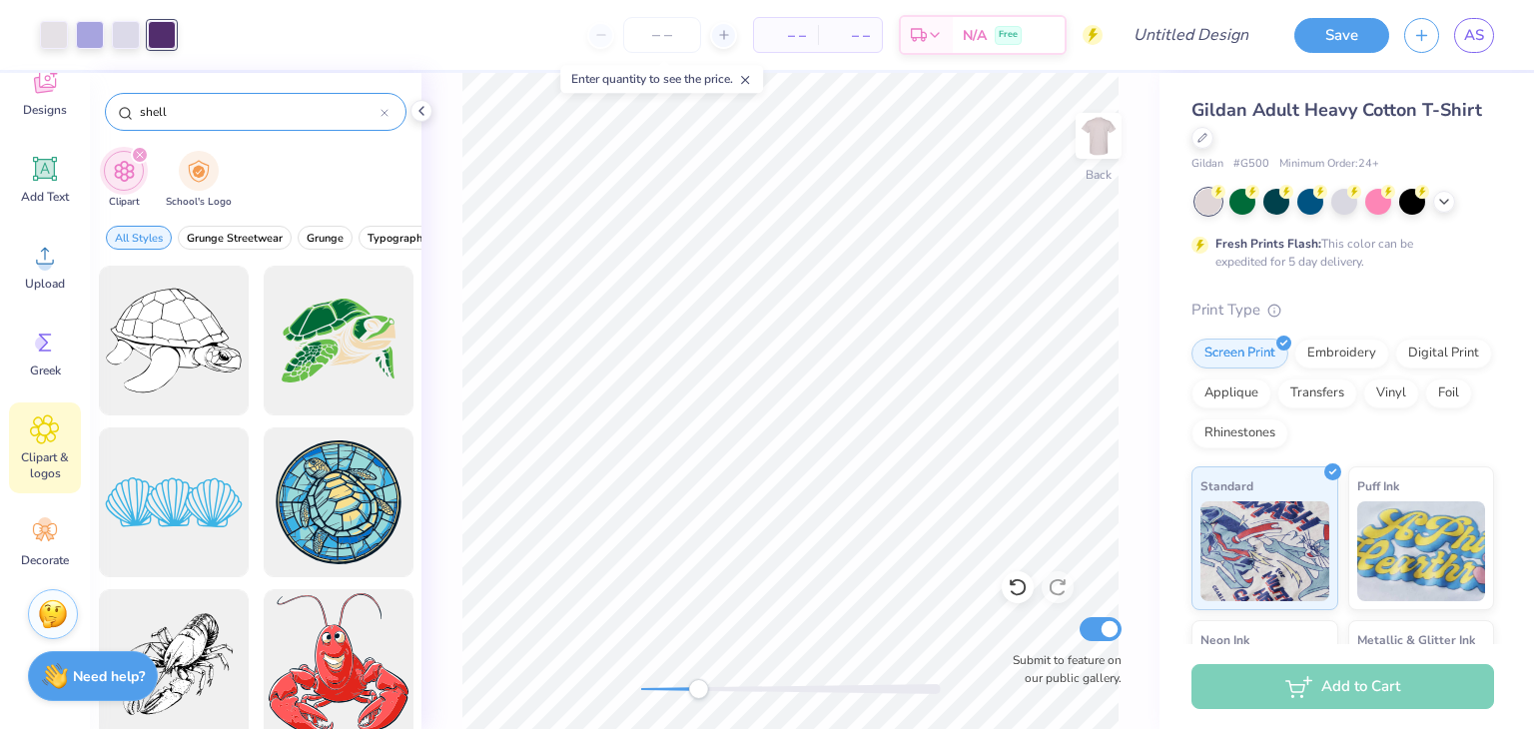
click at [212, 118] on input "shell" at bounding box center [259, 112] width 243 height 20
type input "s"
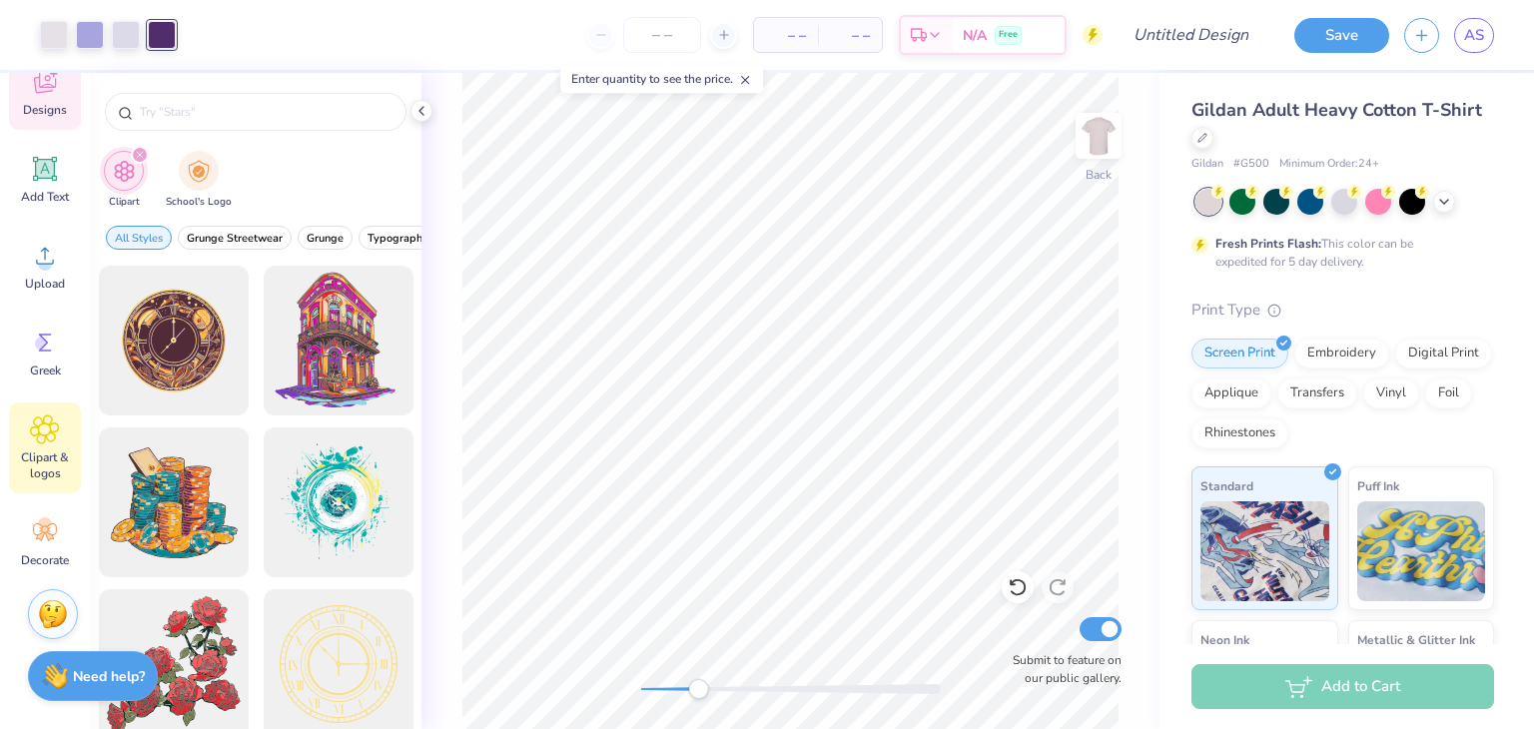
click at [46, 104] on span "Designs" at bounding box center [45, 110] width 44 height 16
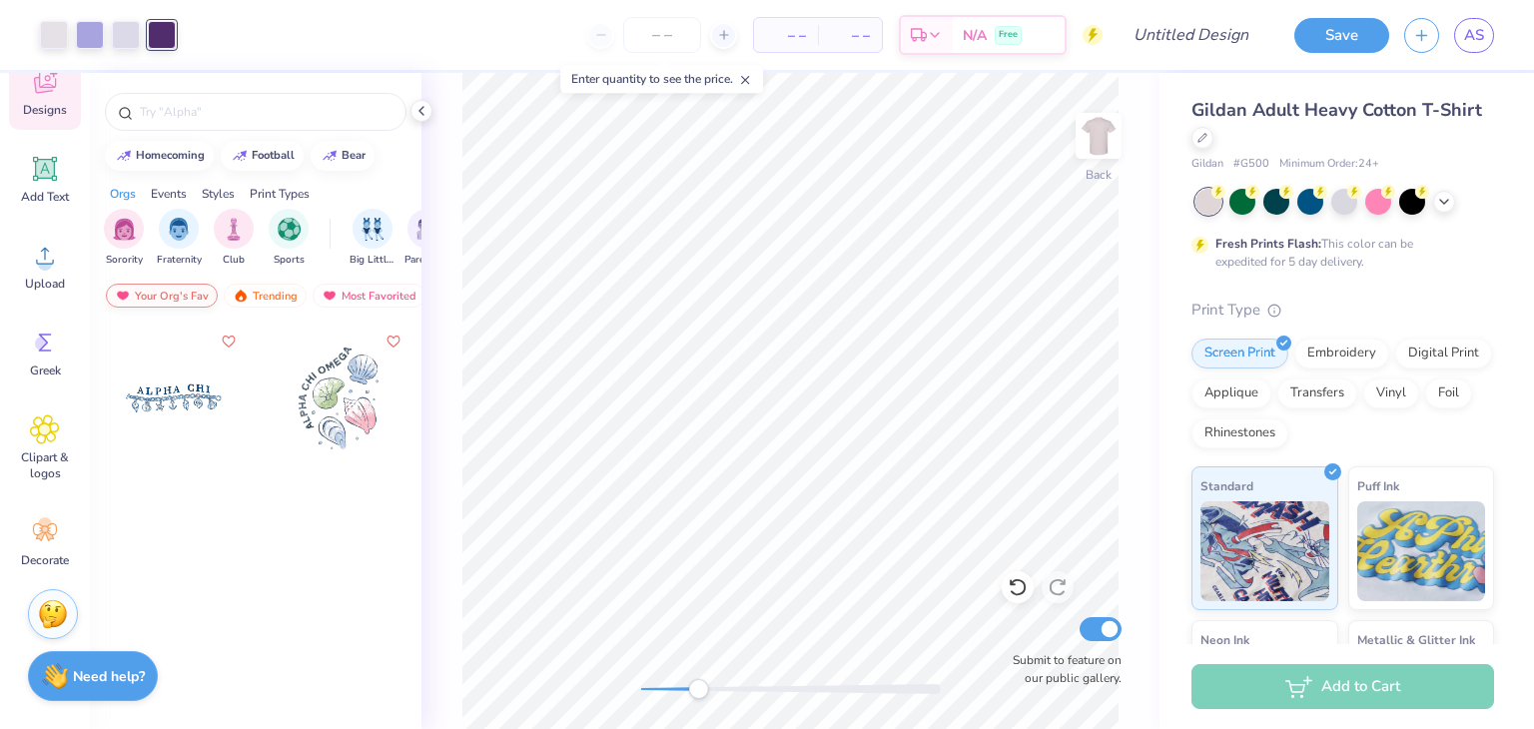
click at [148, 292] on div "Your Org's Fav" at bounding box center [162, 296] width 112 height 24
click at [263, 289] on div "Trending" at bounding box center [265, 296] width 83 height 24
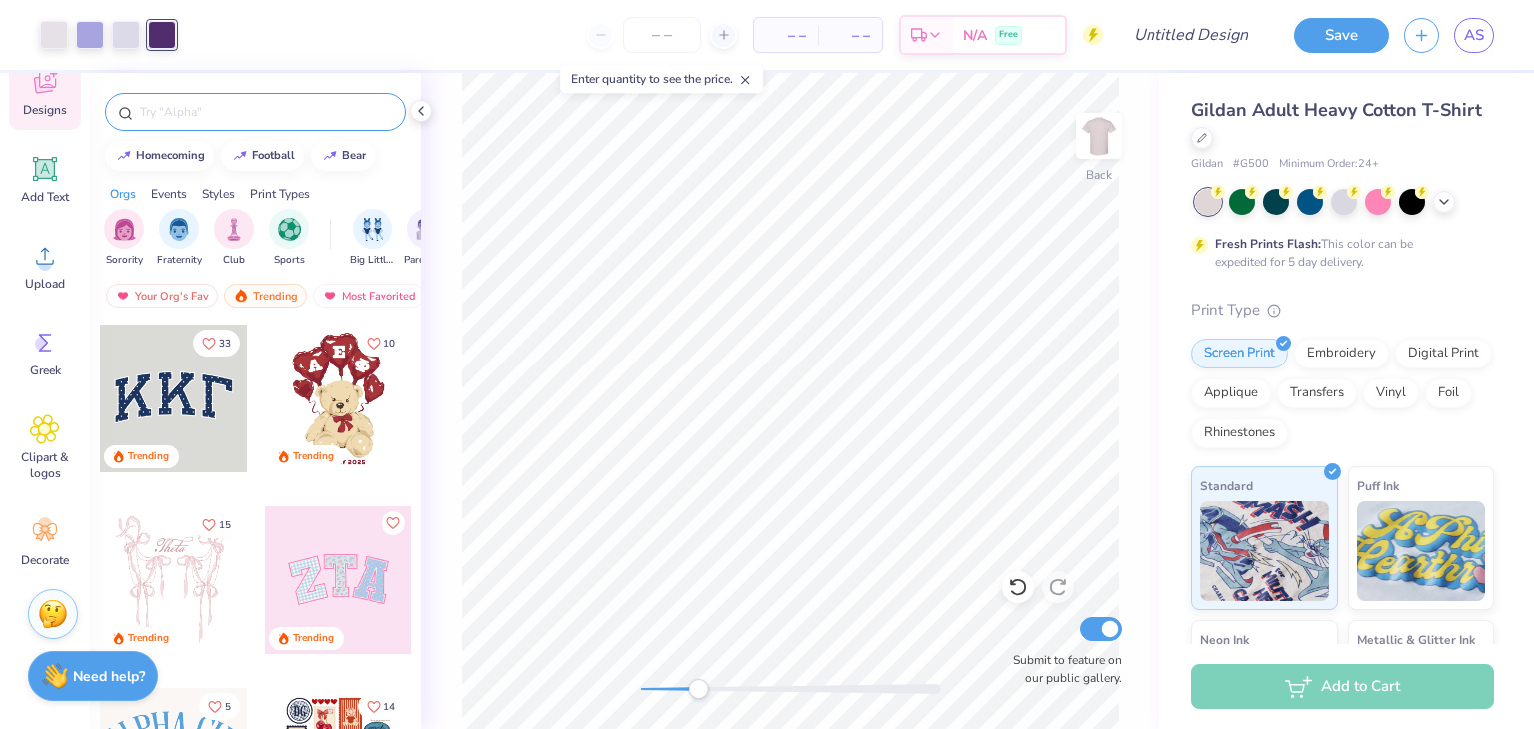
click at [207, 113] on input "text" at bounding box center [266, 112] width 256 height 20
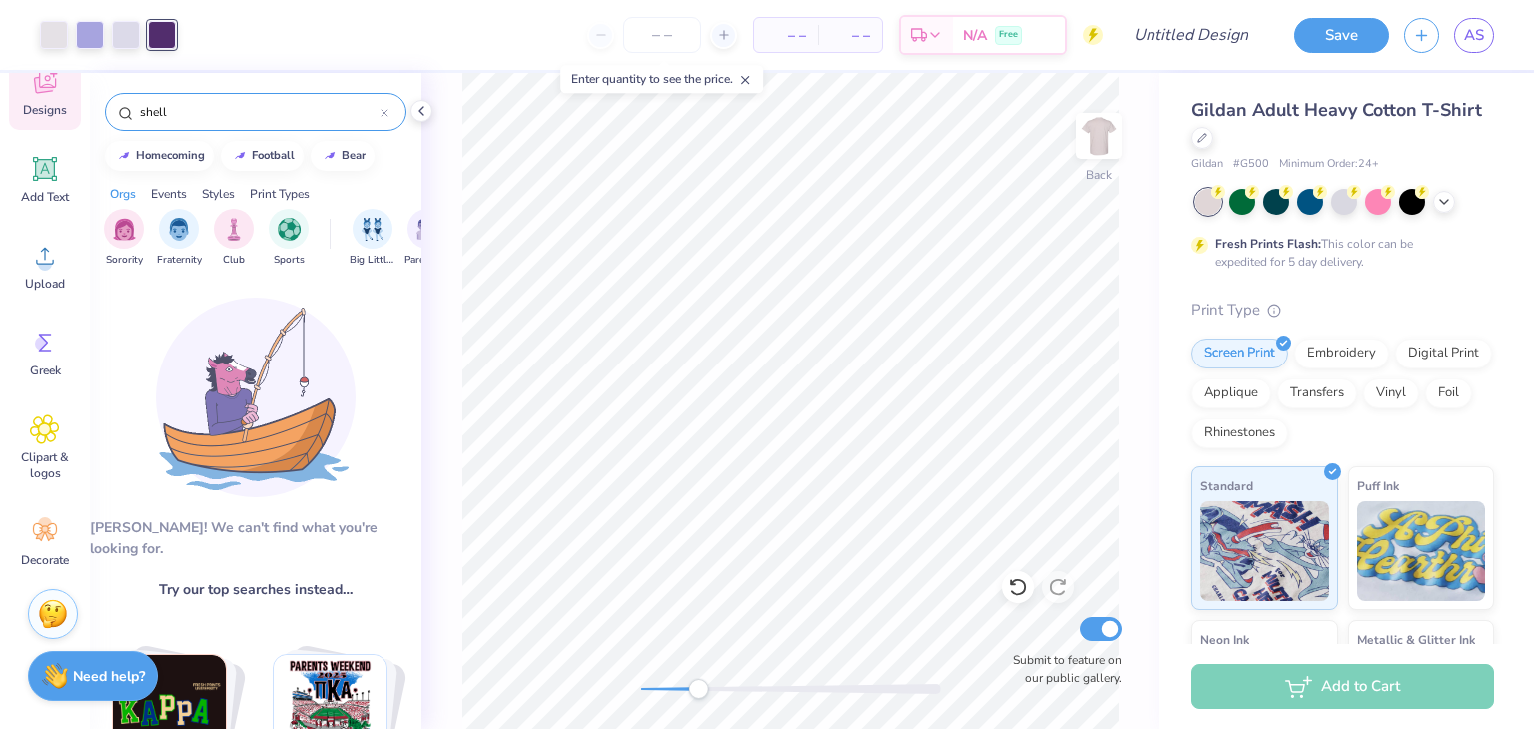
type input "shell"
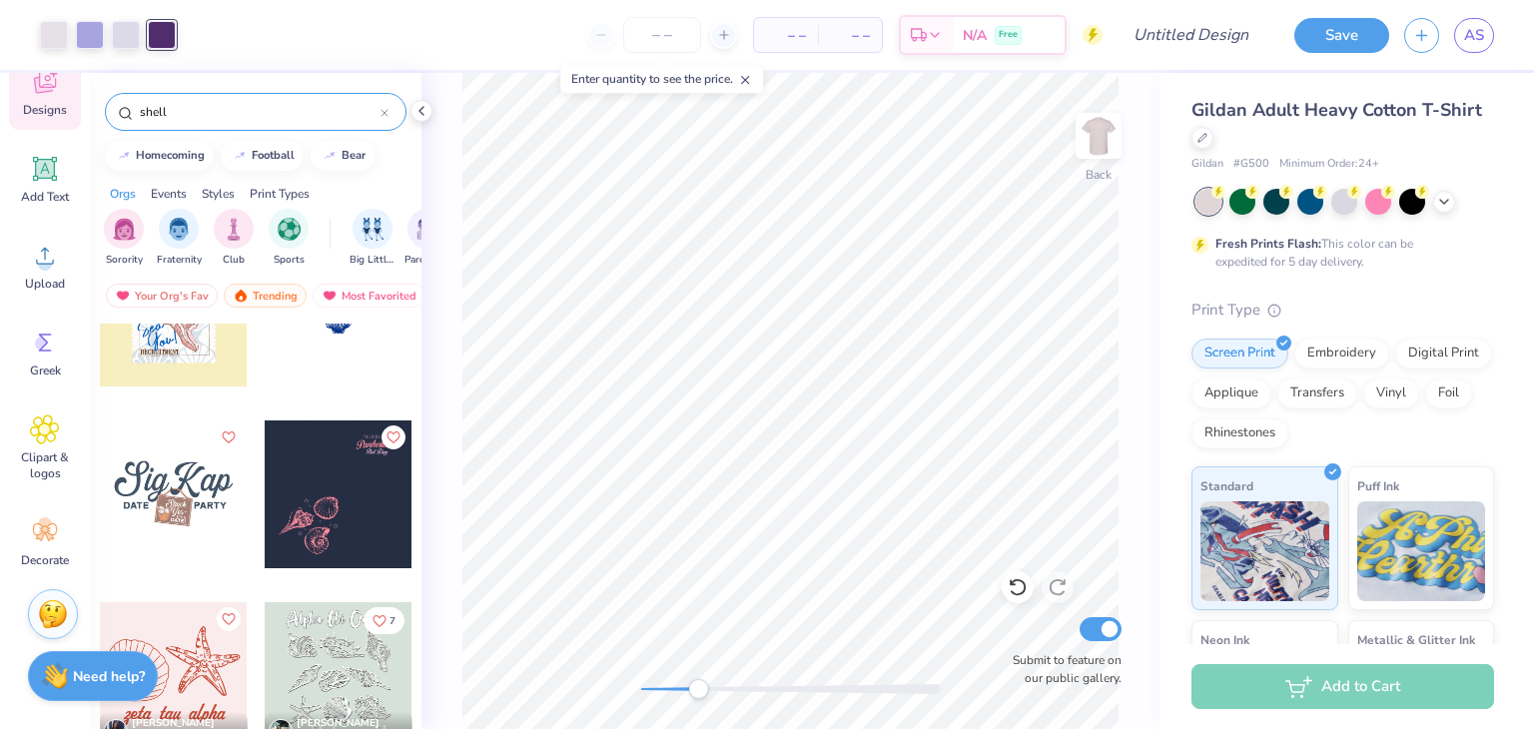
scroll to position [739, 0]
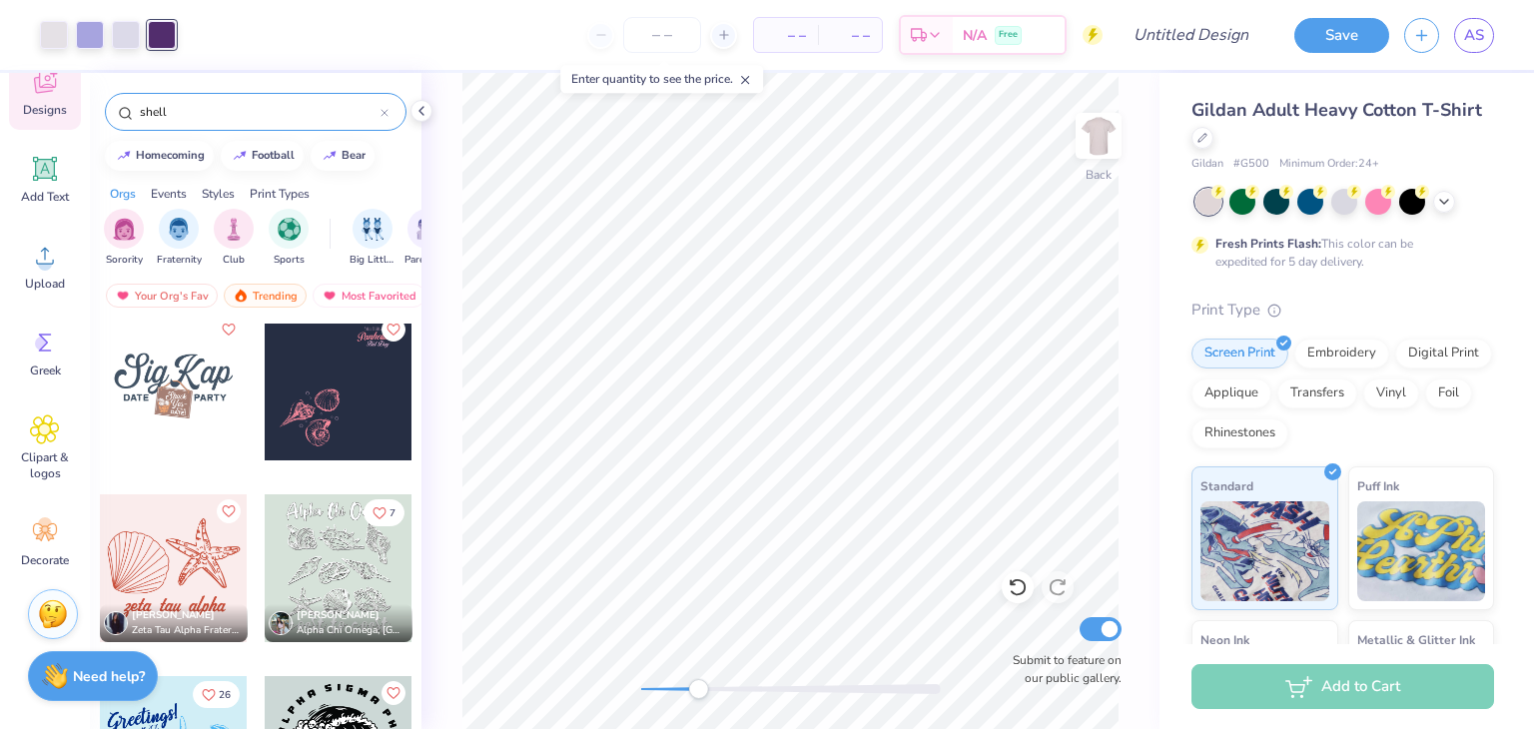
click at [318, 408] on div at bounding box center [339, 387] width 148 height 148
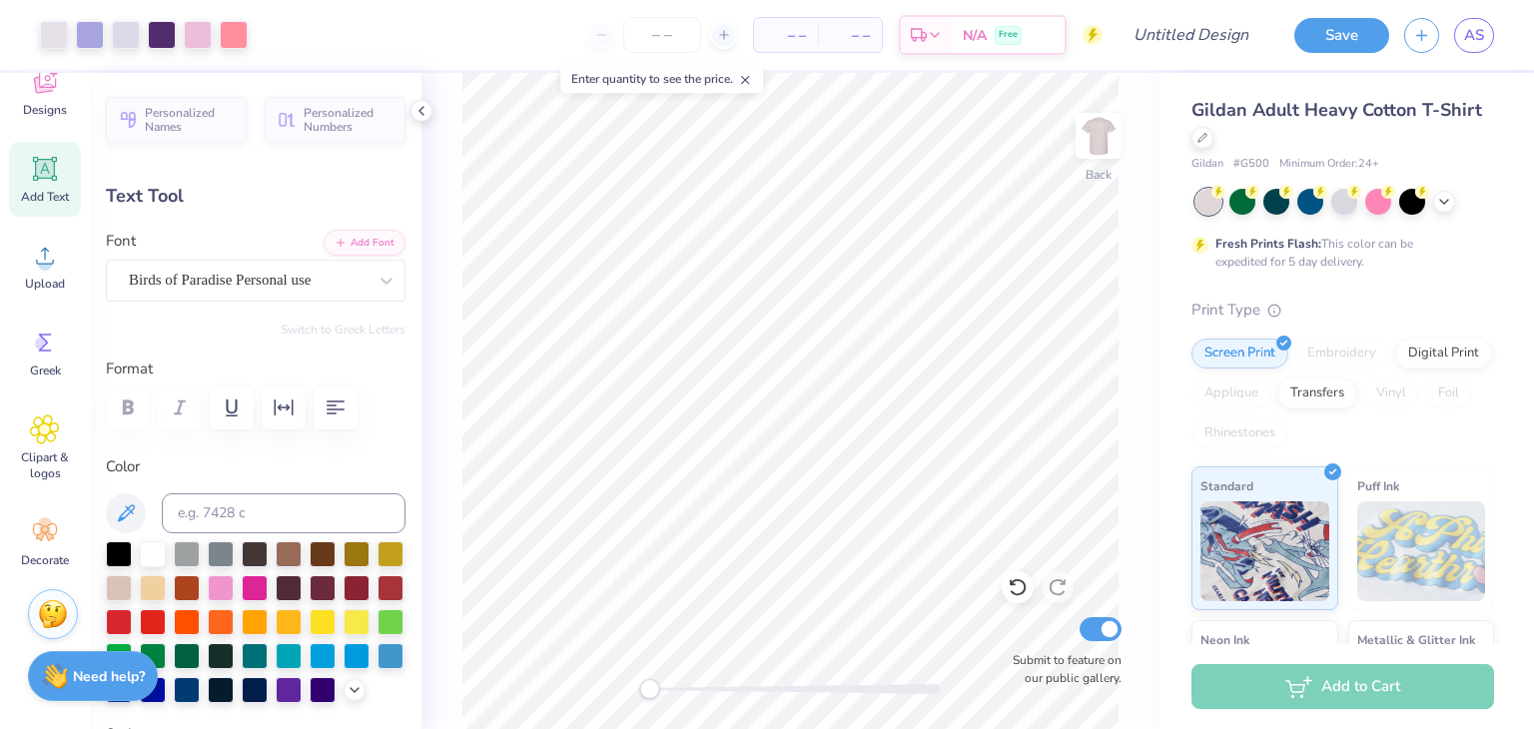
type input "5.15"
type input "1.17"
type input "3.65"
type input "3.54"
type input "0.48"
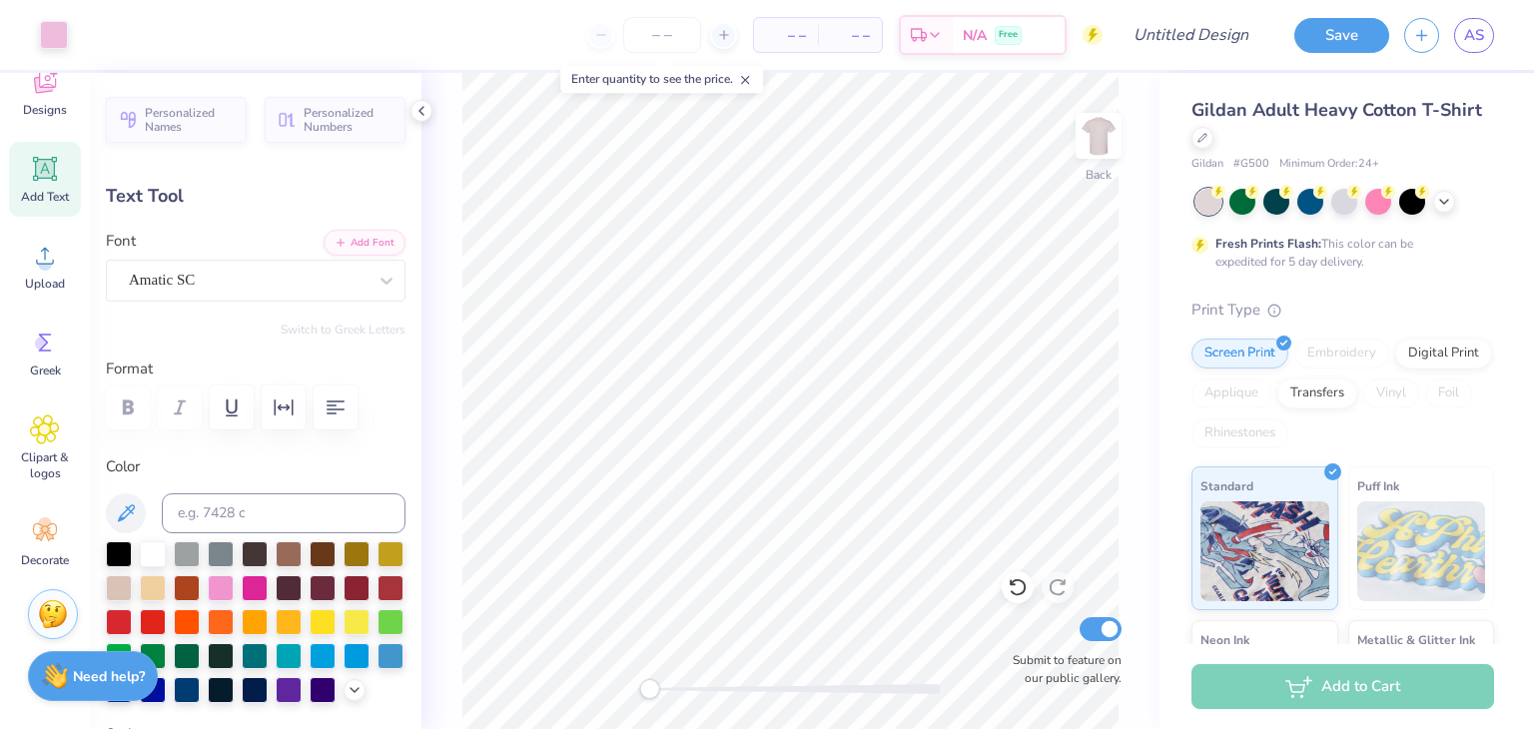
type input "3.00"
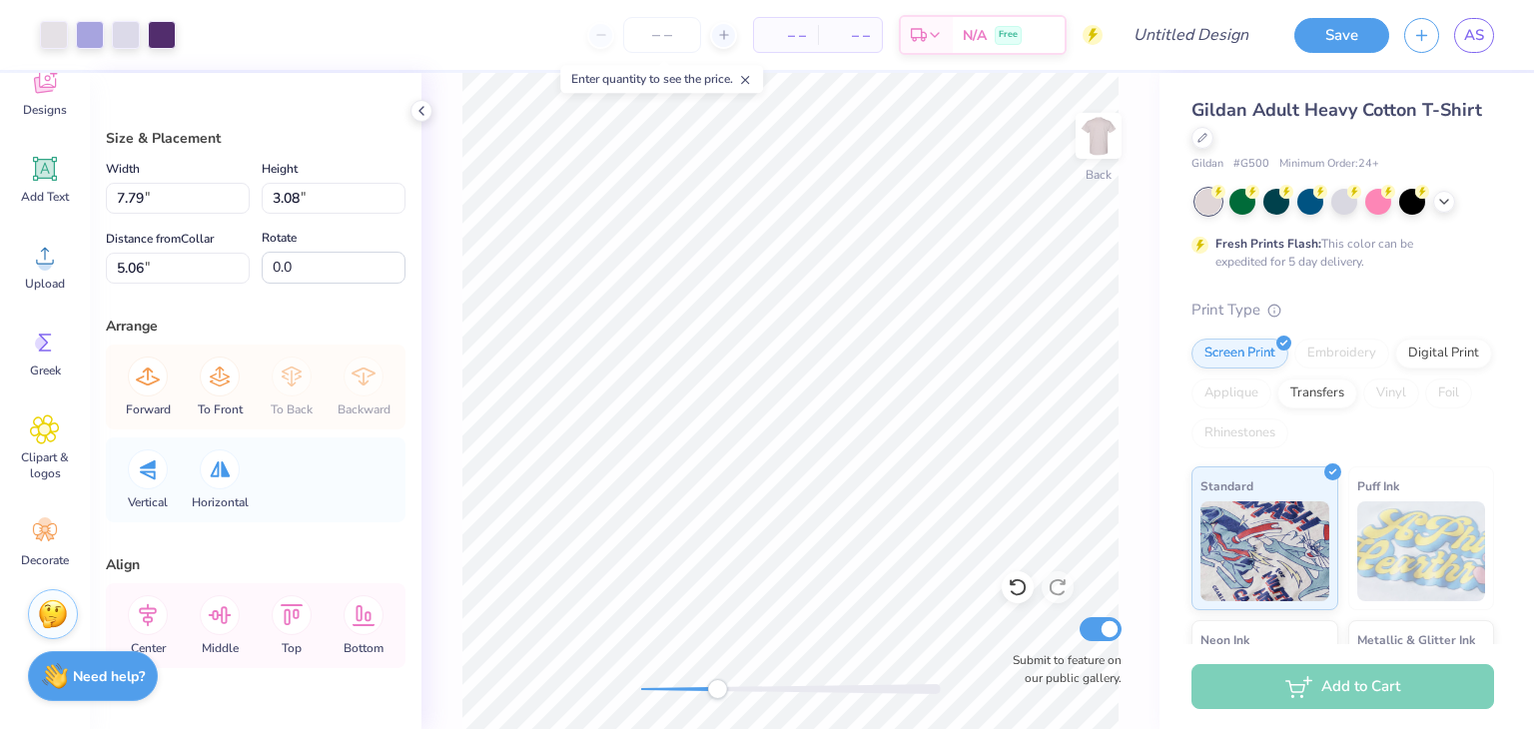
drag, startPoint x: 662, startPoint y: 689, endPoint x: 727, endPoint y: 697, distance: 65.4
click at [727, 697] on div "Accessibility label" at bounding box center [717, 689] width 20 height 20
click at [585, 688] on div "Back Submit to feature on our public gallery." at bounding box center [791, 401] width 738 height 656
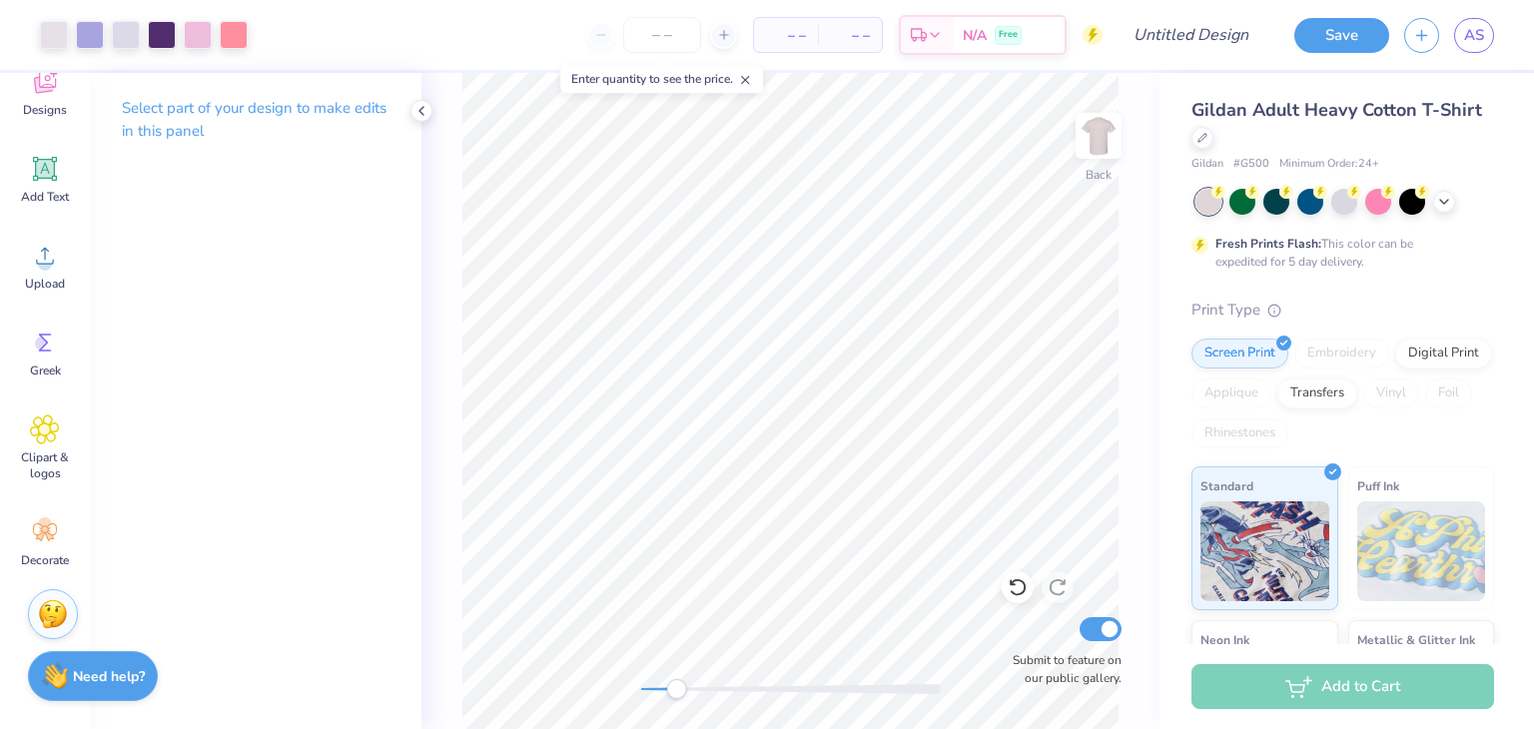
click at [671, 672] on div "Back Submit to feature on our public gallery." at bounding box center [791, 401] width 738 height 656
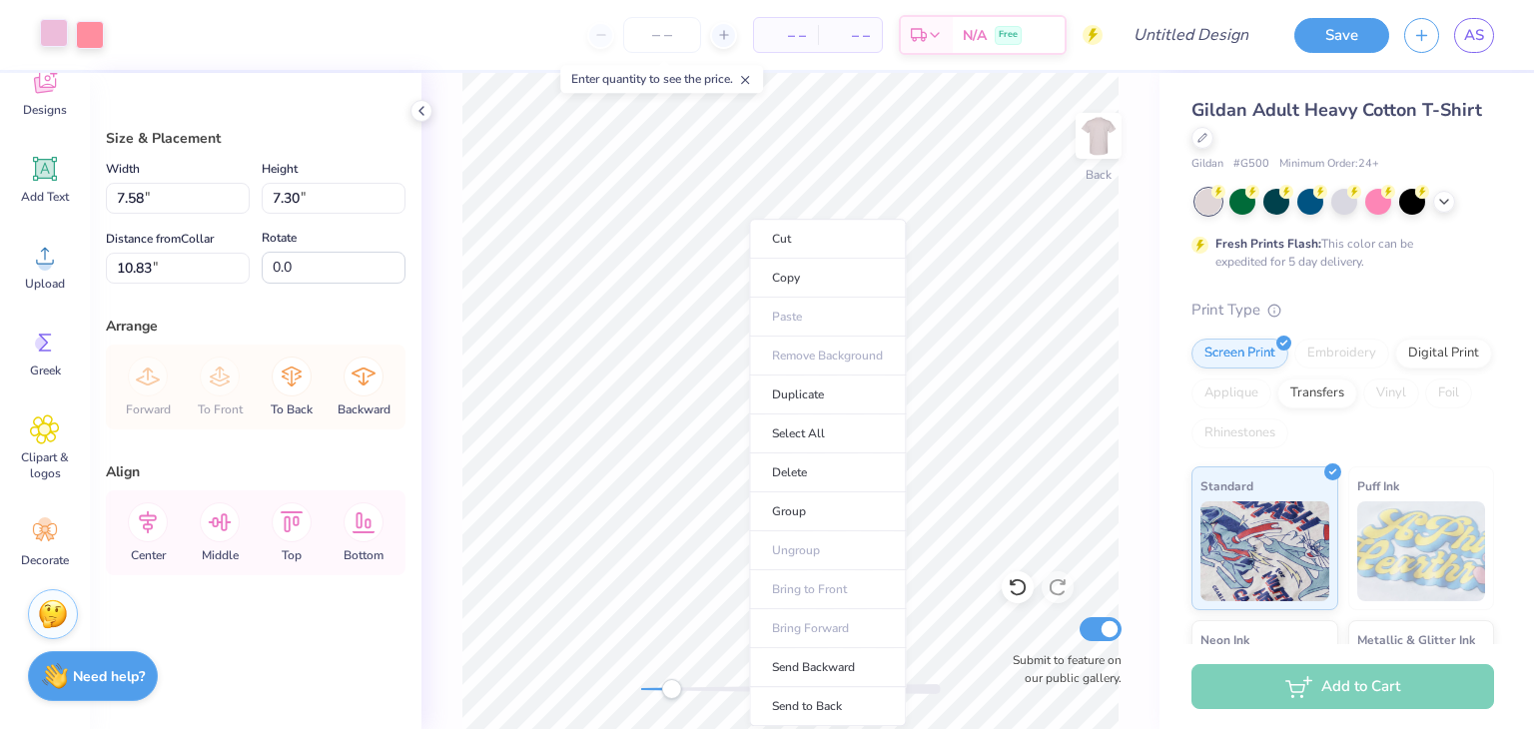
click at [43, 31] on div at bounding box center [54, 33] width 28 height 28
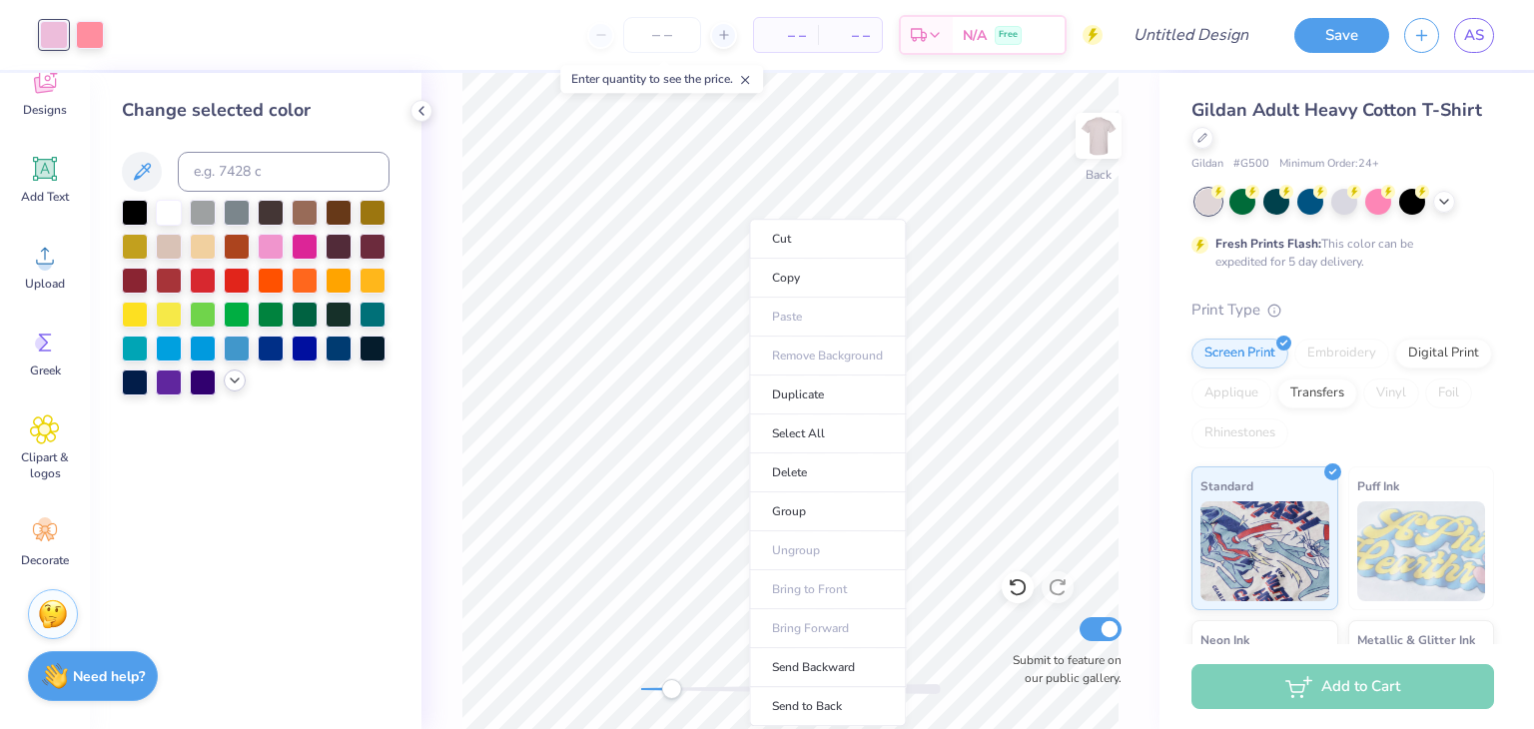
click at [230, 389] on div at bounding box center [235, 381] width 22 height 22
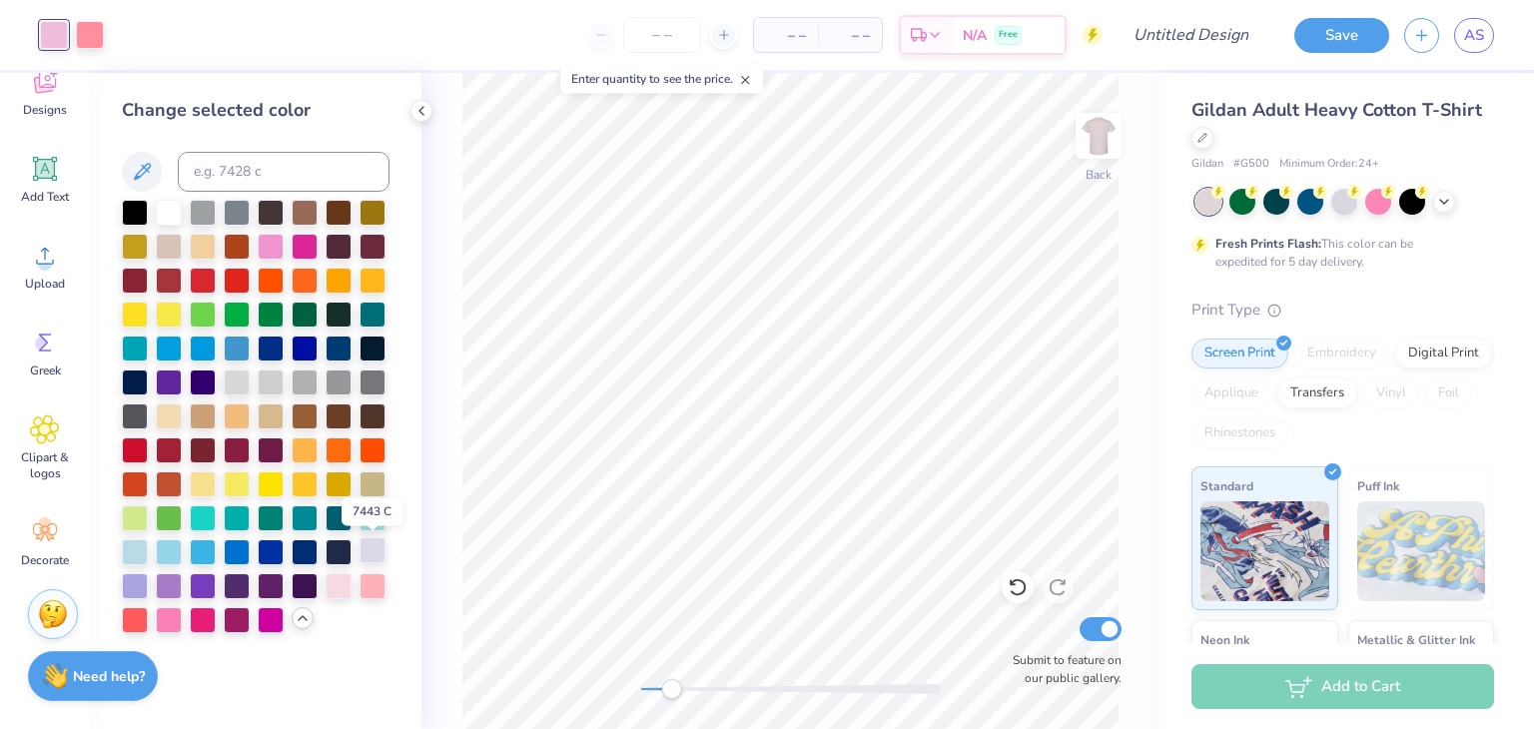
click at [364, 551] on div at bounding box center [373, 550] width 26 height 26
click at [373, 550] on div at bounding box center [373, 550] width 26 height 26
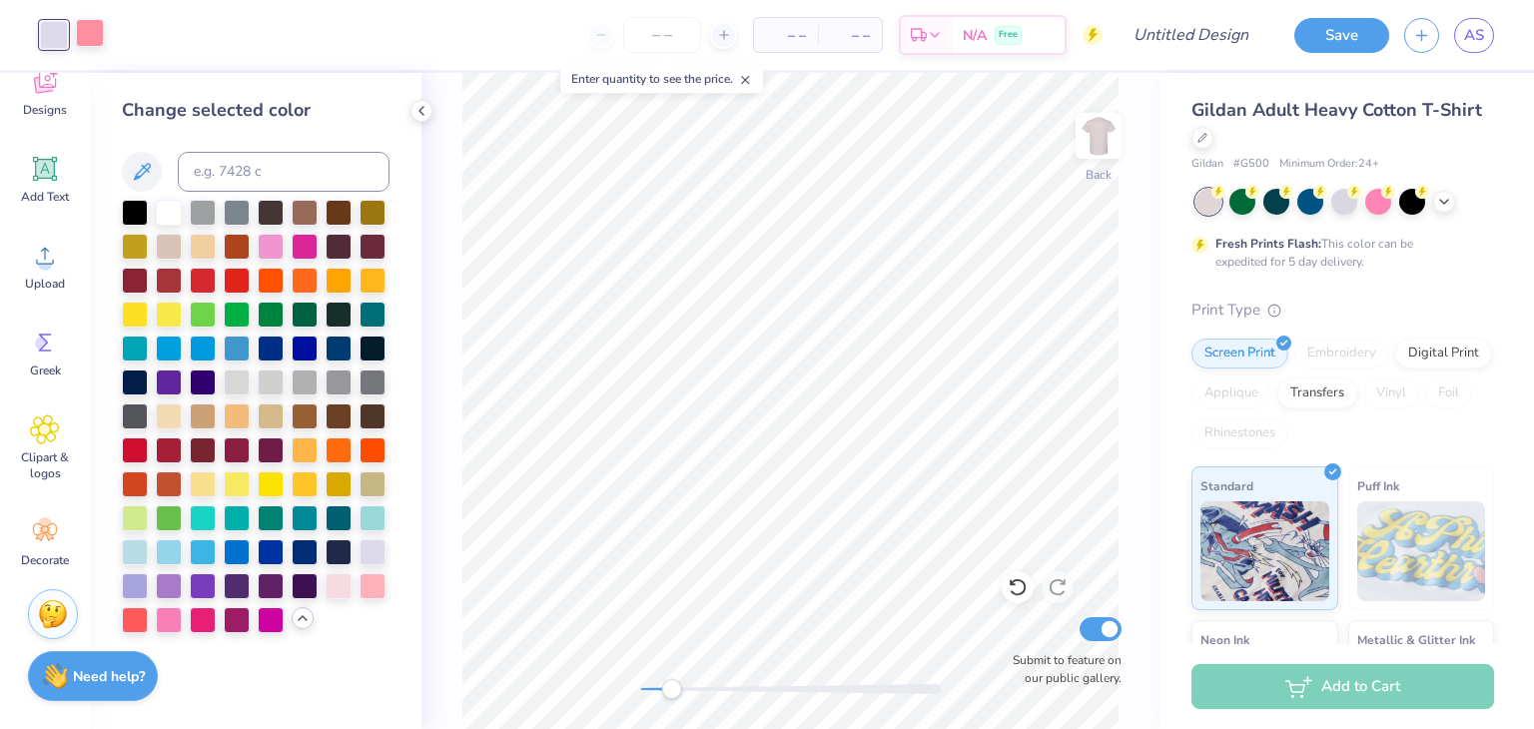
click at [102, 43] on div at bounding box center [90, 33] width 28 height 28
click at [139, 580] on div at bounding box center [135, 584] width 26 height 26
click at [196, 588] on div at bounding box center [203, 584] width 26 height 26
click at [169, 587] on div at bounding box center [169, 584] width 26 height 26
click at [131, 590] on div at bounding box center [135, 584] width 26 height 26
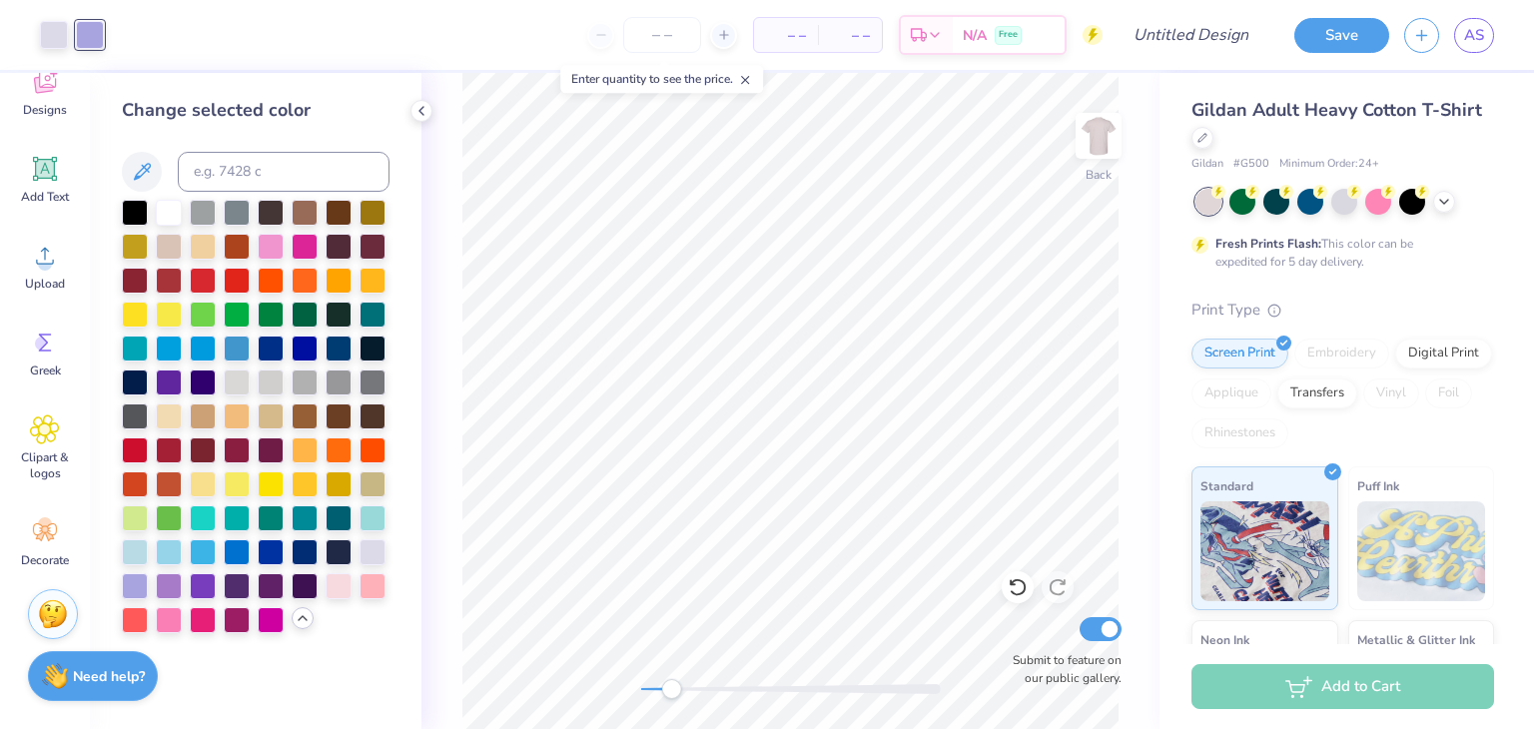
click at [388, 556] on div at bounding box center [256, 417] width 268 height 434
click at [376, 553] on div at bounding box center [373, 550] width 26 height 26
click at [142, 581] on div at bounding box center [135, 584] width 26 height 26
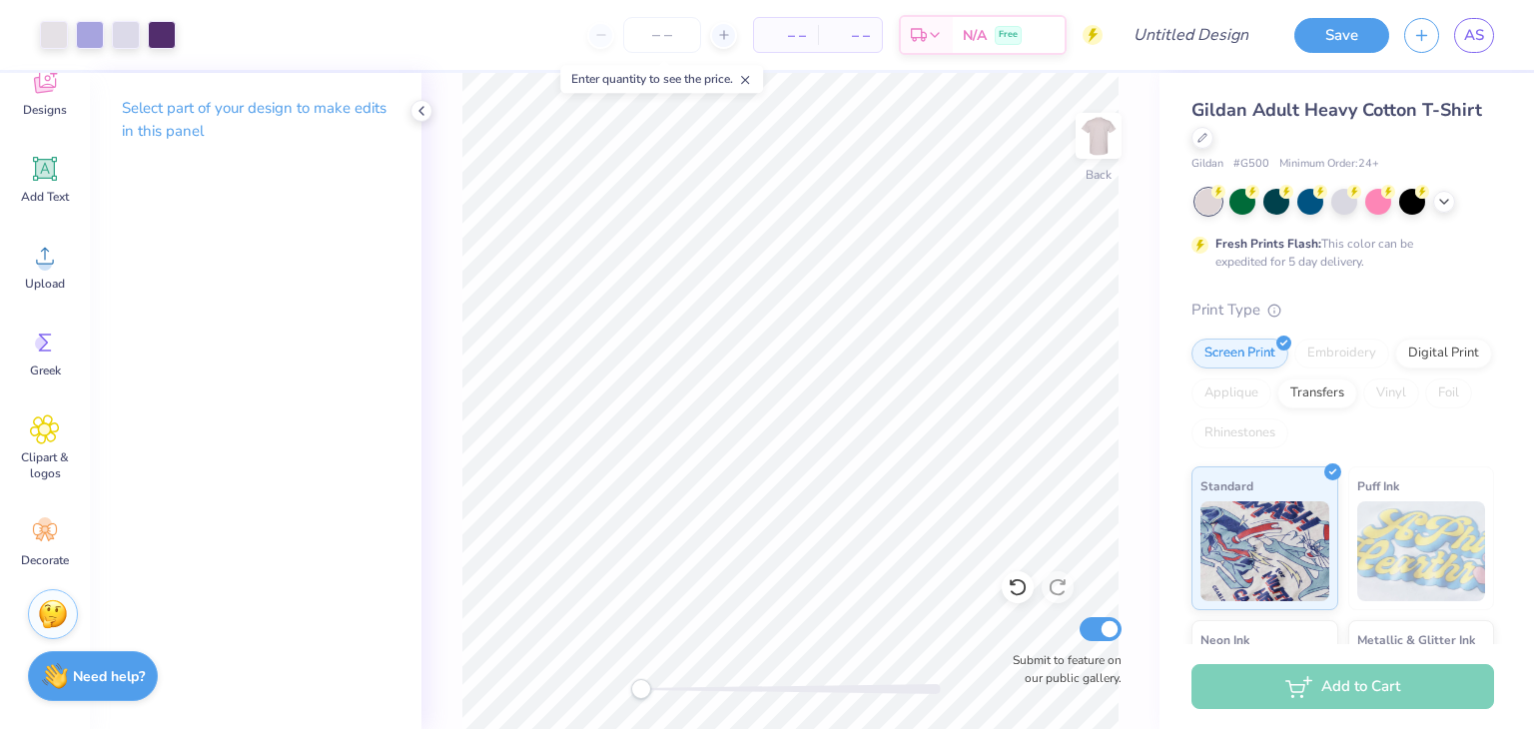
click at [593, 696] on div "Back Submit to feature on our public gallery." at bounding box center [791, 401] width 738 height 656
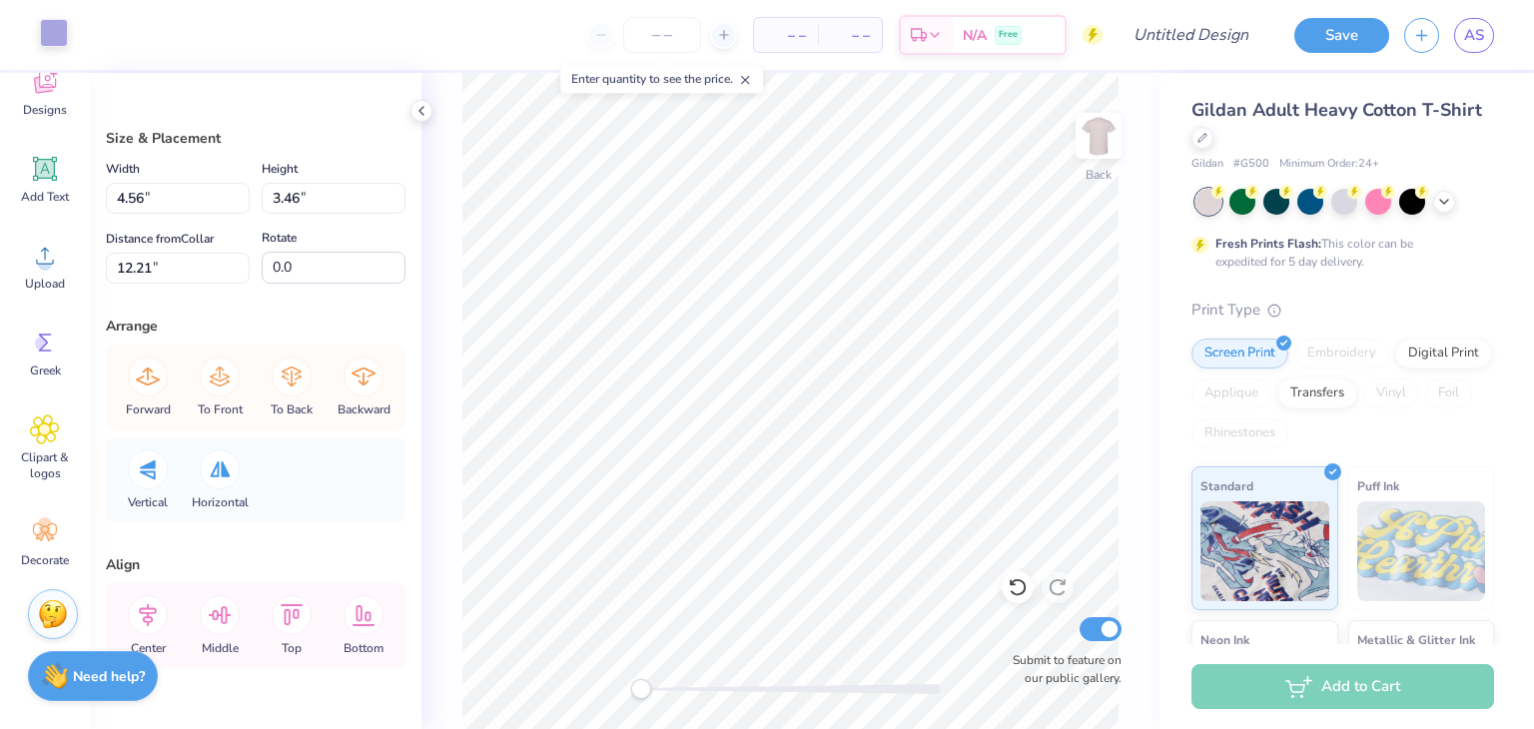
click at [61, 37] on div at bounding box center [54, 33] width 28 height 28
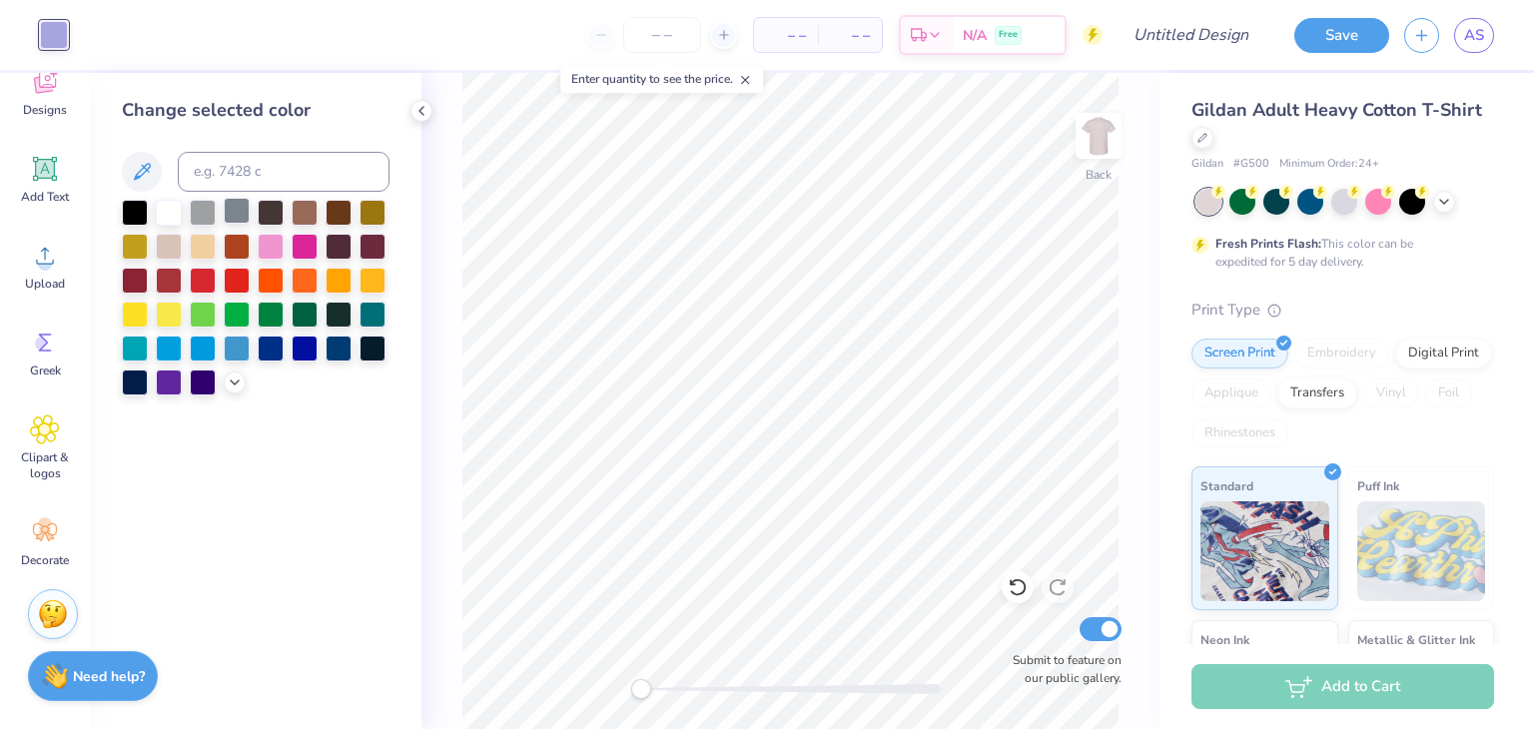
click at [236, 215] on div at bounding box center [237, 211] width 26 height 26
click at [208, 210] on div at bounding box center [203, 211] width 26 height 26
click at [170, 211] on div at bounding box center [169, 211] width 26 height 26
click at [205, 385] on div at bounding box center [203, 381] width 26 height 26
click at [171, 384] on div at bounding box center [169, 381] width 26 height 26
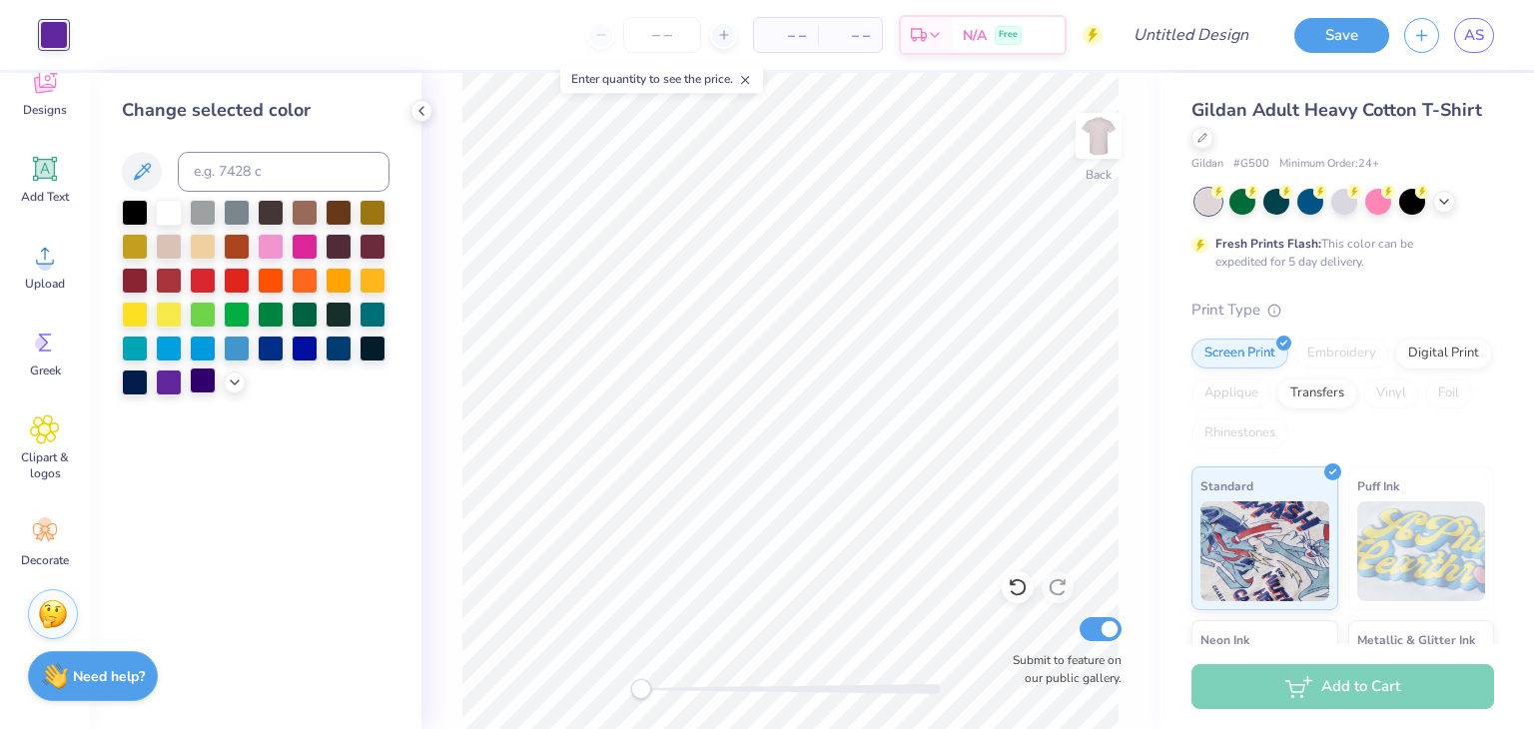
click at [190, 382] on div at bounding box center [203, 381] width 26 height 26
click at [230, 386] on icon at bounding box center [235, 381] width 16 height 16
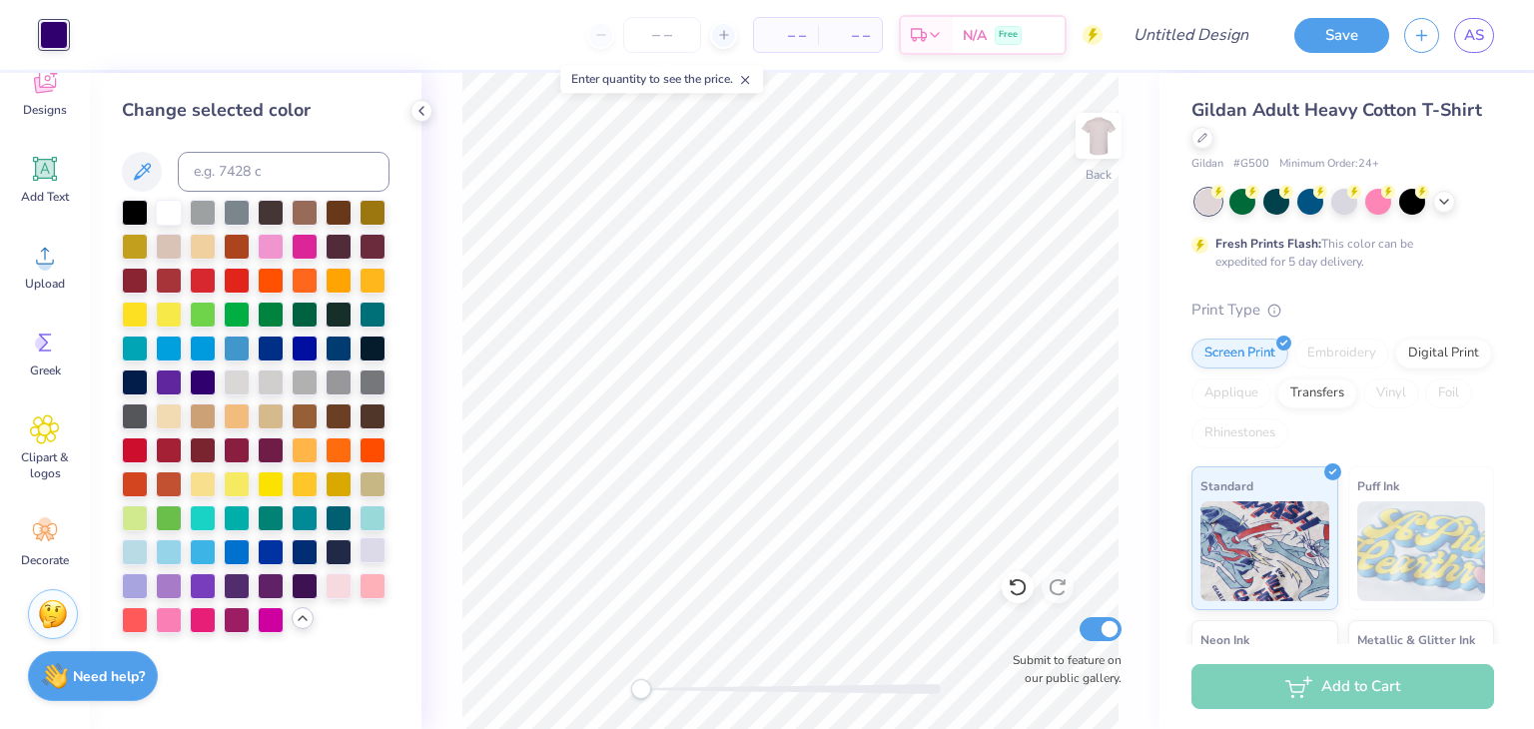
click at [372, 557] on div at bounding box center [373, 550] width 26 height 26
click at [178, 584] on div at bounding box center [169, 584] width 26 height 26
click at [204, 589] on div at bounding box center [203, 584] width 26 height 26
click at [134, 585] on div at bounding box center [135, 584] width 26 height 26
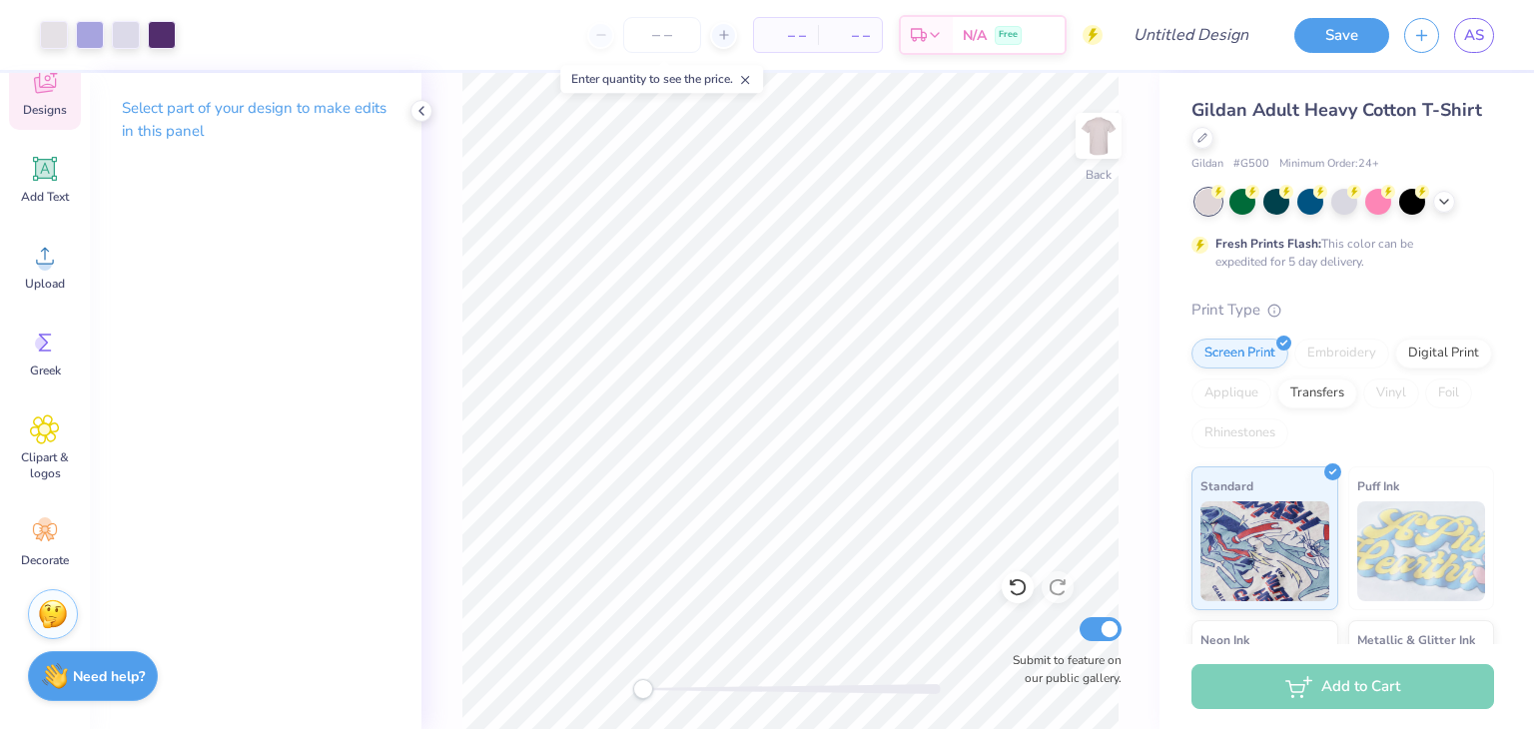
click at [40, 104] on span "Designs" at bounding box center [45, 110] width 44 height 16
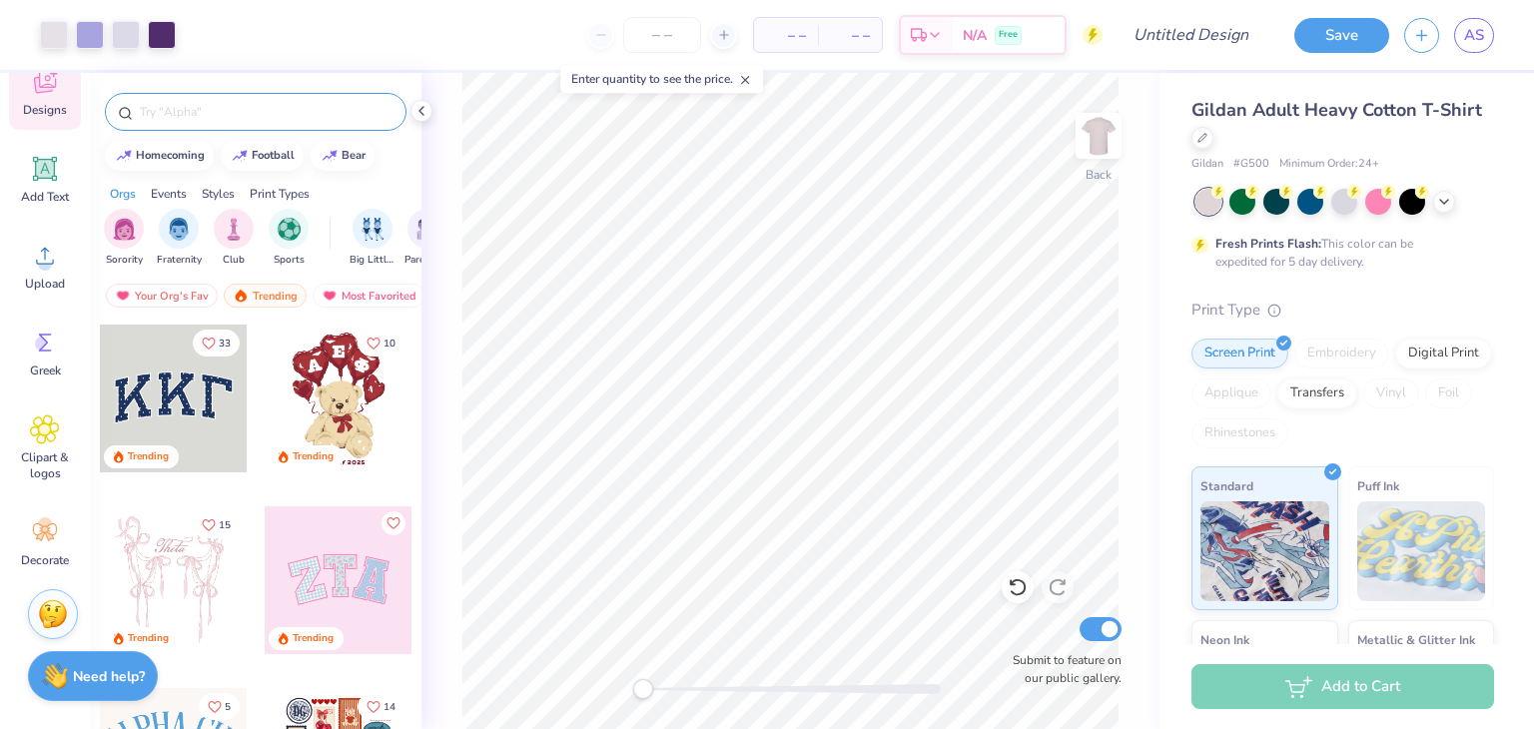
click at [255, 96] on div at bounding box center [256, 112] width 302 height 38
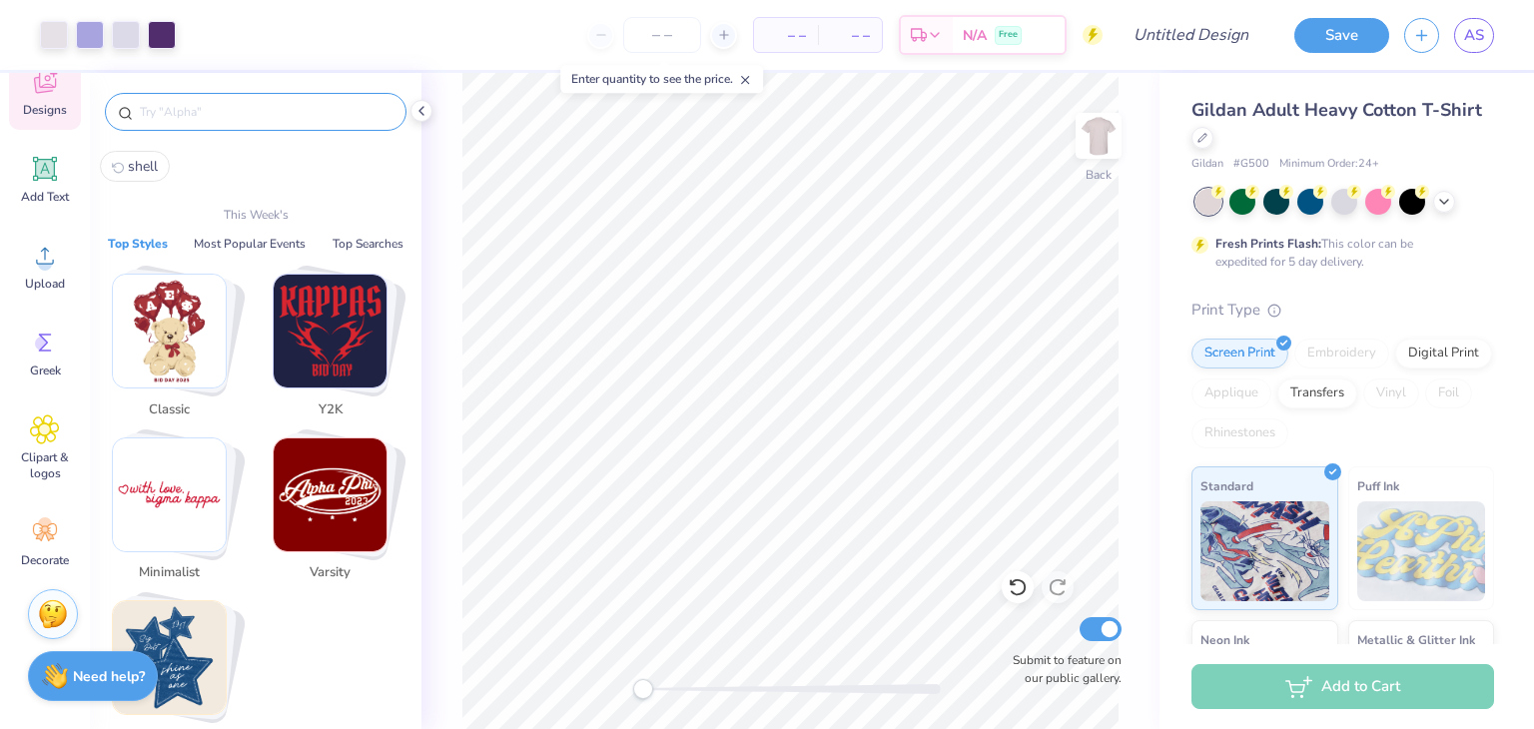
click at [256, 109] on input "text" at bounding box center [266, 112] width 256 height 20
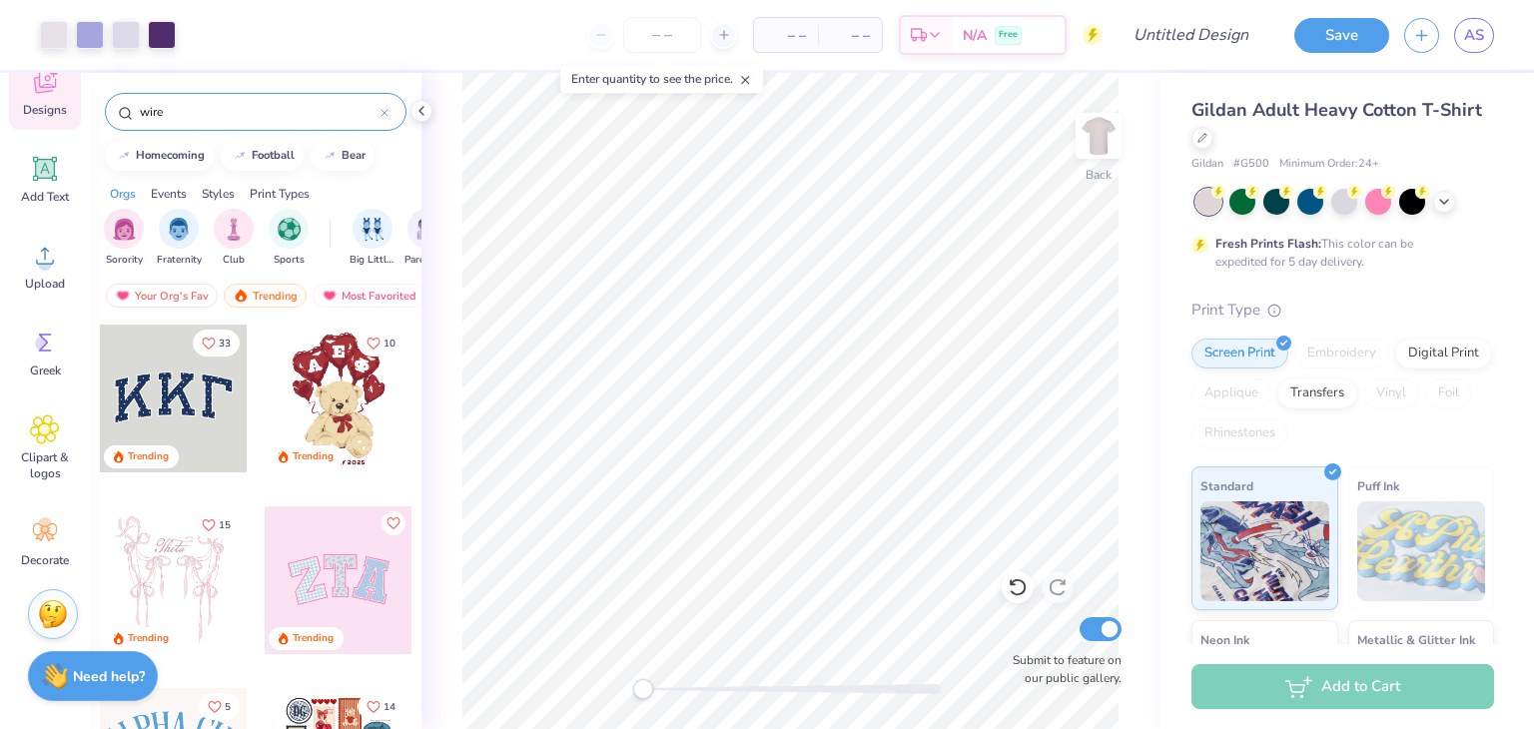
type input "wire"
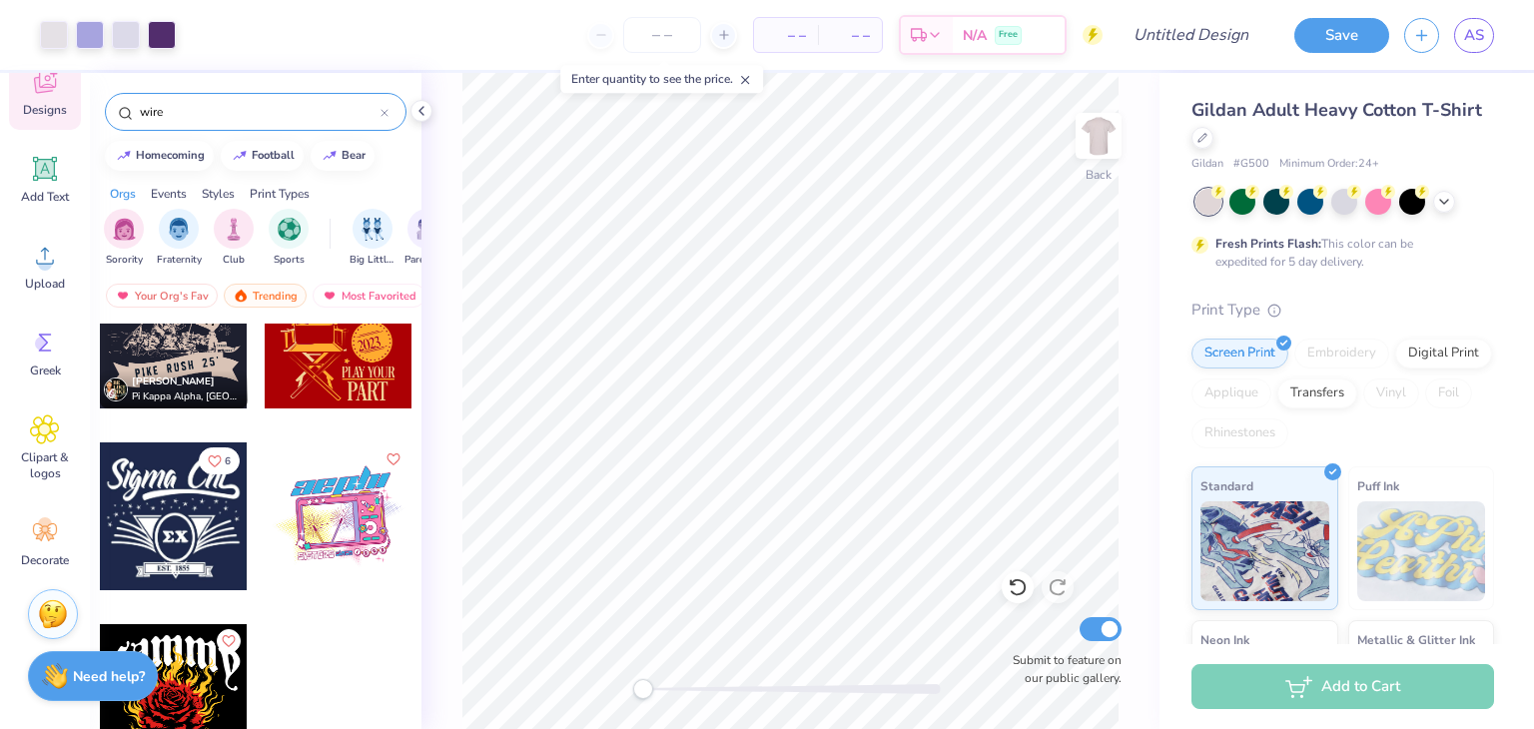
scroll to position [11699, 0]
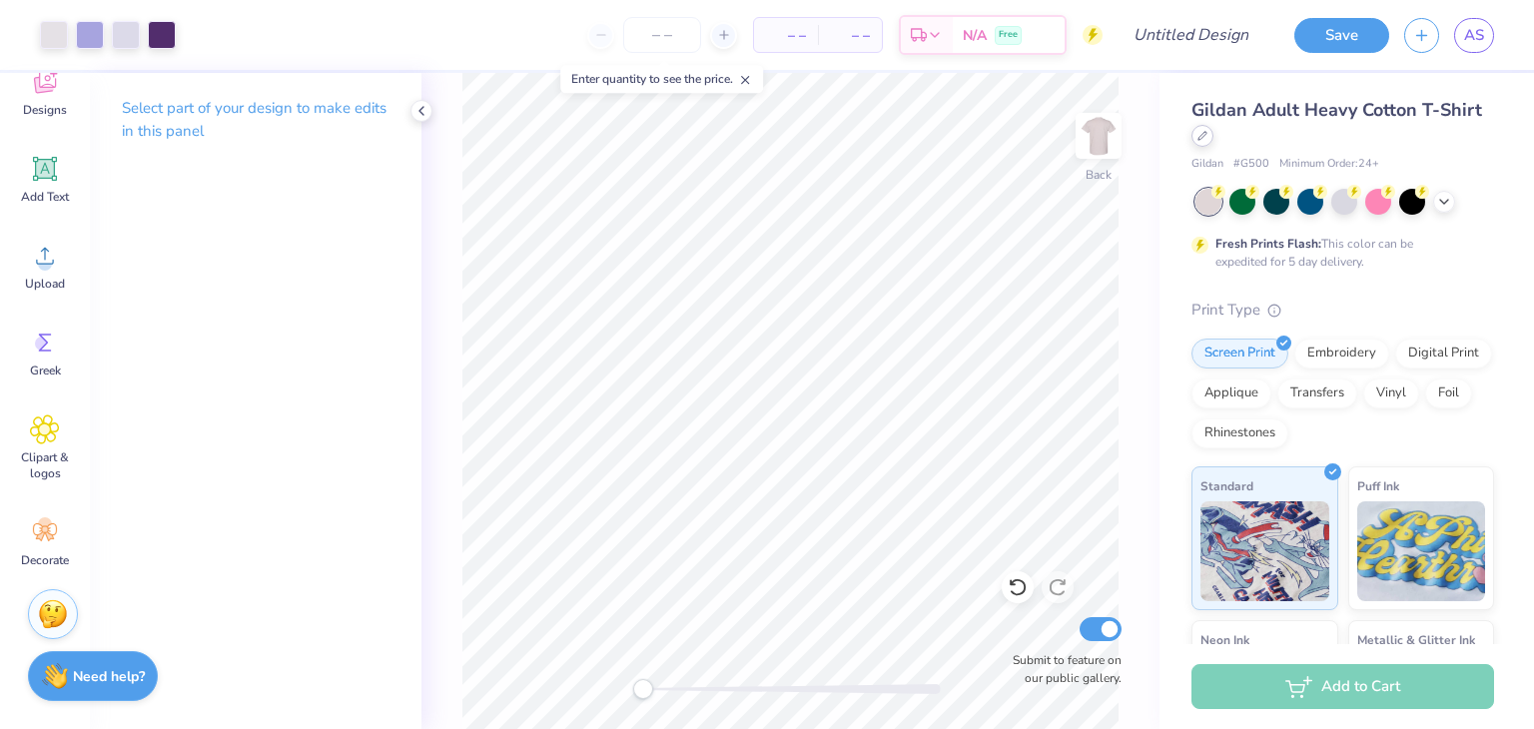
click at [1214, 146] on div at bounding box center [1203, 136] width 22 height 22
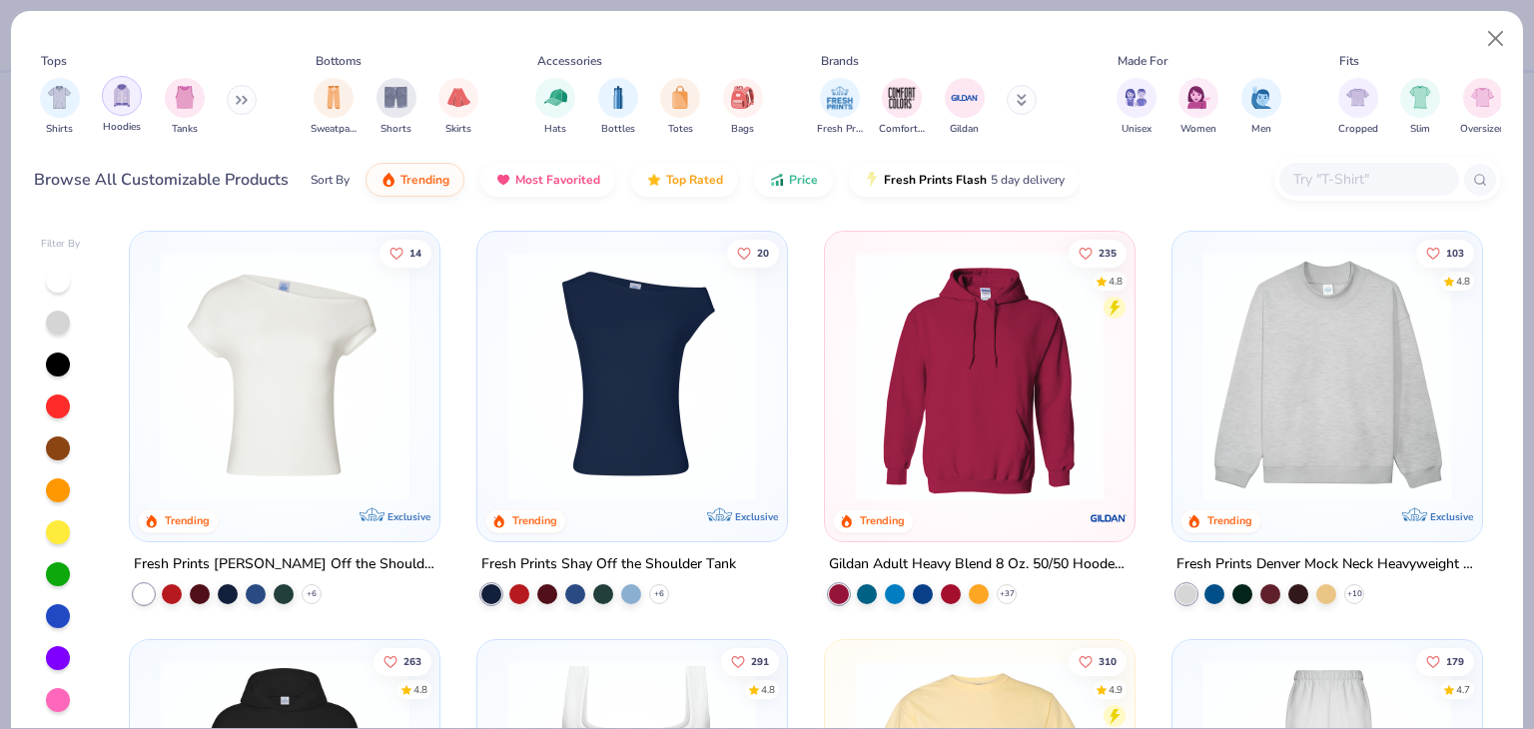
click at [111, 92] on img "filter for Hoodies" at bounding box center [122, 95] width 22 height 23
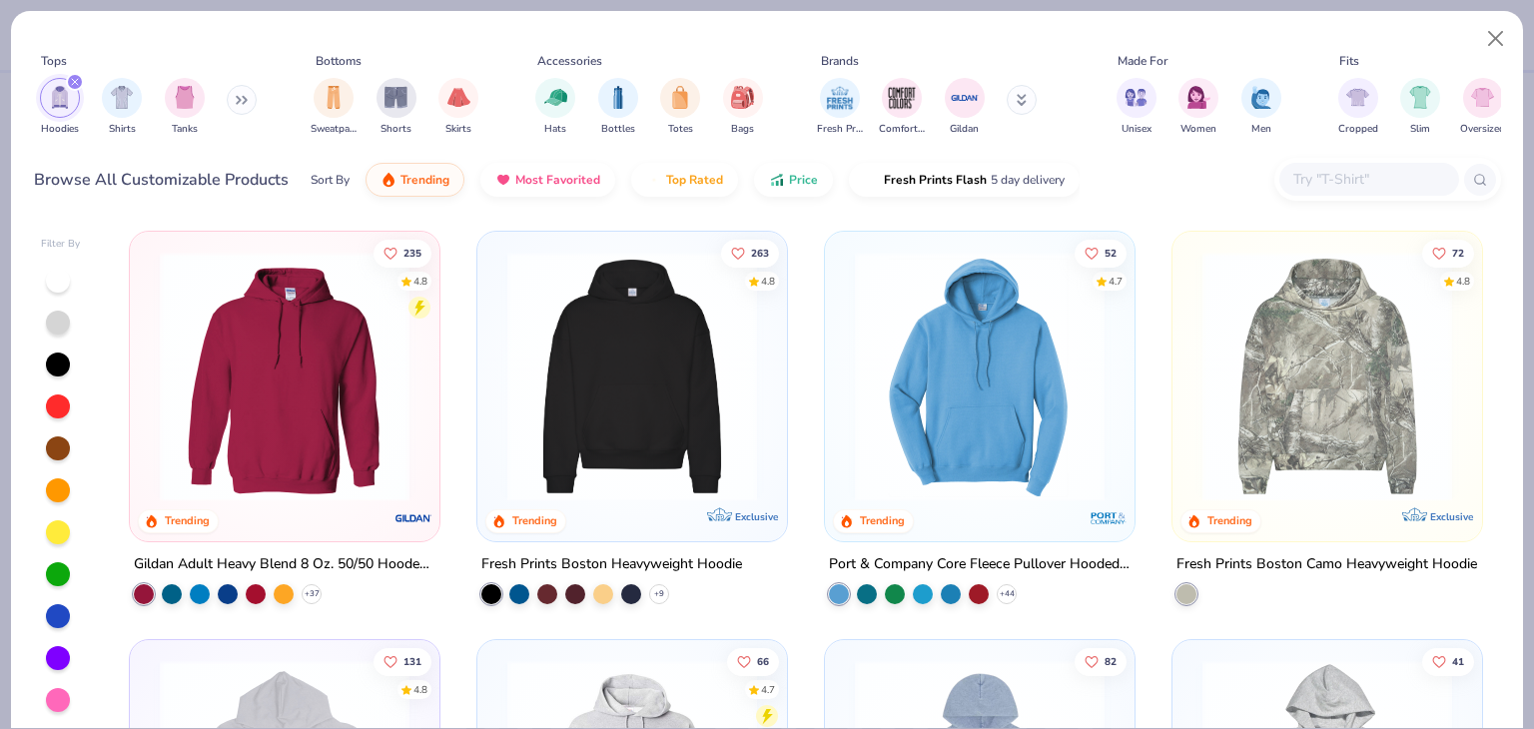
click at [346, 379] on img at bounding box center [285, 377] width 270 height 250
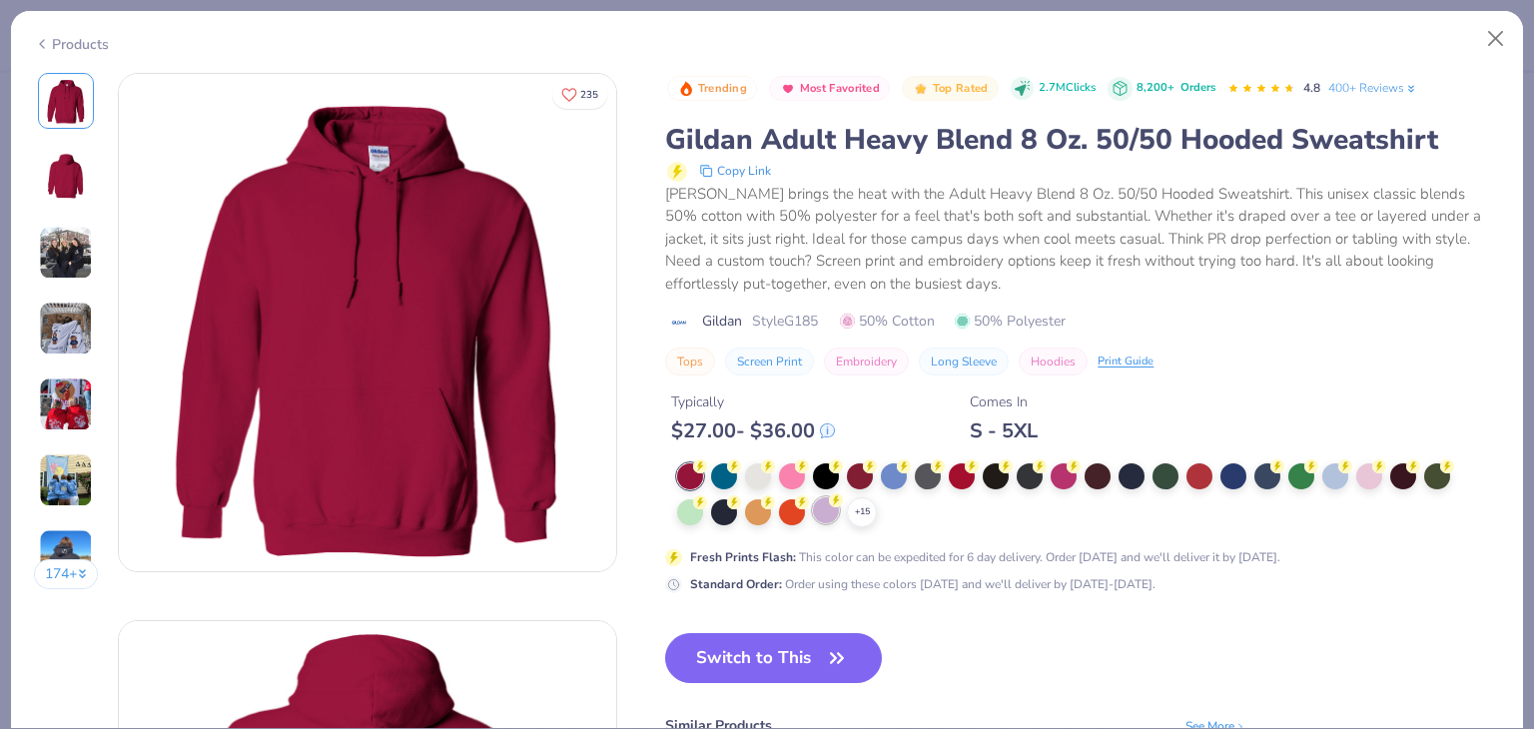
click at [830, 508] on div at bounding box center [826, 510] width 26 height 26
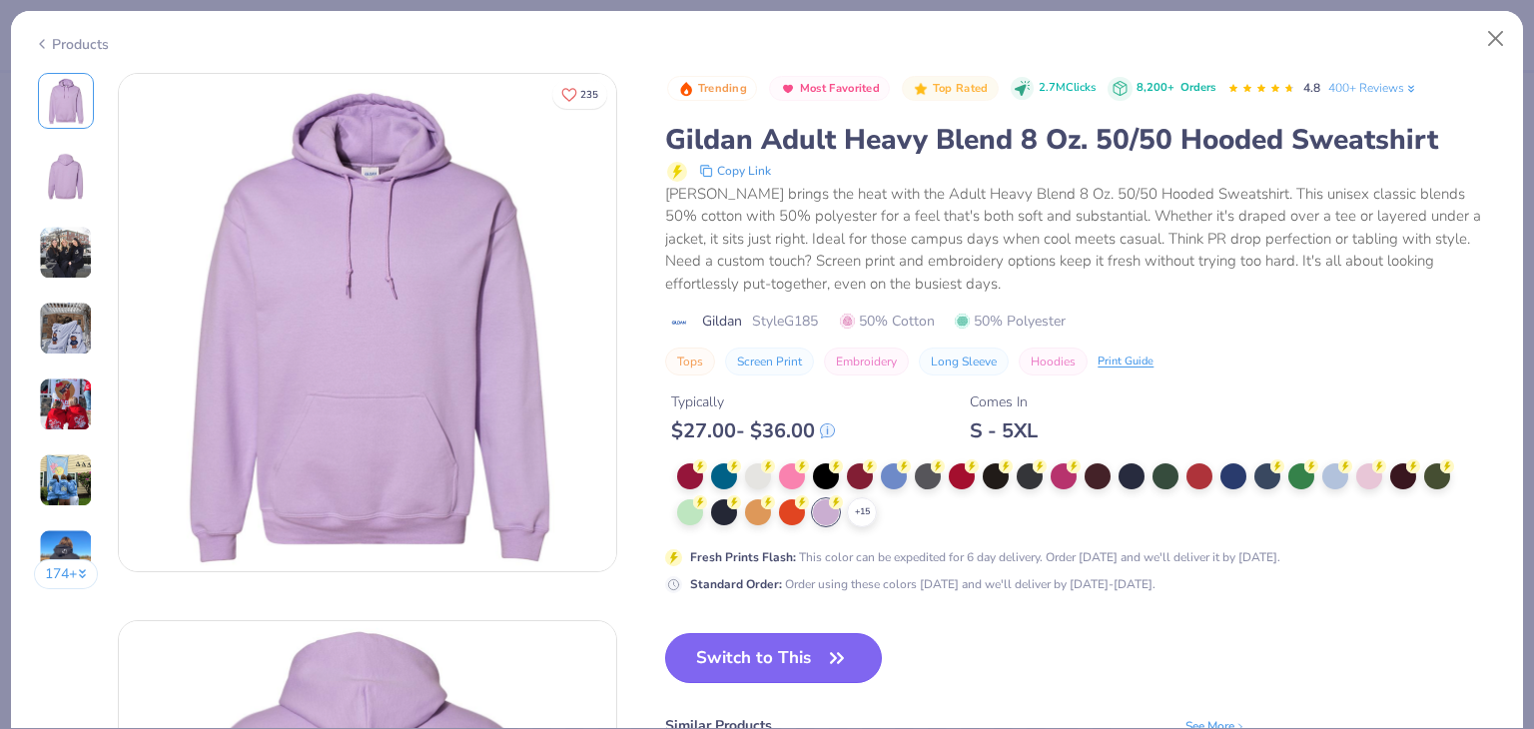
click at [781, 640] on button "Switch to This" at bounding box center [773, 658] width 217 height 50
click at [1482, 37] on button "Close" at bounding box center [1496, 39] width 38 height 38
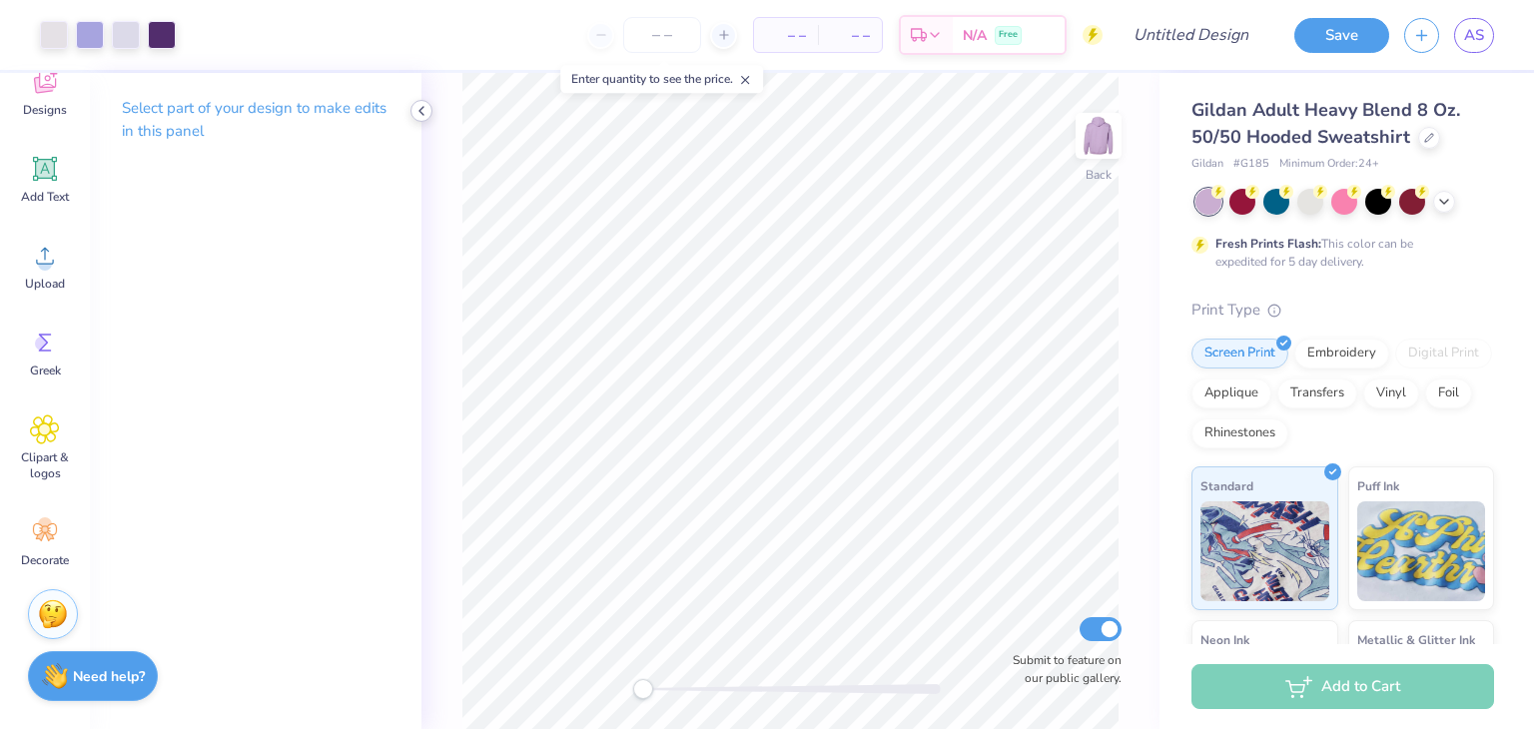
click at [420, 105] on icon at bounding box center [422, 111] width 16 height 16
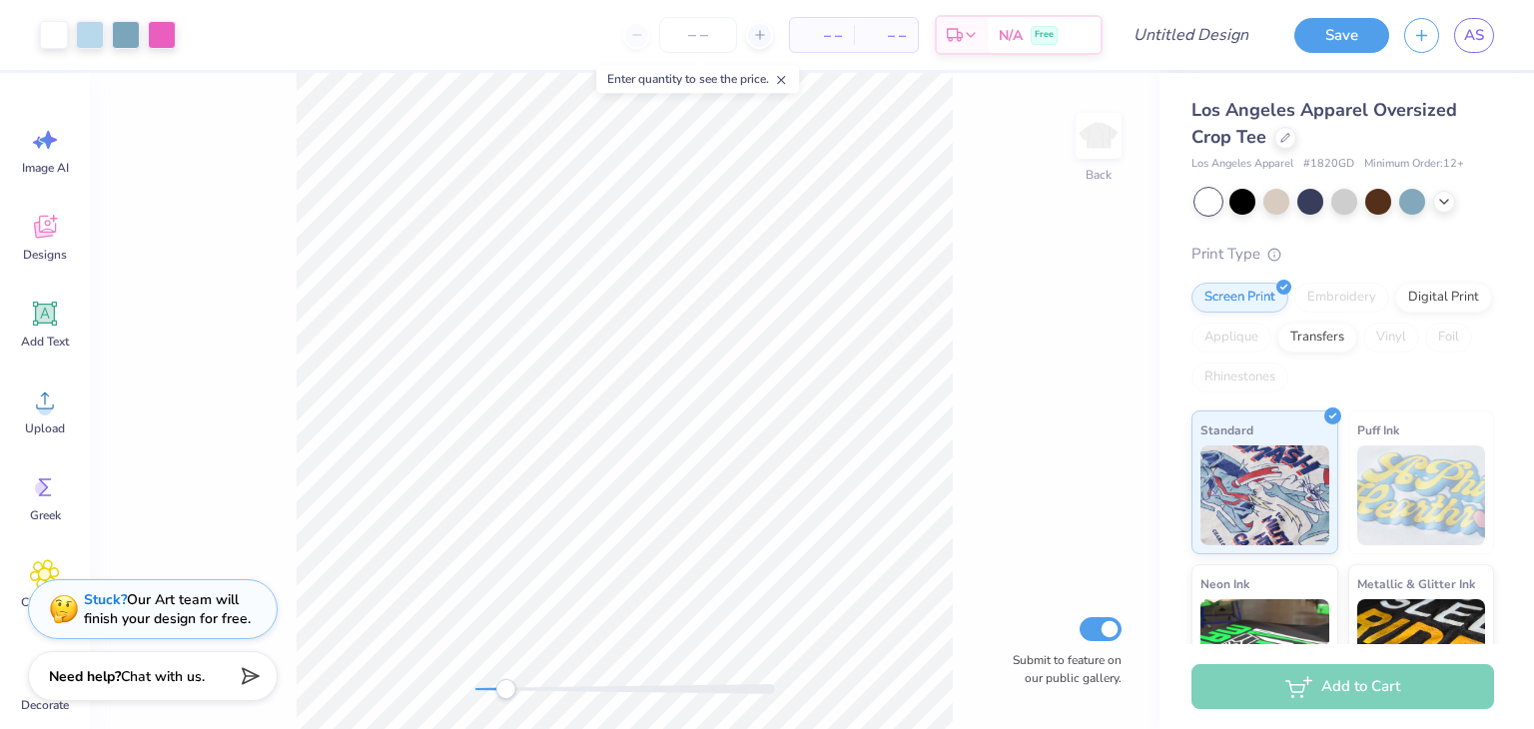
drag, startPoint x: 547, startPoint y: 688, endPoint x: 510, endPoint y: 690, distance: 37.0
click at [510, 690] on div "Accessibility label" at bounding box center [505, 689] width 20 height 20
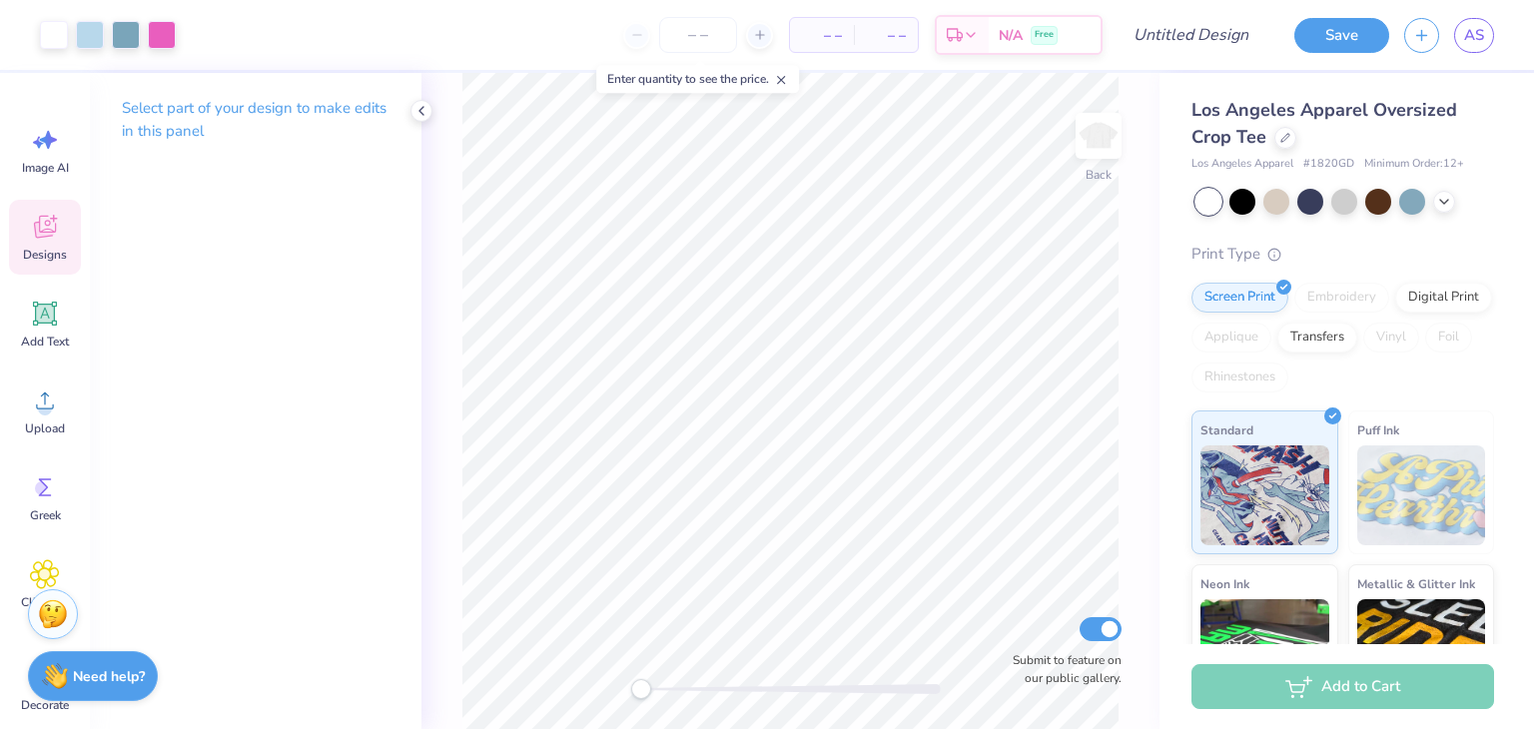
click at [40, 241] on icon at bounding box center [45, 227] width 30 height 30
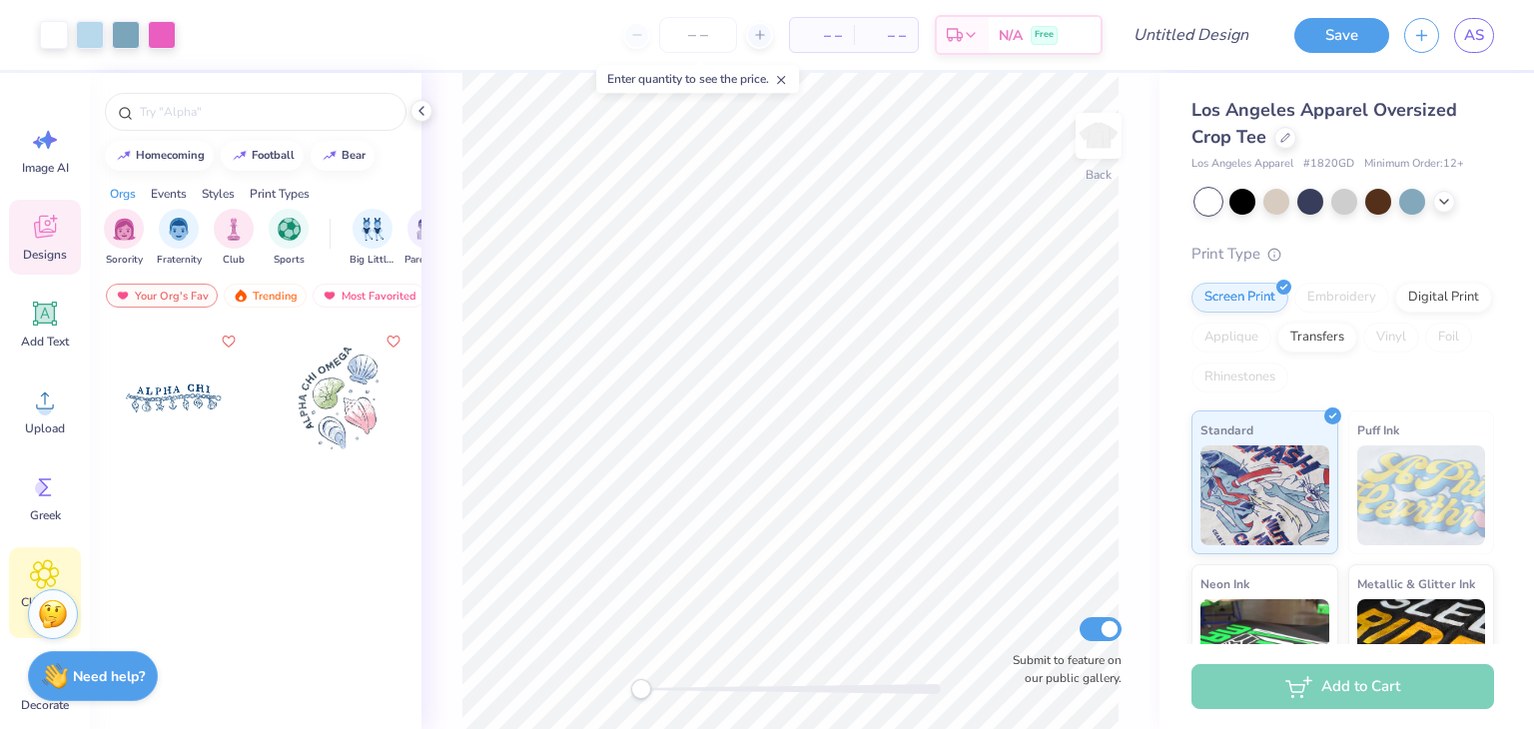
click at [36, 564] on icon at bounding box center [44, 574] width 29 height 30
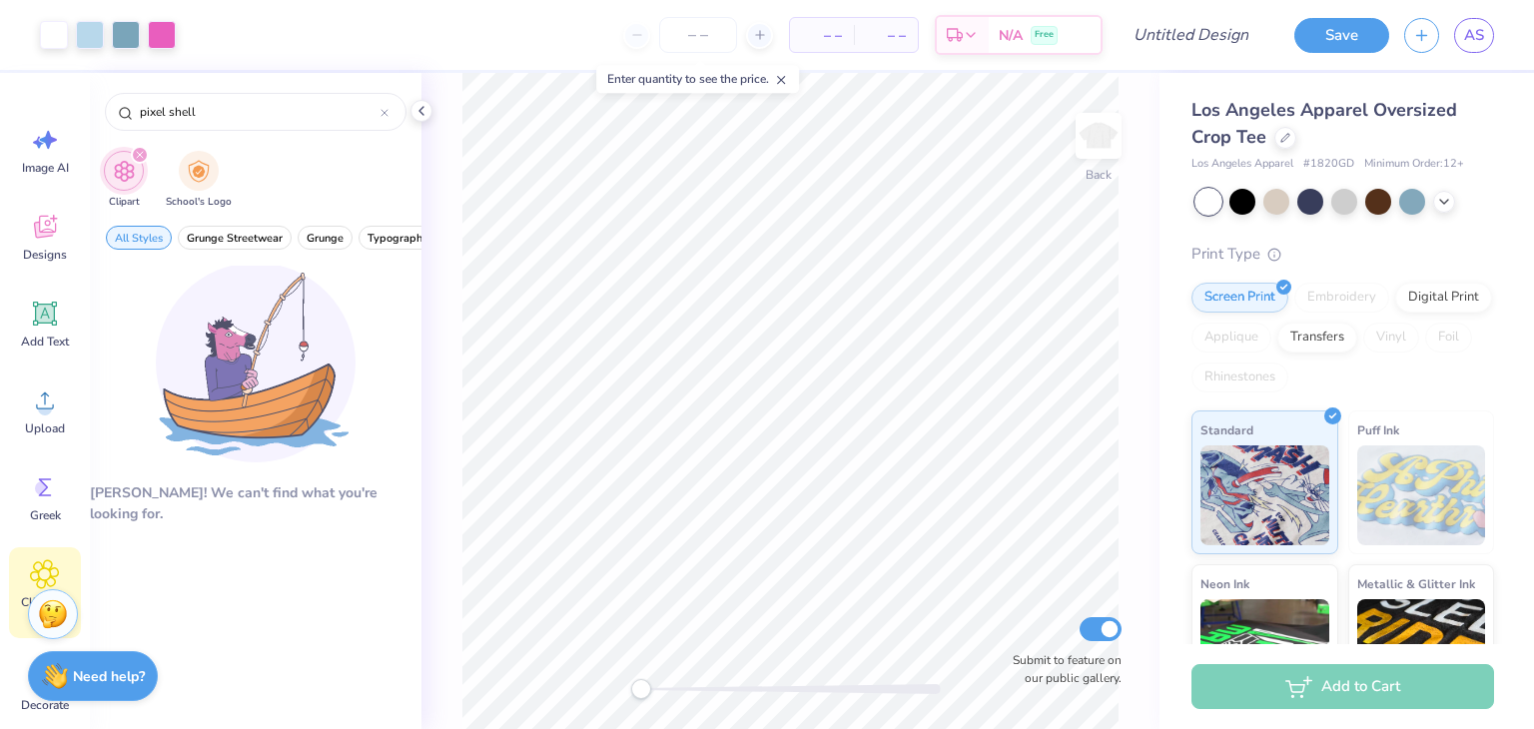
type input "pixel shell"
click at [697, 682] on div "Accessibility label" at bounding box center [696, 689] width 20 height 20
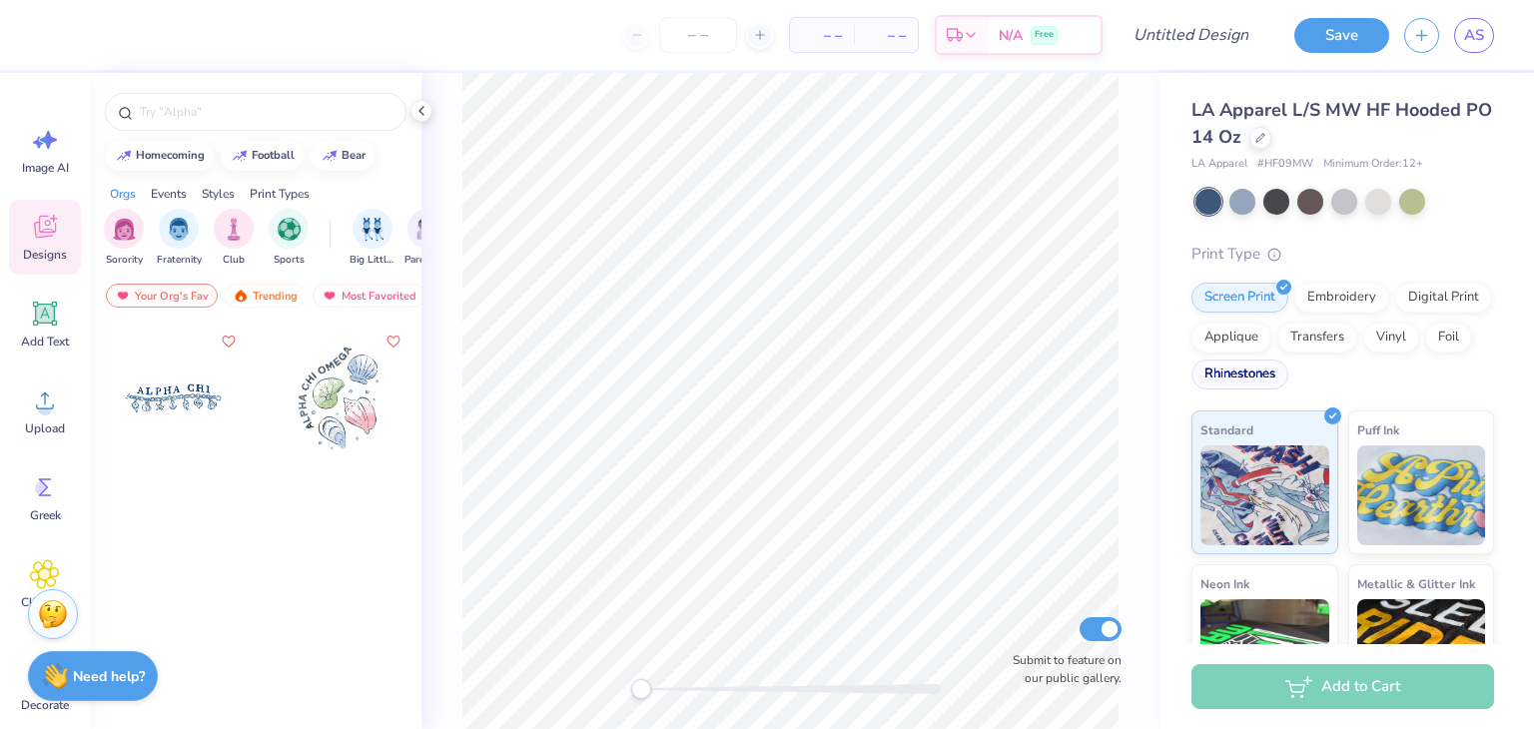
click at [1289, 373] on div "Rhinestones" at bounding box center [1240, 375] width 97 height 30
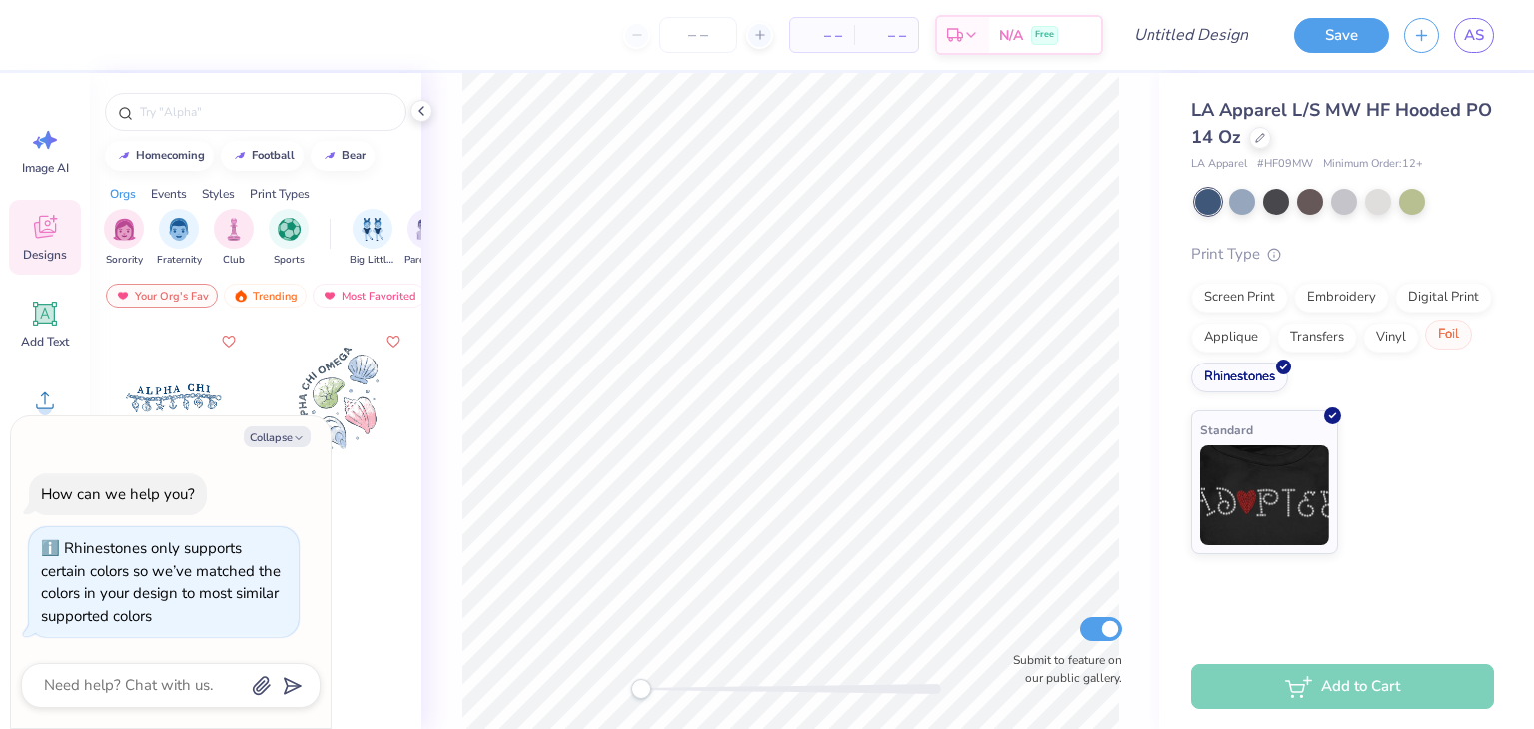
click at [1439, 340] on div "Foil" at bounding box center [1448, 335] width 47 height 30
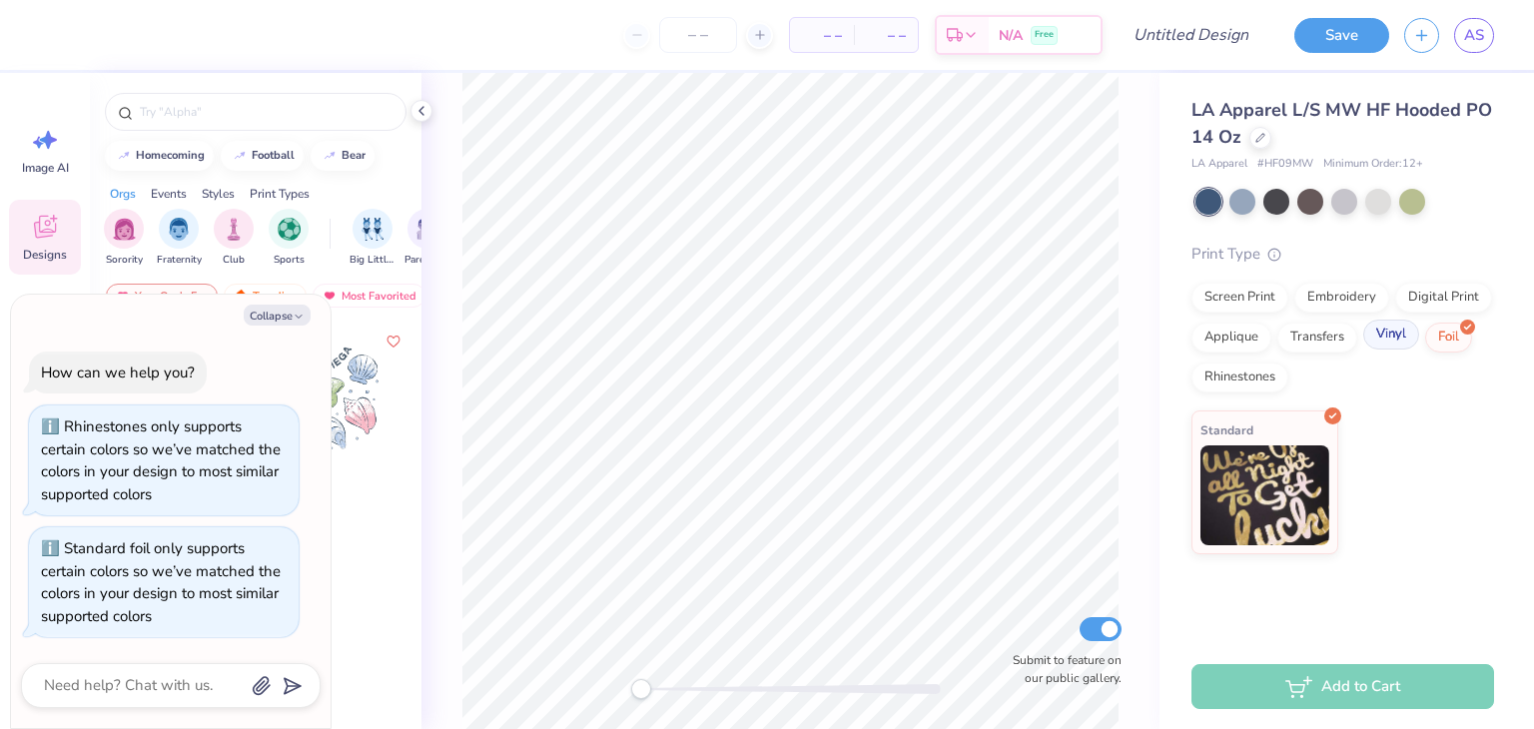
click at [1389, 336] on div "Vinyl" at bounding box center [1392, 335] width 56 height 30
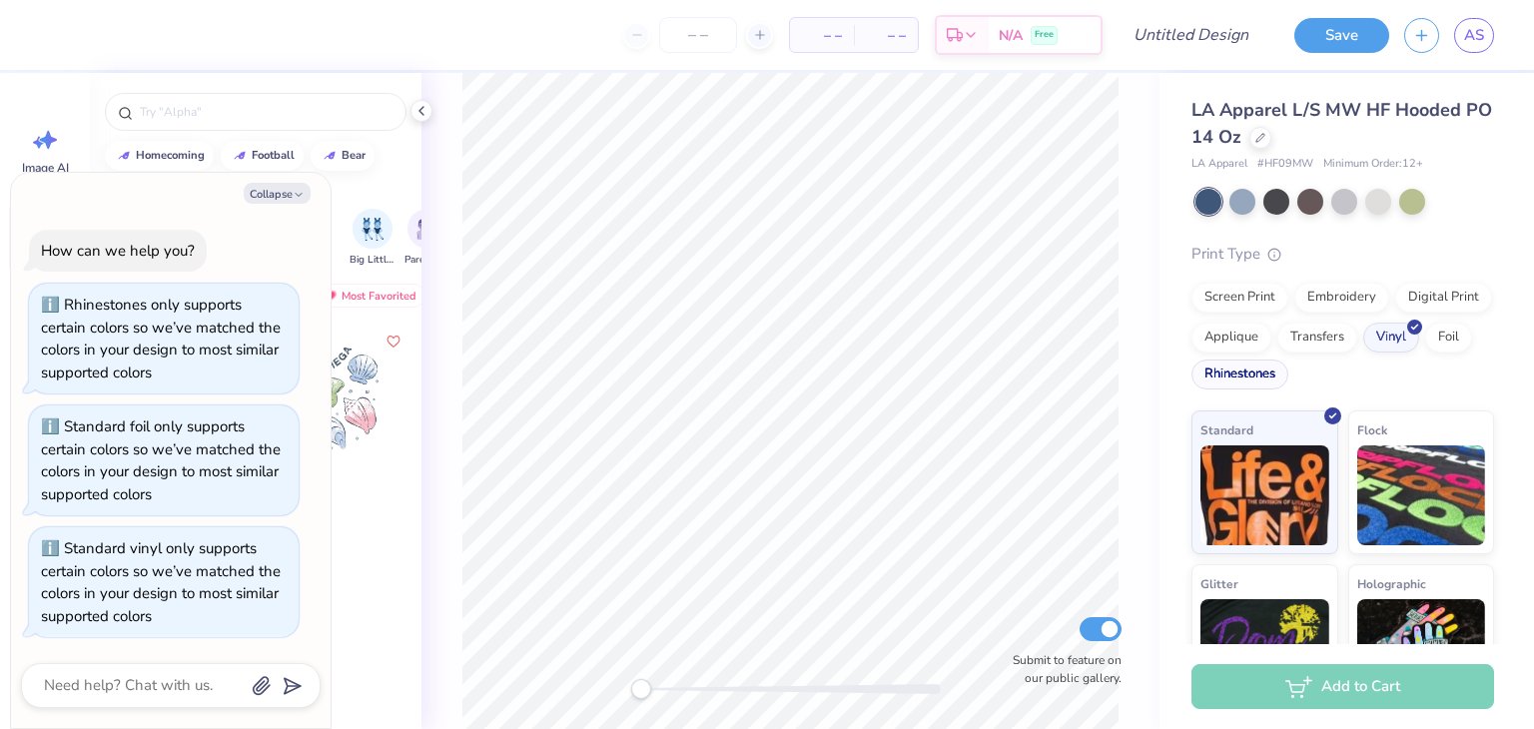
click at [1289, 377] on div "Rhinestones" at bounding box center [1240, 375] width 97 height 30
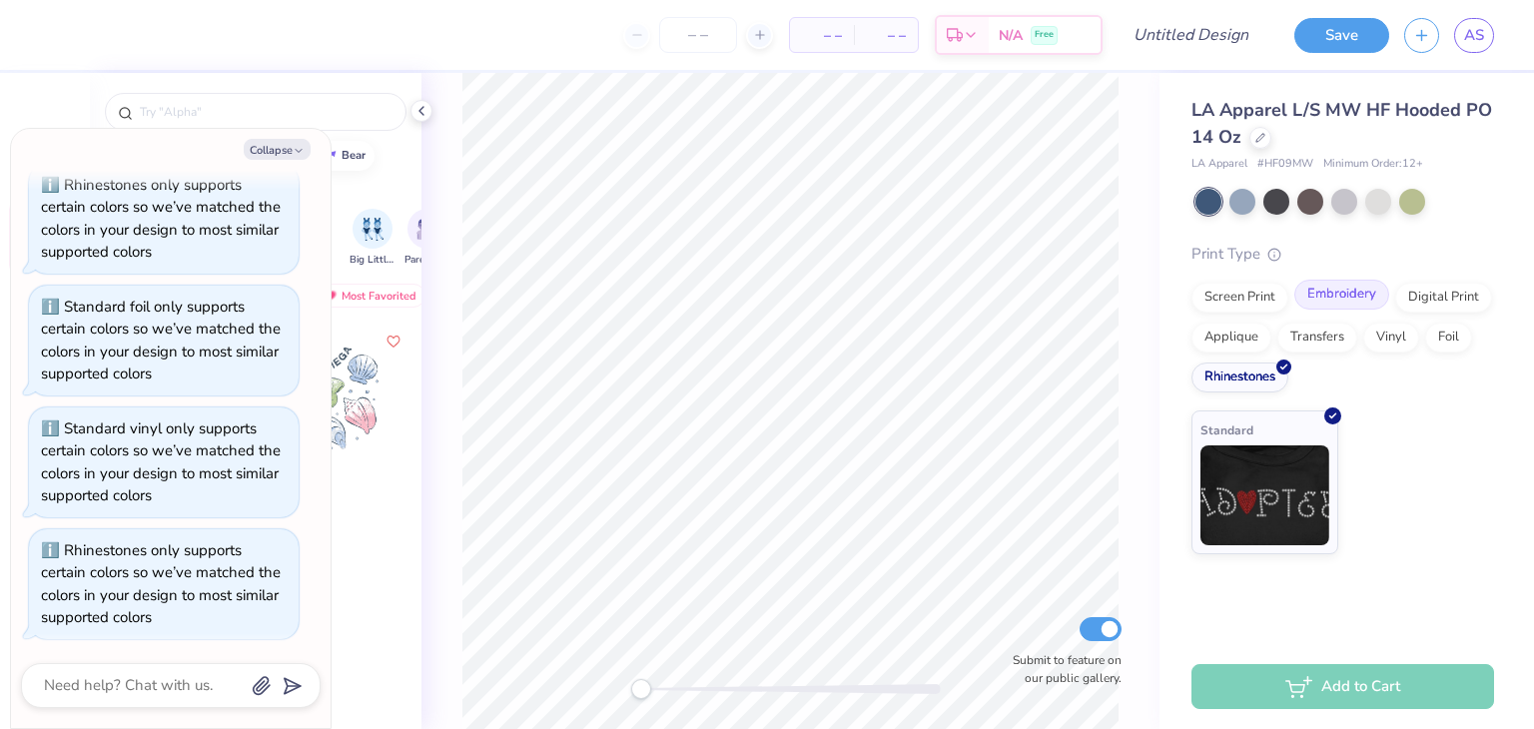
click at [1315, 301] on div "Embroidery" at bounding box center [1342, 295] width 95 height 30
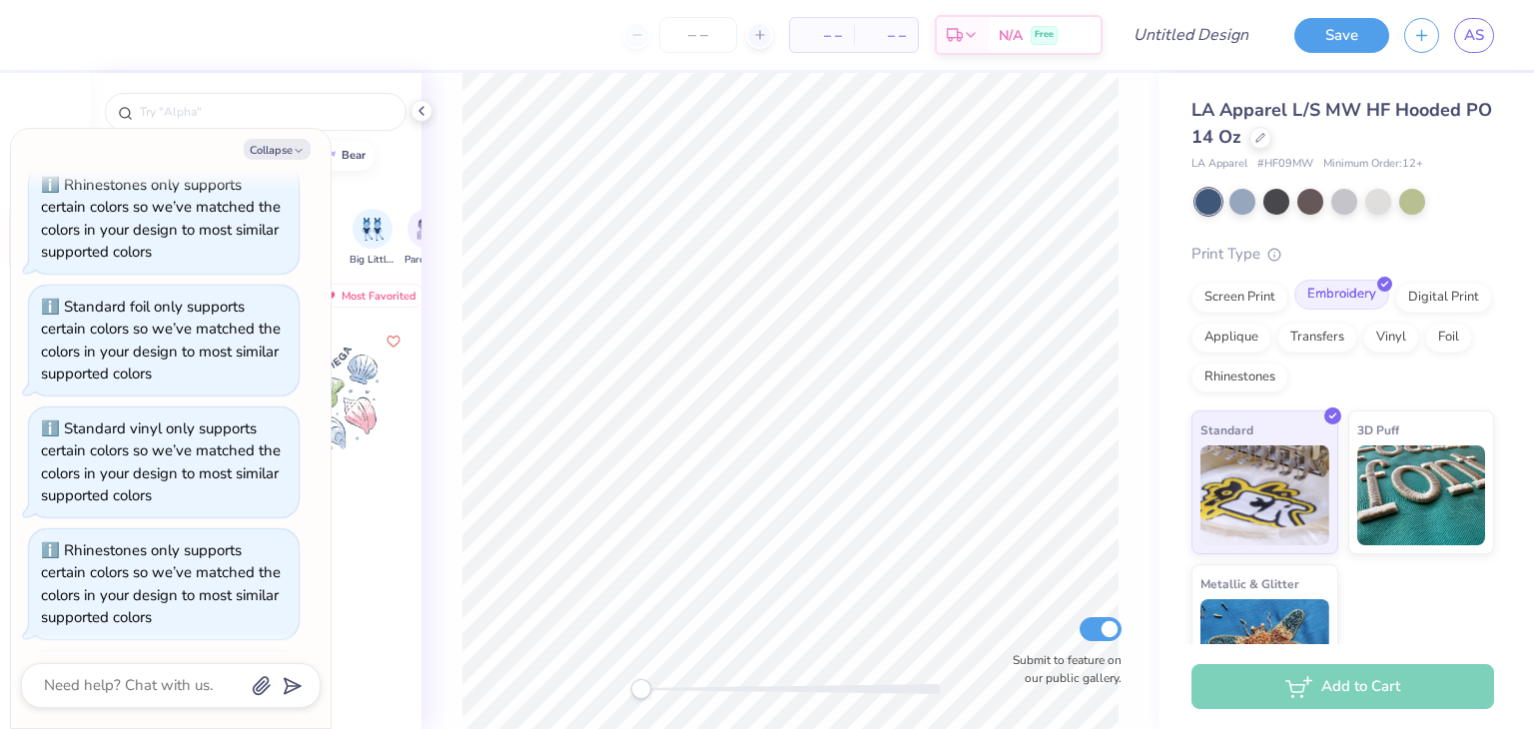
scroll to position [200, 0]
click at [1256, 289] on div "Screen Print" at bounding box center [1240, 295] width 97 height 30
type textarea "x"
